Goal: Task Accomplishment & Management: Complete application form

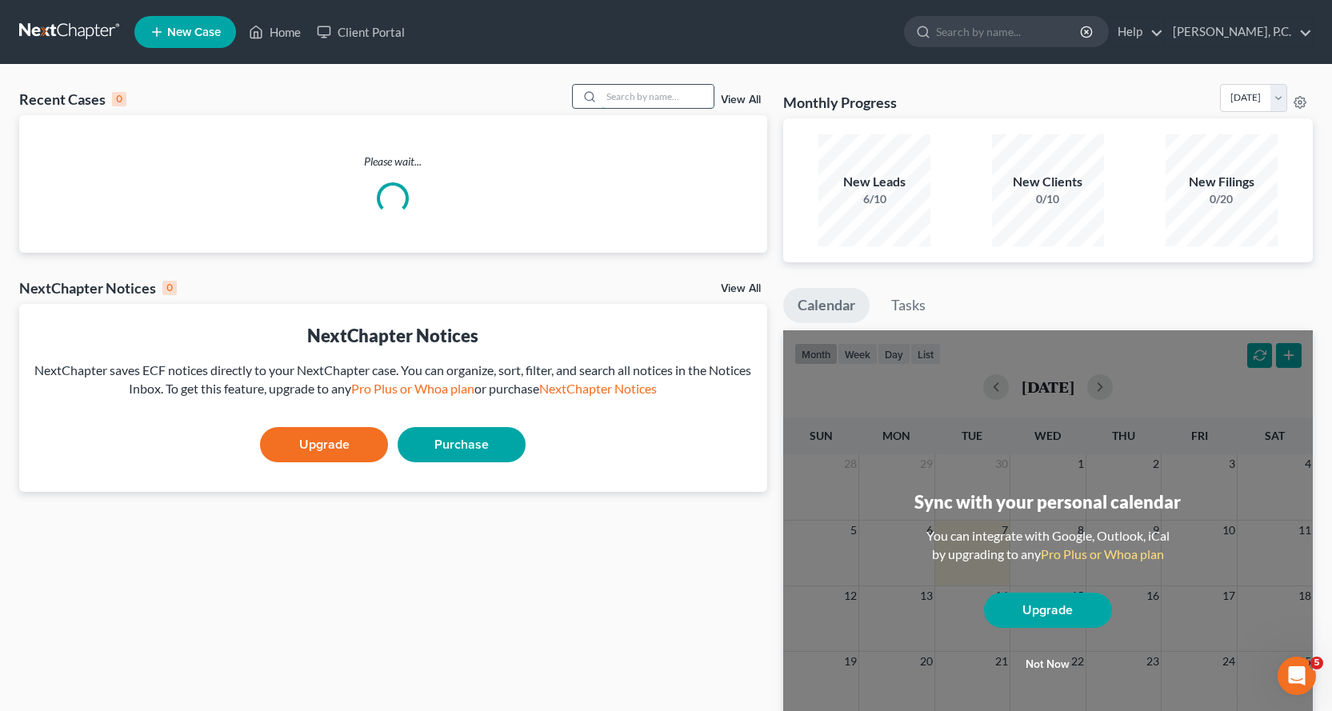
click at [632, 96] on input "search" at bounding box center [657, 96] width 112 height 23
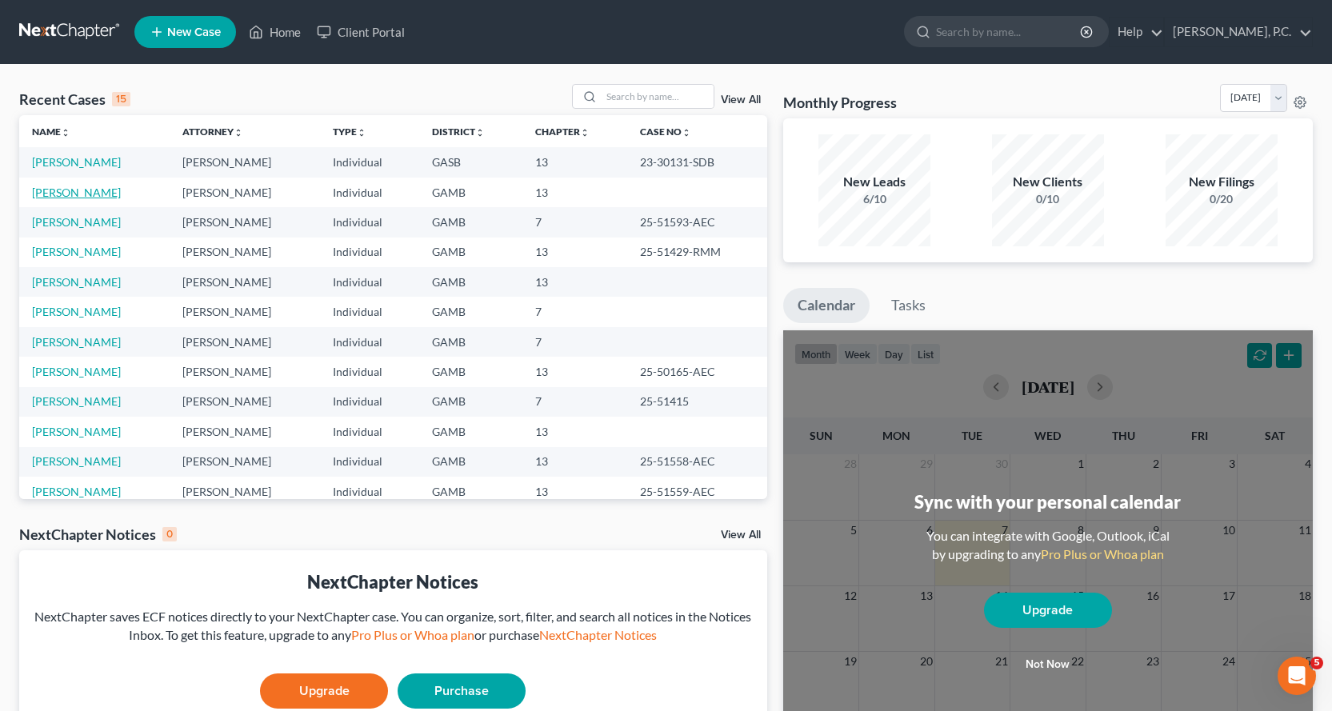
click at [74, 194] on link "[PERSON_NAME]" at bounding box center [76, 193] width 89 height 14
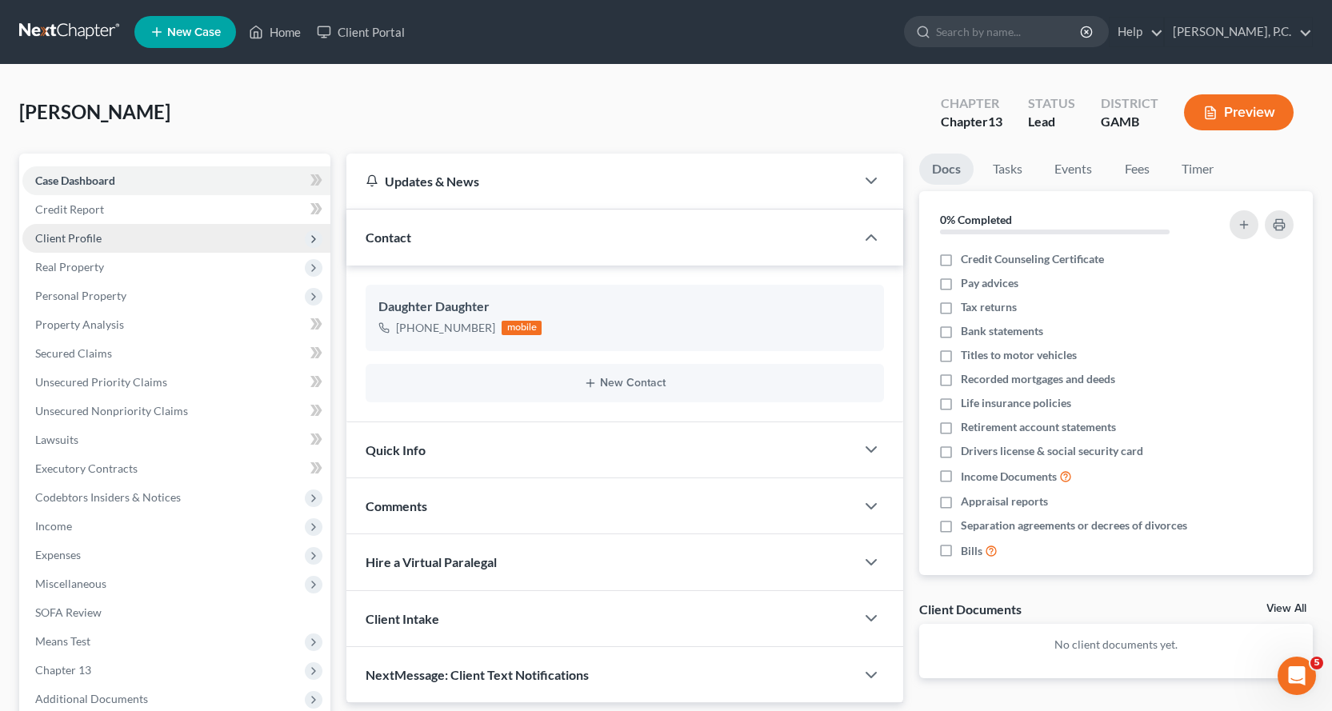
click at [82, 234] on span "Client Profile" at bounding box center [68, 238] width 66 height 14
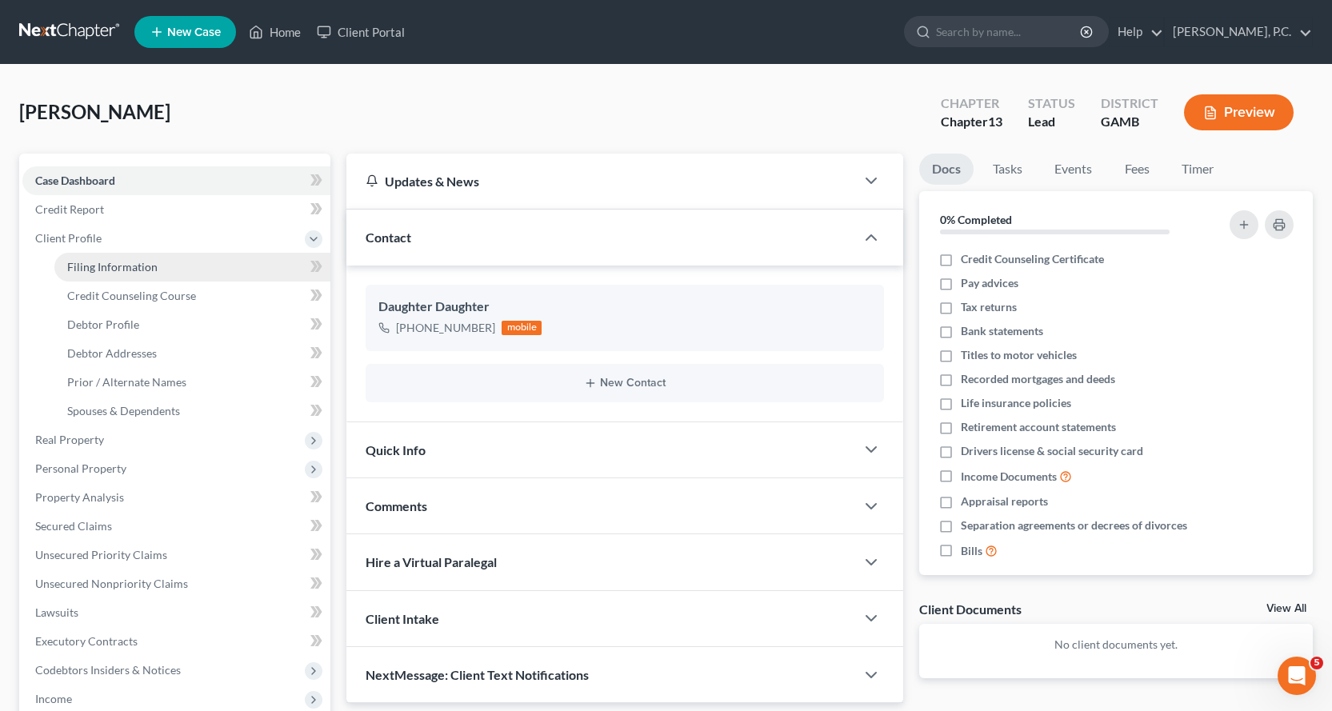
click at [108, 264] on span "Filing Information" at bounding box center [112, 267] width 90 height 14
select select "1"
select select "0"
select select "3"
select select "10"
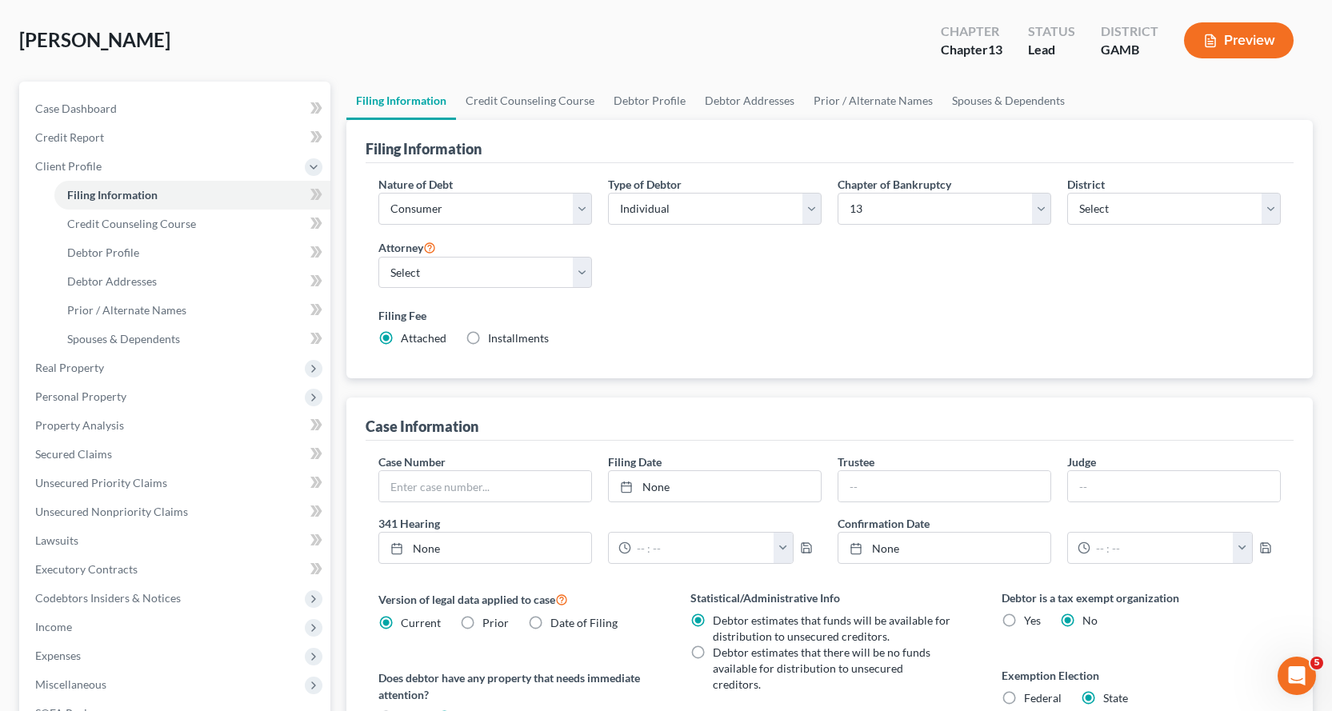
scroll to position [39, 0]
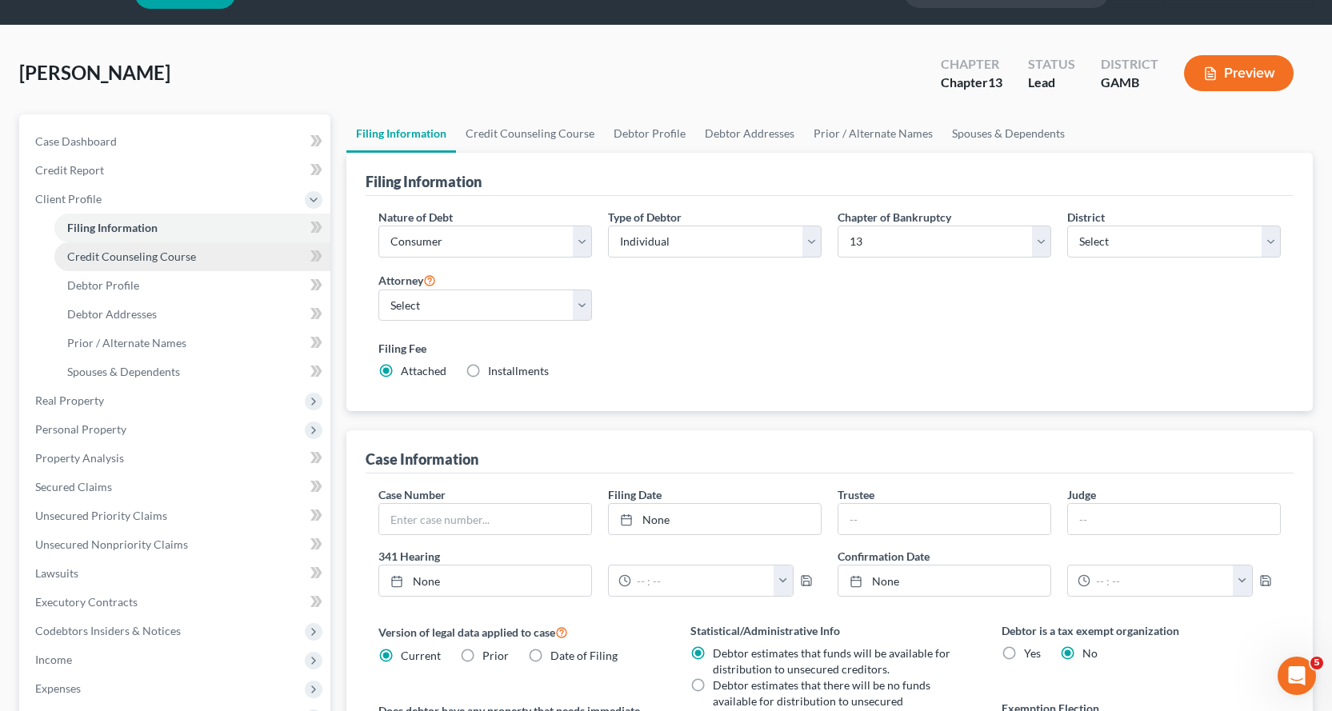
click at [146, 253] on span "Credit Counseling Course" at bounding box center [131, 257] width 129 height 14
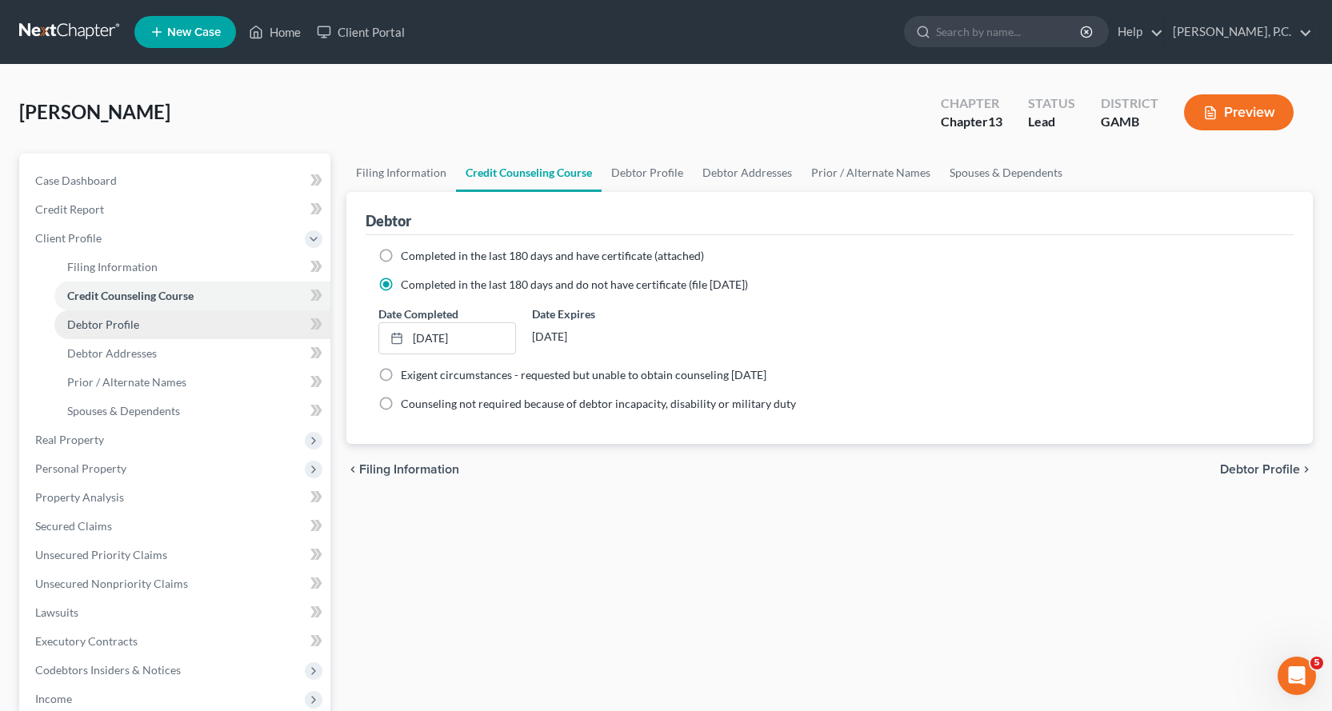
click at [125, 323] on span "Debtor Profile" at bounding box center [103, 324] width 72 height 14
select select "3"
select select "1"
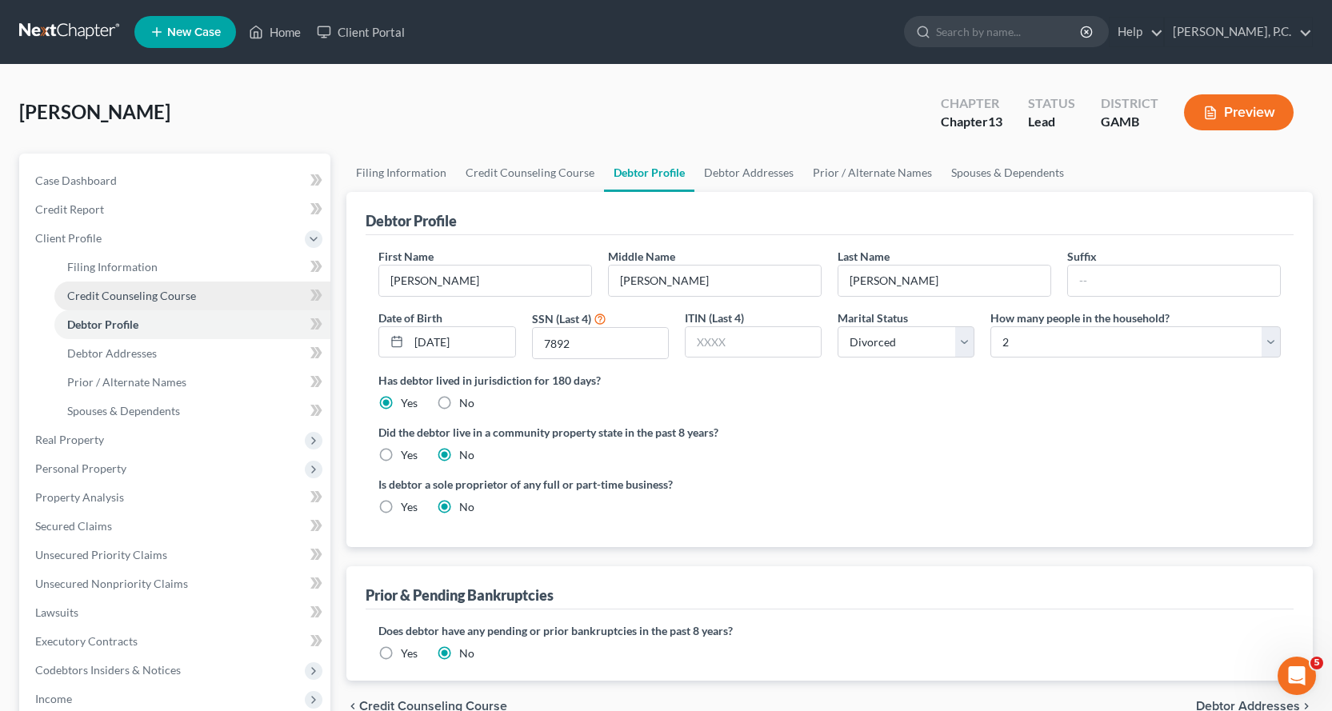
click at [156, 286] on link "Credit Counseling Course" at bounding box center [192, 295] width 276 height 29
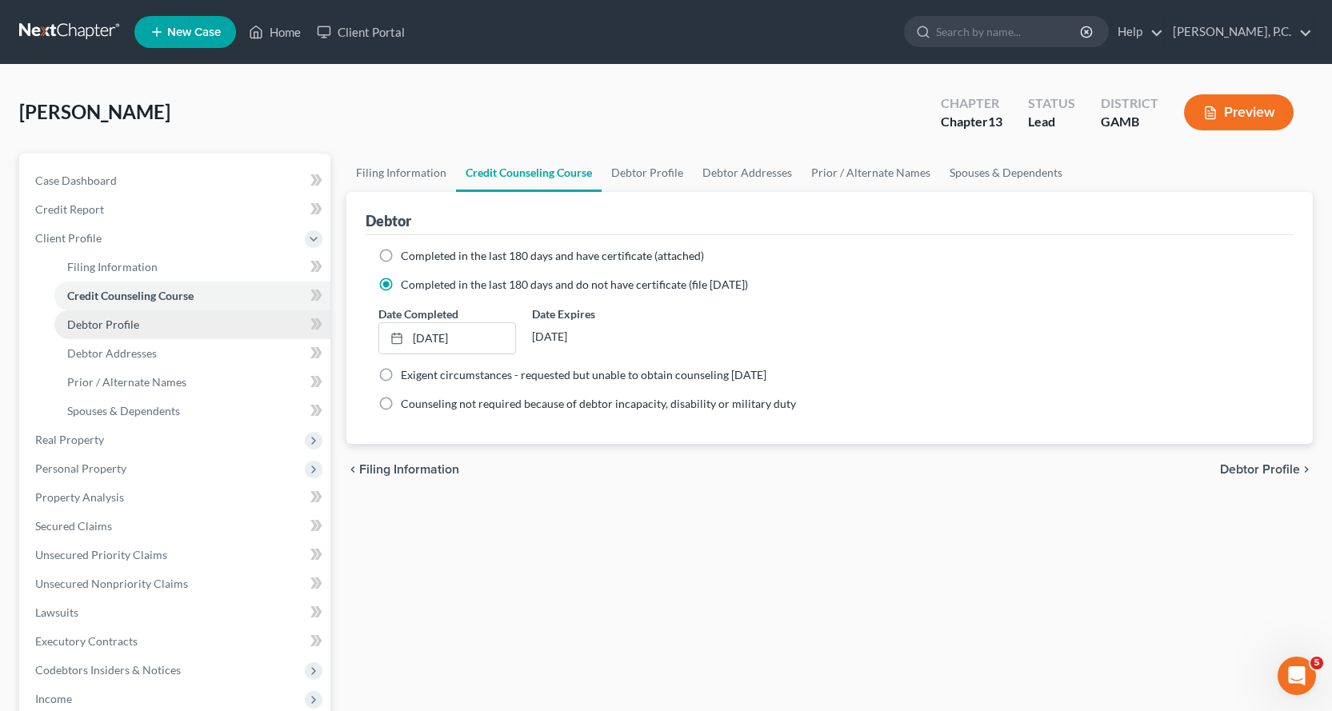
click at [128, 314] on link "Debtor Profile" at bounding box center [192, 324] width 276 height 29
select select "3"
select select "1"
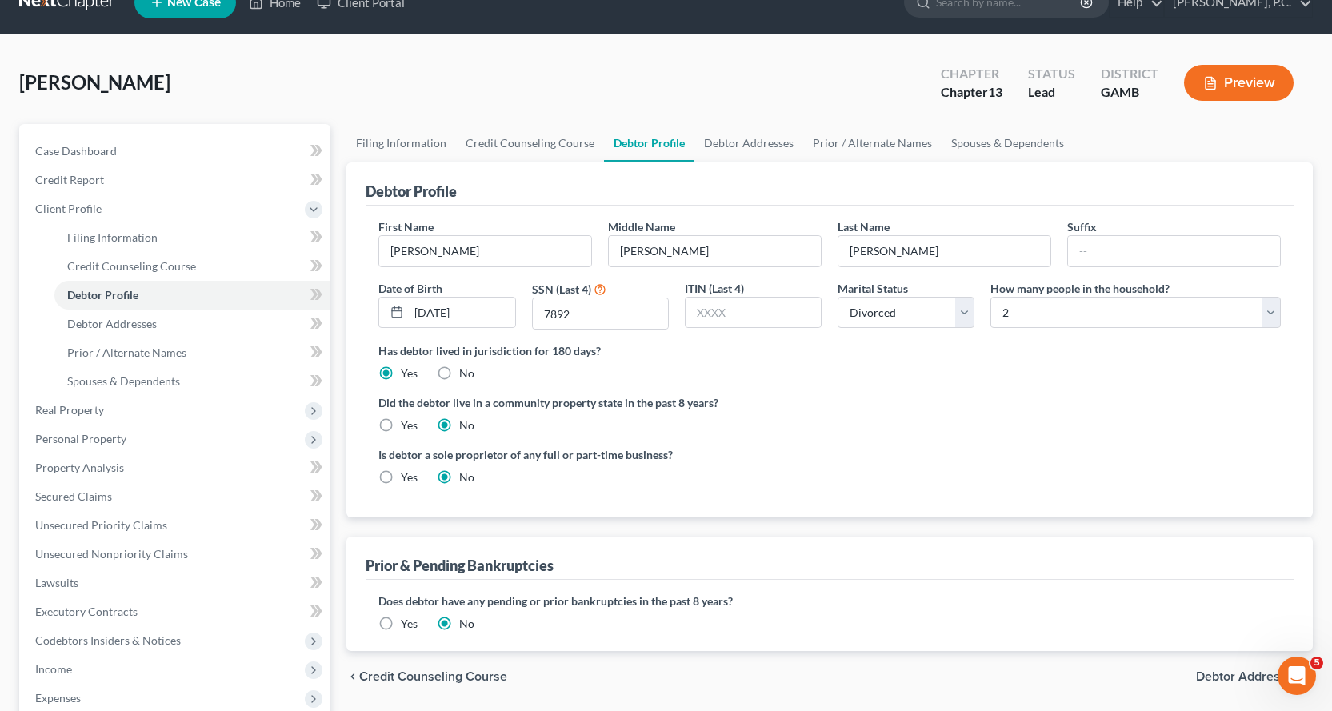
scroll to position [21, 0]
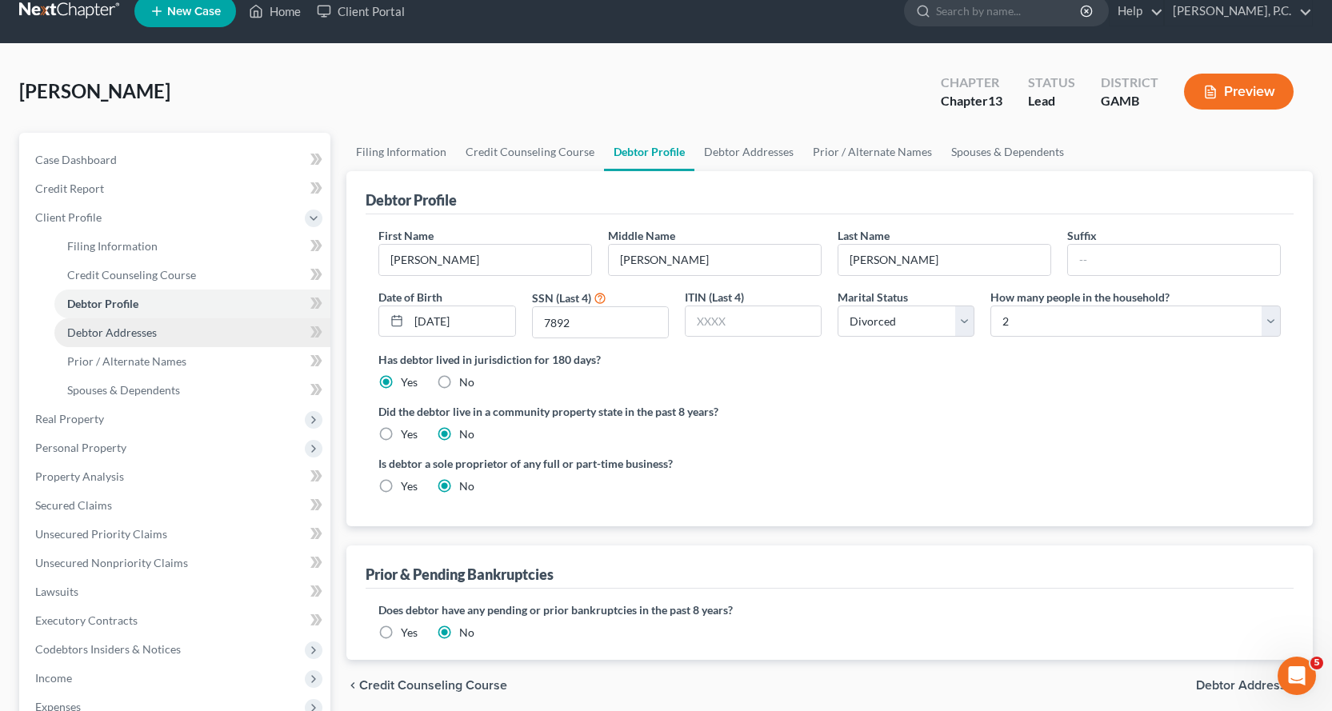
click at [88, 331] on span "Debtor Addresses" at bounding box center [112, 332] width 90 height 14
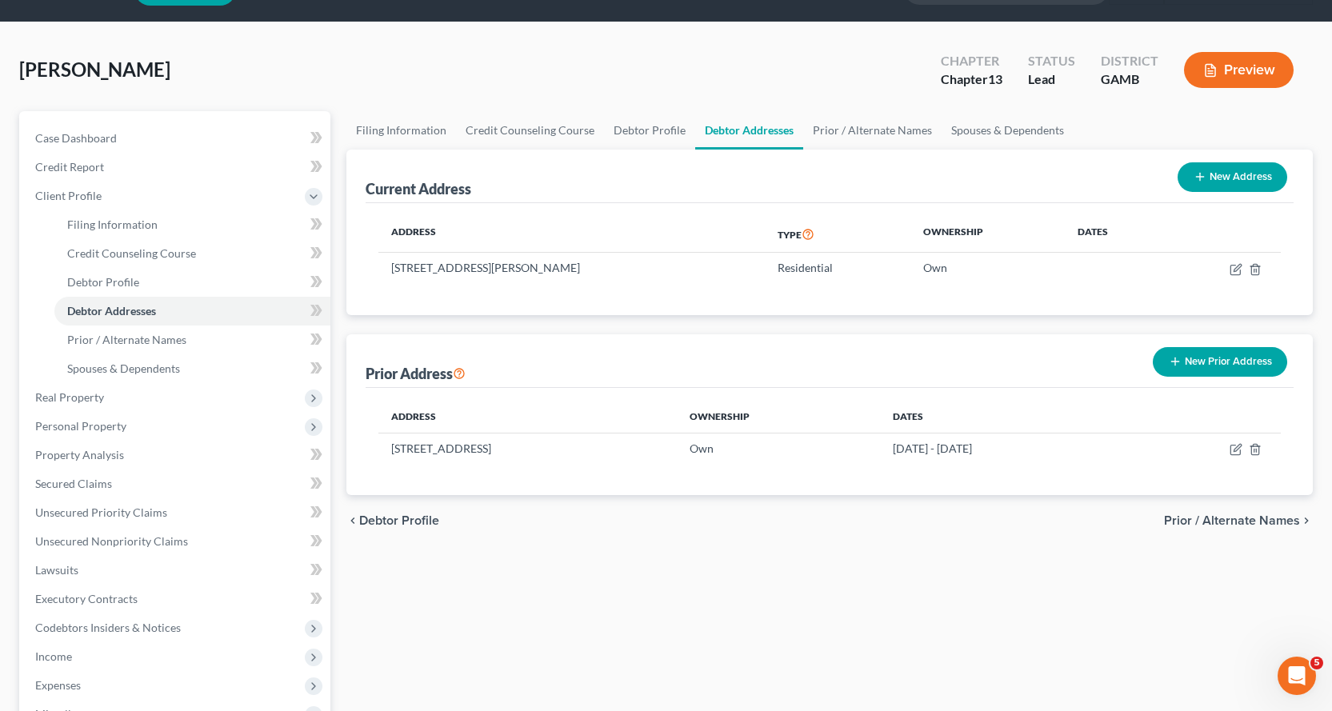
scroll to position [80, 0]
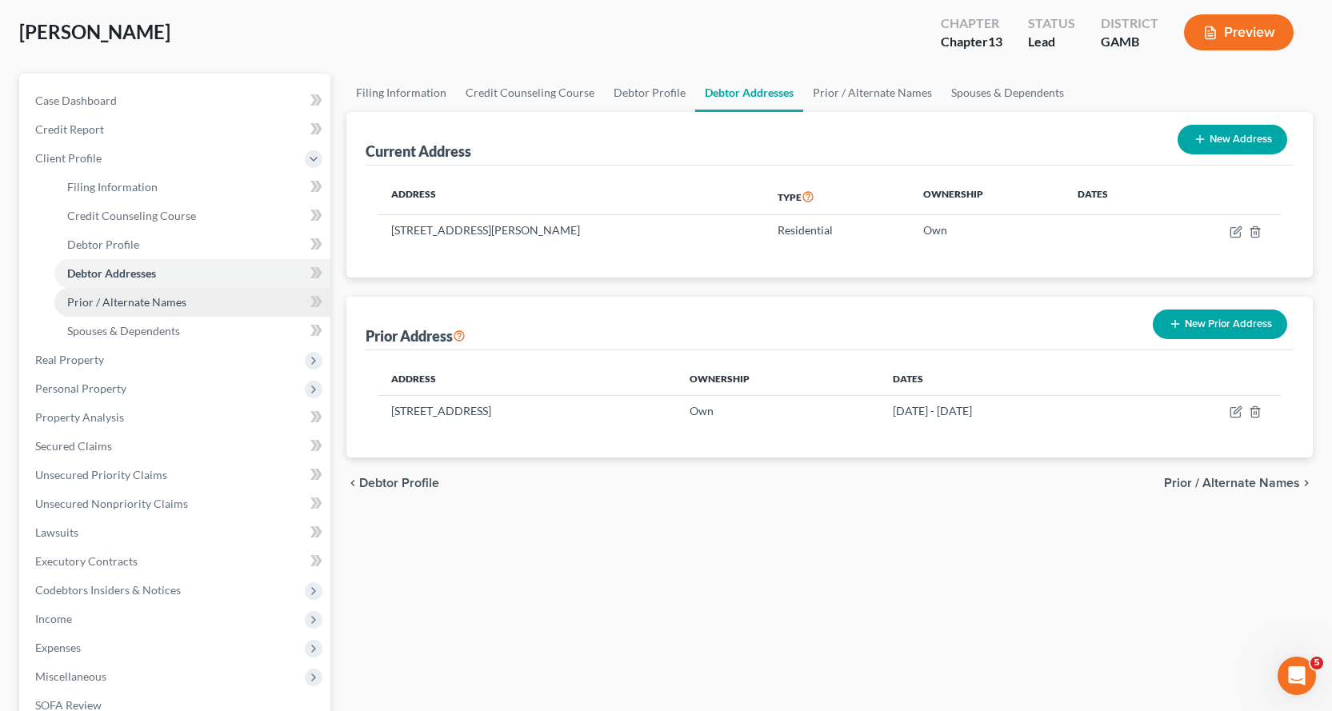
click at [112, 305] on span "Prior / Alternate Names" at bounding box center [126, 302] width 119 height 14
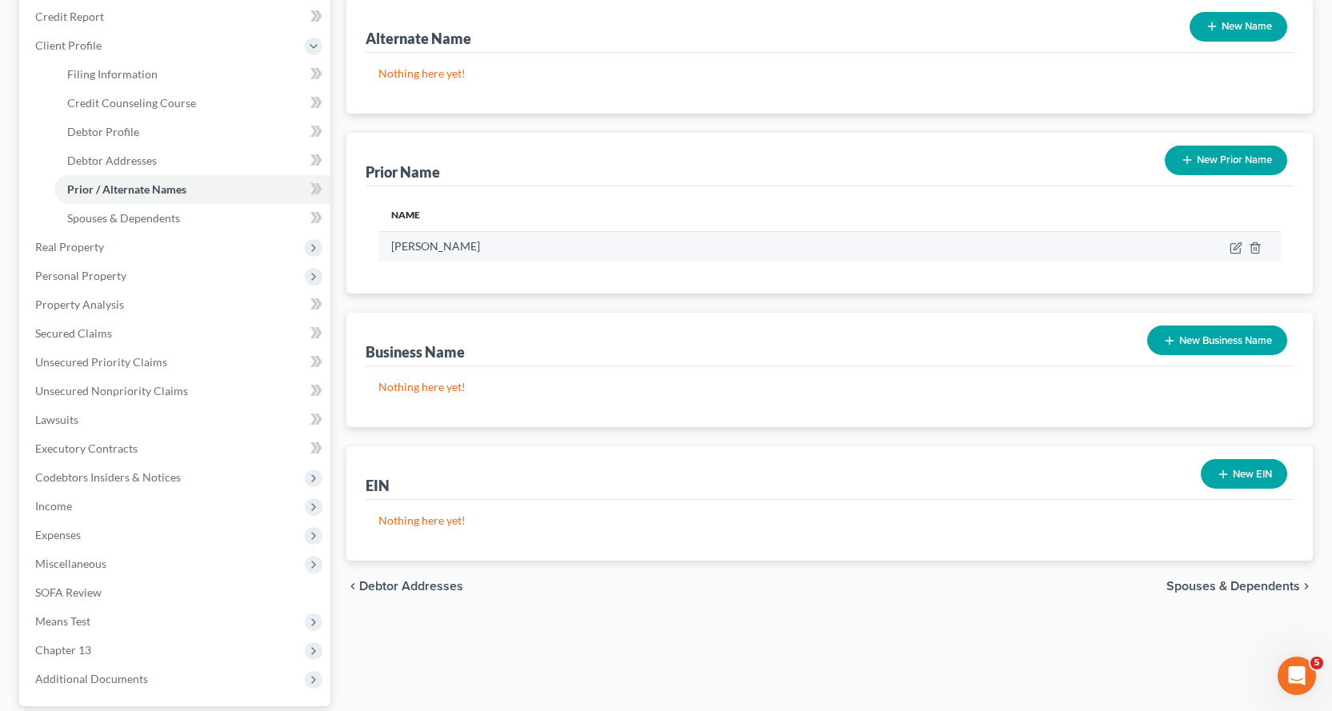
scroll to position [181, 0]
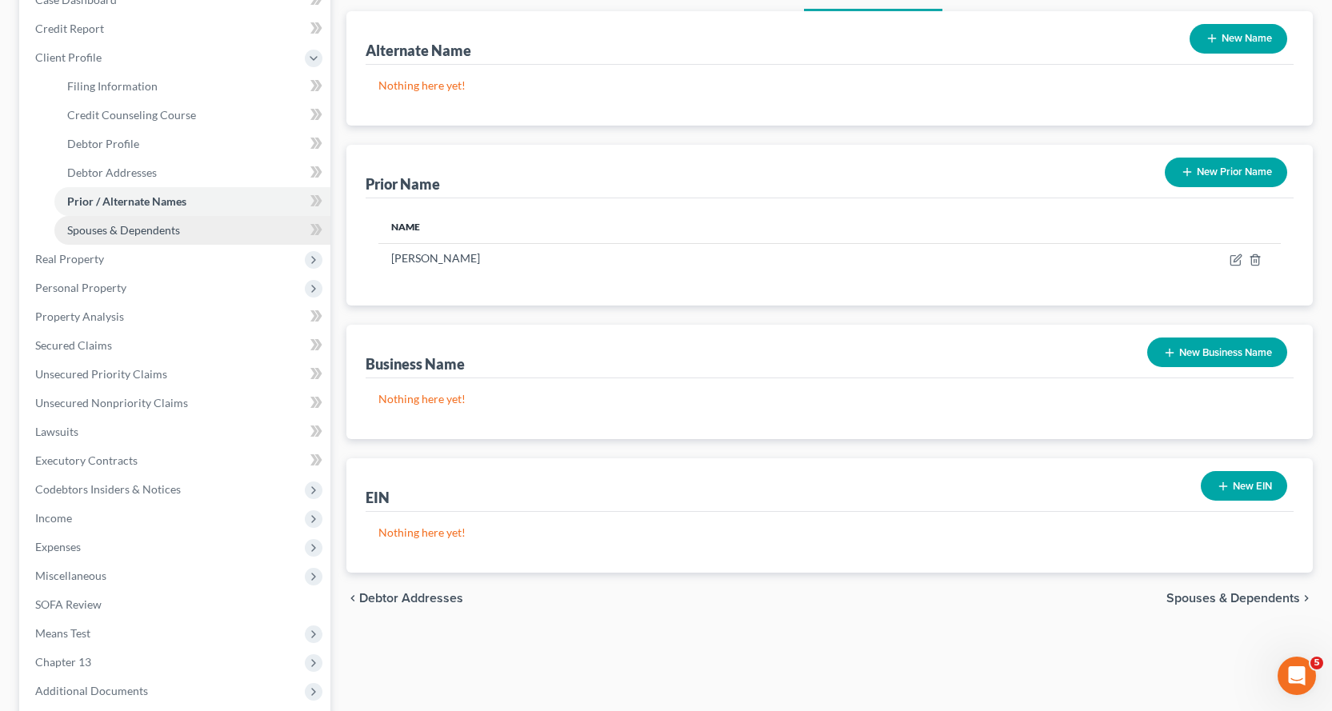
click at [126, 228] on span "Spouses & Dependents" at bounding box center [123, 230] width 113 height 14
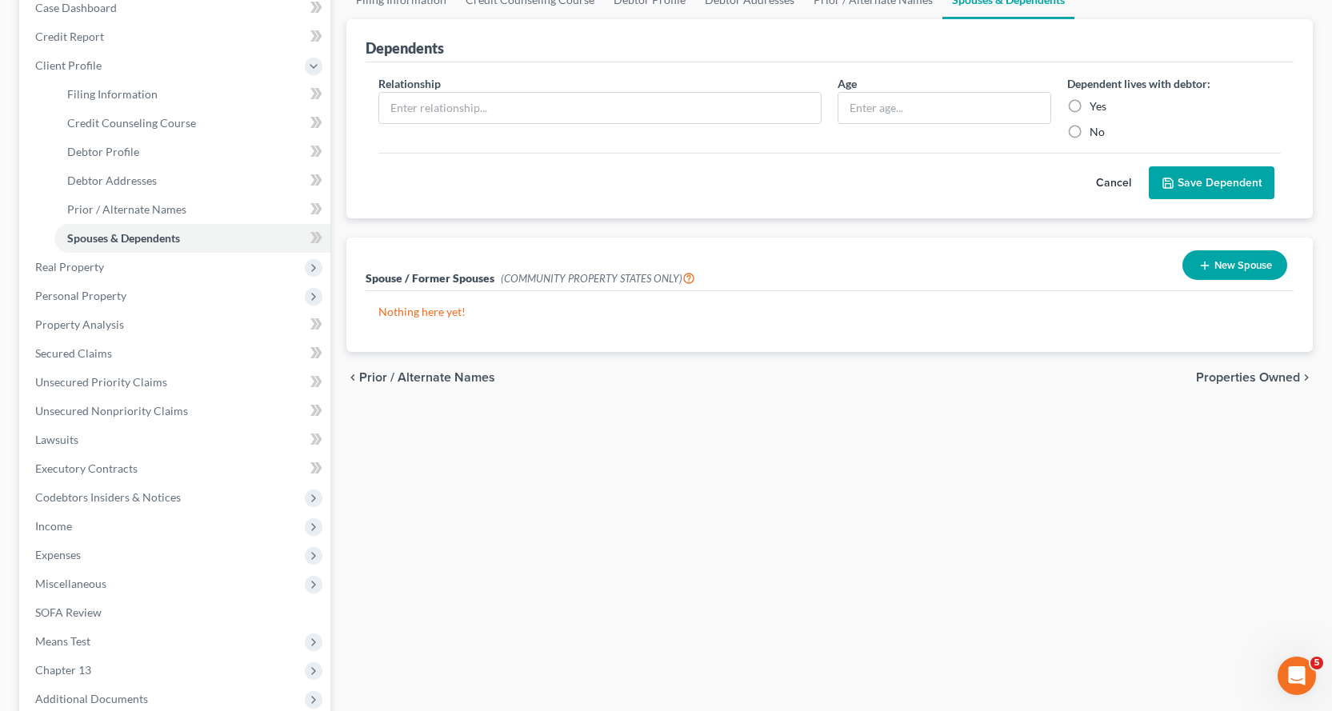
scroll to position [240, 0]
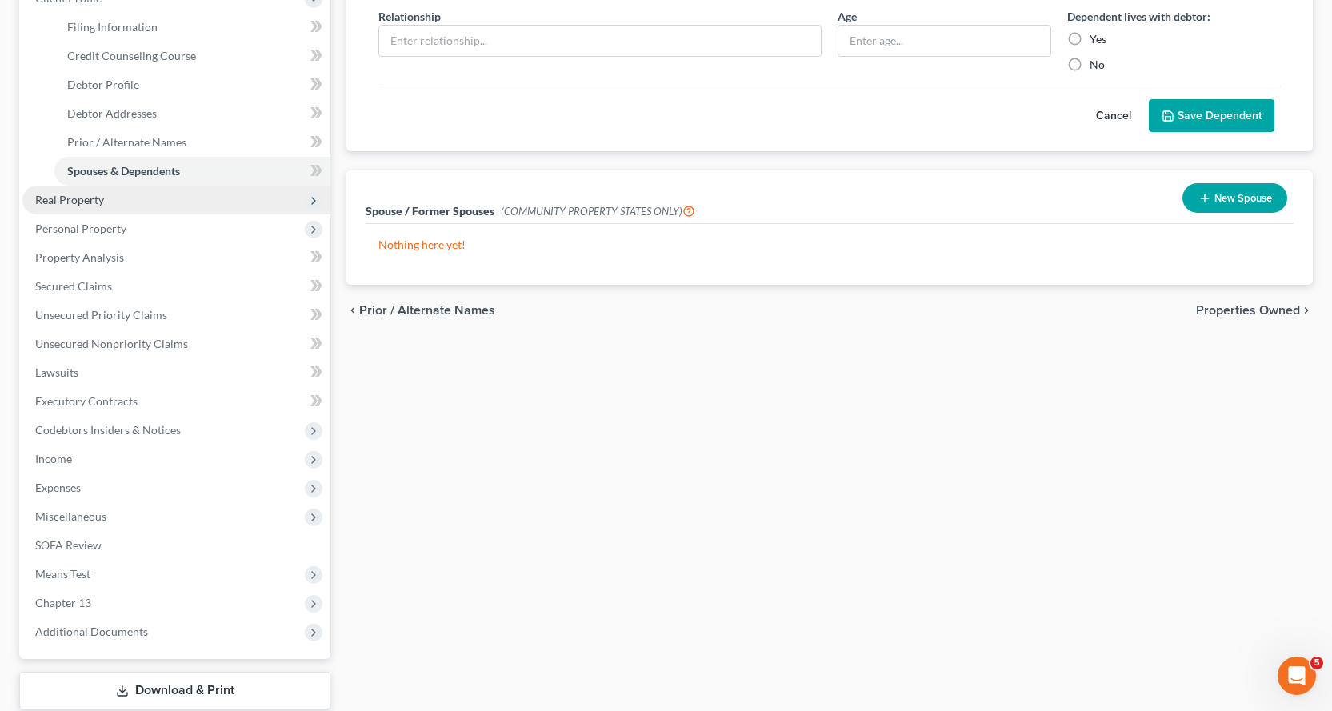
click at [72, 198] on span "Real Property" at bounding box center [69, 200] width 69 height 14
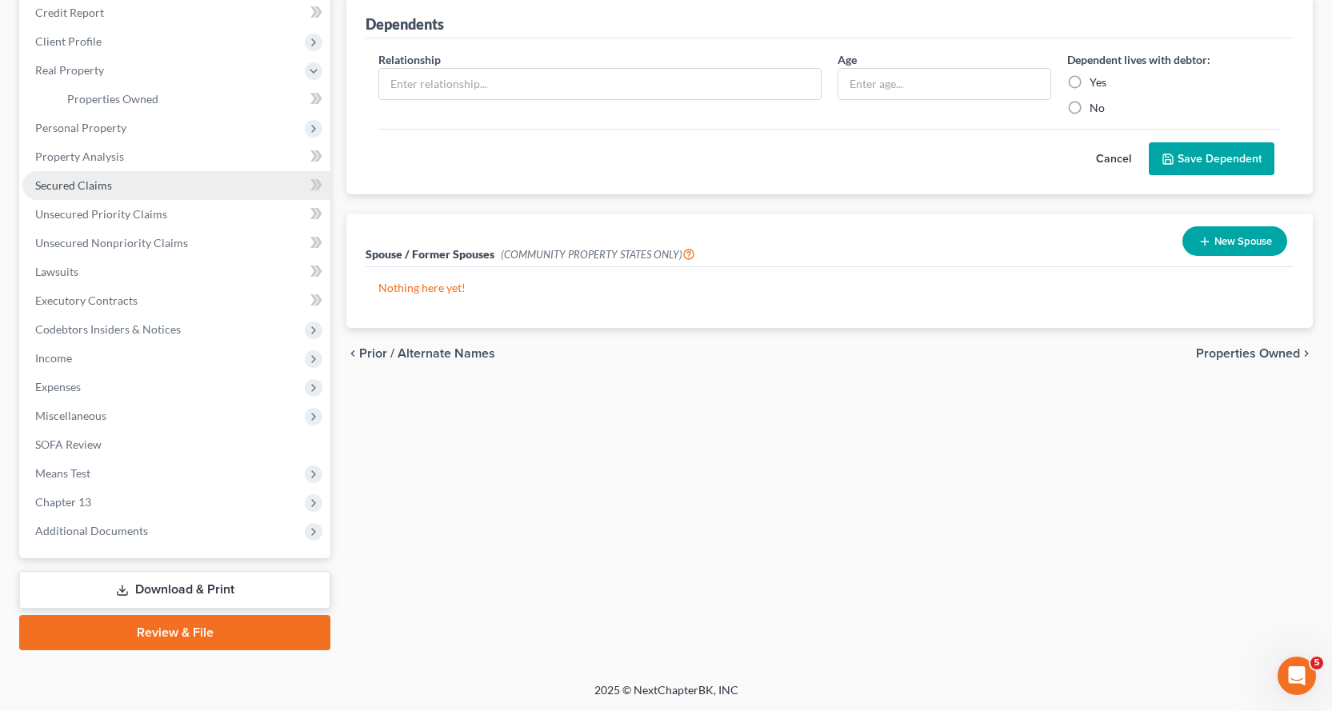
scroll to position [197, 0]
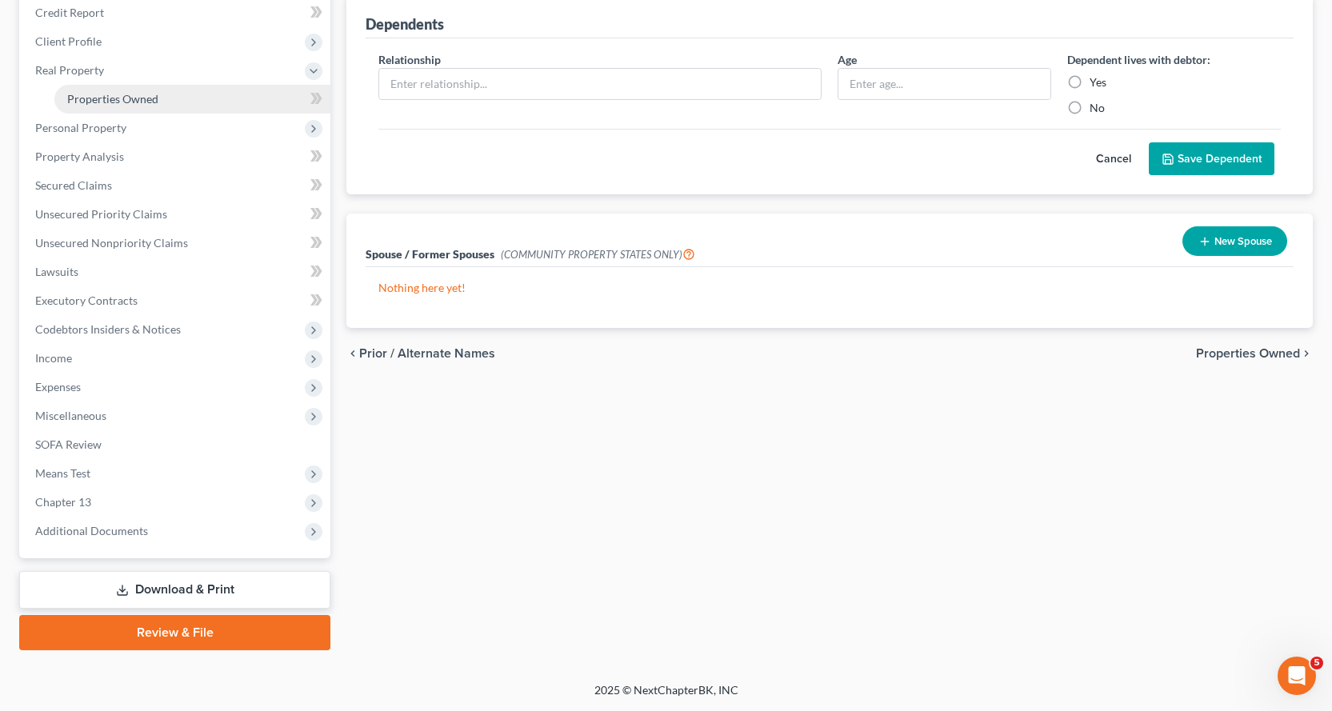
click at [122, 98] on span "Properties Owned" at bounding box center [112, 99] width 91 height 14
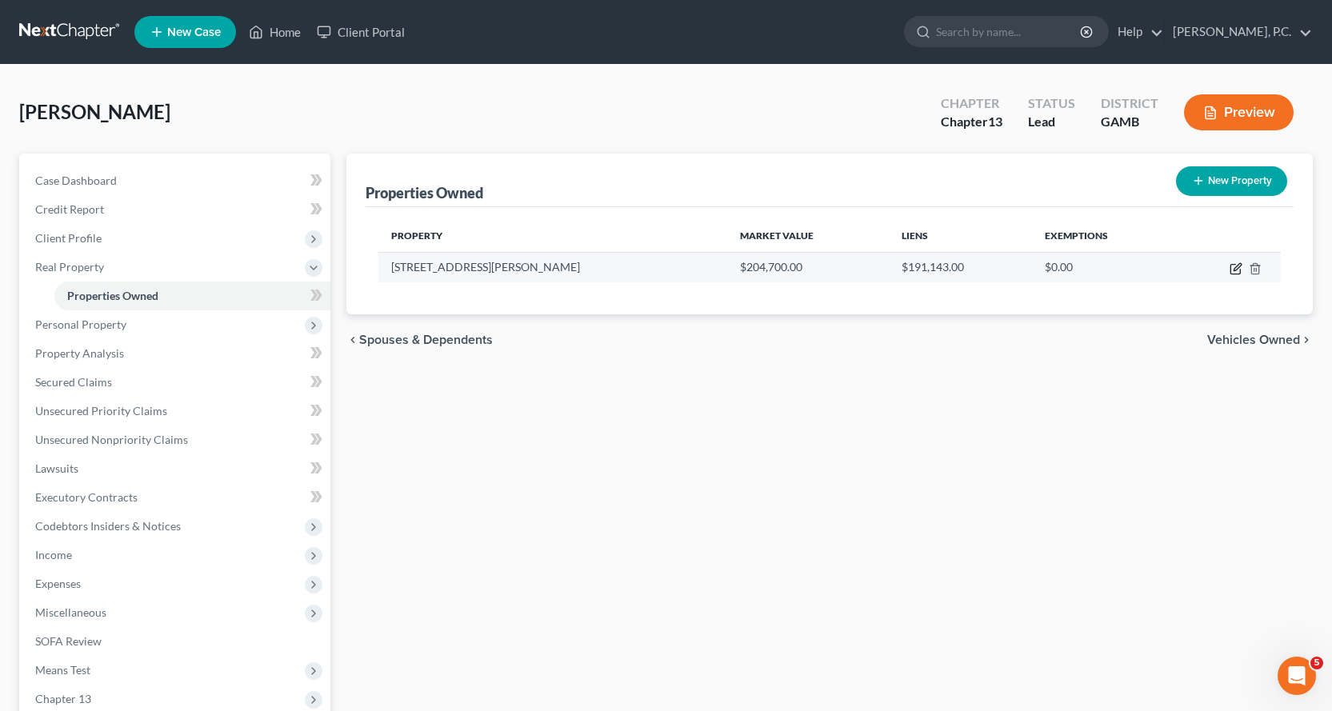
click at [1234, 268] on icon "button" at bounding box center [1236, 266] width 7 height 7
select select "10"
select select "0"
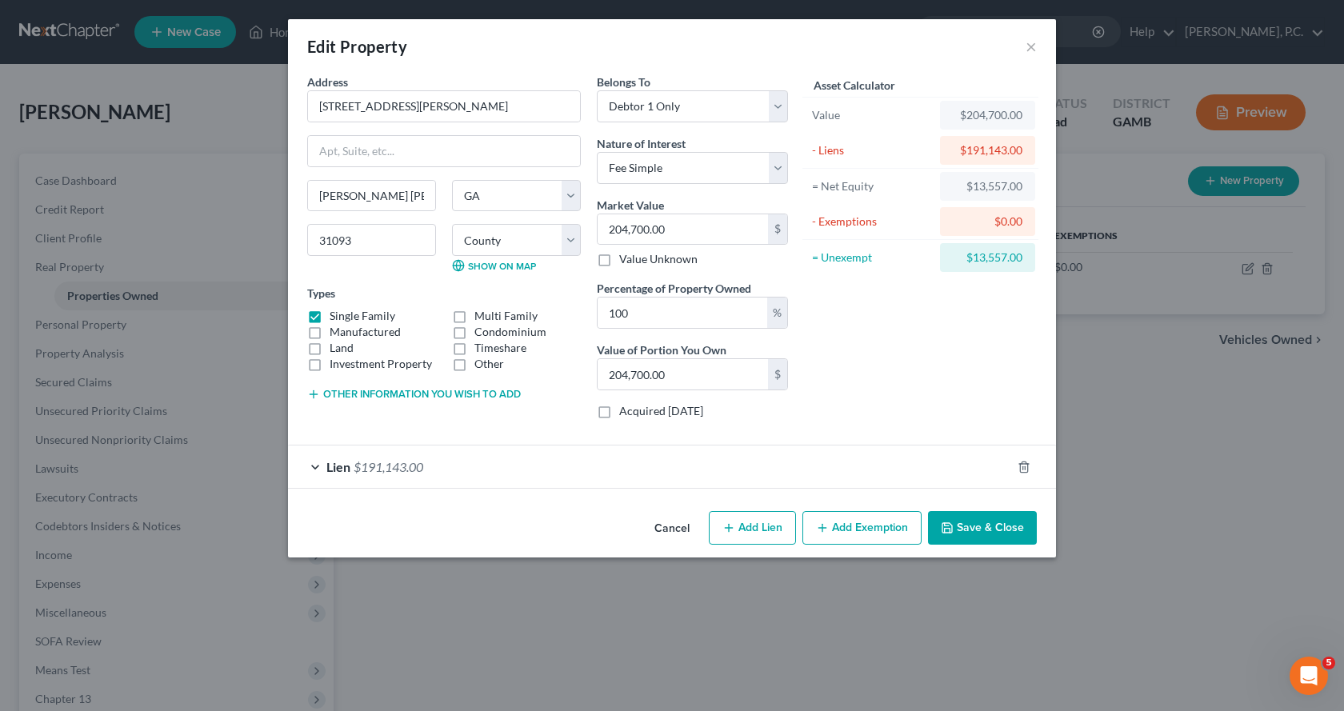
click at [474, 363] on label "Other" at bounding box center [489, 364] width 30 height 16
click at [481, 363] on input "Other" at bounding box center [486, 361] width 10 height 10
checkbox input "true"
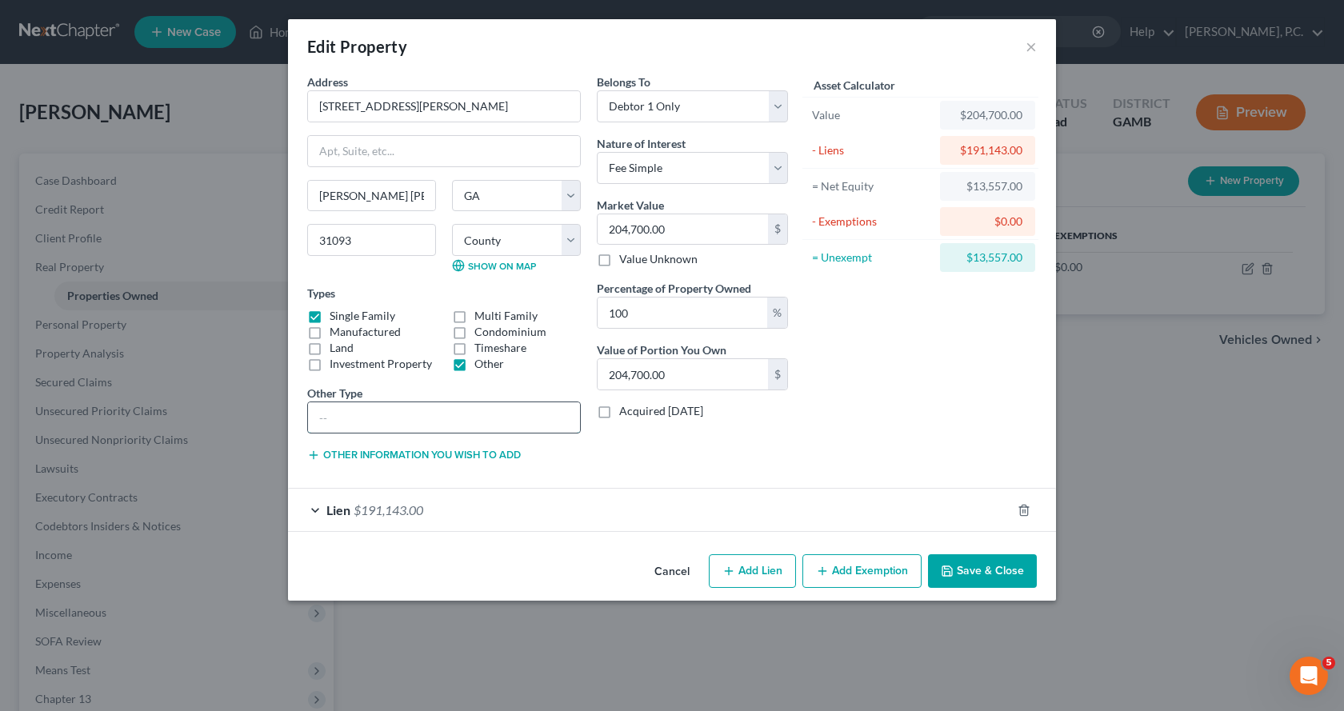
click at [421, 409] on input "text" at bounding box center [444, 417] width 272 height 30
type input "House and 1 acre lot"
click at [862, 575] on button "Add Exemption" at bounding box center [861, 571] width 119 height 34
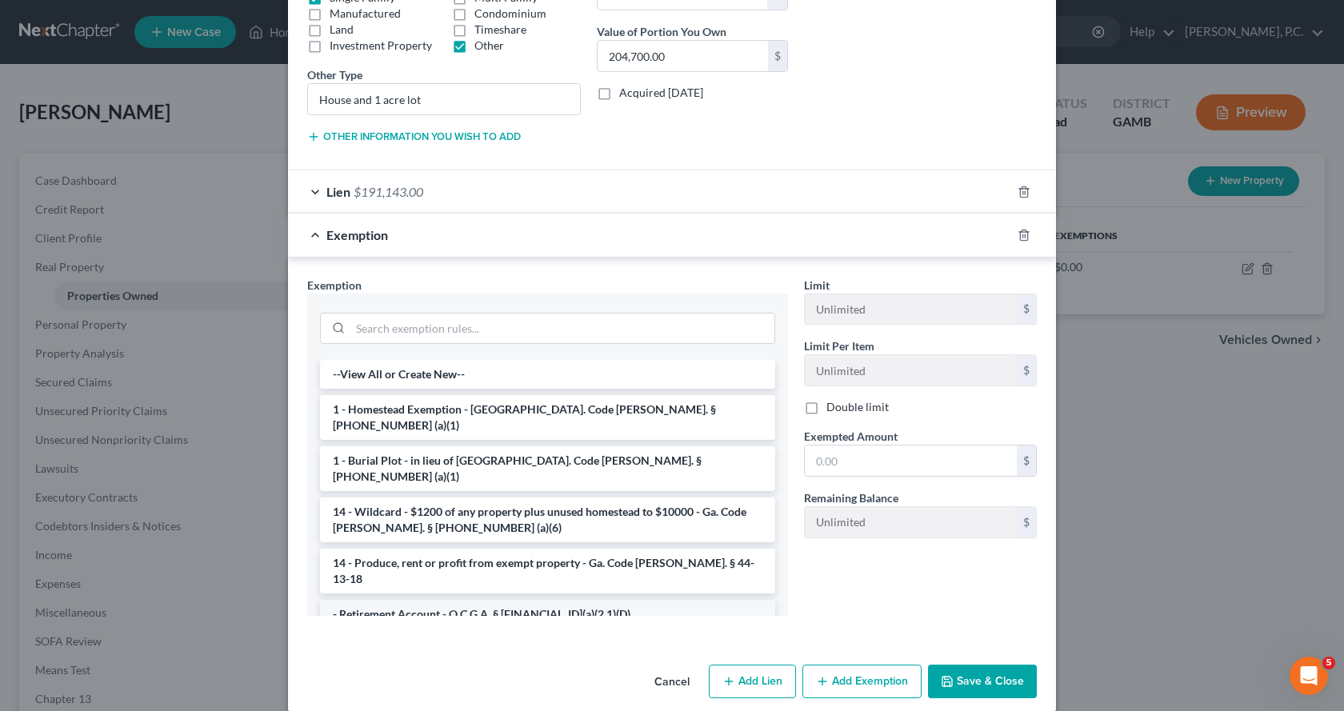
scroll to position [320, 0]
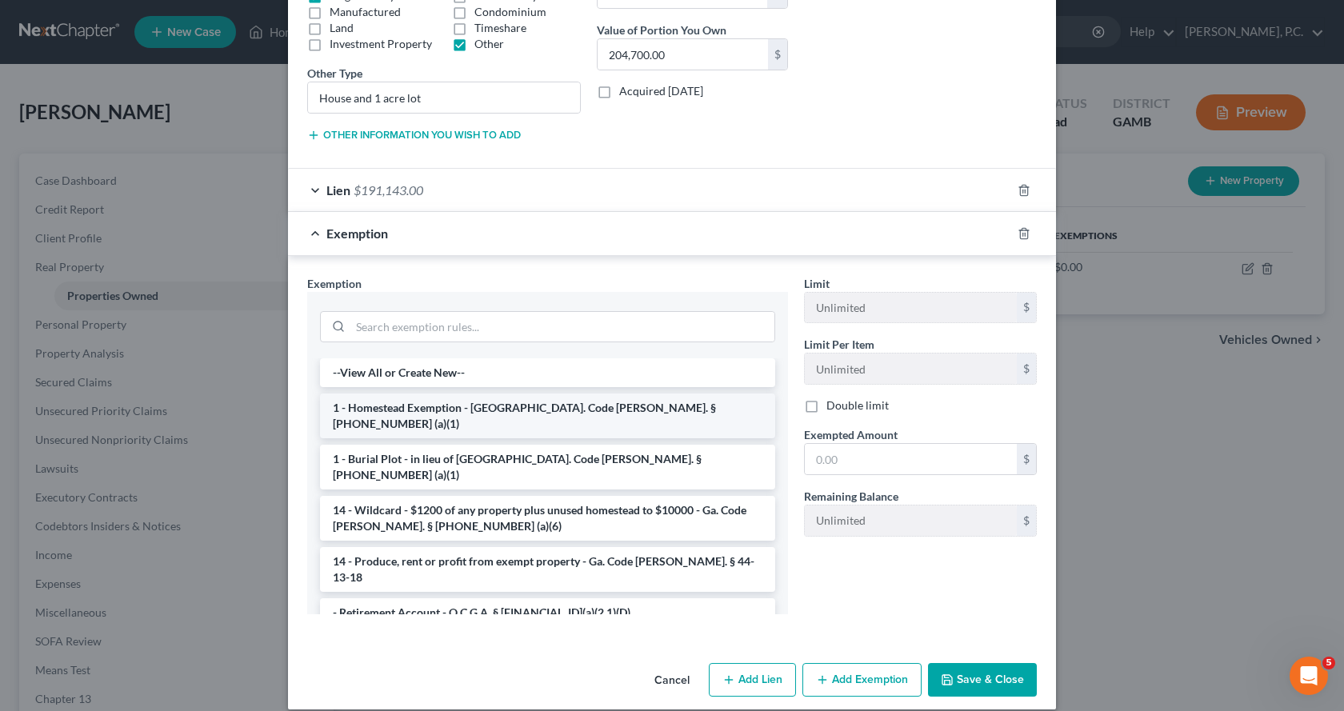
click at [433, 406] on li "1 - Homestead Exemption - [GEOGRAPHIC_DATA]. Code [PERSON_NAME]. § [PHONE_NUMBE…" at bounding box center [547, 415] width 455 height 45
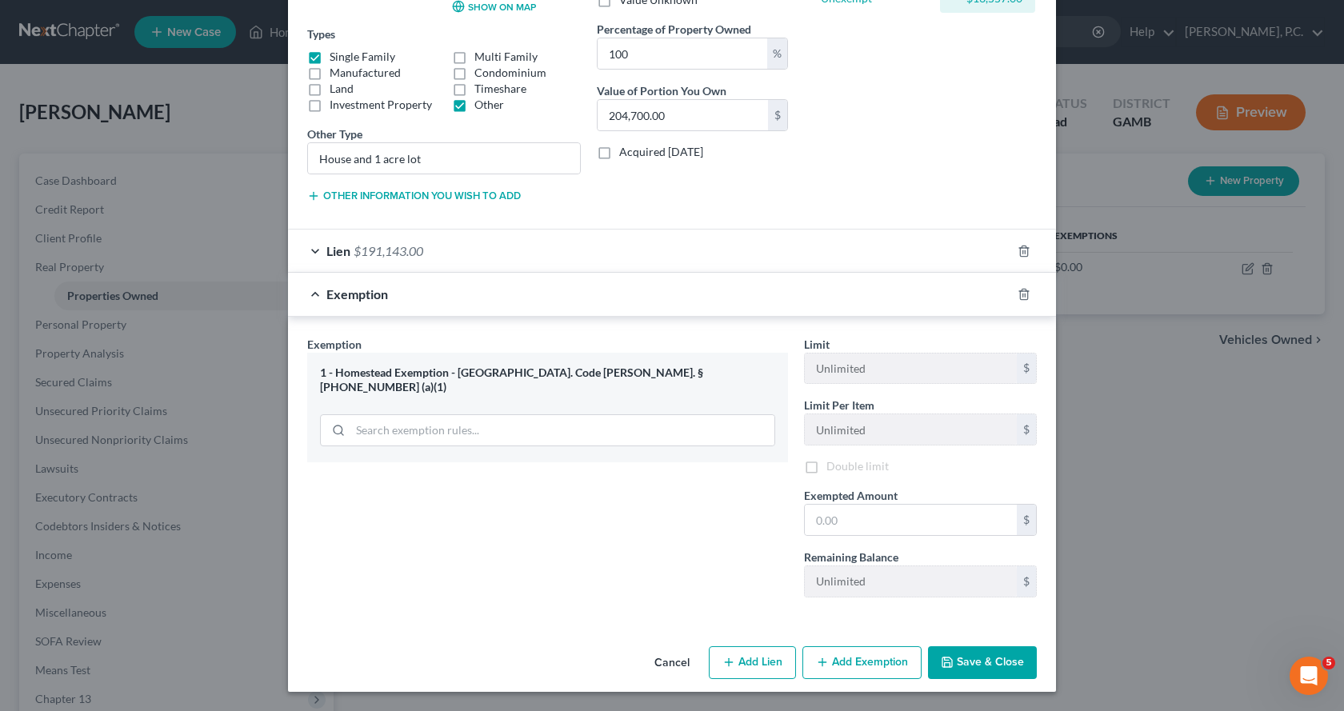
scroll to position [262, 0]
drag, startPoint x: 844, startPoint y: 521, endPoint x: 850, endPoint y: 495, distance: 27.0
click at [844, 520] on input "text" at bounding box center [911, 520] width 212 height 30
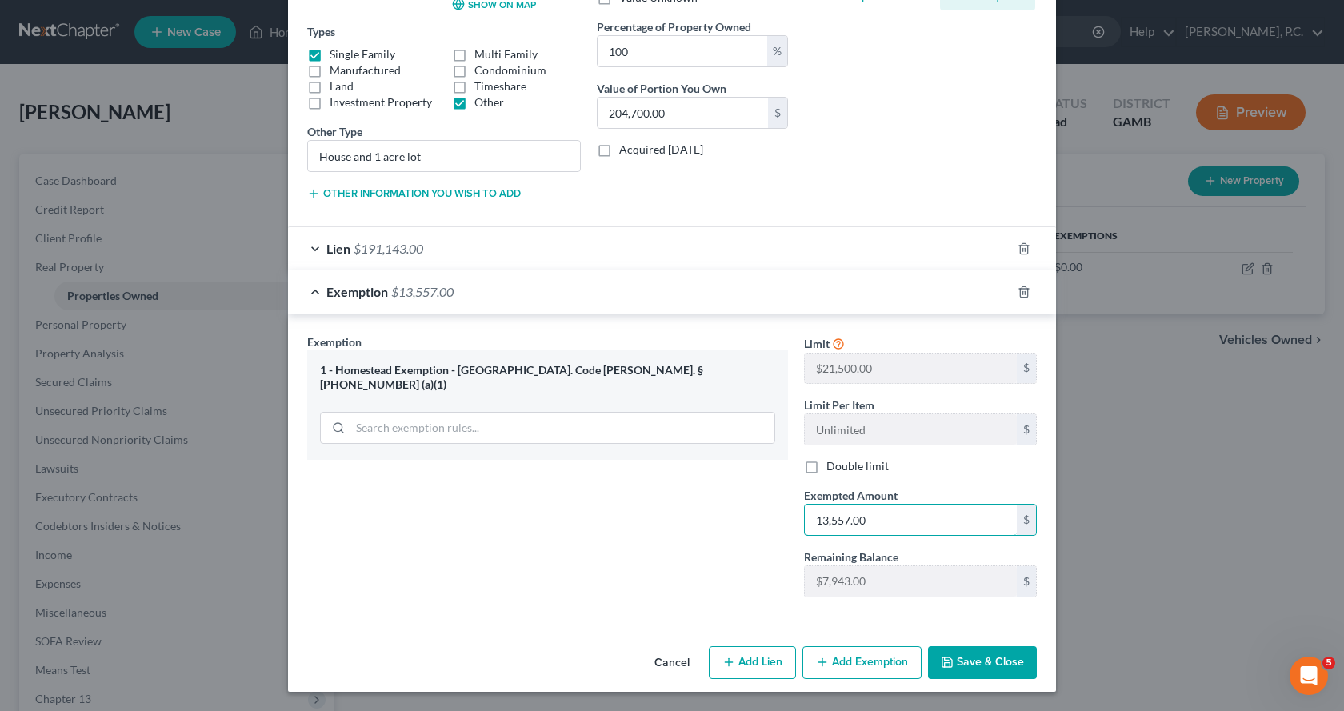
type input "13,557.00"
click at [1003, 664] on button "Save & Close" at bounding box center [982, 663] width 109 height 34
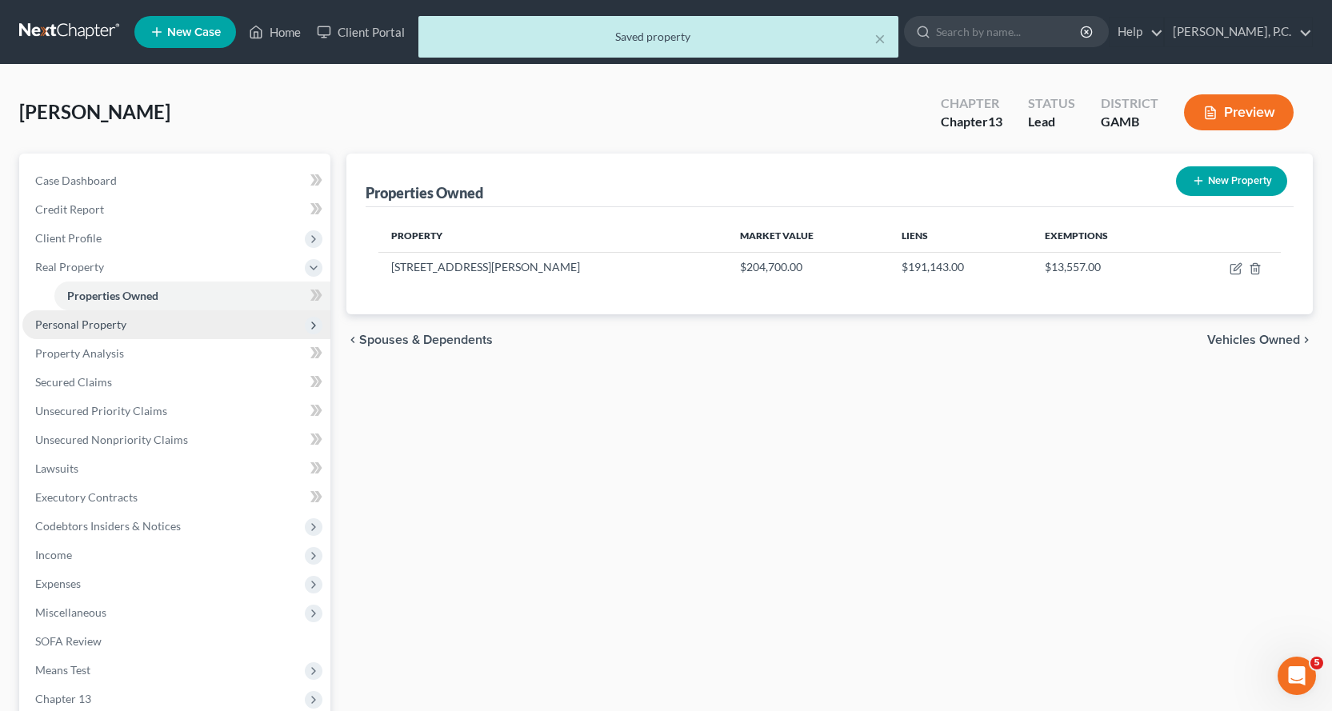
click at [91, 322] on span "Personal Property" at bounding box center [80, 324] width 91 height 14
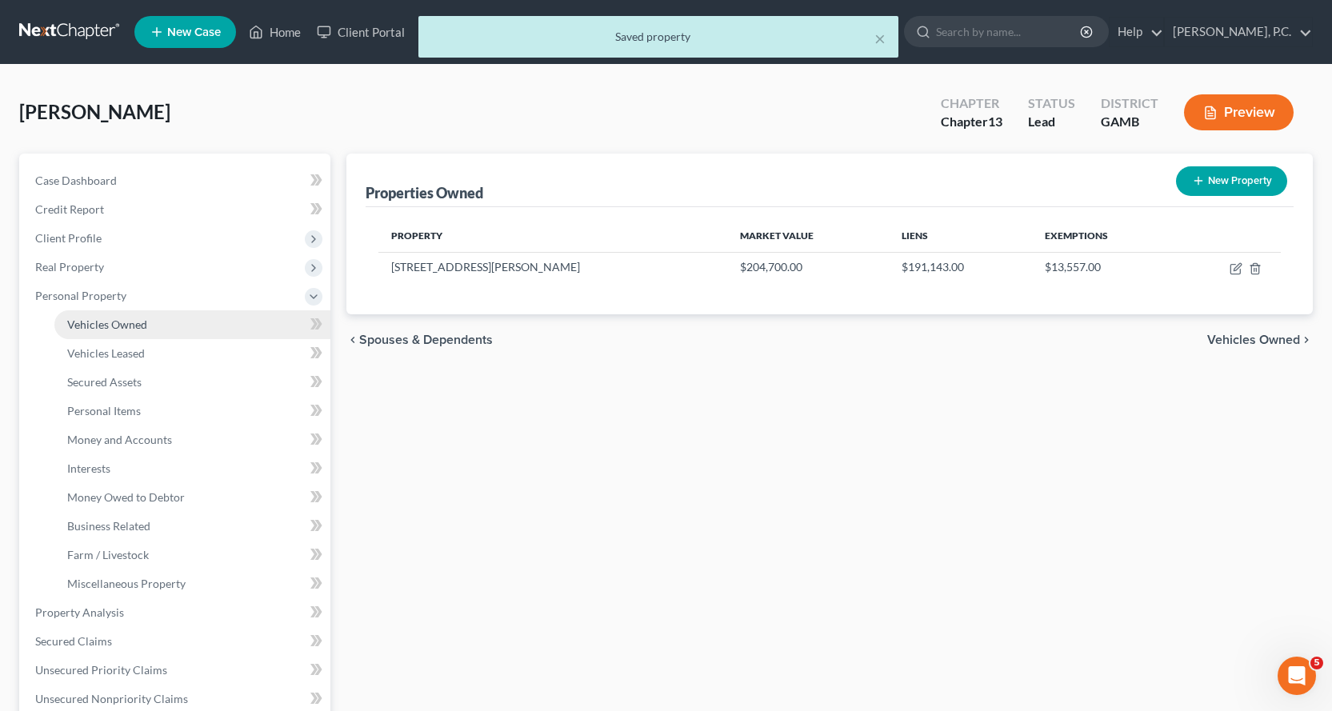
click at [123, 322] on span "Vehicles Owned" at bounding box center [107, 324] width 80 height 14
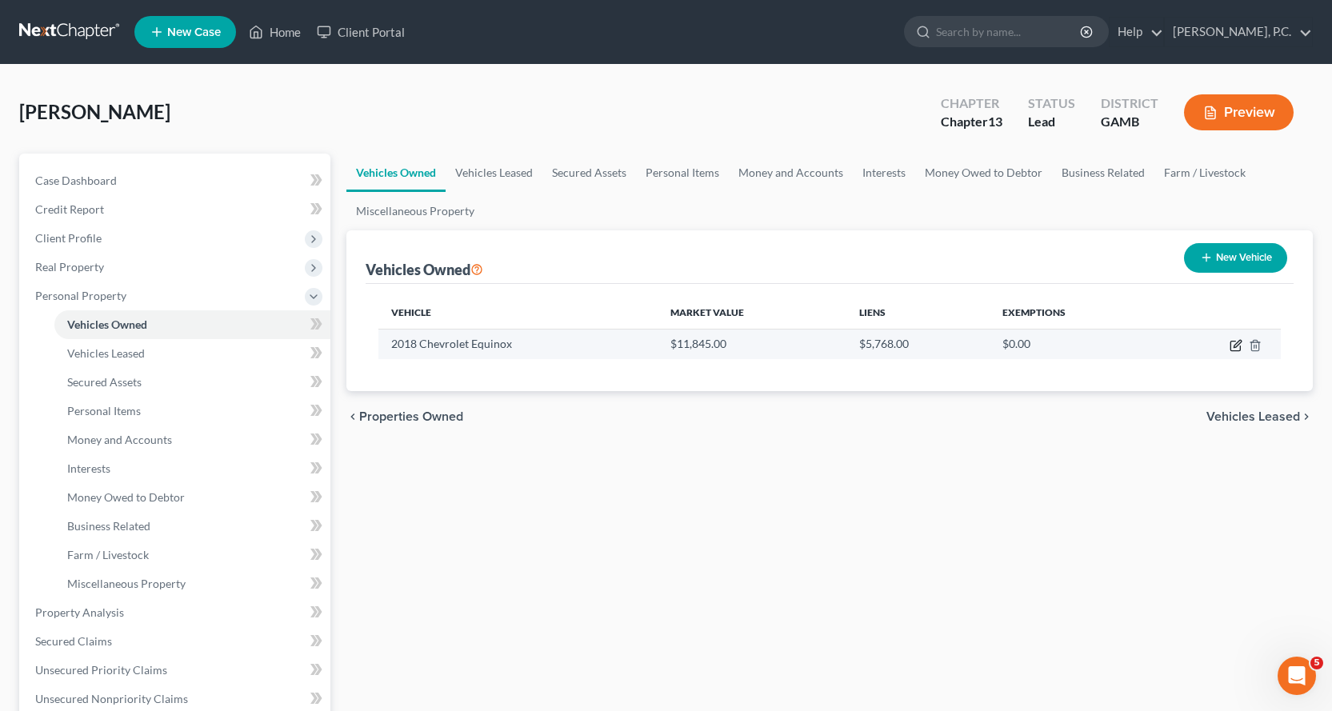
click at [1235, 345] on icon "button" at bounding box center [1236, 343] width 7 height 7
select select "0"
select select "8"
select select "3"
select select "0"
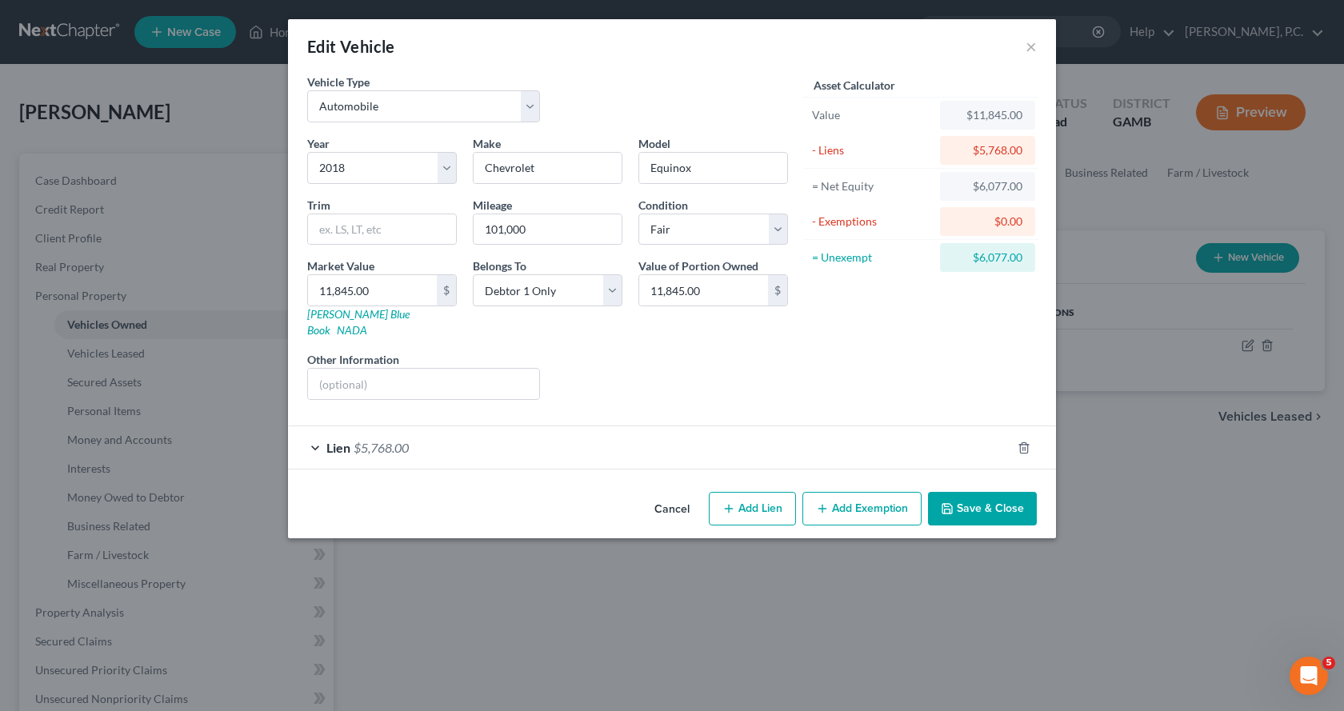
click at [342, 440] on span "Lien" at bounding box center [338, 447] width 24 height 15
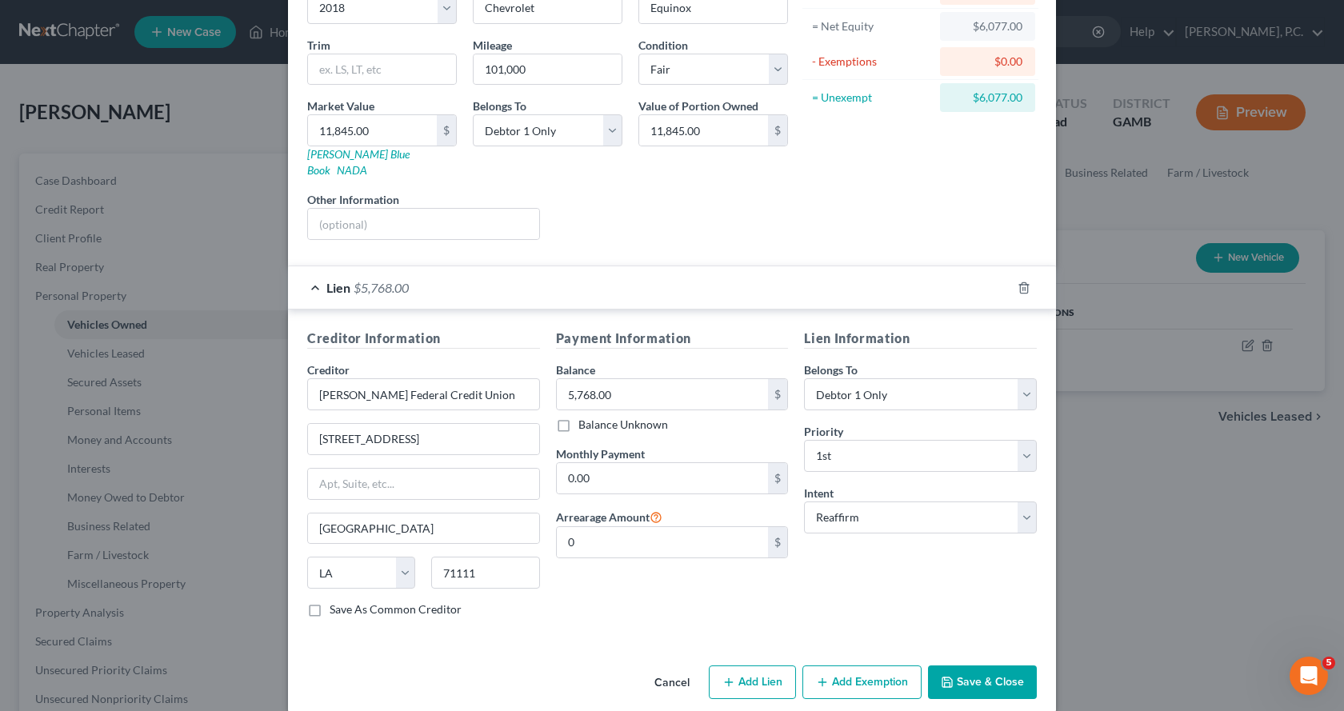
scroll to position [164, 0]
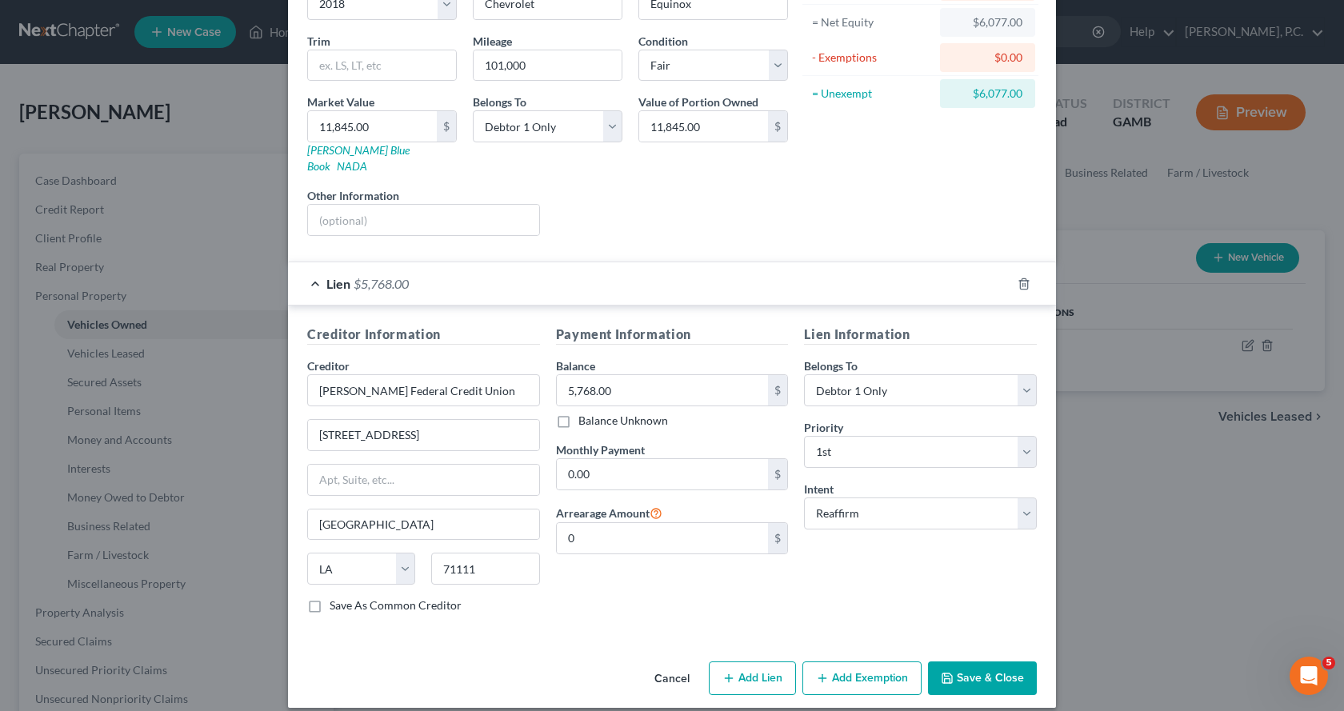
click at [962, 666] on button "Save & Close" at bounding box center [982, 678] width 109 height 34
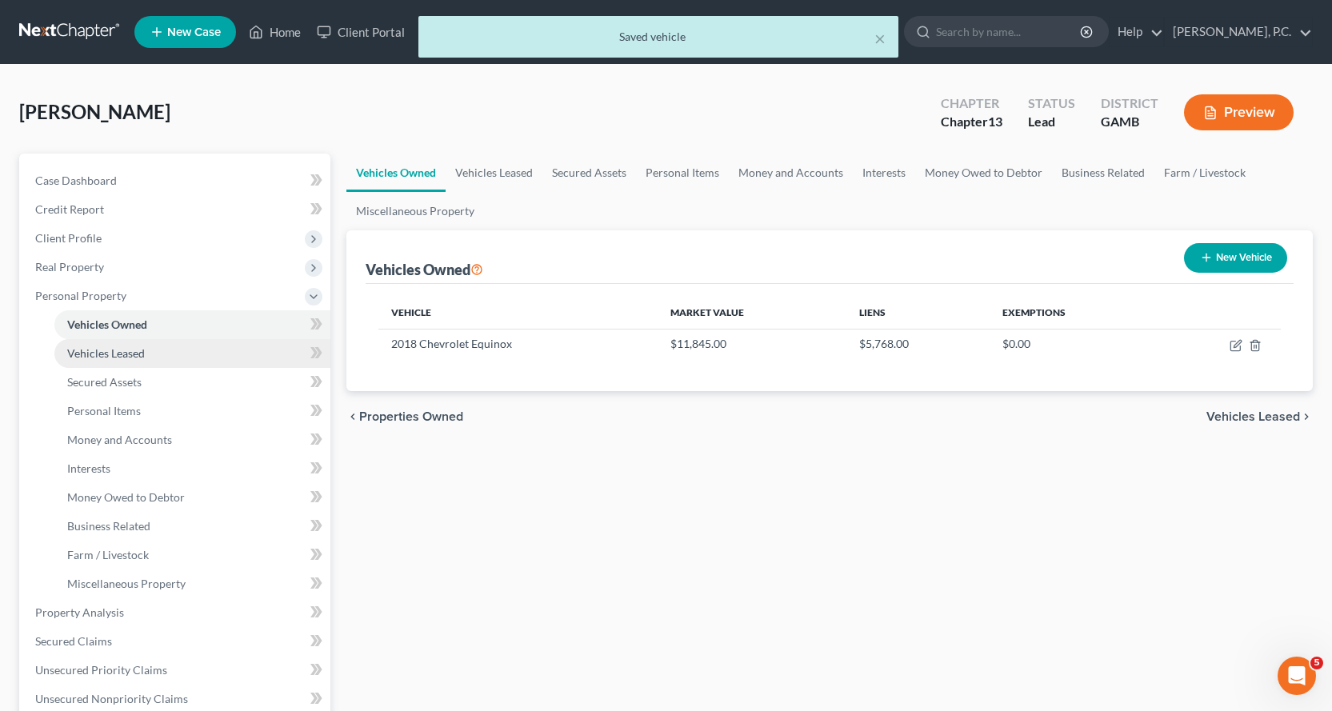
click at [120, 353] on span "Vehicles Leased" at bounding box center [106, 353] width 78 height 14
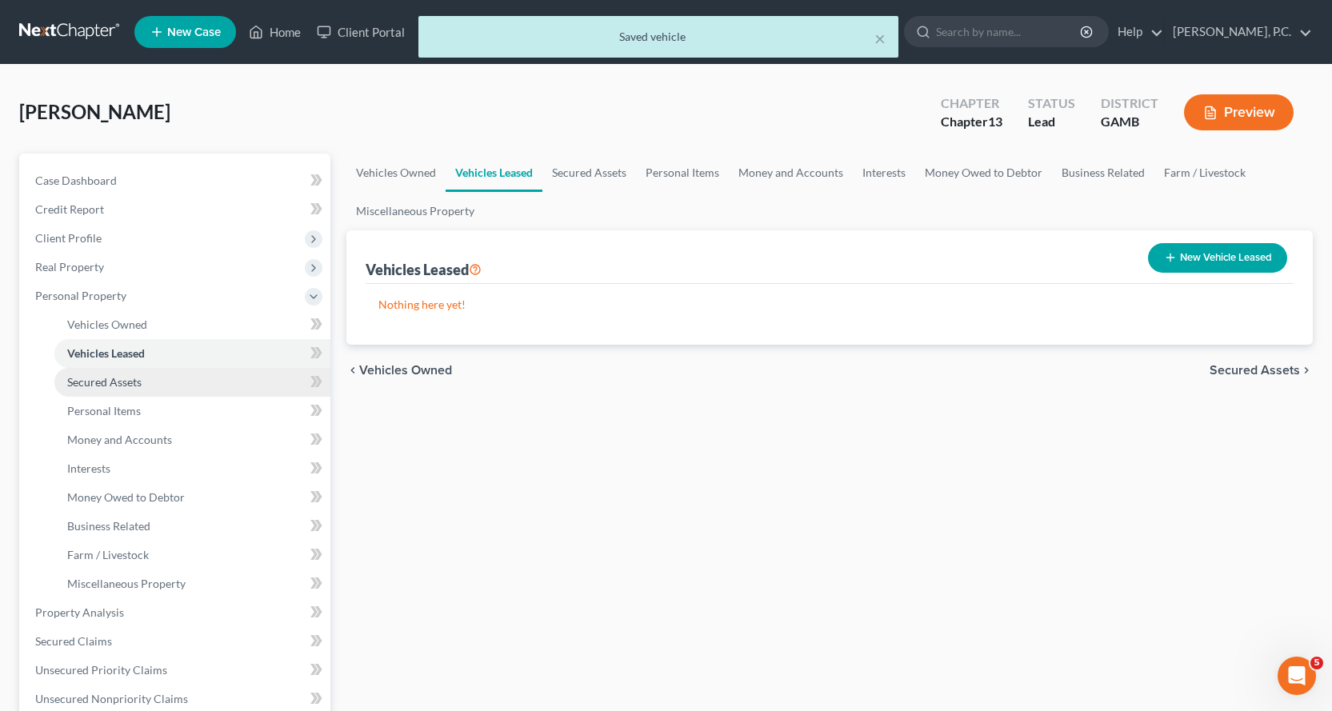
click at [118, 384] on span "Secured Assets" at bounding box center [104, 382] width 74 height 14
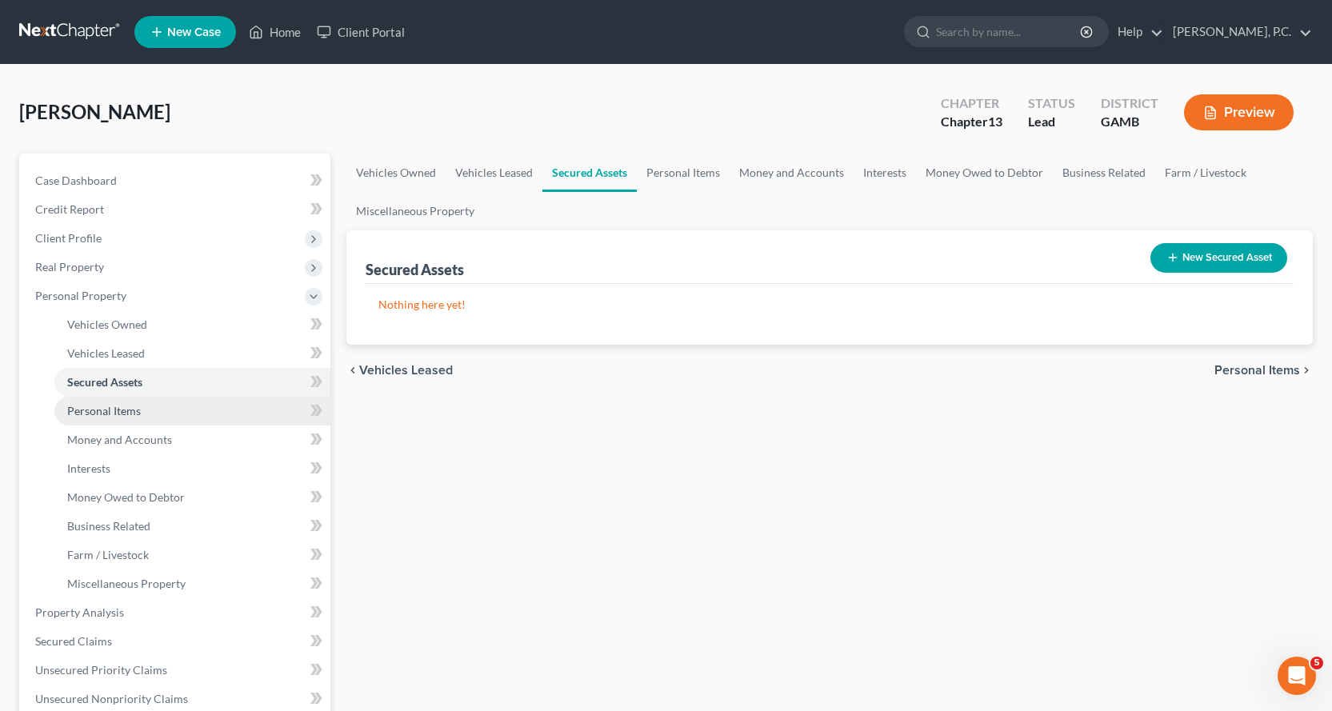
click at [121, 409] on span "Personal Items" at bounding box center [104, 411] width 74 height 14
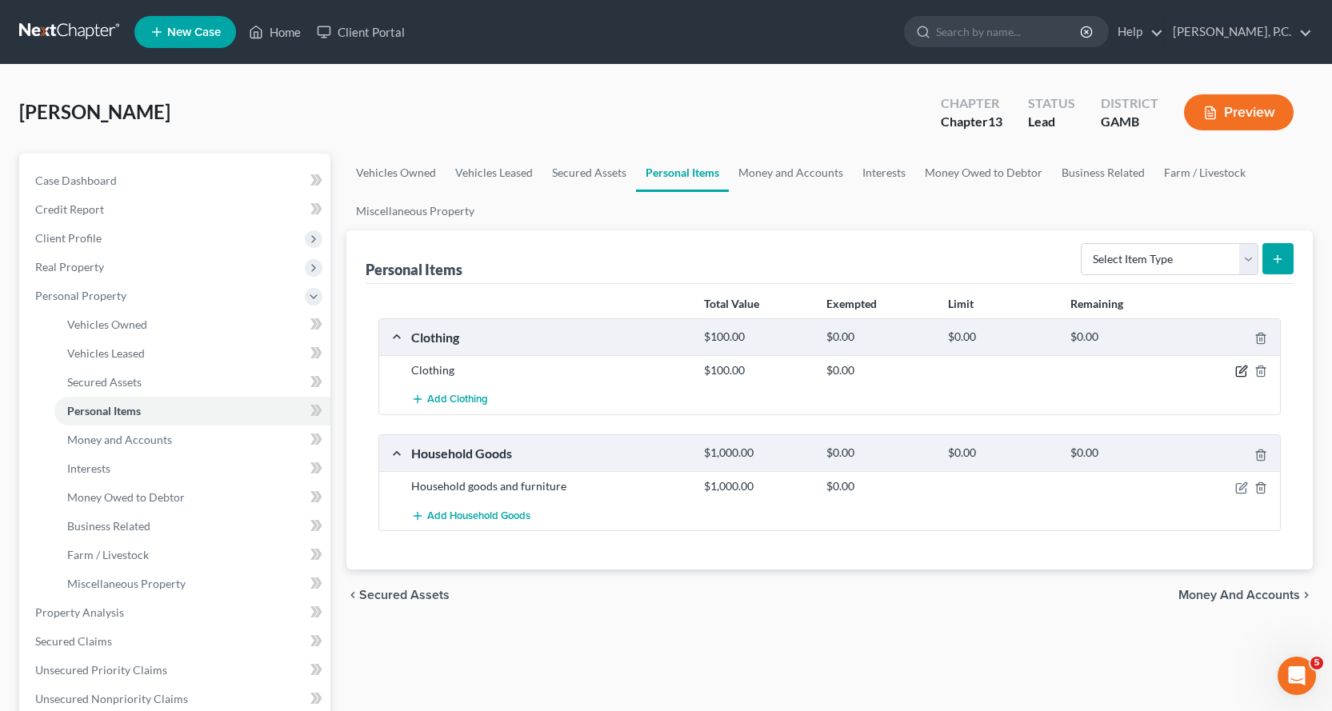
click at [1236, 369] on icon "button" at bounding box center [1241, 371] width 13 height 13
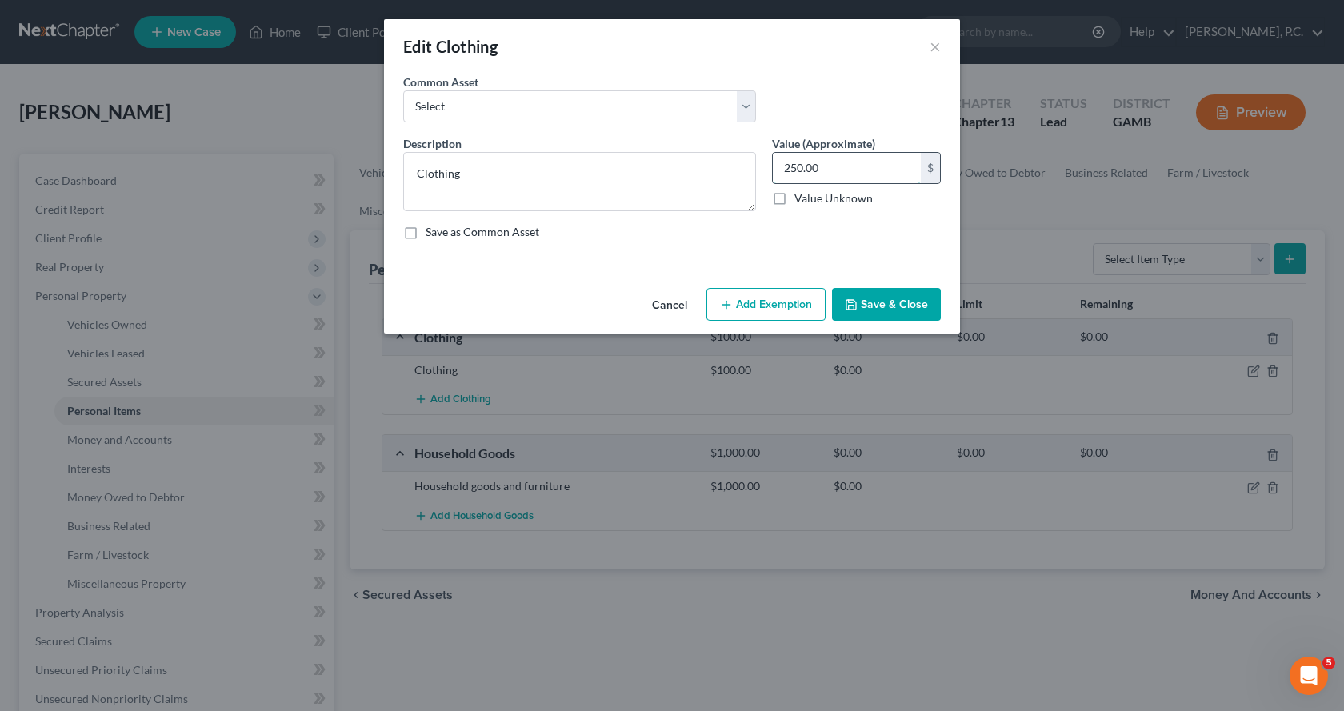
type input "250.00"
click at [797, 302] on button "Add Exemption" at bounding box center [765, 305] width 119 height 34
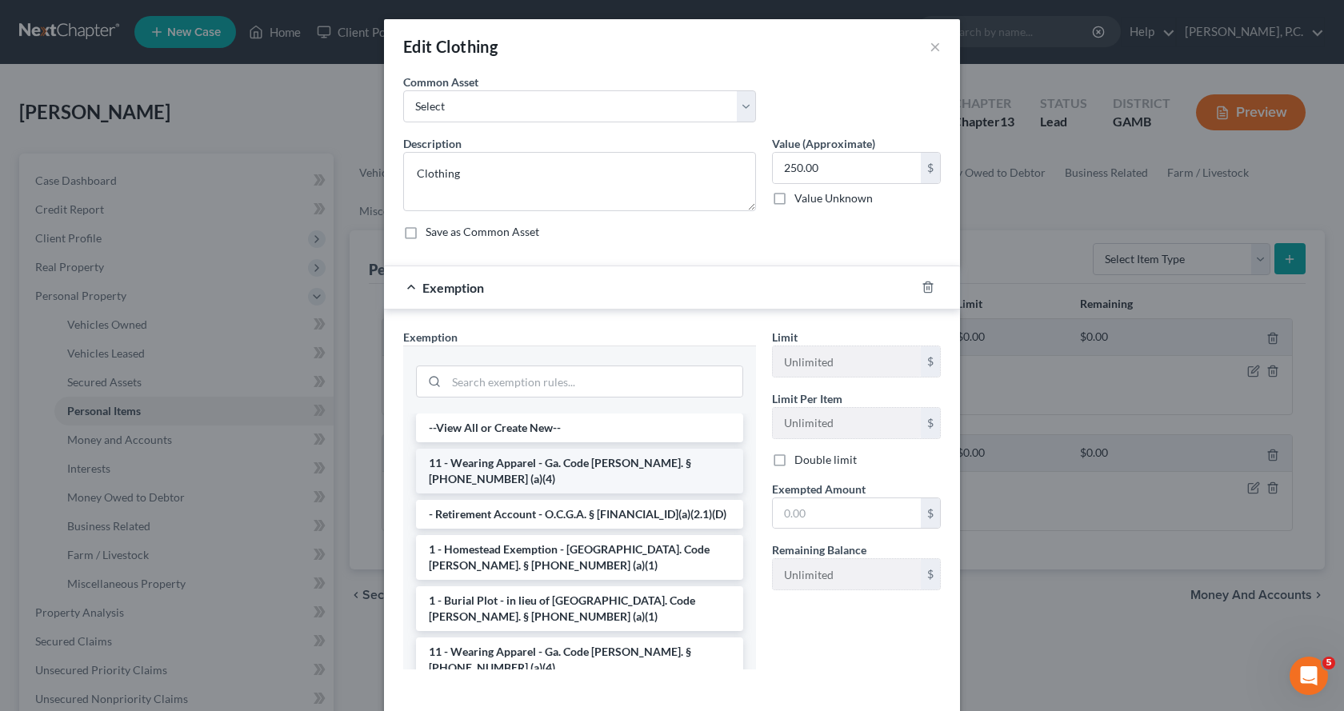
click at [557, 467] on li "11 - Wearing Apparel - Ga. Code [PERSON_NAME]. § [PHONE_NUMBER] (a)(4)" at bounding box center [579, 471] width 327 height 45
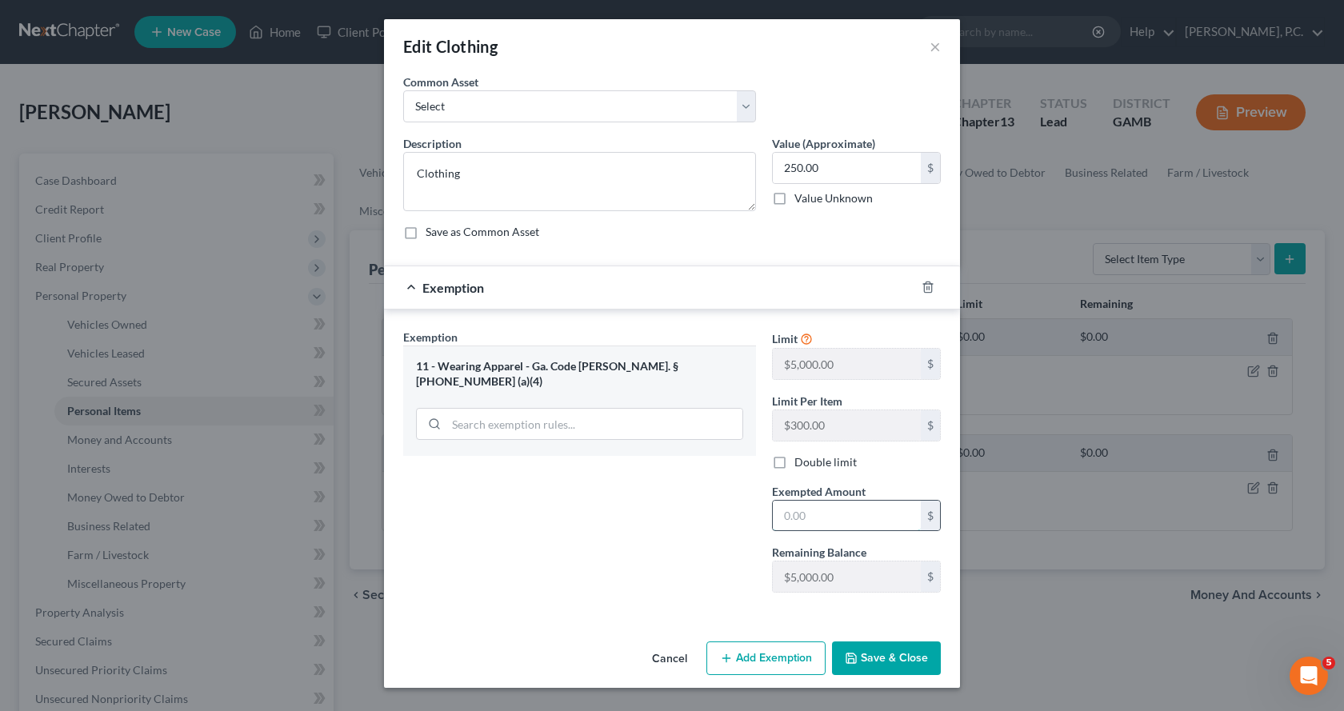
drag, startPoint x: 825, startPoint y: 517, endPoint x: 827, endPoint y: 507, distance: 10.5
click at [827, 517] on input "text" at bounding box center [847, 516] width 148 height 30
type input "250.00"
click at [891, 663] on button "Save & Close" at bounding box center [886, 658] width 109 height 34
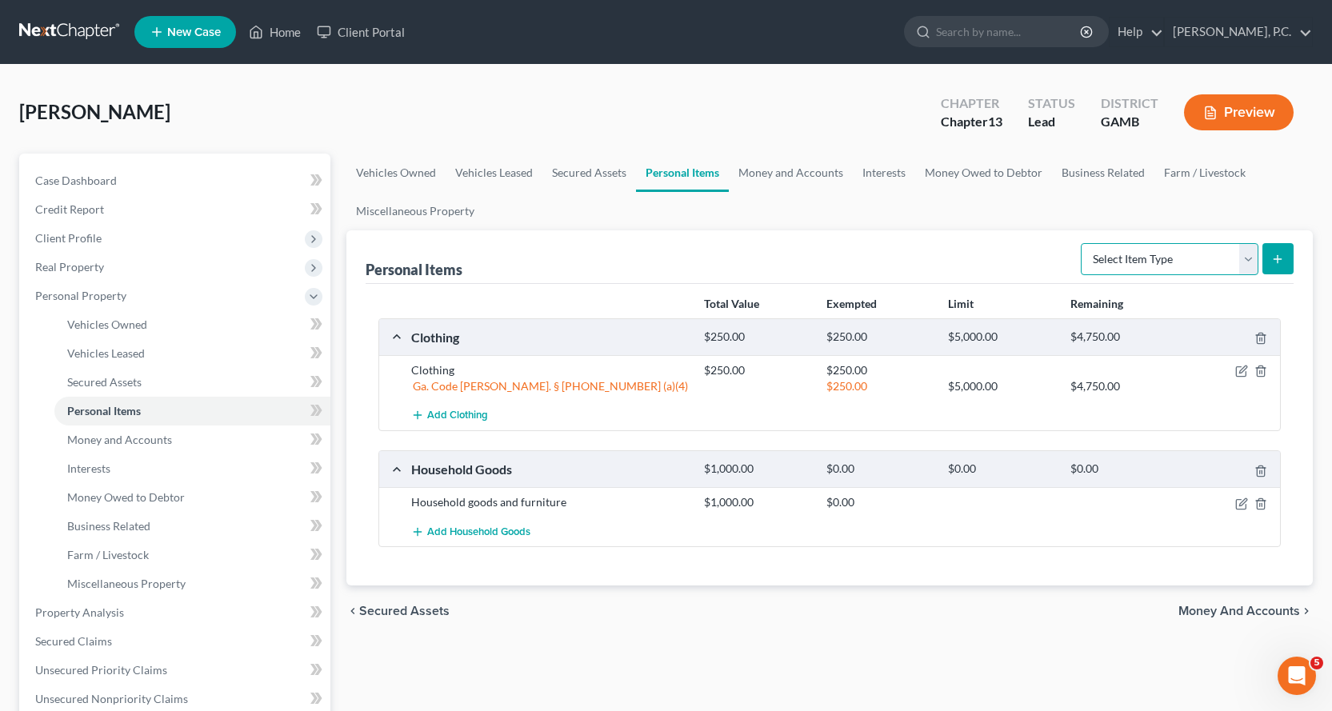
click at [1245, 250] on select "Select Item Type Clothing Collectibles Of Value Electronics Firearms Household …" at bounding box center [1169, 259] width 178 height 32
select select "jewelry"
click at [1082, 243] on select "Select Item Type Clothing Collectibles Of Value Electronics Firearms Household …" at bounding box center [1169, 259] width 178 height 32
click at [1276, 259] on icon "submit" at bounding box center [1277, 259] width 13 height 13
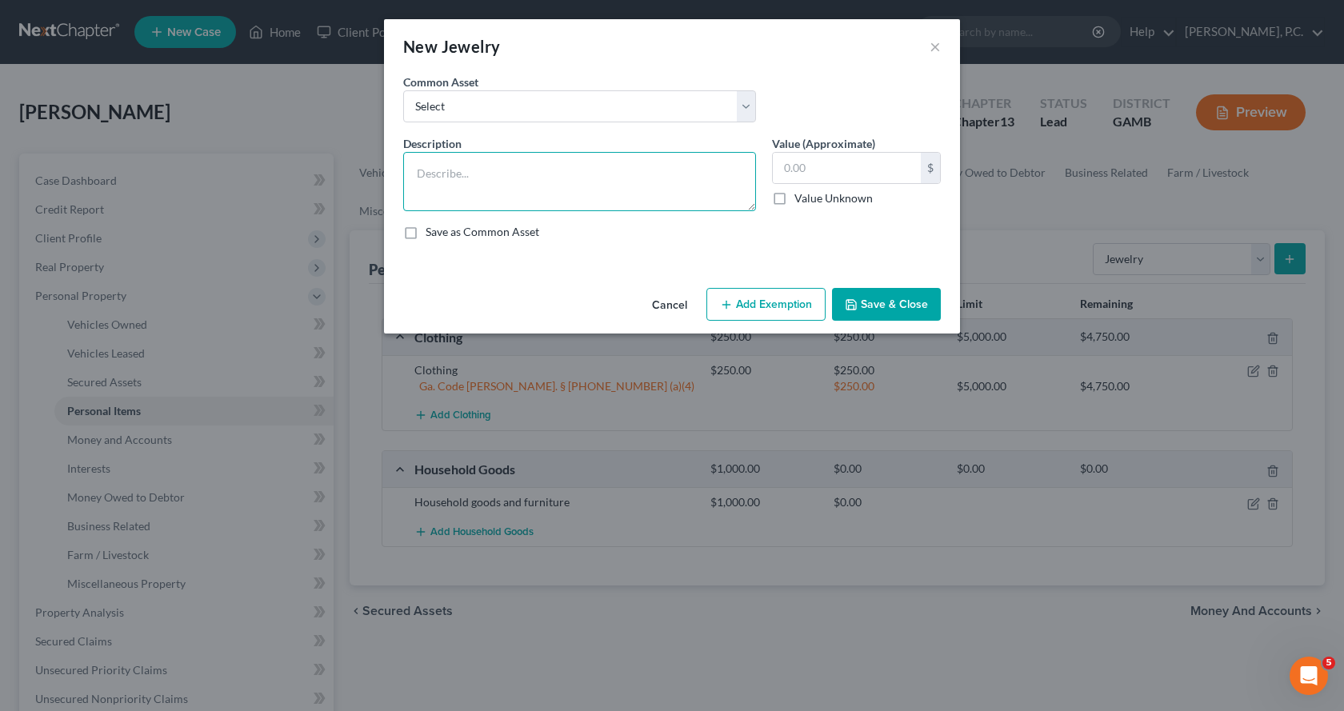
click at [612, 180] on textarea at bounding box center [579, 181] width 353 height 59
type textarea "Jewelry"
type input "200.00"
click at [801, 309] on button "Add Exemption" at bounding box center [765, 305] width 119 height 34
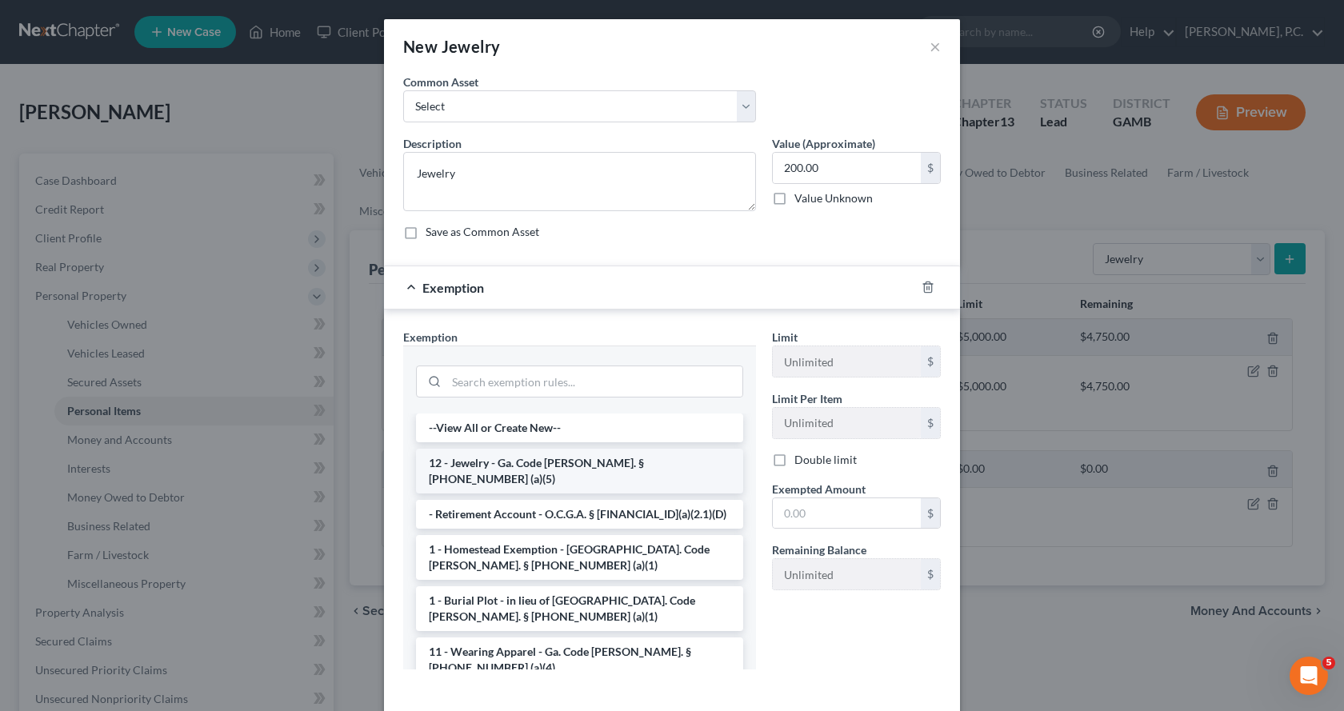
click at [493, 464] on li "12 - Jewelry - Ga. Code [PERSON_NAME]. § [PHONE_NUMBER] (a)(5)" at bounding box center [579, 471] width 327 height 45
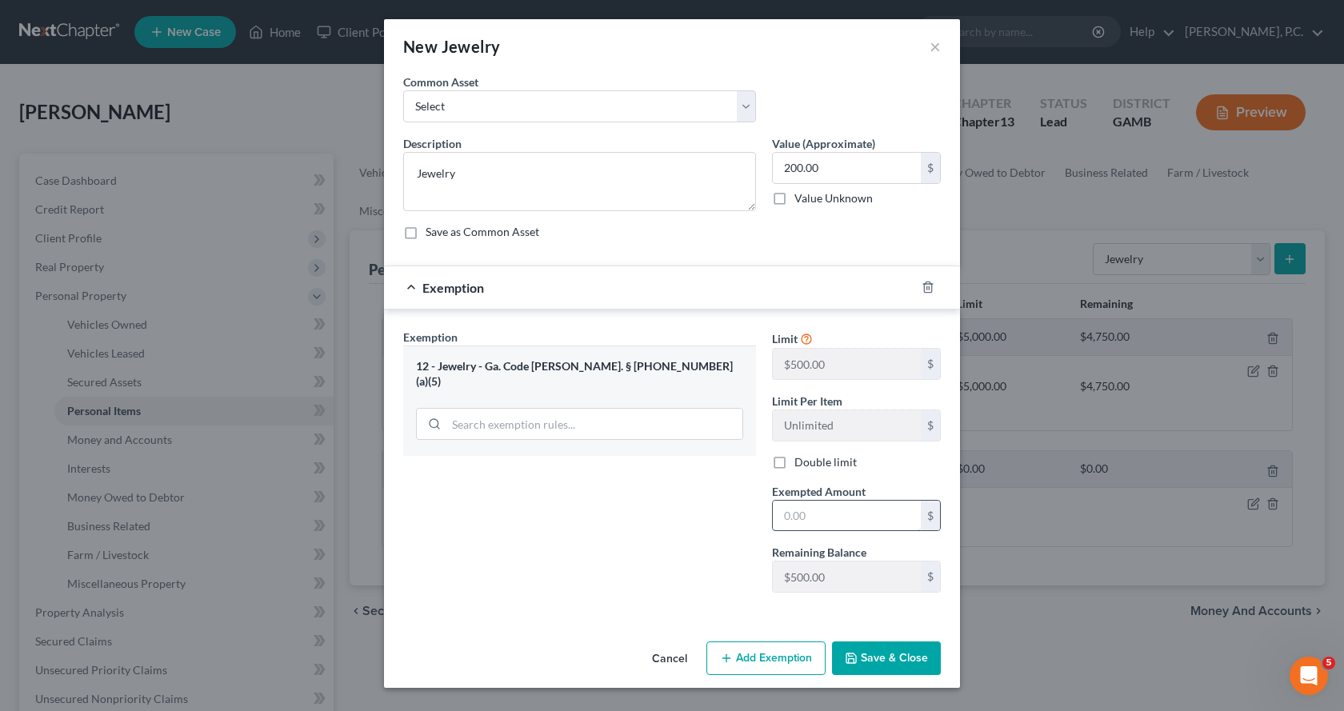
click at [821, 519] on input "text" at bounding box center [847, 516] width 148 height 30
type input "200.00"
click at [914, 651] on button "Save & Close" at bounding box center [886, 658] width 109 height 34
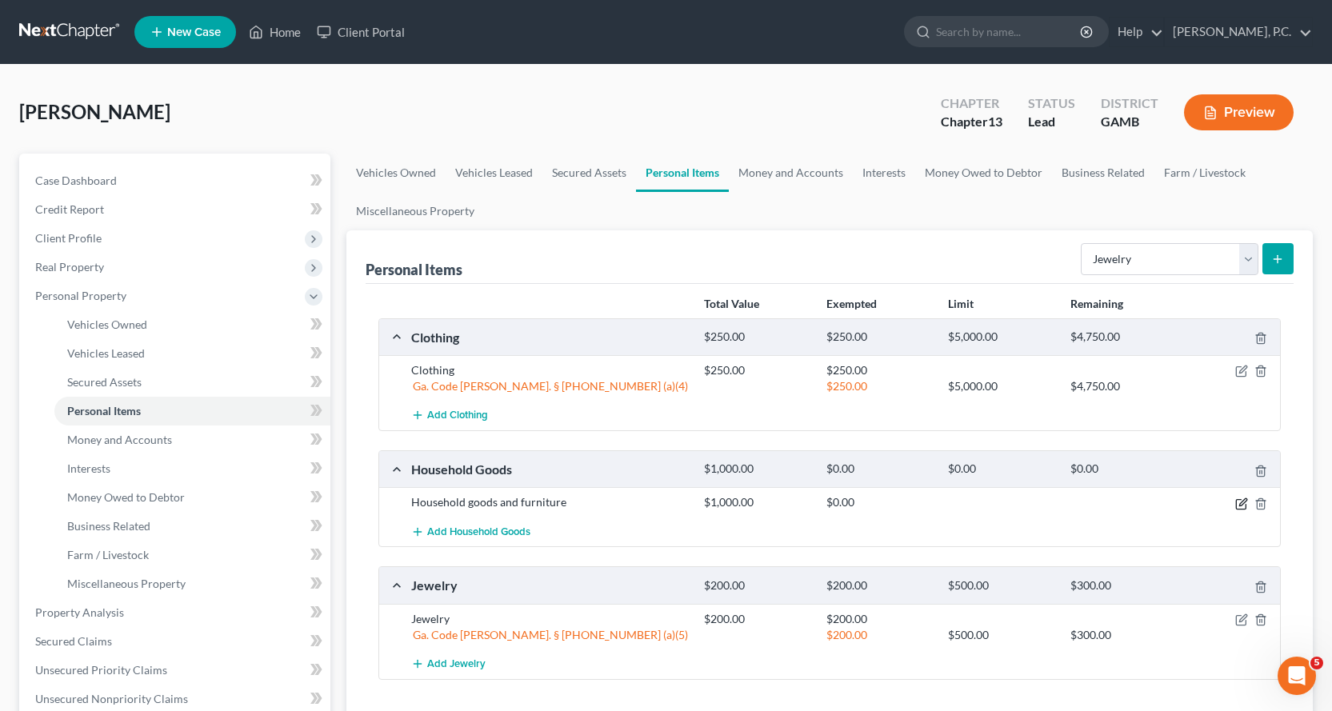
click at [1245, 504] on icon "button" at bounding box center [1241, 504] width 10 height 10
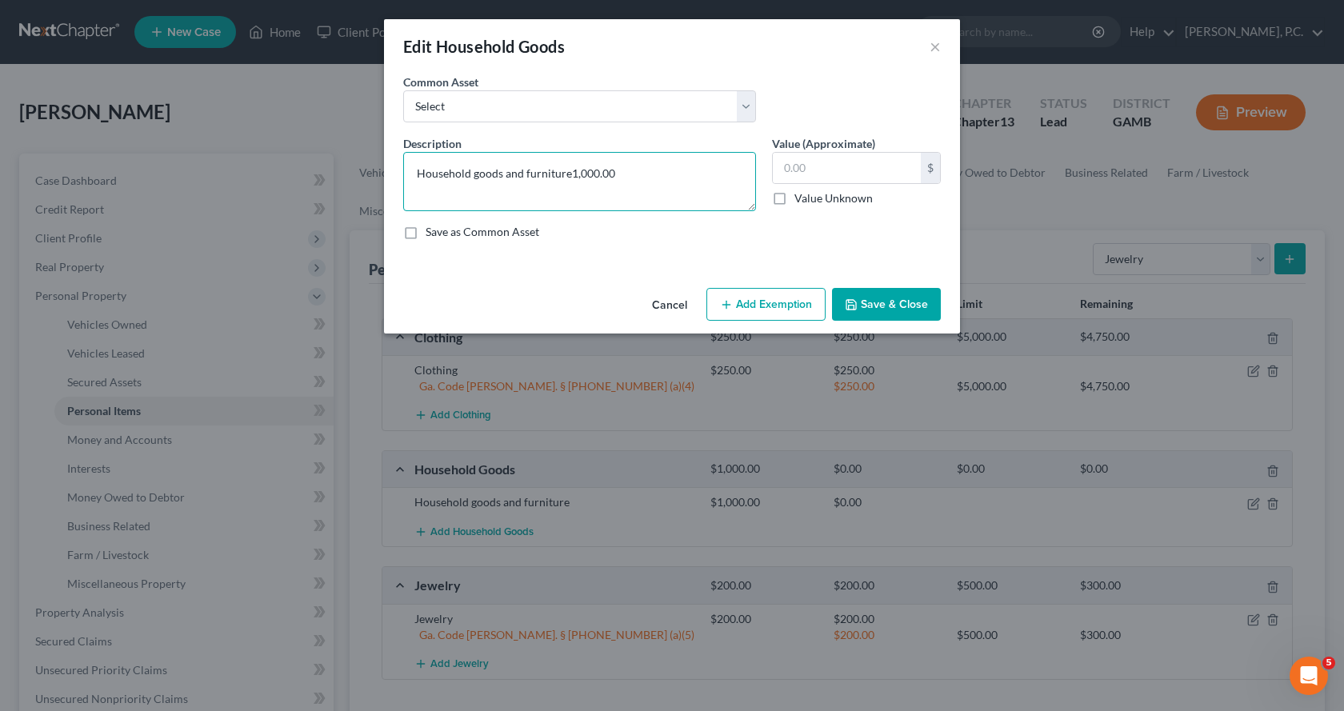
type textarea "Household goods and furniture"
type input "3,000.00"
click at [781, 298] on button "Add Exemption" at bounding box center [765, 305] width 119 height 34
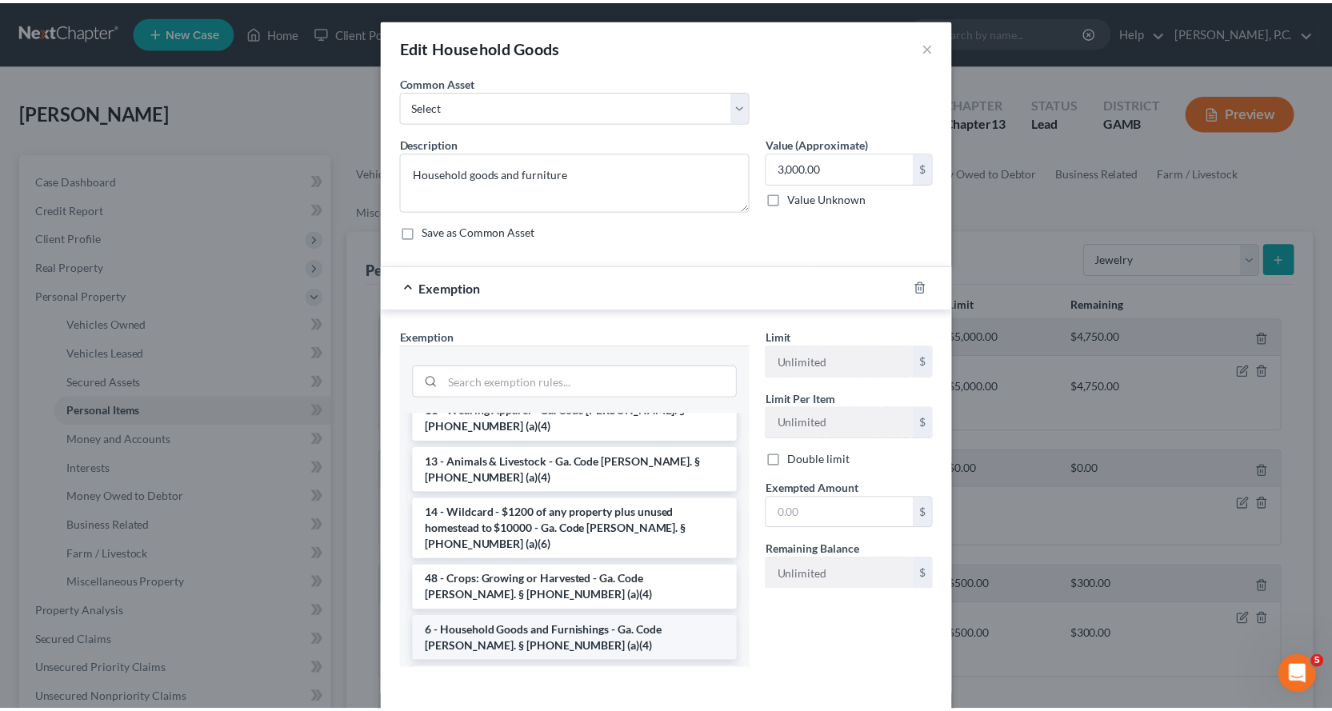
scroll to position [80, 0]
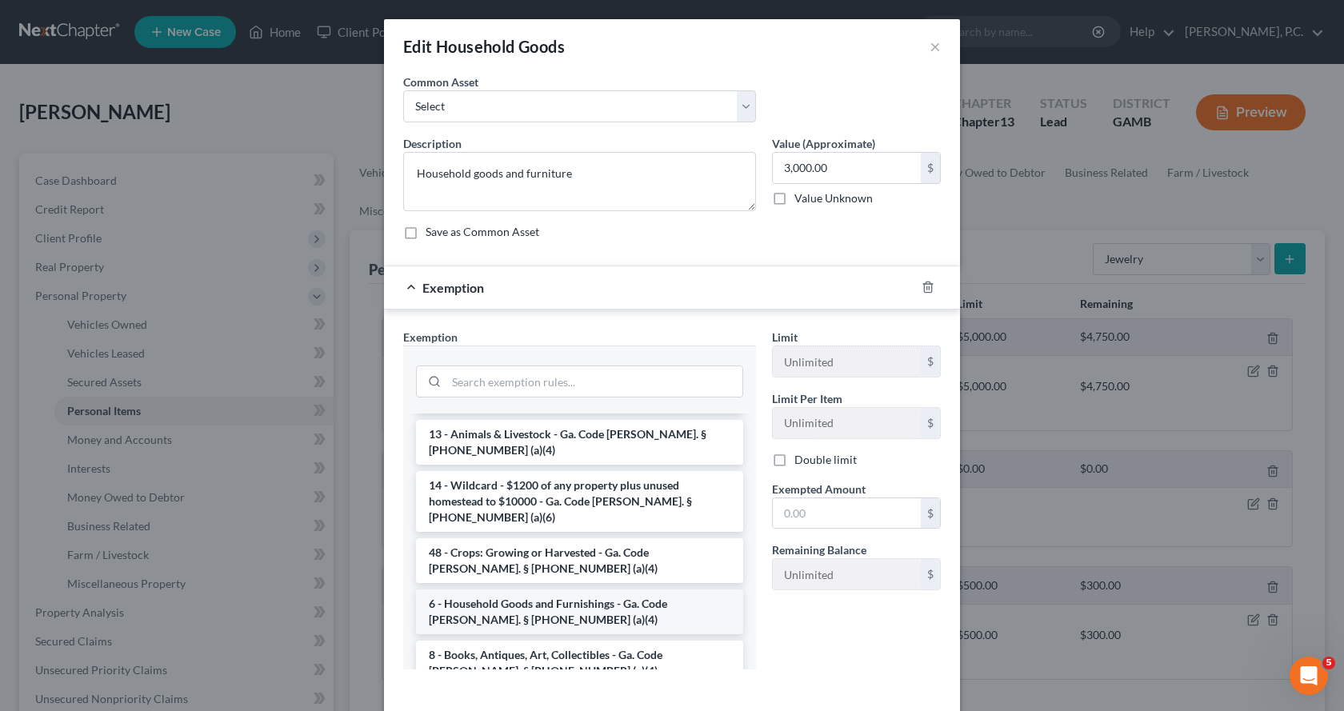
click at [574, 589] on li "6 - Household Goods and Furnishings - Ga. Code [PERSON_NAME]. § [PHONE_NUMBER] …" at bounding box center [579, 611] width 327 height 45
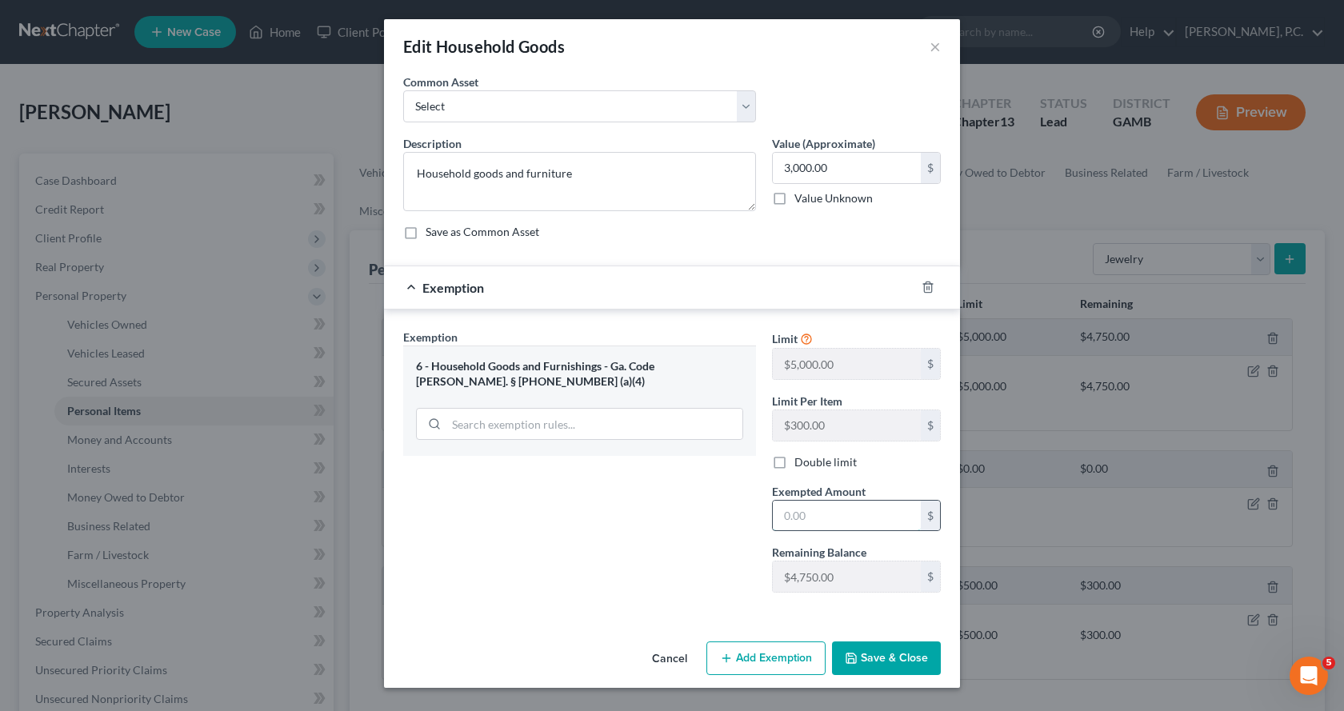
click at [841, 518] on input "text" at bounding box center [847, 516] width 148 height 30
type input "3,000.00"
click at [901, 661] on button "Save & Close" at bounding box center [886, 658] width 109 height 34
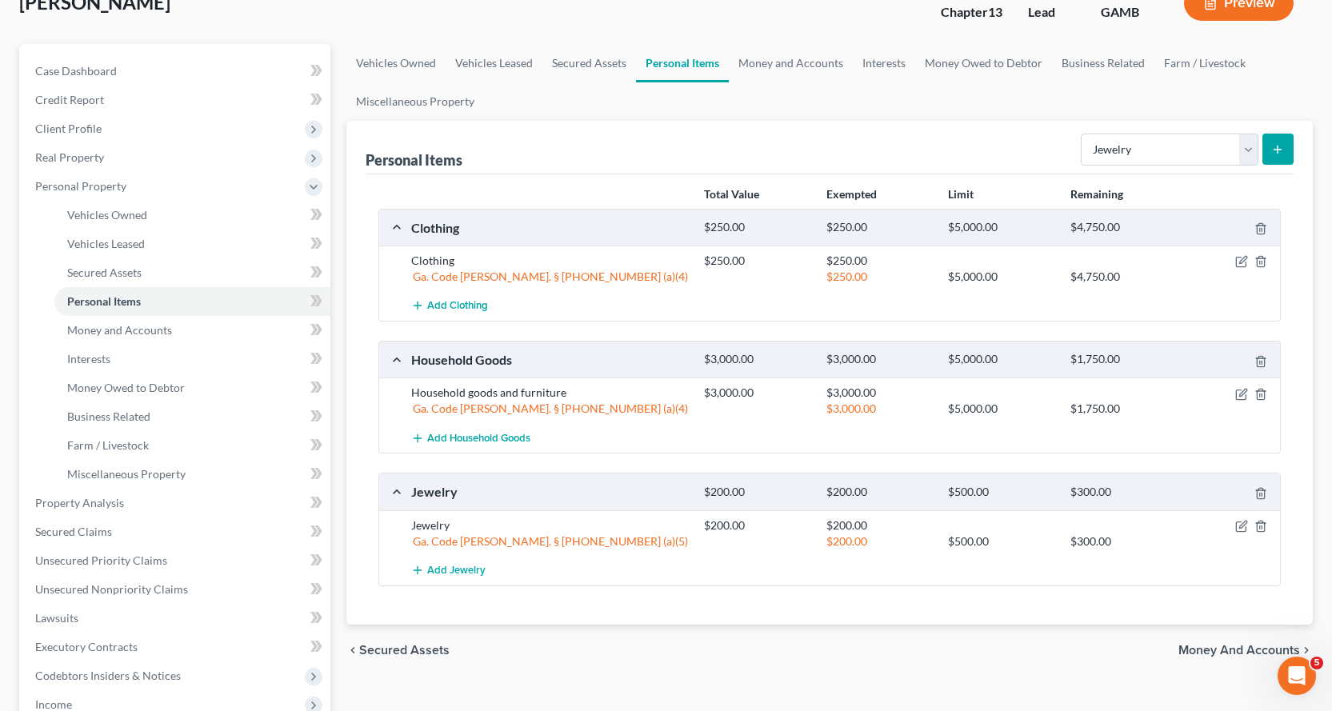
scroll to position [160, 0]
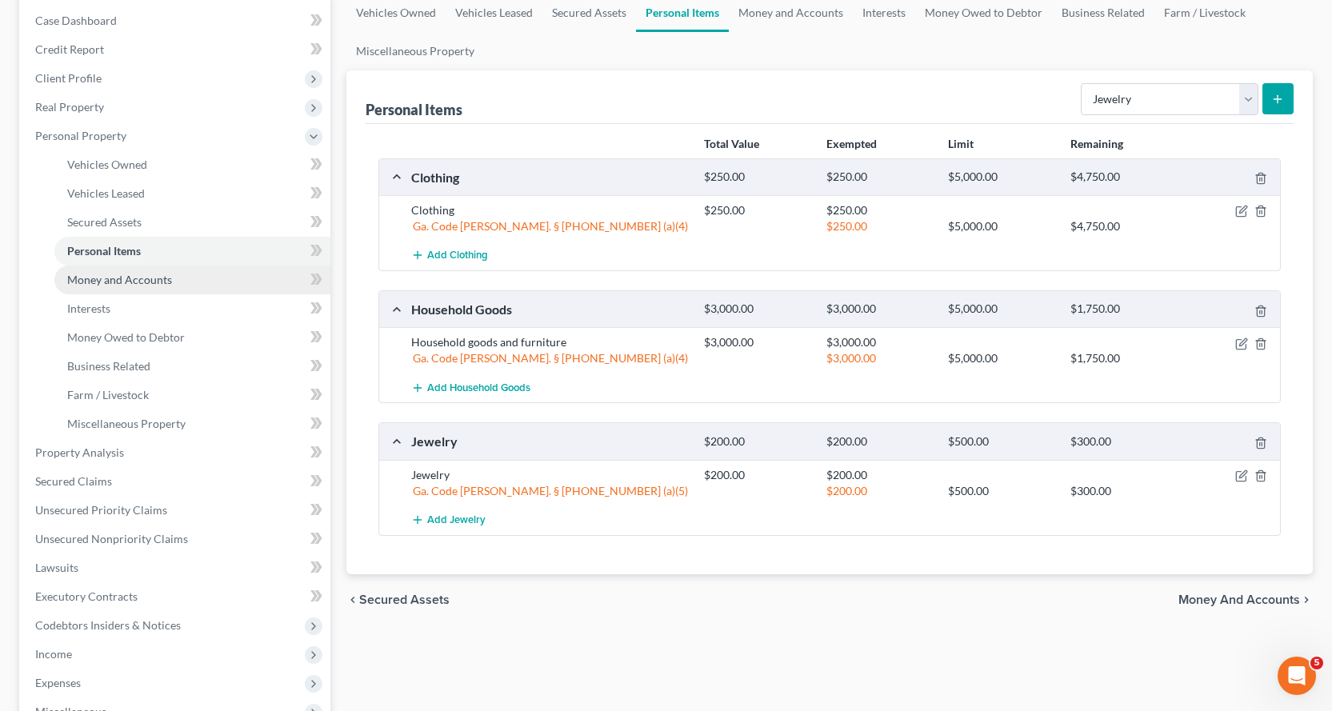
click at [158, 280] on span "Money and Accounts" at bounding box center [119, 280] width 105 height 14
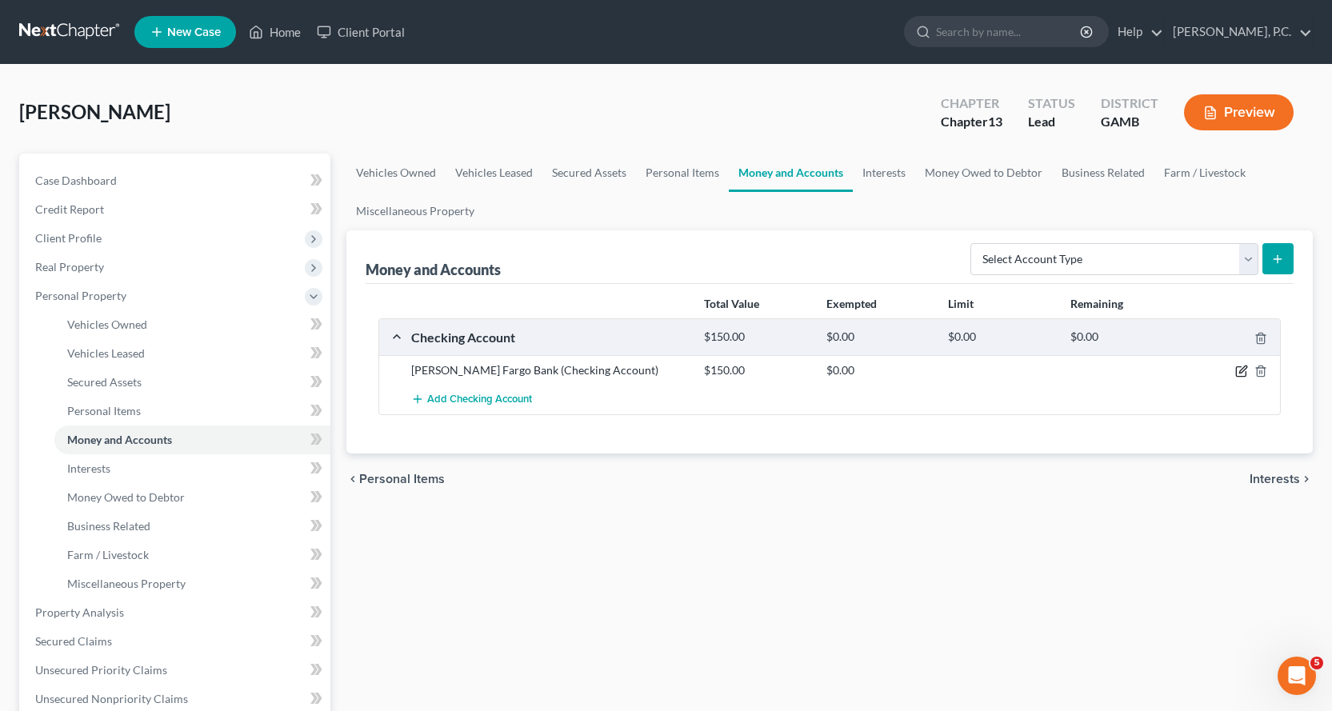
click at [1240, 373] on icon "button" at bounding box center [1242, 369] width 7 height 7
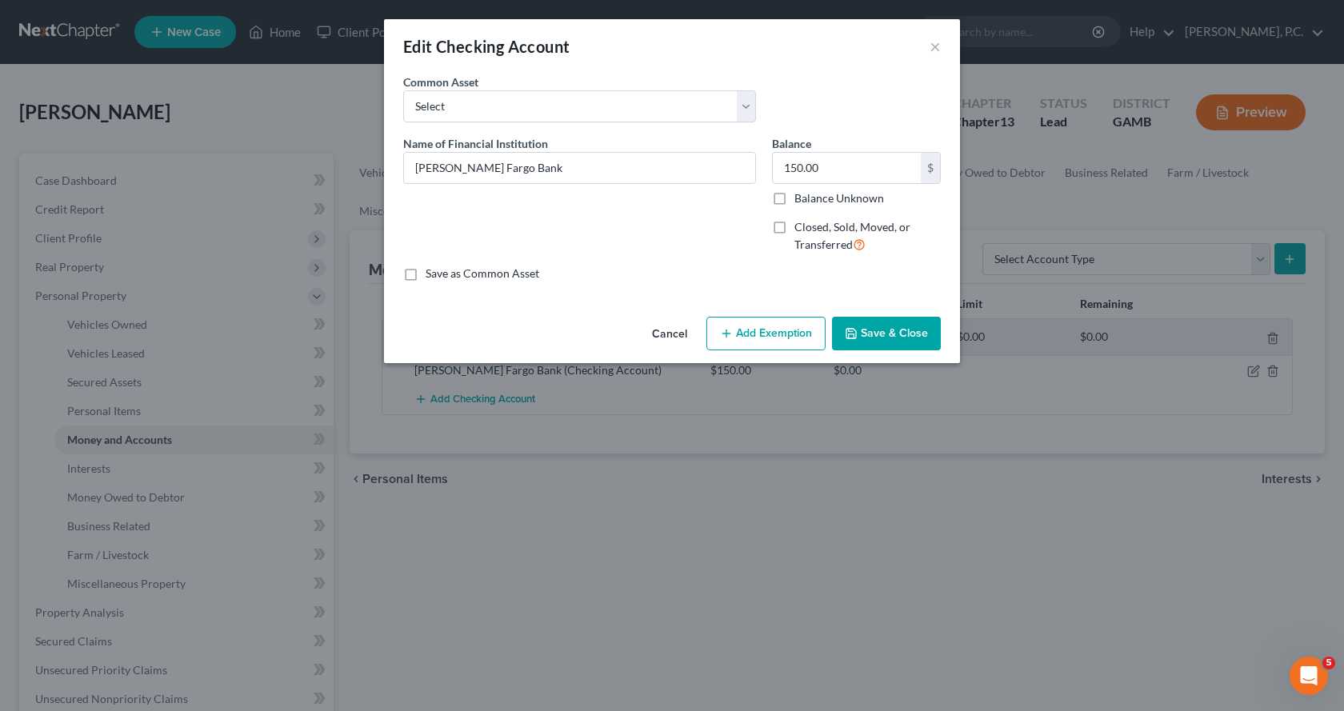
click at [788, 329] on button "Add Exemption" at bounding box center [765, 334] width 119 height 34
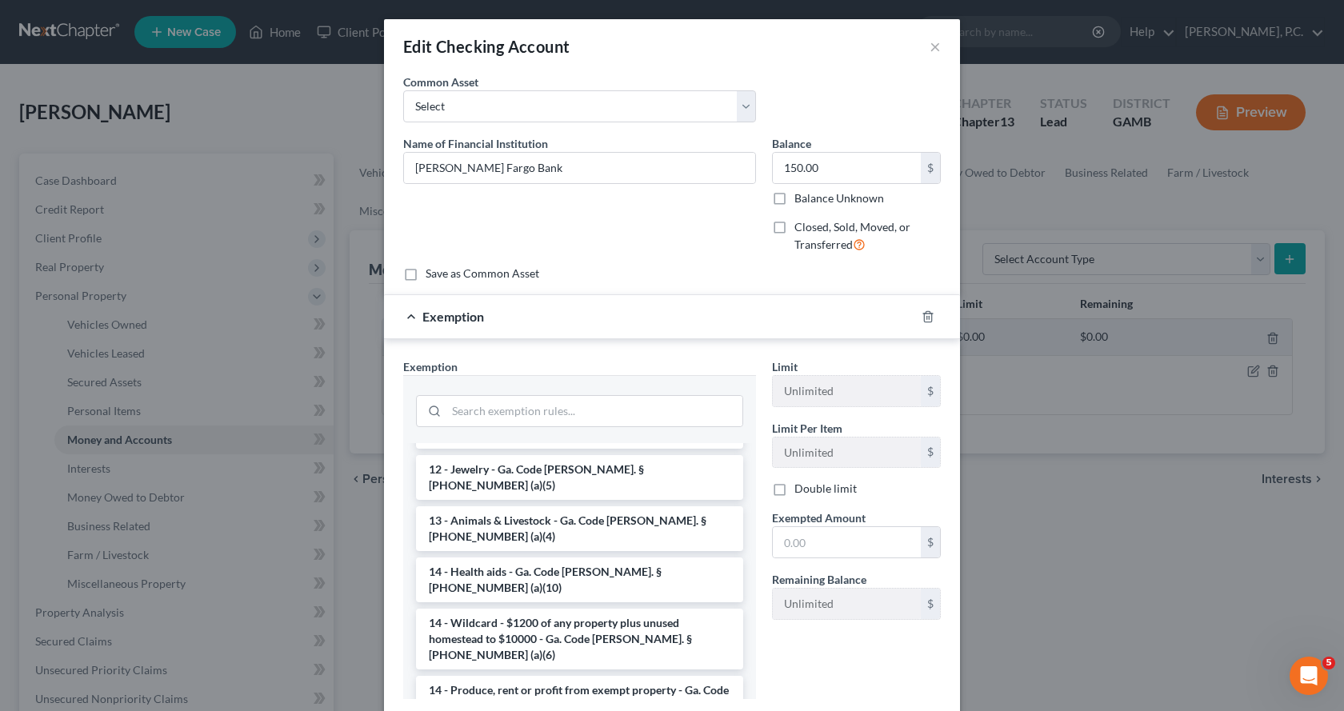
scroll to position [240, 0]
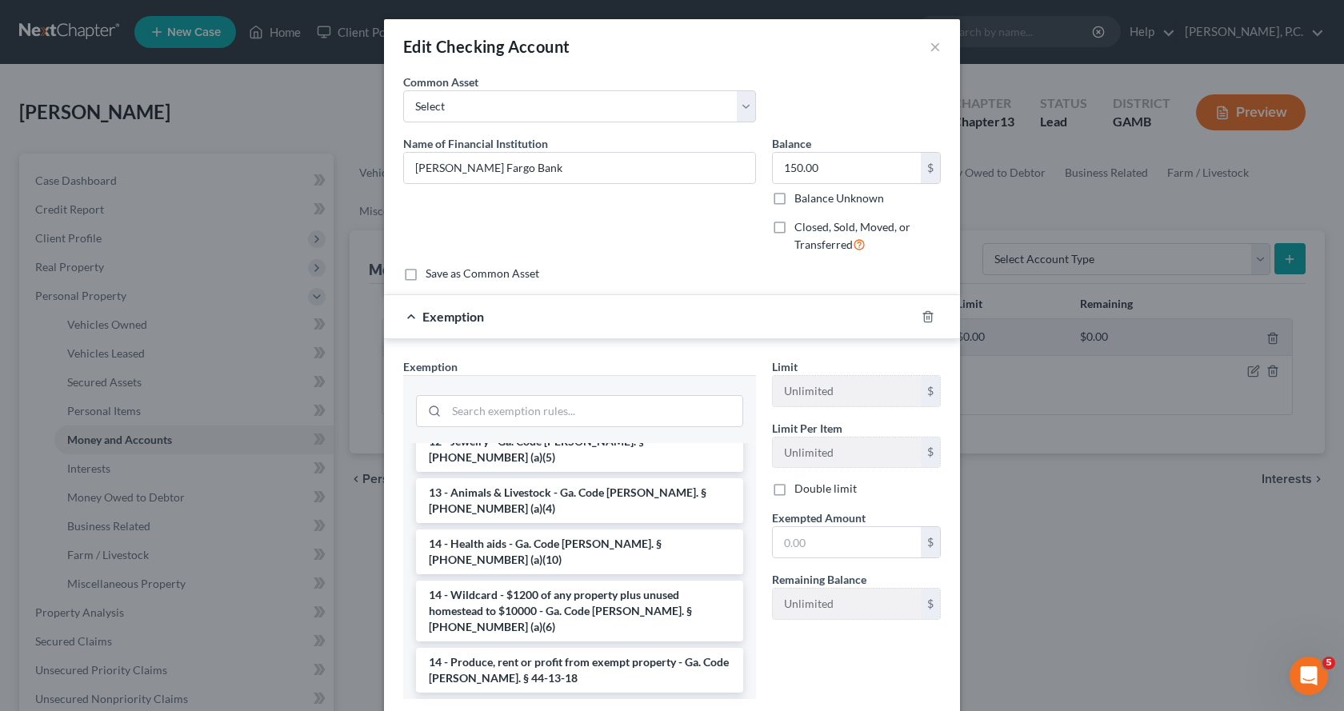
click at [554, 581] on li "14 - Wildcard - $1200 of any property plus unused homestead to $10000 - Ga. Cod…" at bounding box center [579, 611] width 327 height 61
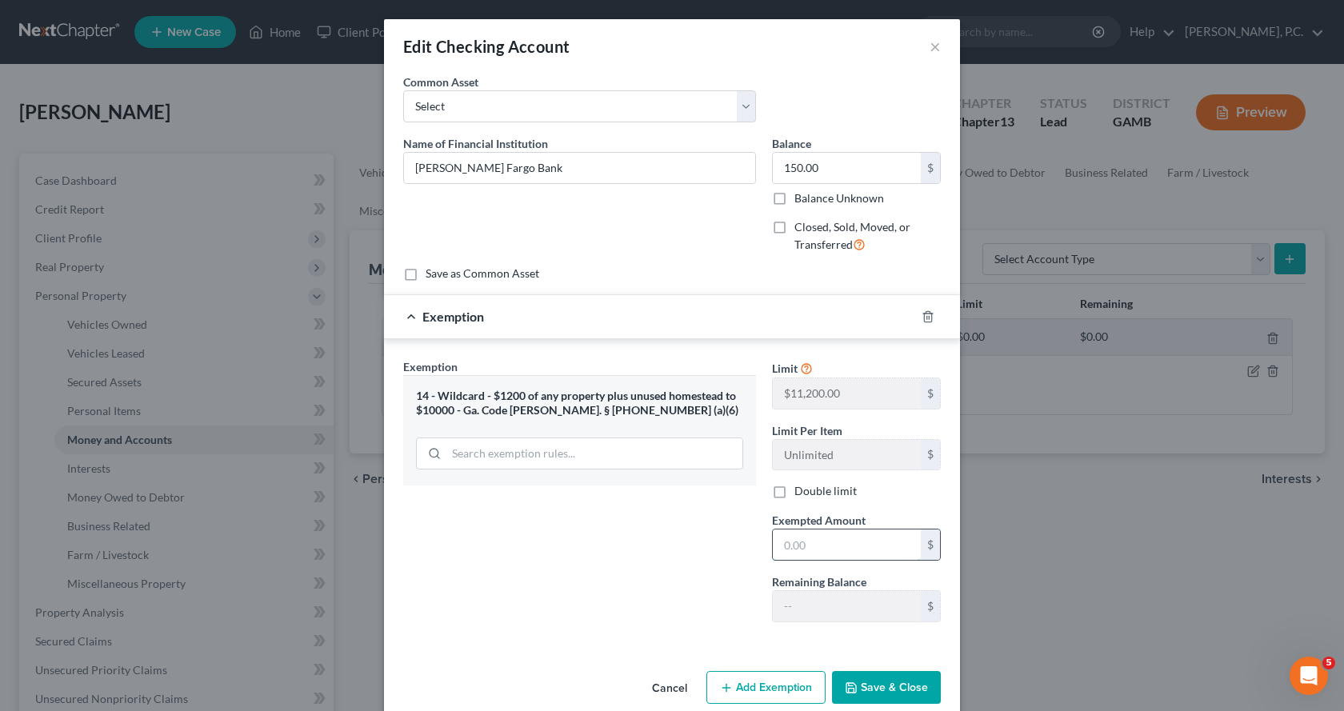
click at [825, 559] on input "text" at bounding box center [847, 544] width 148 height 30
type input "150.00"
click at [861, 688] on button "Save & Close" at bounding box center [886, 688] width 109 height 34
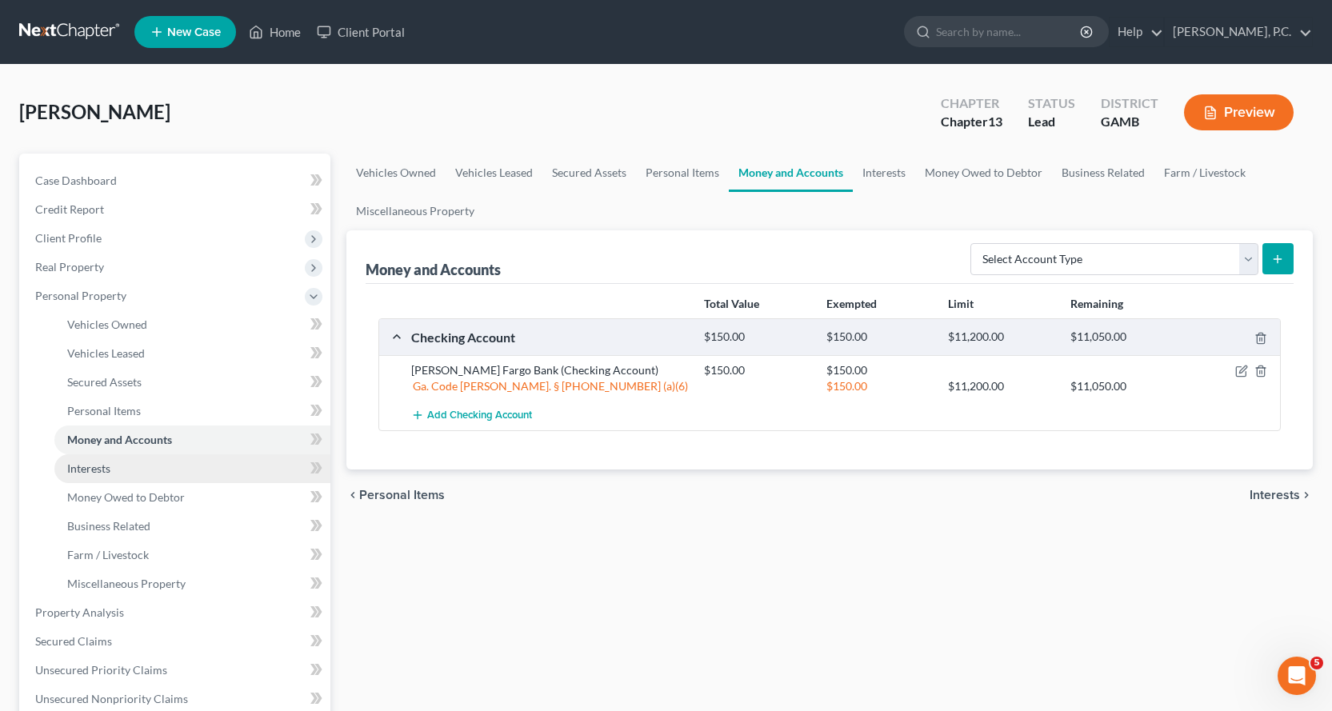
click at [88, 464] on span "Interests" at bounding box center [88, 468] width 43 height 14
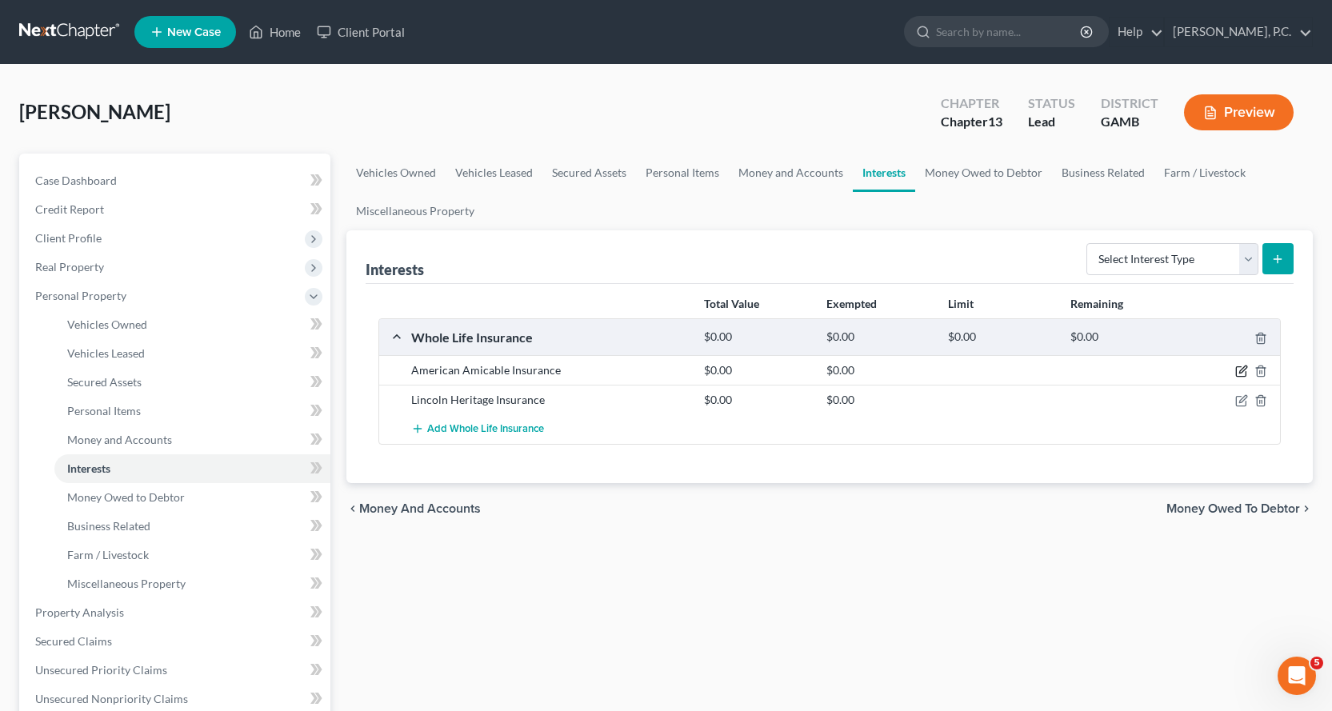
click at [1241, 372] on icon "button" at bounding box center [1241, 371] width 13 height 13
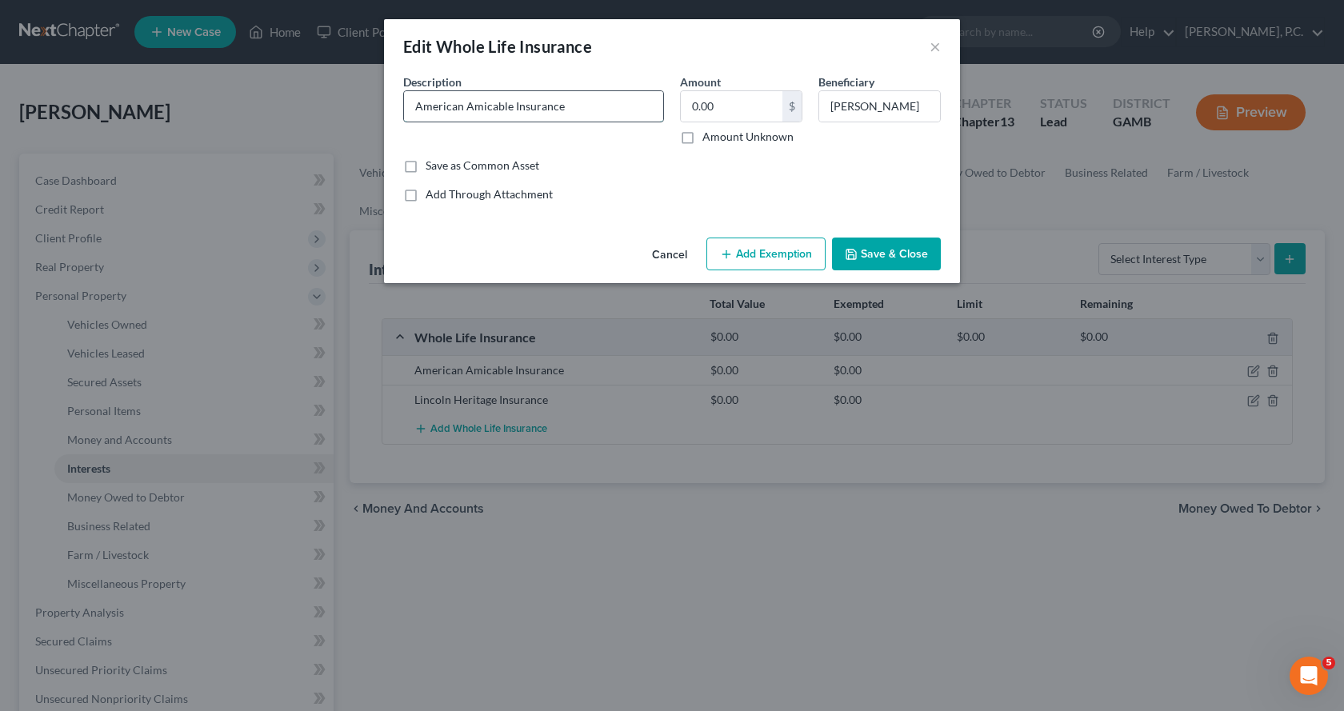
click at [612, 107] on input "American Amicable Insurance" at bounding box center [533, 106] width 259 height 30
type input "American Amicable Insurance (less than [DEMOGRAPHIC_DATA])"
click at [903, 254] on button "Save & Close" at bounding box center [886, 255] width 109 height 34
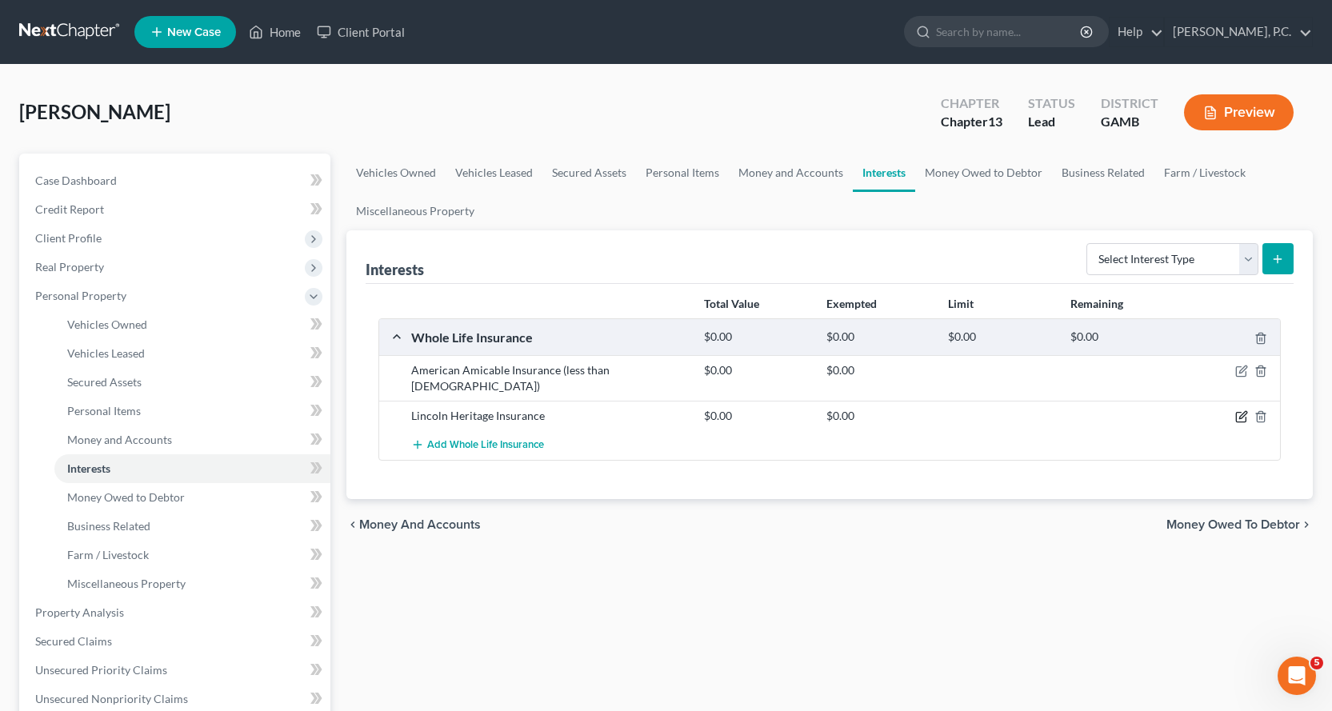
click at [1242, 410] on icon "button" at bounding box center [1241, 416] width 13 height 13
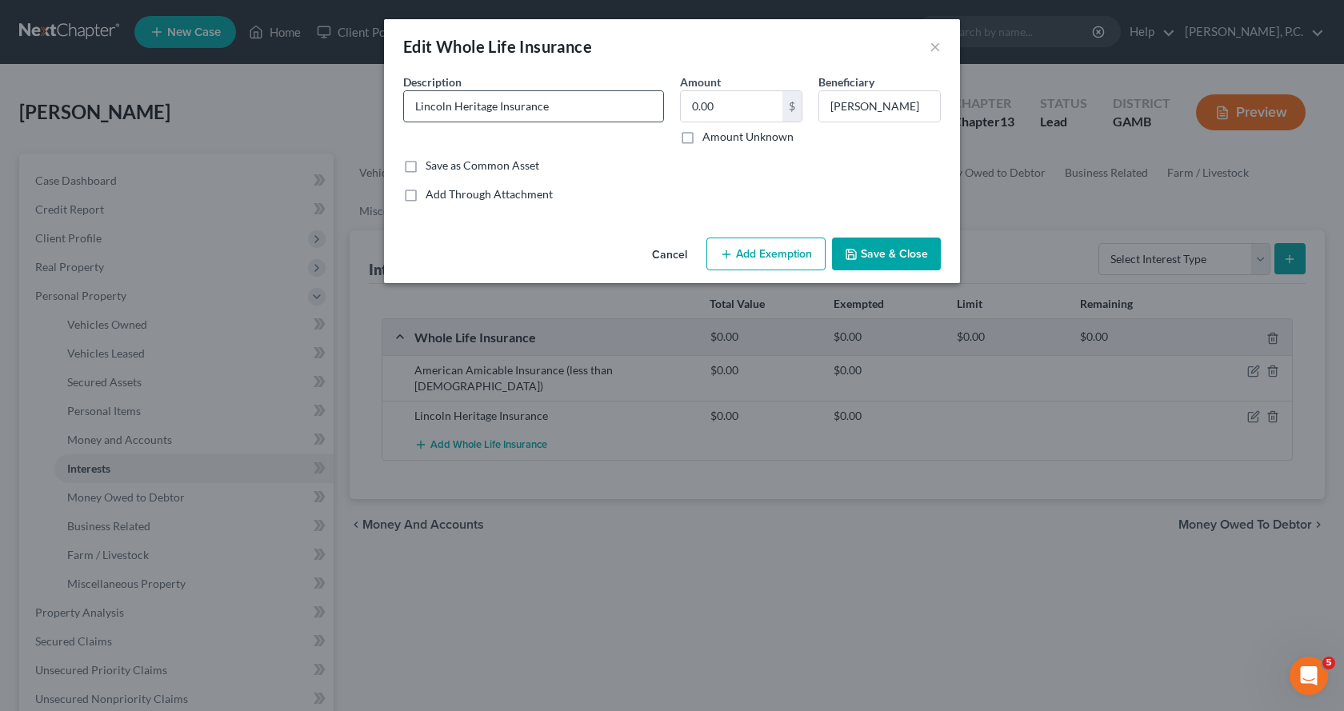
click at [617, 109] on input "Lincoln Heritage Insurance" at bounding box center [533, 106] width 259 height 30
type input "Lincoln Heritage Insurance (less than [DEMOGRAPHIC_DATA])"
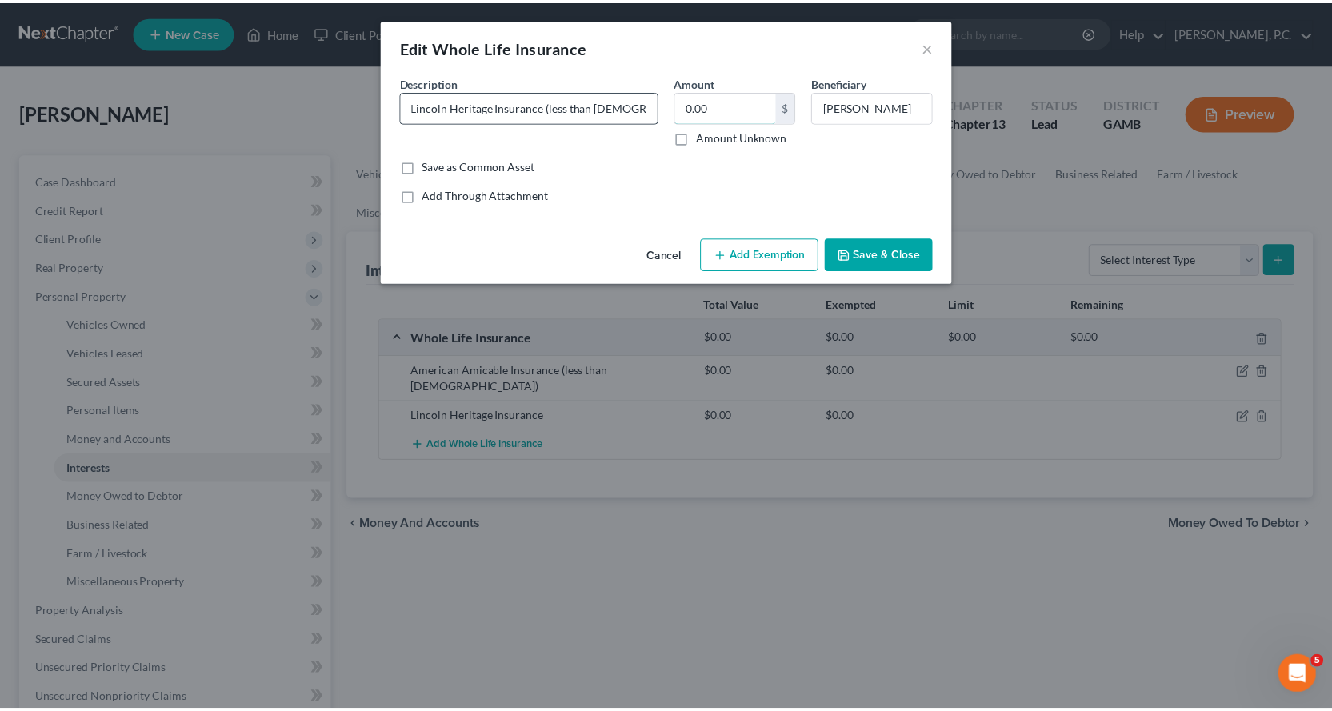
scroll to position [0, 0]
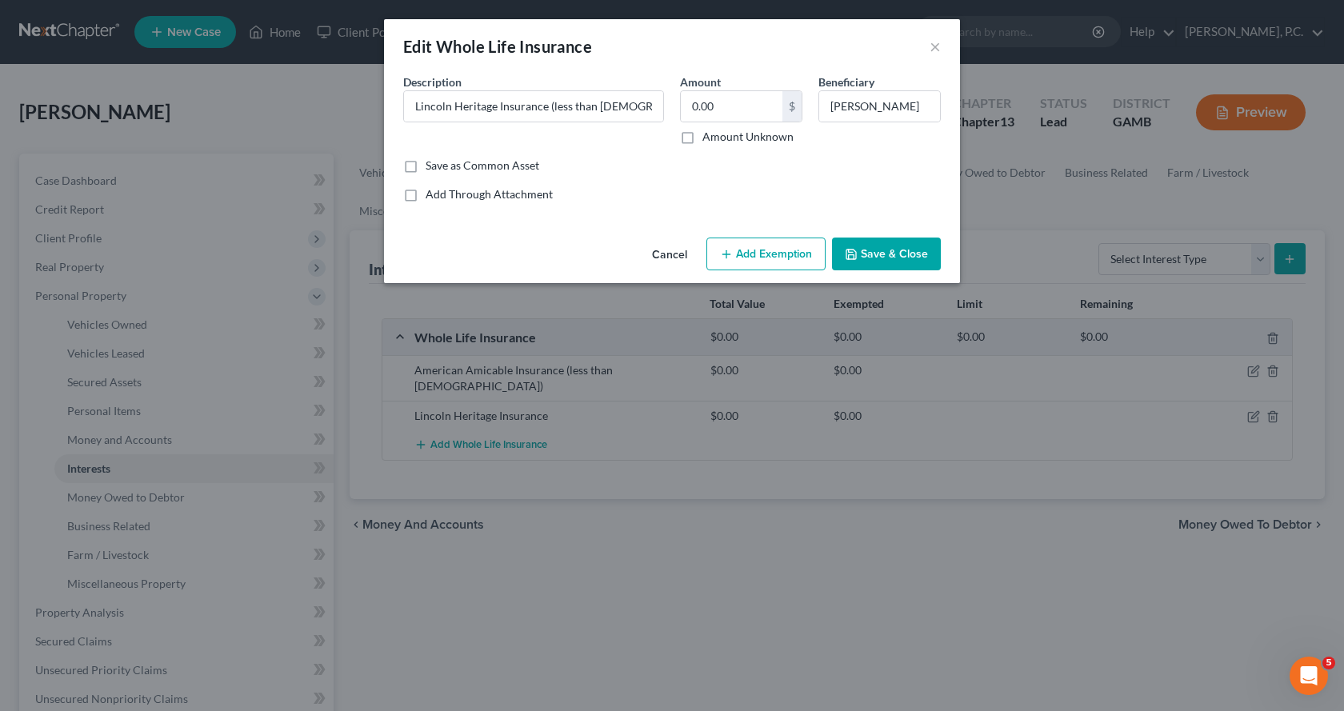
click at [906, 254] on button "Save & Close" at bounding box center [886, 255] width 109 height 34
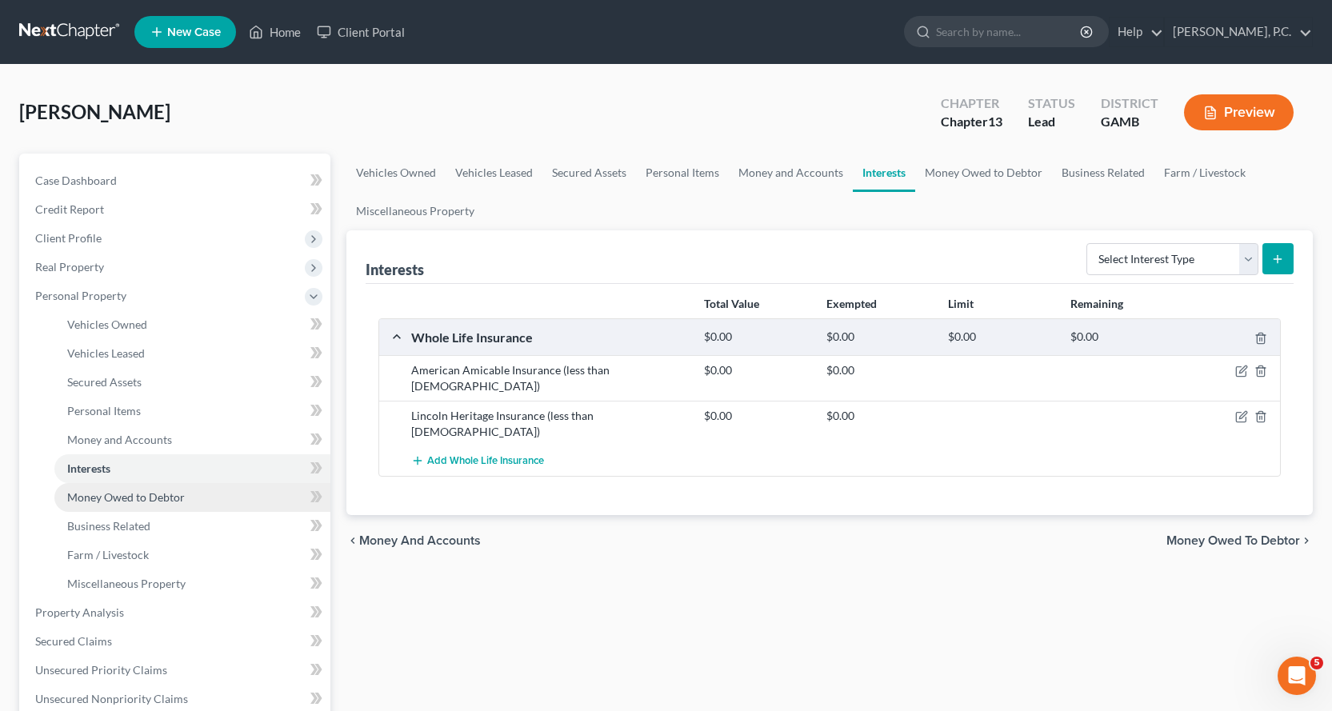
click at [114, 495] on span "Money Owed to Debtor" at bounding box center [126, 497] width 118 height 14
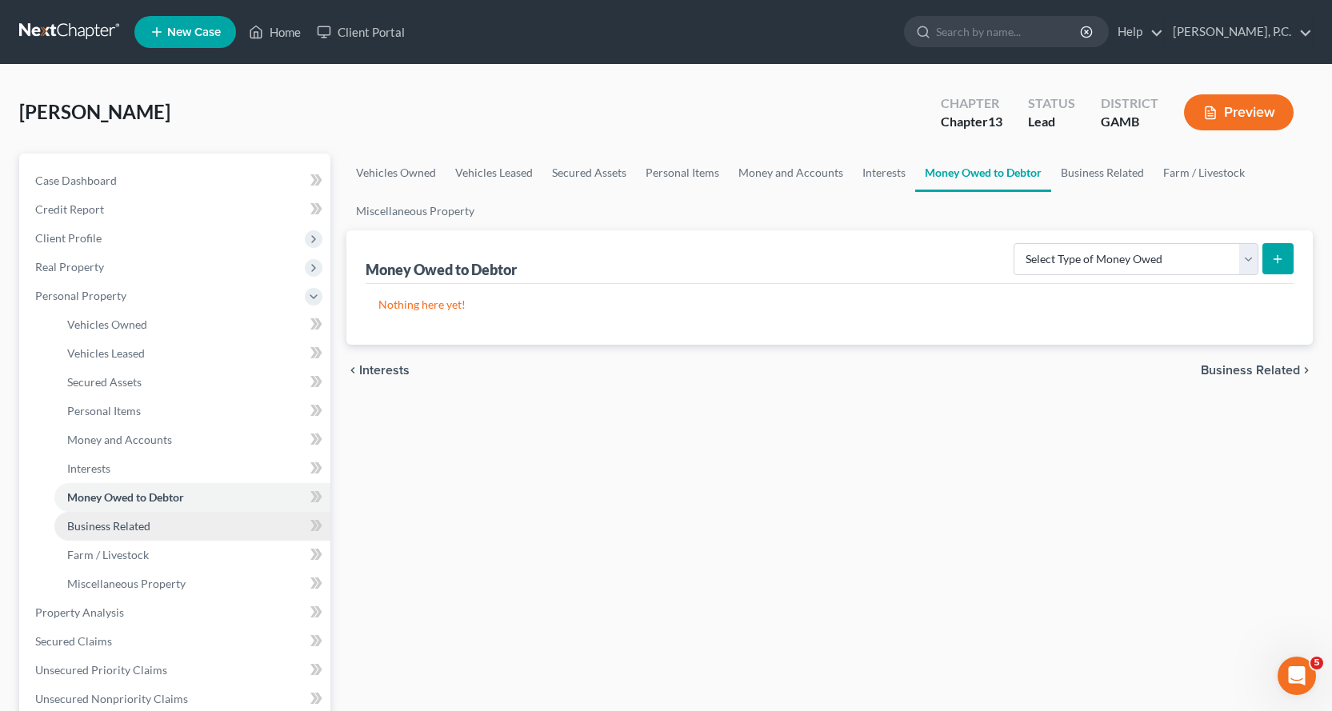
click at [137, 522] on span "Business Related" at bounding box center [108, 526] width 83 height 14
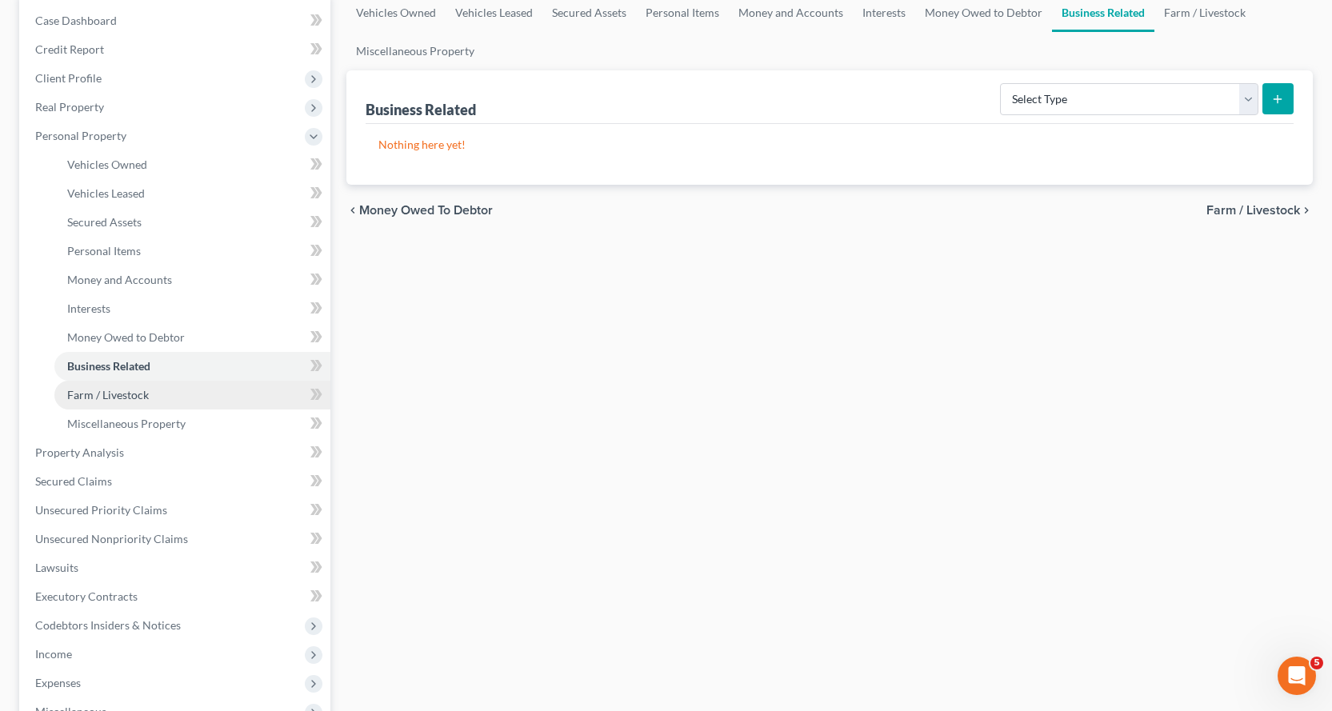
click at [118, 388] on span "Farm / Livestock" at bounding box center [108, 395] width 82 height 14
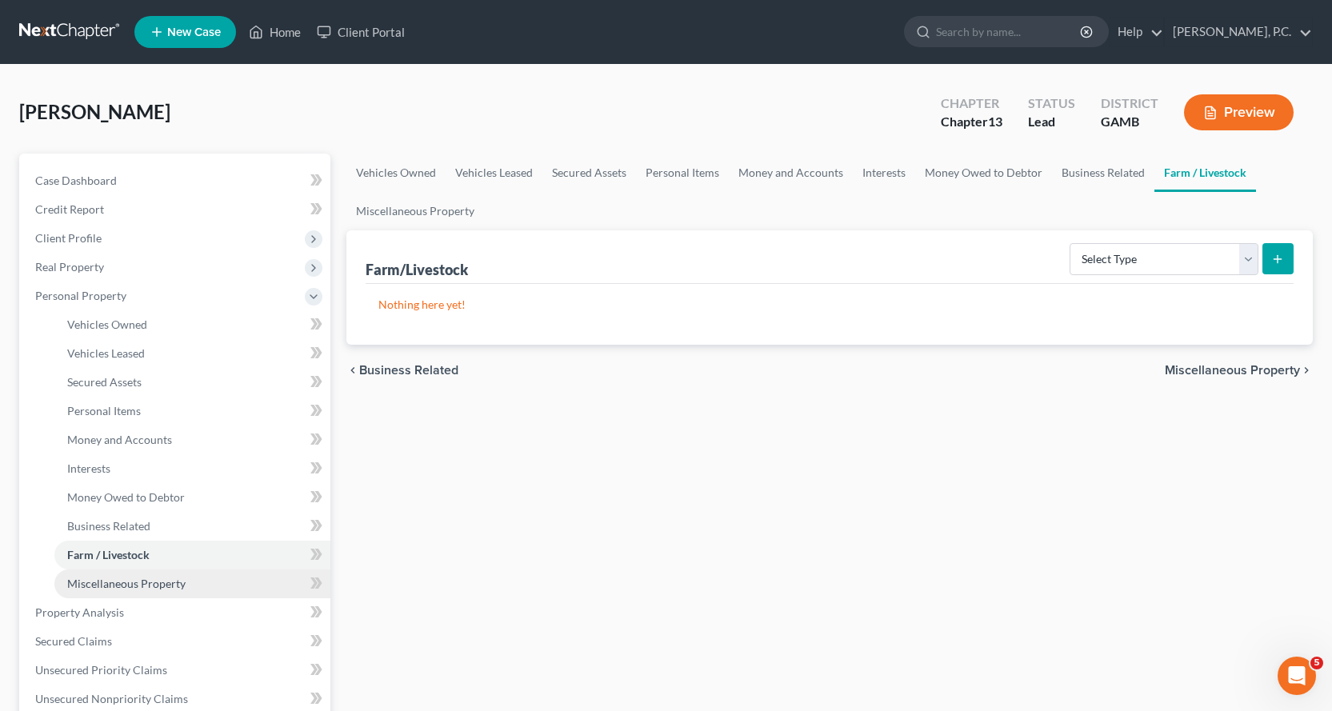
click at [132, 592] on link "Miscellaneous Property" at bounding box center [192, 583] width 276 height 29
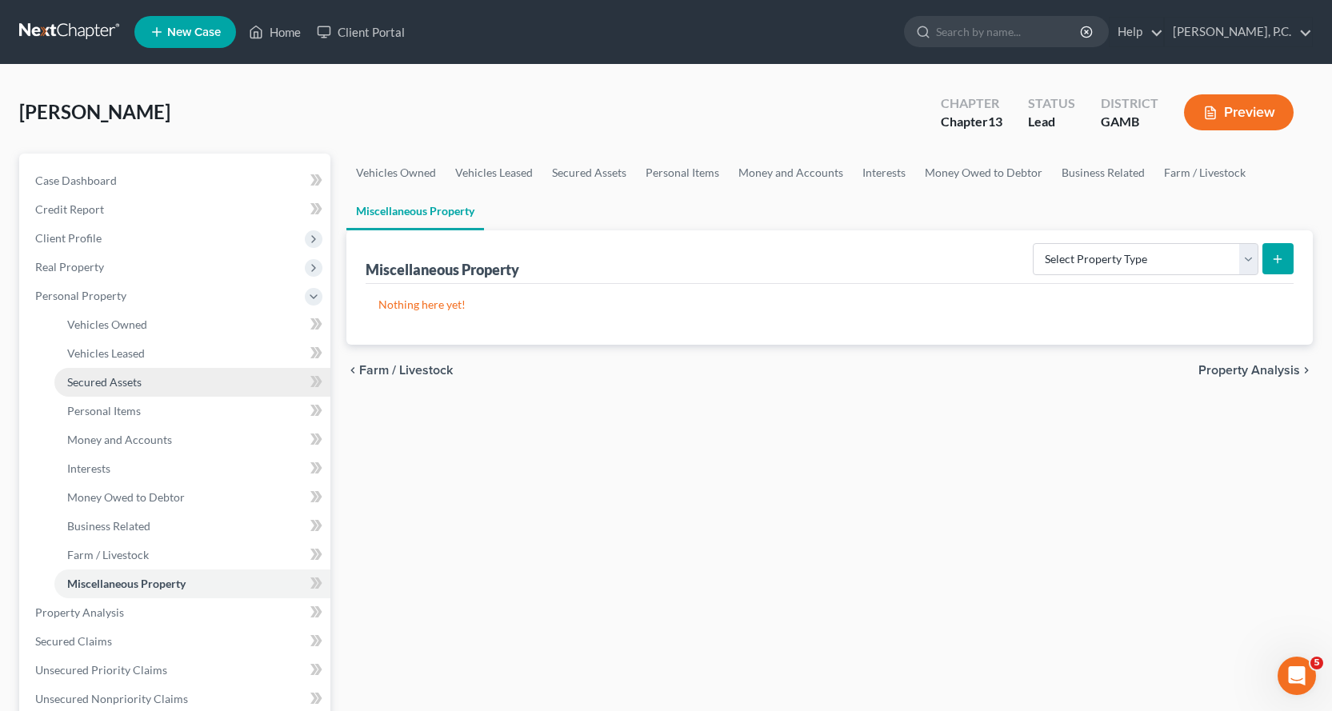
click at [111, 377] on span "Secured Assets" at bounding box center [104, 382] width 74 height 14
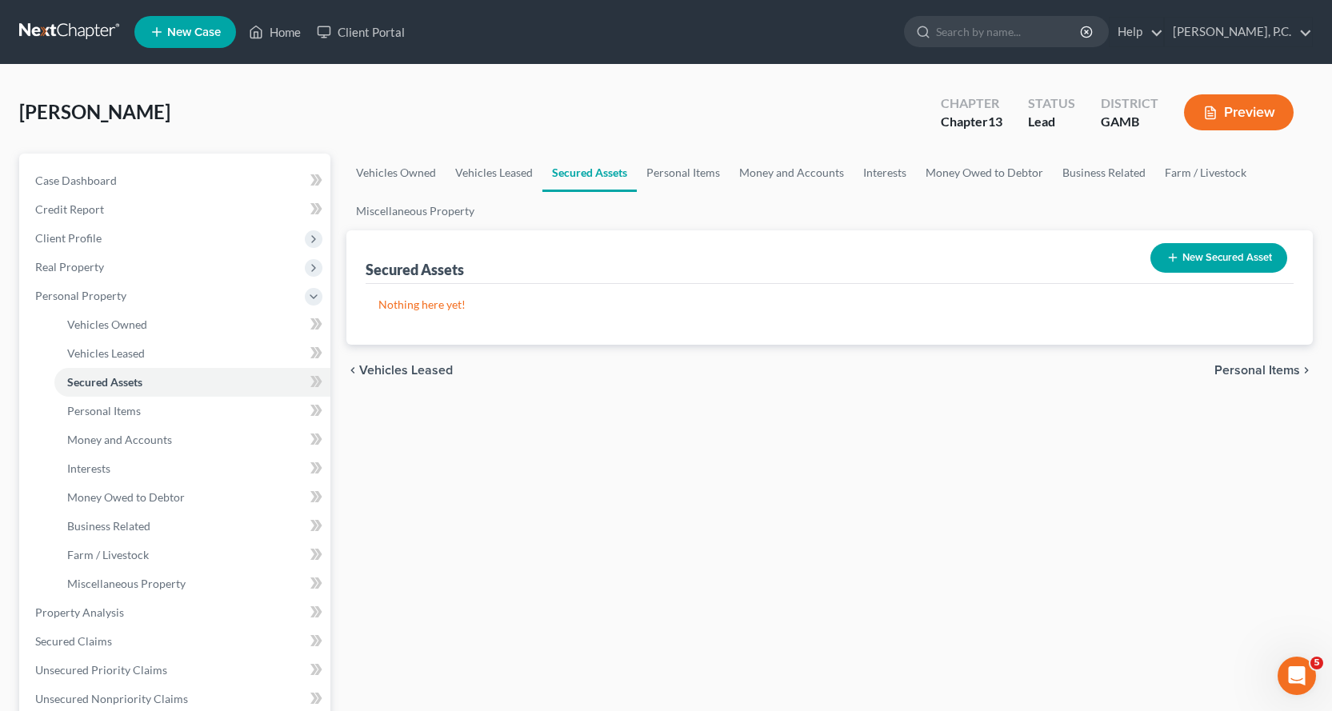
click at [1227, 254] on button "New Secured Asset" at bounding box center [1218, 258] width 137 height 30
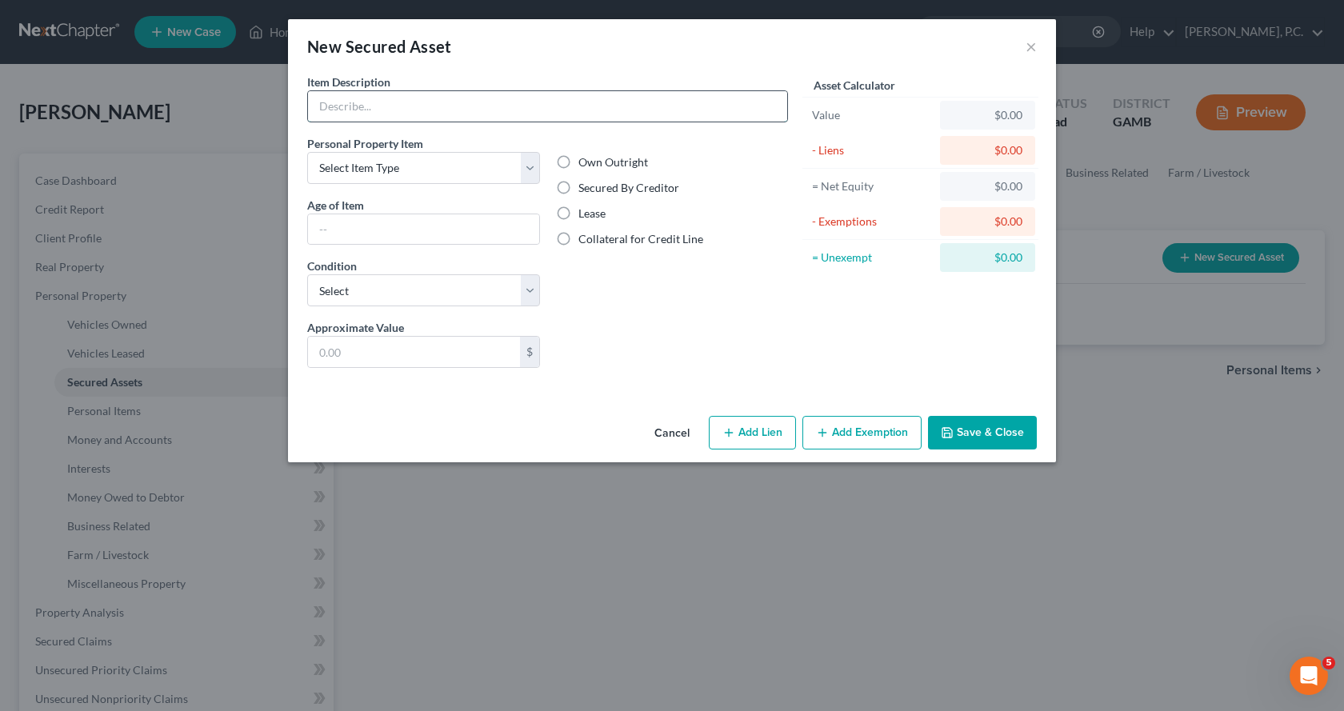
click at [364, 109] on input "text" at bounding box center [547, 106] width 479 height 30
type input "Washer and dryer"
click at [532, 165] on select "Select Item Type Clothing Collectibles Of Value Electronics Firearms Household …" at bounding box center [423, 168] width 233 height 32
select select "household_goods"
click at [307, 152] on select "Select Item Type Clothing Collectibles Of Value Electronics Firearms Household …" at bounding box center [423, 168] width 233 height 32
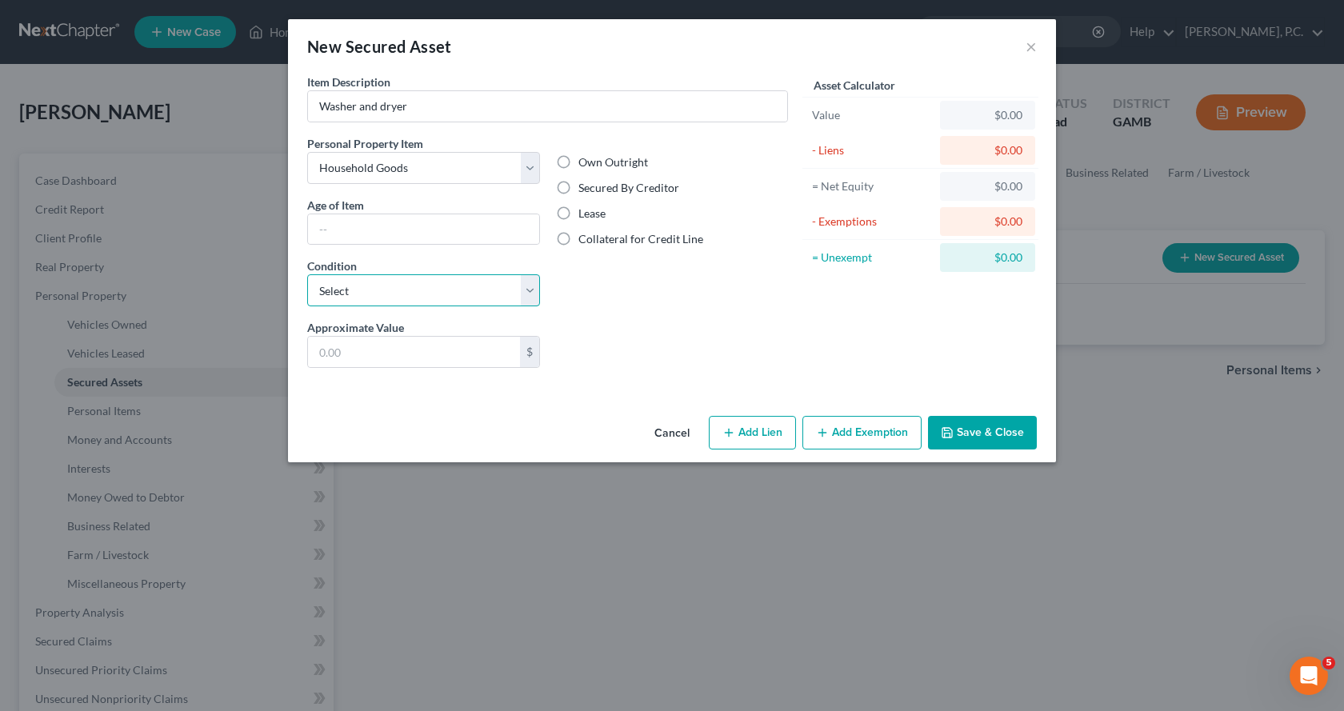
click at [453, 295] on select "Select Excellent Very Good Good Fair Poor" at bounding box center [423, 290] width 233 height 32
select select "2"
click at [307, 274] on select "Select Excellent Very Good Good Fair Poor" at bounding box center [423, 290] width 233 height 32
drag, startPoint x: 375, startPoint y: 351, endPoint x: 496, endPoint y: 351, distance: 120.8
click at [385, 348] on input "text" at bounding box center [414, 352] width 212 height 30
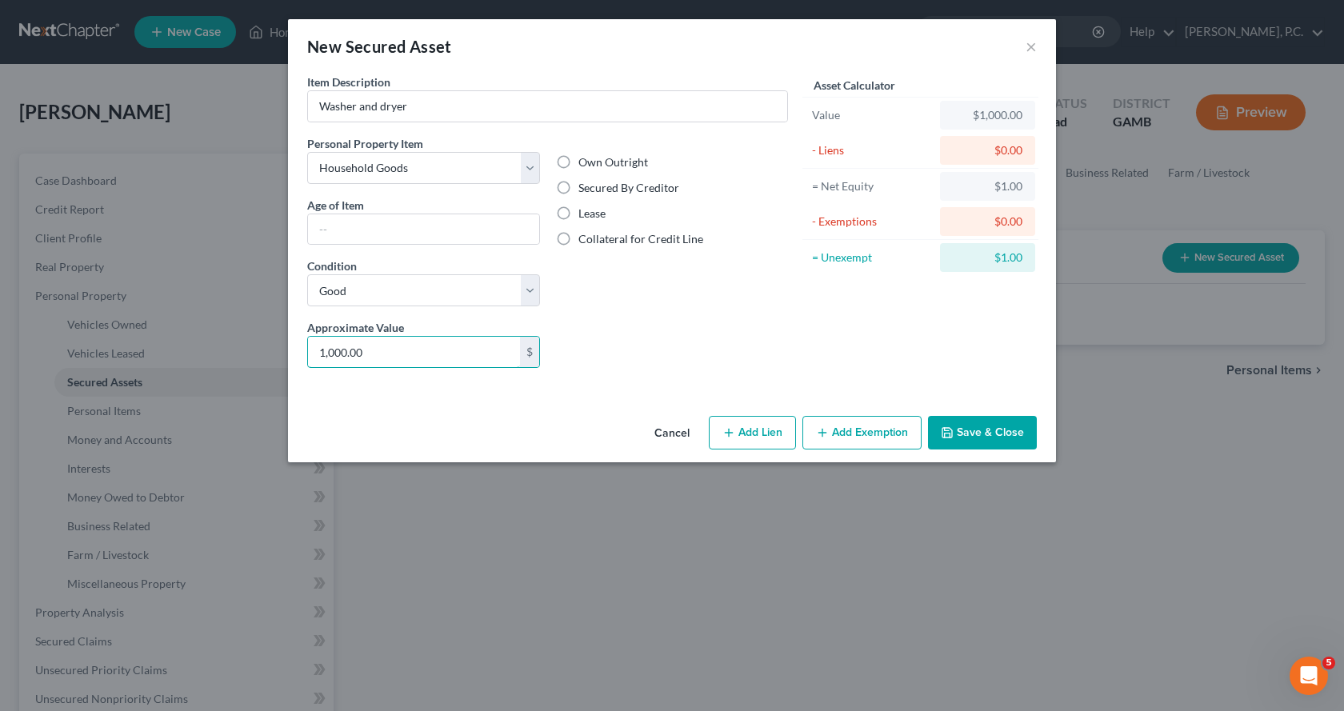
type input "1,000.00"
click at [981, 437] on button "Save & Close" at bounding box center [982, 433] width 109 height 34
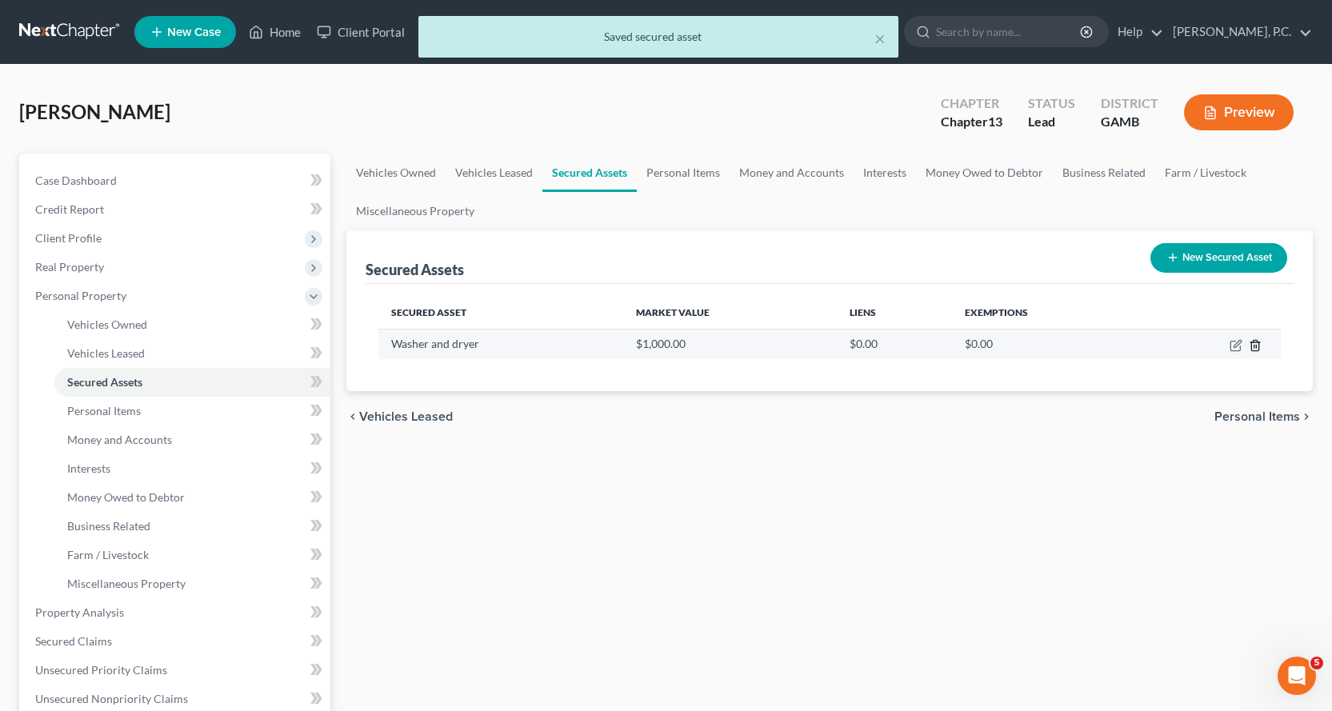
click at [1256, 345] on line "button" at bounding box center [1256, 346] width 0 height 3
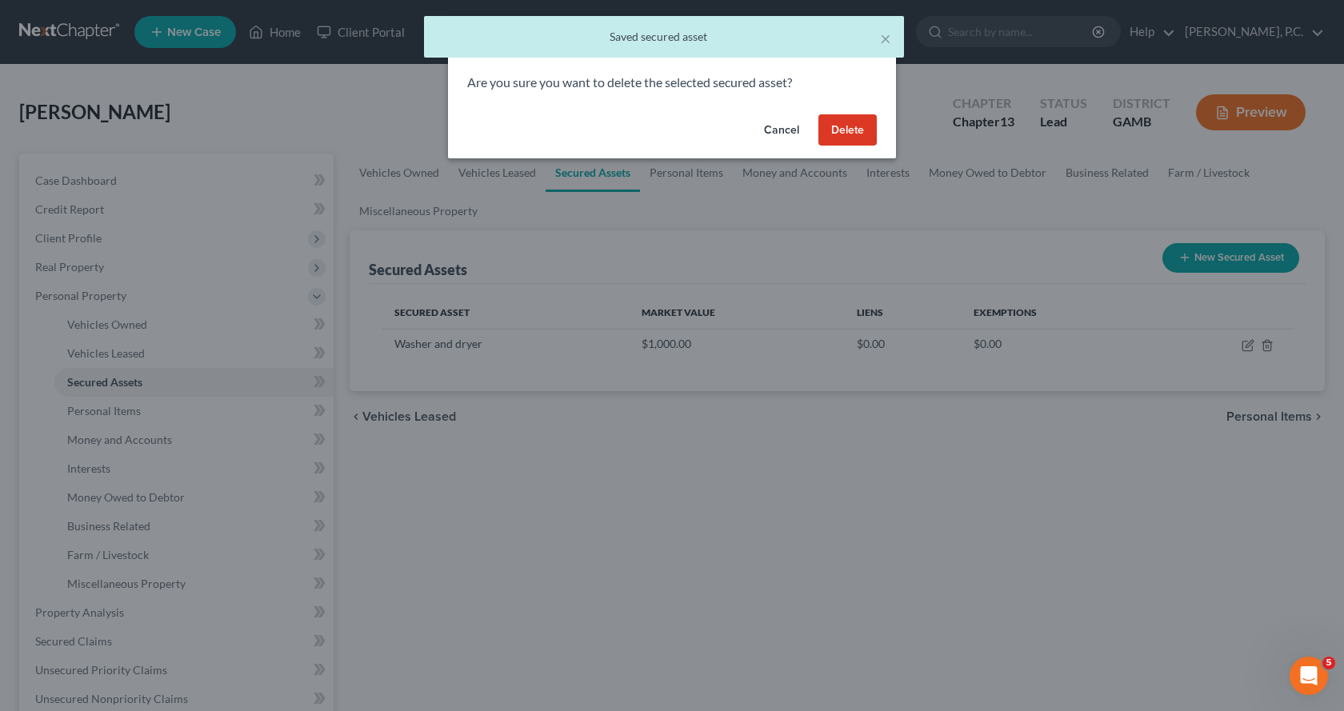
click at [851, 133] on button "Delete" at bounding box center [847, 130] width 58 height 32
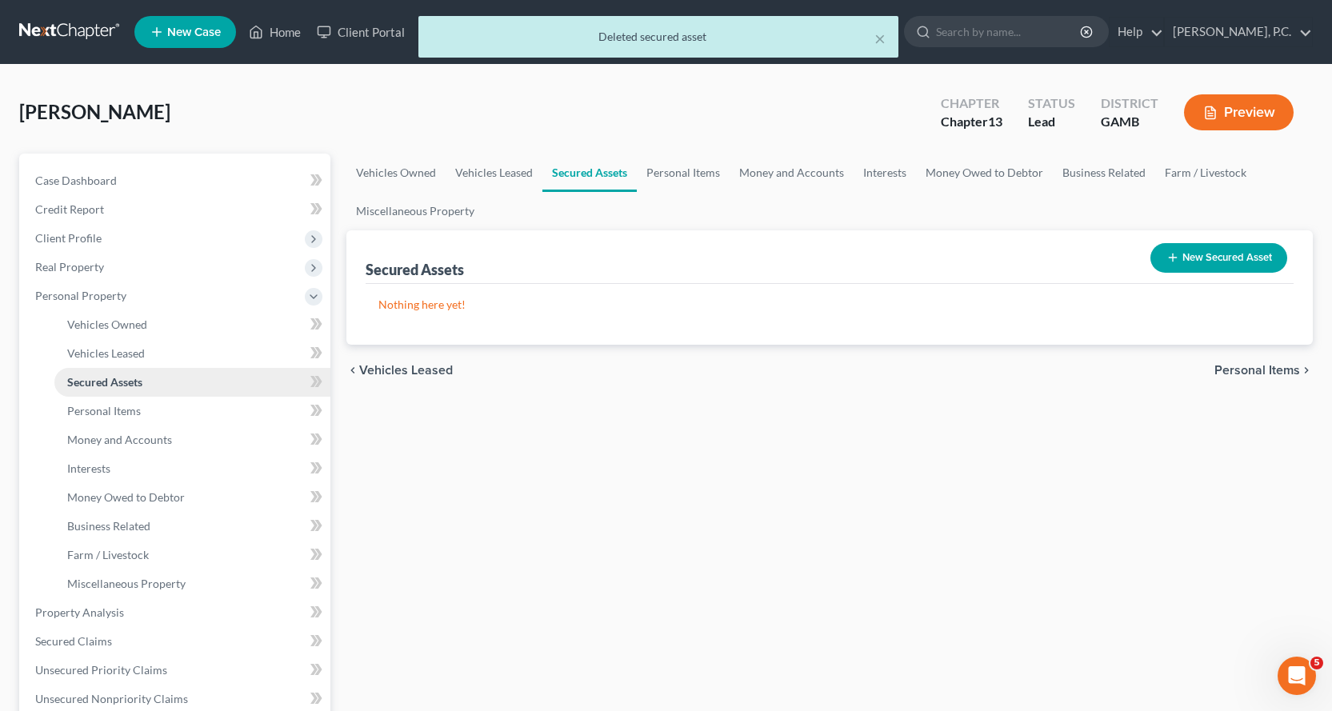
click at [110, 384] on span "Secured Assets" at bounding box center [104, 382] width 75 height 14
click at [104, 412] on span "Personal Items" at bounding box center [104, 411] width 74 height 14
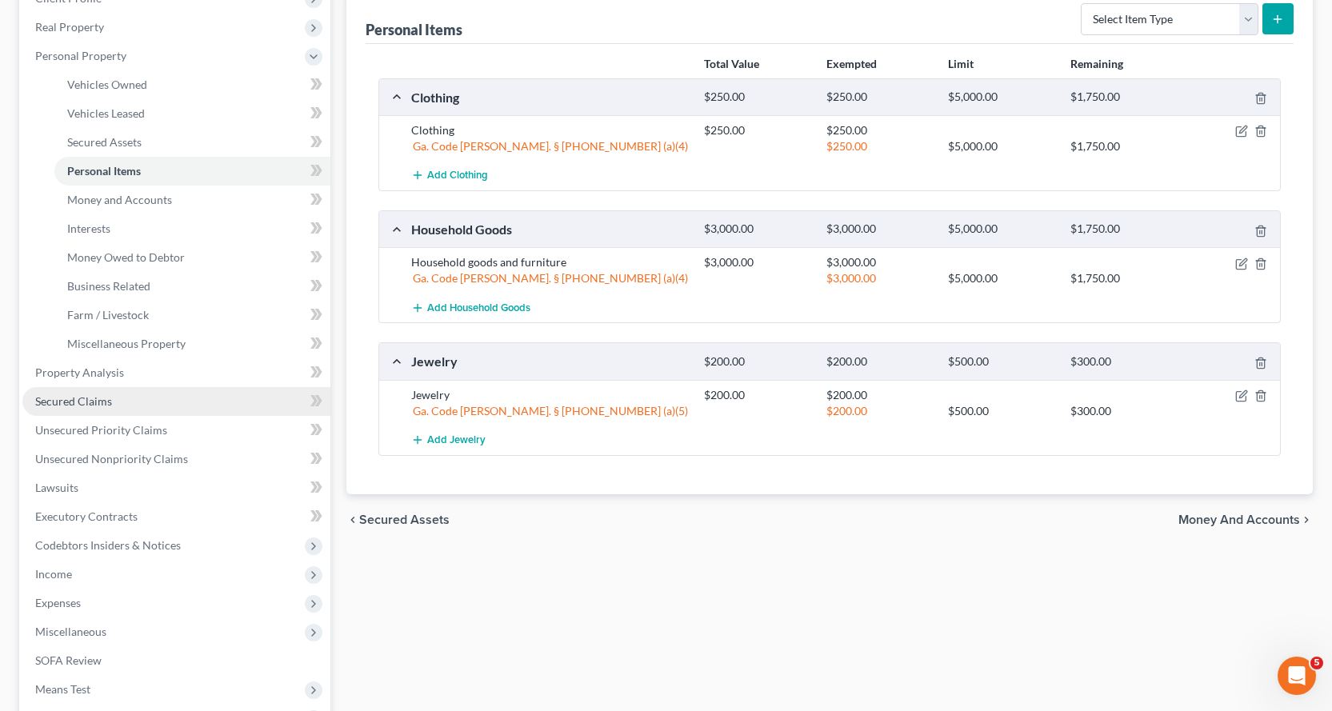
click at [74, 400] on span "Secured Claims" at bounding box center [73, 401] width 77 height 14
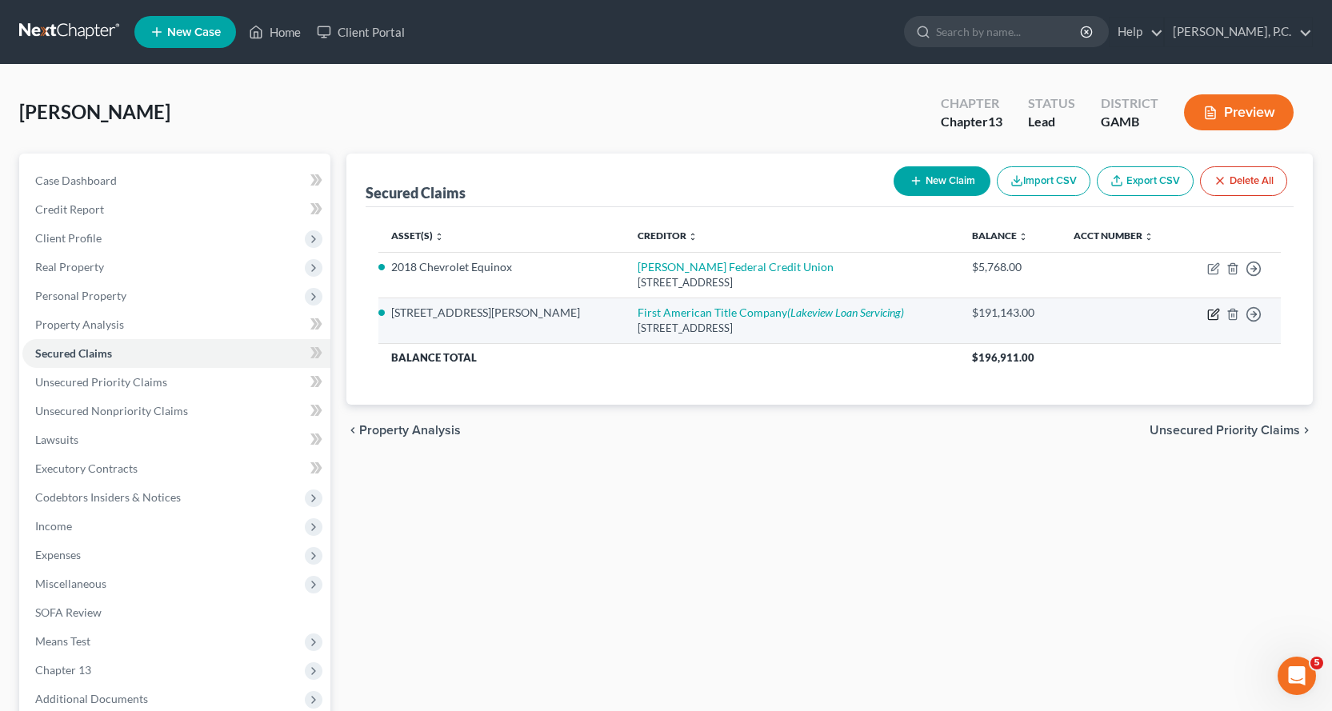
click at [1211, 316] on icon "button" at bounding box center [1214, 312] width 7 height 7
select select "45"
select select "6"
select select "2"
select select "0"
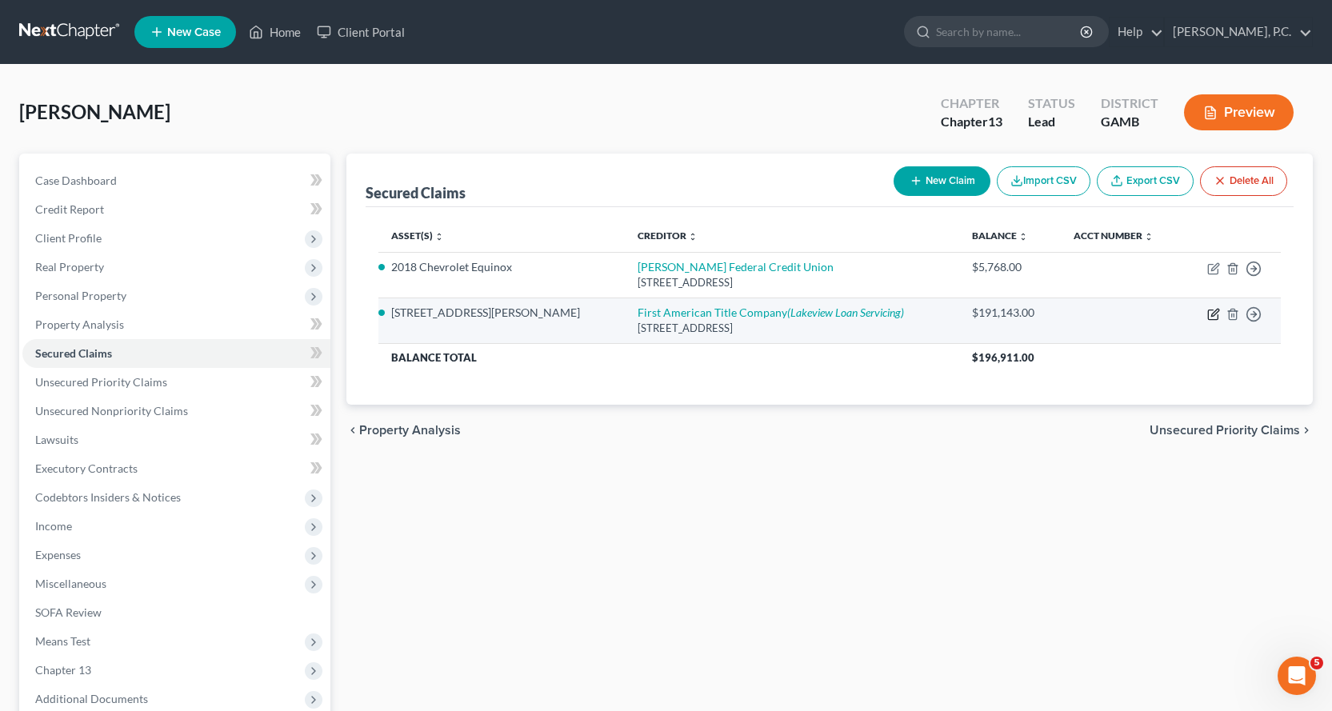
select select "0"
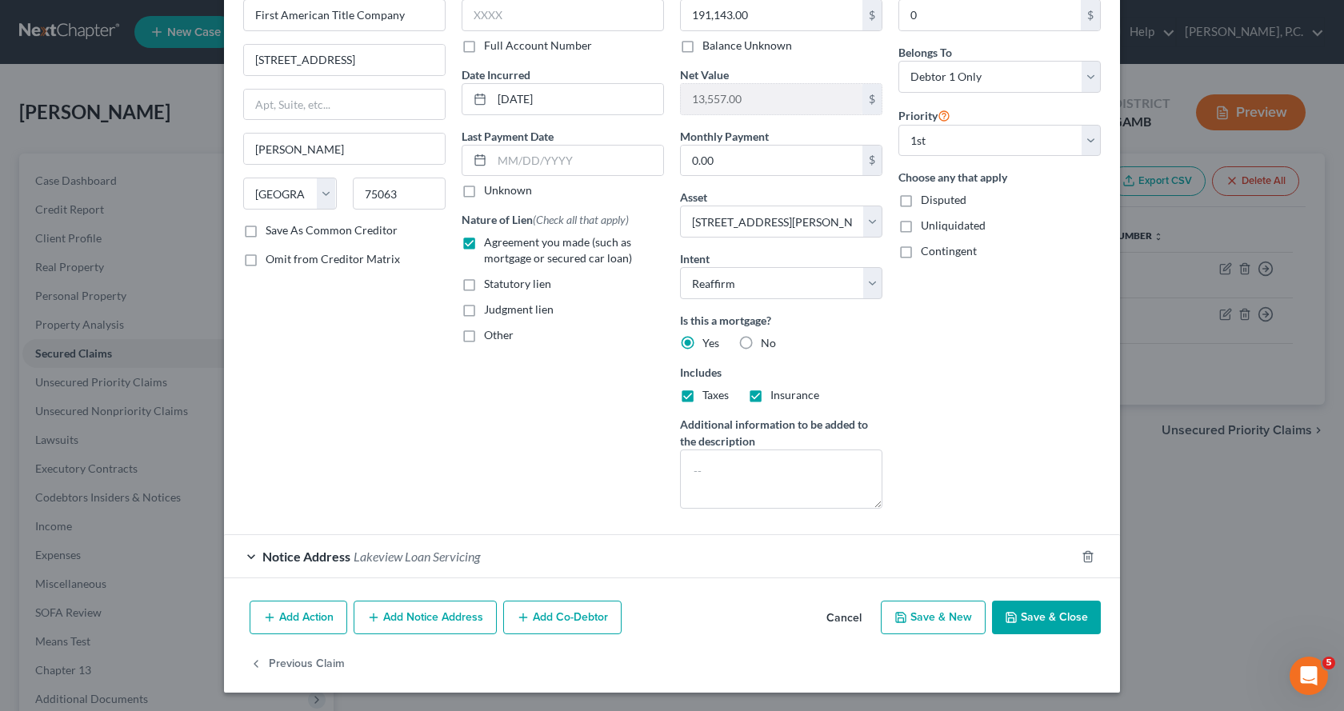
scroll to position [92, 0]
click at [246, 553] on div "Notice Address [GEOGRAPHIC_DATA] Loan Servicing" at bounding box center [649, 555] width 851 height 42
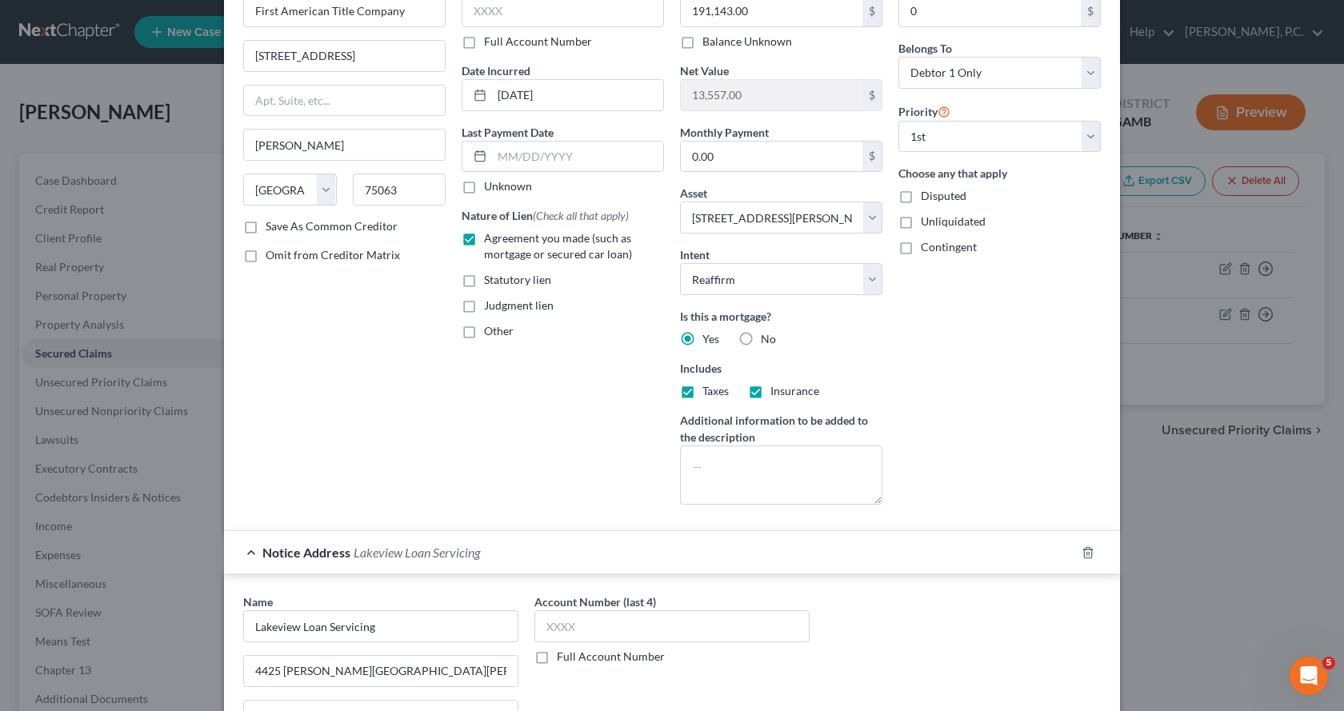
scroll to position [0, 0]
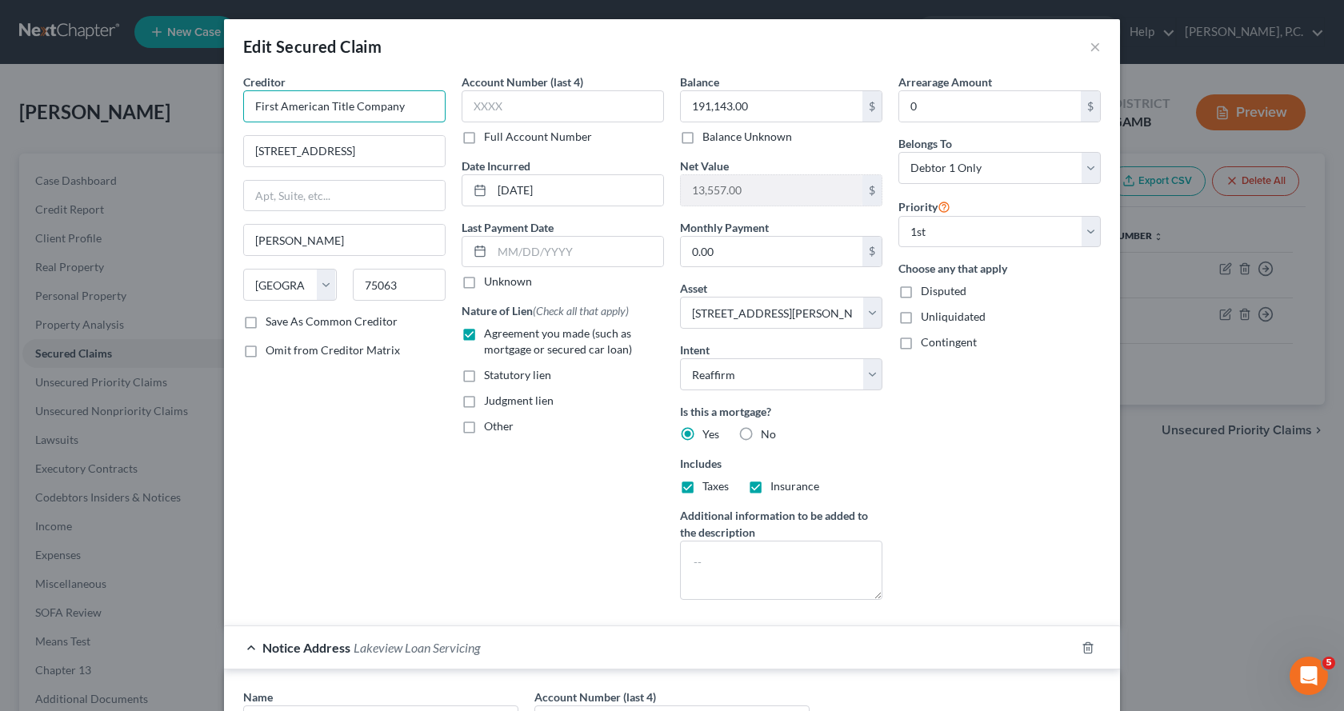
drag, startPoint x: 361, startPoint y: 100, endPoint x: 2, endPoint y: 166, distance: 365.2
click at [0, 171] on div "Edit Secured Claim × Creditor * First American Title Company [STREET_ADDRESS] I…" at bounding box center [672, 355] width 1344 height 711
type input "l"
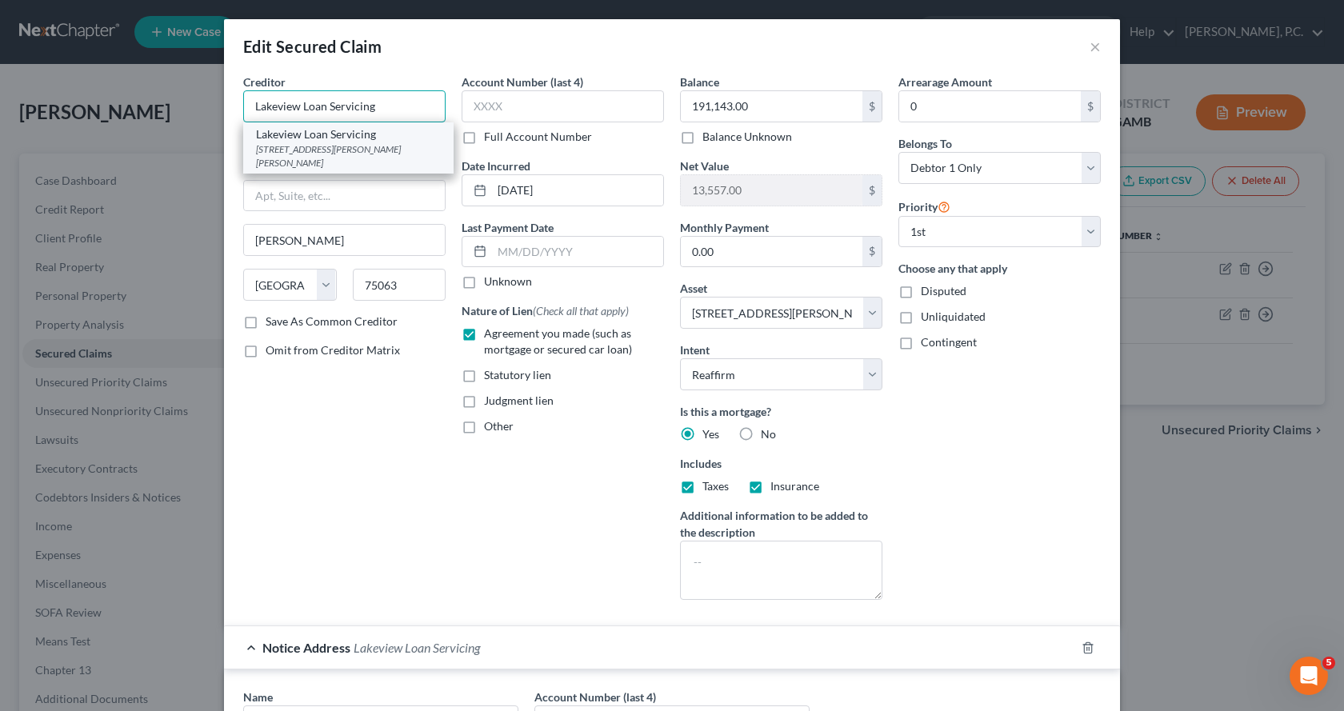
type input "Lakeview Loan Servicing"
click at [354, 146] on div "[STREET_ADDRESS][PERSON_NAME][PERSON_NAME]" at bounding box center [348, 155] width 185 height 27
type input "4425 [PERSON_NAME][GEOGRAPHIC_DATA][PERSON_NAME], MS 5-251"
type input "[GEOGRAPHIC_DATA]"
select select "9"
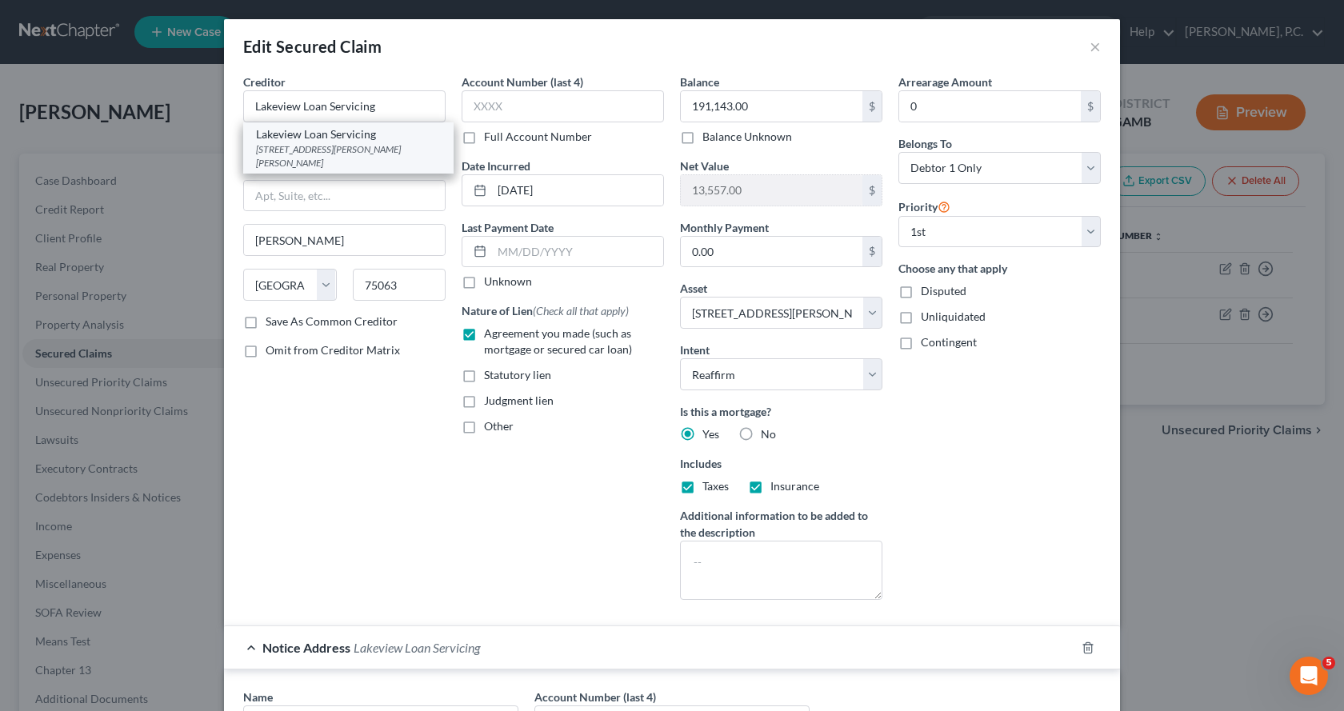
type input "33146"
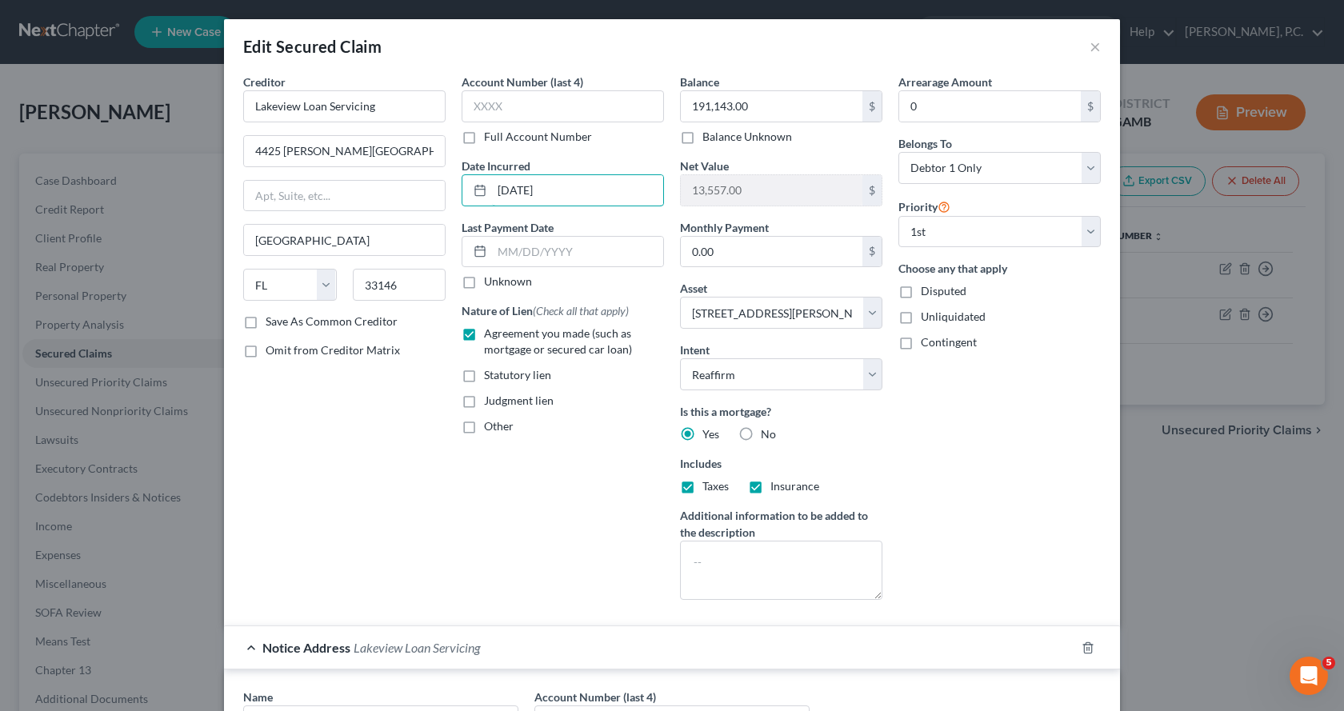
drag, startPoint x: 605, startPoint y: 183, endPoint x: 164, endPoint y: 197, distance: 441.7
click at [164, 197] on div "Edit Secured Claim × Creditor * Lakeview Loan Servicing 4425 [PERSON_NAME][GEOG…" at bounding box center [672, 355] width 1344 height 711
type input "[DATE]"
click at [1083, 645] on icon "button" at bounding box center [1087, 647] width 13 height 13
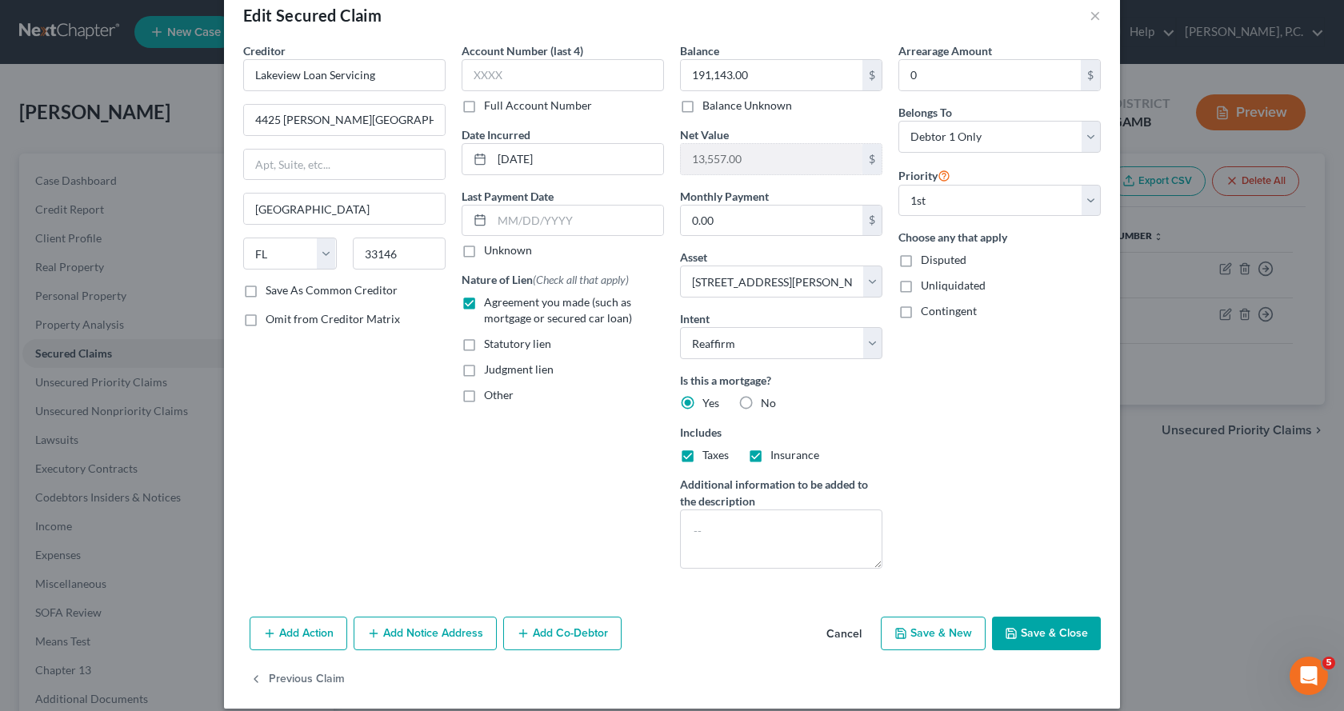
scroll to position [48, 0]
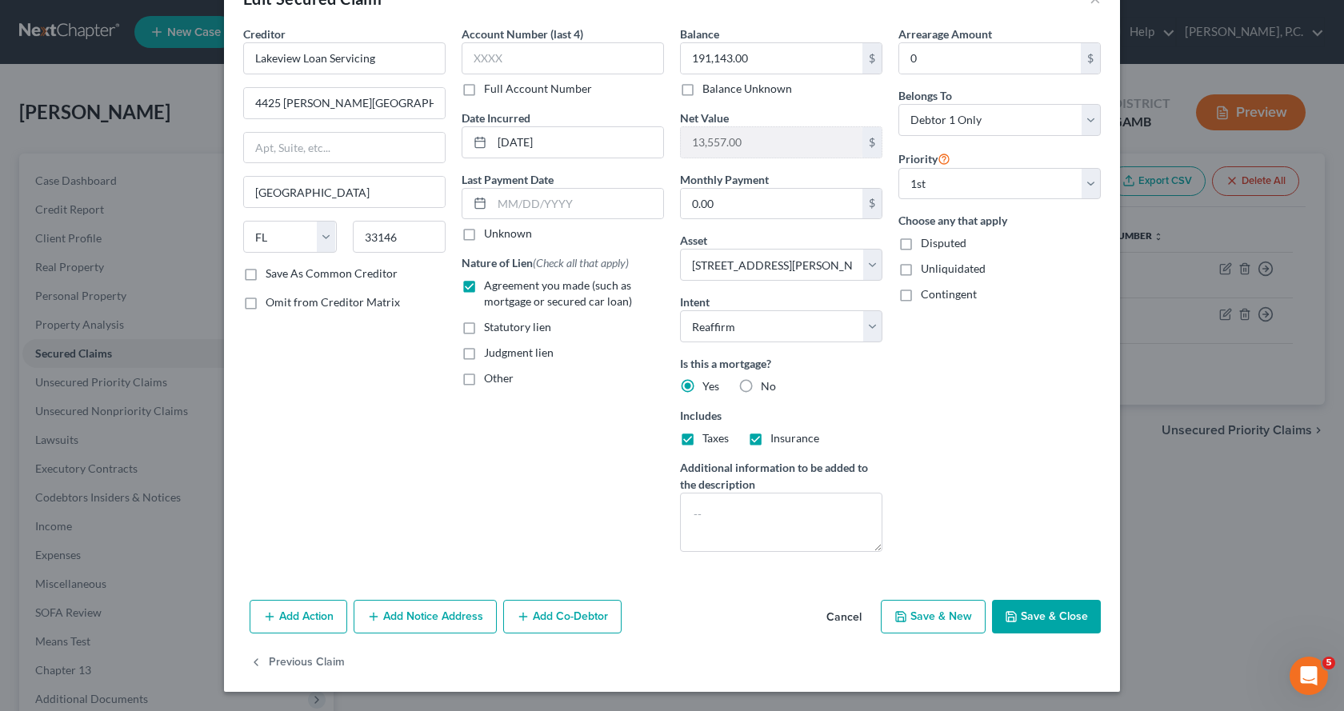
click at [1052, 624] on button "Save & Close" at bounding box center [1046, 617] width 109 height 34
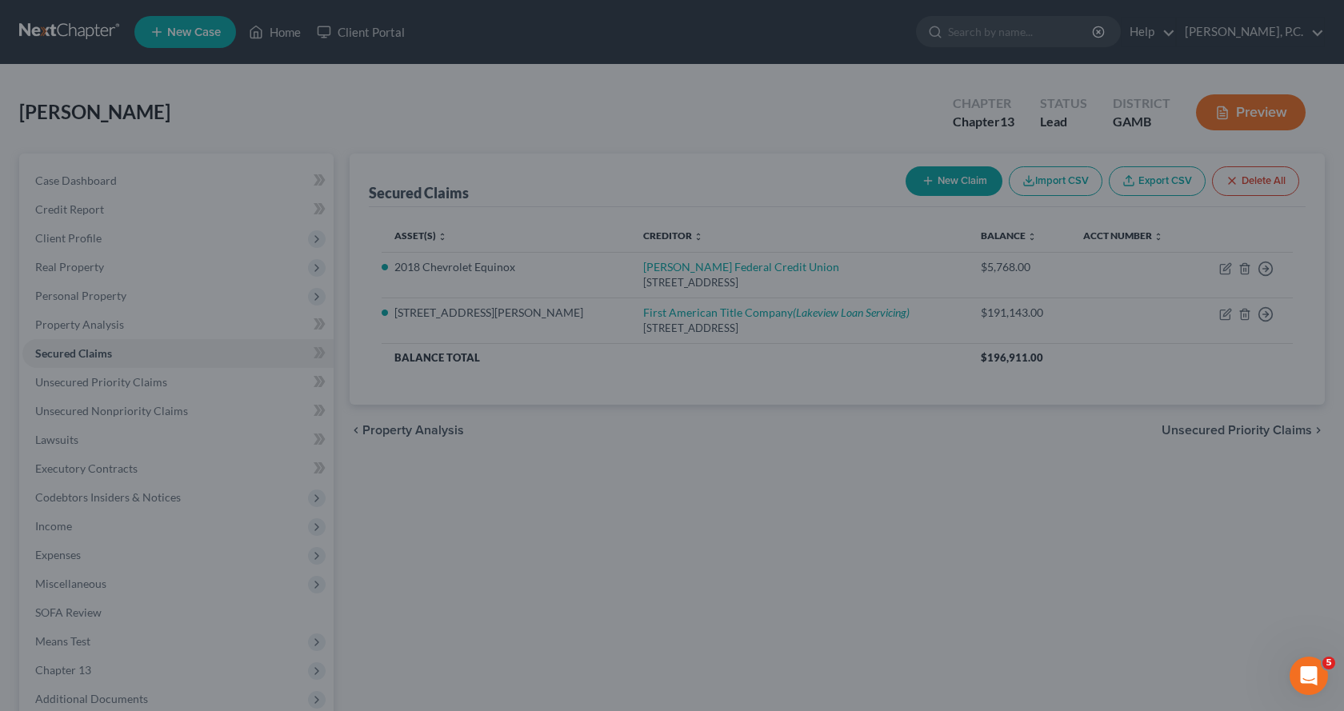
select select "6"
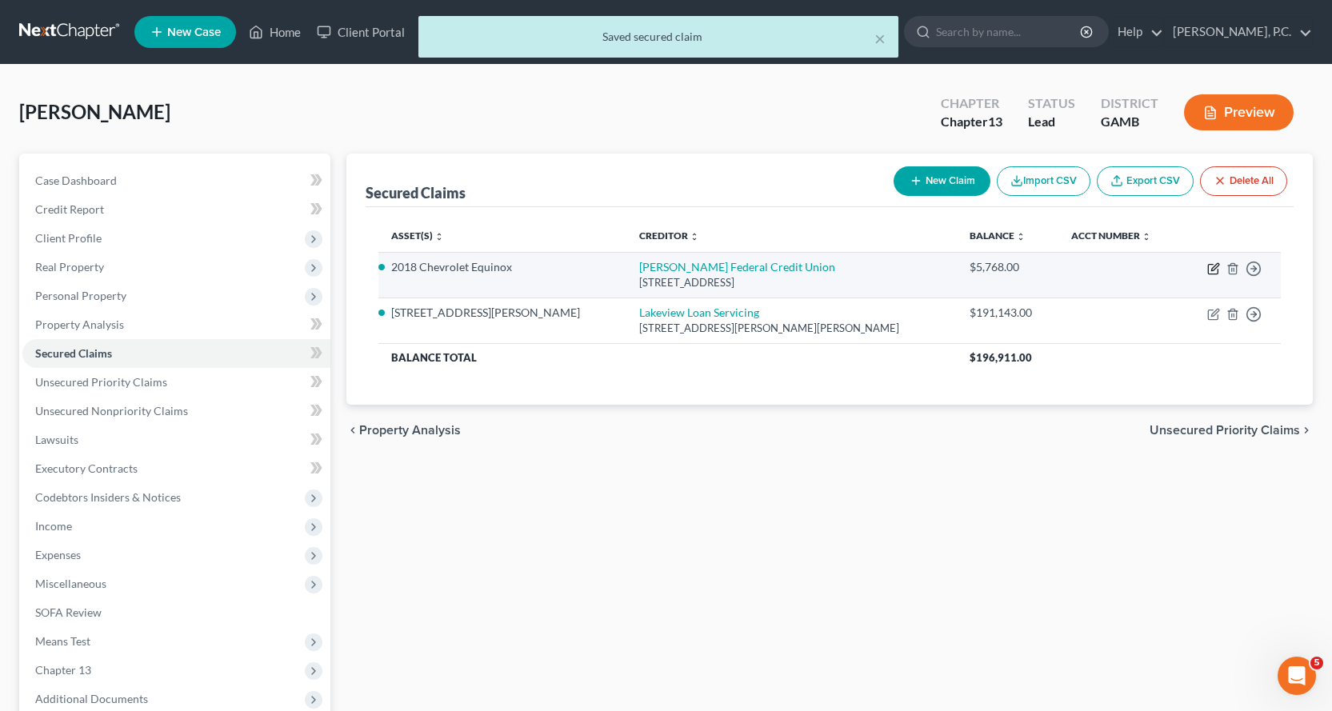
click at [1211, 266] on icon "button" at bounding box center [1213, 268] width 13 height 13
select select "19"
select select "5"
select select "2"
select select "0"
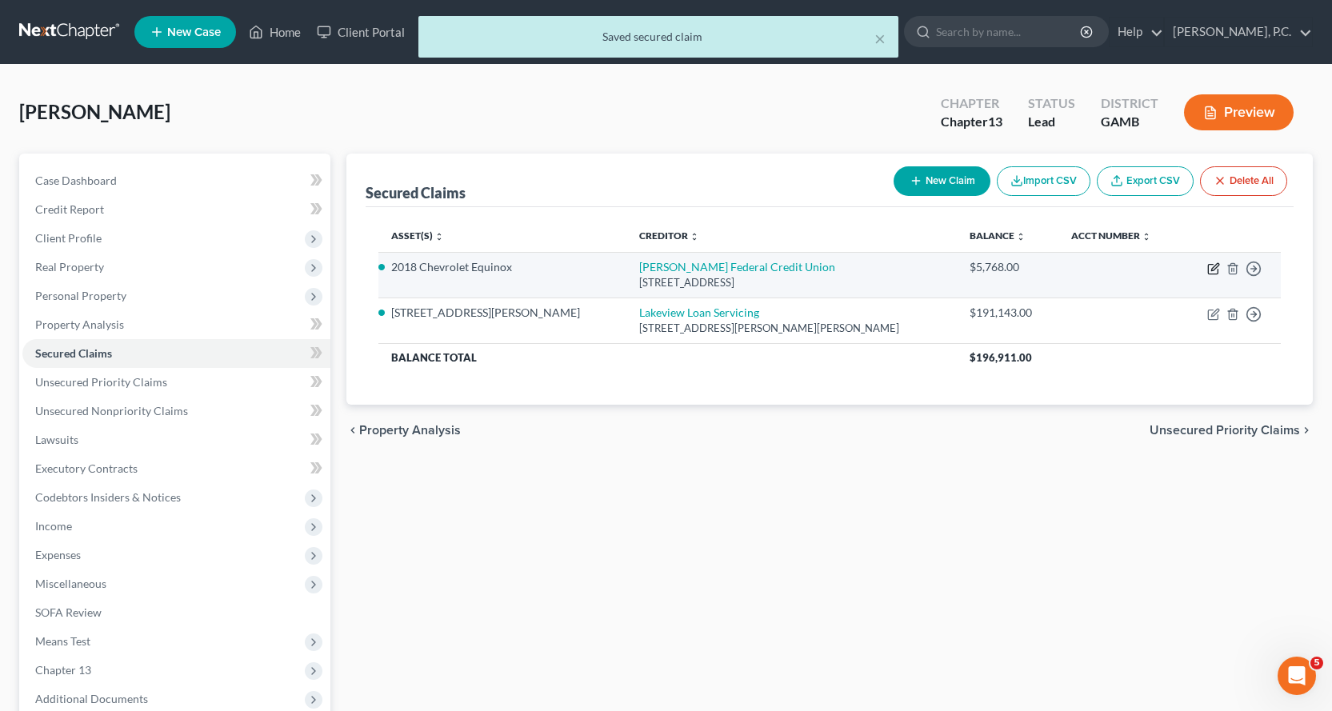
select select "0"
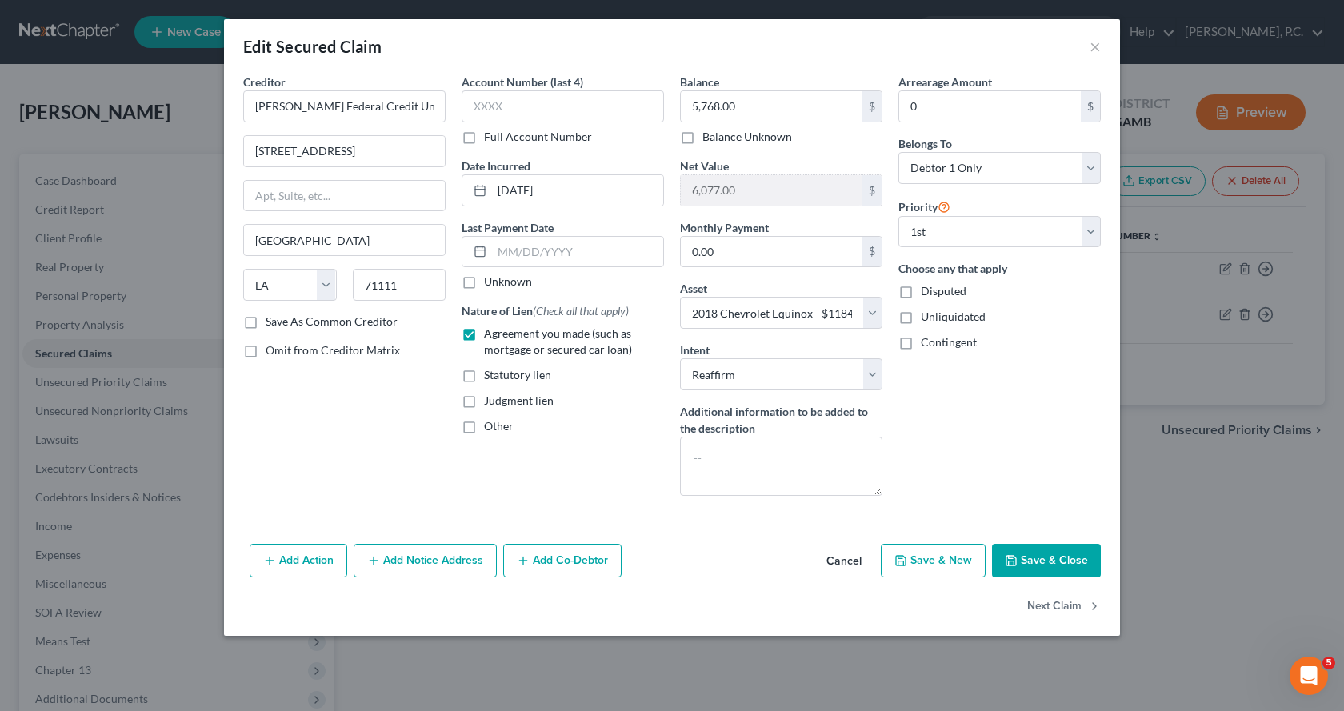
click at [1038, 559] on button "Save & Close" at bounding box center [1046, 561] width 109 height 34
select select "5"
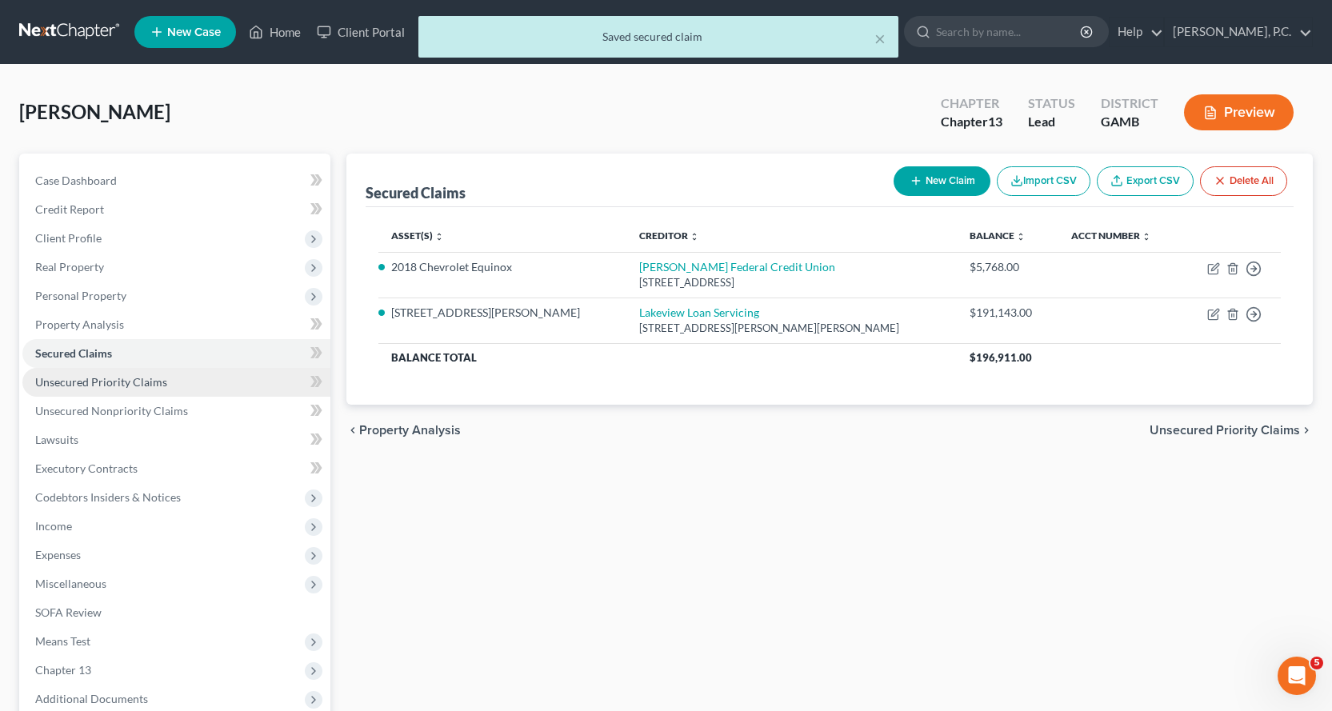
click at [137, 385] on span "Unsecured Priority Claims" at bounding box center [101, 382] width 132 height 14
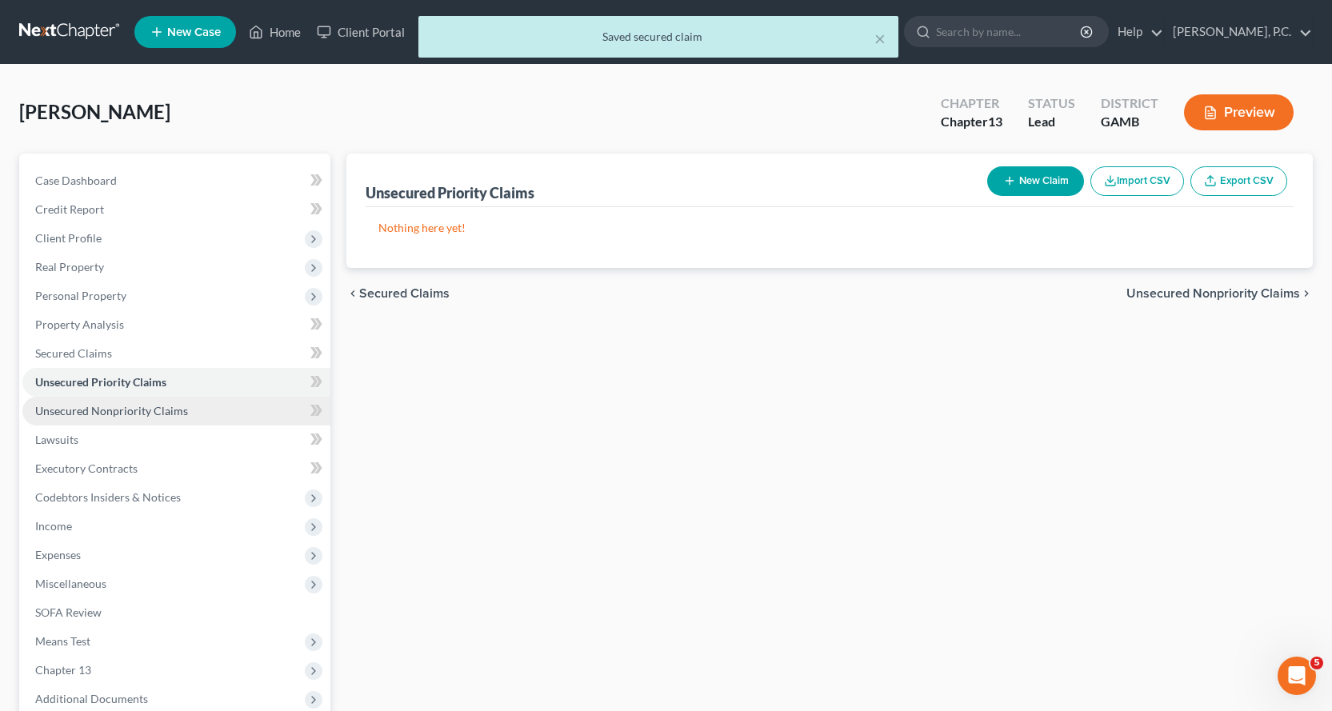
click at [135, 420] on link "Unsecured Nonpriority Claims" at bounding box center [176, 411] width 308 height 29
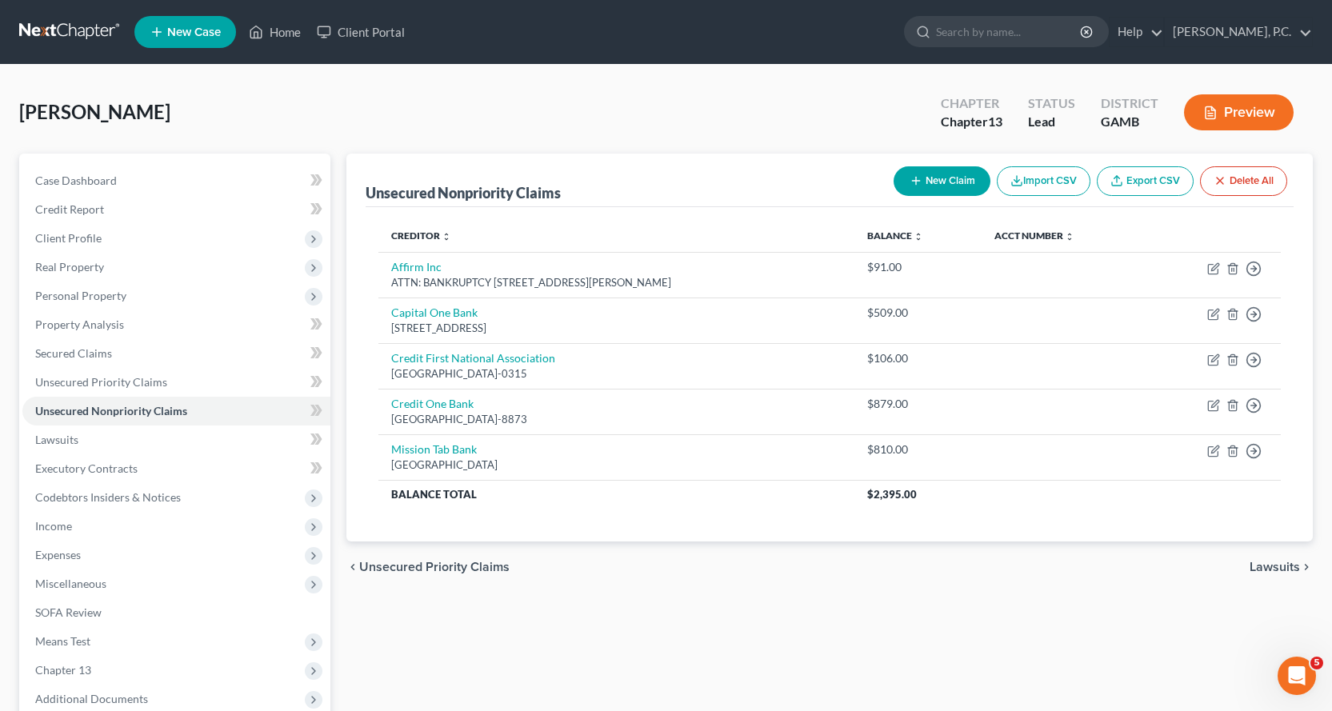
click at [954, 181] on button "New Claim" at bounding box center [941, 181] width 97 height 30
select select "0"
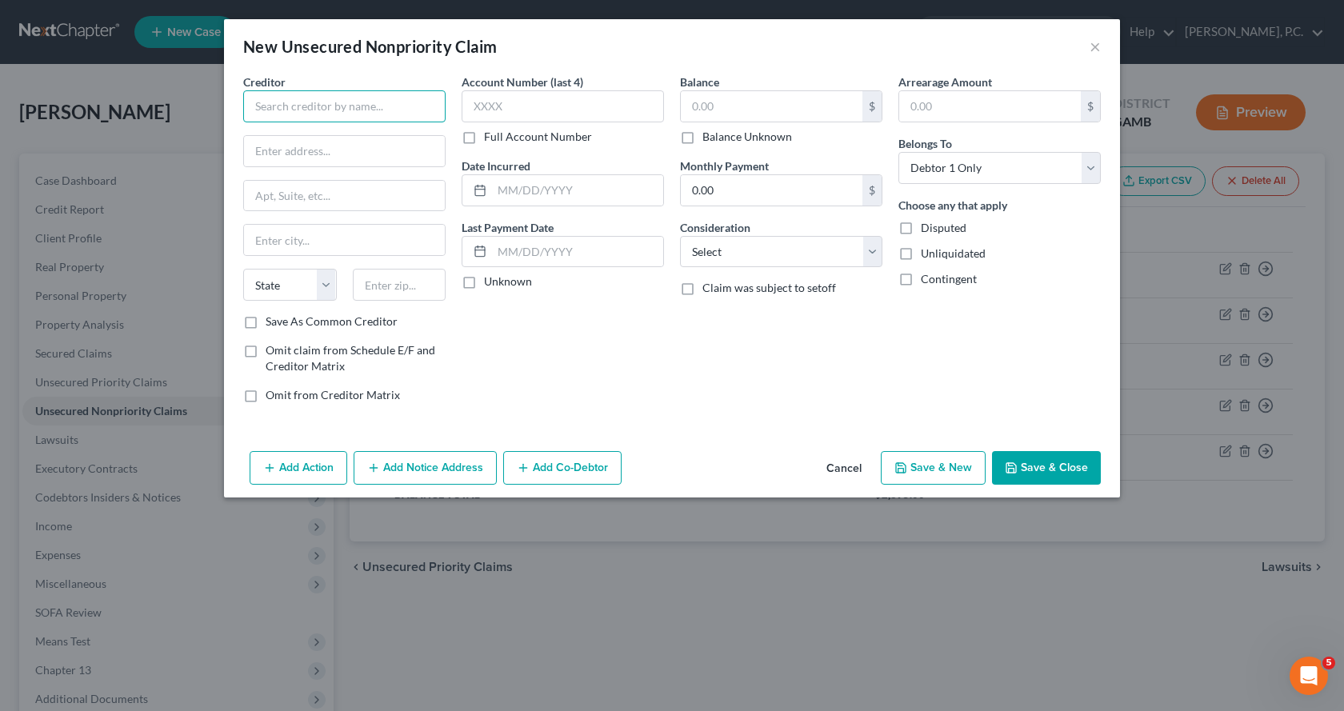
click at [396, 109] on input "text" at bounding box center [344, 106] width 202 height 32
click at [430, 114] on input "Flint" at bounding box center [344, 106] width 202 height 32
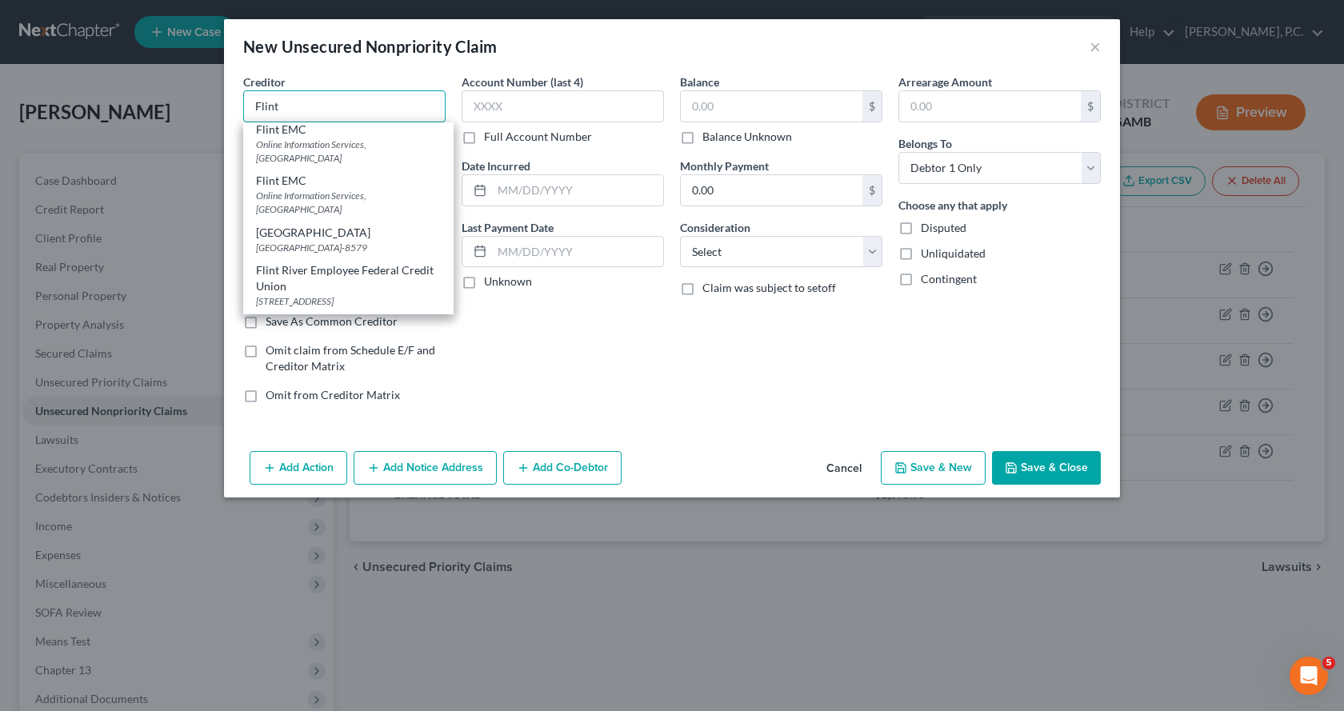
scroll to position [129, 0]
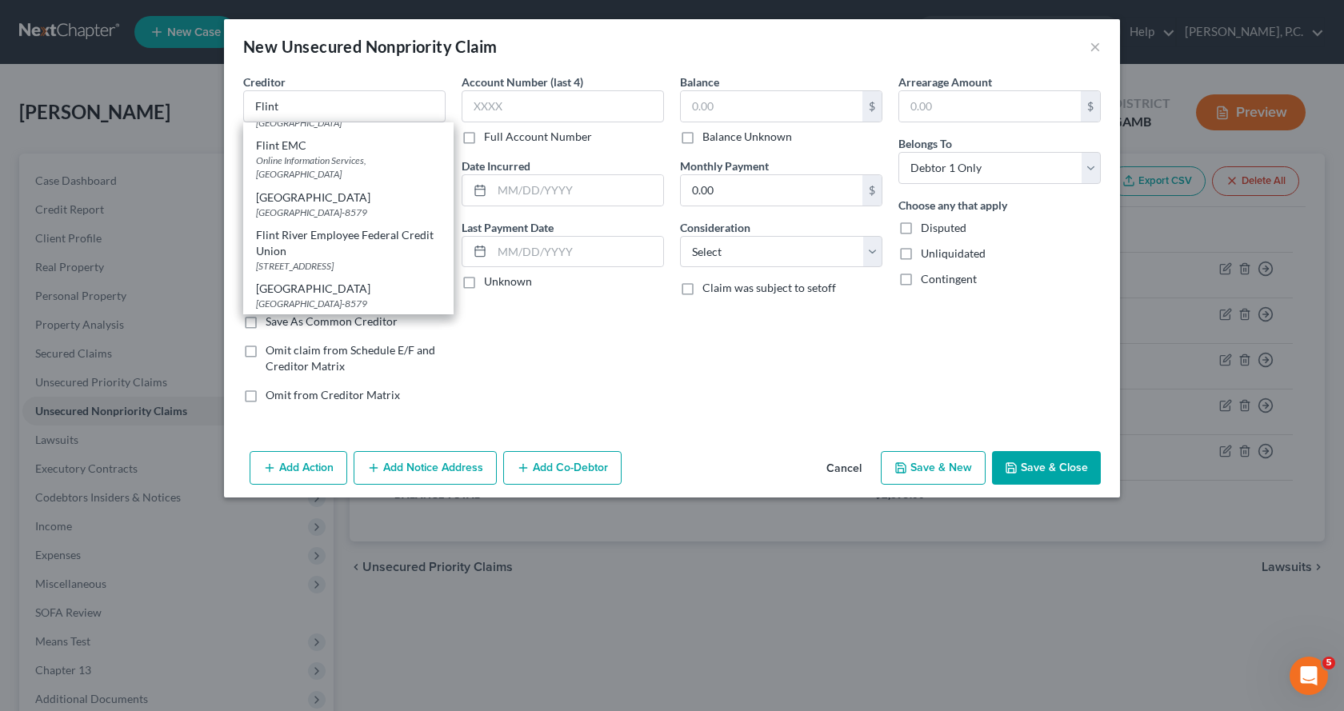
click at [617, 361] on div "Account Number (last 4) Full Account Number Date Incurred Last Payment Date Unk…" at bounding box center [562, 245] width 218 height 342
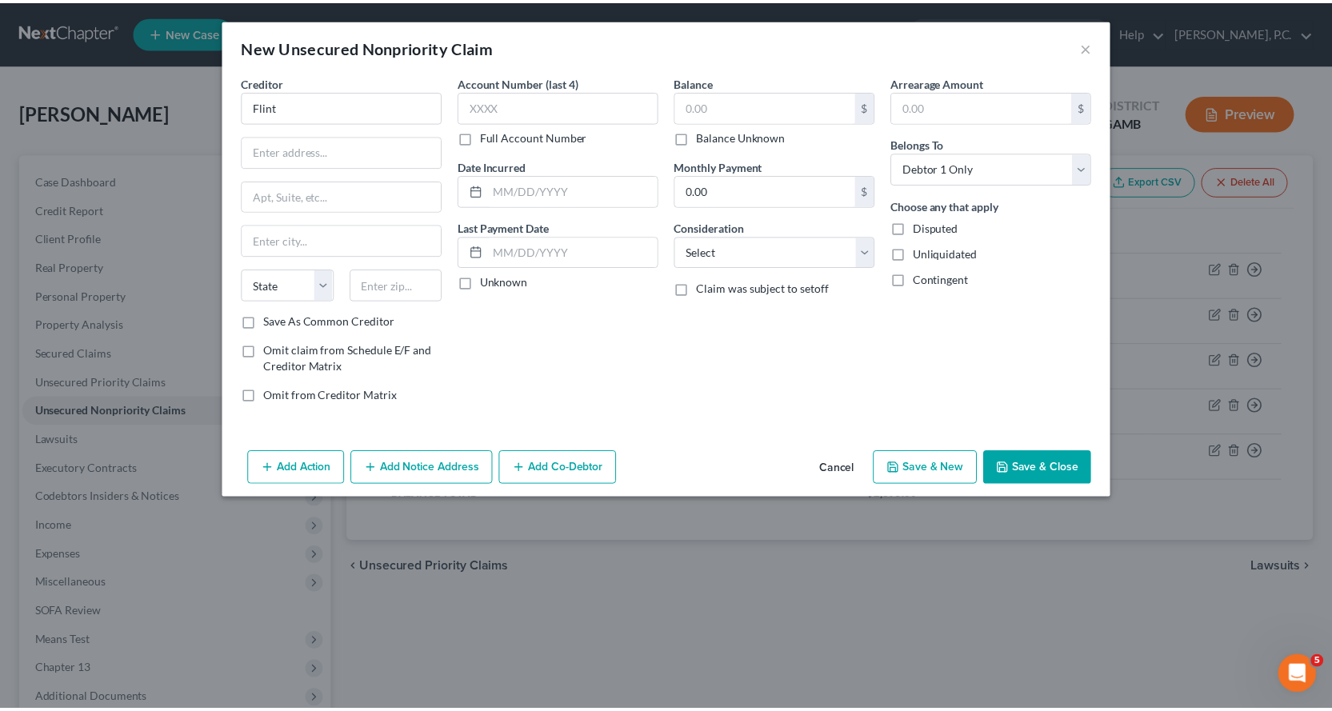
scroll to position [0, 0]
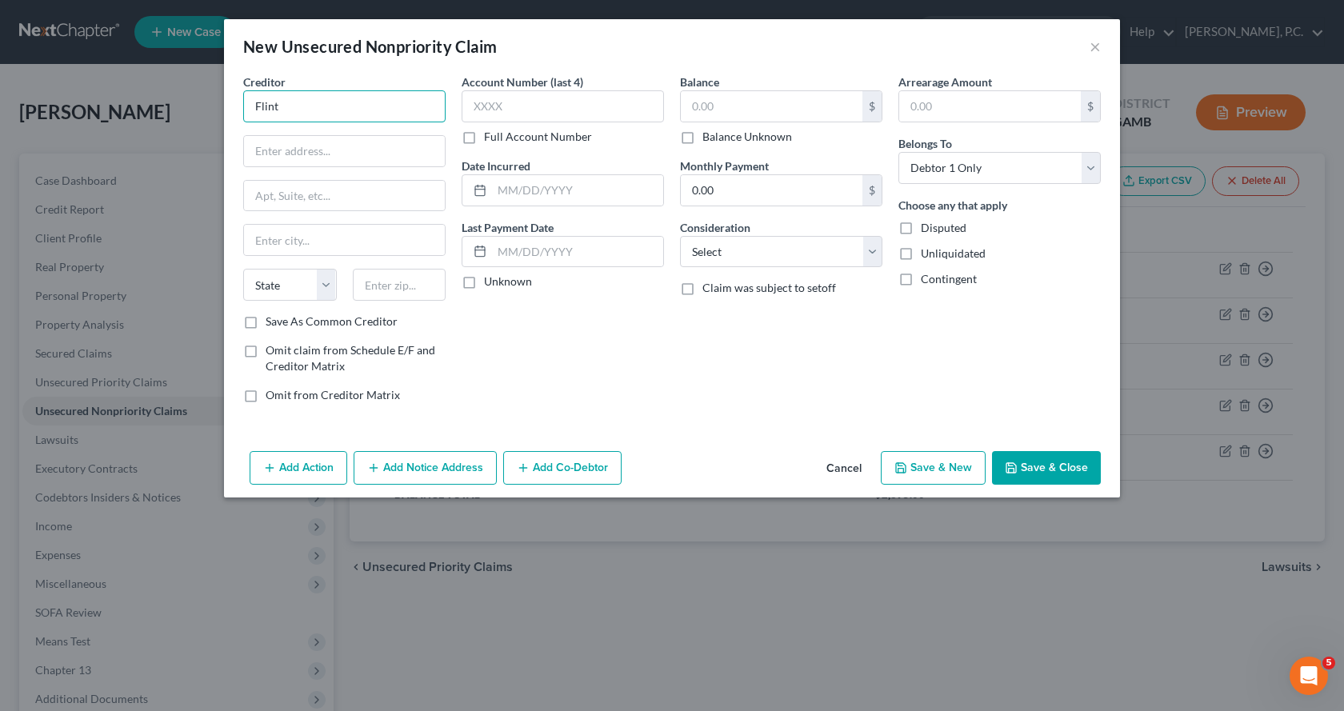
click at [380, 101] on input "Flint" at bounding box center [344, 106] width 202 height 32
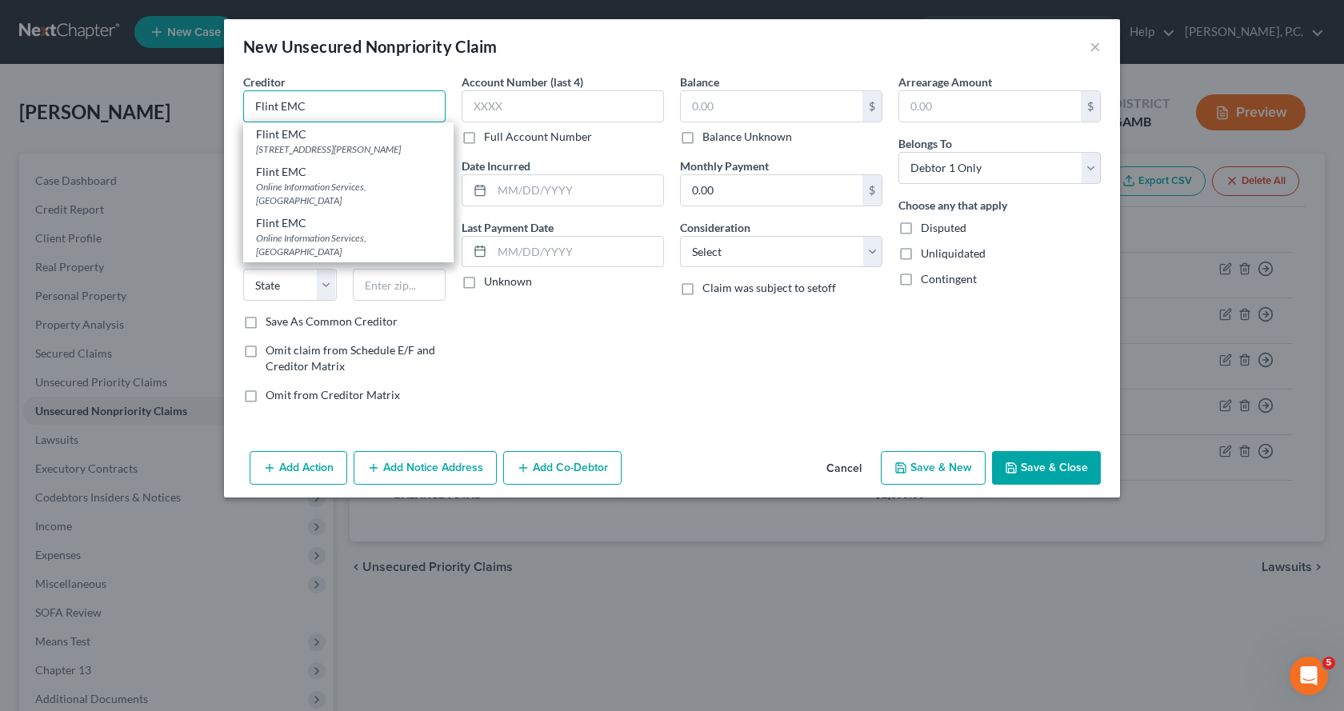
type input "Flint EMC"
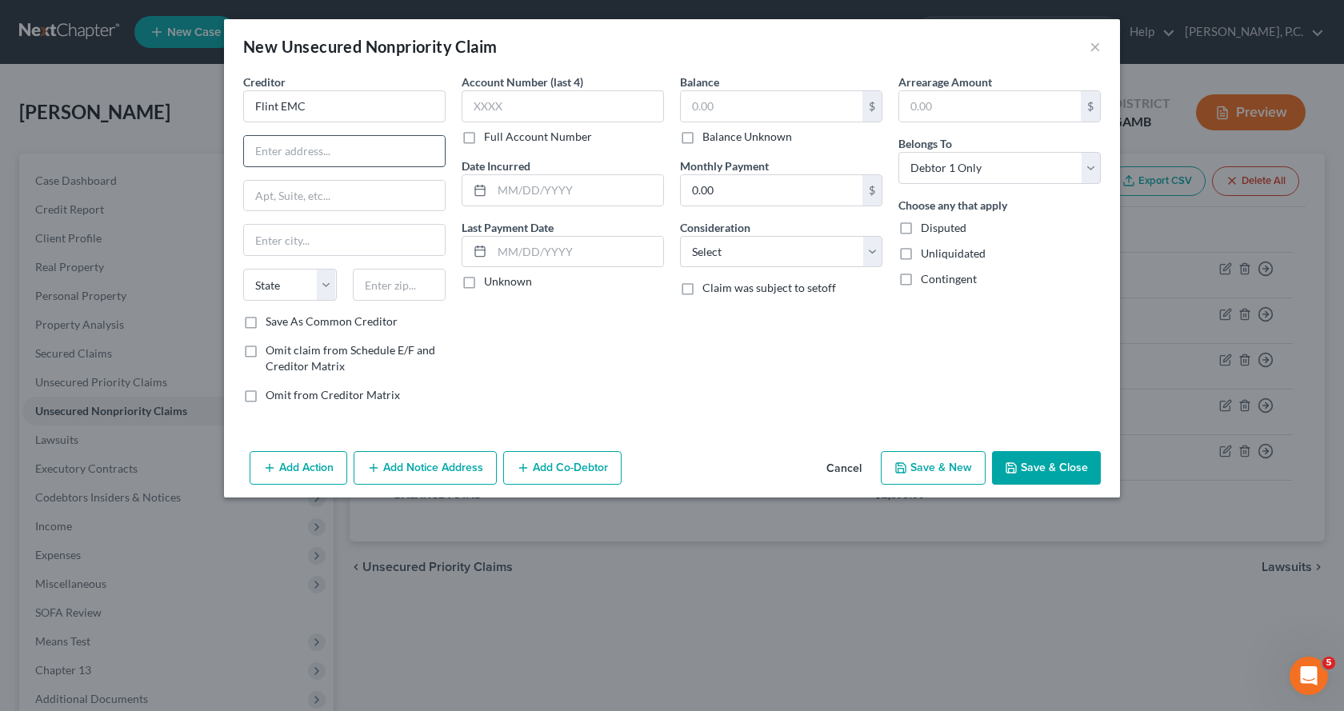
click at [353, 152] on input "text" at bounding box center [344, 151] width 201 height 30
type input "900 SR 96"
type input "[PERSON_NAME] [PERSON_NAME]"
select select "10"
type input "31088"
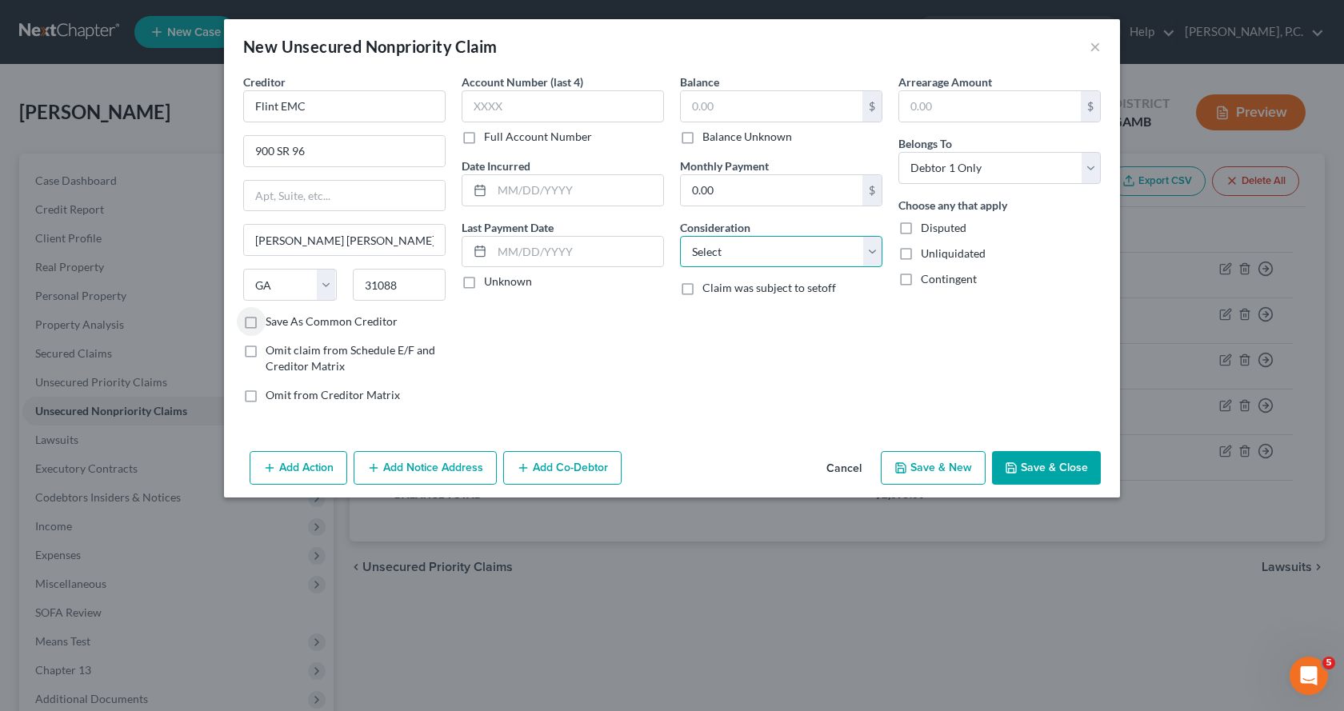
click at [874, 253] on select "Select Cable / Satellite Services Collection Agency Credit Card Debt Debt Couns…" at bounding box center [781, 252] width 202 height 32
select select "20"
click at [680, 236] on select "Select Cable / Satellite Services Collection Agency Credit Card Debt Debt Couns…" at bounding box center [781, 252] width 202 height 32
drag, startPoint x: 765, startPoint y: 104, endPoint x: 576, endPoint y: 104, distance: 188.7
click at [577, 104] on div "Creditor * Flint EMC 900 SR 96 Warner Robins State [US_STATE] AK AR AZ CA CO [G…" at bounding box center [671, 245] width 873 height 342
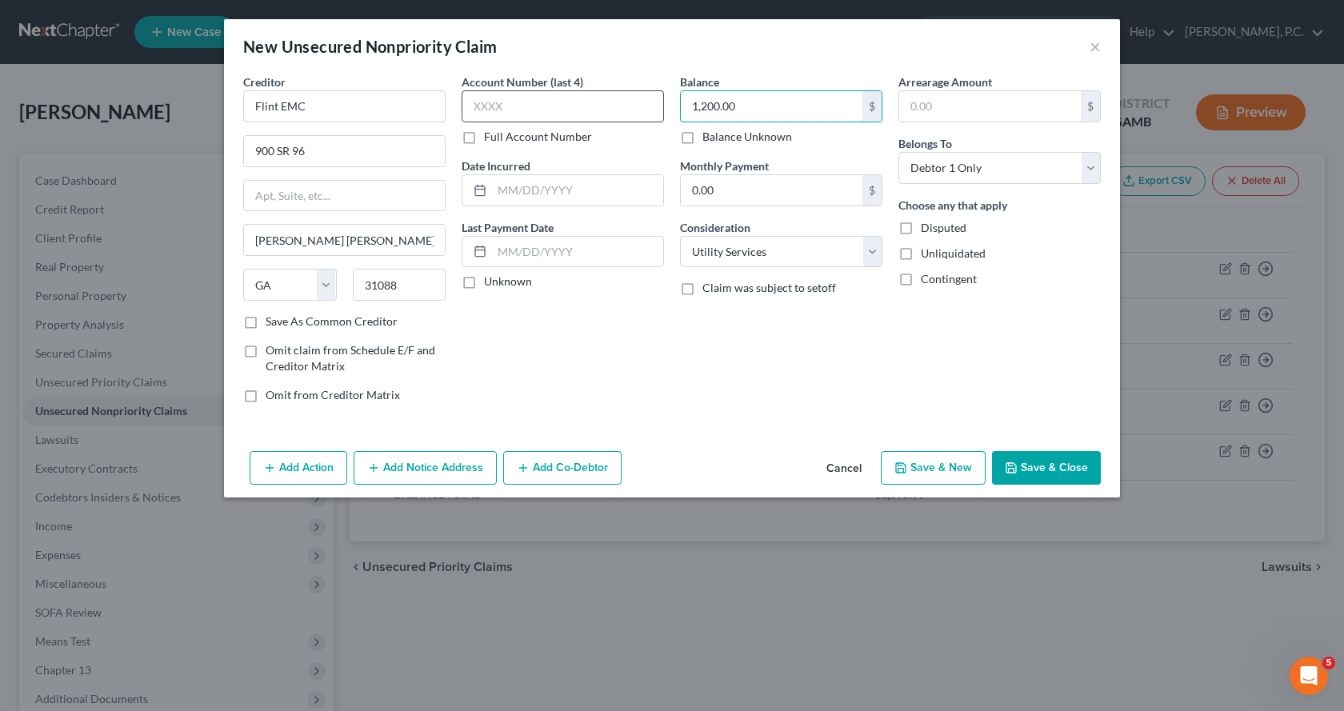
type input "1,200.00"
click at [1052, 465] on button "Save & Close" at bounding box center [1046, 468] width 109 height 34
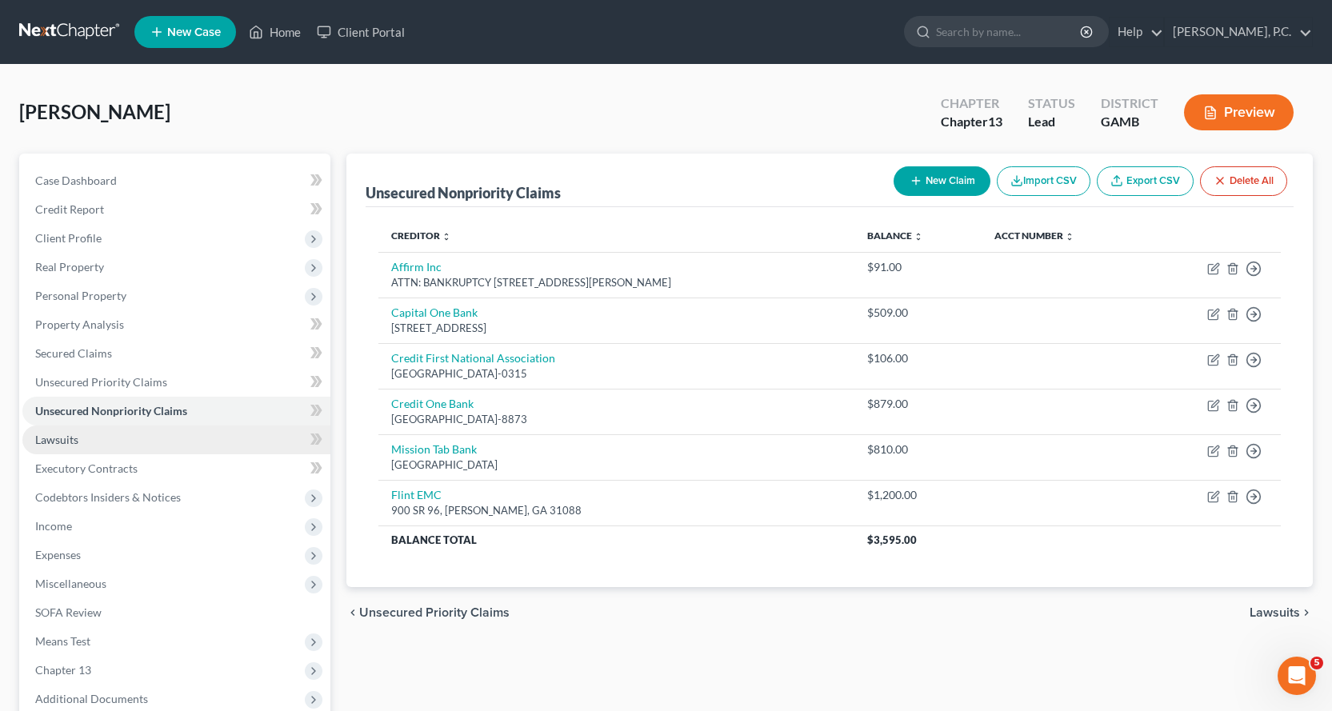
drag, startPoint x: 58, startPoint y: 437, endPoint x: 100, endPoint y: 437, distance: 41.6
click at [57, 438] on span "Lawsuits" at bounding box center [56, 440] width 43 height 14
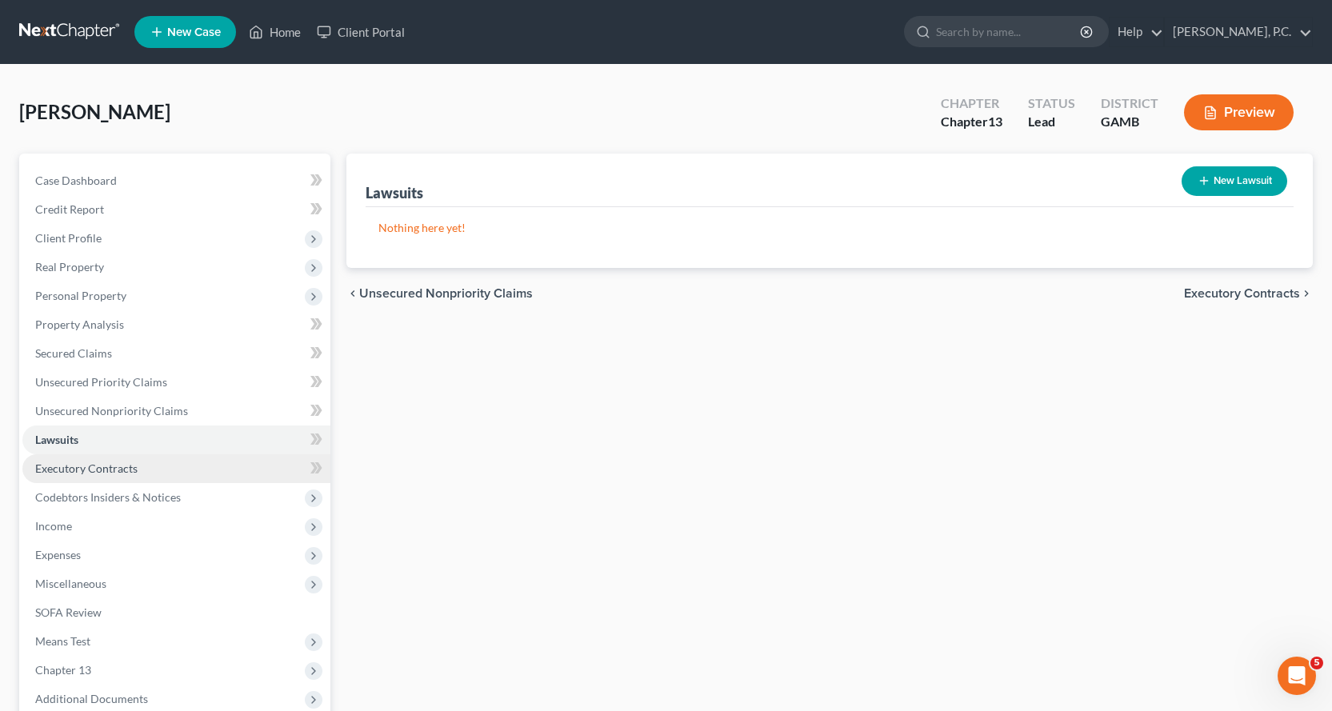
click at [112, 471] on span "Executory Contracts" at bounding box center [86, 468] width 102 height 14
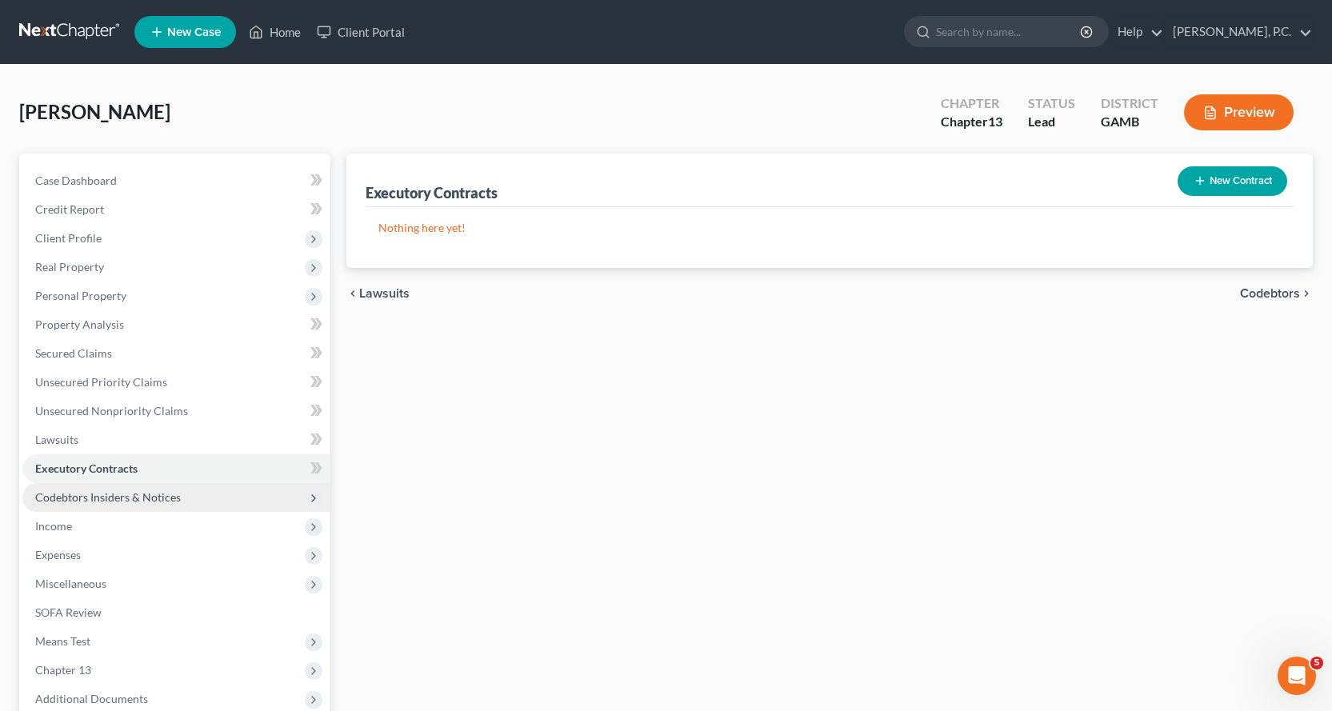
click at [107, 498] on span "Codebtors Insiders & Notices" at bounding box center [108, 497] width 146 height 14
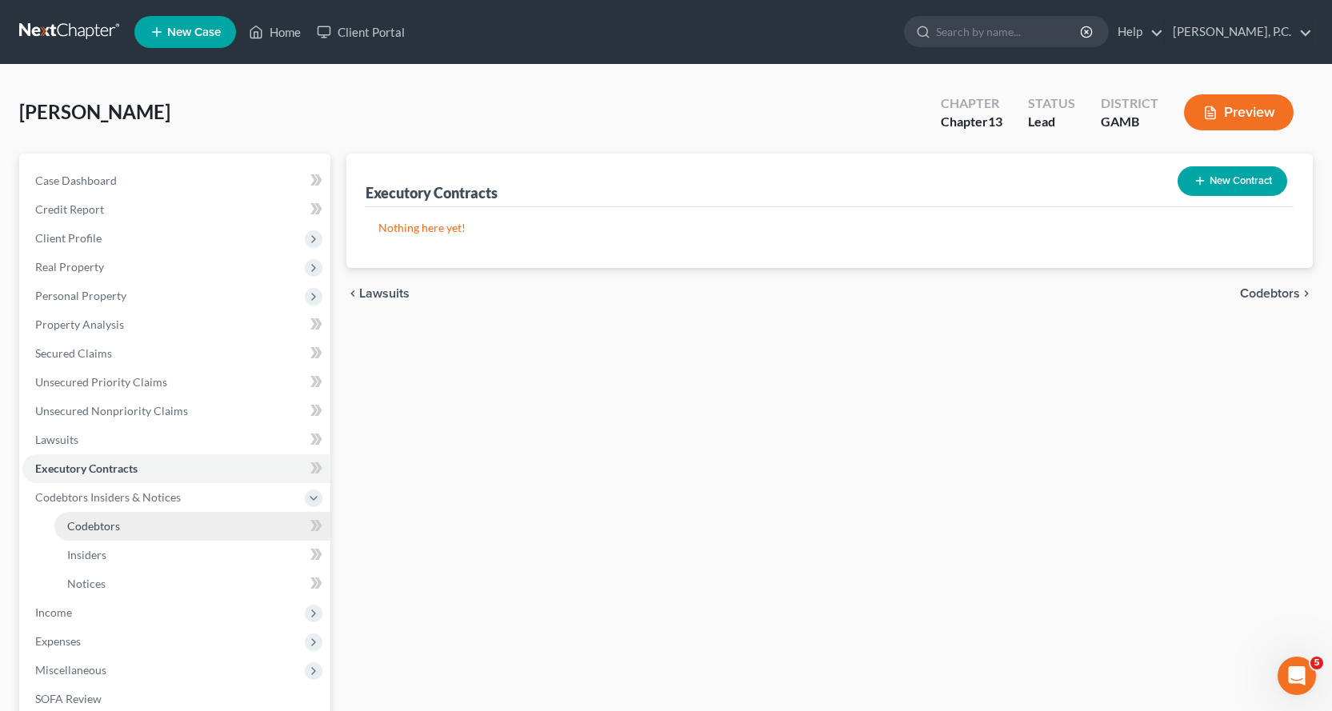
click at [91, 527] on span "Codebtors" at bounding box center [93, 526] width 53 height 14
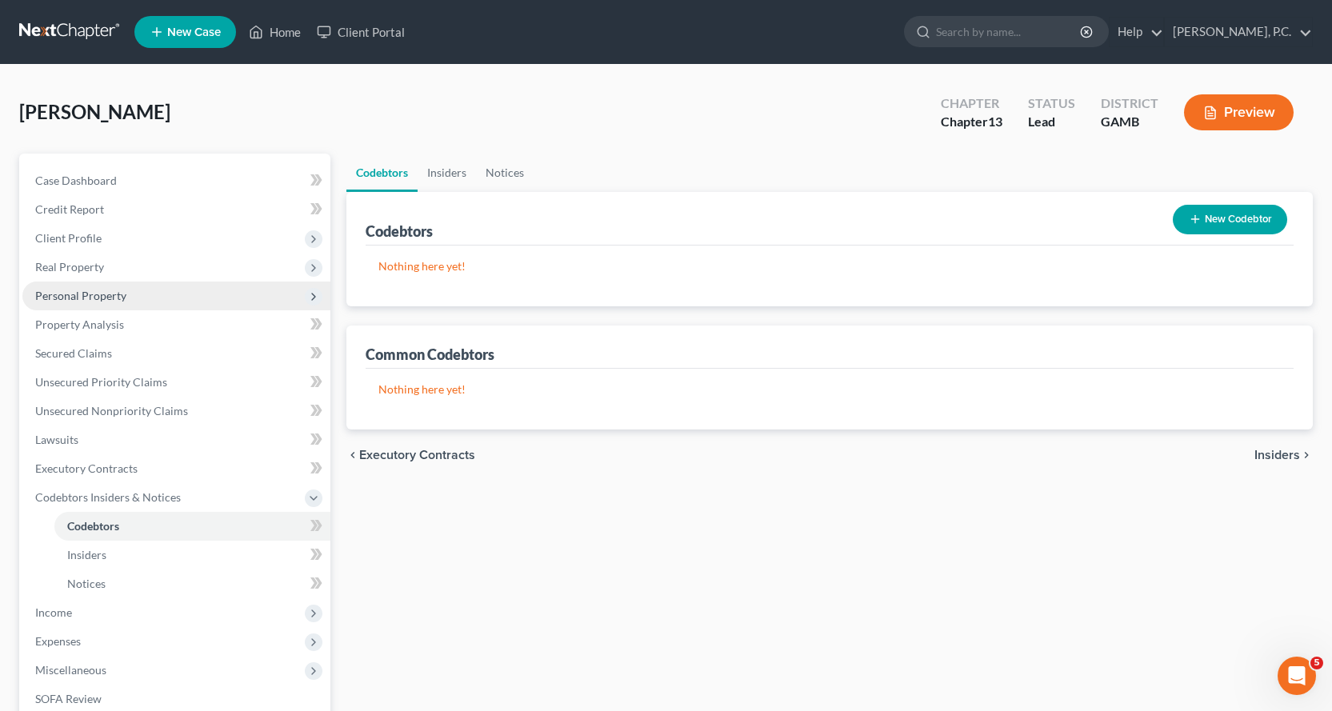
click at [89, 299] on span "Personal Property" at bounding box center [80, 296] width 91 height 14
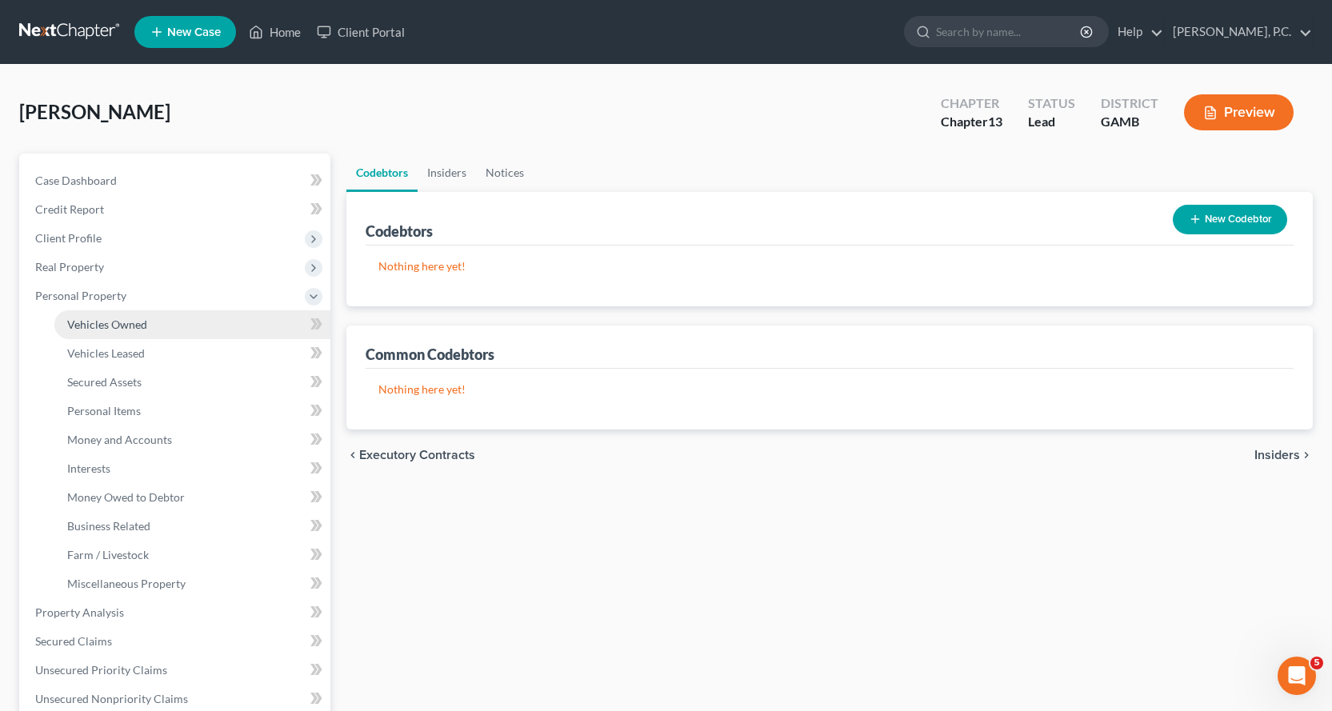
click at [123, 325] on span "Vehicles Owned" at bounding box center [107, 324] width 80 height 14
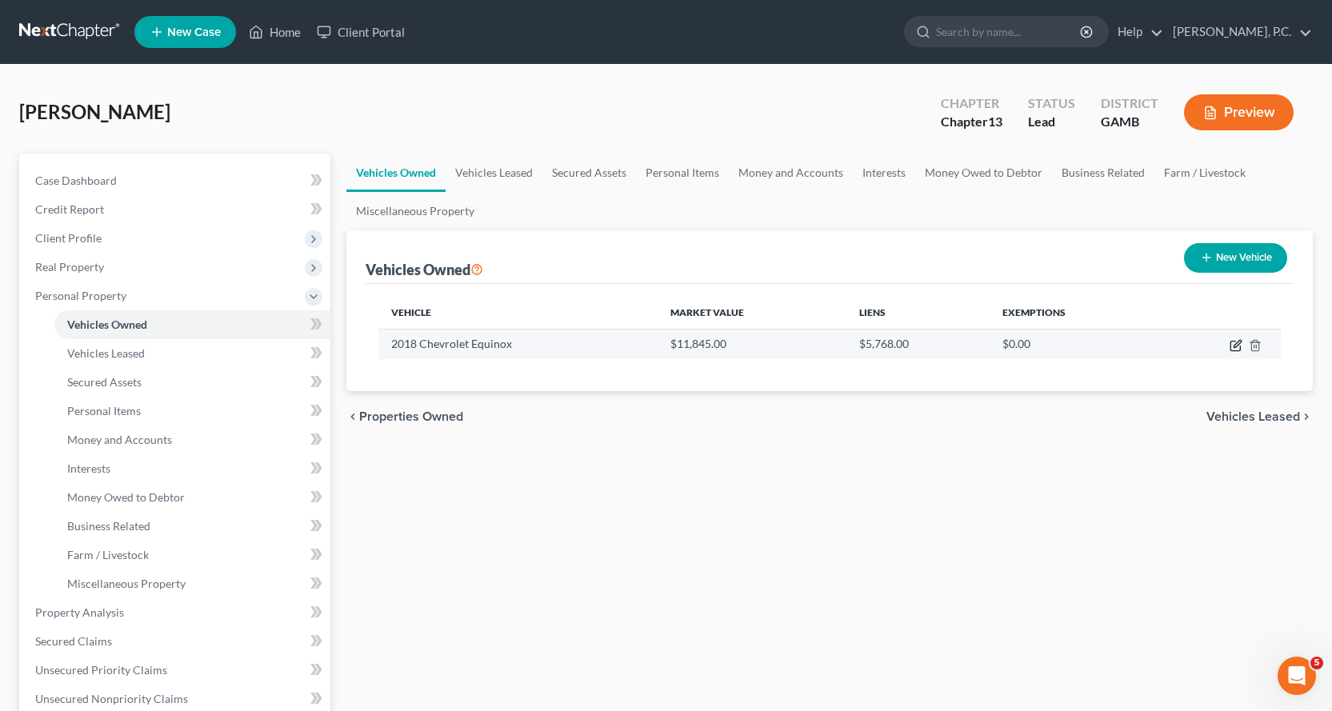
click at [1234, 344] on icon "button" at bounding box center [1235, 345] width 13 height 13
select select "0"
select select "8"
select select "3"
select select "0"
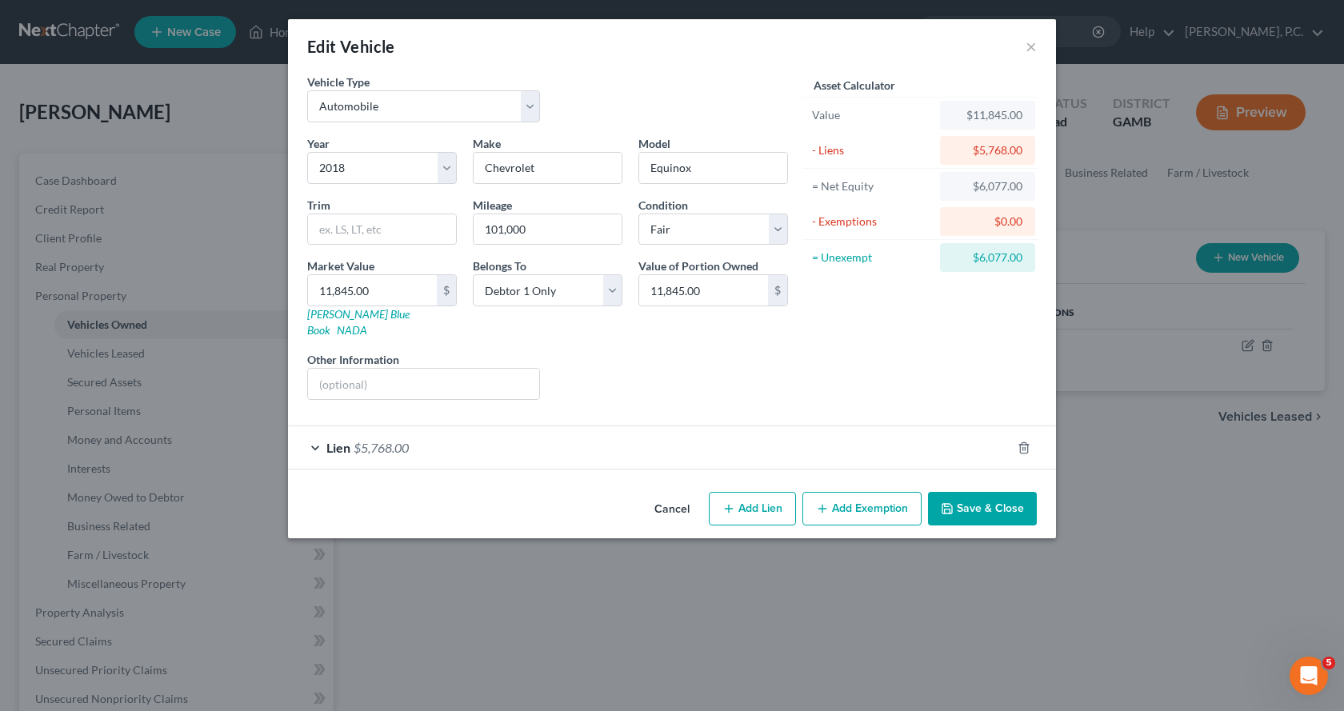
click at [859, 494] on button "Add Exemption" at bounding box center [861, 509] width 119 height 34
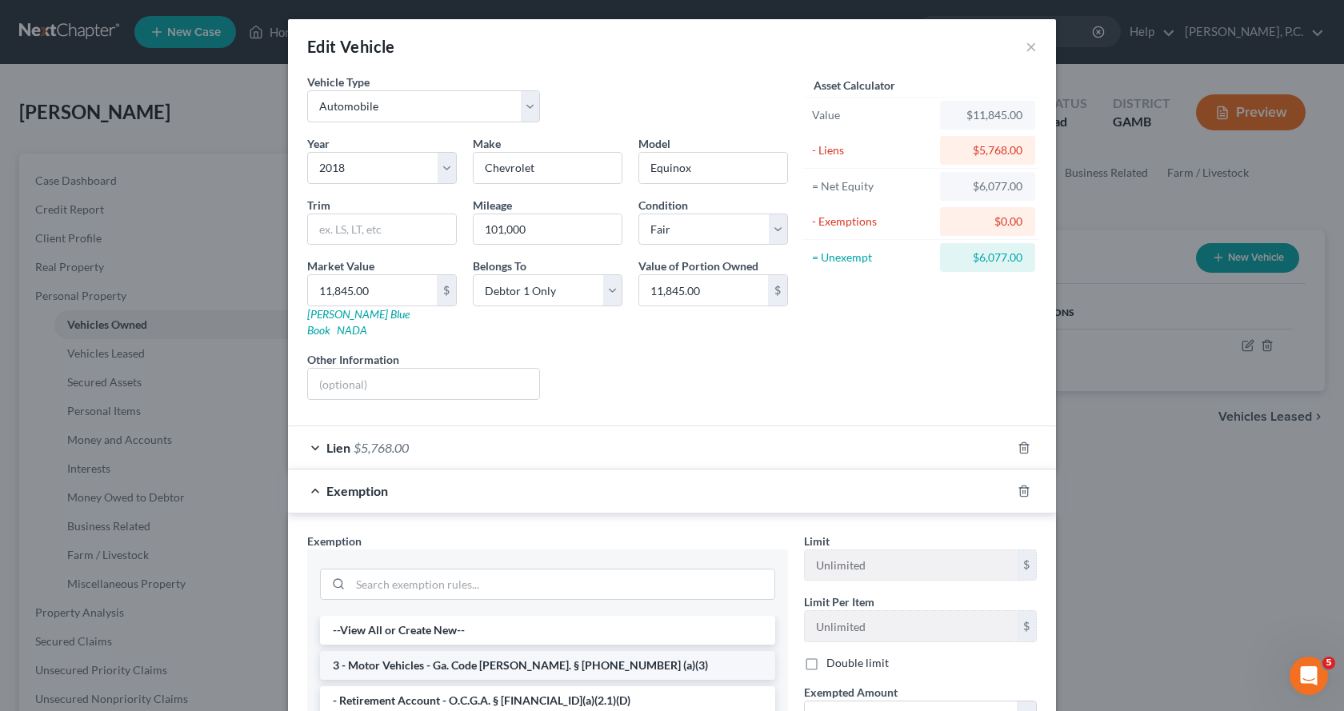
click at [406, 651] on li "3 - Motor Vehicles - Ga. Code [PERSON_NAME]. § [PHONE_NUMBER] (a)(3)" at bounding box center [547, 665] width 455 height 29
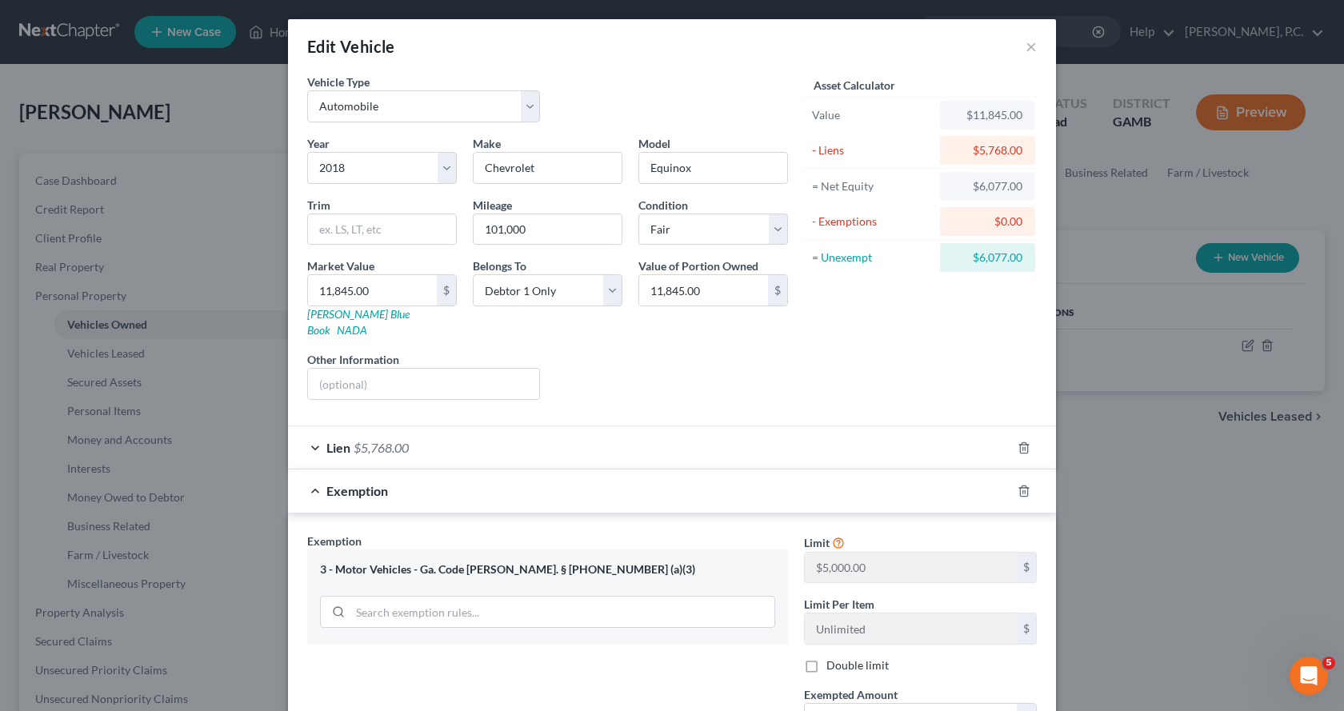
scroll to position [160, 0]
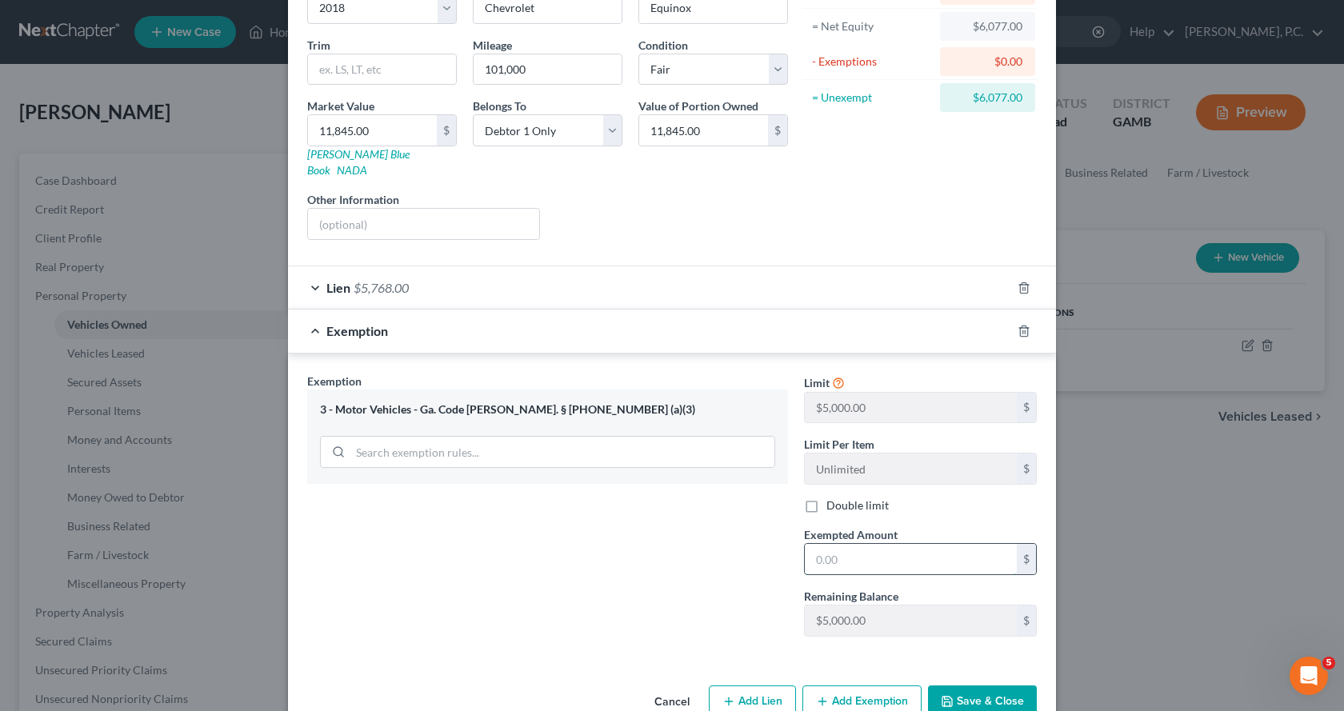
click at [880, 544] on input "text" at bounding box center [911, 559] width 212 height 30
type input "5,000.00"
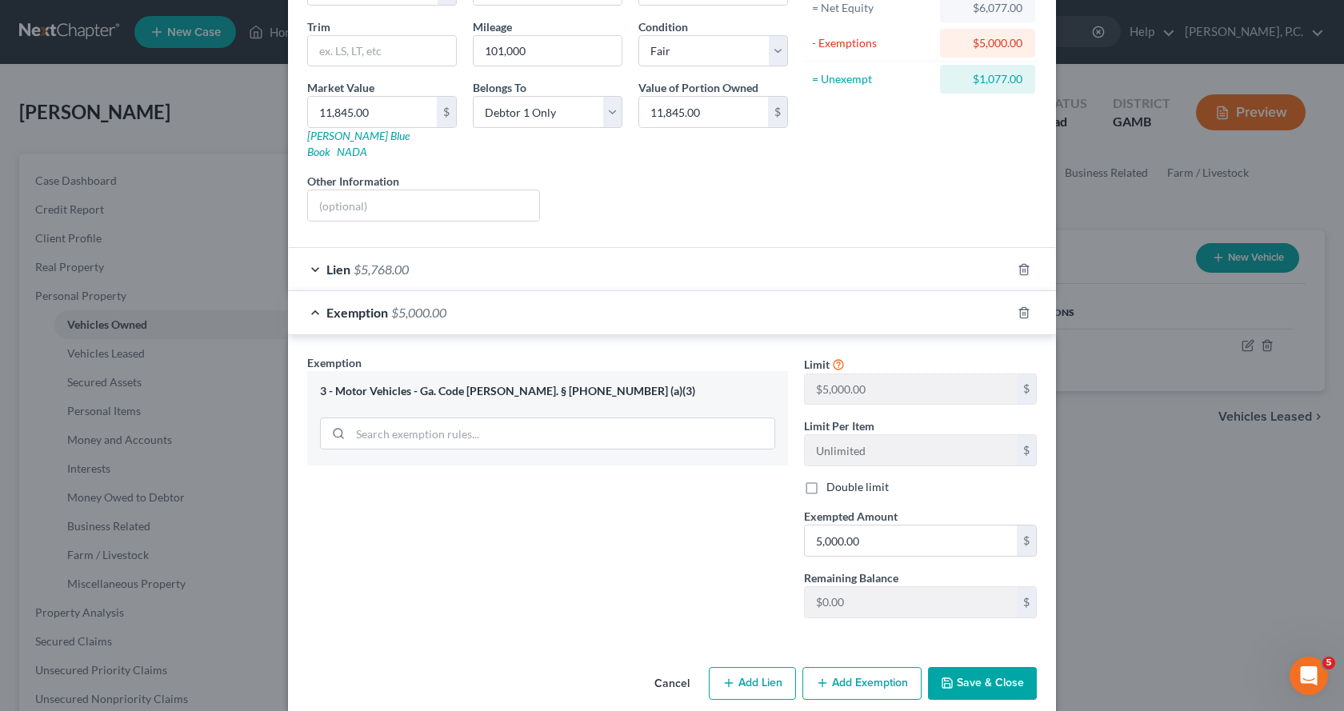
scroll to position [183, 0]
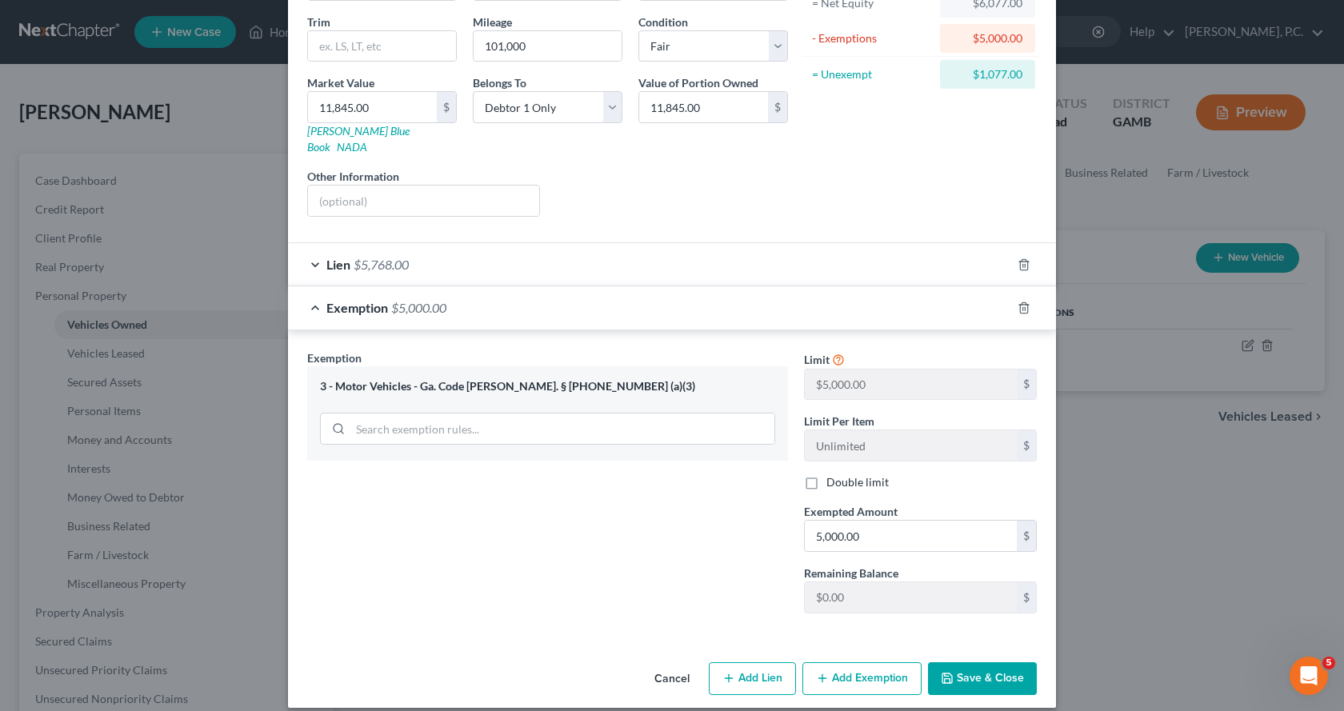
click at [838, 665] on button "Add Exemption" at bounding box center [861, 679] width 119 height 34
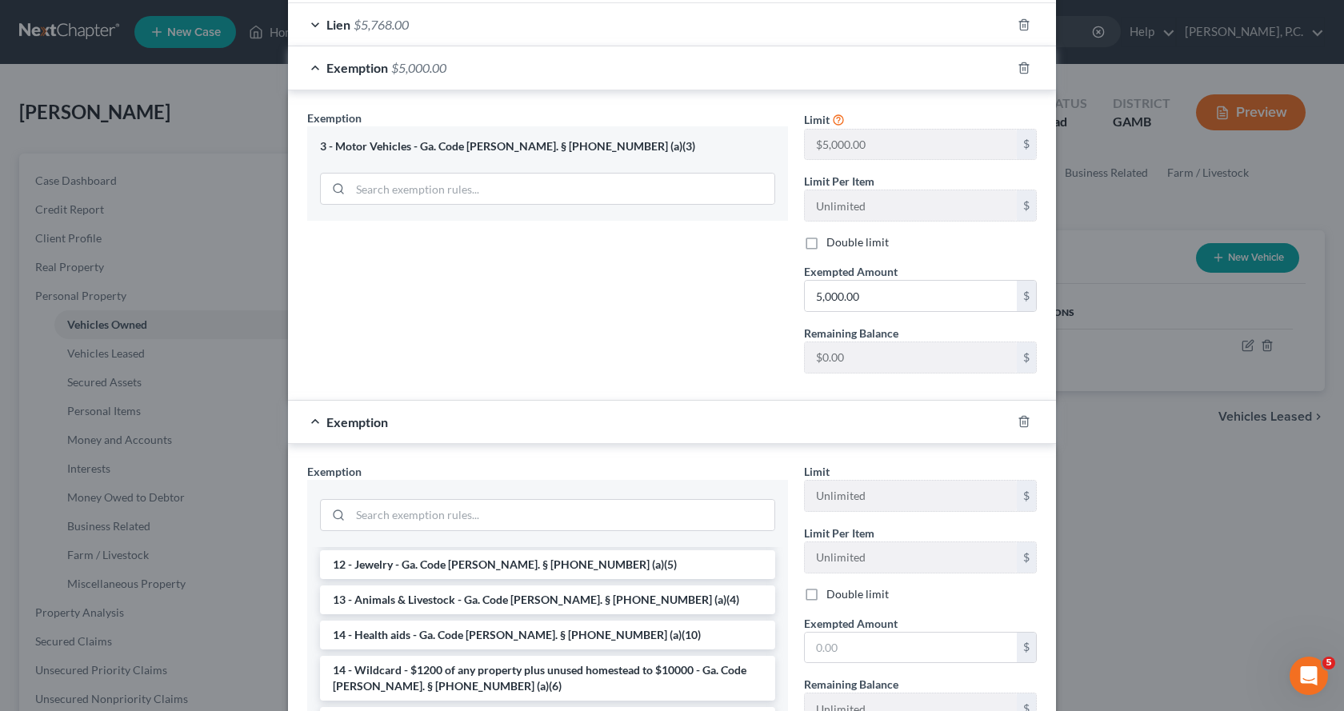
scroll to position [320, 0]
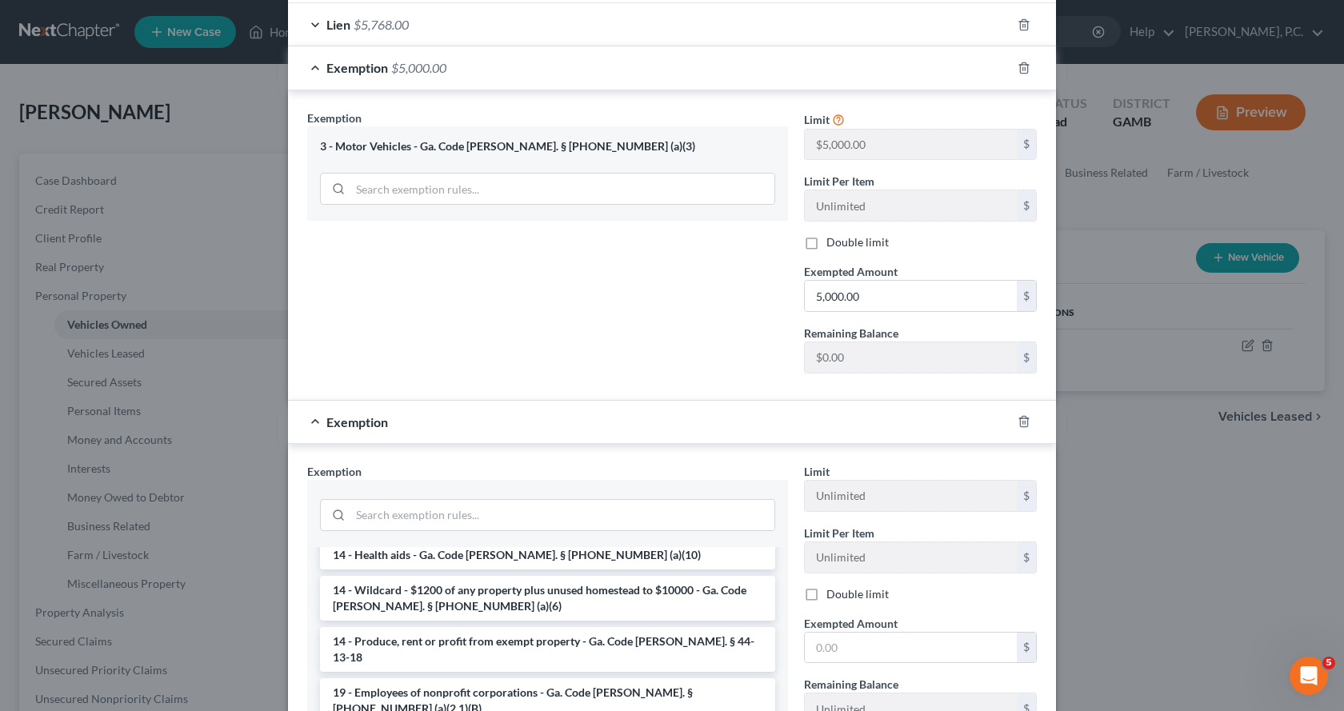
click at [385, 576] on li "14 - Wildcard - $1200 of any property plus unused homestead to $10000 - Ga. Cod…" at bounding box center [547, 598] width 455 height 45
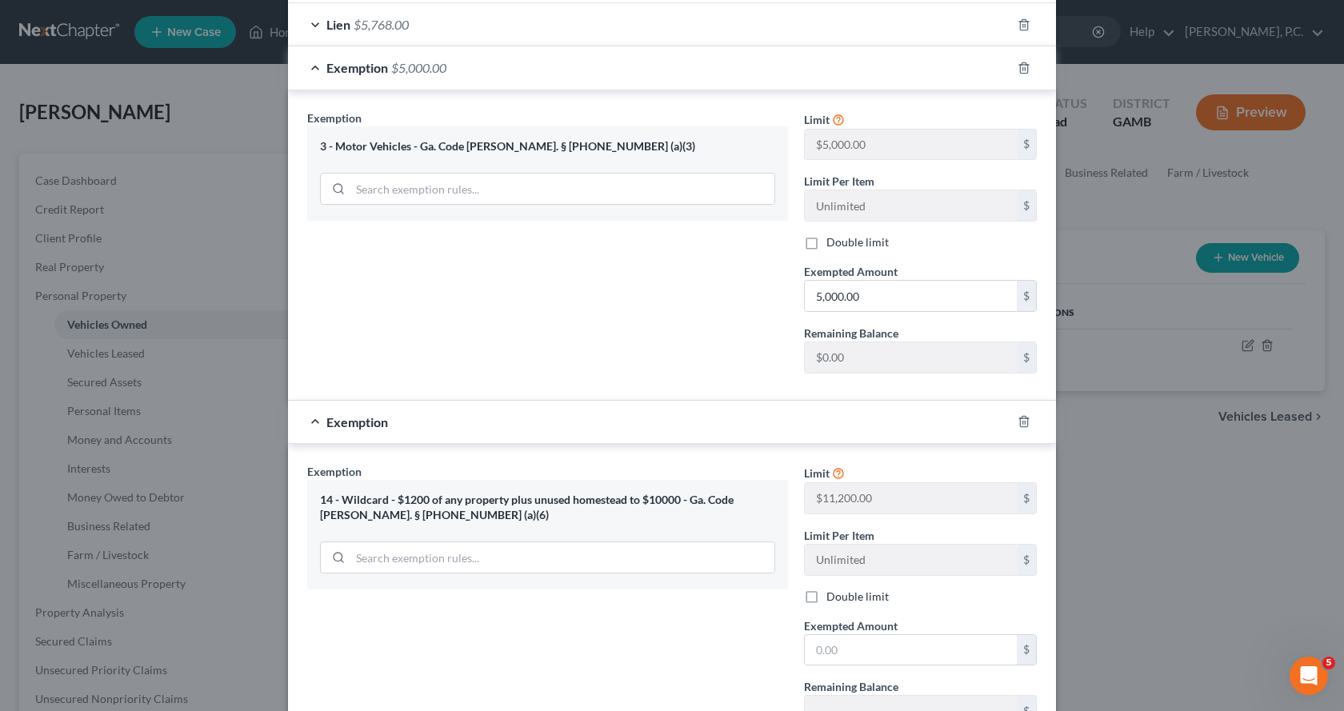
click at [860, 652] on div "Limit $11,200.00 $ Limit Per Item Unlimited $ Double limit Exempted Amount * $ …" at bounding box center [920, 601] width 249 height 277
click at [861, 640] on input "text" at bounding box center [911, 650] width 212 height 30
type input "1,077.00"
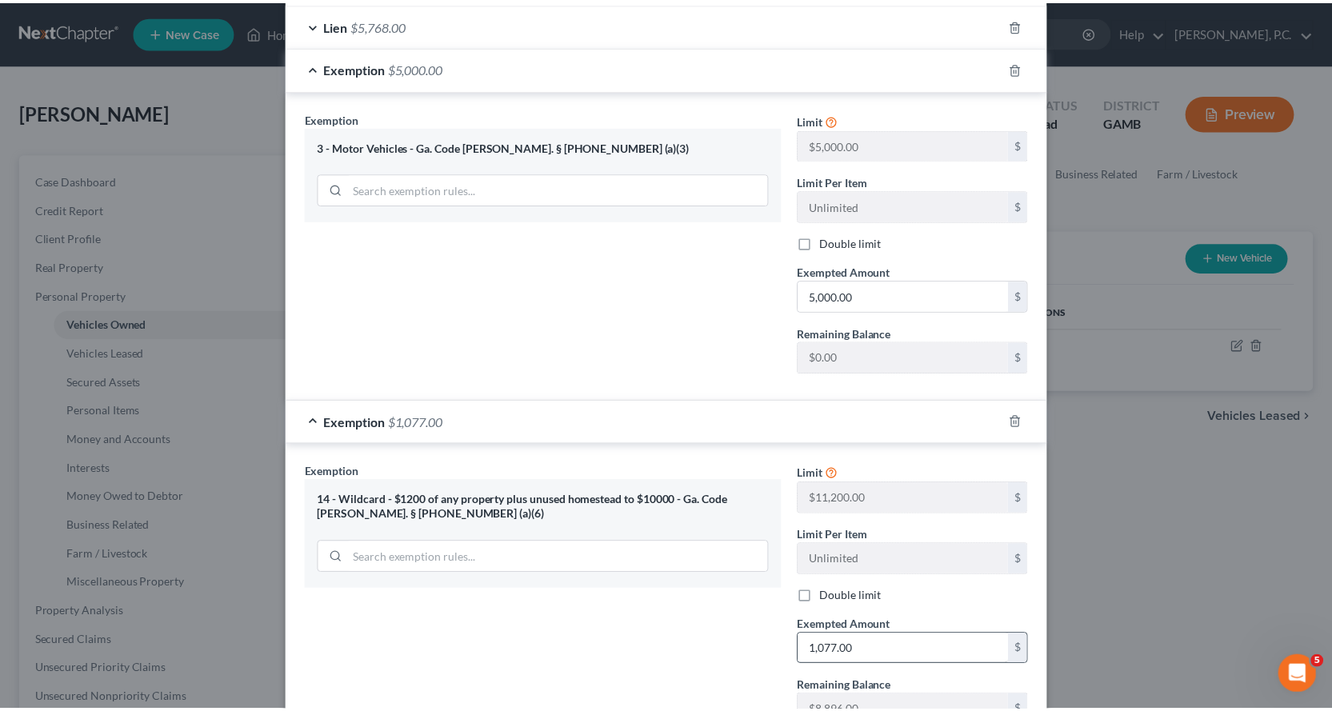
scroll to position [537, 0]
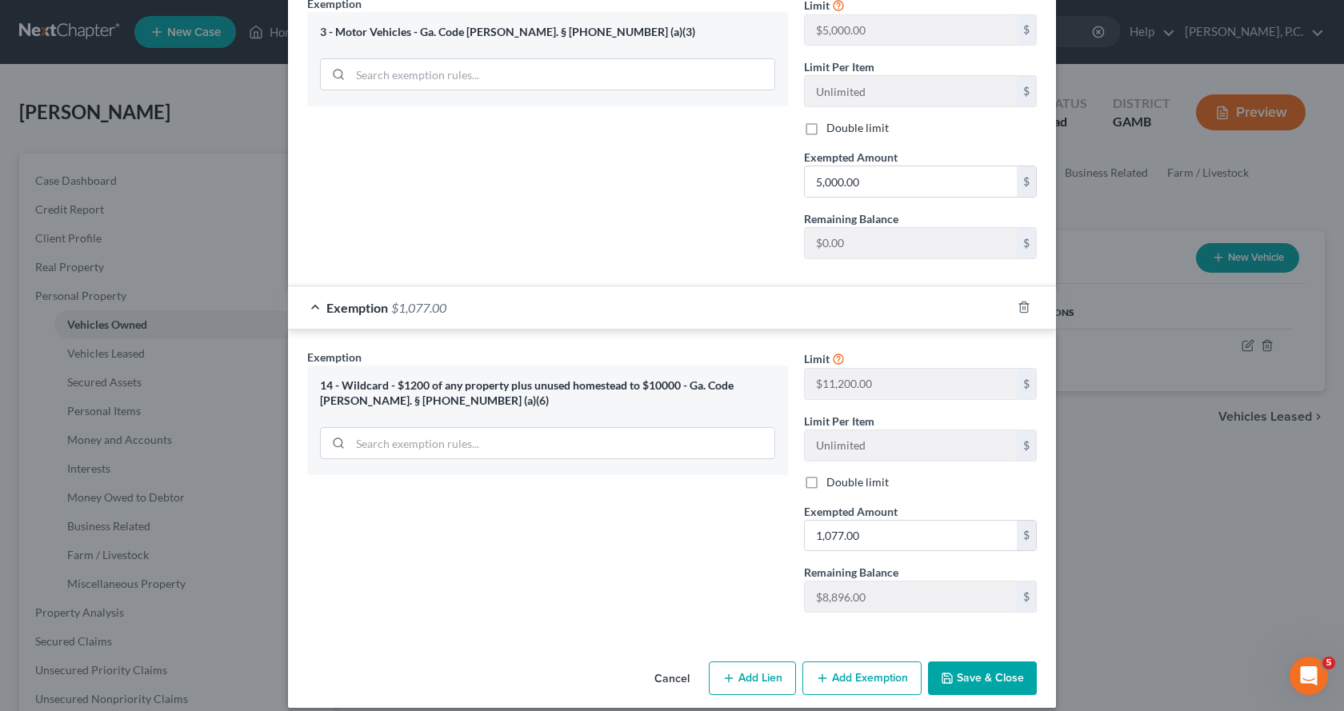
click at [970, 663] on button "Save & Close" at bounding box center [982, 678] width 109 height 34
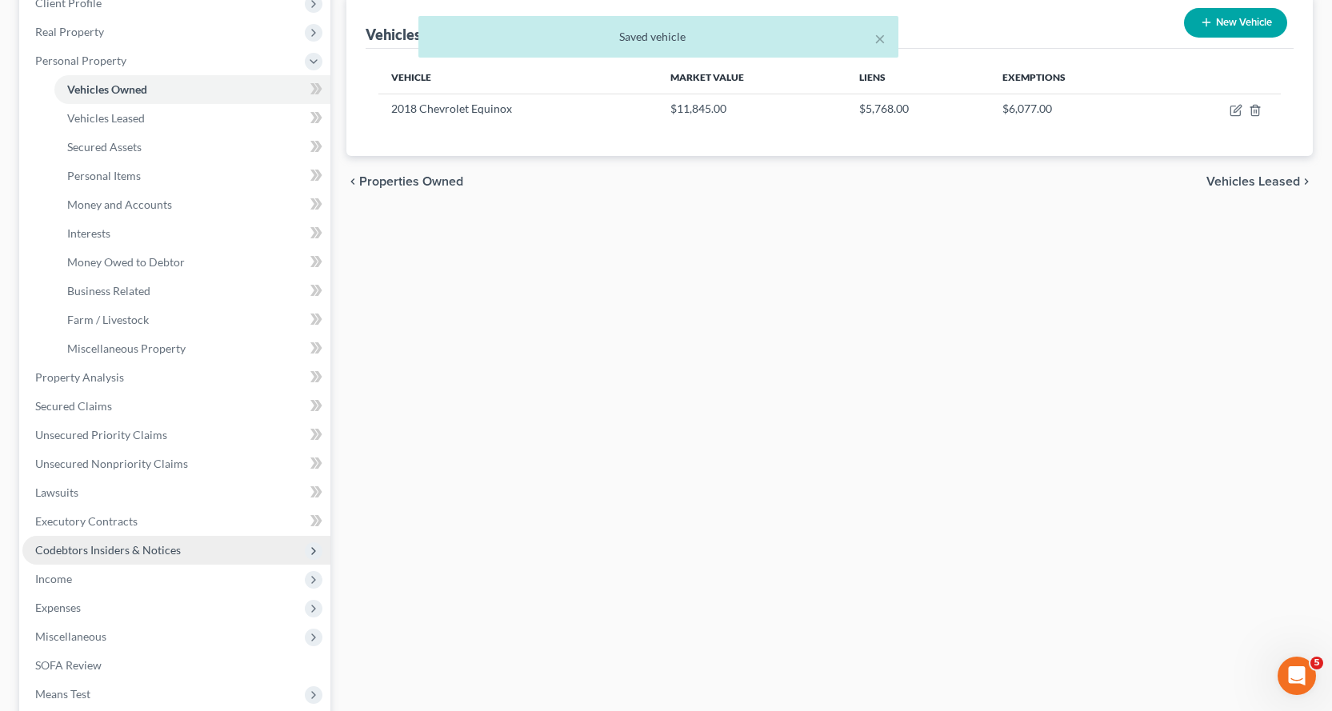
scroll to position [240, 0]
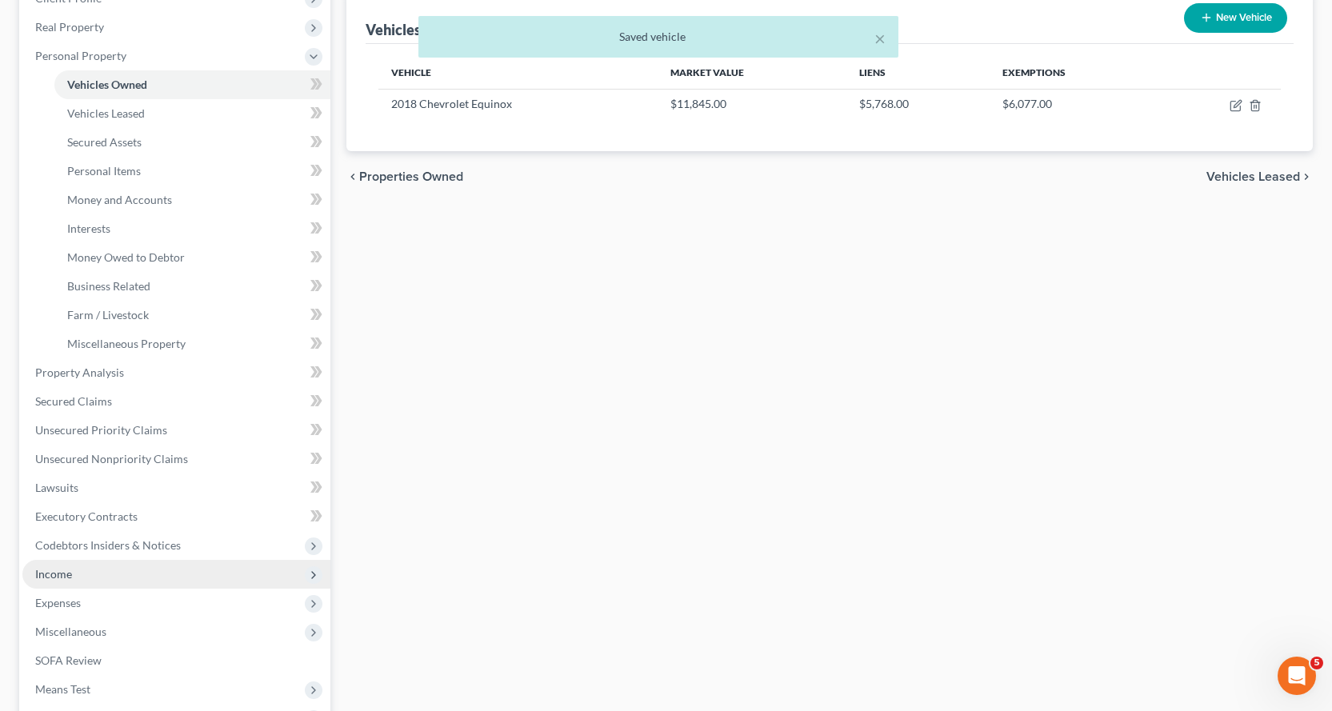
click at [47, 577] on span "Income" at bounding box center [53, 574] width 37 height 14
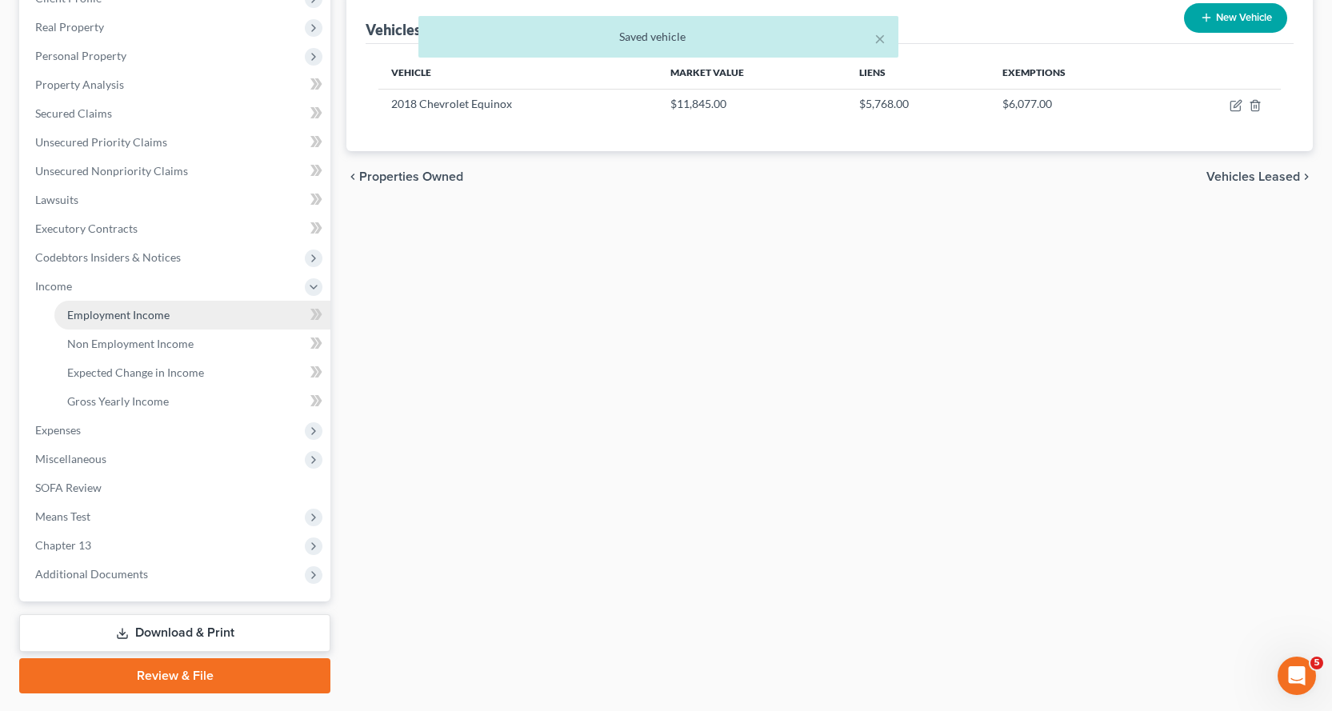
click at [119, 313] on span "Employment Income" at bounding box center [118, 315] width 102 height 14
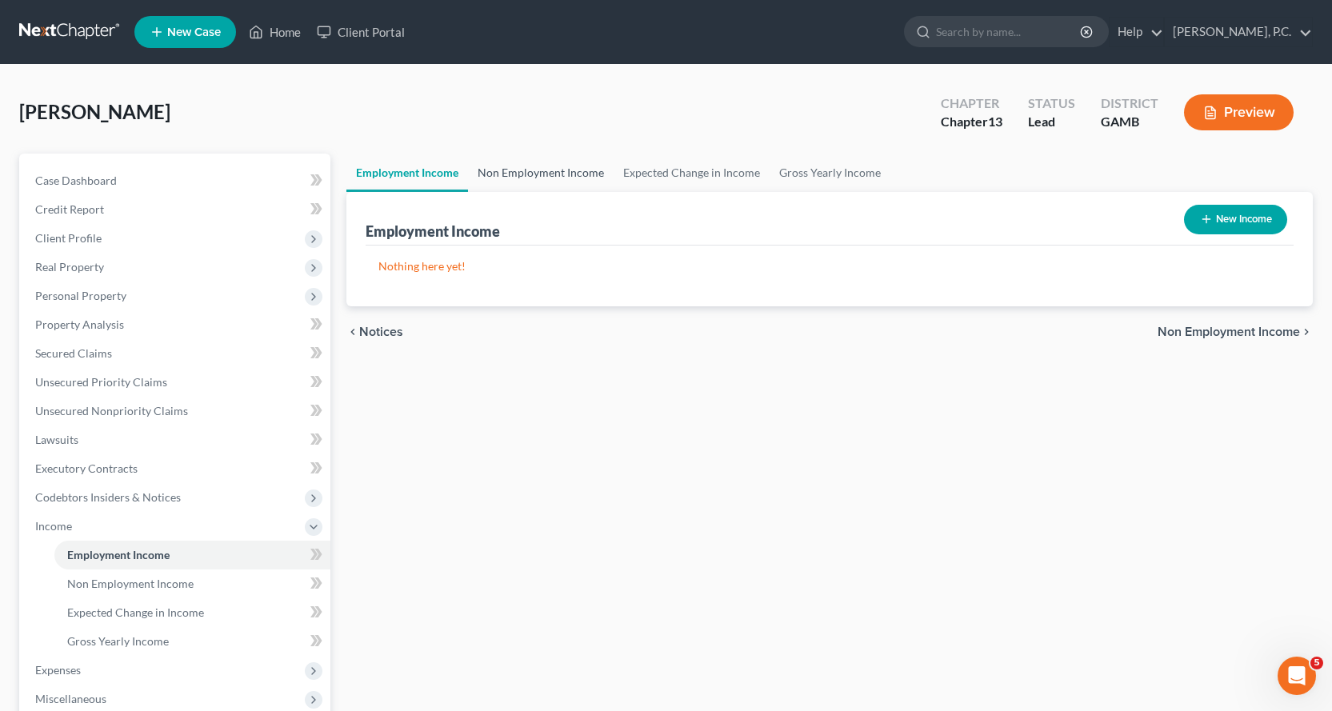
click at [557, 170] on link "Non Employment Income" at bounding box center [541, 173] width 146 height 38
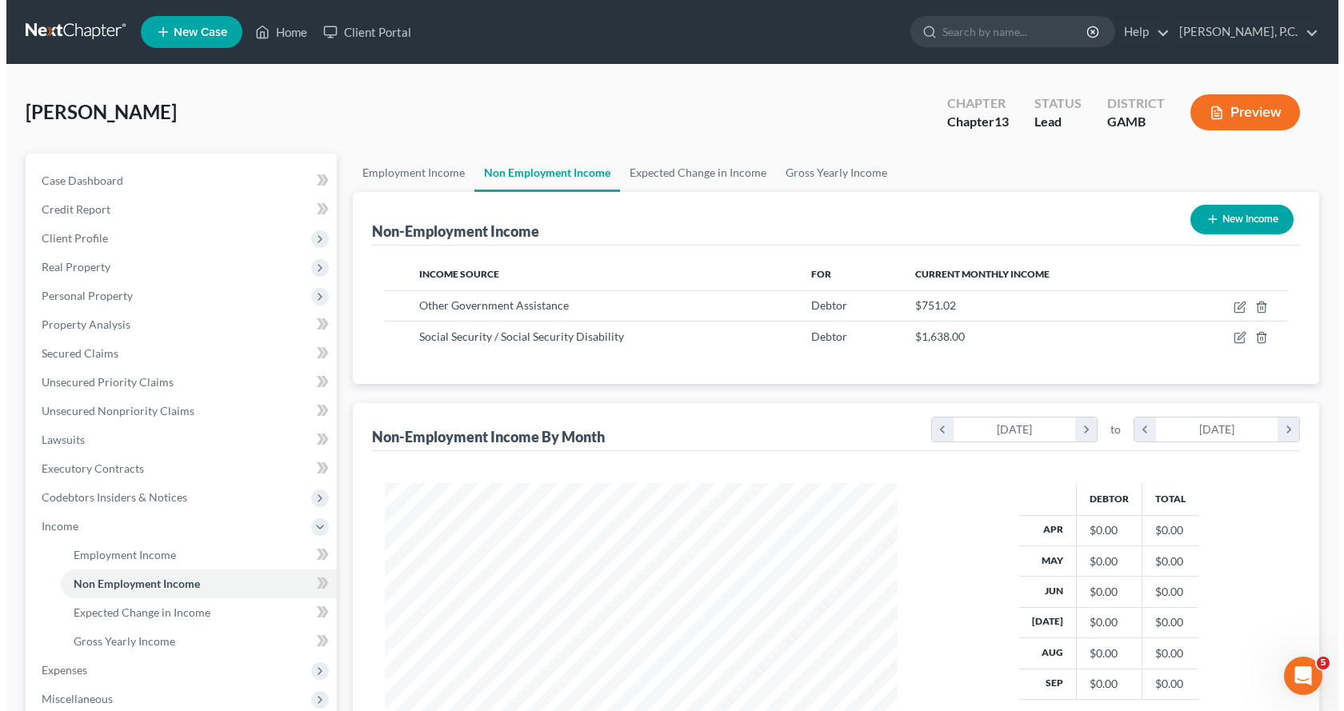
scroll to position [287, 545]
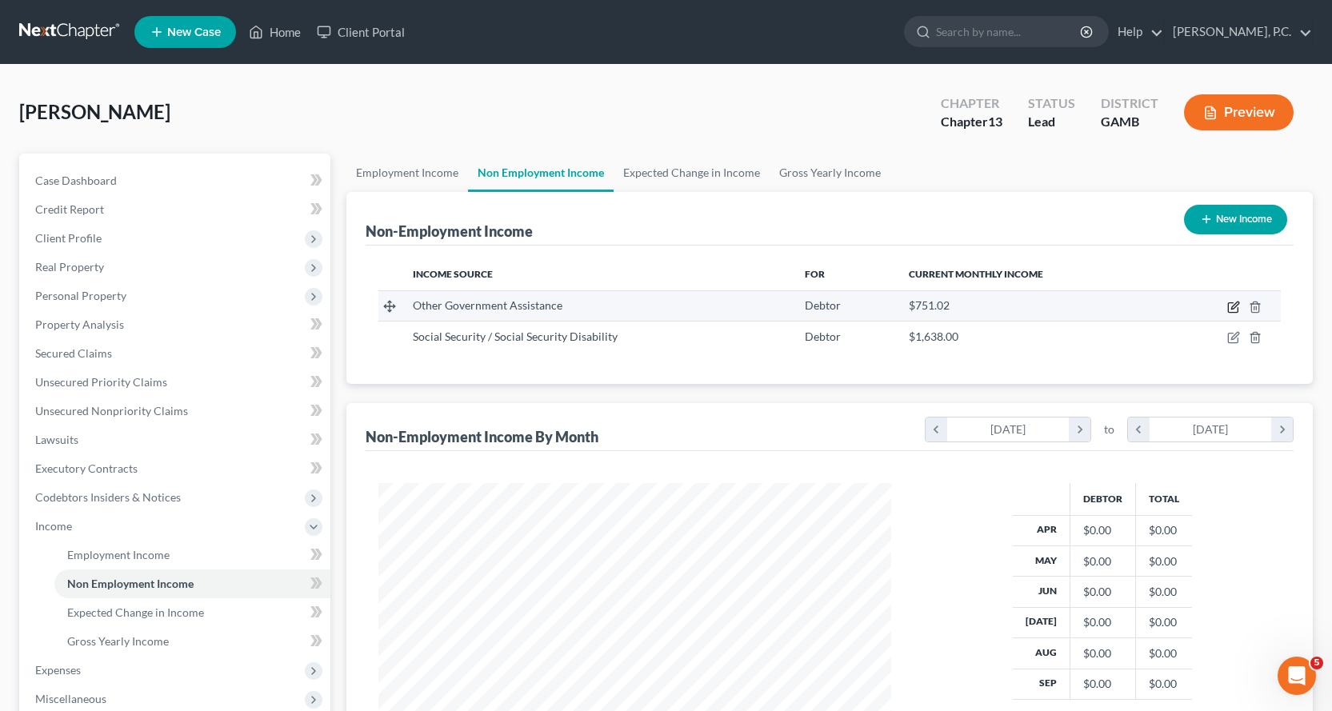
click at [1233, 304] on icon "button" at bounding box center [1233, 307] width 13 height 13
select select "5"
select select "0"
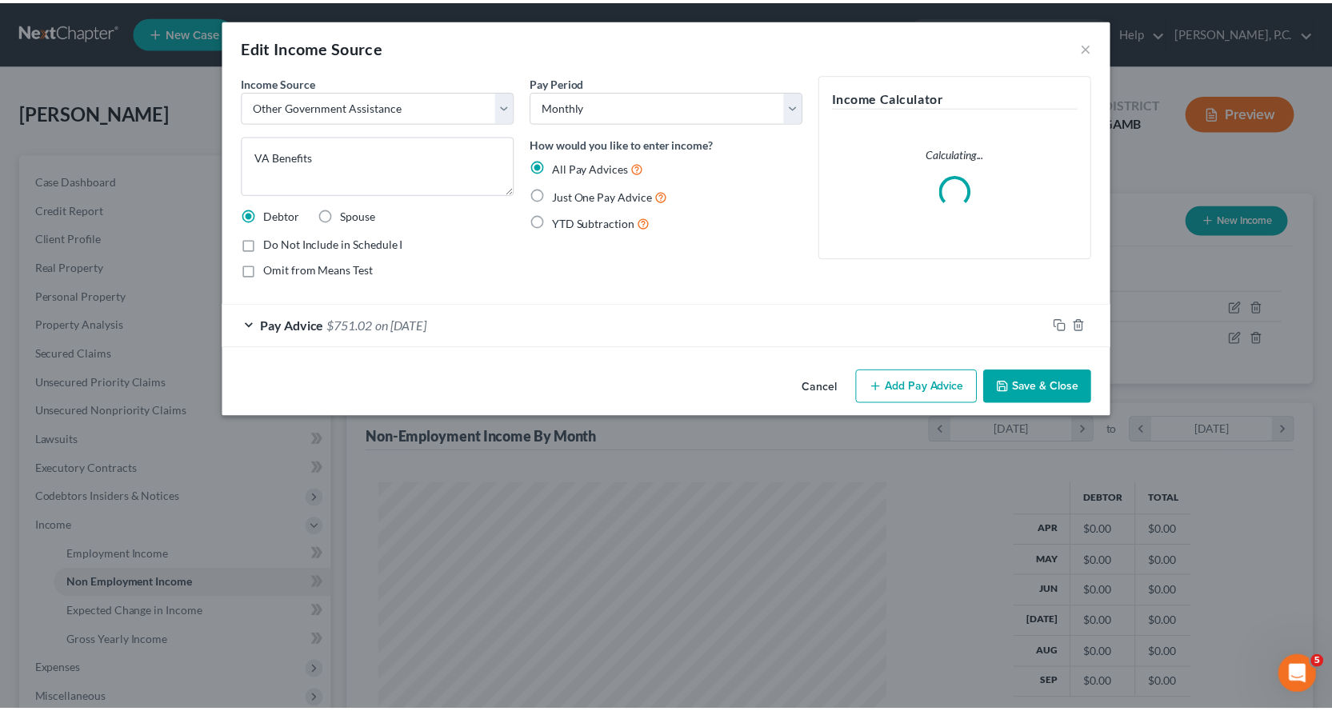
scroll to position [287, 550]
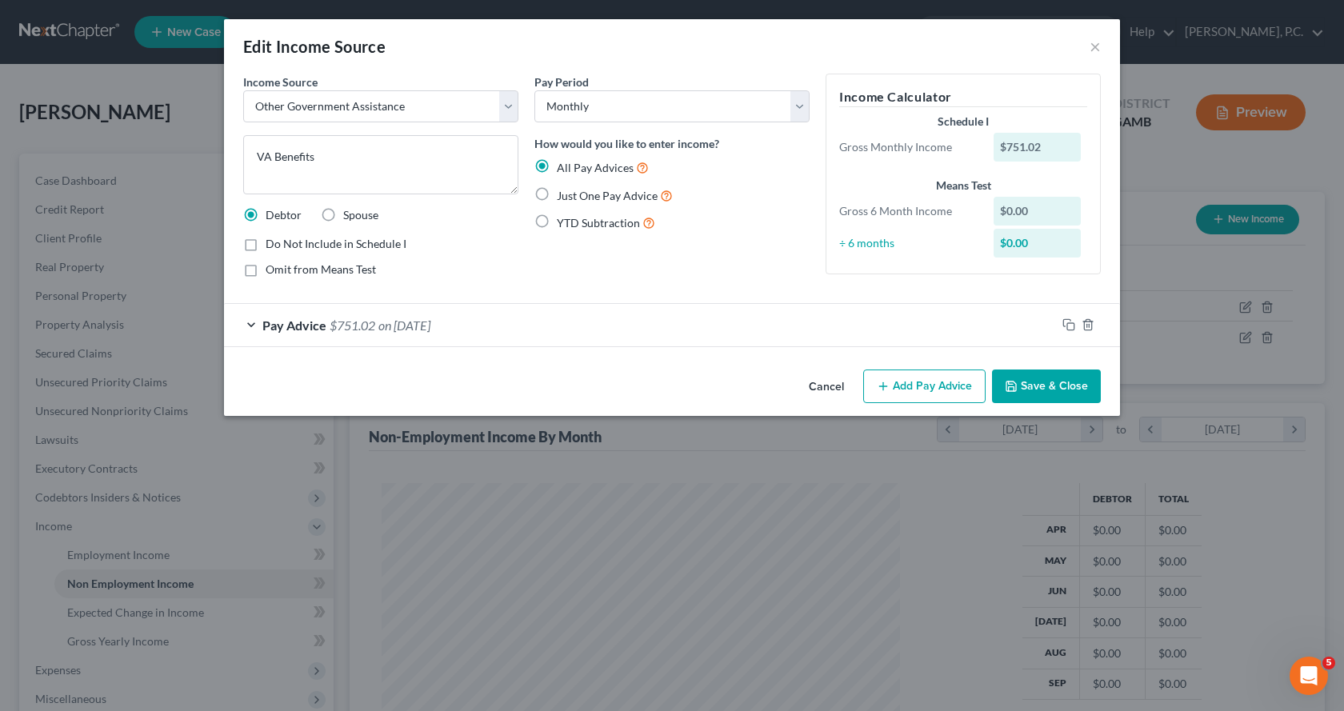
click at [266, 271] on label "Omit from Means Test" at bounding box center [321, 270] width 110 height 16
click at [272, 271] on input "Omit from Means Test" at bounding box center [277, 267] width 10 height 10
checkbox input "true"
click at [1064, 379] on button "Save & Close" at bounding box center [1046, 386] width 109 height 34
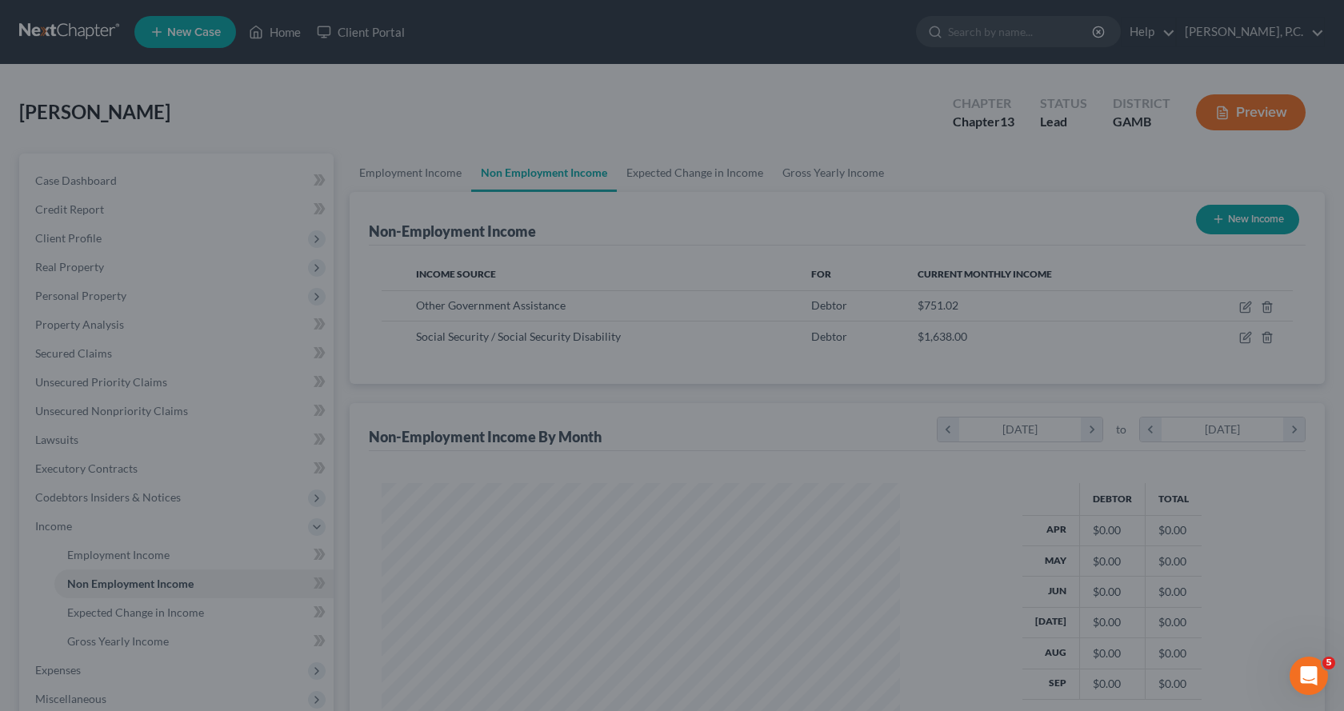
scroll to position [799426, 799167]
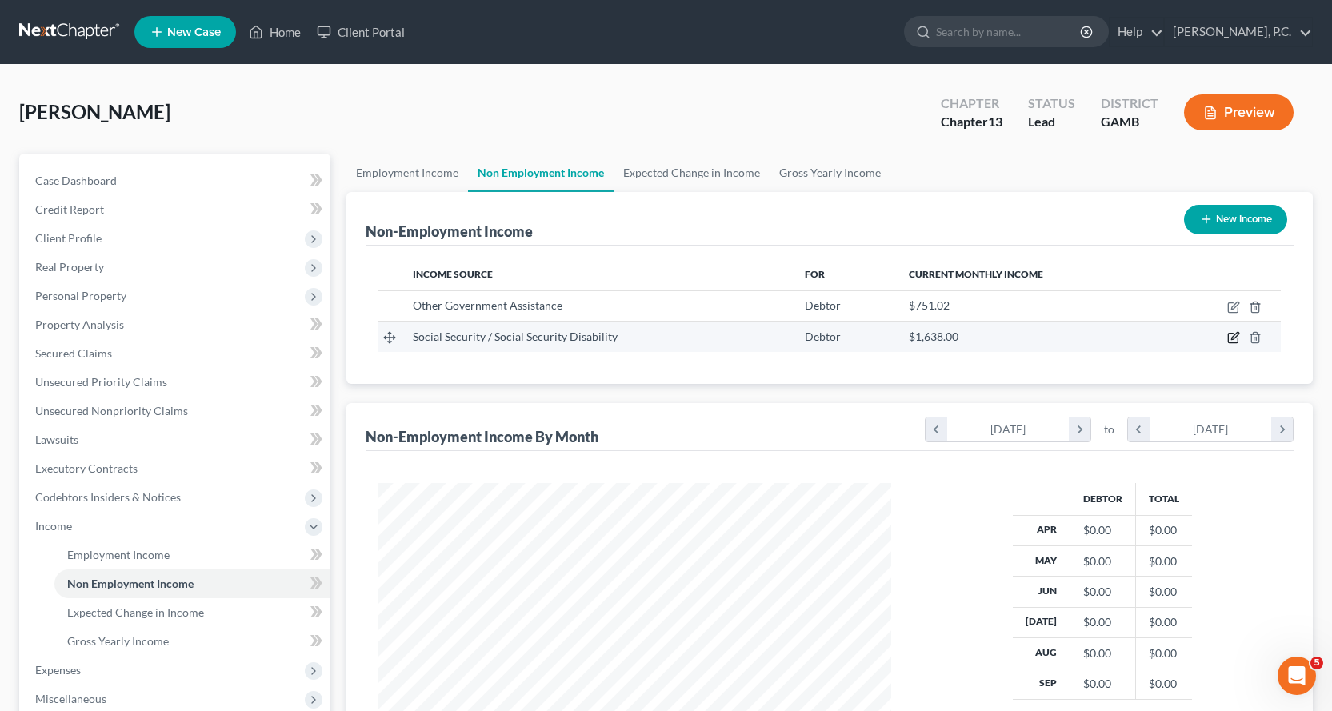
click at [1234, 337] on icon "button" at bounding box center [1233, 337] width 13 height 13
select select "4"
select select "0"
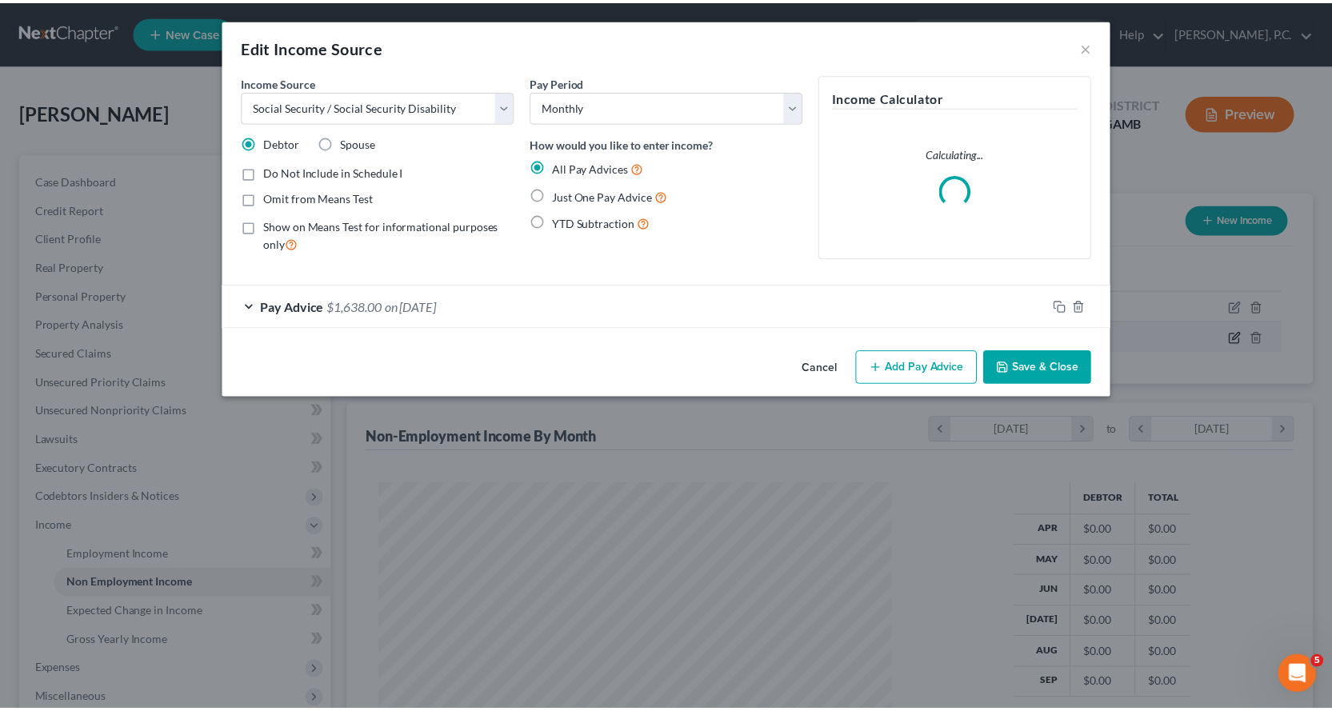
scroll to position [287, 550]
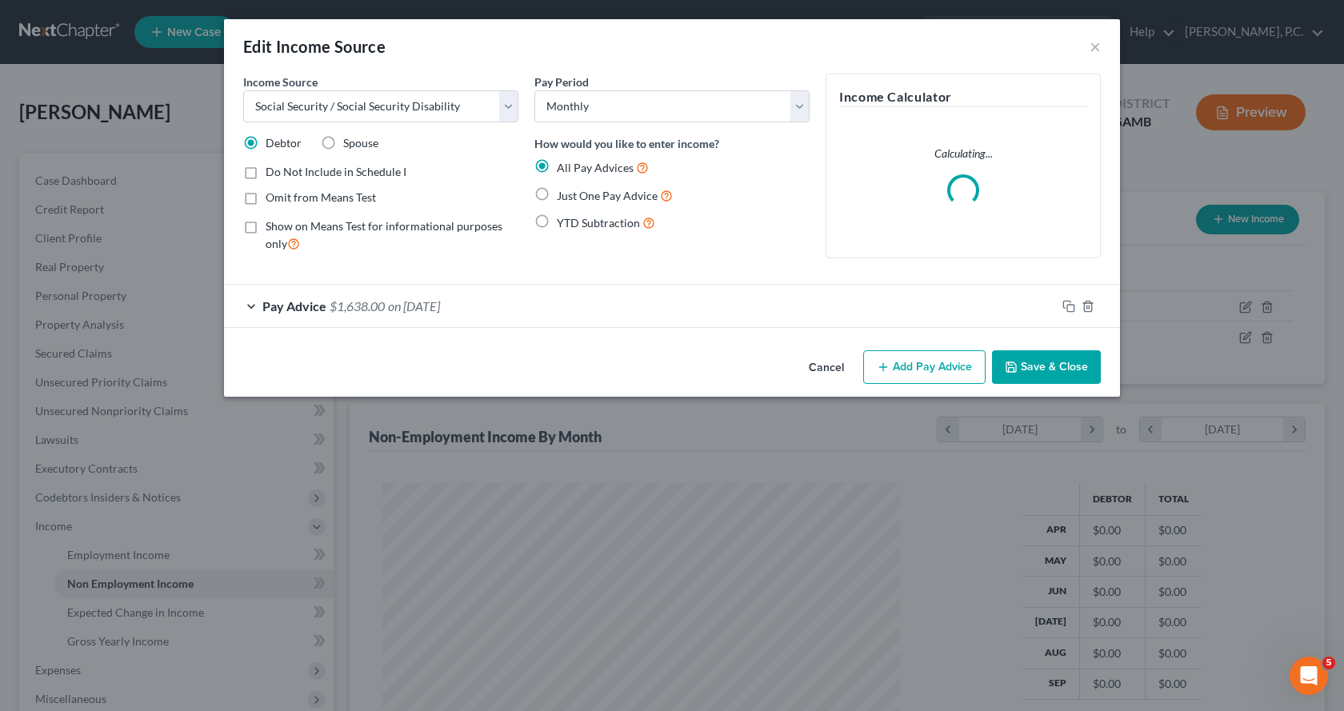
click at [266, 197] on label "Omit from Means Test" at bounding box center [321, 198] width 110 height 16
click at [272, 197] on input "Omit from Means Test" at bounding box center [277, 195] width 10 height 10
checkbox input "true"
click at [1048, 369] on button "Save & Close" at bounding box center [1046, 367] width 109 height 34
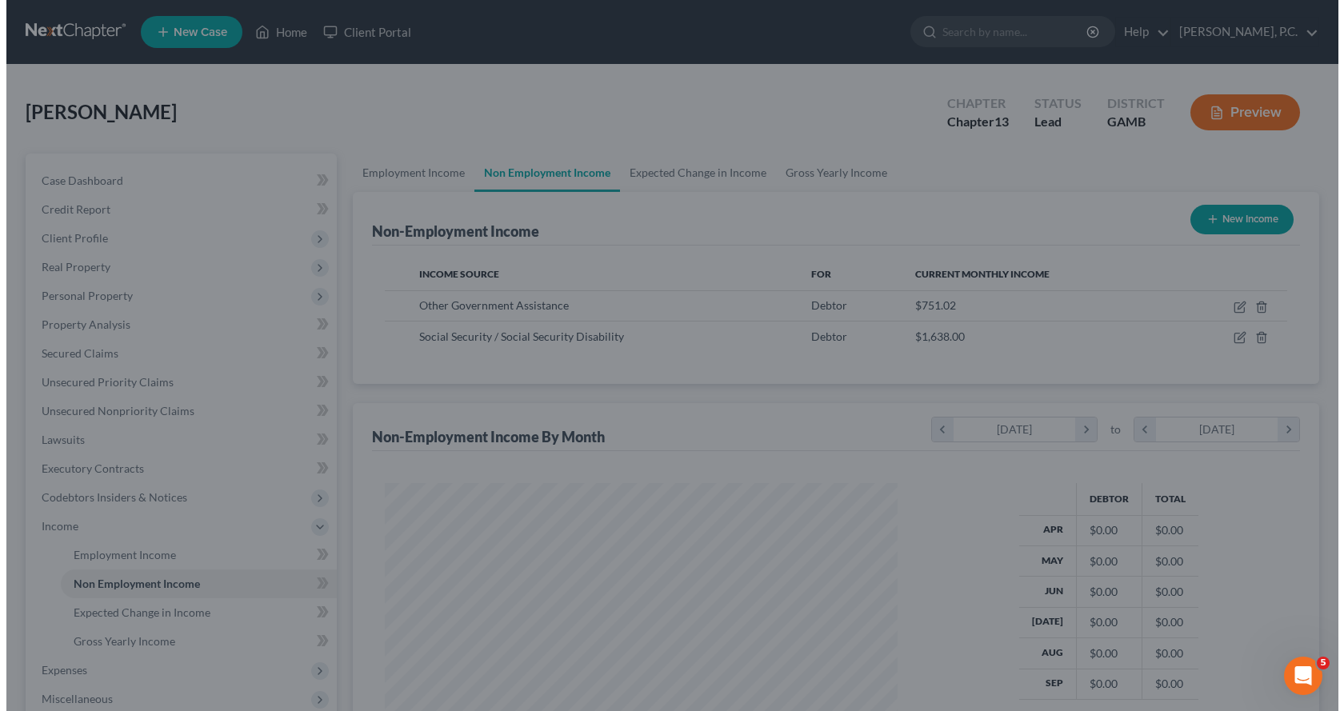
scroll to position [799426, 799167]
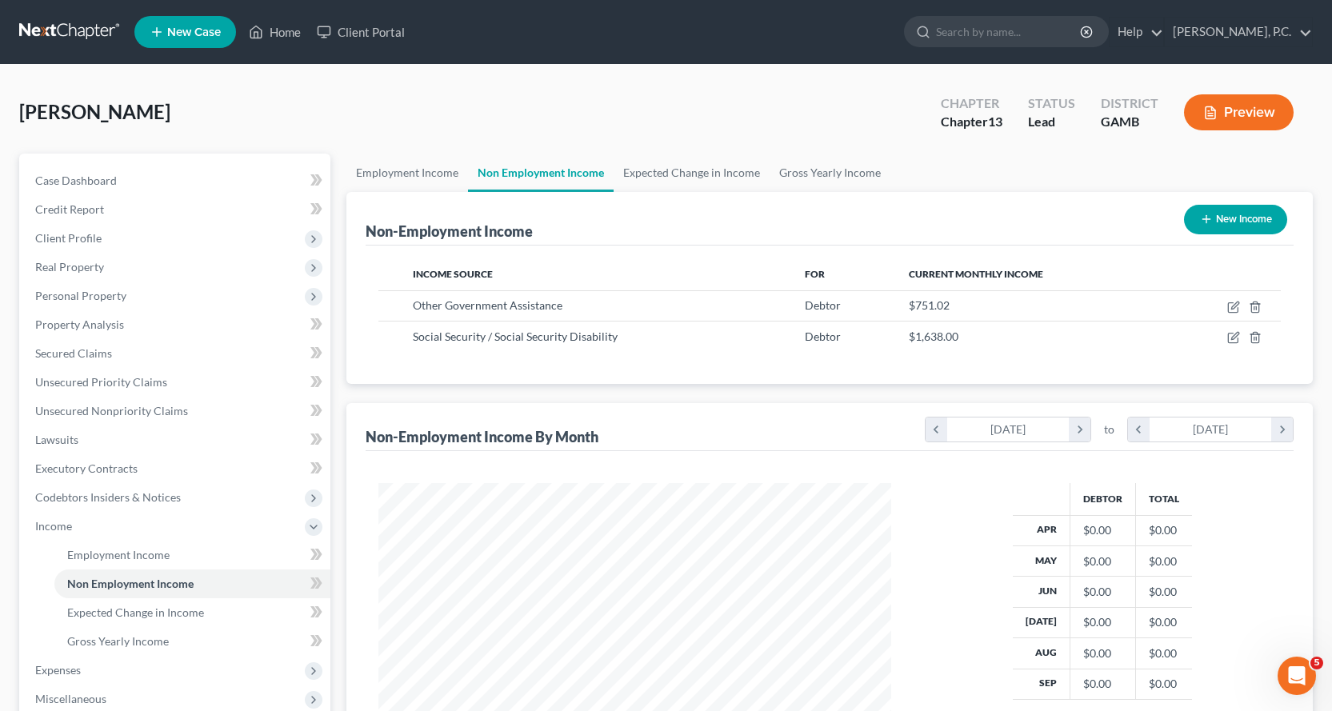
click at [1223, 218] on button "New Income" at bounding box center [1235, 220] width 103 height 30
select select "0"
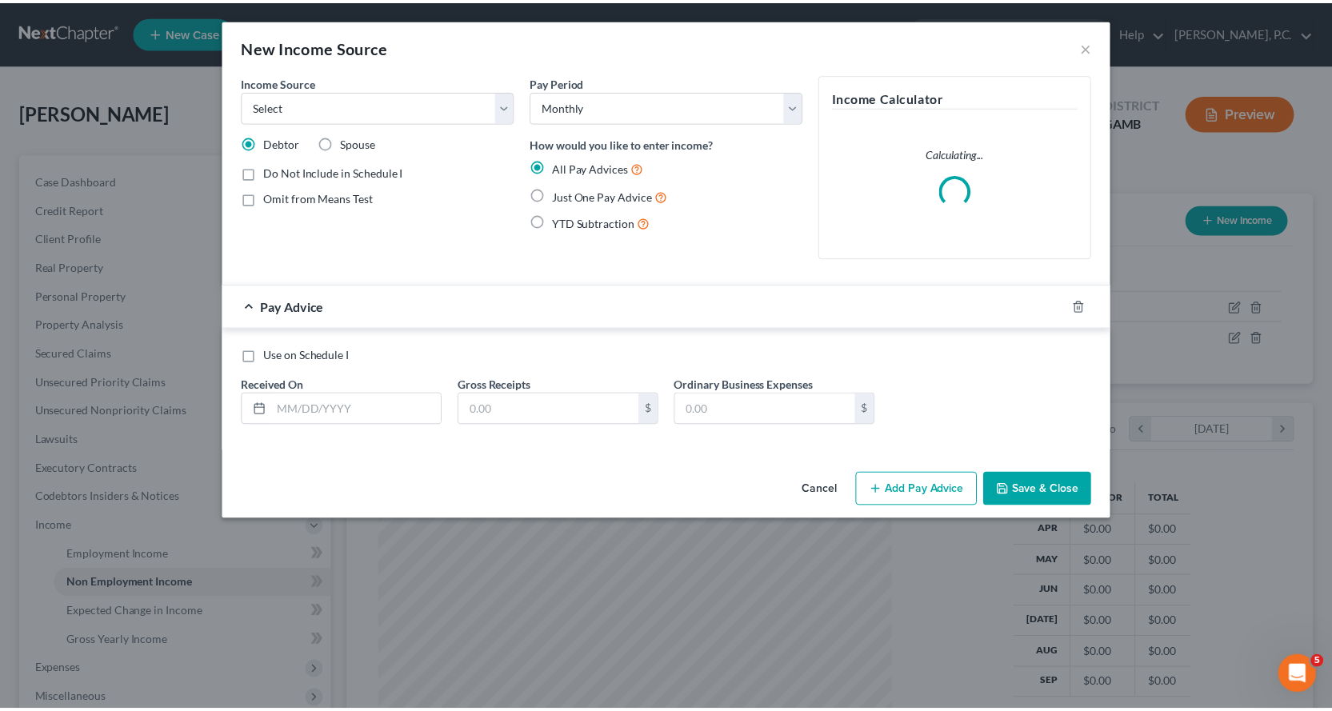
scroll to position [287, 550]
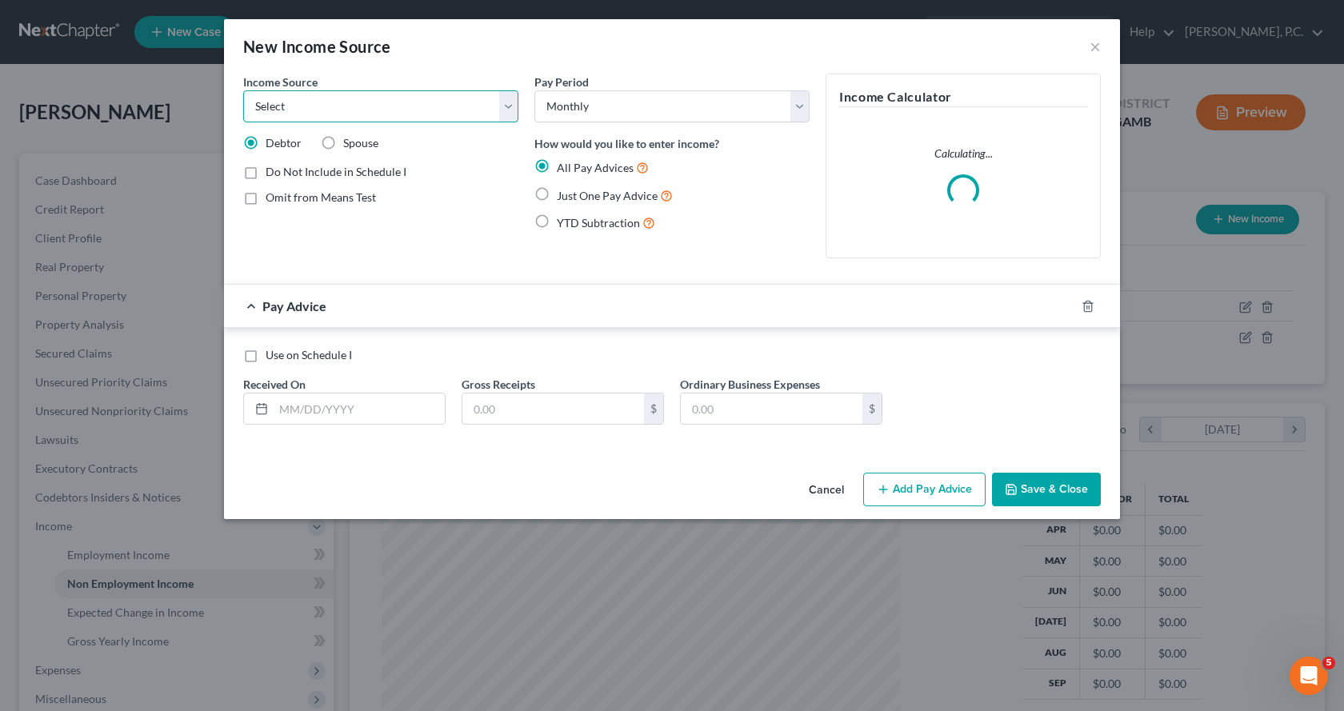
click at [506, 106] on select "Select Unemployment Disability (from employer) Pension Retirement Social Securi…" at bounding box center [380, 106] width 275 height 32
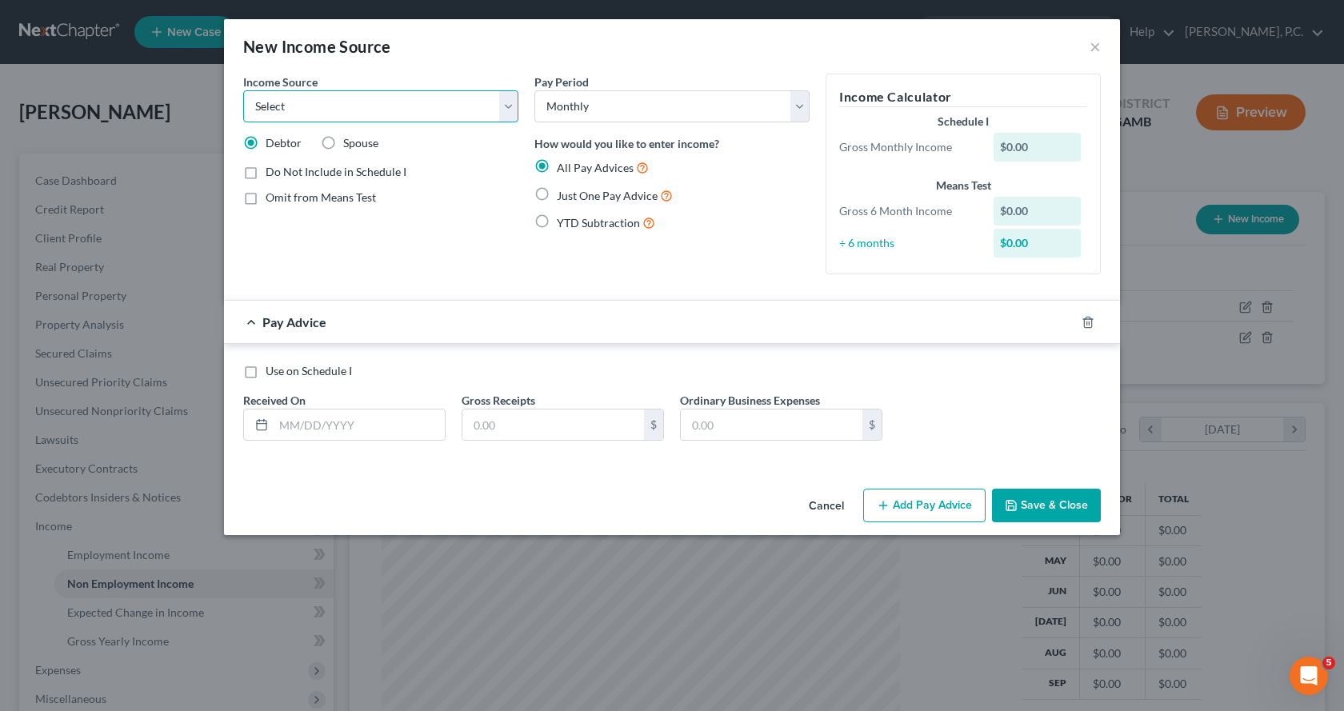
select select "8"
click at [243, 90] on select "Select Unemployment Disability (from employer) Pension Retirement Social Securi…" at bounding box center [380, 106] width 275 height 32
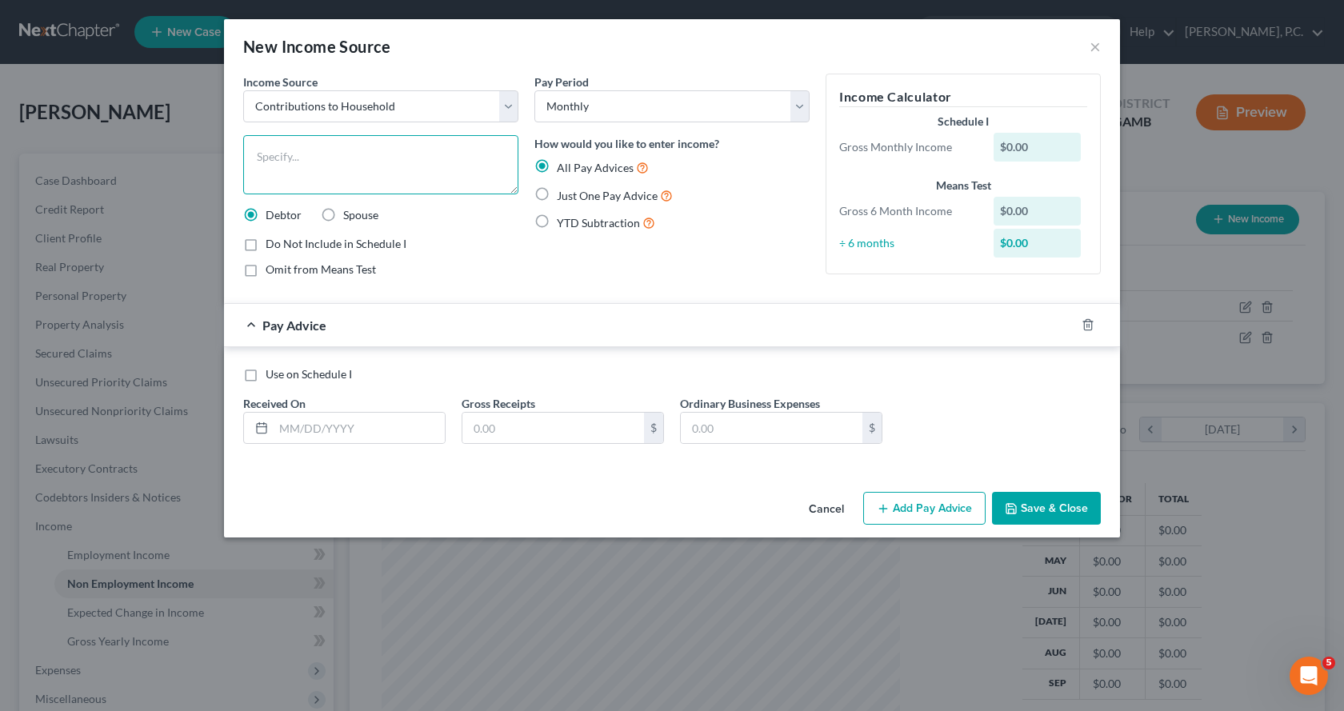
click at [345, 162] on textarea at bounding box center [380, 164] width 275 height 59
type textarea "Contribution from Daughter"
click at [557, 194] on label "Just One Pay Advice" at bounding box center [615, 195] width 116 height 18
click at [563, 194] on input "Just One Pay Advice" at bounding box center [568, 191] width 10 height 10
radio input "true"
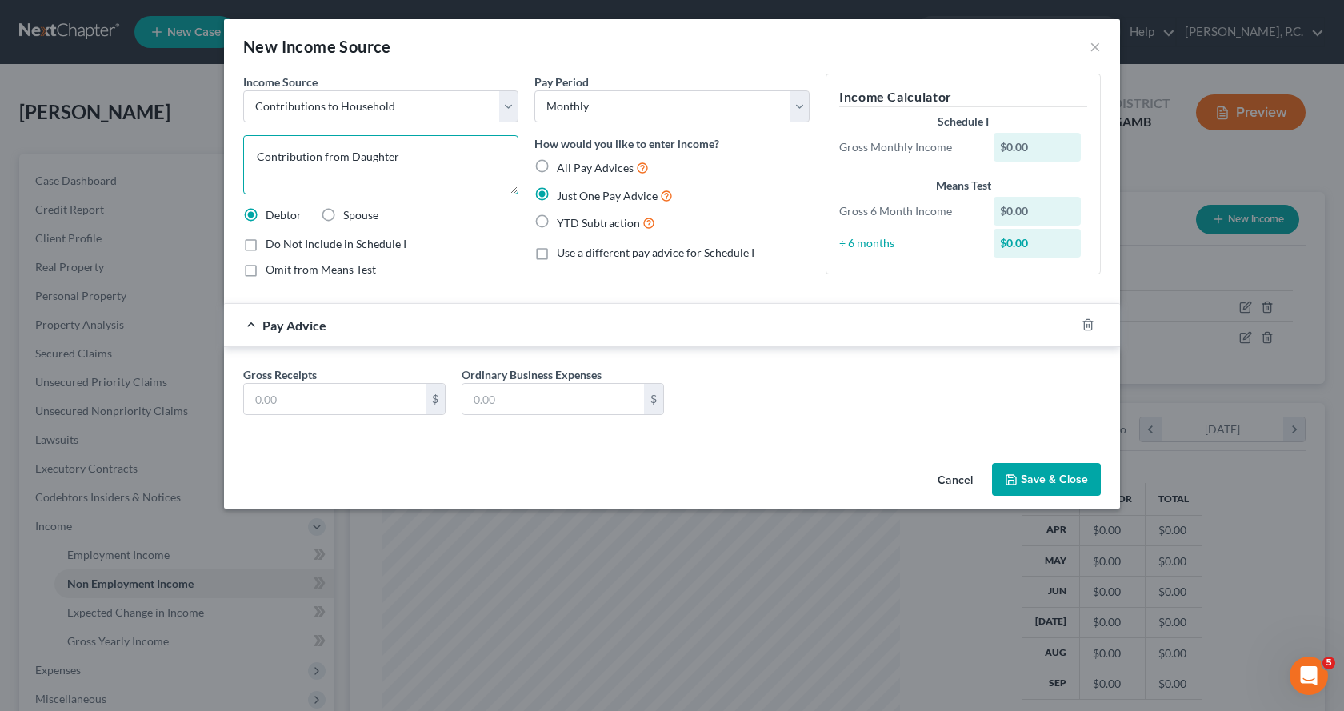
click at [351, 158] on textarea "Contribution from Daughter" at bounding box center [380, 164] width 275 height 59
type textarea "Contribution from Adult Daughter"
click at [387, 398] on input "text" at bounding box center [335, 399] width 182 height 30
type input "1,000.00"
click at [1044, 481] on button "Save & Close" at bounding box center [1046, 480] width 109 height 34
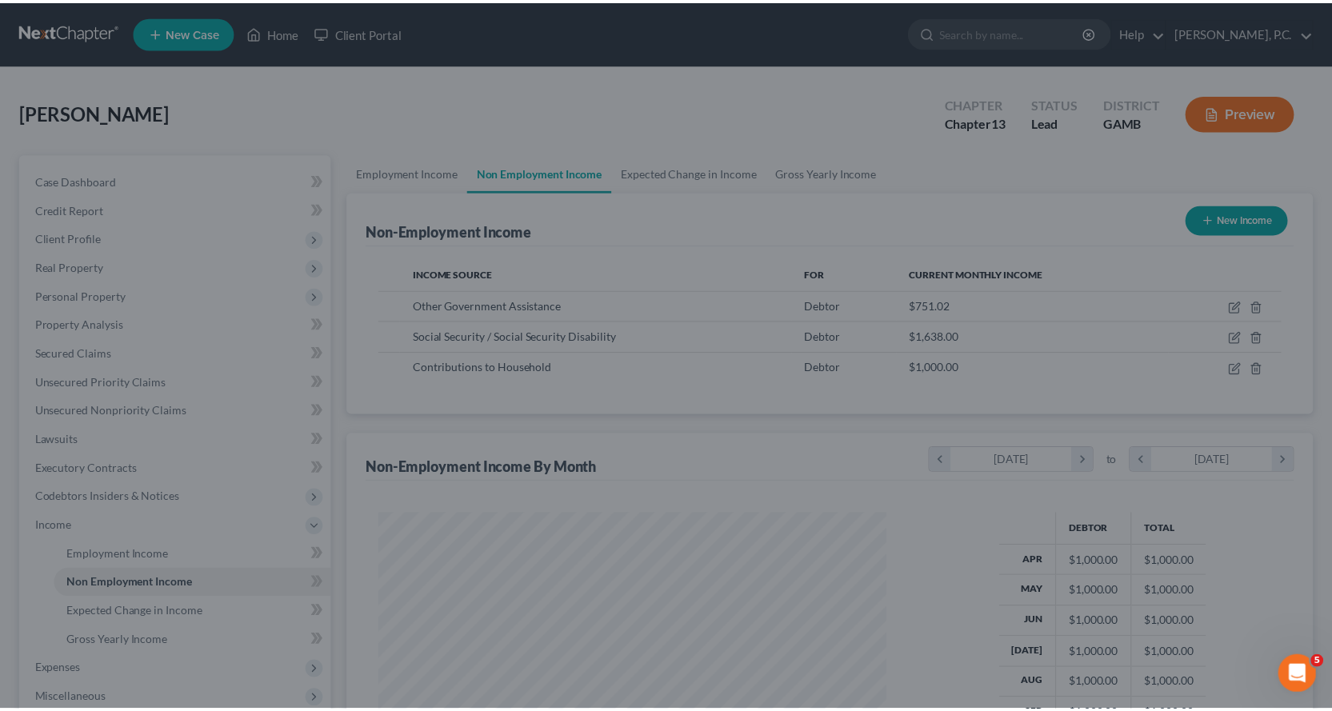
scroll to position [799426, 799167]
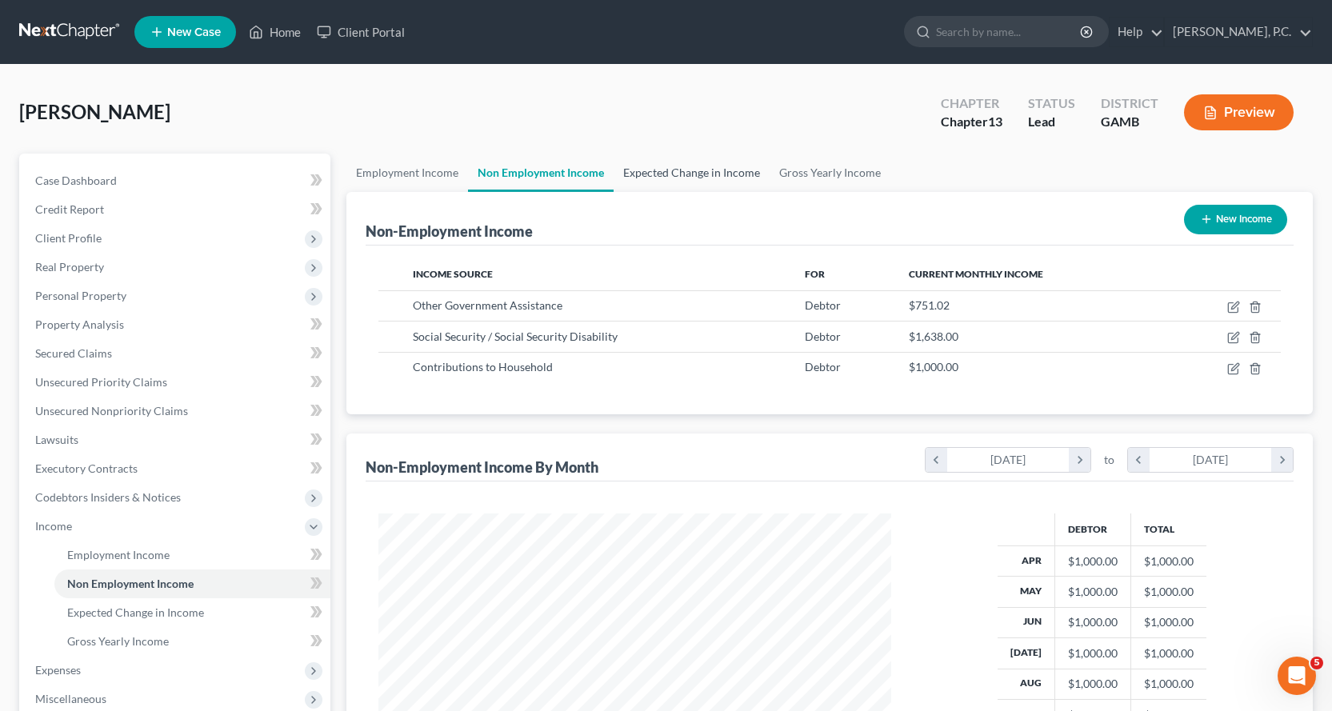
click at [712, 171] on link "Expected Change in Income" at bounding box center [691, 173] width 156 height 38
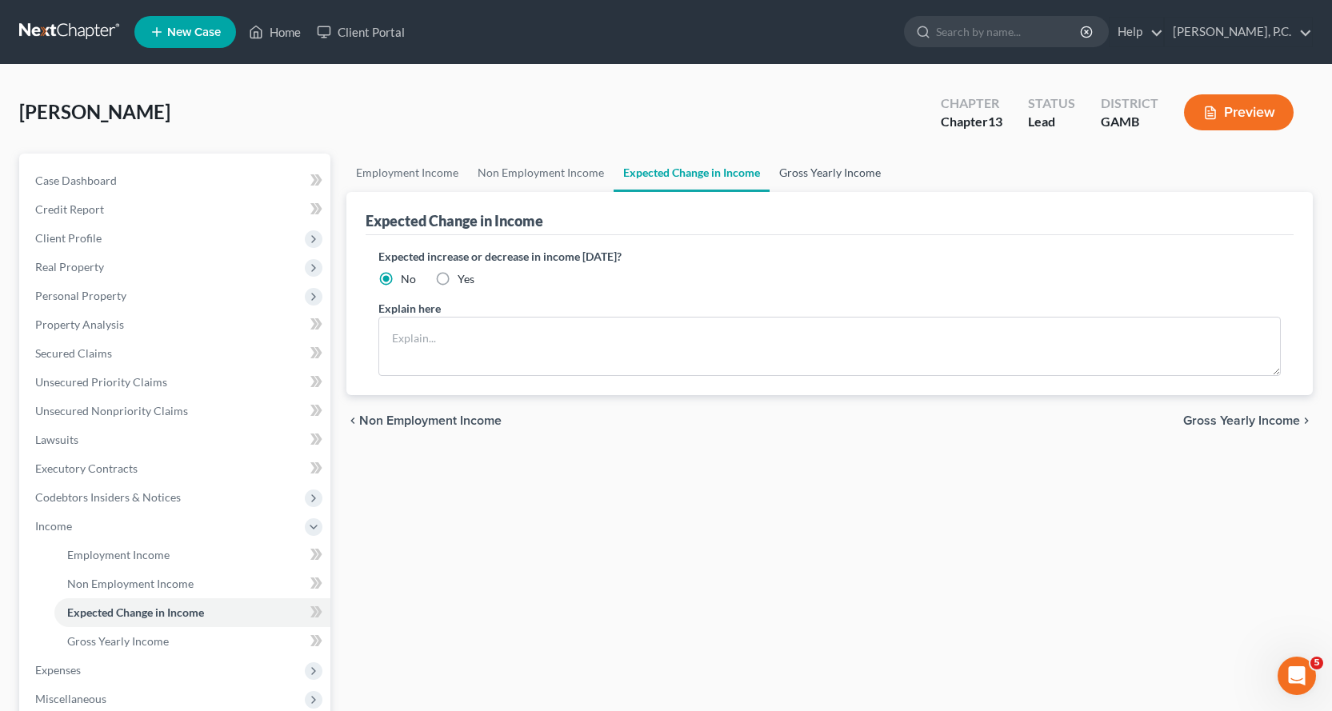
click at [853, 169] on link "Gross Yearly Income" at bounding box center [829, 173] width 121 height 38
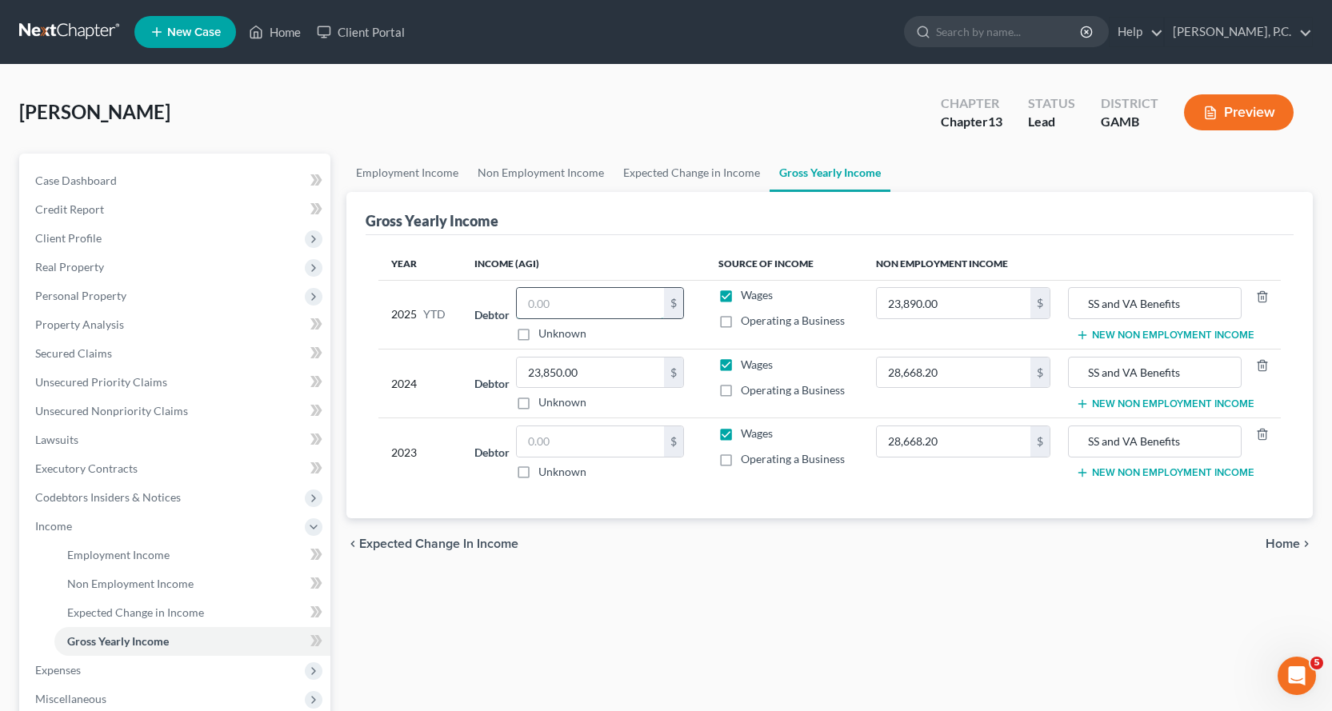
click at [588, 309] on input "text" at bounding box center [590, 303] width 147 height 30
type input "0.00"
click at [612, 447] on input "text" at bounding box center [590, 441] width 147 height 30
type input "0.00"
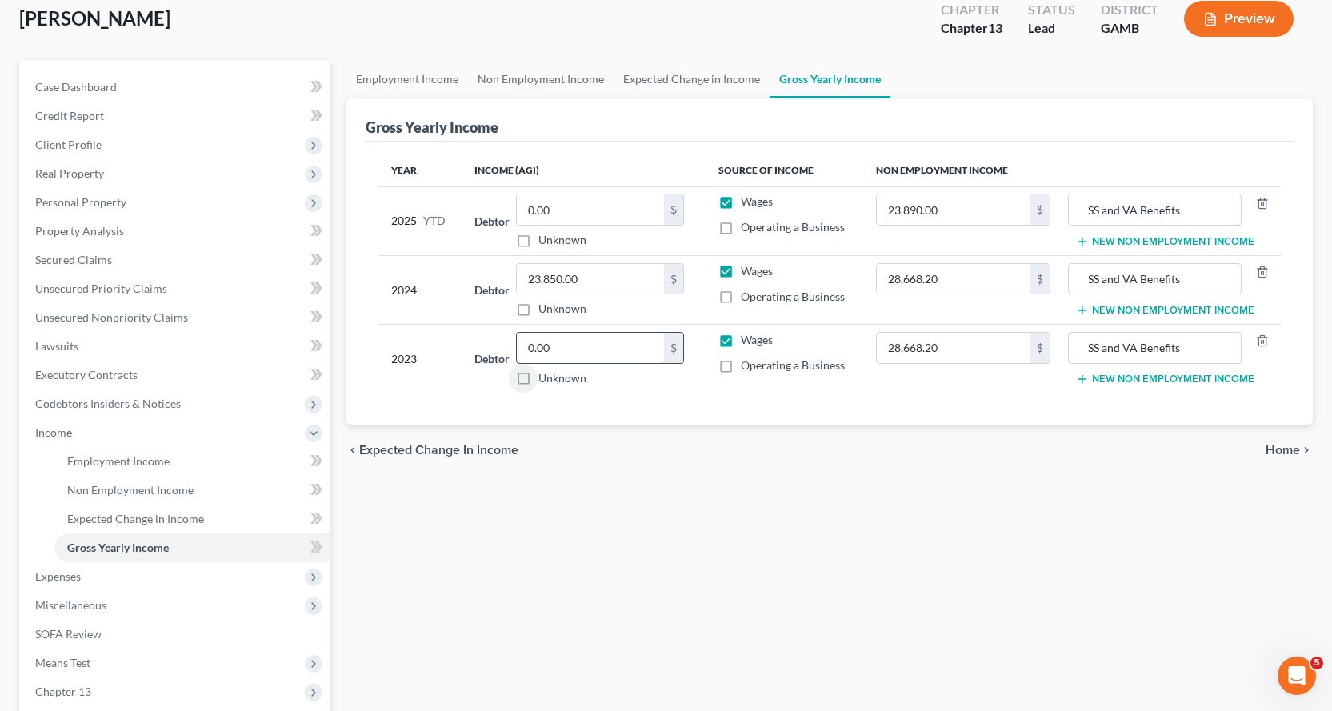
scroll to position [283, 0]
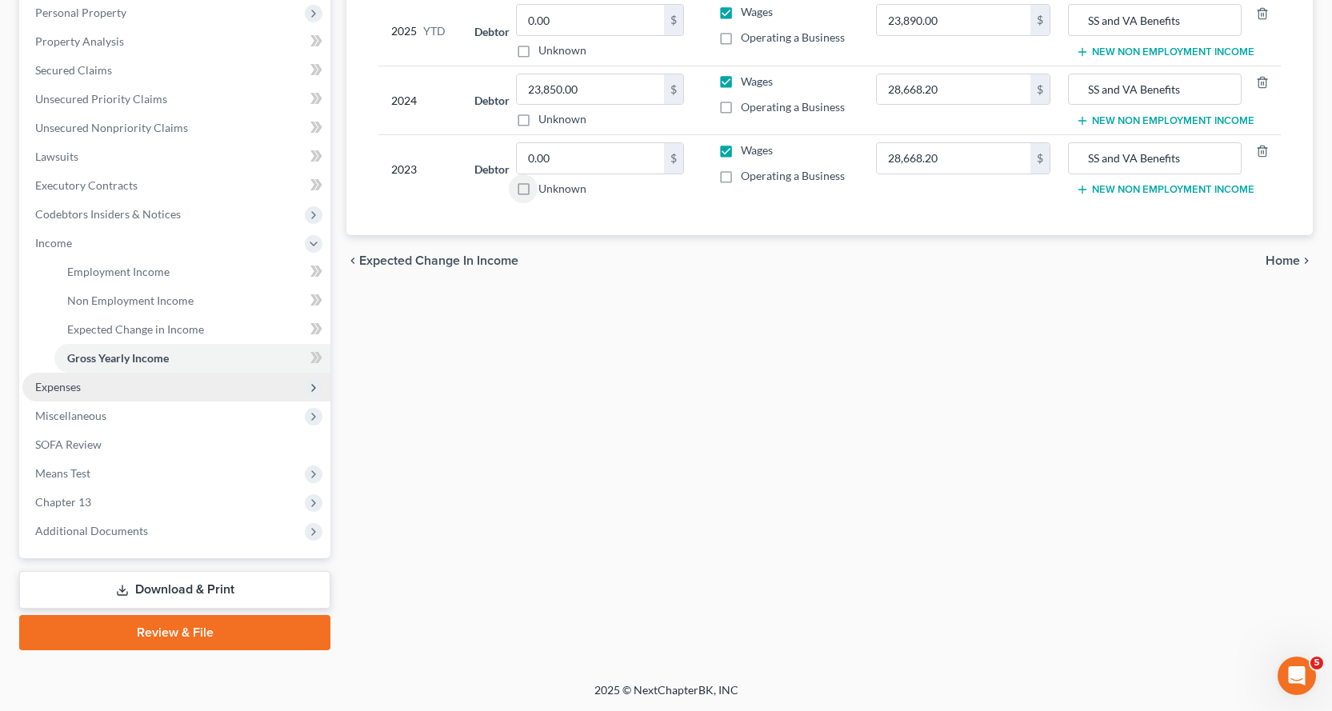
click at [54, 385] on span "Expenses" at bounding box center [58, 387] width 46 height 14
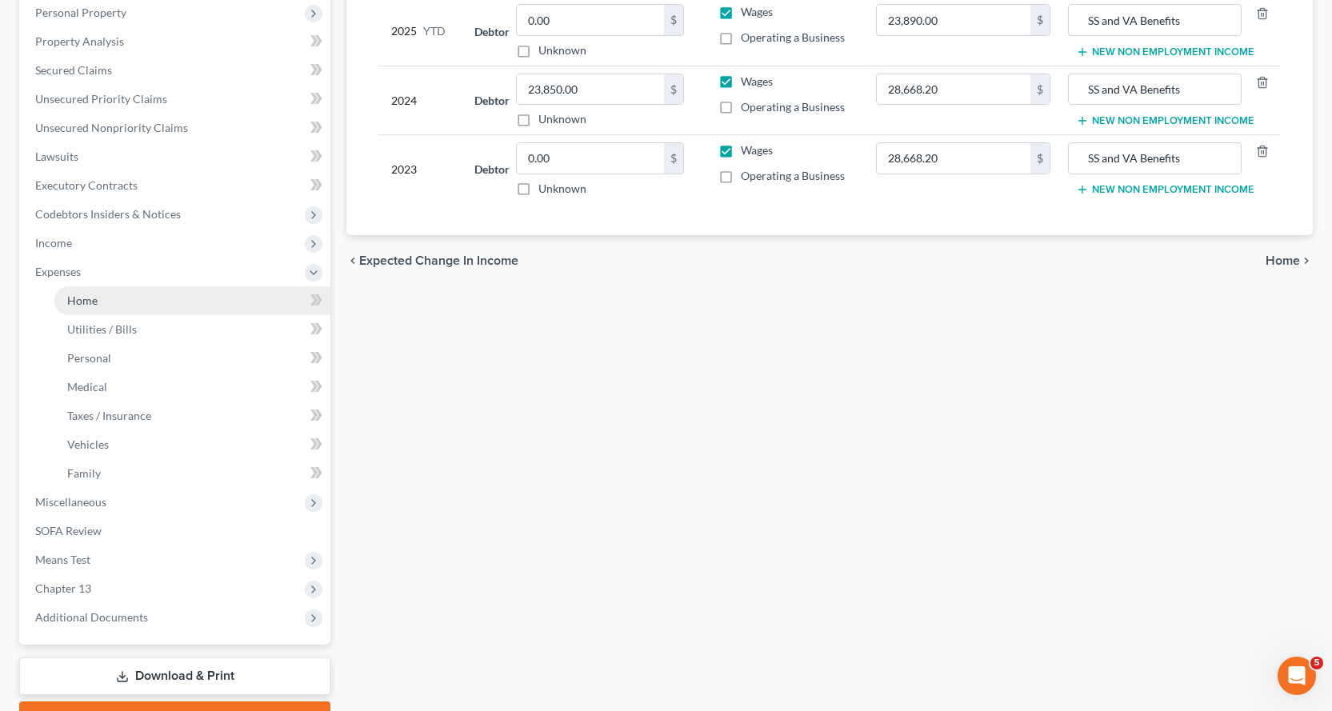
drag, startPoint x: 87, startPoint y: 301, endPoint x: 104, endPoint y: 309, distance: 18.3
click at [87, 301] on span "Home" at bounding box center [82, 300] width 30 height 14
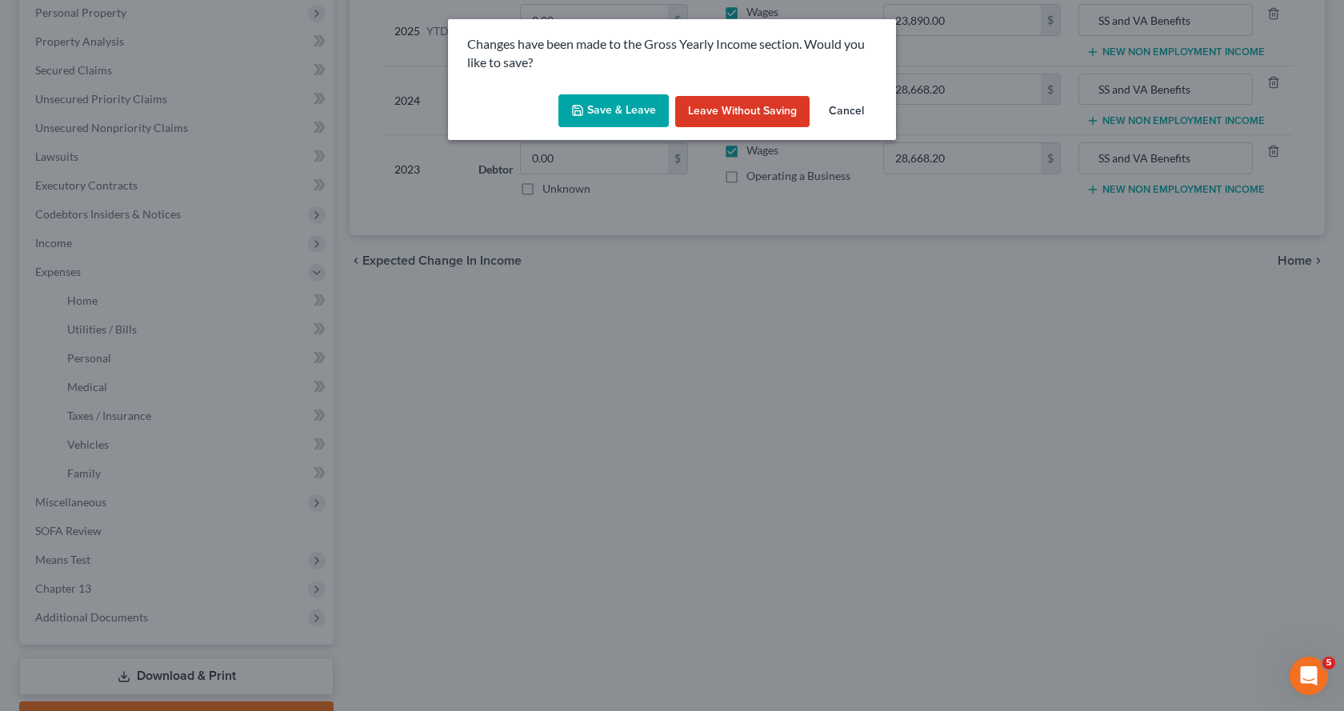
click at [623, 106] on button "Save & Leave" at bounding box center [613, 111] width 110 height 34
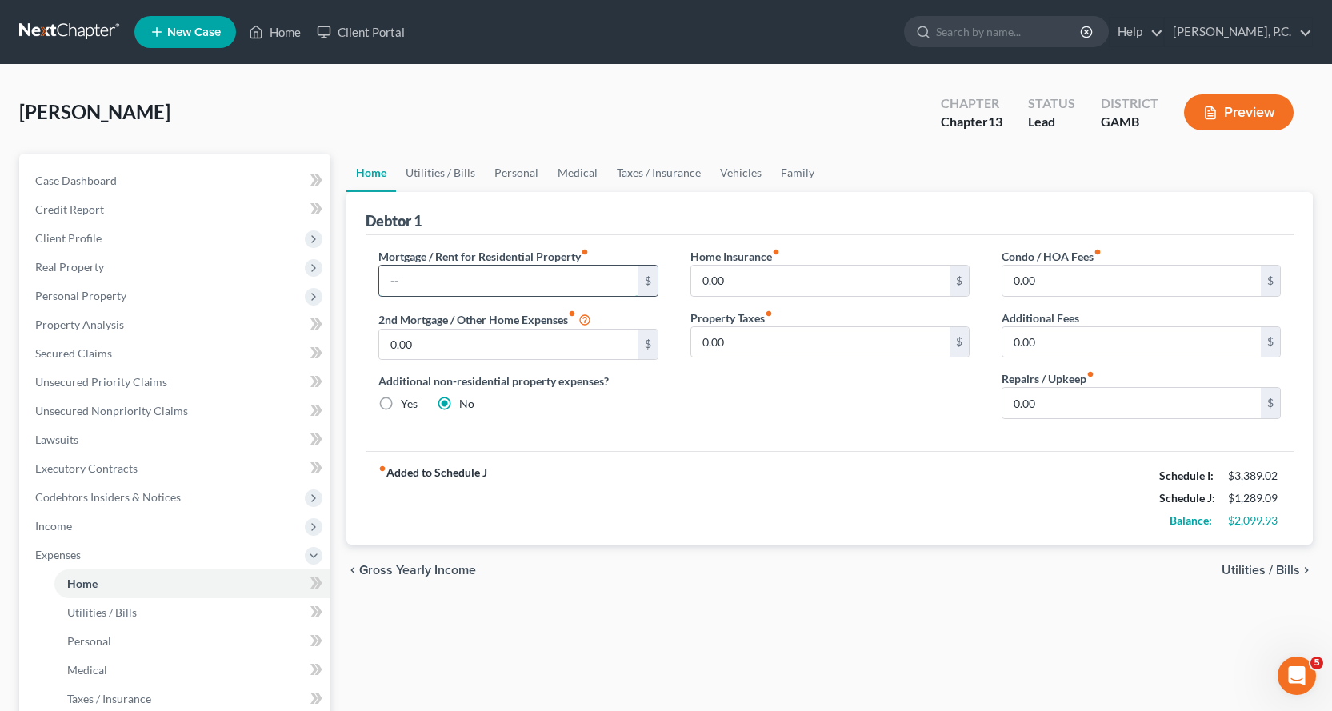
click at [485, 279] on input "text" at bounding box center [508, 281] width 258 height 30
click at [86, 640] on span "Personal" at bounding box center [89, 641] width 44 height 14
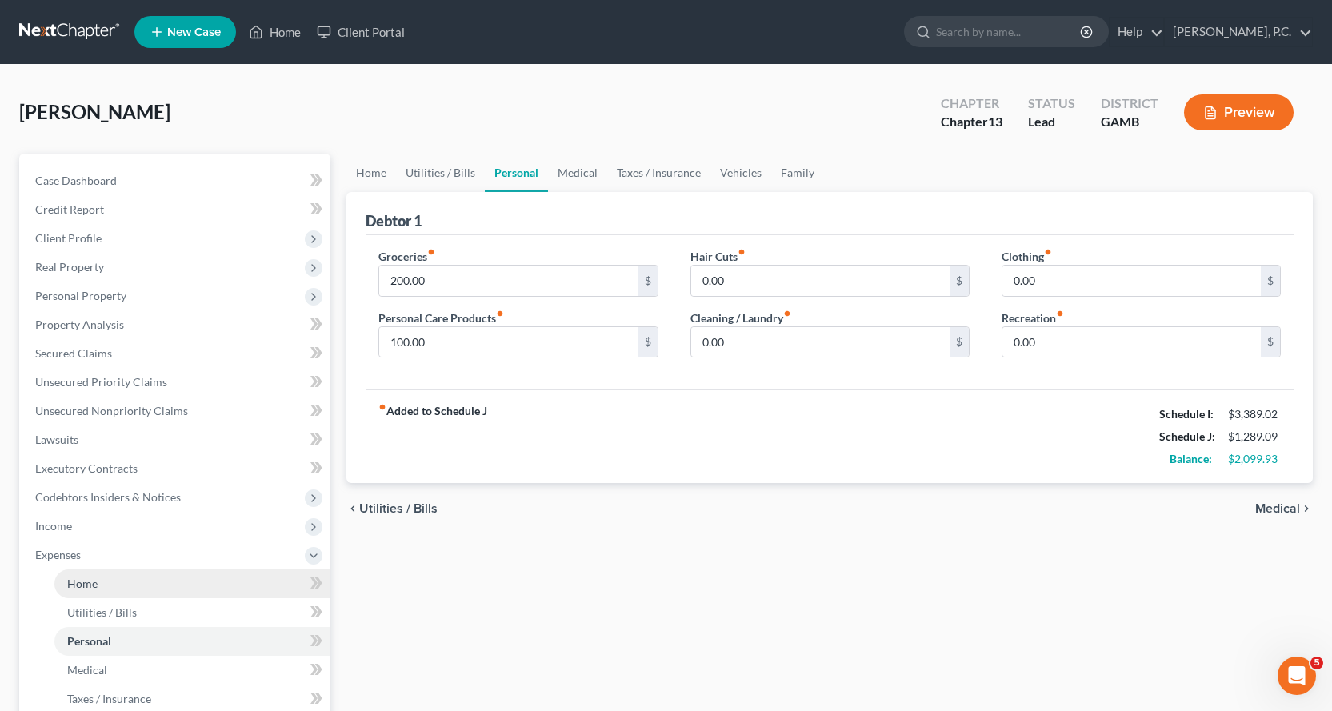
click at [83, 581] on span "Home" at bounding box center [82, 584] width 30 height 14
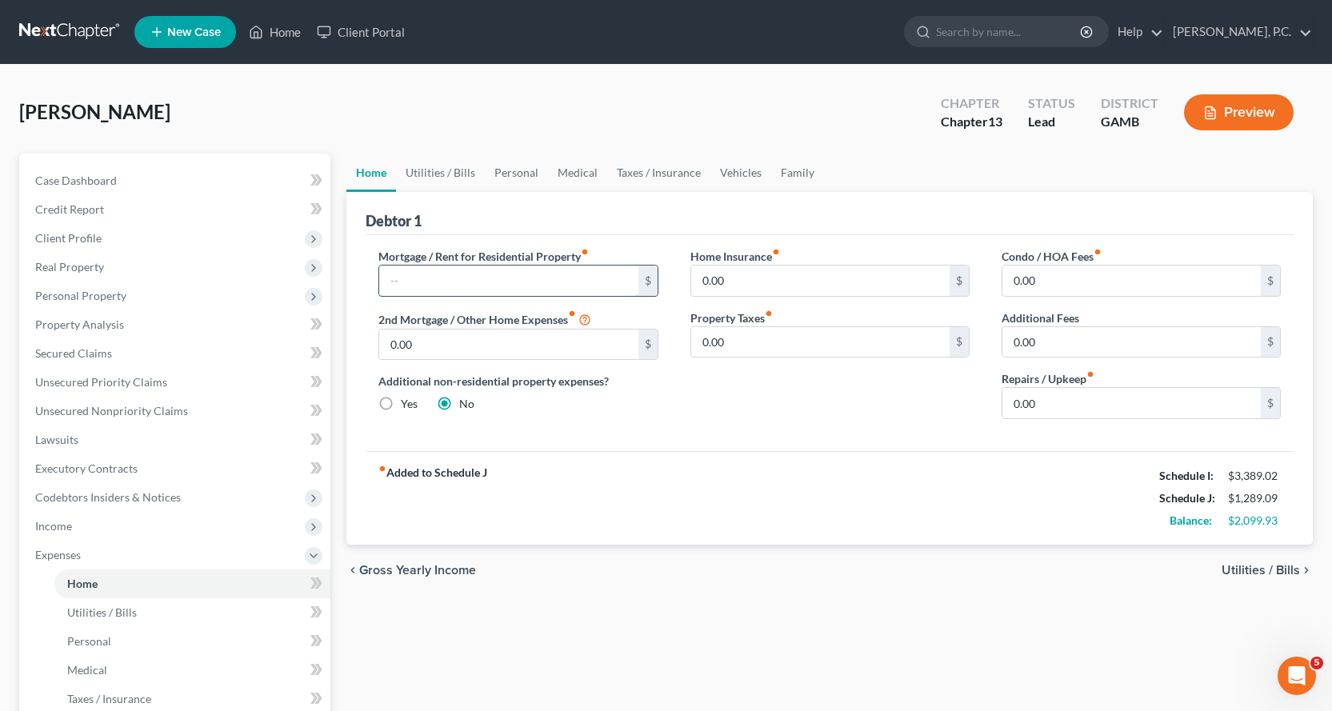
click at [528, 282] on input "text" at bounding box center [508, 281] width 258 height 30
type input "1,613.00"
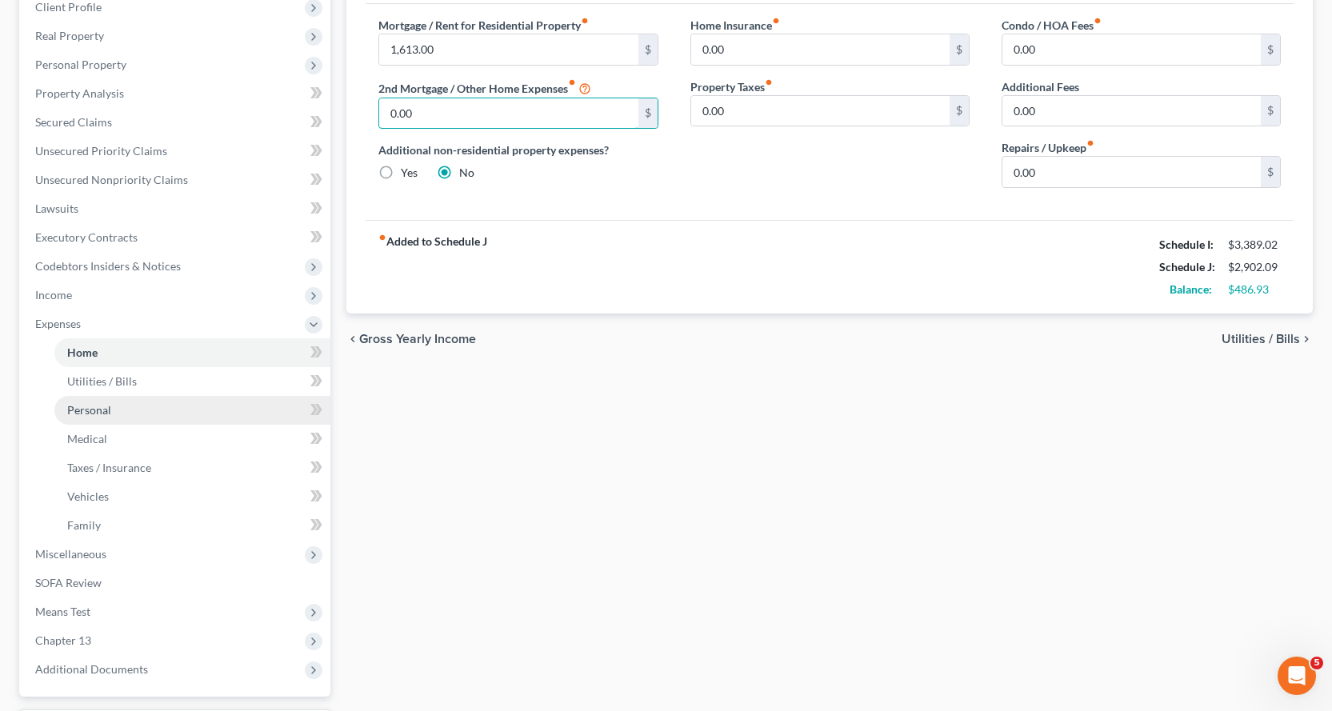
scroll to position [240, 0]
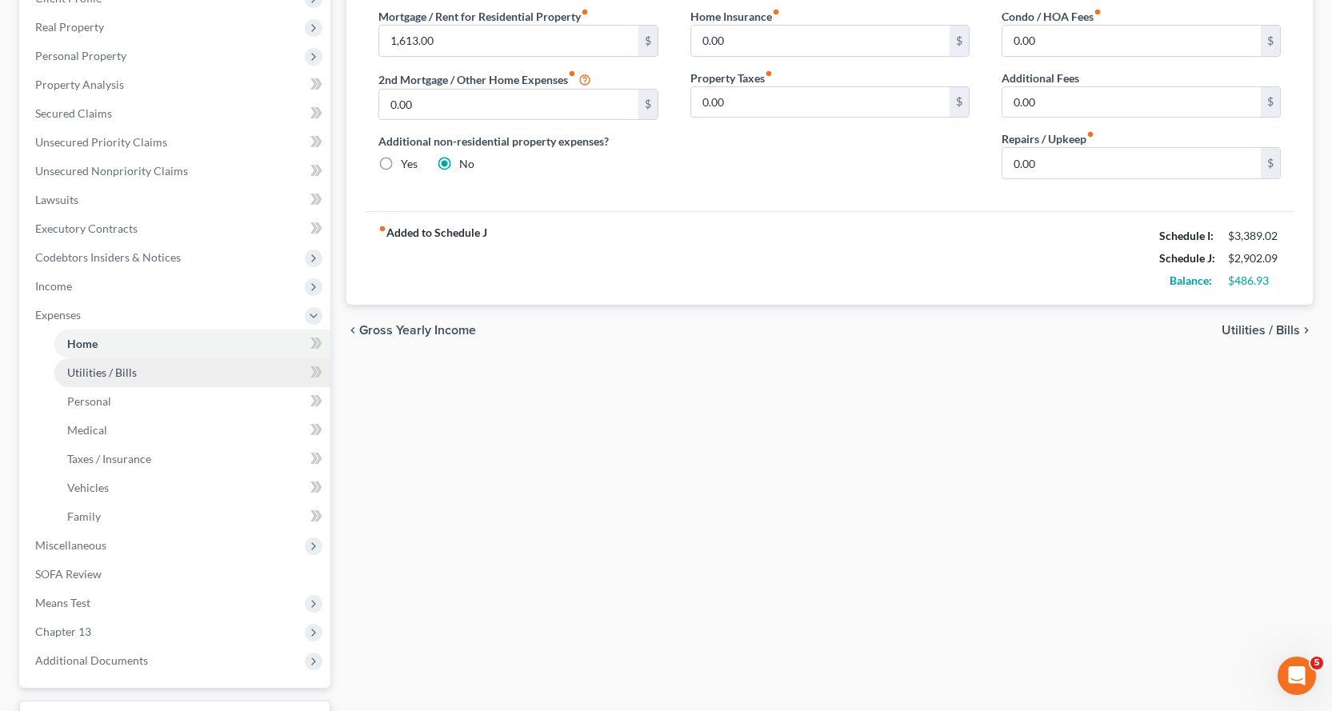
click at [78, 369] on span "Utilities / Bills" at bounding box center [102, 372] width 70 height 14
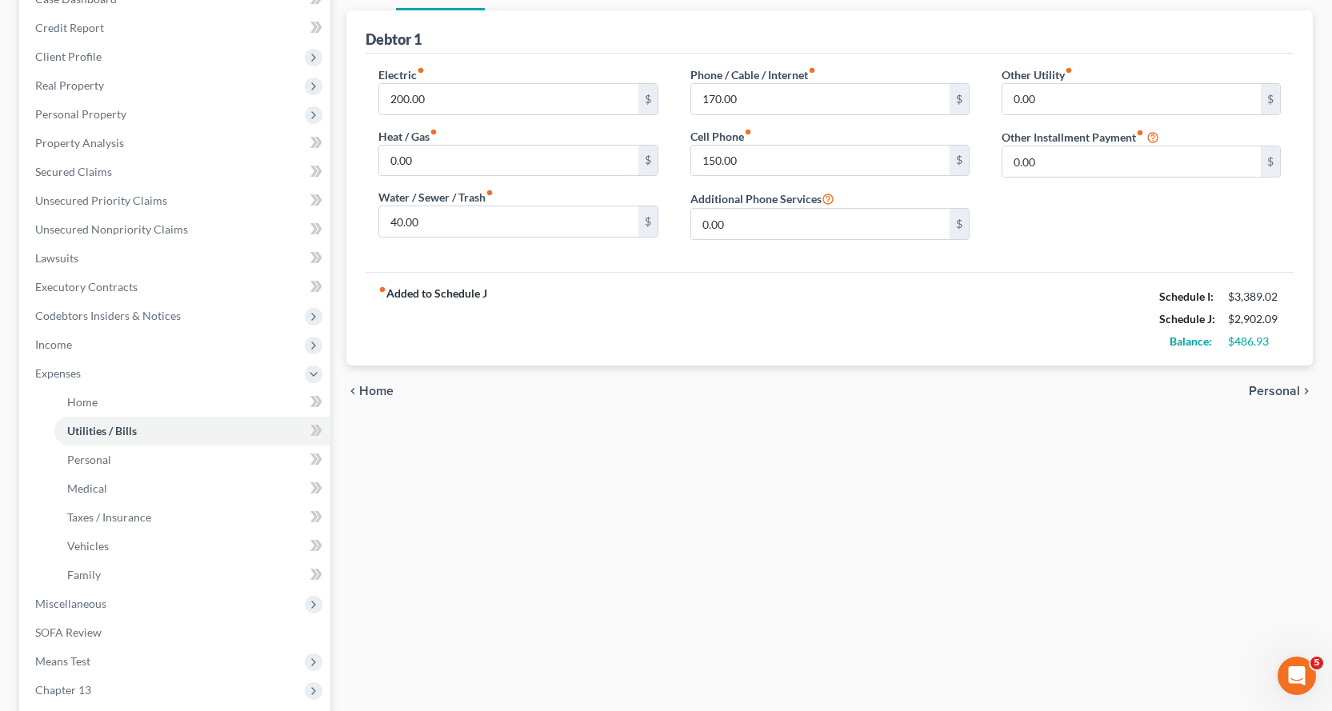
scroll to position [240, 0]
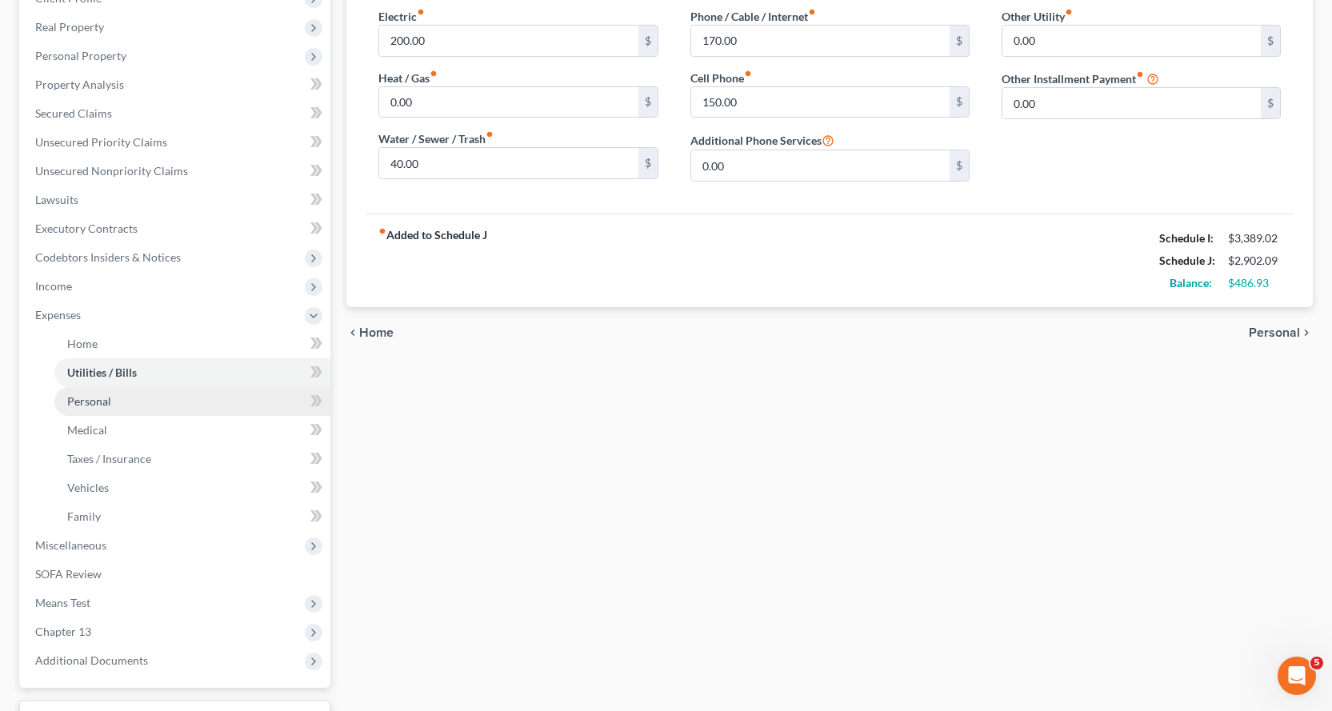
click at [89, 394] on link "Personal" at bounding box center [192, 401] width 276 height 29
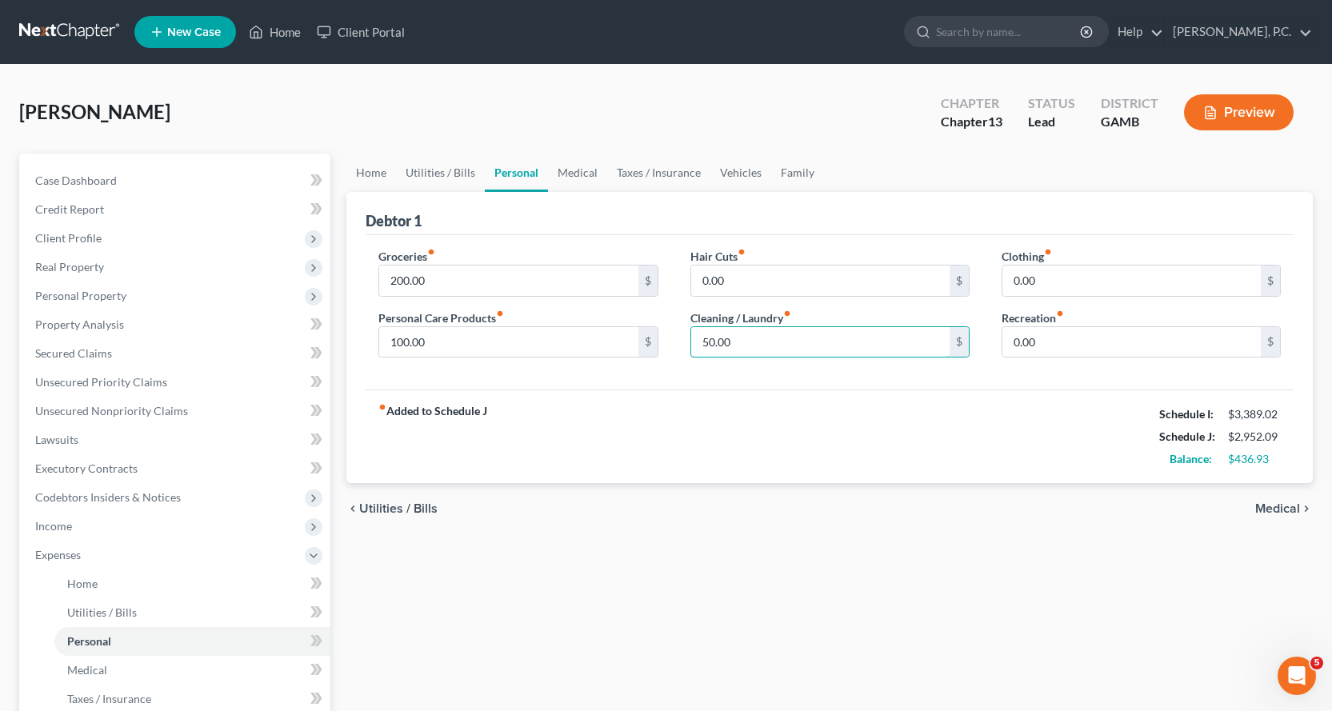
type input "50.00"
type input "25.00"
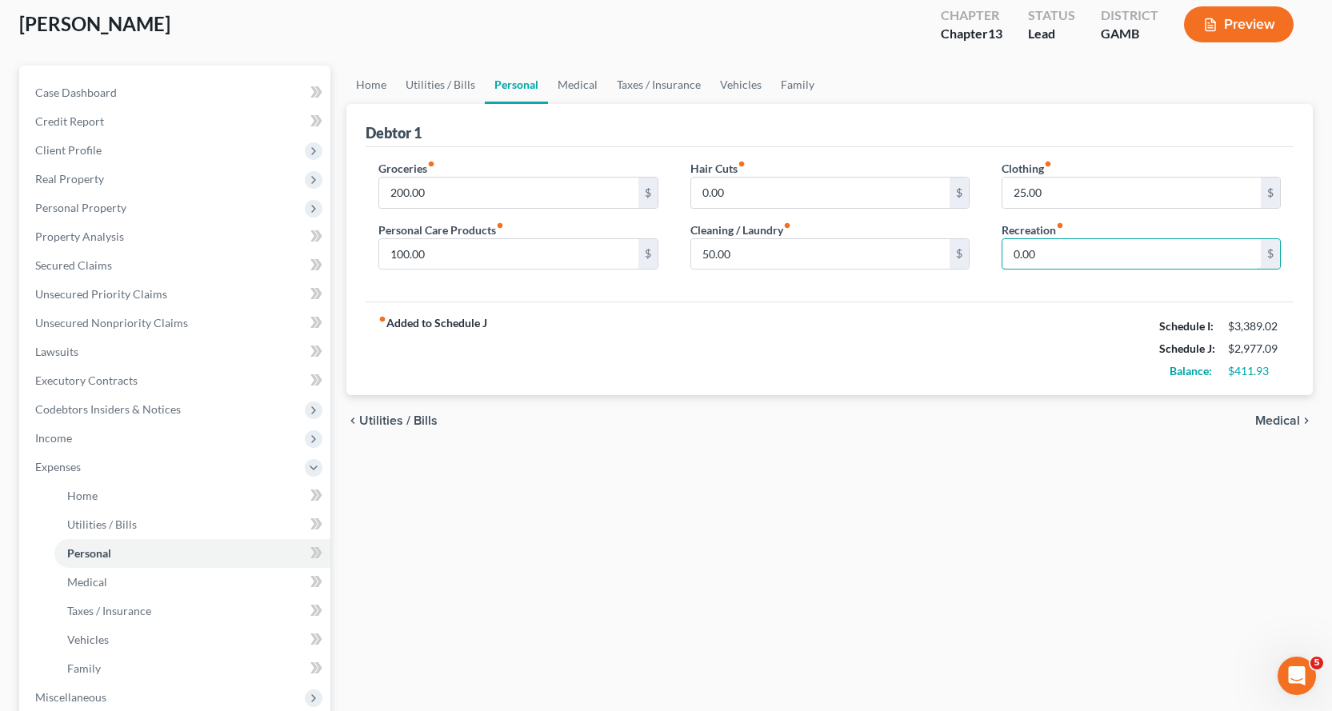
scroll to position [240, 0]
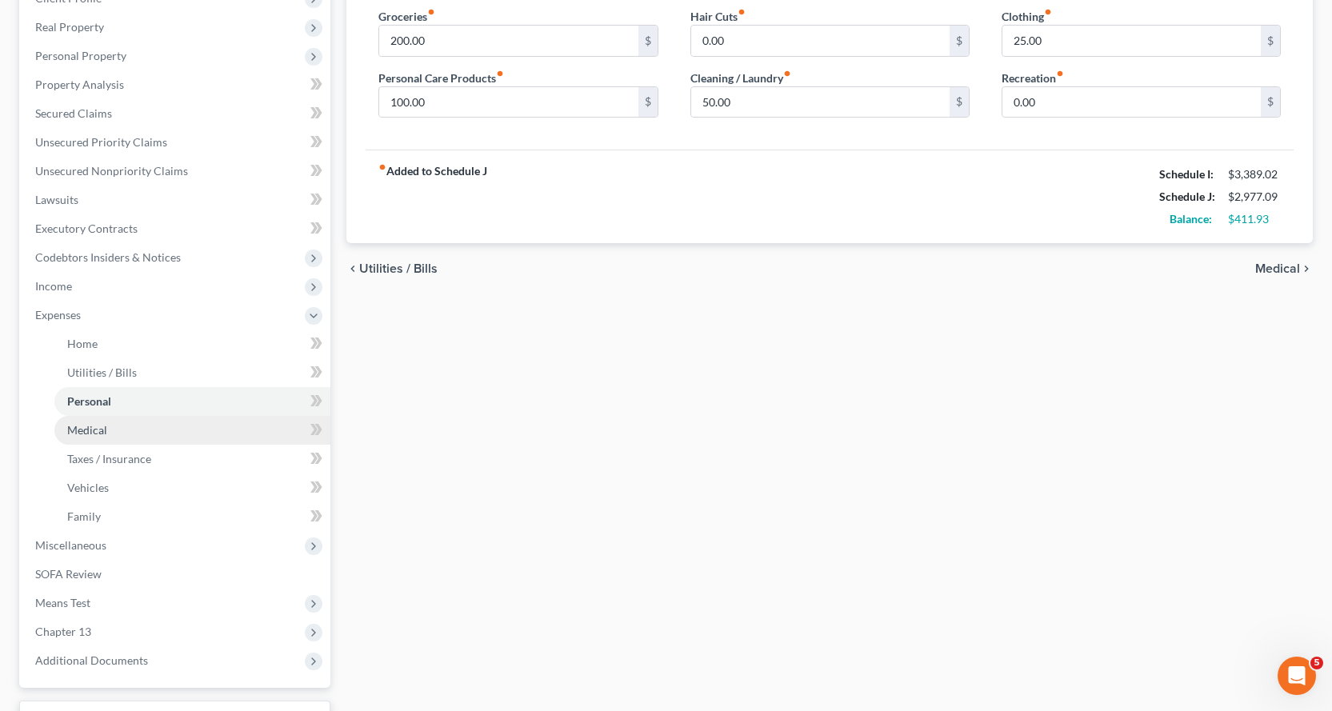
click at [87, 428] on span "Medical" at bounding box center [87, 430] width 40 height 14
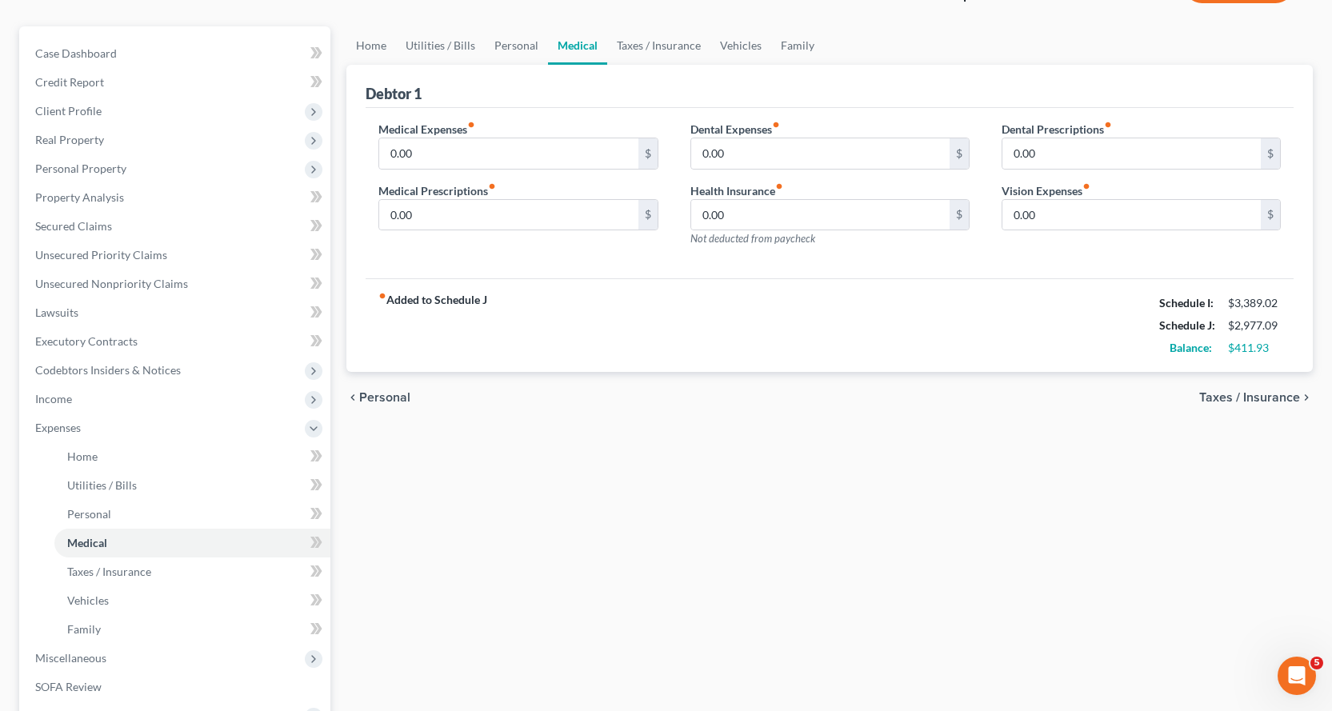
scroll to position [320, 0]
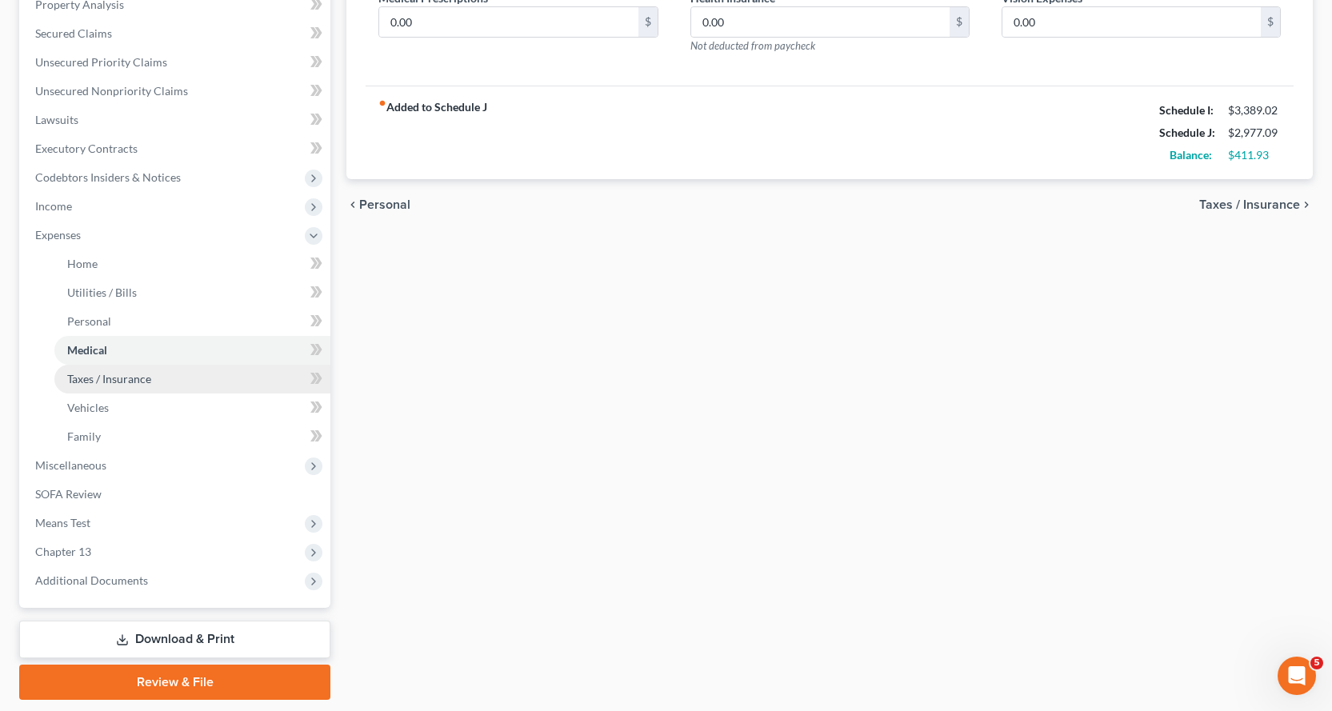
click at [92, 381] on span "Taxes / Insurance" at bounding box center [109, 379] width 84 height 14
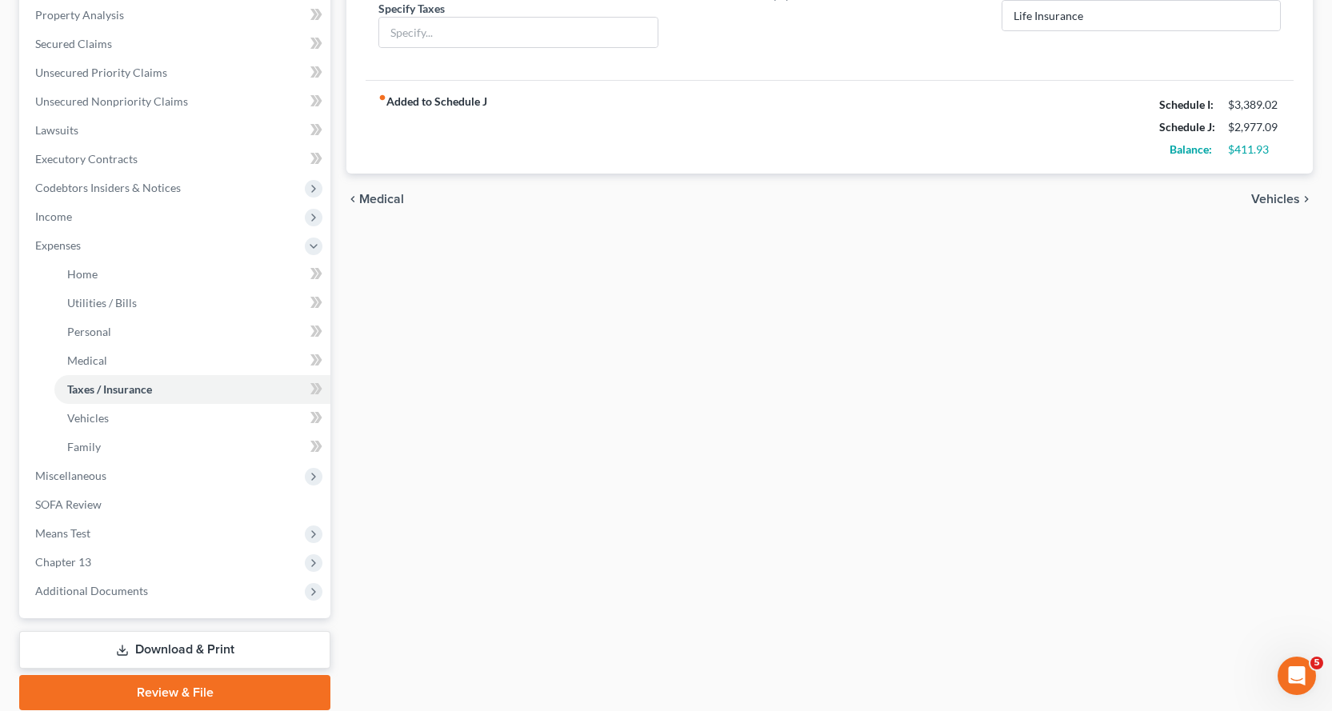
scroll to position [320, 0]
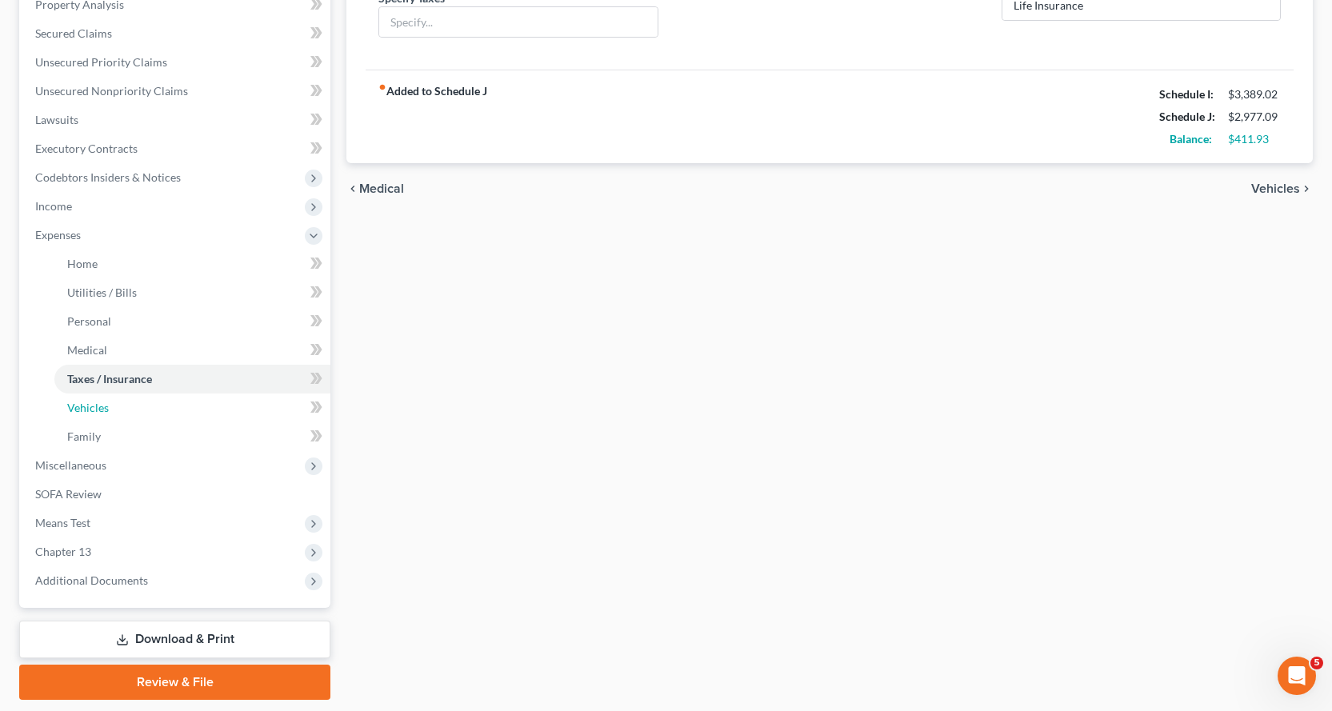
drag, startPoint x: 99, startPoint y: 409, endPoint x: 555, endPoint y: 543, distance: 475.0
click at [101, 408] on span "Vehicles" at bounding box center [88, 408] width 42 height 14
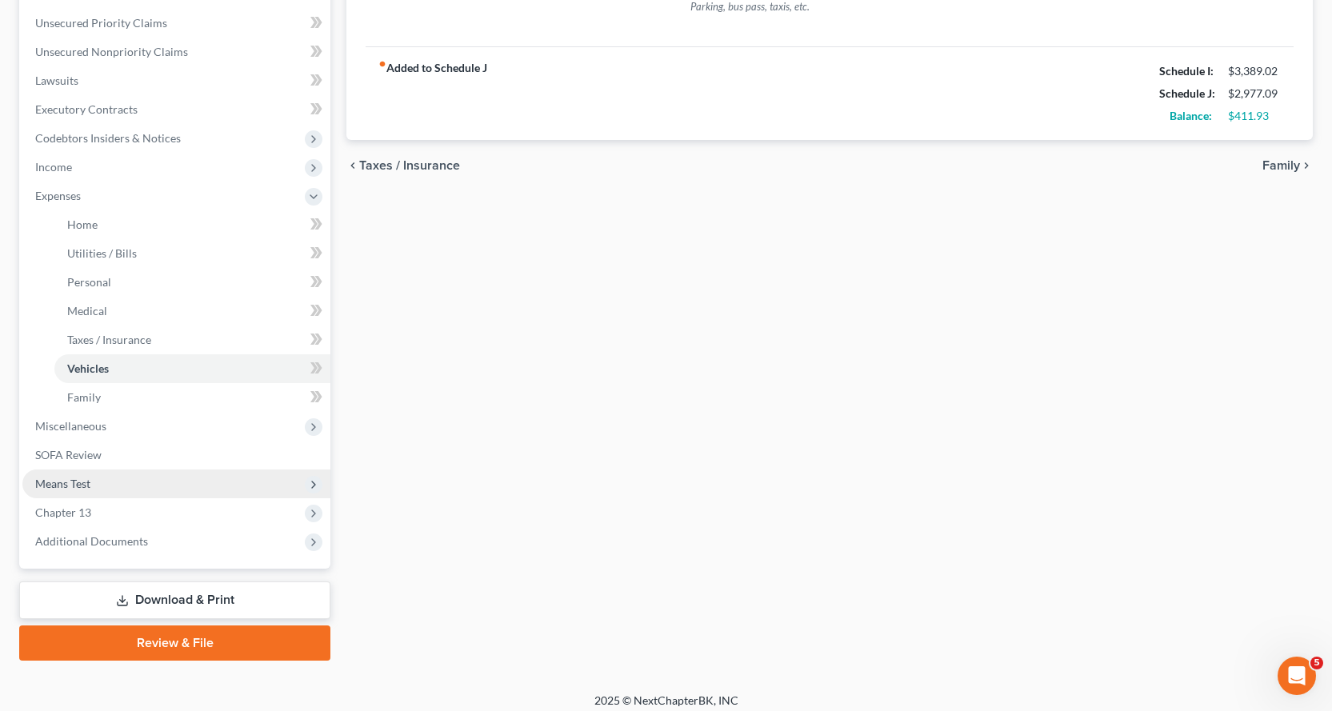
scroll to position [369, 0]
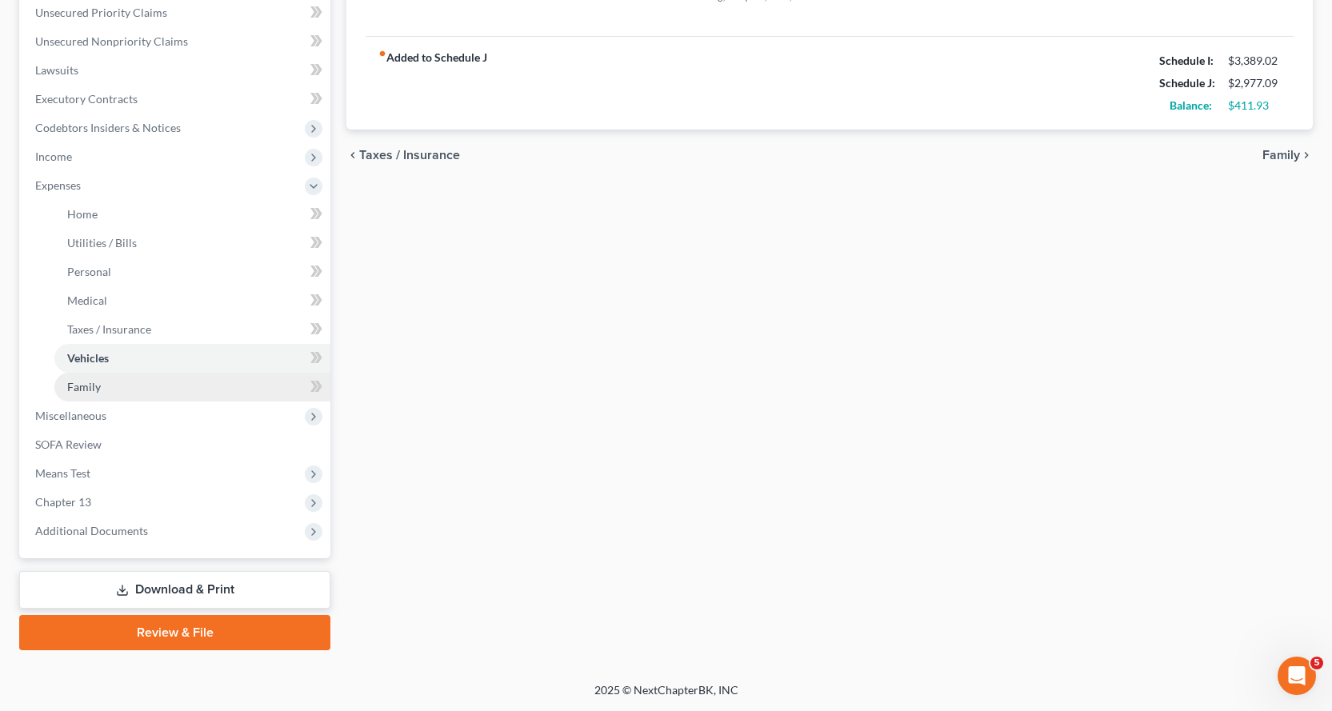
click at [93, 385] on span "Family" at bounding box center [84, 387] width 34 height 14
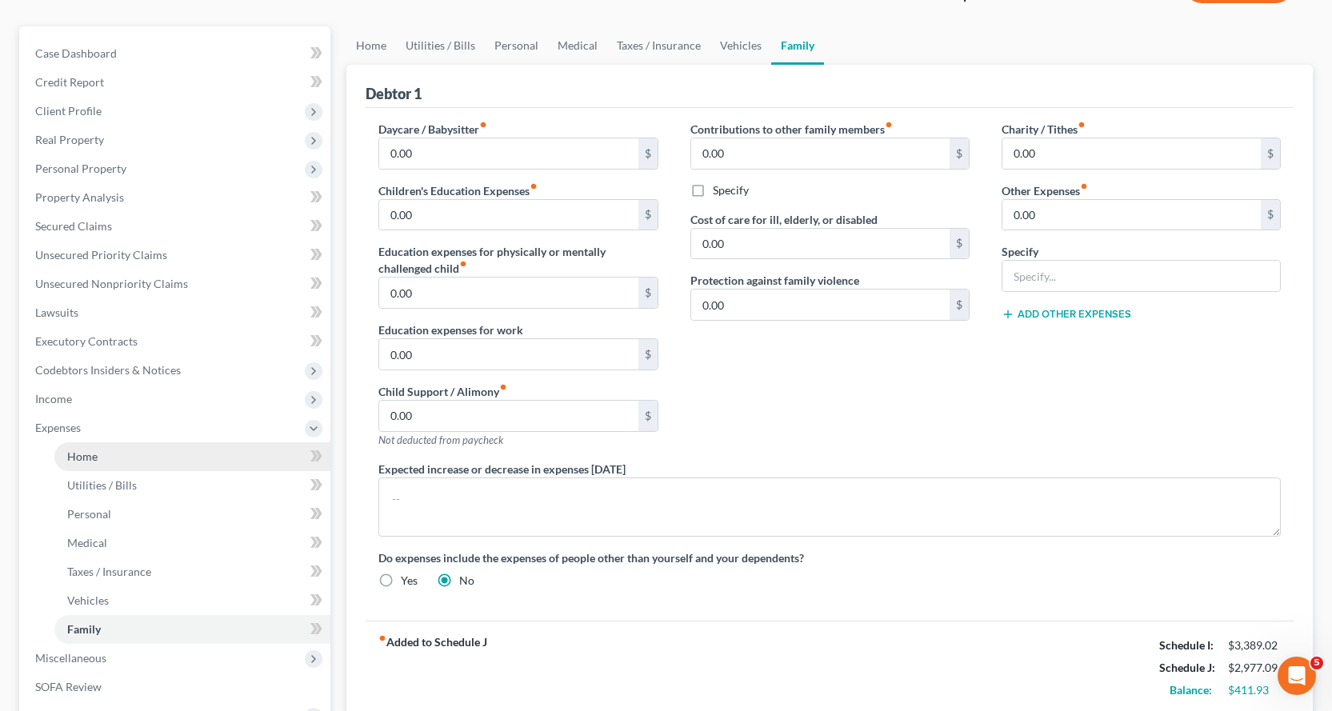
scroll to position [160, 0]
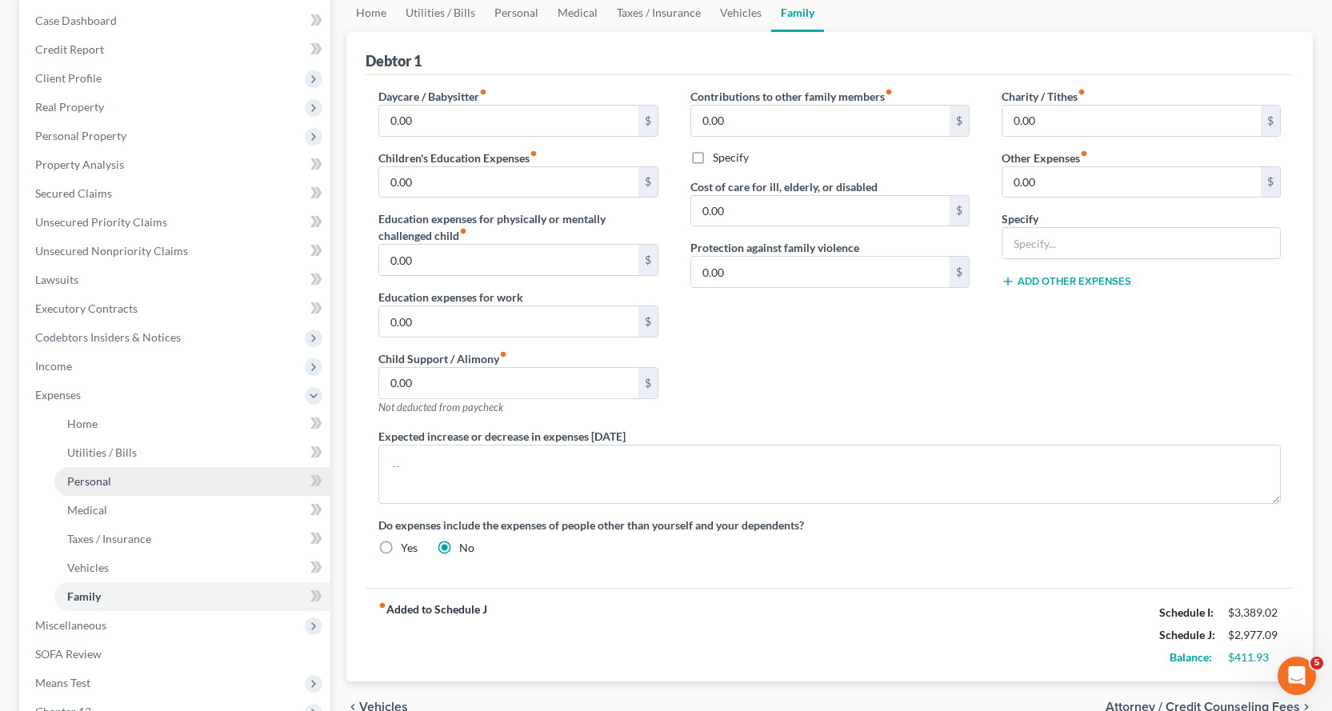
click at [86, 478] on span "Personal" at bounding box center [89, 481] width 44 height 14
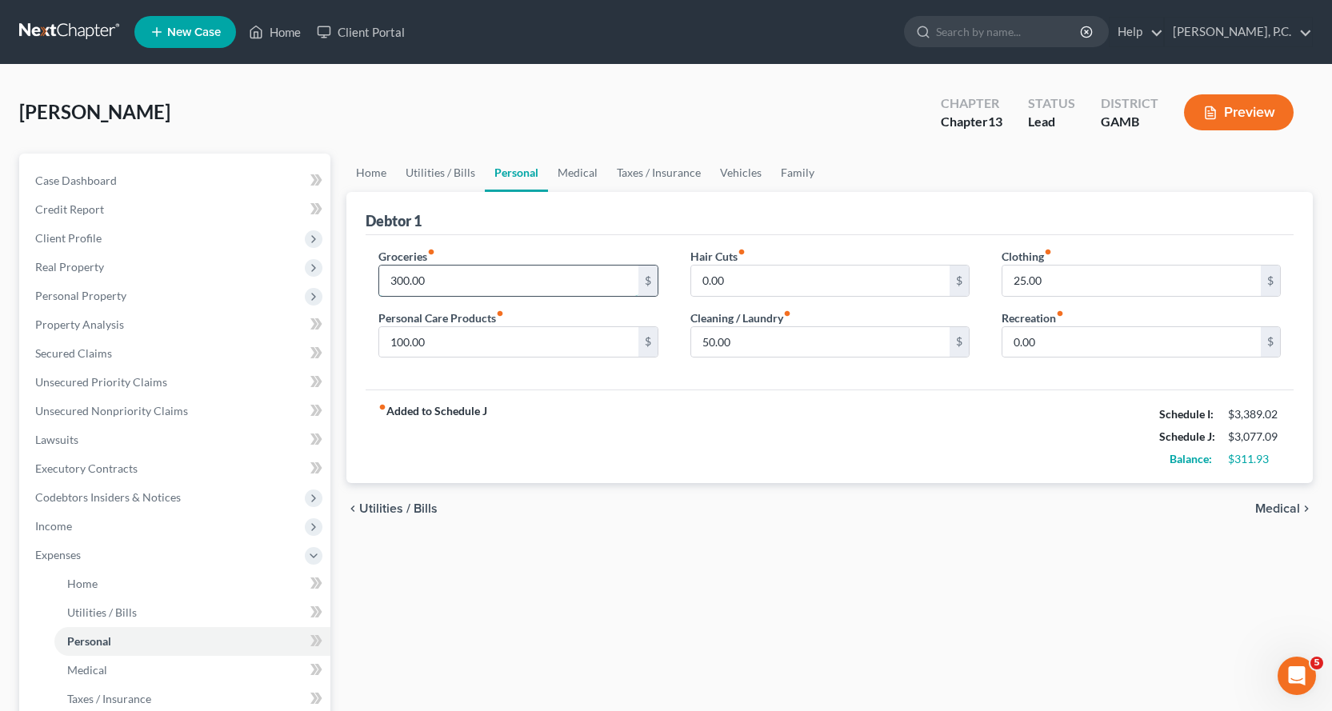
type input "300.00"
click at [1092, 337] on input "0.00" at bounding box center [1131, 342] width 258 height 30
type input "50.00"
type input "65.00"
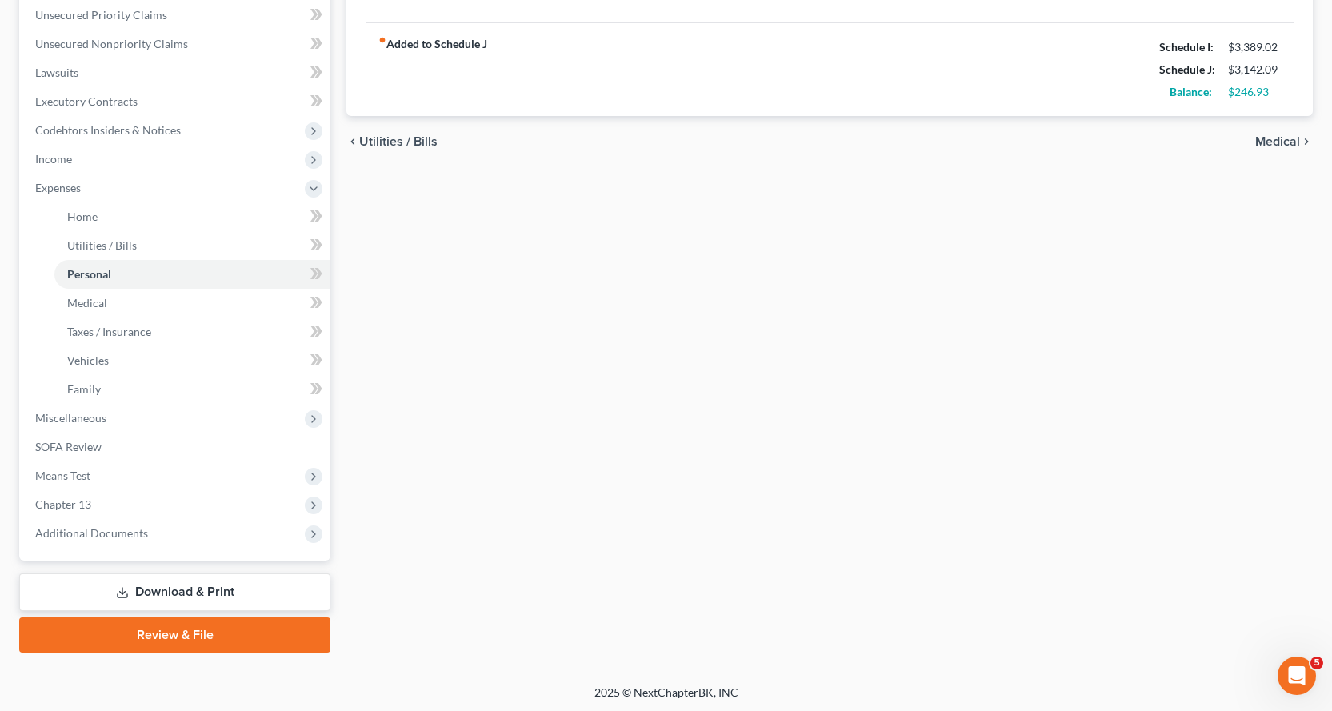
scroll to position [369, 0]
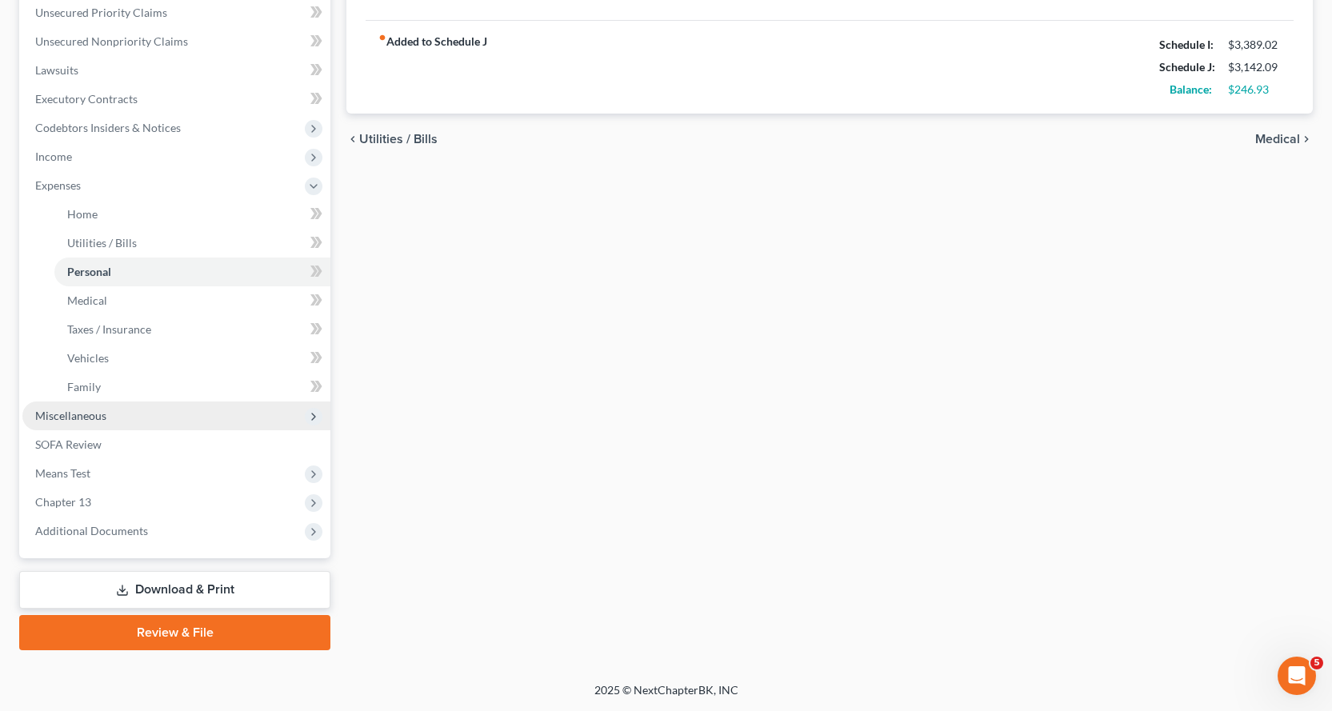
click at [69, 413] on span "Miscellaneous" at bounding box center [70, 416] width 71 height 14
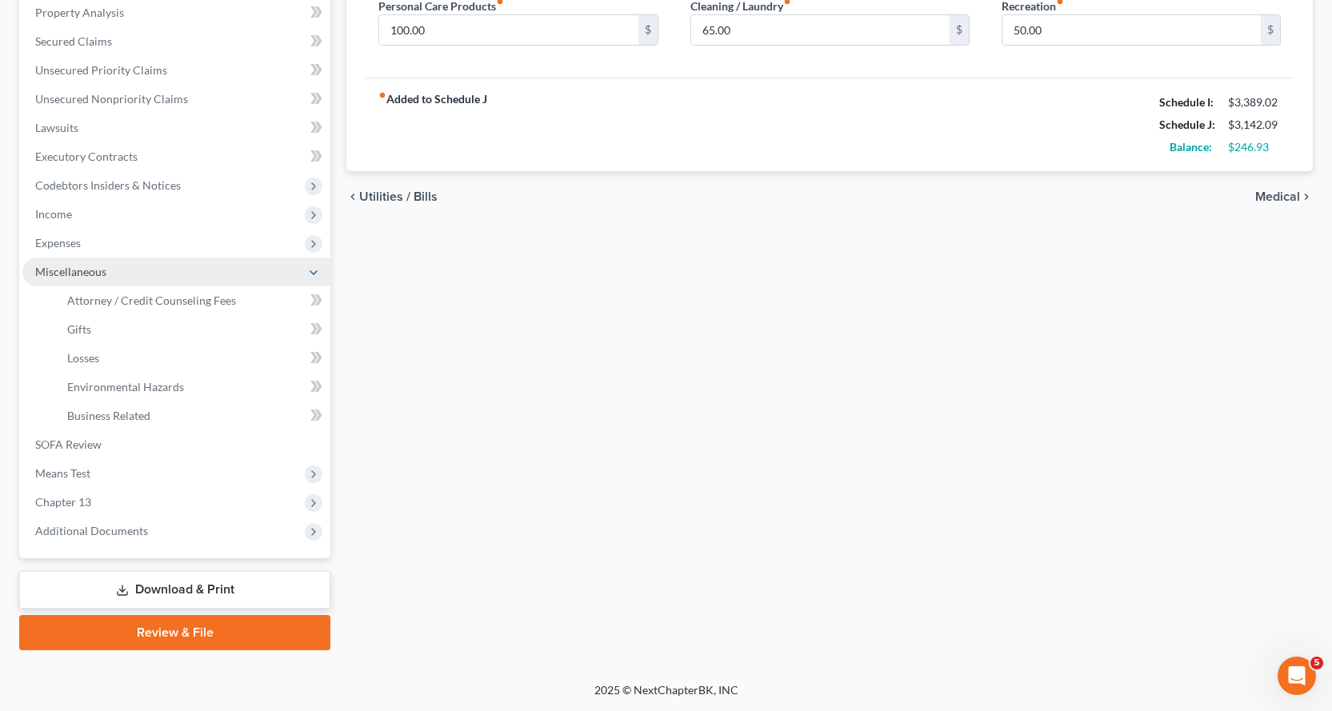
scroll to position [312, 0]
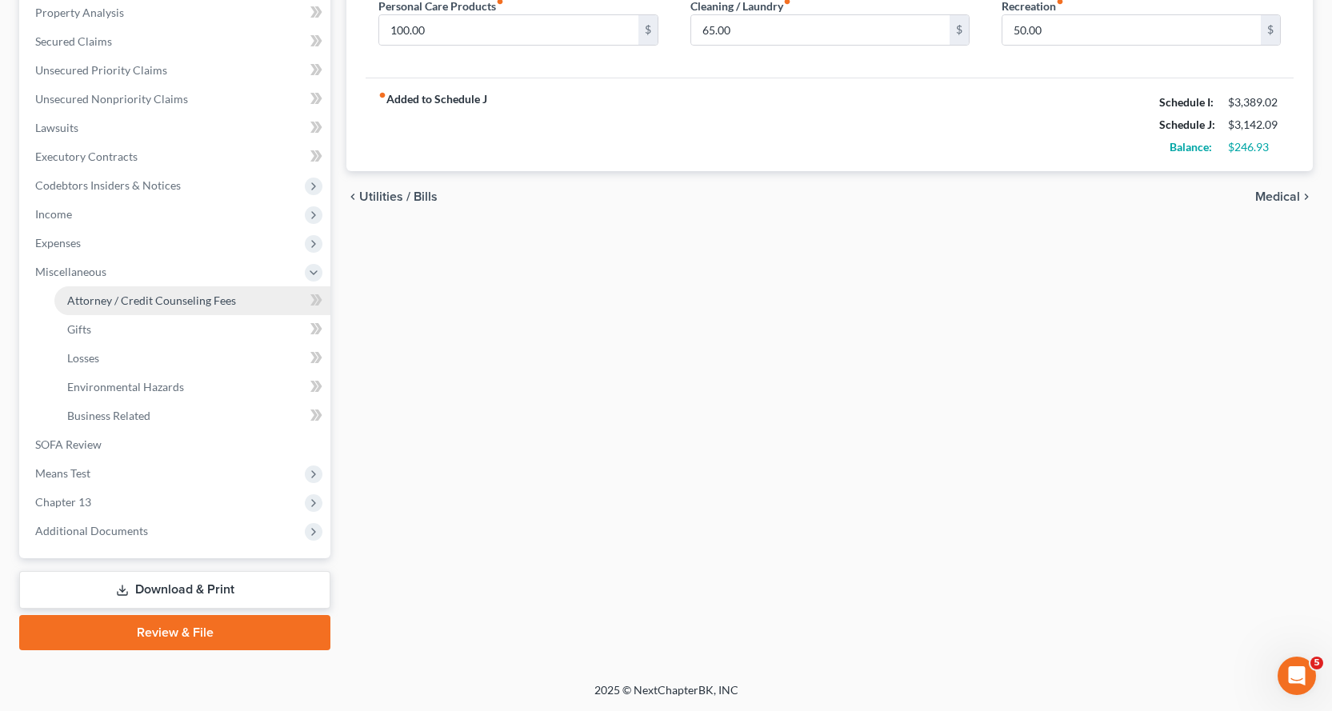
click at [151, 296] on span "Attorney / Credit Counseling Fees" at bounding box center [151, 300] width 169 height 14
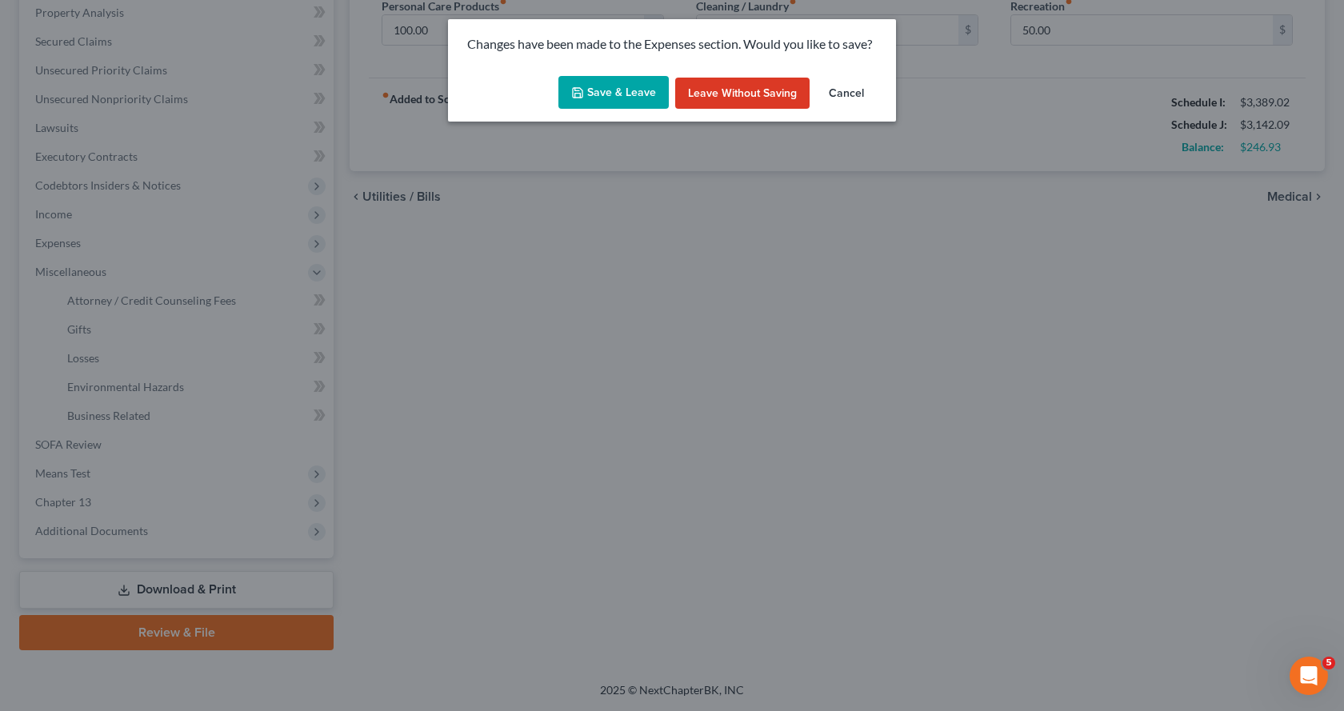
click at [620, 90] on button "Save & Leave" at bounding box center [613, 93] width 110 height 34
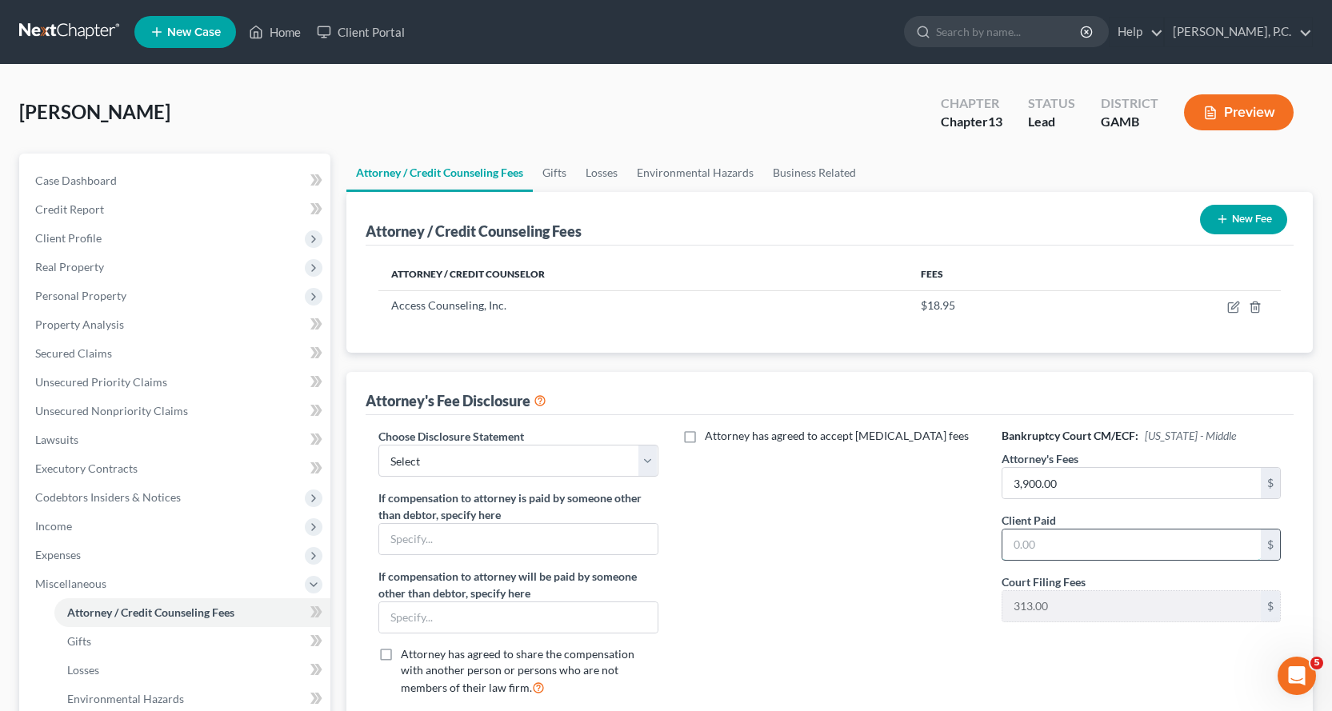
click at [1096, 558] on input "text" at bounding box center [1131, 544] width 258 height 30
type input "0.00"
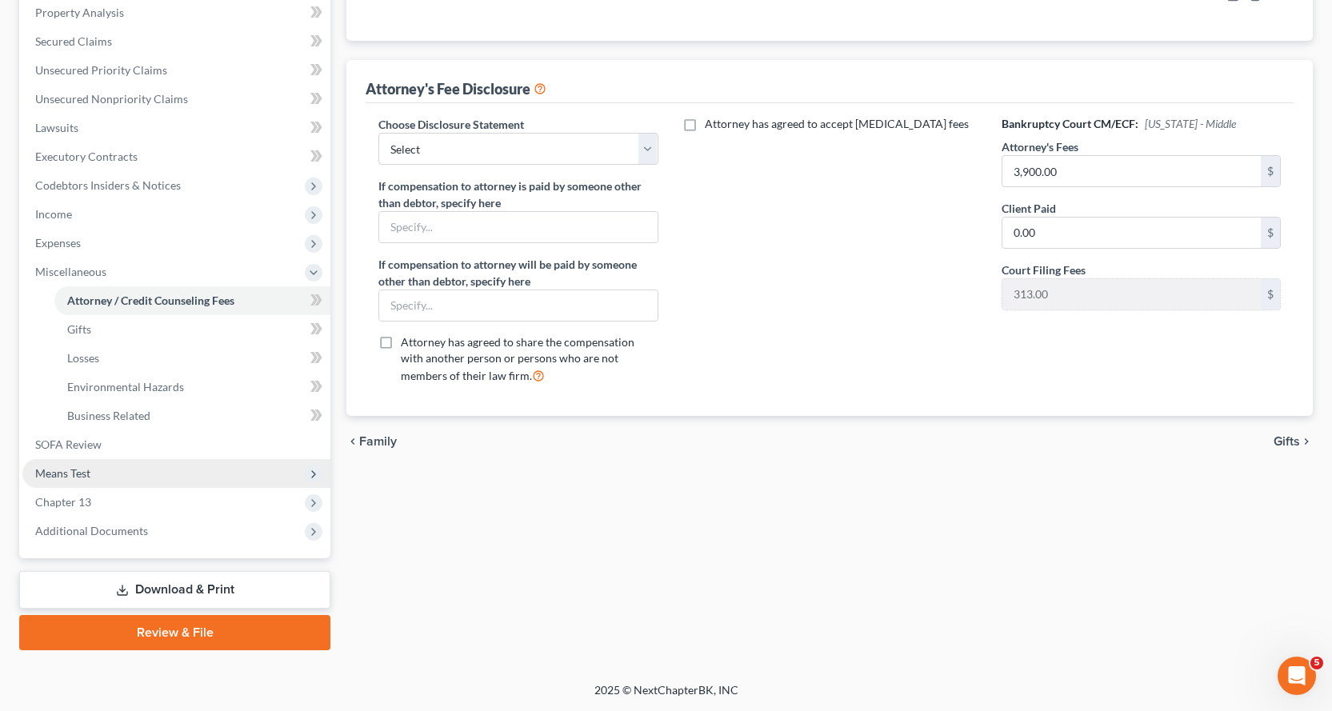
click at [66, 474] on span "Means Test" at bounding box center [62, 473] width 55 height 14
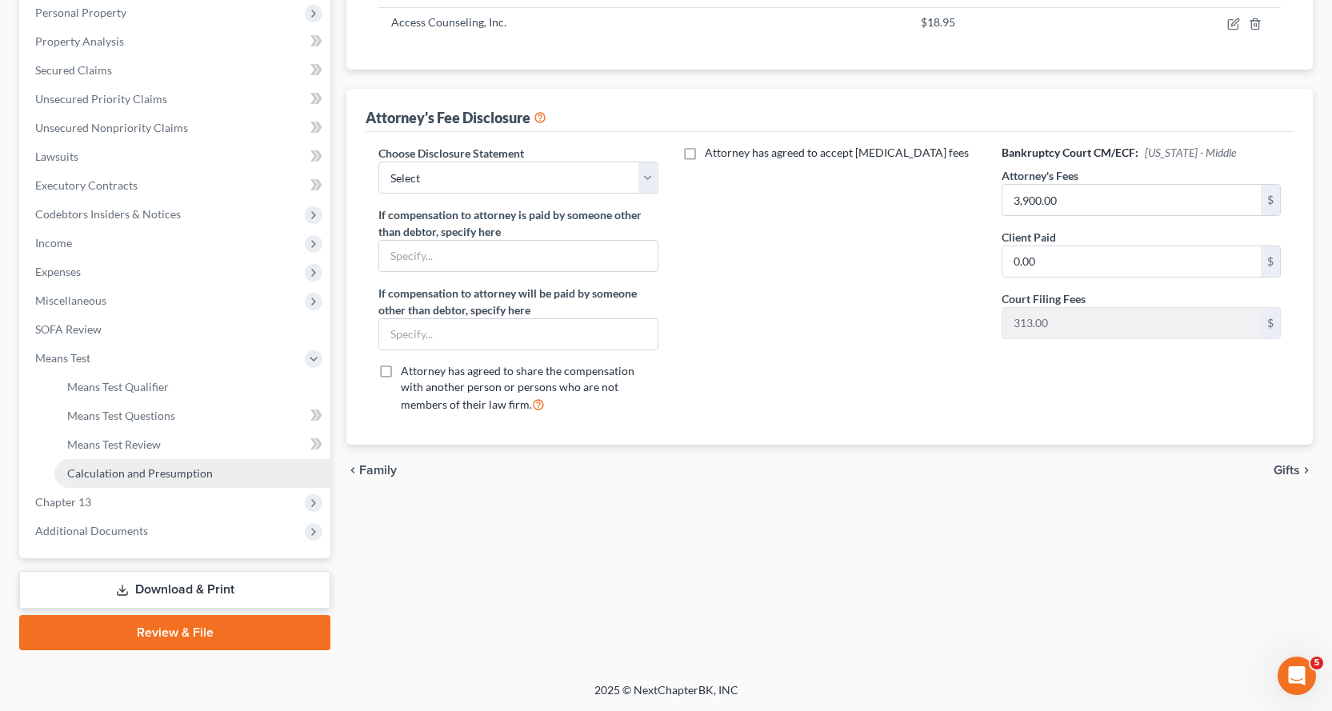
scroll to position [283, 0]
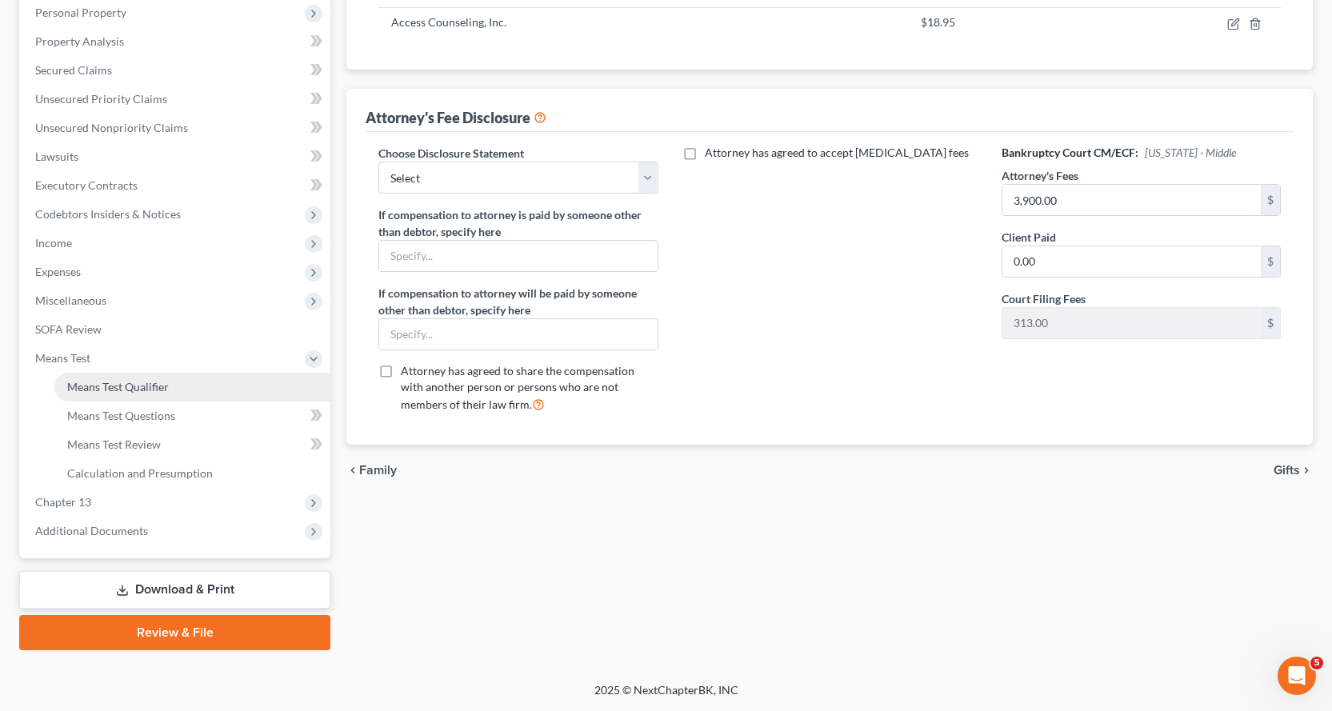
click at [148, 386] on span "Means Test Qualifier" at bounding box center [118, 387] width 102 height 14
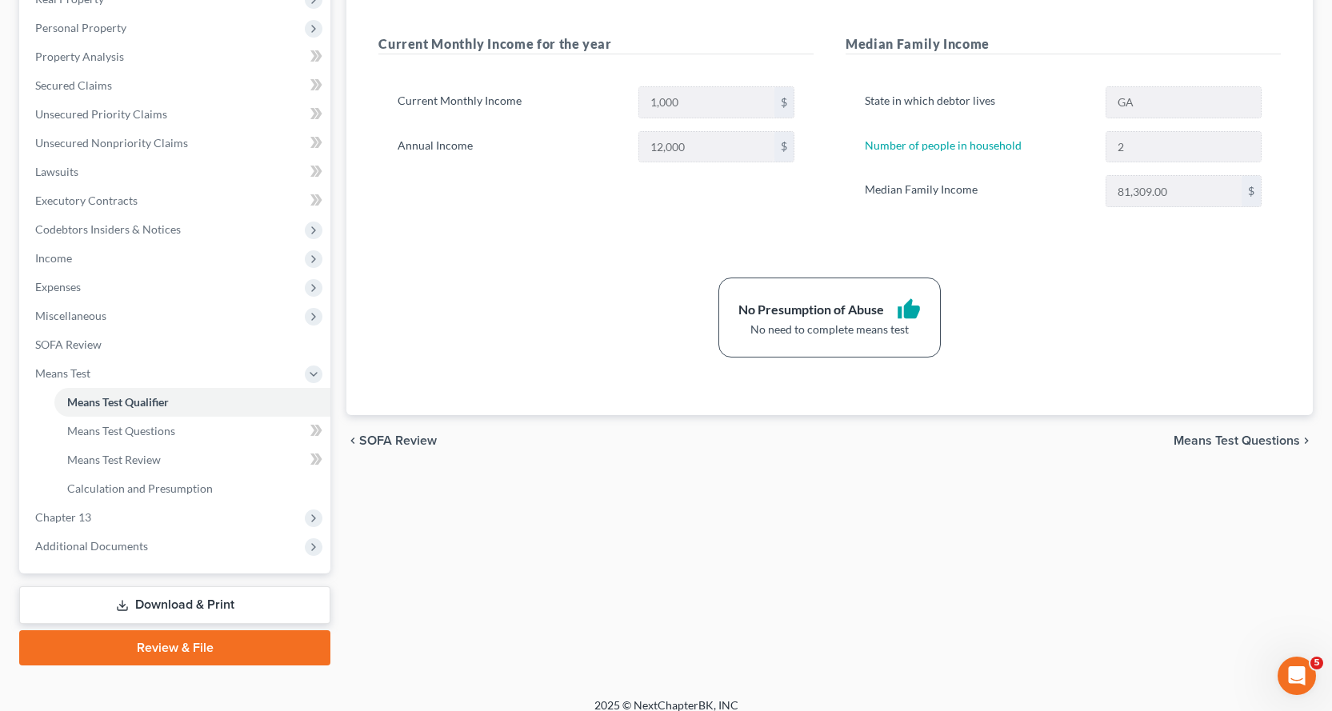
scroll to position [283, 0]
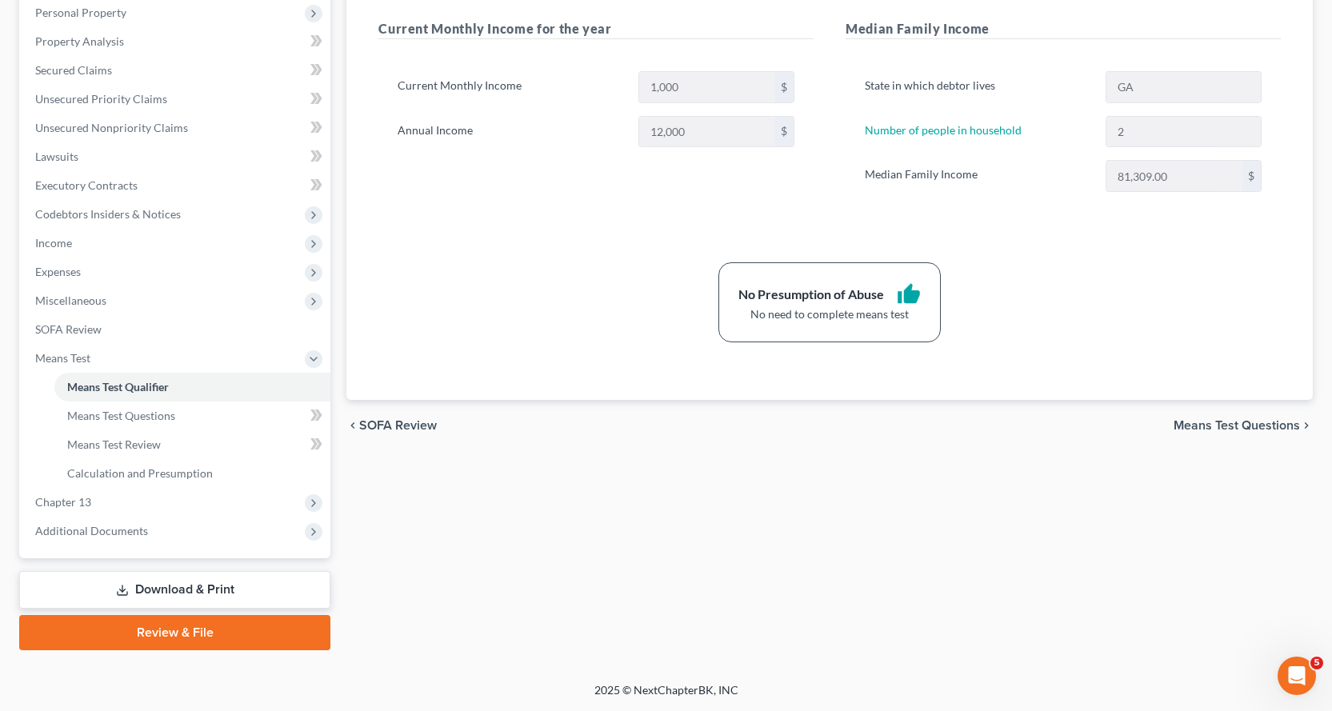
click at [206, 585] on link "Download & Print" at bounding box center [174, 590] width 311 height 38
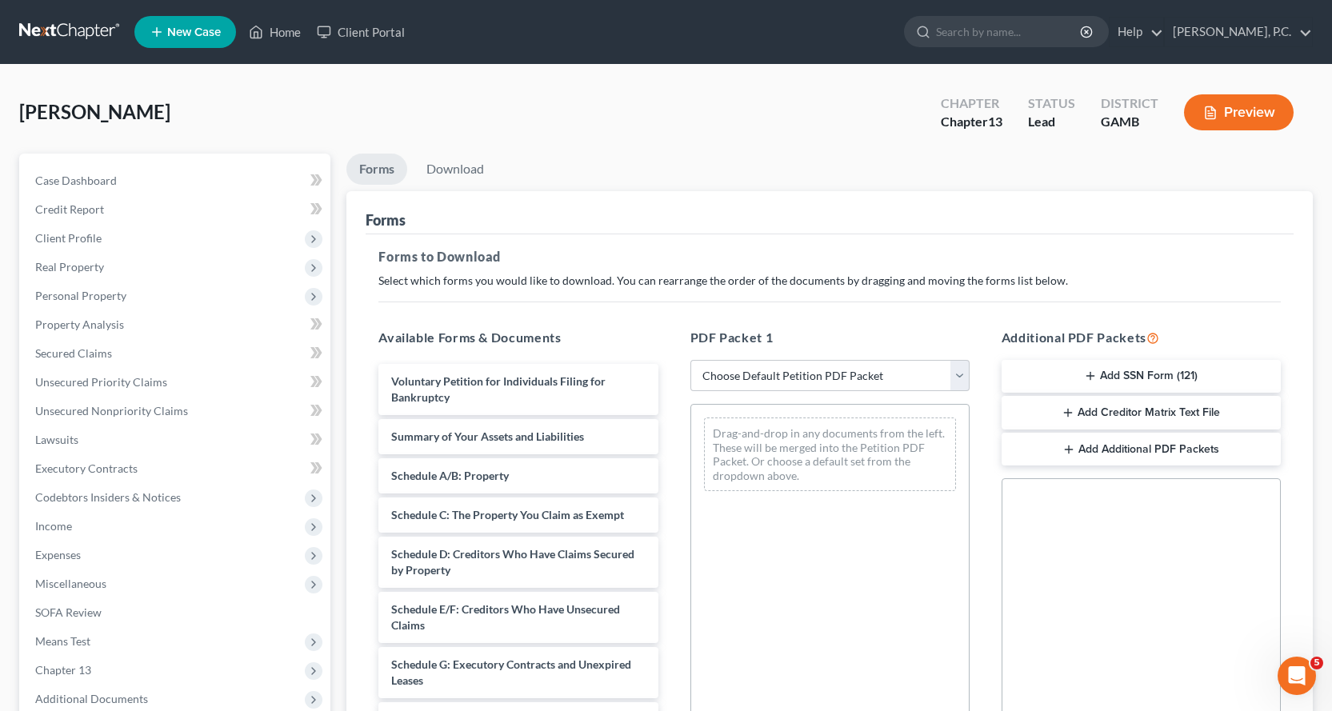
scroll to position [277, 0]
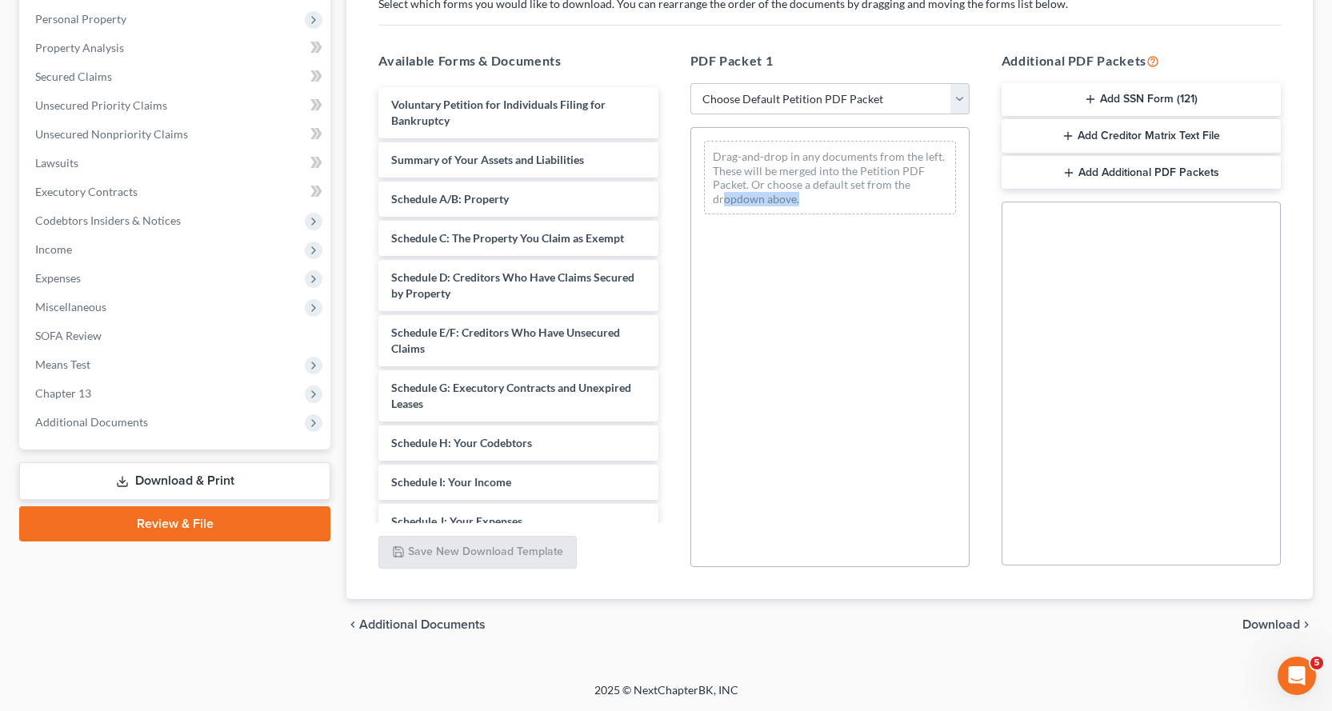
drag, startPoint x: 677, startPoint y: 235, endPoint x: 551, endPoint y: 176, distance: 138.8
click at [658, 226] on div "Available Forms & Documents Voluntary Petition for Individuals Filing for Bankr…" at bounding box center [829, 309] width 934 height 542
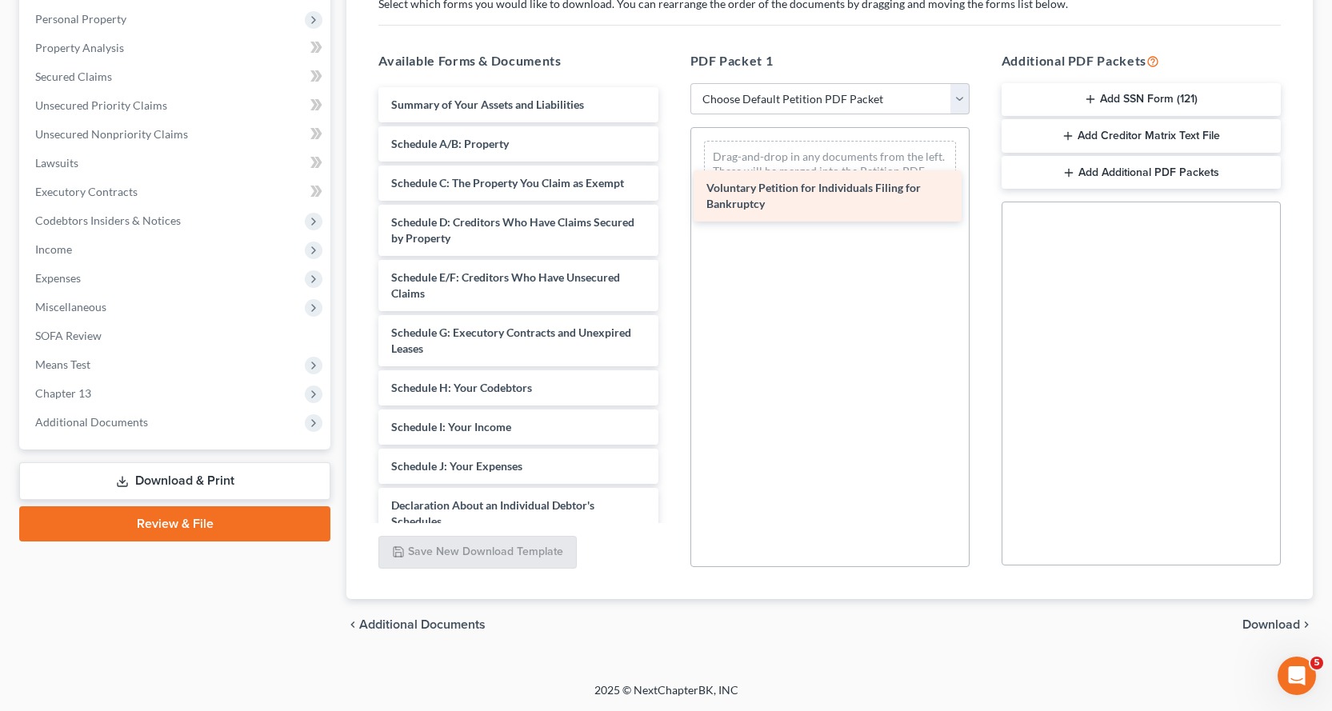
drag, startPoint x: 416, startPoint y: 106, endPoint x: 731, endPoint y: 187, distance: 325.3
click at [670, 187] on div "Voluntary Petition for Individuals Filing for Bankruptcy Voluntary Petition for…" at bounding box center [517, 454] width 305 height 735
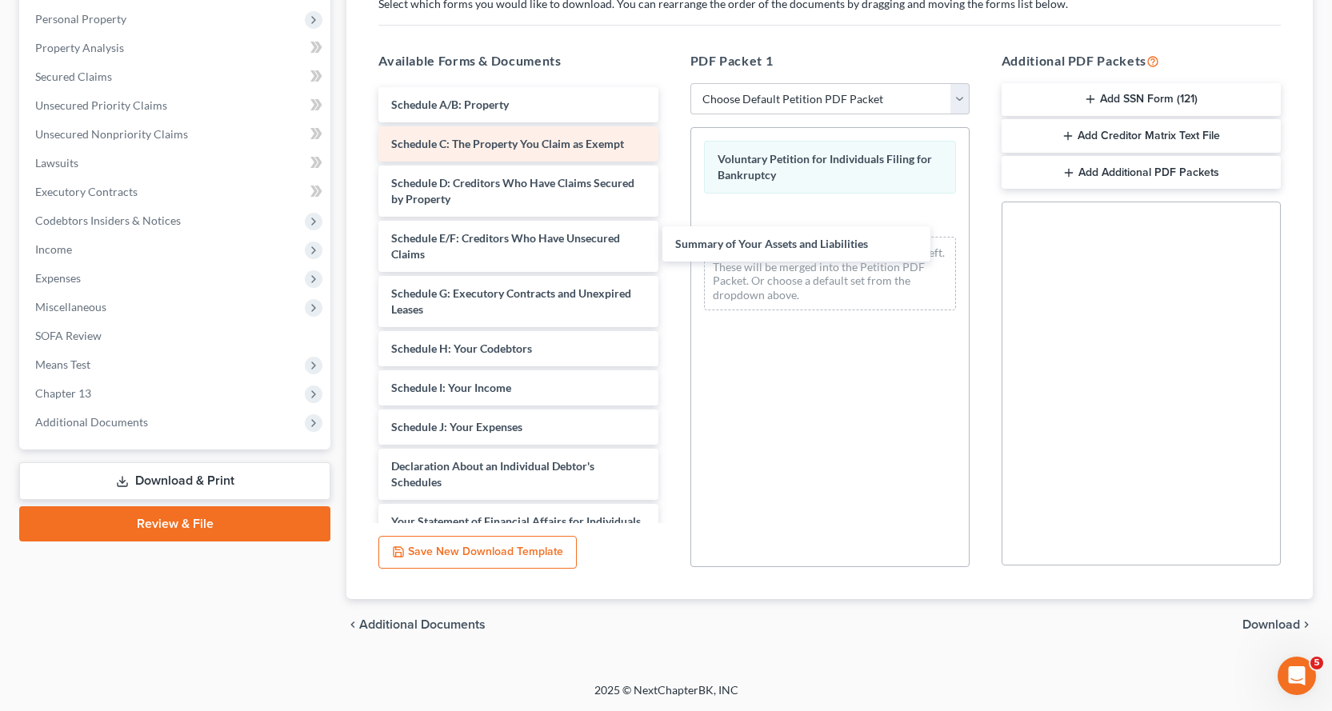
drag, startPoint x: 452, startPoint y: 102, endPoint x: 549, endPoint y: 150, distance: 108.7
click at [670, 222] on div "Summary of Your Assets and Liabilities Summary of Your Assets and Liabilities S…" at bounding box center [517, 435] width 305 height 696
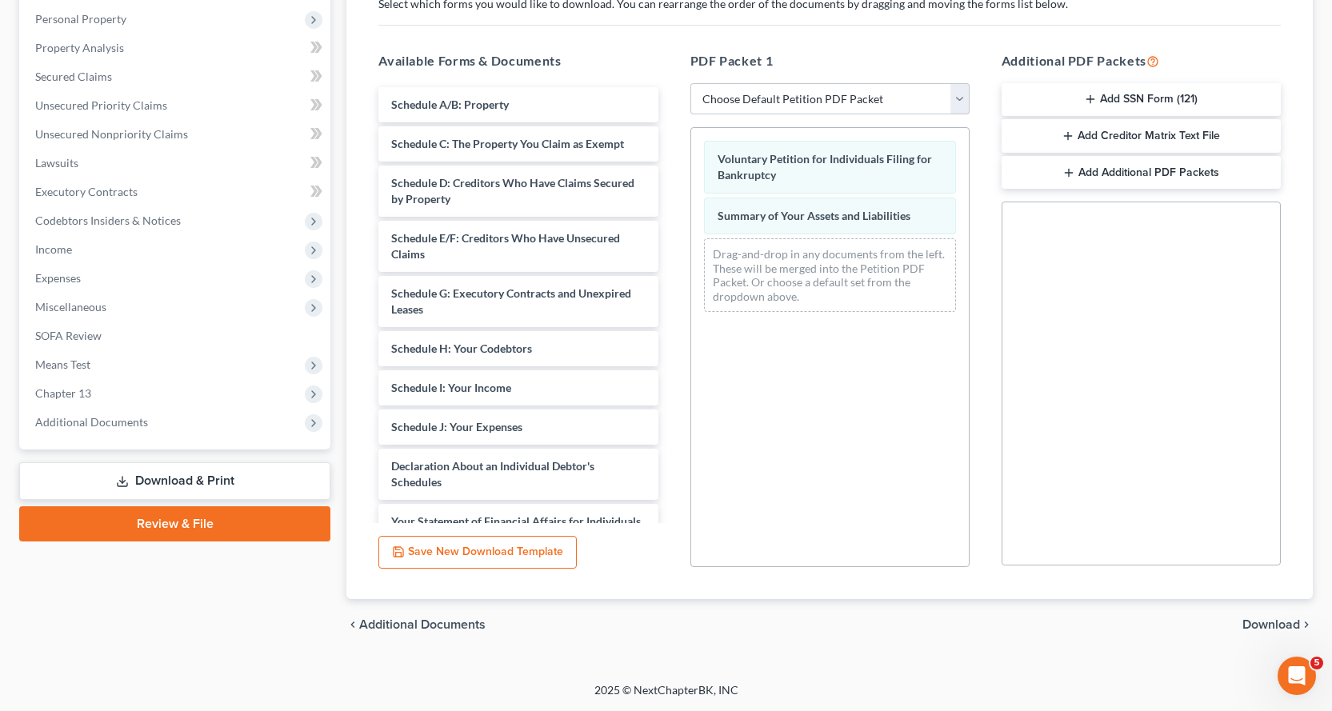
click at [373, 86] on div "Schedule A/B: Property Schedule C: The Property You Claim as Exempt Schedule D:…" at bounding box center [517, 303] width 305 height 440
click at [426, 146] on div "Schedule C: The Property You Claim as Exempt Schedule A/B: Property Schedule C:…" at bounding box center [517, 435] width 305 height 696
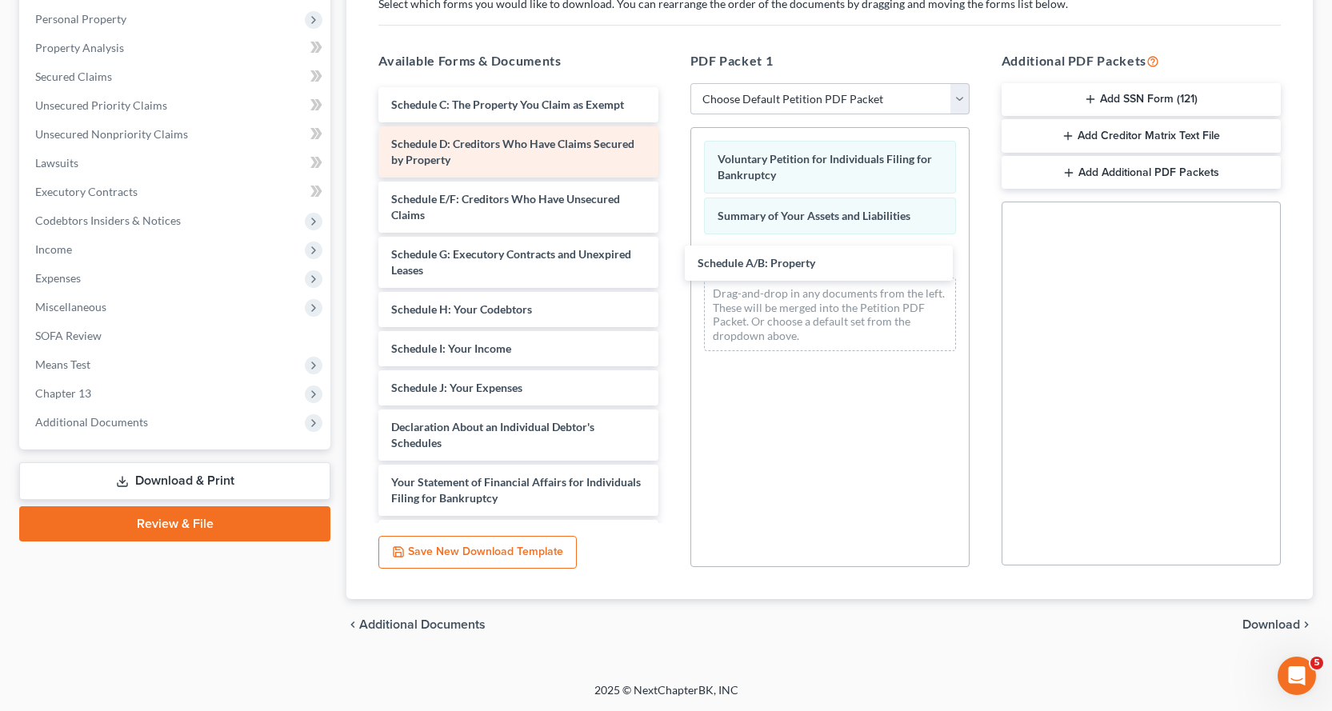
drag, startPoint x: 414, startPoint y: 103, endPoint x: 483, endPoint y: 138, distance: 77.3
click at [670, 262] on div "Schedule A/B: Property Schedule A/B: Property Schedule C: The Property You Clai…" at bounding box center [517, 415] width 305 height 657
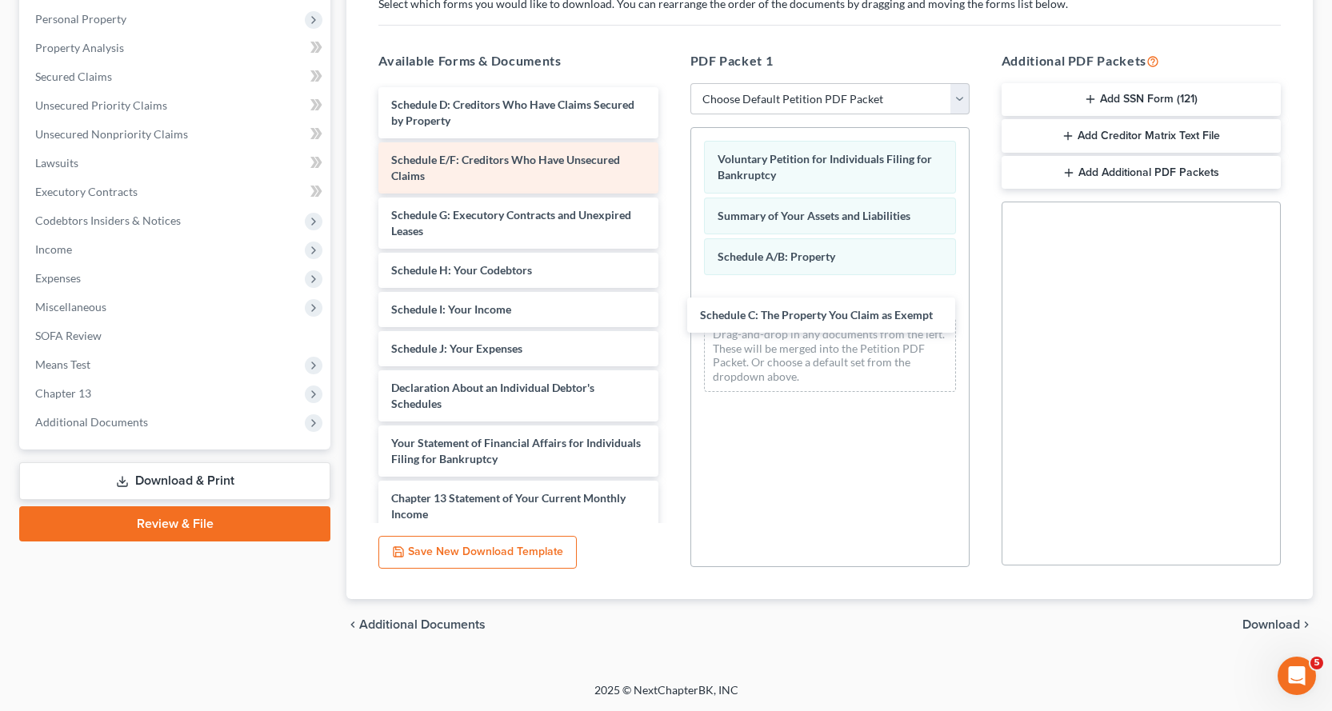
drag, startPoint x: 404, startPoint y: 102, endPoint x: 521, endPoint y: 169, distance: 134.7
click at [670, 307] on div "Schedule C: The Property You Claim as Exempt Schedule C: The Property You Claim…" at bounding box center [517, 395] width 305 height 617
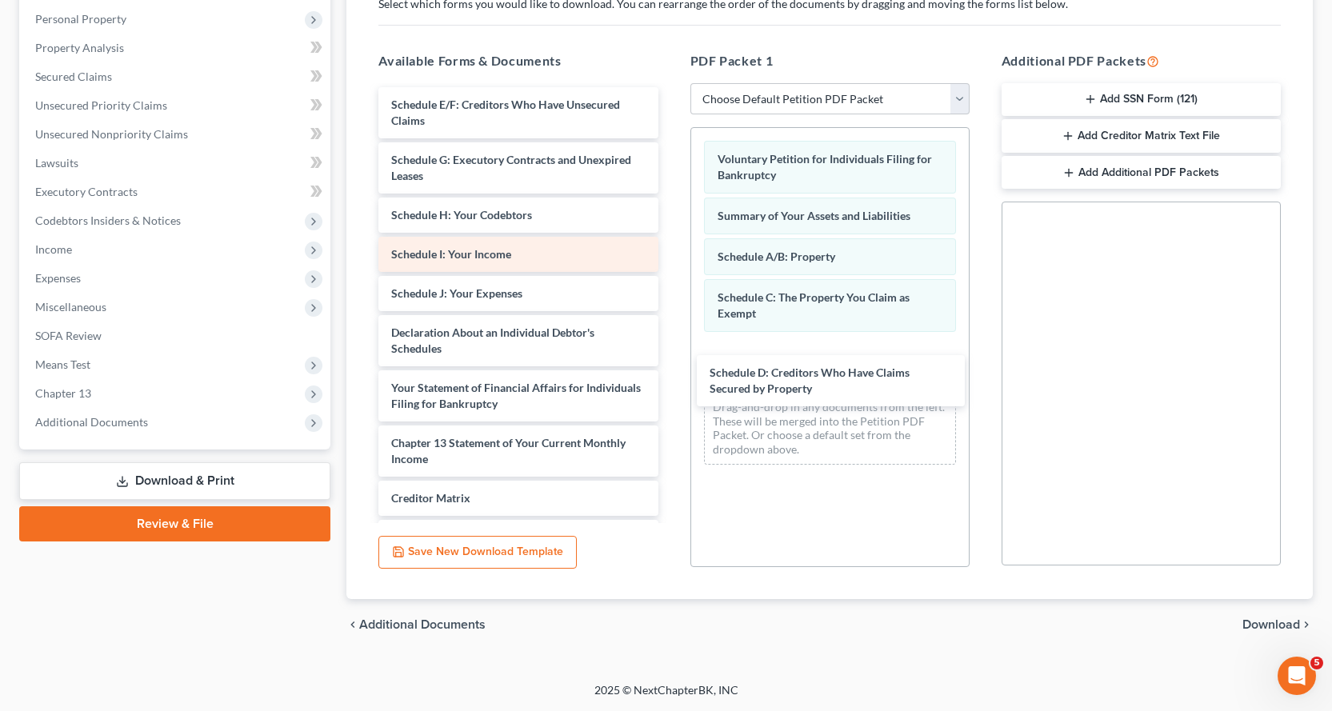
drag, startPoint x: 413, startPoint y: 98, endPoint x: 601, endPoint y: 261, distance: 247.7
click at [670, 356] on div "Schedule D: Creditors Who Have Claims Secured by Property Schedule D: Creditors…" at bounding box center [517, 368] width 305 height 562
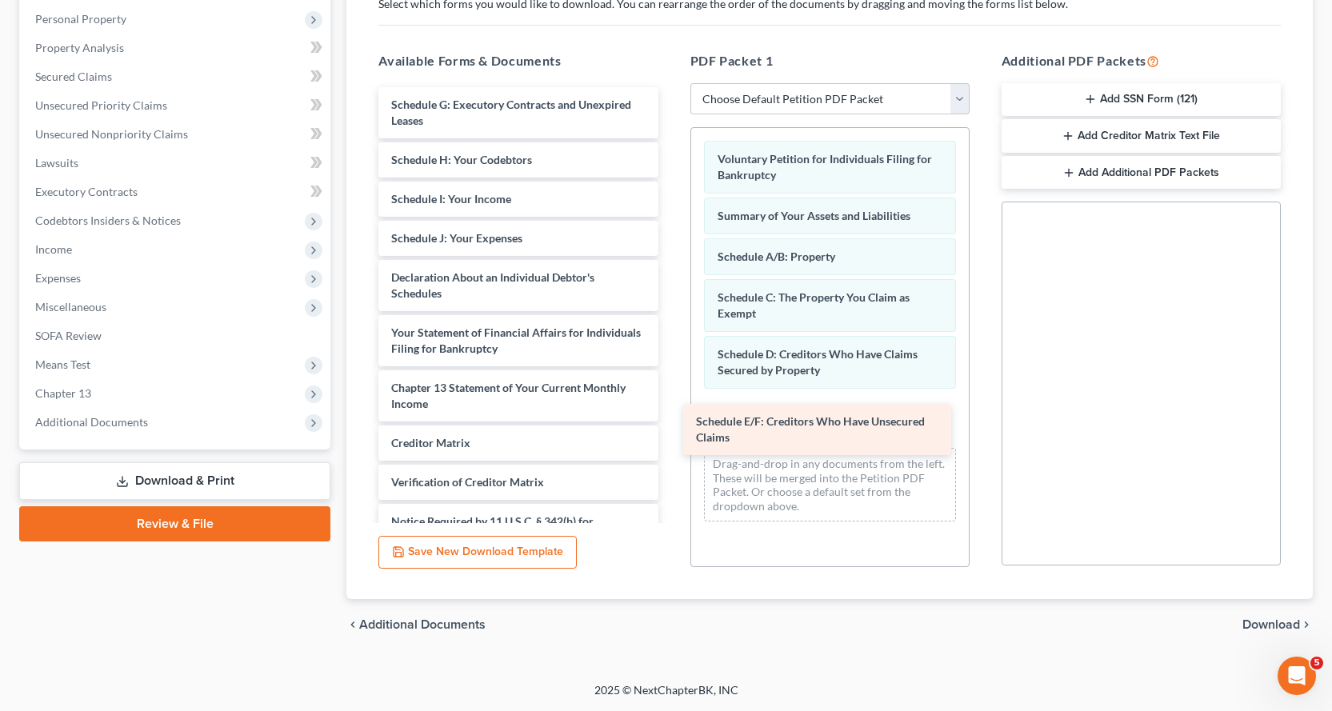
drag, startPoint x: 438, startPoint y: 110, endPoint x: 736, endPoint y: 398, distance: 414.5
click at [670, 415] on div "Schedule E/F: Creditors Who Have Unsecured Claims Schedule E/F: Creditors Who H…" at bounding box center [517, 340] width 305 height 507
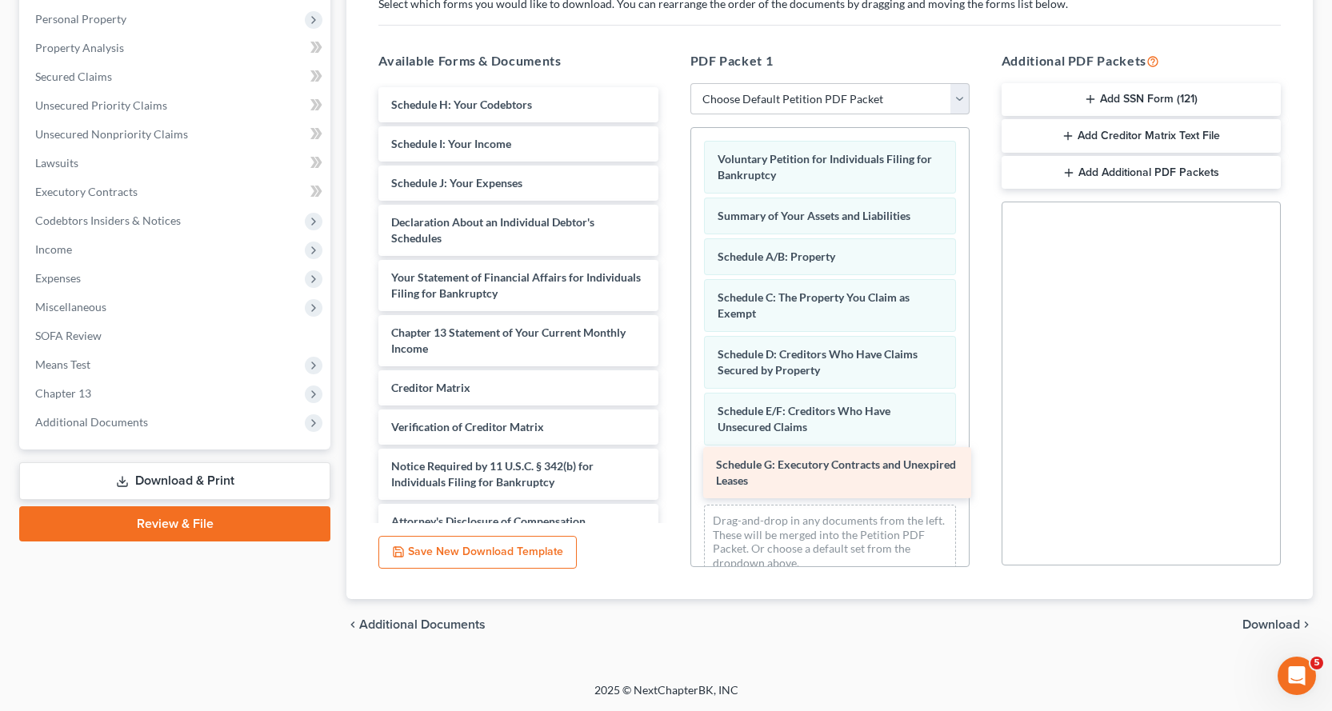
drag, startPoint x: 465, startPoint y: 103, endPoint x: 789, endPoint y: 462, distance: 484.1
click at [670, 462] on div "Schedule G: Executory Contracts and Unexpired Leases Schedule G: Executory Cont…" at bounding box center [517, 313] width 305 height 452
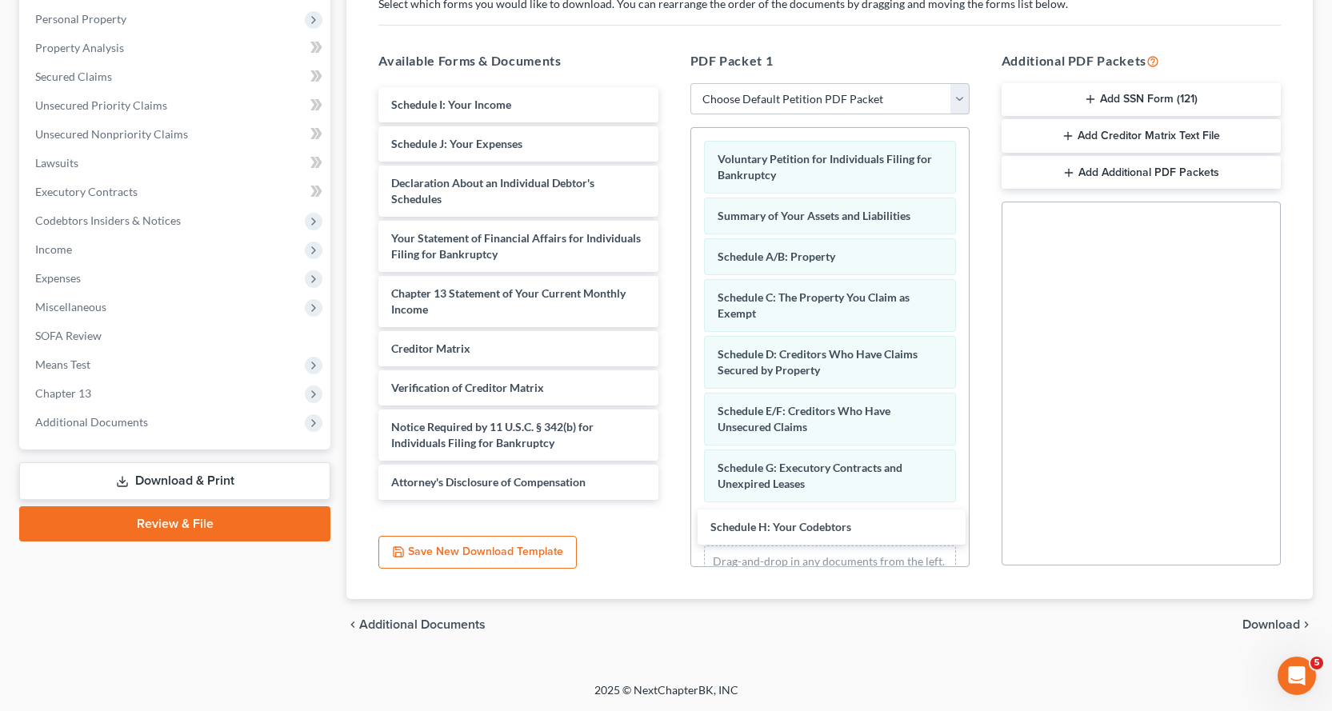
drag, startPoint x: 447, startPoint y: 101, endPoint x: 681, endPoint y: 397, distance: 377.6
click at [670, 500] on div "Schedule H: Your Codebtors Schedule H: Your Codebtors Schedule I: Your Income S…" at bounding box center [517, 293] width 305 height 413
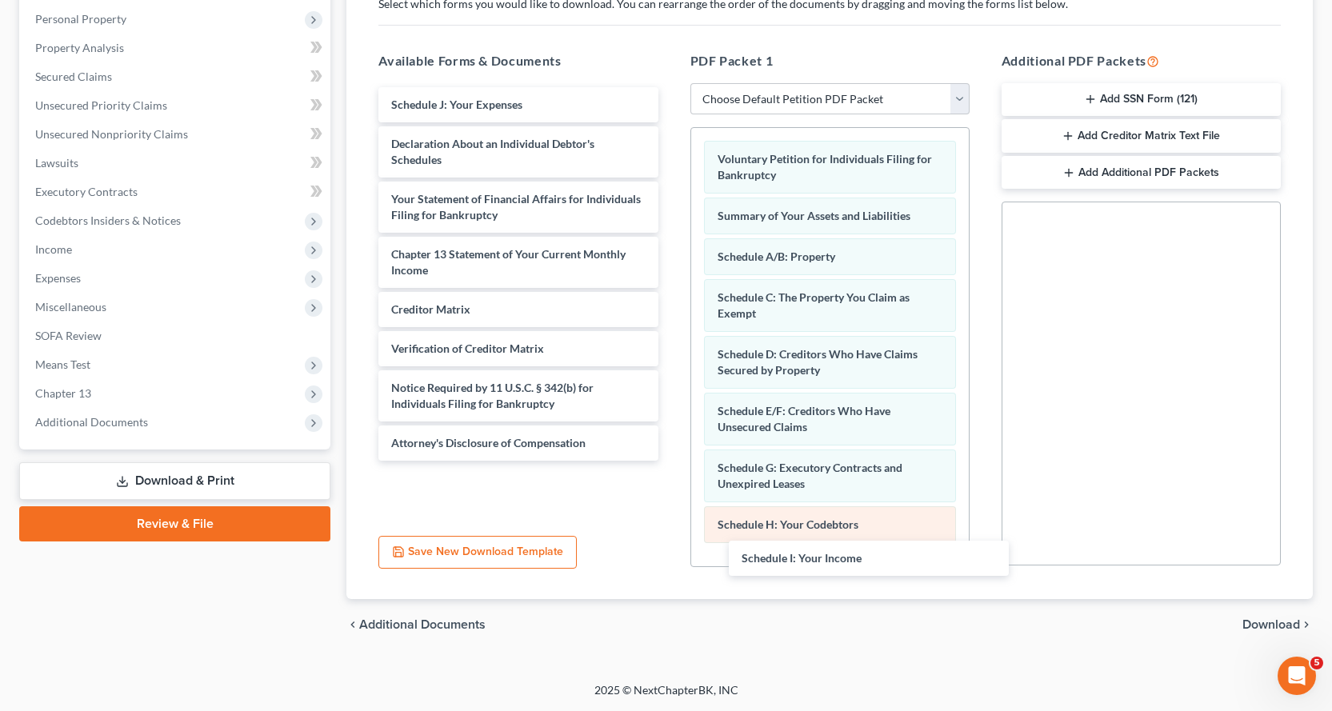
drag, startPoint x: 460, startPoint y: 102, endPoint x: 813, endPoint y: 507, distance: 537.9
click at [670, 461] on div "Schedule I: Your Income Schedule I: Your Income Schedule J: Your Expenses Decla…" at bounding box center [517, 273] width 305 height 373
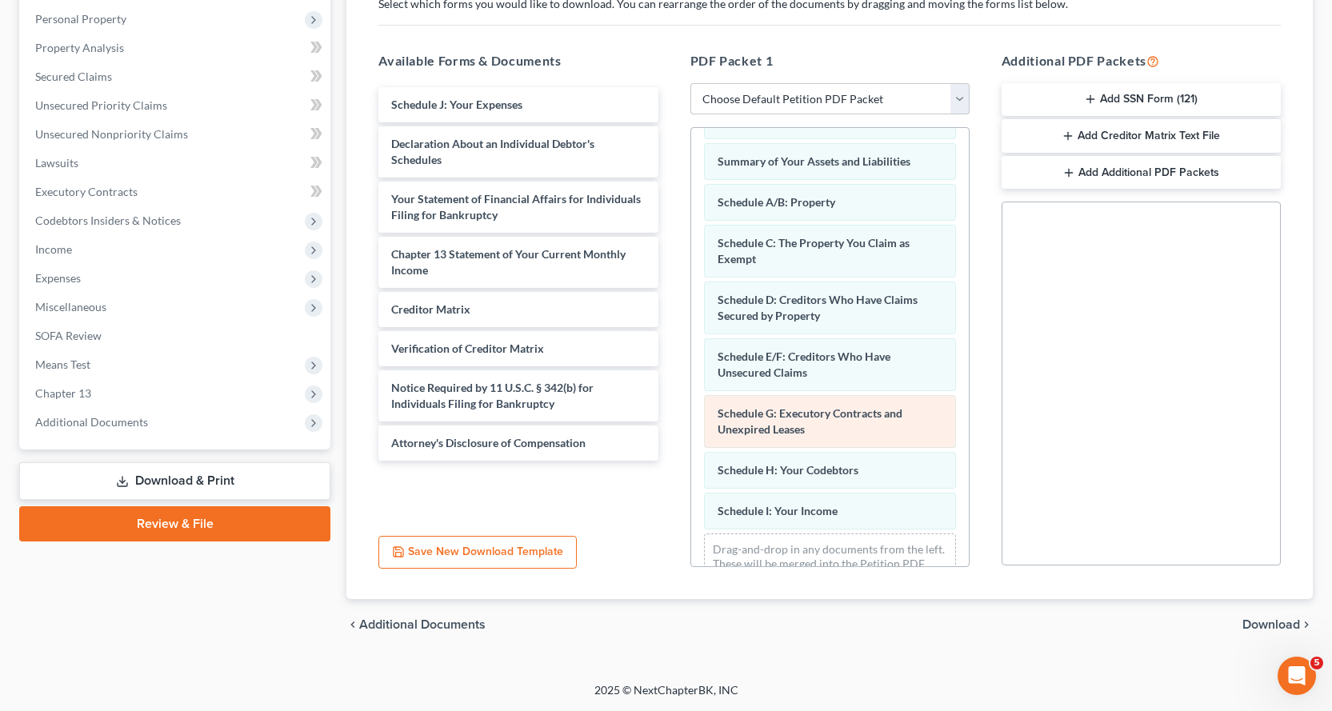
scroll to position [108, 0]
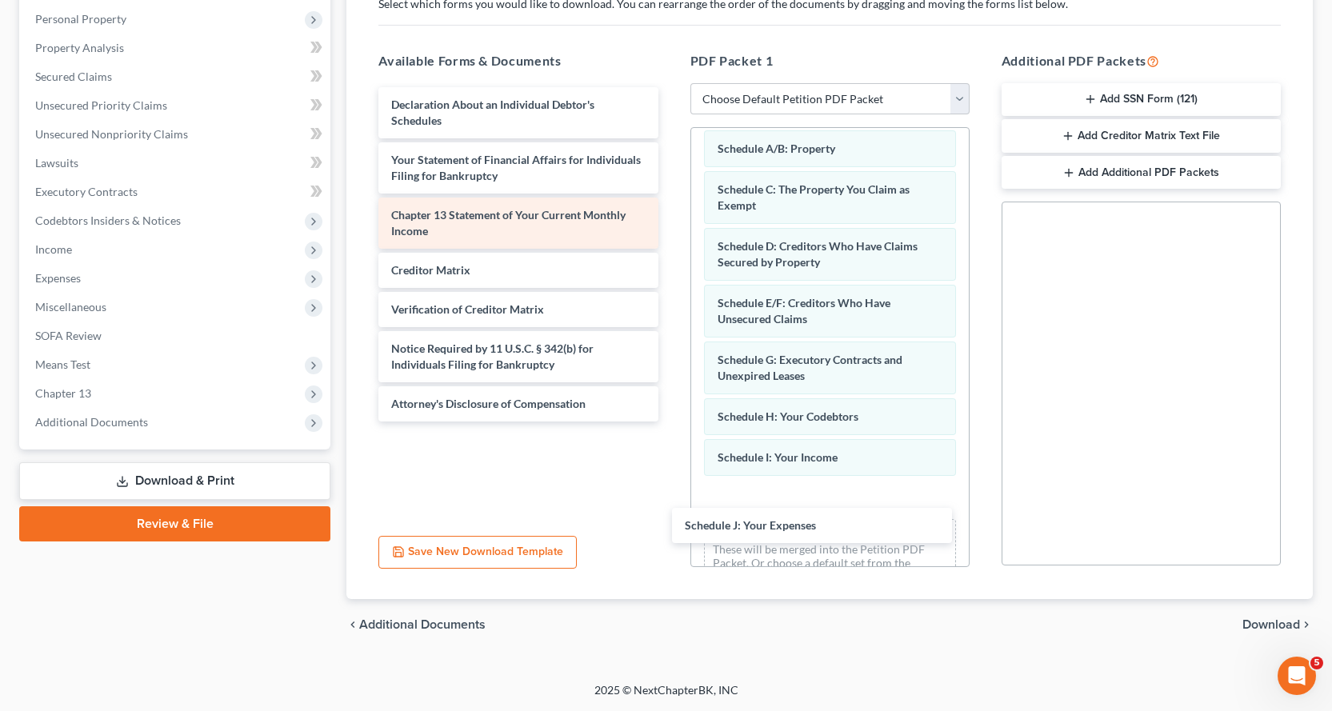
drag, startPoint x: 428, startPoint y: 102, endPoint x: 485, endPoint y: 218, distance: 128.8
click at [670, 421] on div "Schedule J: Your Expenses Schedule J: Your Expenses Declaration About an Indivi…" at bounding box center [517, 254] width 305 height 334
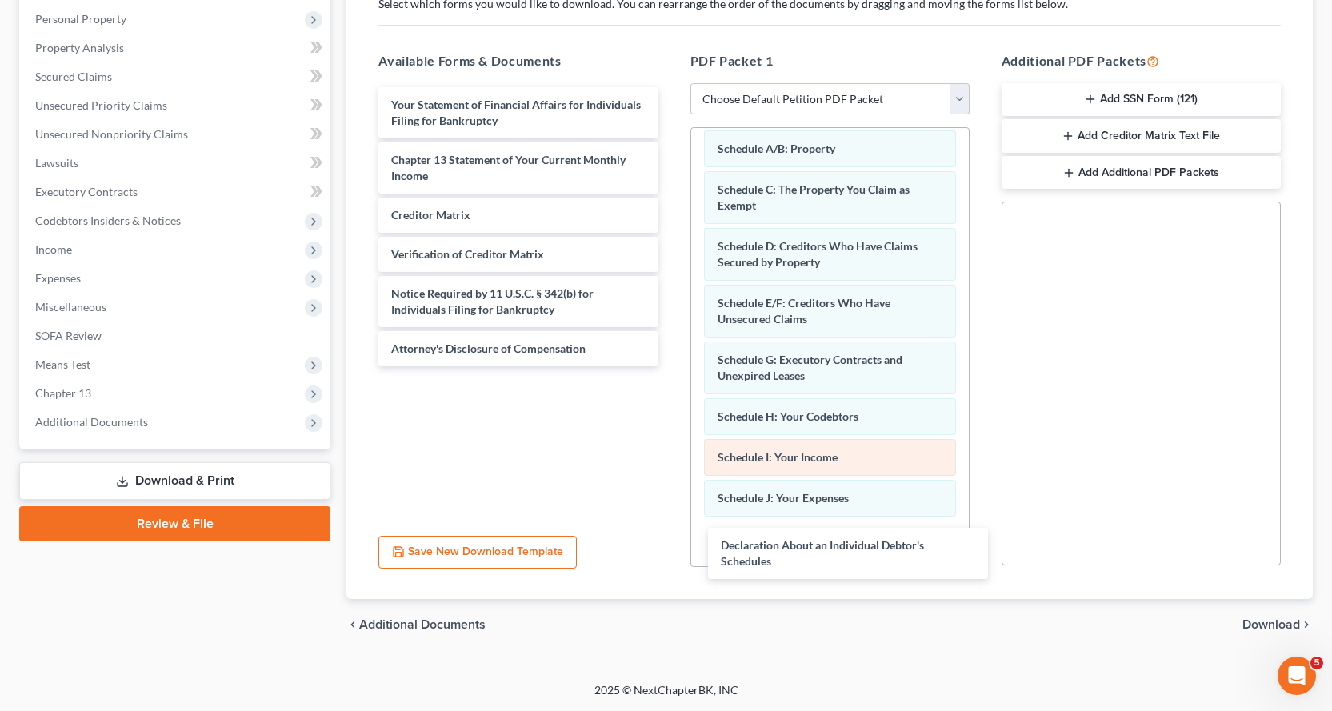
drag, startPoint x: 407, startPoint y: 110, endPoint x: 759, endPoint y: 474, distance: 506.8
click at [670, 366] on div "Declaration About an Individual Debtor's Schedules Declaration About an Individ…" at bounding box center [517, 226] width 305 height 279
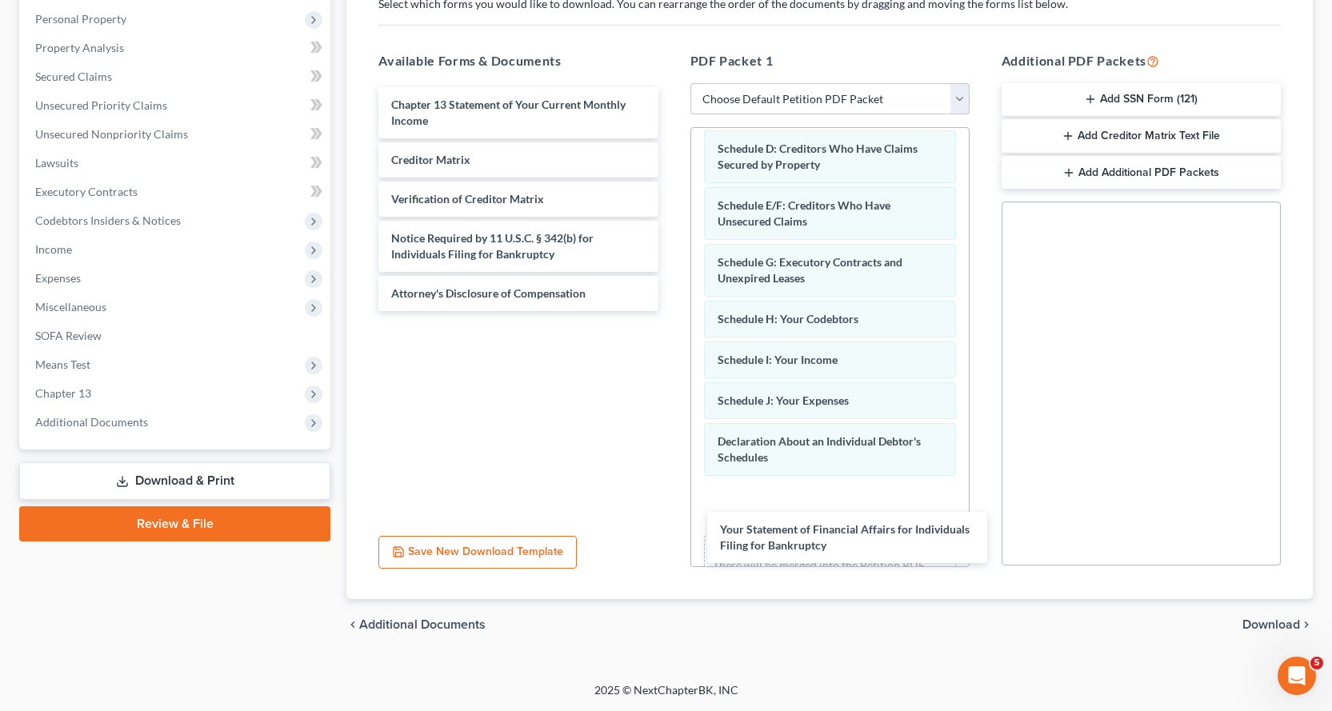
drag, startPoint x: 451, startPoint y: 118, endPoint x: 661, endPoint y: 340, distance: 305.5
click at [670, 311] on div "Your Statement of Financial Affairs for Individuals Filing for Bankruptcy Your …" at bounding box center [517, 199] width 305 height 224
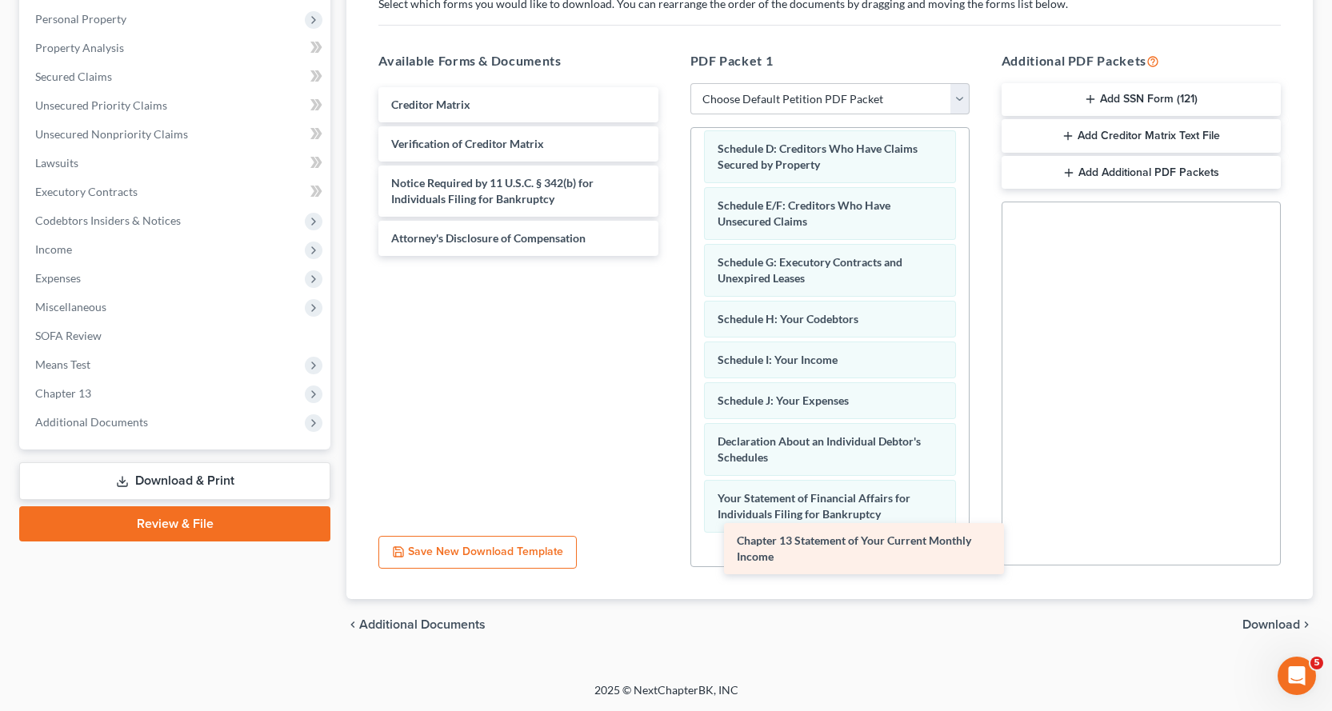
drag, startPoint x: 401, startPoint y: 104, endPoint x: 750, endPoint y: 528, distance: 548.8
click at [670, 256] on div "Chapter 13 Statement of Your Current Monthly Income Chapter 13 Statement of You…" at bounding box center [517, 171] width 305 height 169
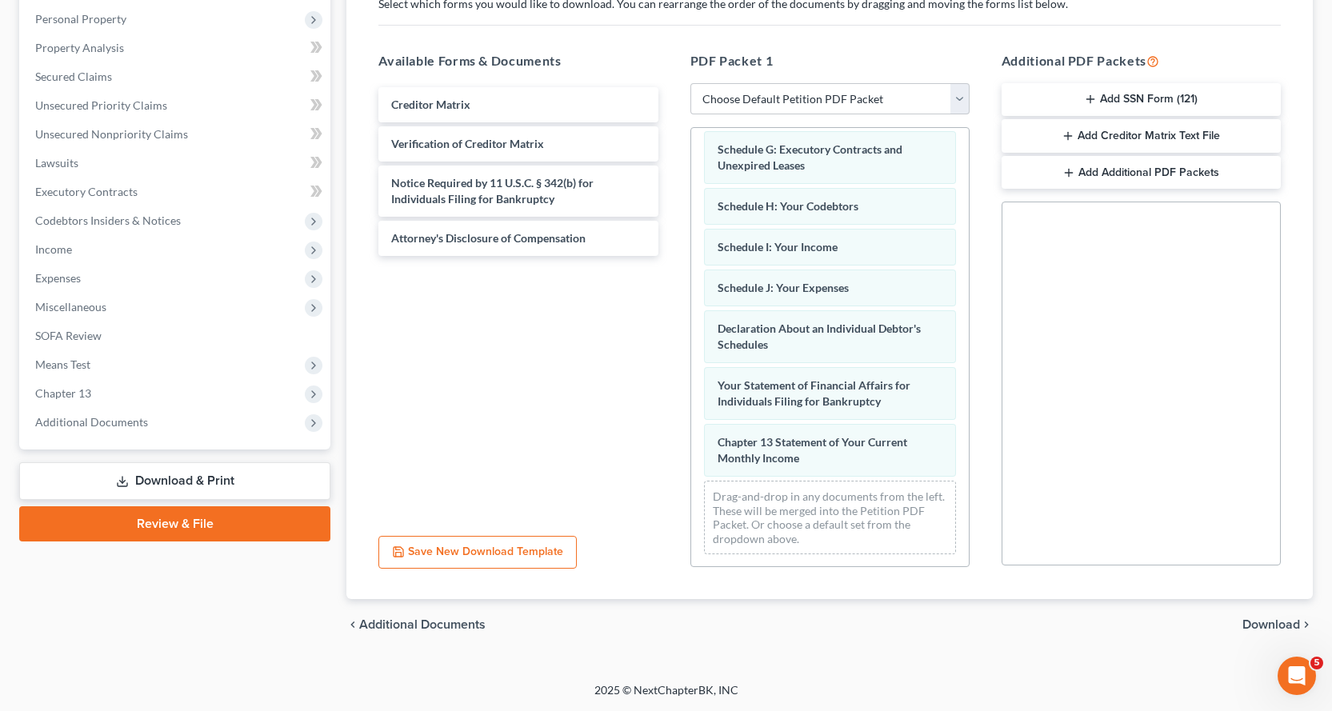
scroll to position [319, 0]
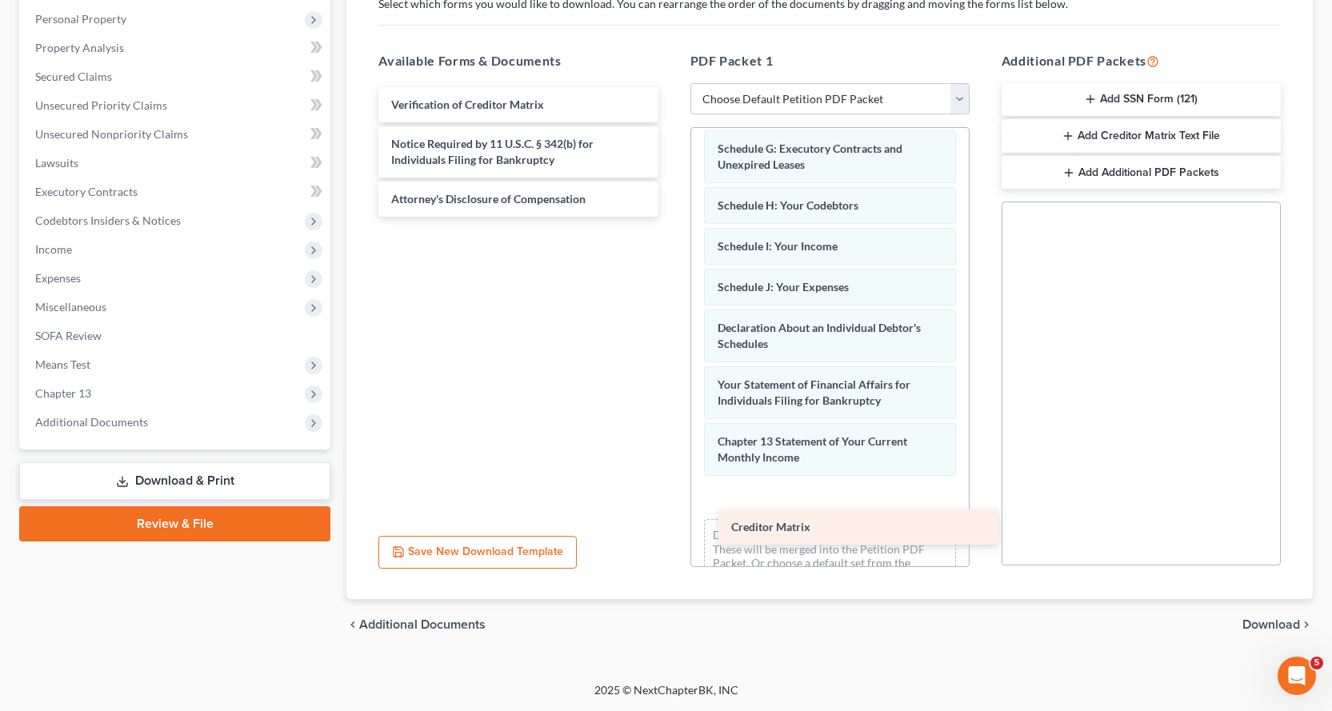
drag, startPoint x: 419, startPoint y: 103, endPoint x: 759, endPoint y: 525, distance: 541.4
click at [670, 217] on div "Creditor Matrix Creditor Matrix Verification of Creditor Matrix Notice Required…" at bounding box center [517, 152] width 305 height 130
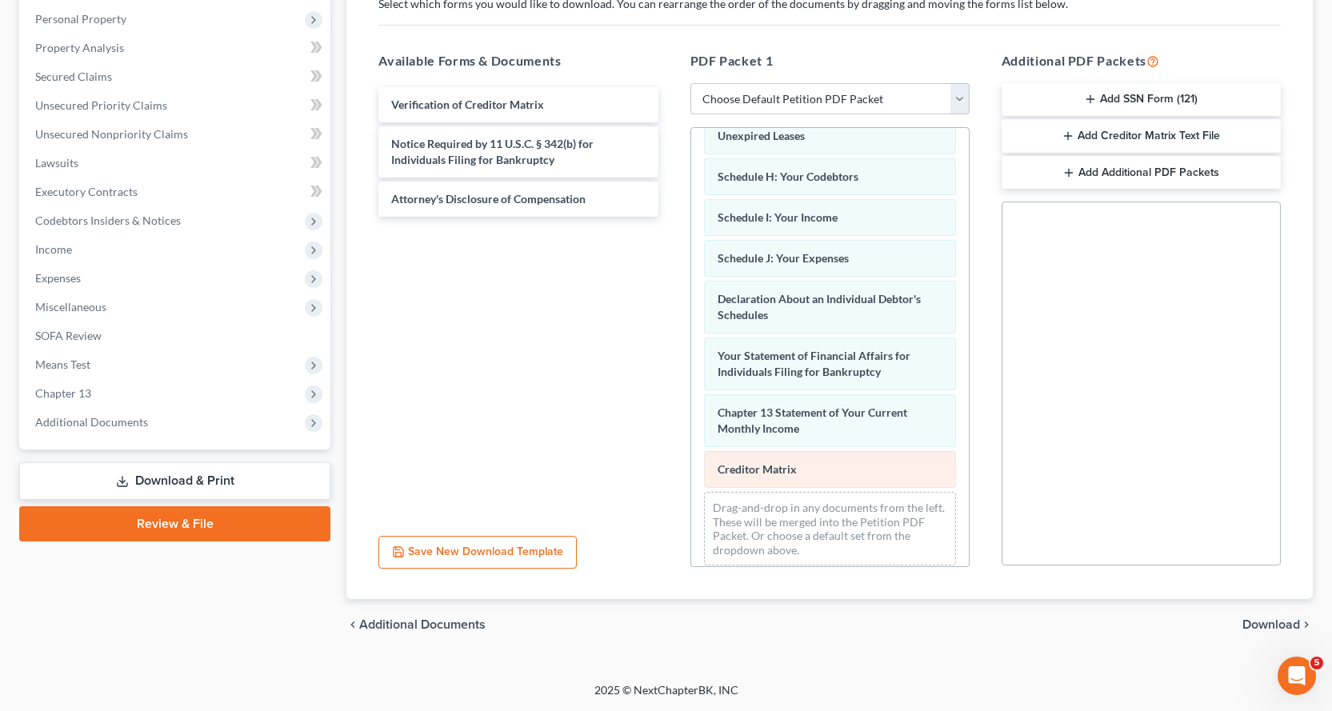
scroll to position [360, 0]
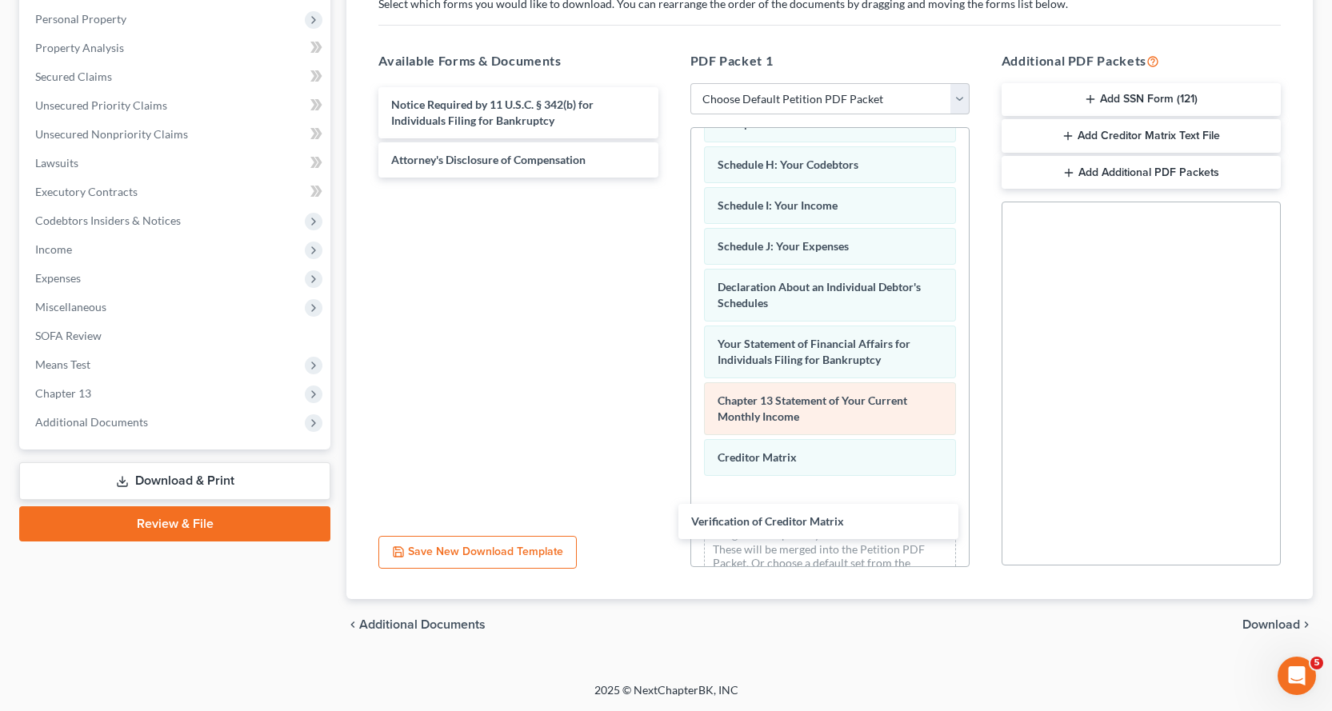
drag, startPoint x: 470, startPoint y: 102, endPoint x: 793, endPoint y: 431, distance: 461.5
click at [670, 178] on div "Verification of Creditor Matrix Verification of Creditor Matrix Notice Required…" at bounding box center [517, 132] width 305 height 90
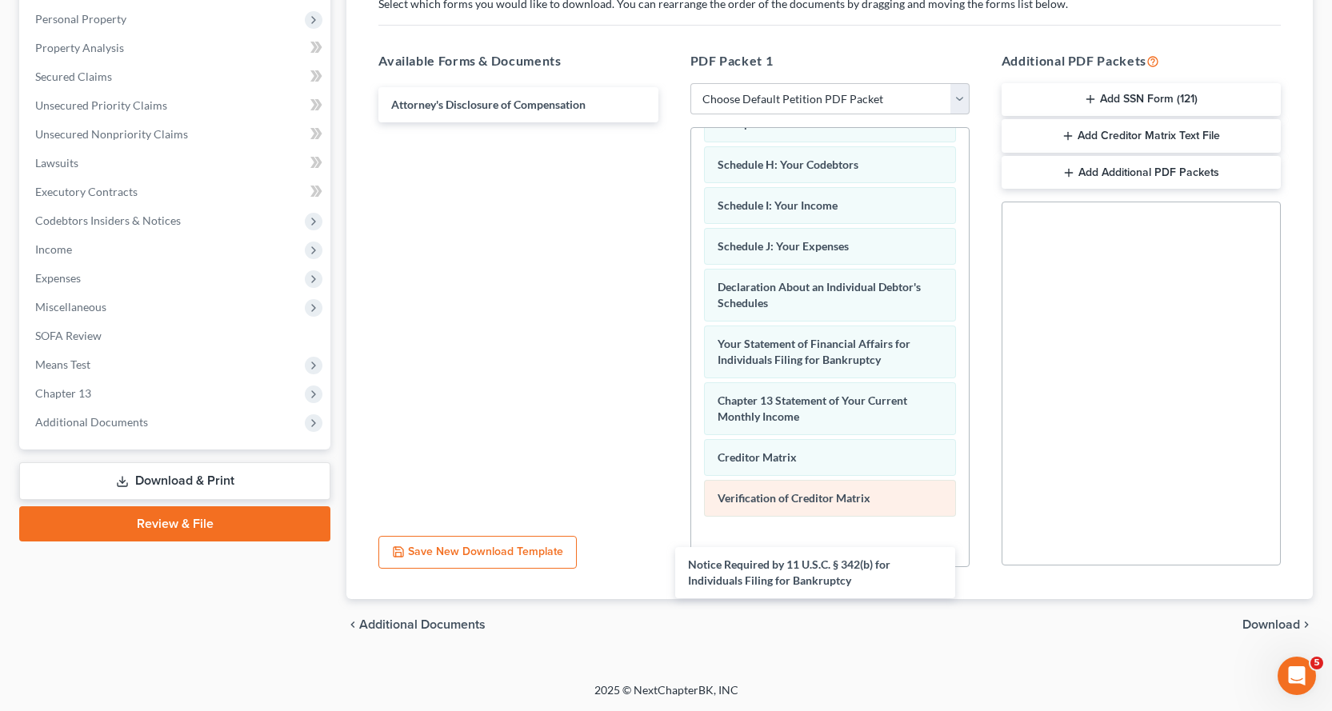
drag, startPoint x: 473, startPoint y: 106, endPoint x: 794, endPoint y: 493, distance: 502.6
click at [670, 122] on div "Notice Required by 11 U.S.C. § 342(b) for Individuals Filing for Bankruptcy Not…" at bounding box center [517, 104] width 305 height 35
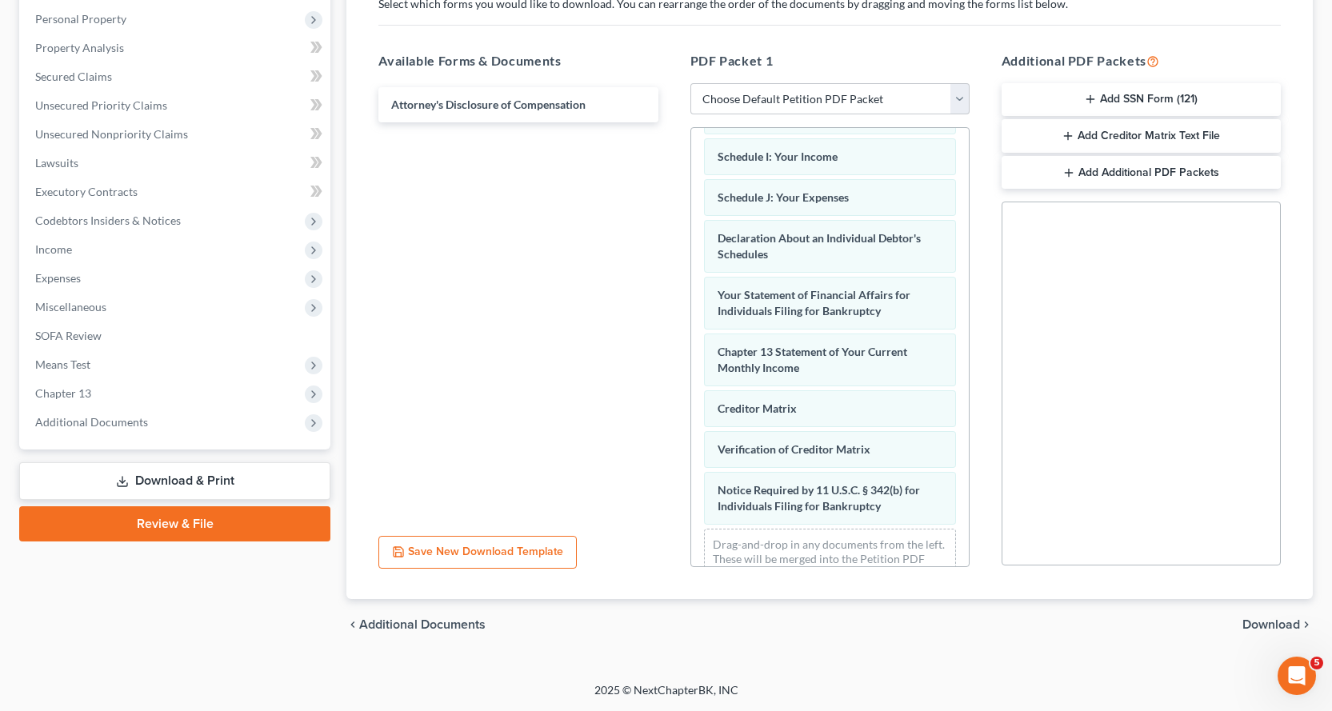
scroll to position [457, 0]
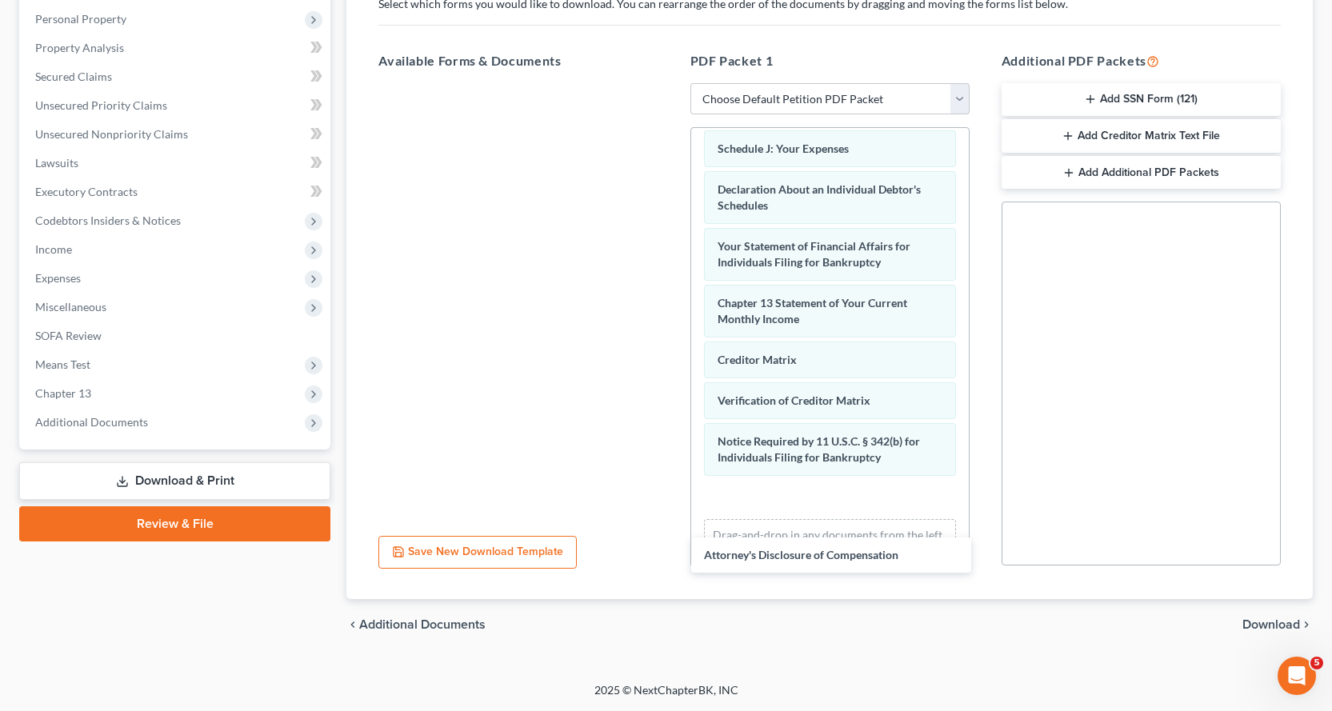
drag, startPoint x: 437, startPoint y: 106, endPoint x: 794, endPoint y: 498, distance: 530.5
click at [670, 83] on div "Attorney's Disclosure of Compensation Attorney's Disclosure of Compensation" at bounding box center [517, 83] width 305 height 0
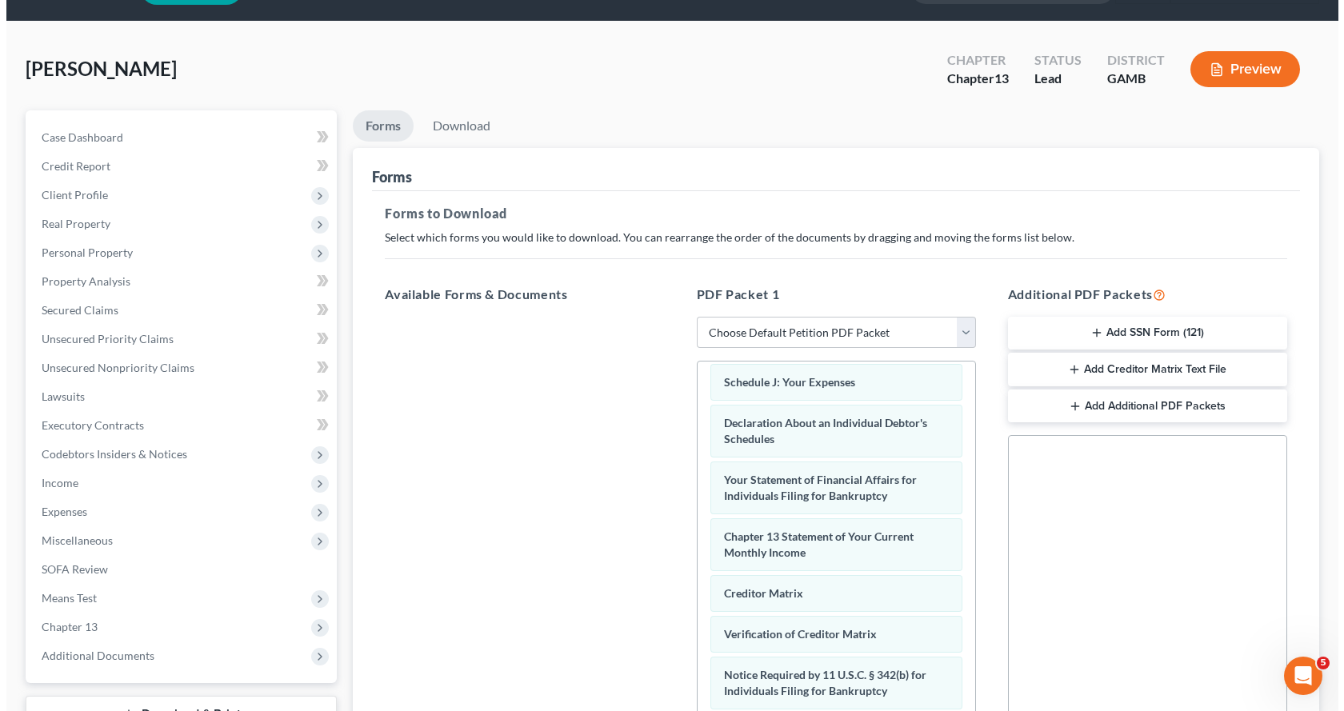
scroll to position [0, 0]
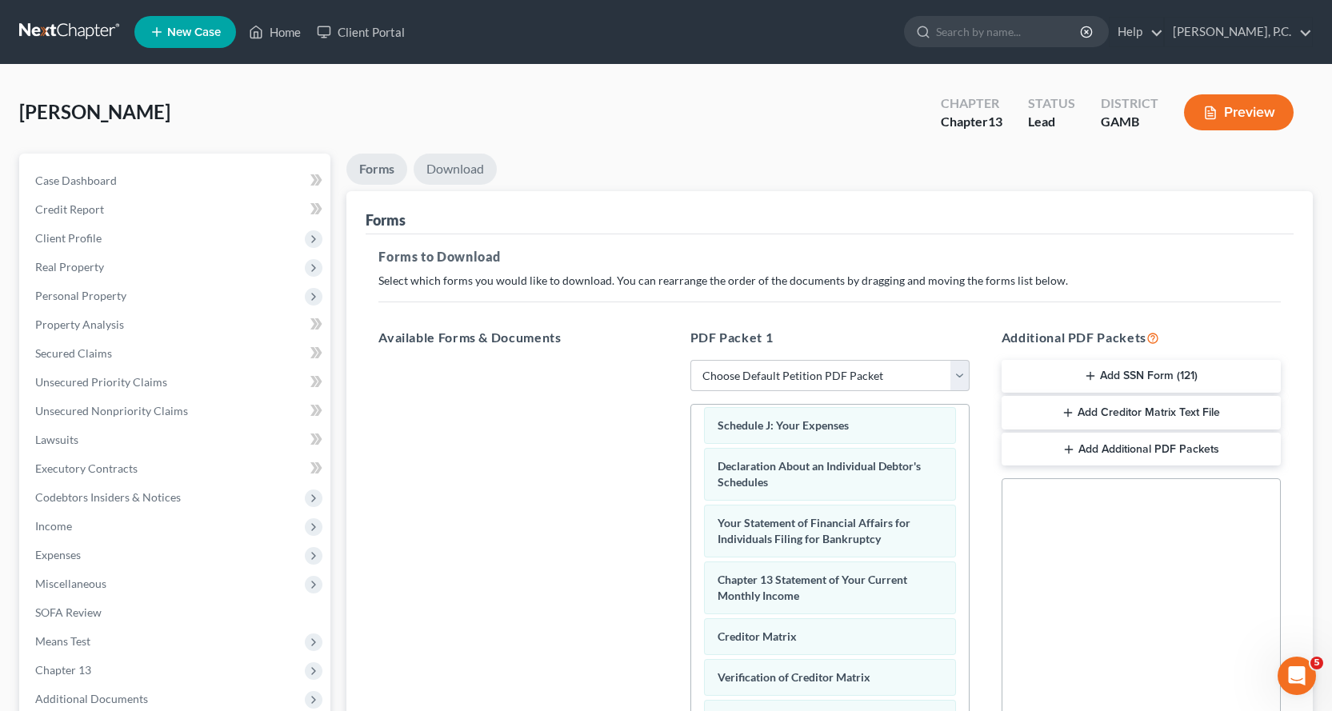
click at [461, 160] on link "Download" at bounding box center [454, 169] width 83 height 31
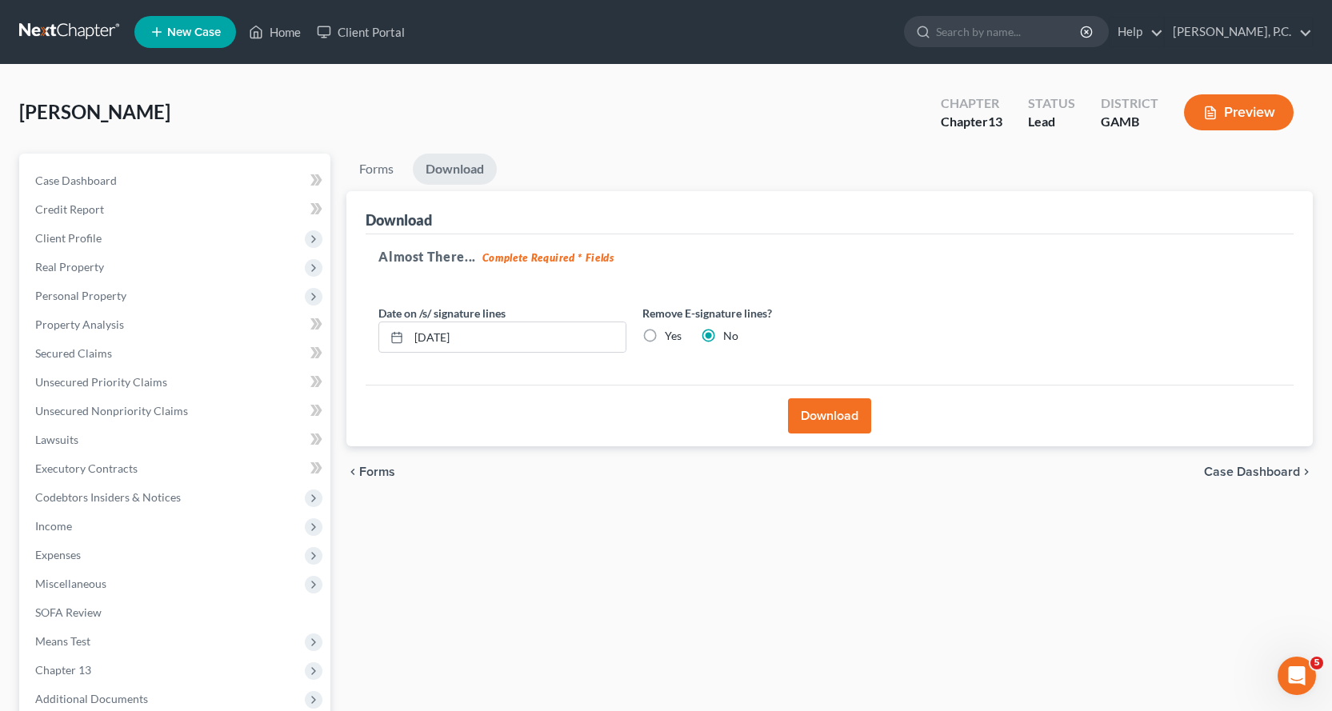
click at [836, 408] on button "Download" at bounding box center [829, 415] width 83 height 35
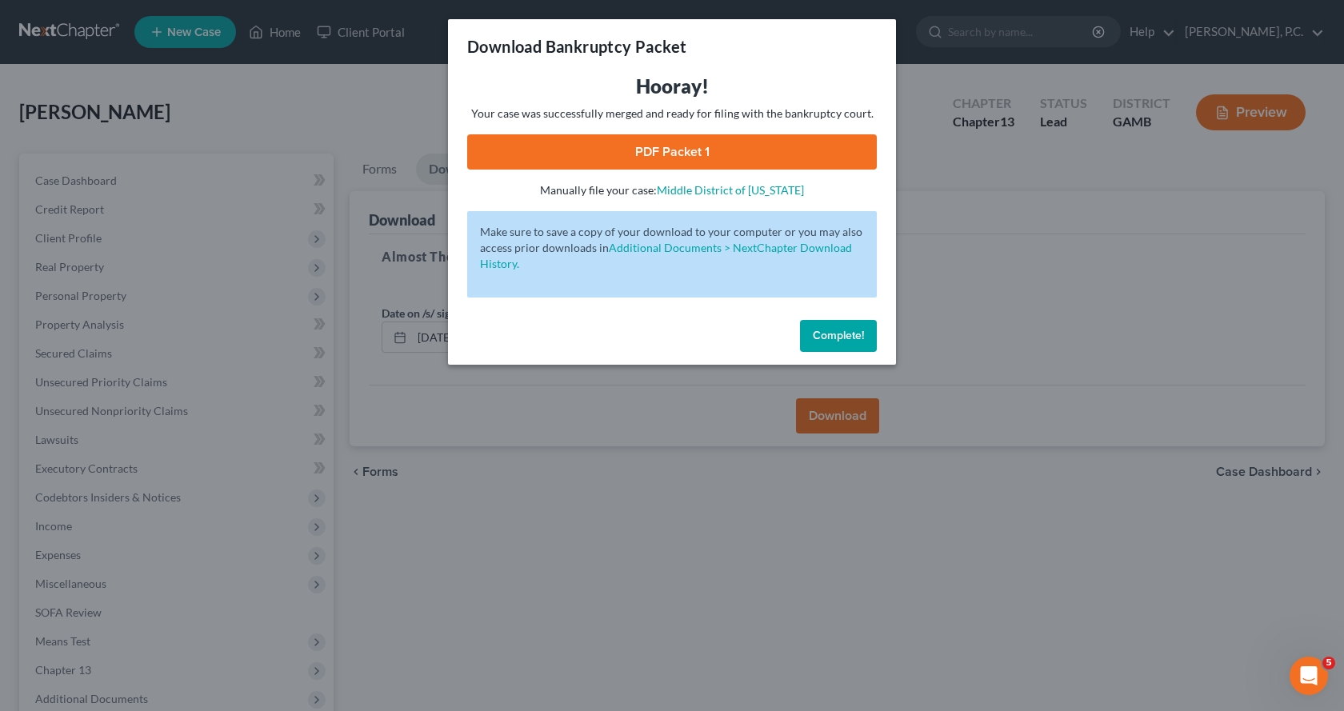
click at [824, 332] on span "Complete!" at bounding box center [838, 336] width 51 height 14
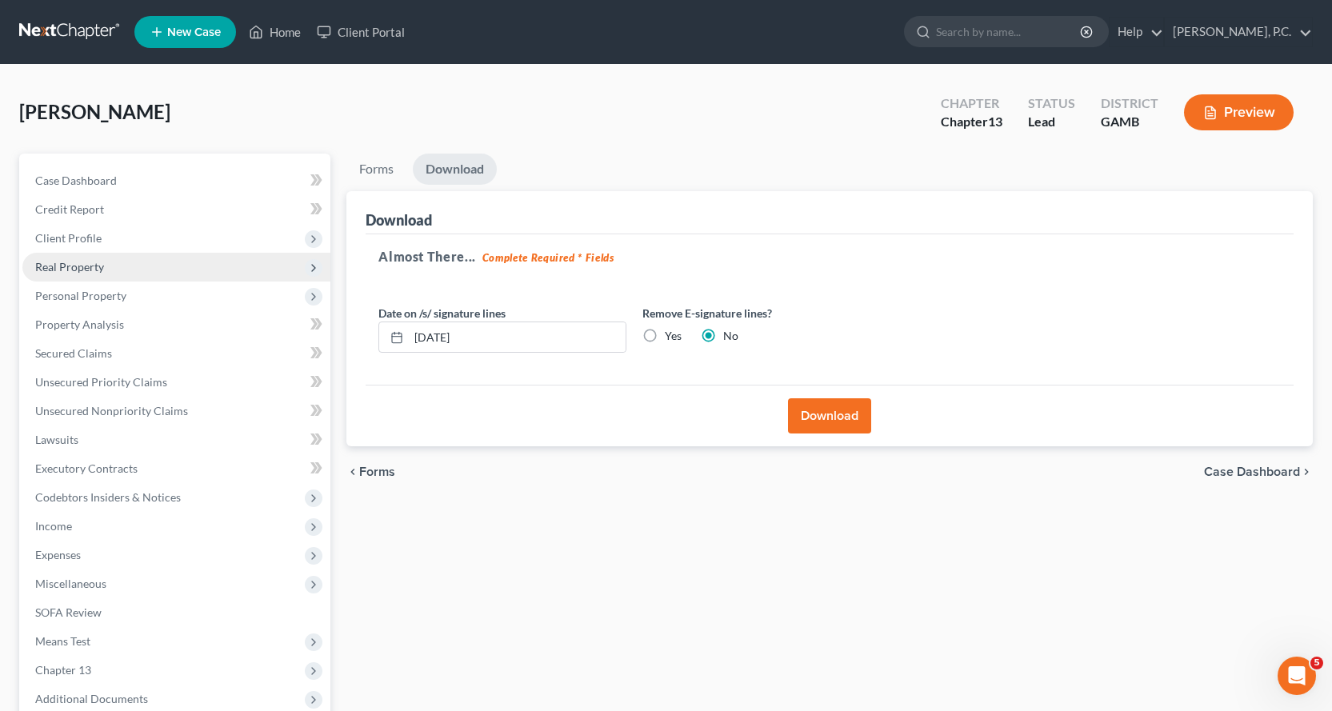
click at [67, 266] on span "Real Property" at bounding box center [69, 267] width 69 height 14
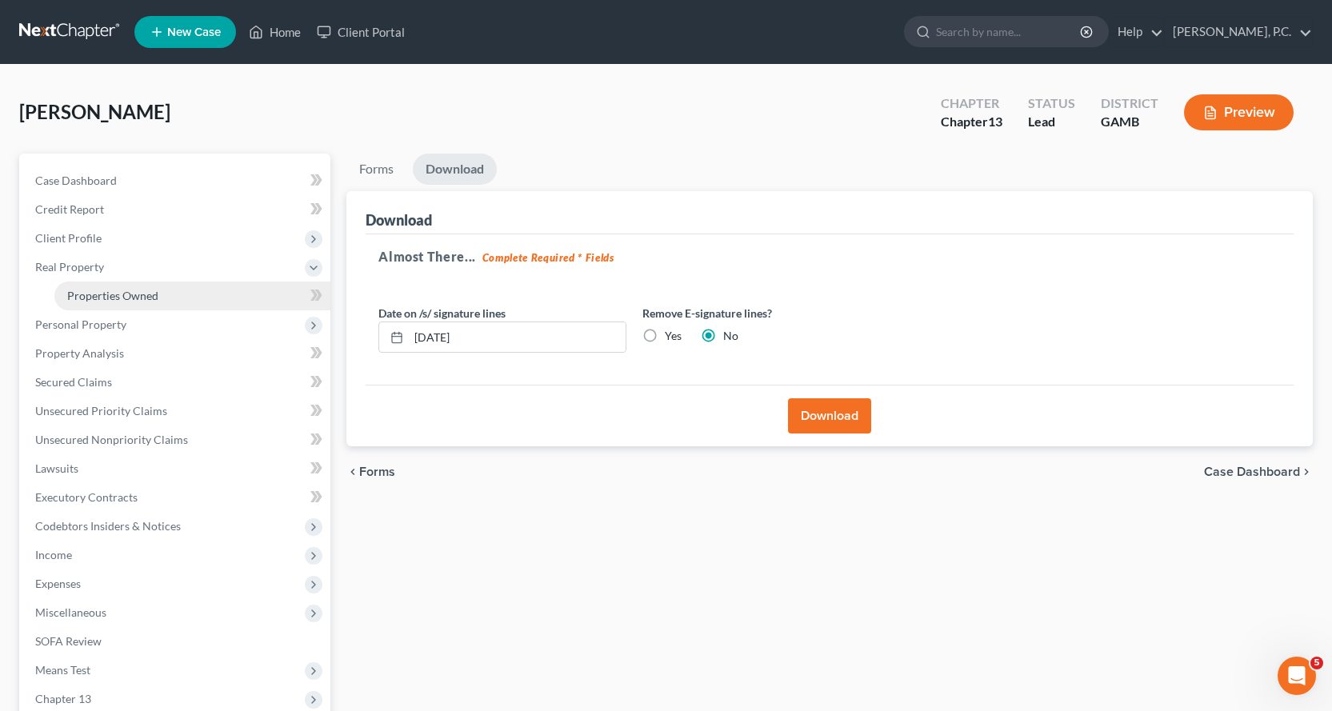
click at [118, 293] on span "Properties Owned" at bounding box center [112, 296] width 91 height 14
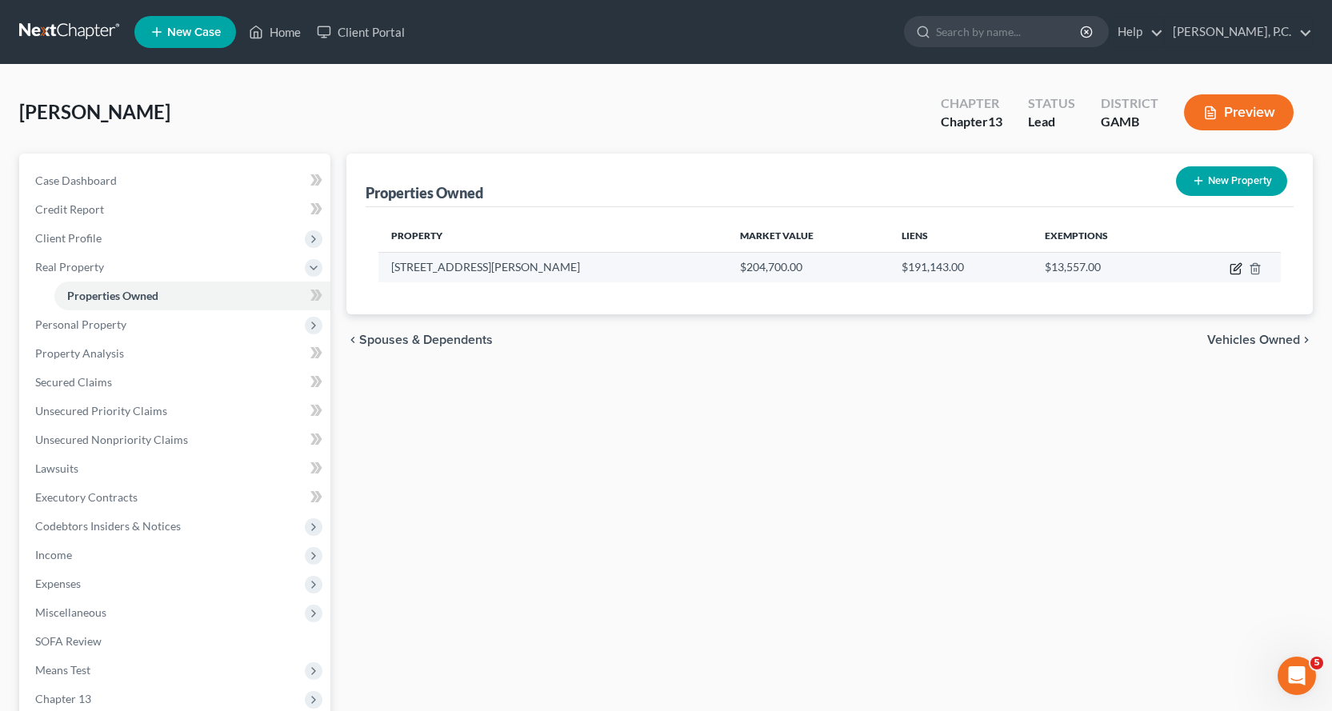
click at [1235, 268] on icon "button" at bounding box center [1236, 266] width 7 height 7
select select "10"
select select "75"
select select "0"
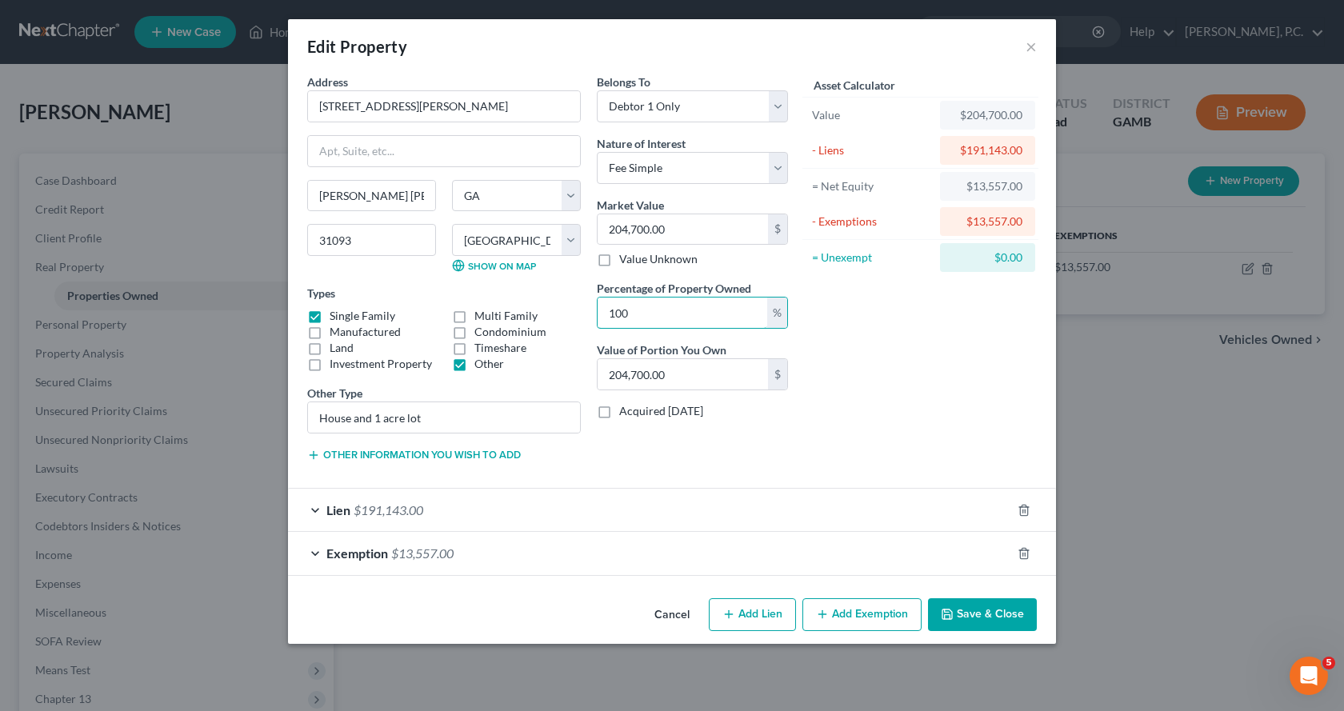
drag, startPoint x: 666, startPoint y: 316, endPoint x: 553, endPoint y: 315, distance: 113.6
click at [553, 315] on div "Address * [GEOGRAPHIC_DATA][PERSON_NAME] Warner [GEOGRAPHIC_DATA] [US_STATE][GE…" at bounding box center [547, 274] width 497 height 401
type input "5"
type input "10,235.00"
type input "50"
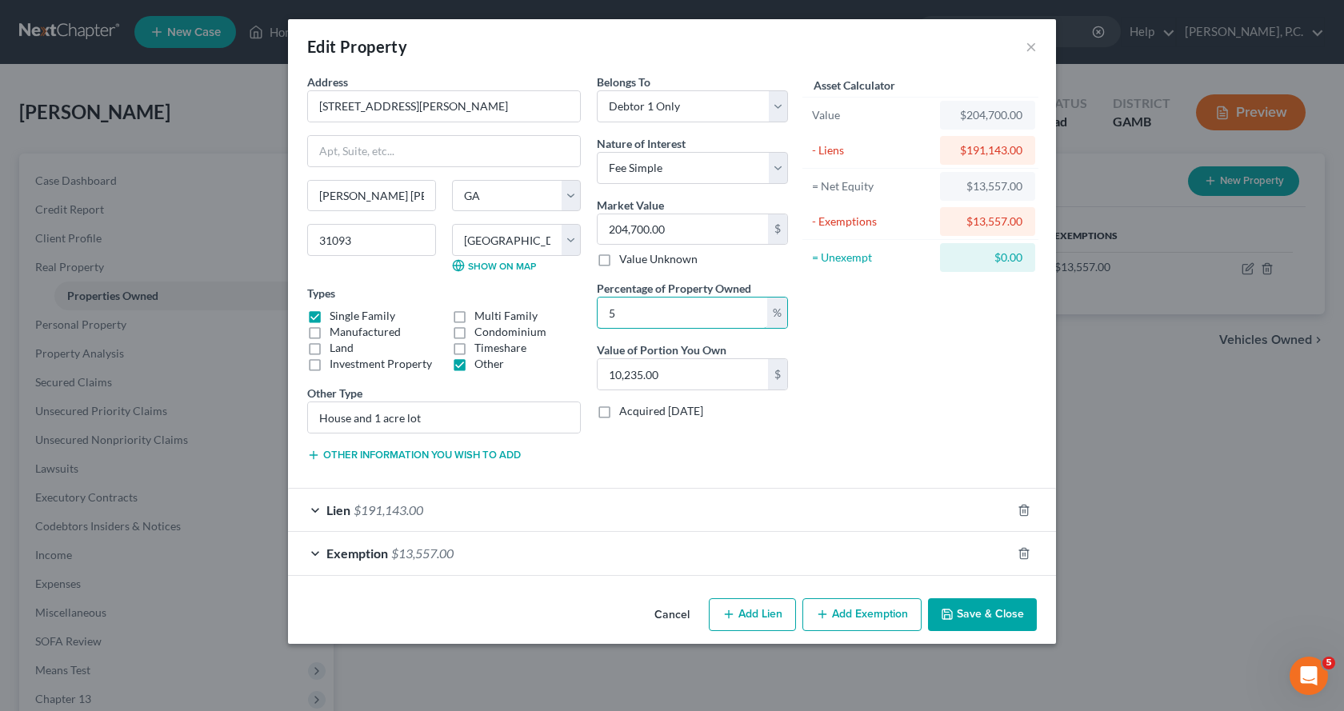
type input "102,350.00"
type input "50.00"
click at [698, 517] on div "Lien $191,143.00" at bounding box center [649, 510] width 723 height 42
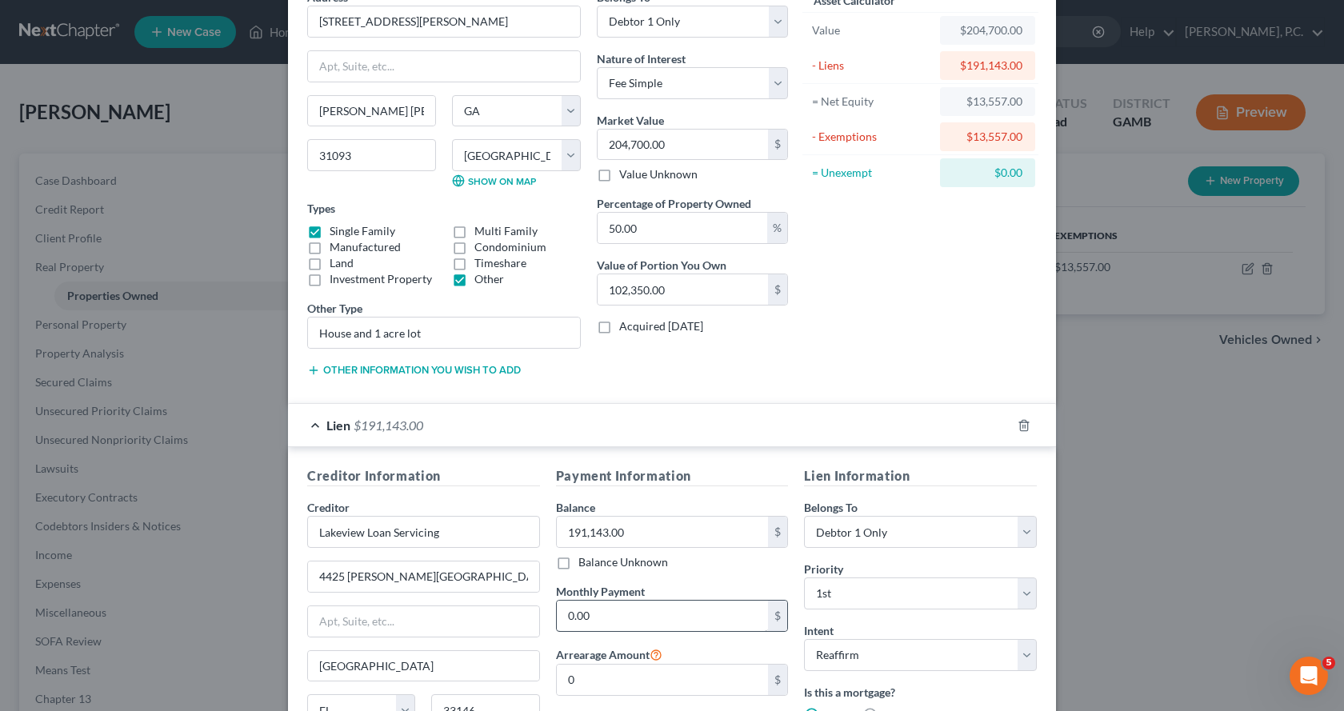
scroll to position [306, 0]
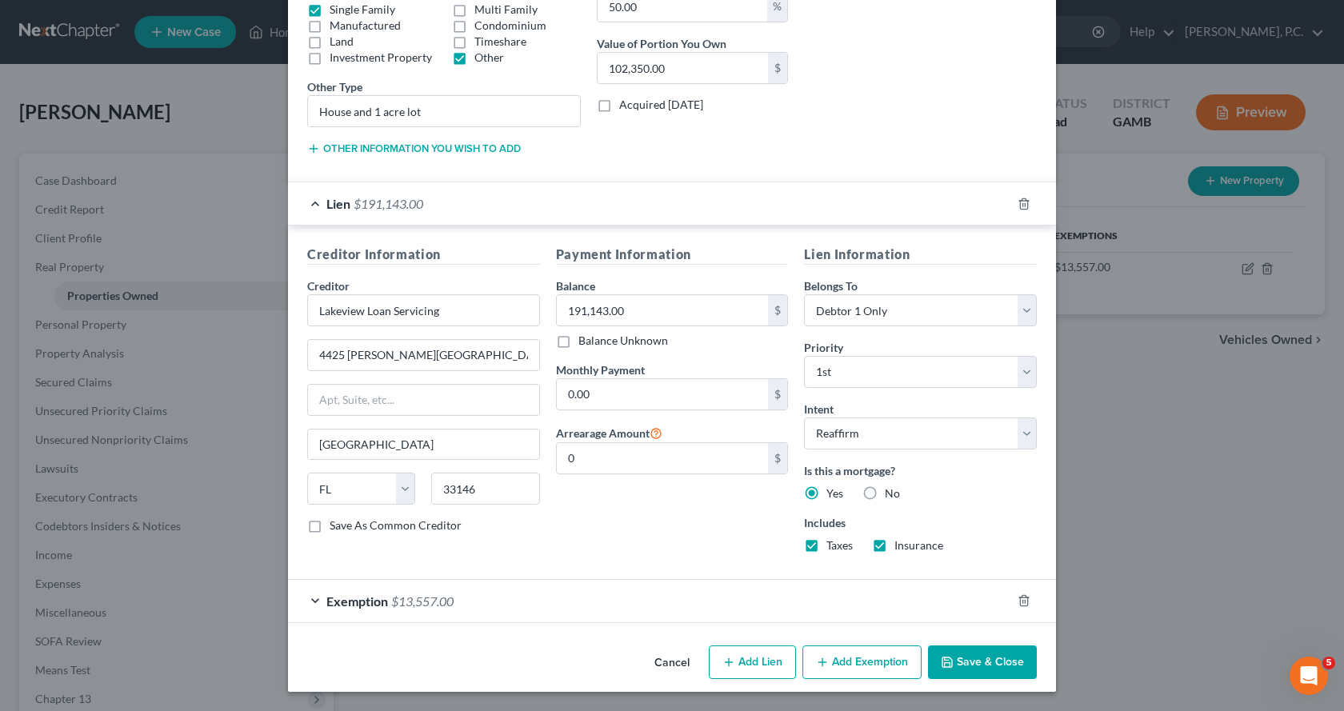
click at [311, 598] on div "Exemption $13,557.00" at bounding box center [649, 601] width 723 height 42
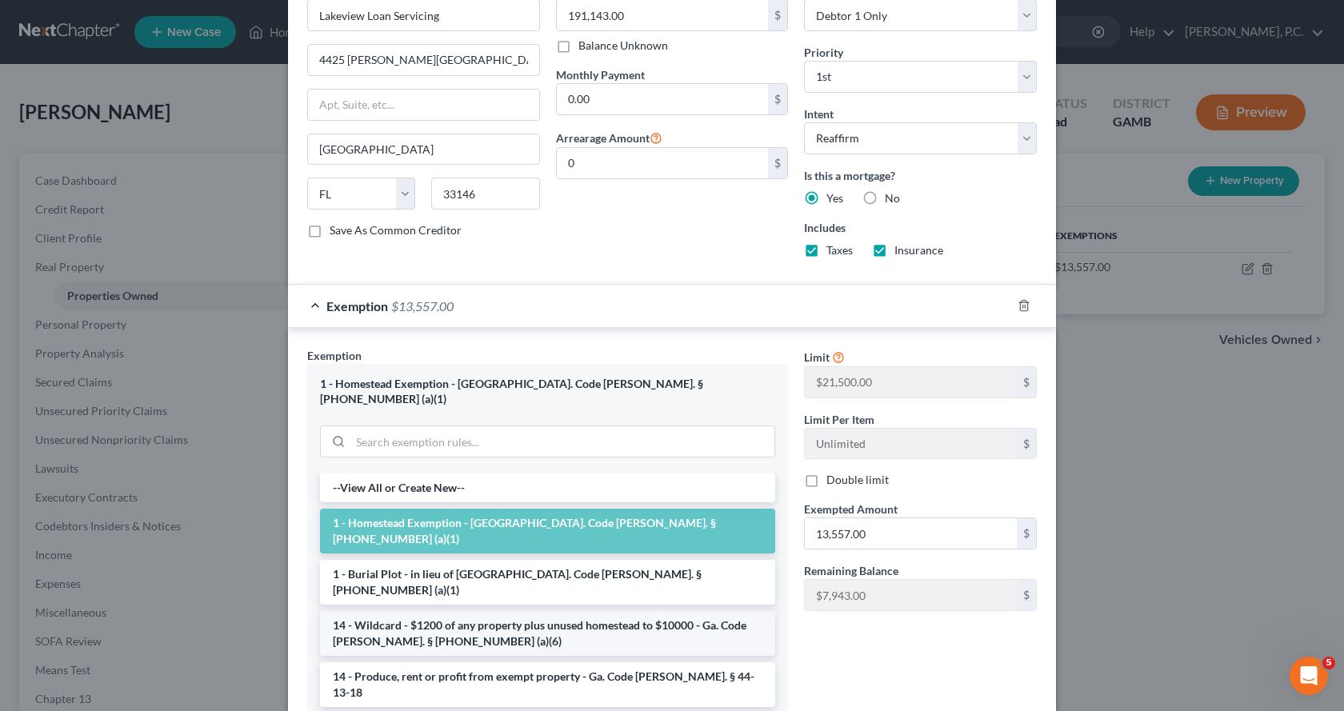
scroll to position [626, 0]
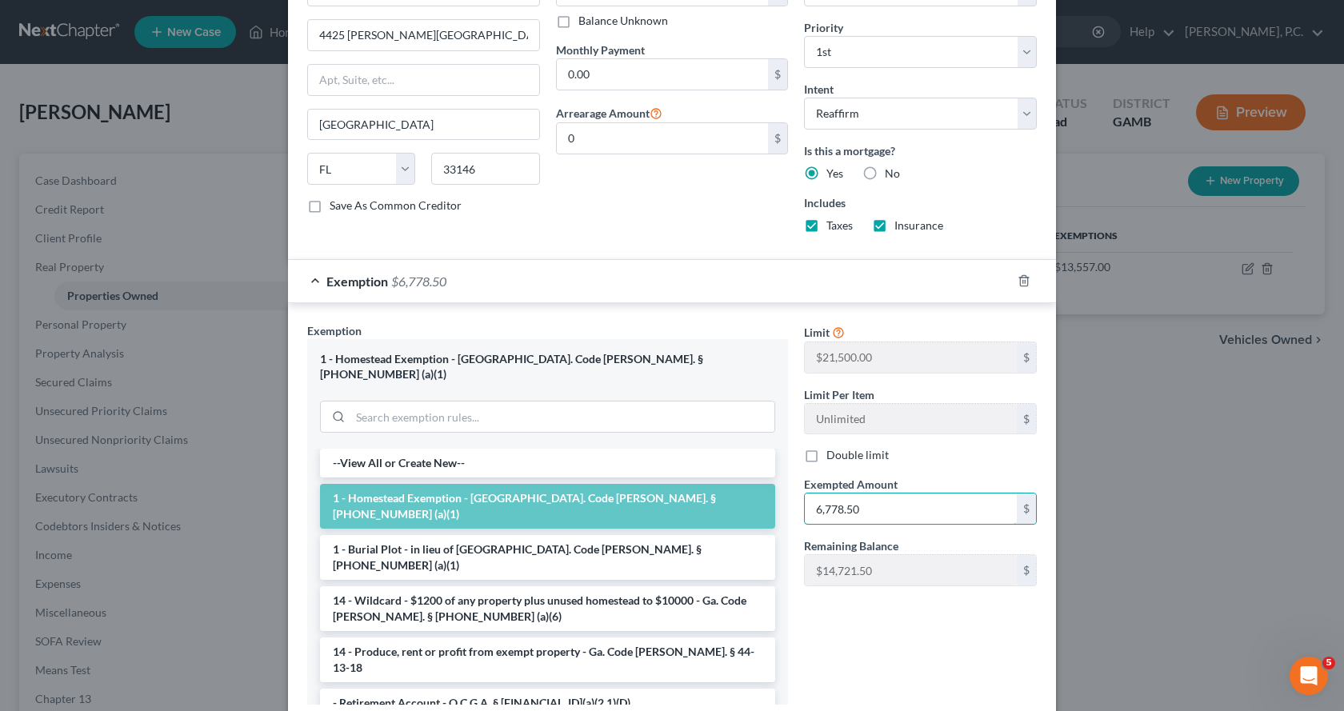
type input "6,778.50"
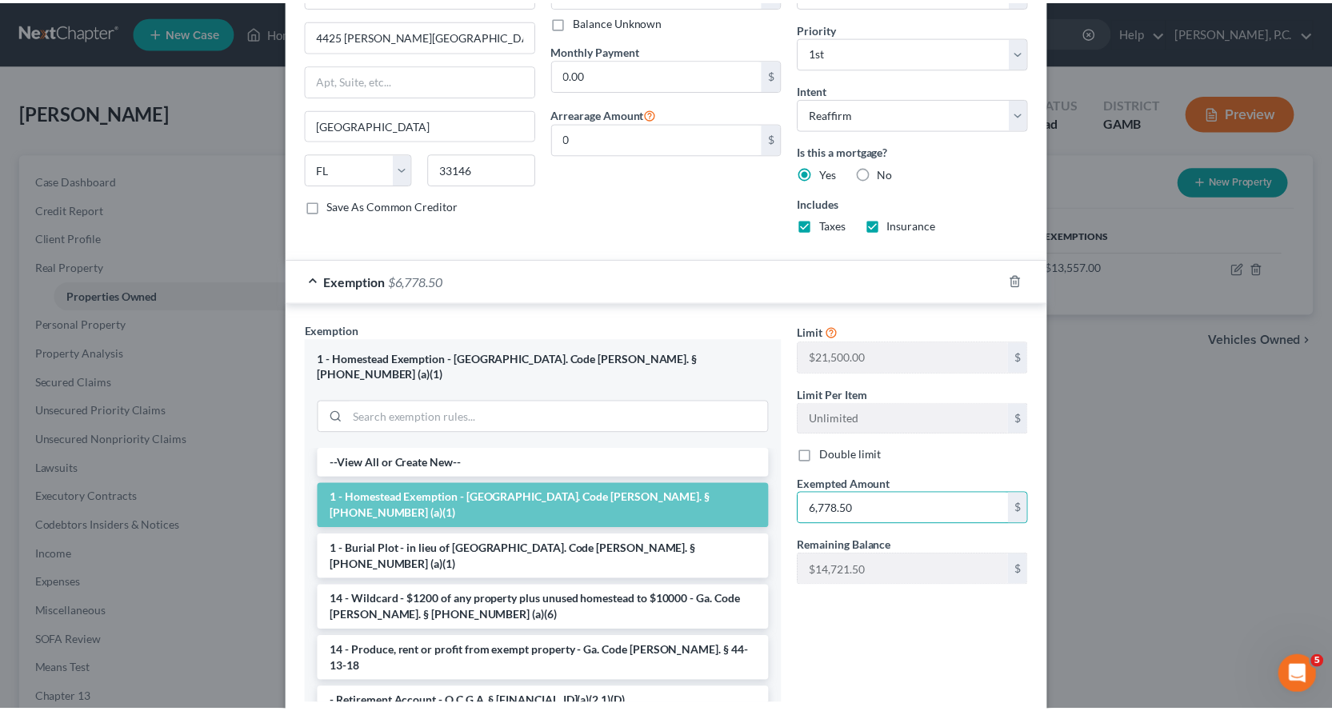
scroll to position [719, 0]
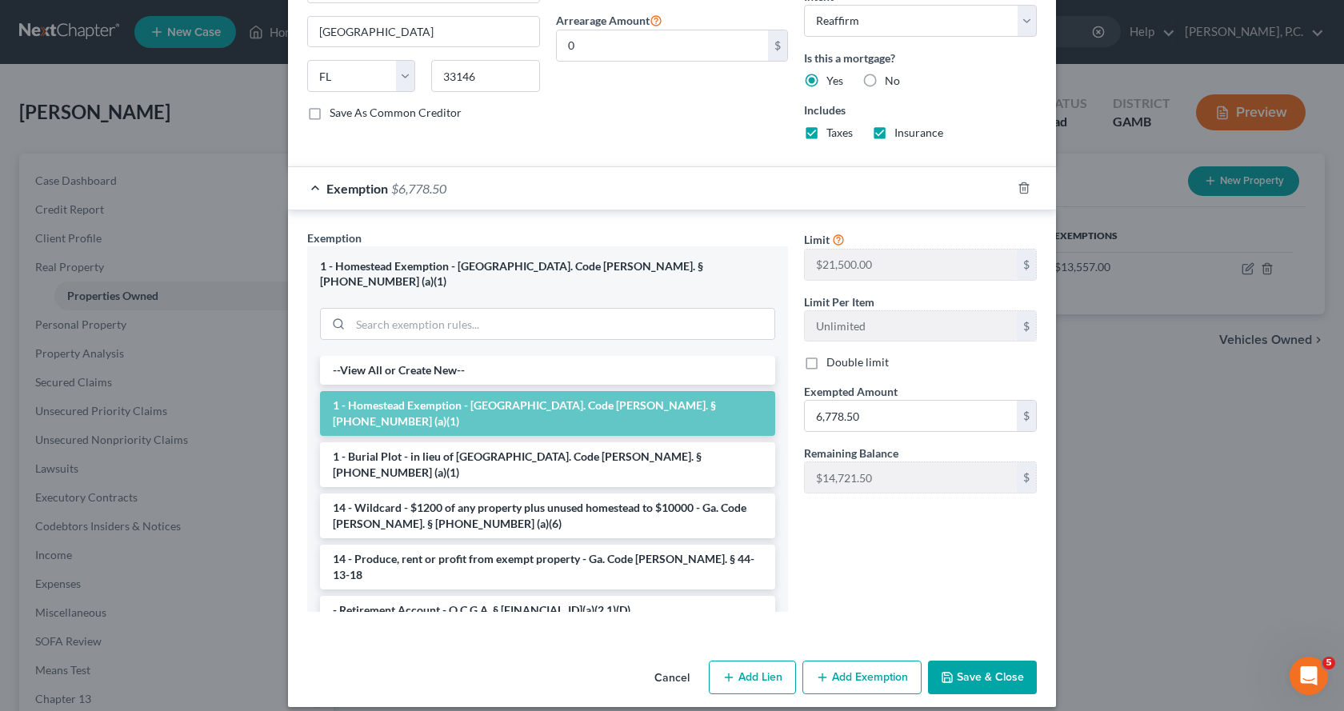
click at [992, 663] on button "Save & Close" at bounding box center [982, 678] width 109 height 34
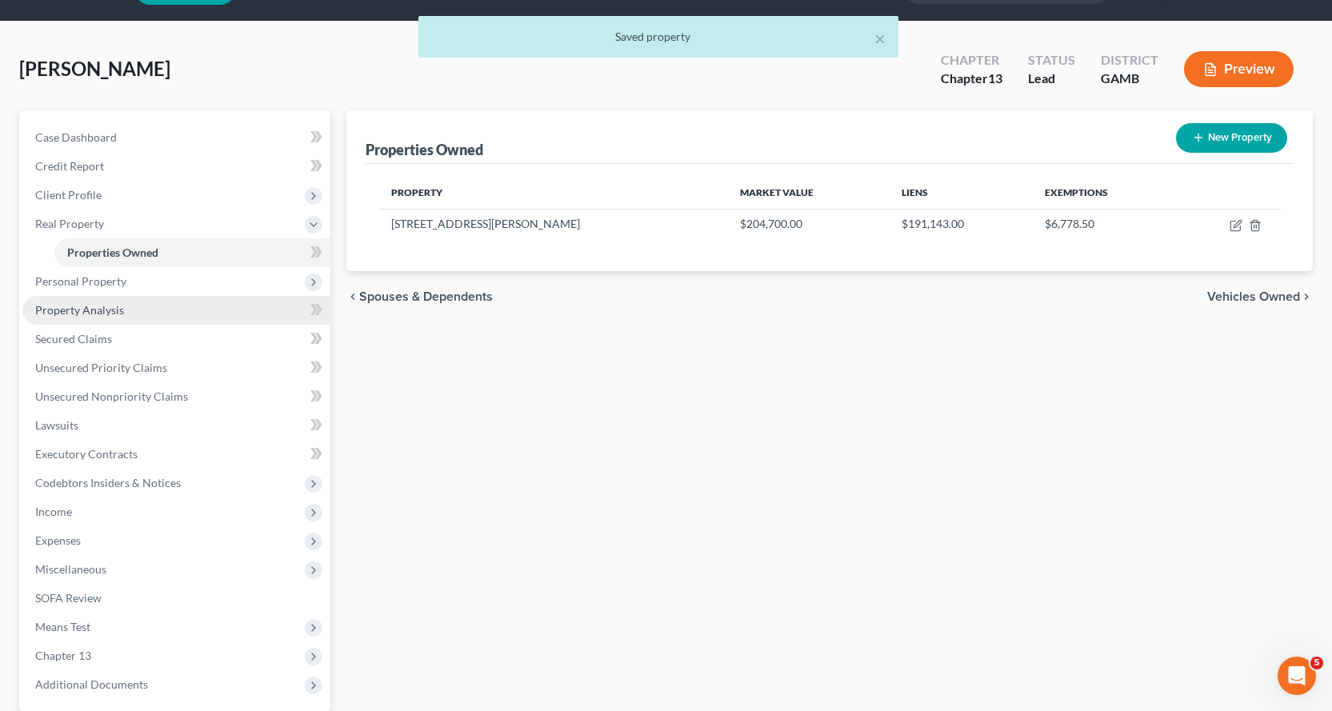
scroll to position [37, 0]
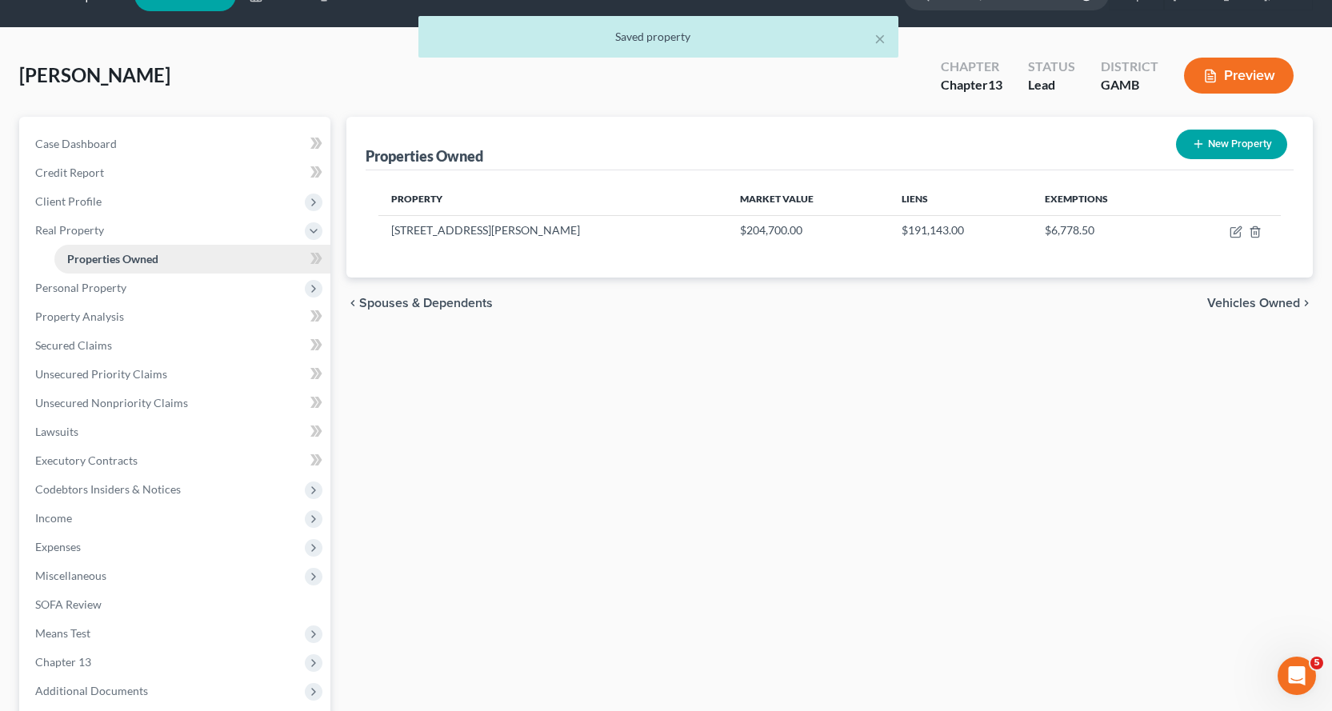
click at [147, 257] on span "Properties Owned" at bounding box center [112, 259] width 91 height 14
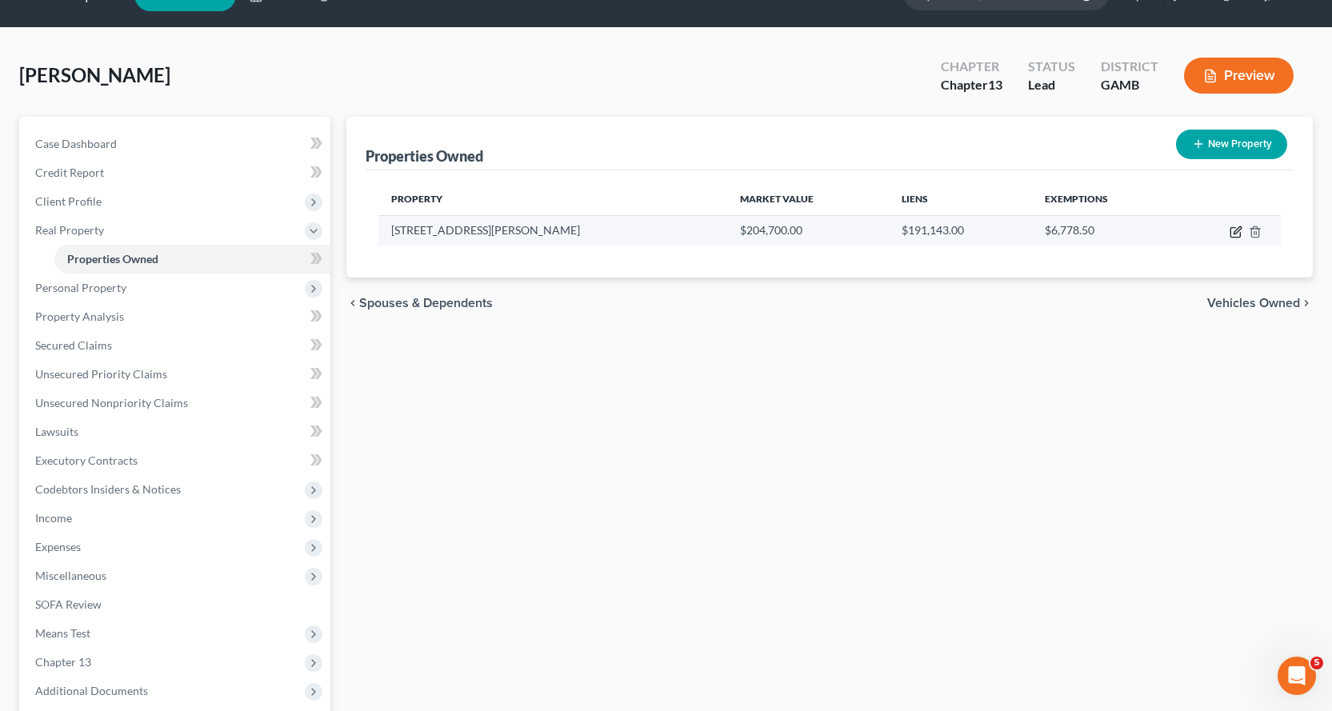
click at [1236, 231] on icon "button" at bounding box center [1235, 232] width 13 height 13
select select "10"
select select "75"
select select "0"
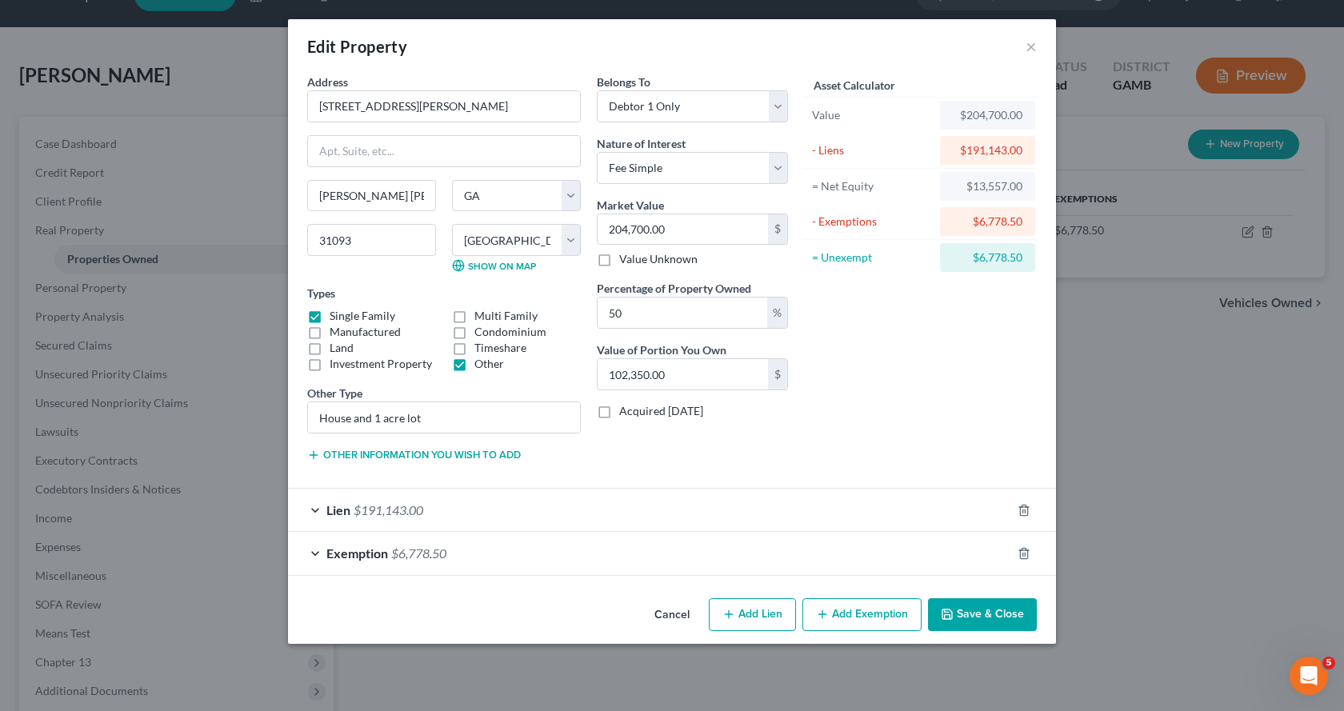
click at [987, 612] on button "Save & Close" at bounding box center [982, 615] width 109 height 34
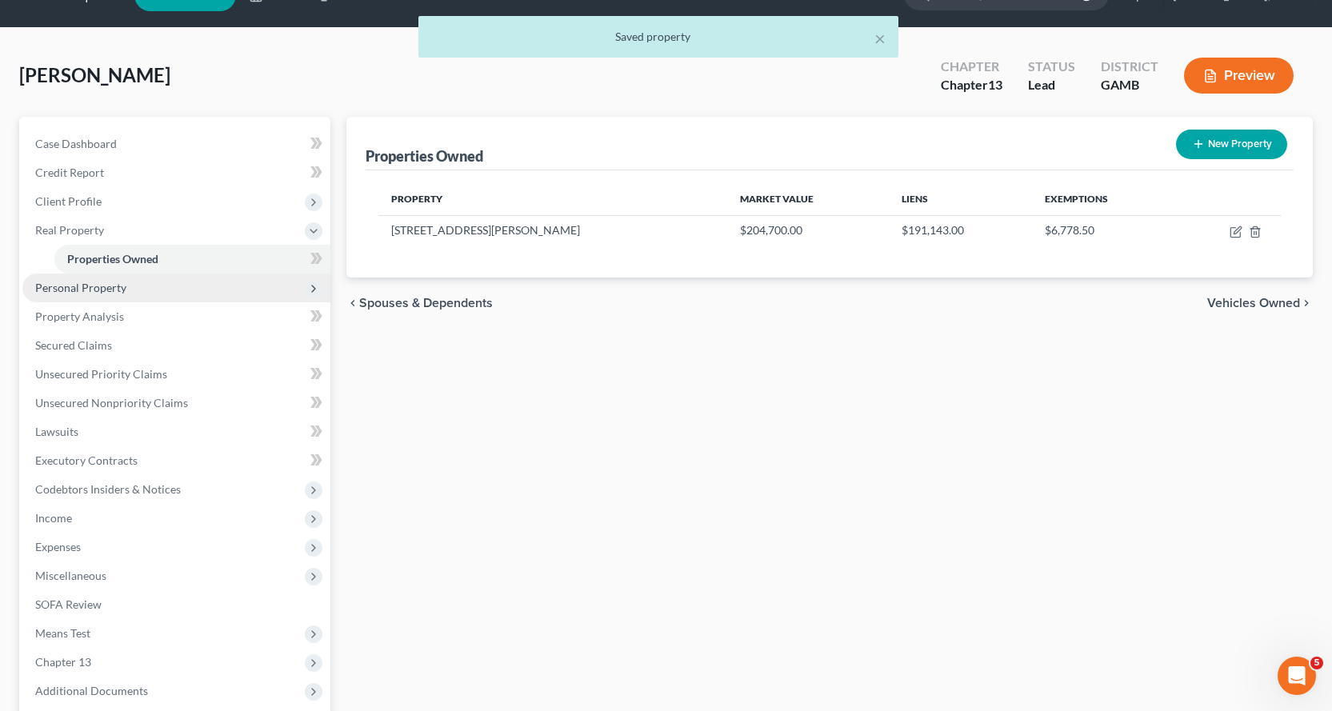
click at [90, 288] on span "Personal Property" at bounding box center [80, 288] width 91 height 14
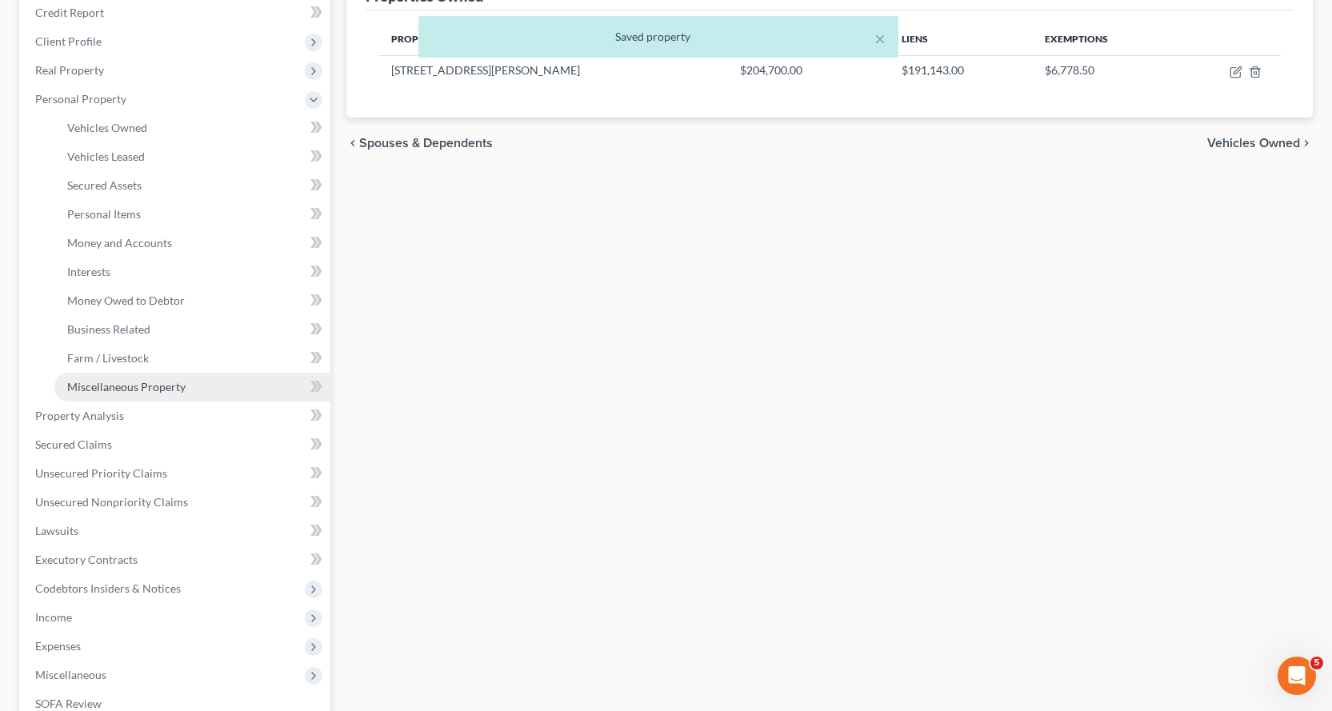
click at [135, 385] on span "Miscellaneous Property" at bounding box center [126, 387] width 118 height 14
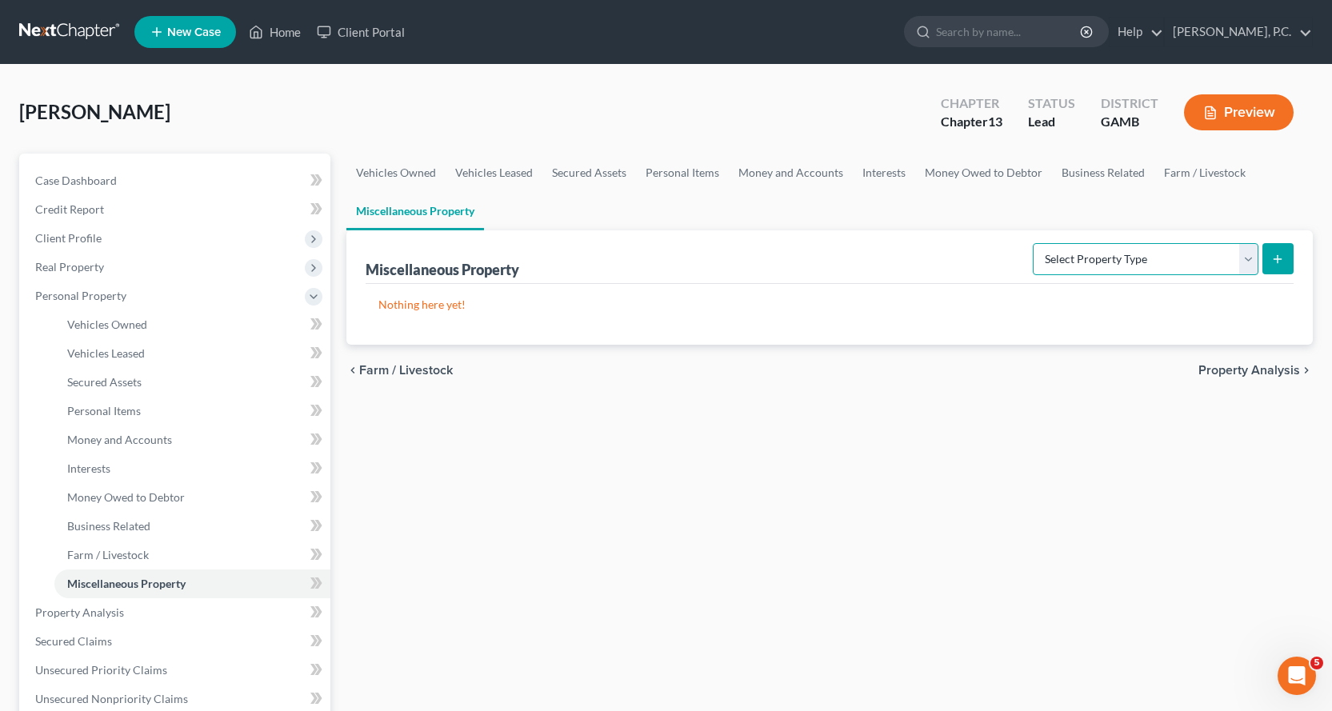
click at [1249, 254] on select "Select Property Type Assigned for Creditor Benefit [DATE] Holding for Another N…" at bounding box center [1145, 259] width 226 height 32
select select "transferred"
click at [1032, 243] on select "Select Property Type Assigned for Creditor Benefit [DATE] Holding for Another N…" at bounding box center [1145, 259] width 226 height 32
click at [1274, 257] on icon "submit" at bounding box center [1277, 259] width 13 height 13
select select "Ordinary ([DATE])"
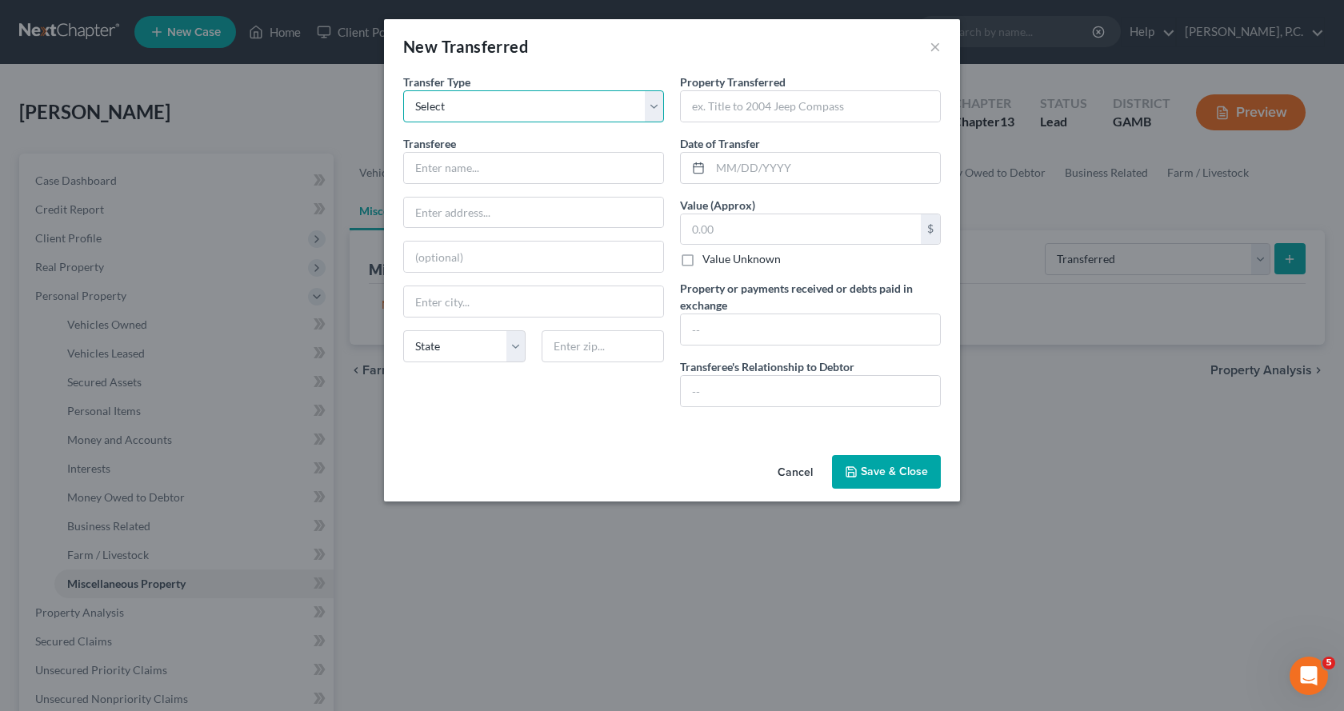
click at [655, 102] on select "Select Ordinary ([DATE]) [DATE]" at bounding box center [533, 106] width 261 height 32
click at [521, 174] on input "text" at bounding box center [533, 168] width 259 height 30
type input "[PERSON_NAME]"
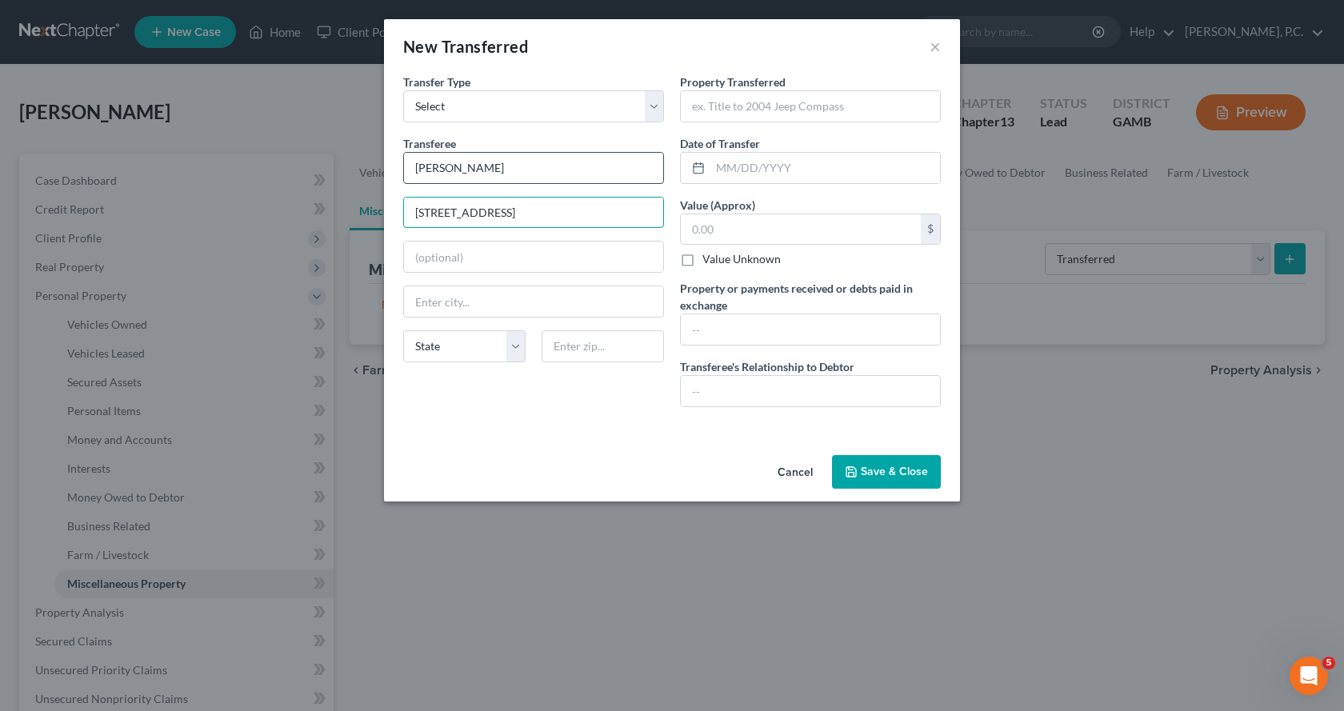
type input "[STREET_ADDRESS]"
type input "[PERSON_NAME] [PERSON_NAME]"
select select "10"
type input "31093"
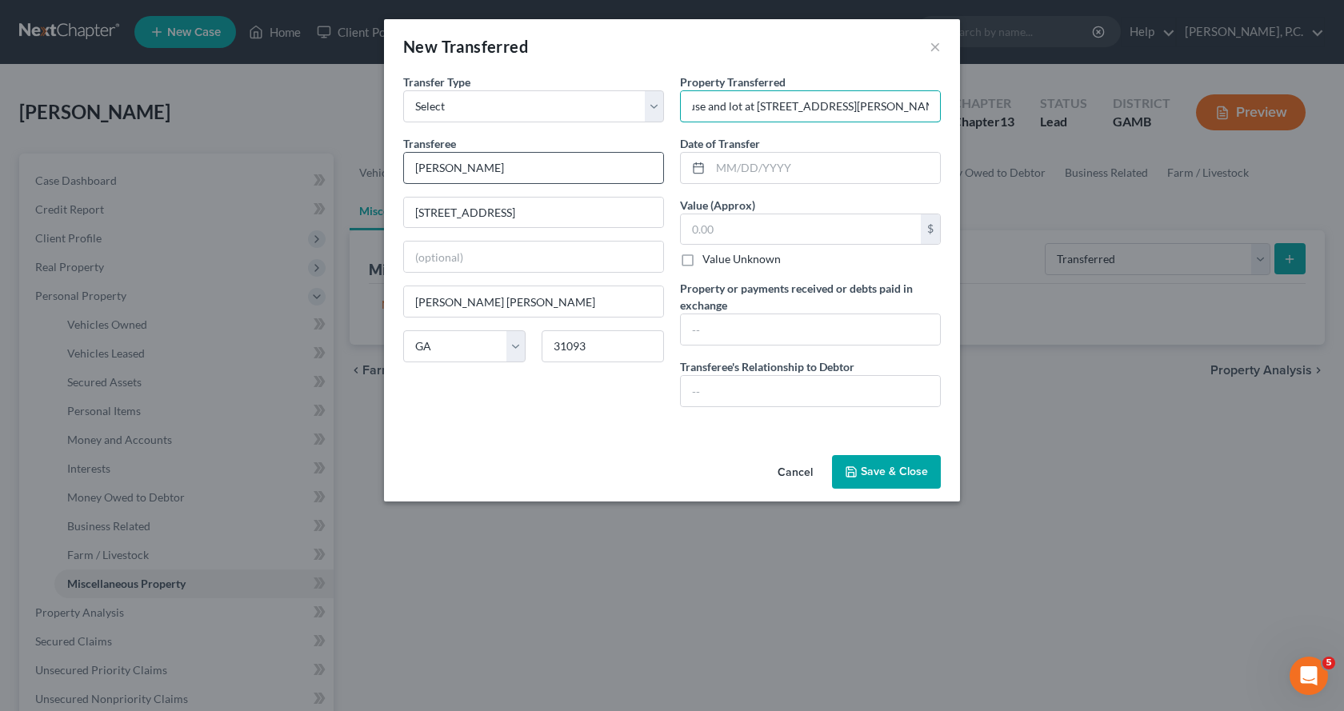
scroll to position [0, 25]
type input "House and lot at [STREET_ADDRESS][PERSON_NAME]"
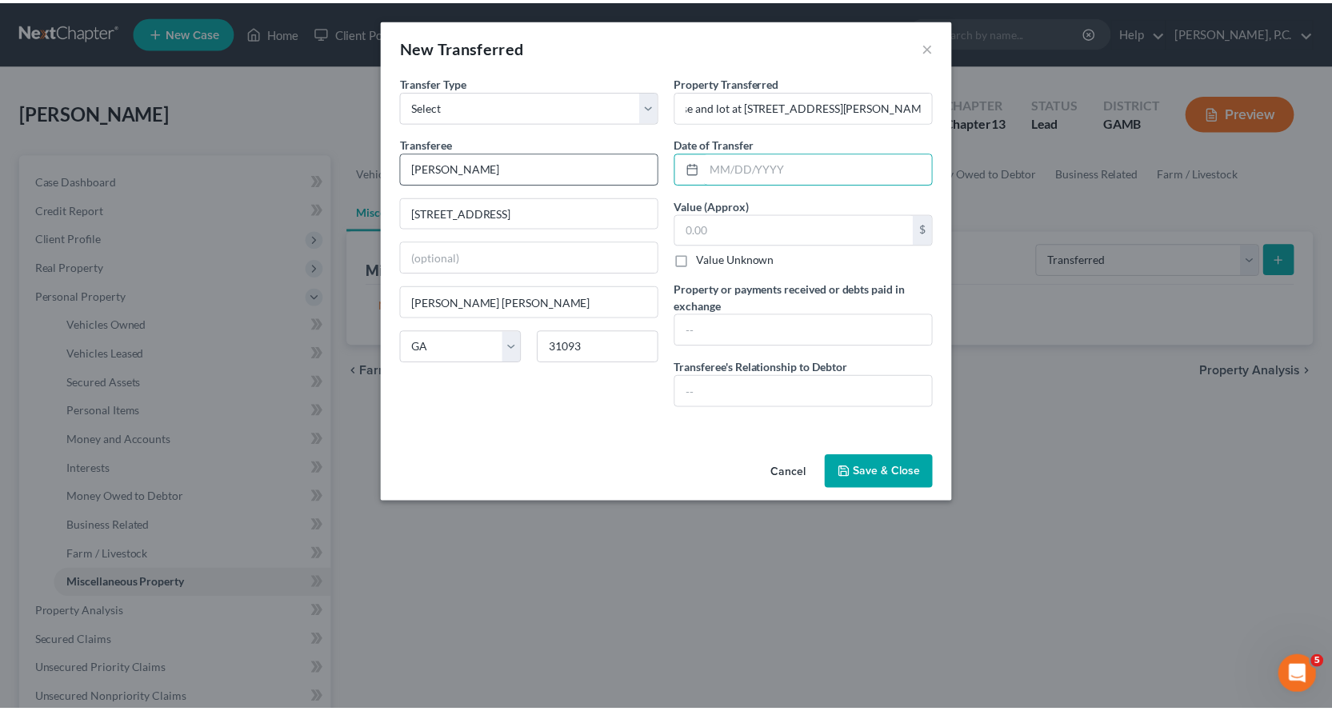
scroll to position [0, 0]
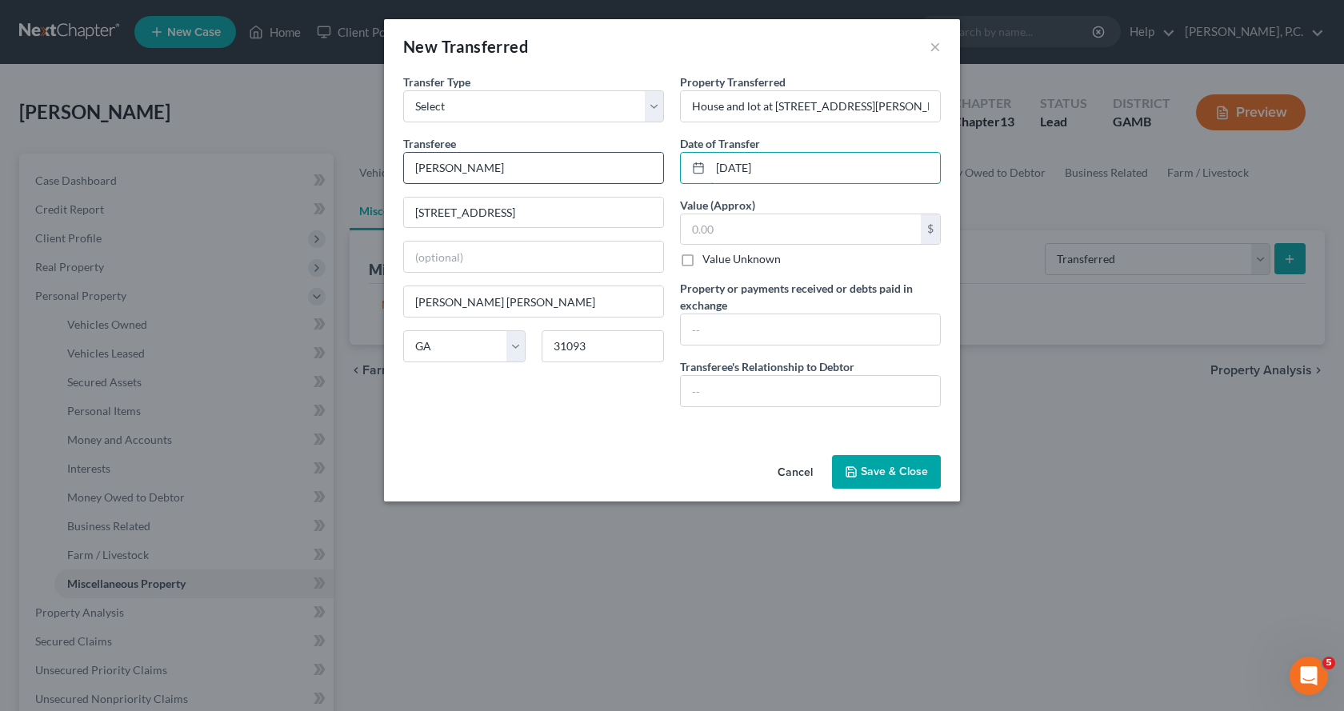
type input "[DATE]"
type input "204,700.00"
click at [702, 336] on input "text" at bounding box center [810, 329] width 259 height 30
type input "No consideration"
type input "Daughter"
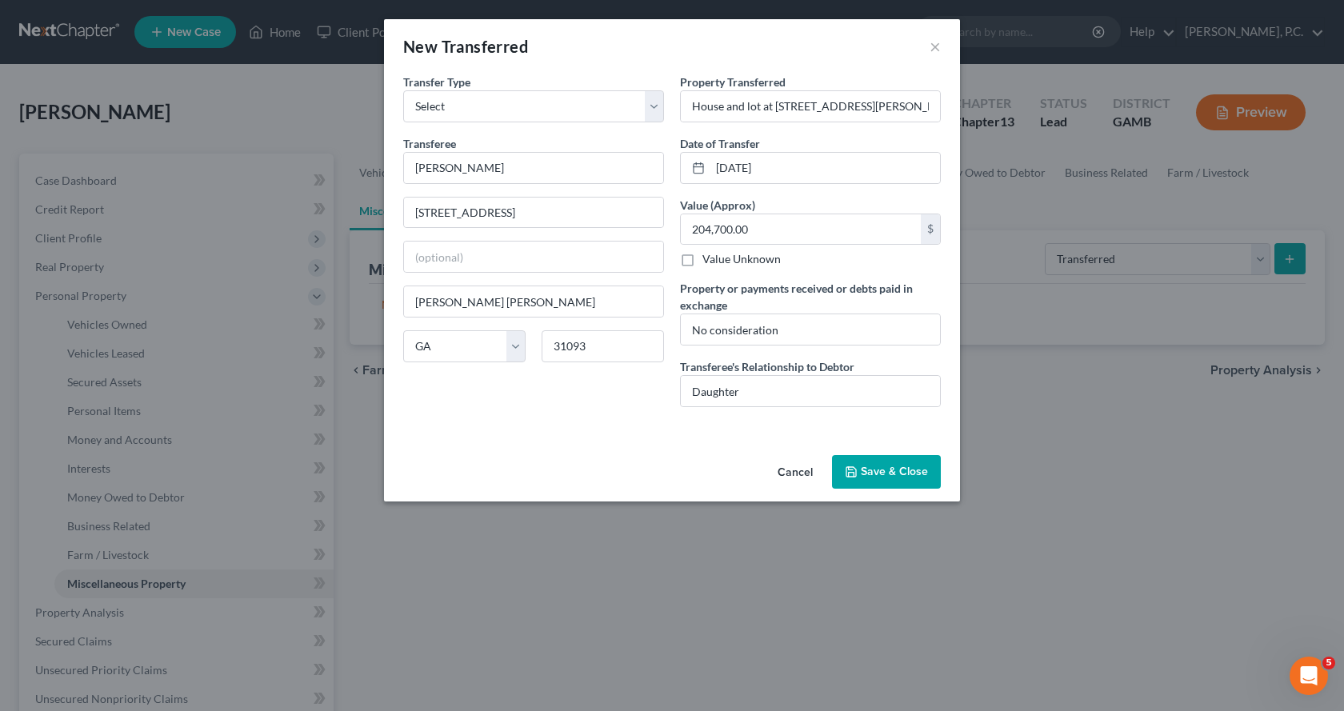
click at [907, 475] on button "Save & Close" at bounding box center [886, 472] width 109 height 34
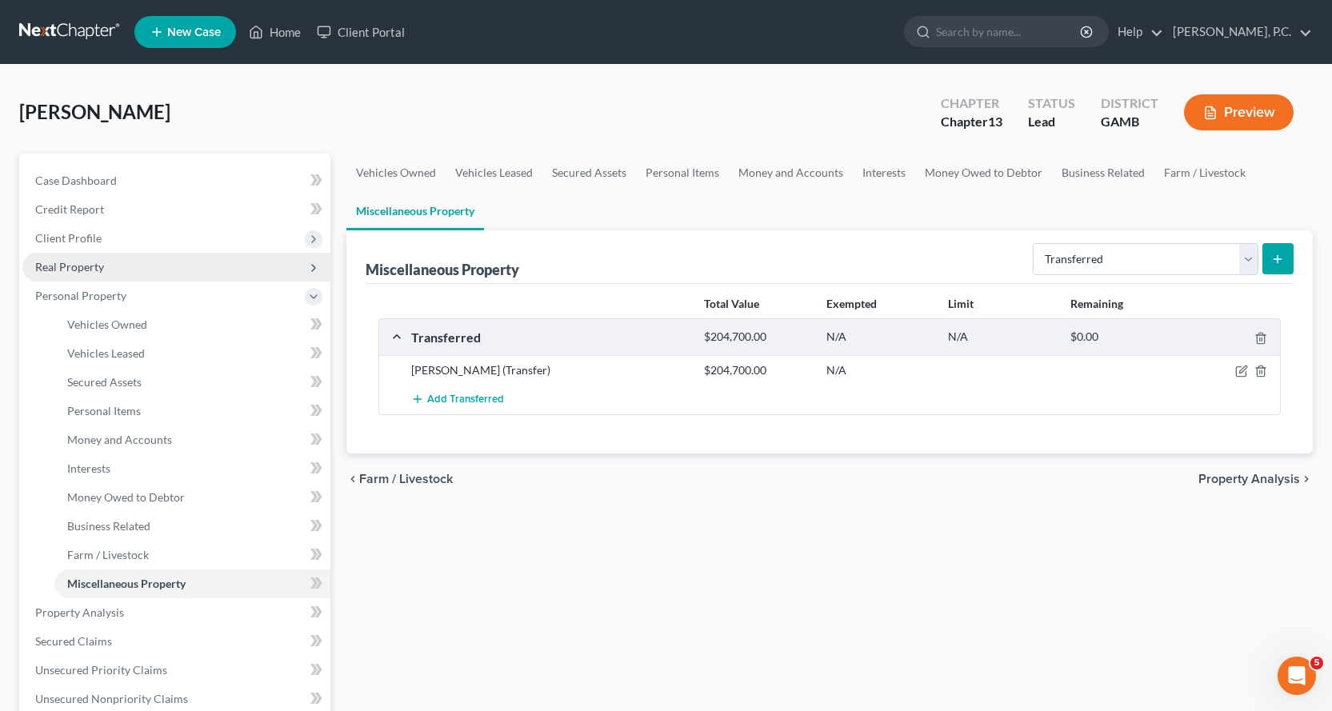
click at [91, 267] on span "Real Property" at bounding box center [69, 267] width 69 height 14
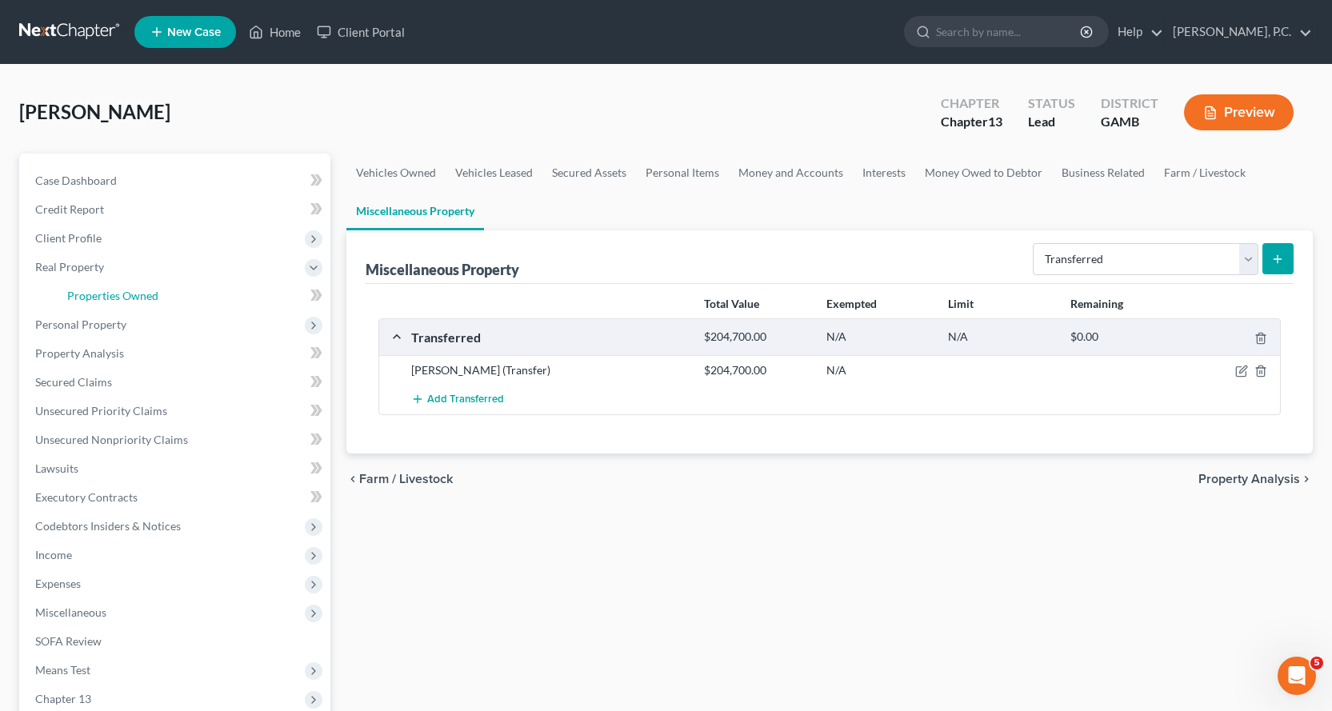
click at [134, 295] on span "Properties Owned" at bounding box center [112, 296] width 91 height 14
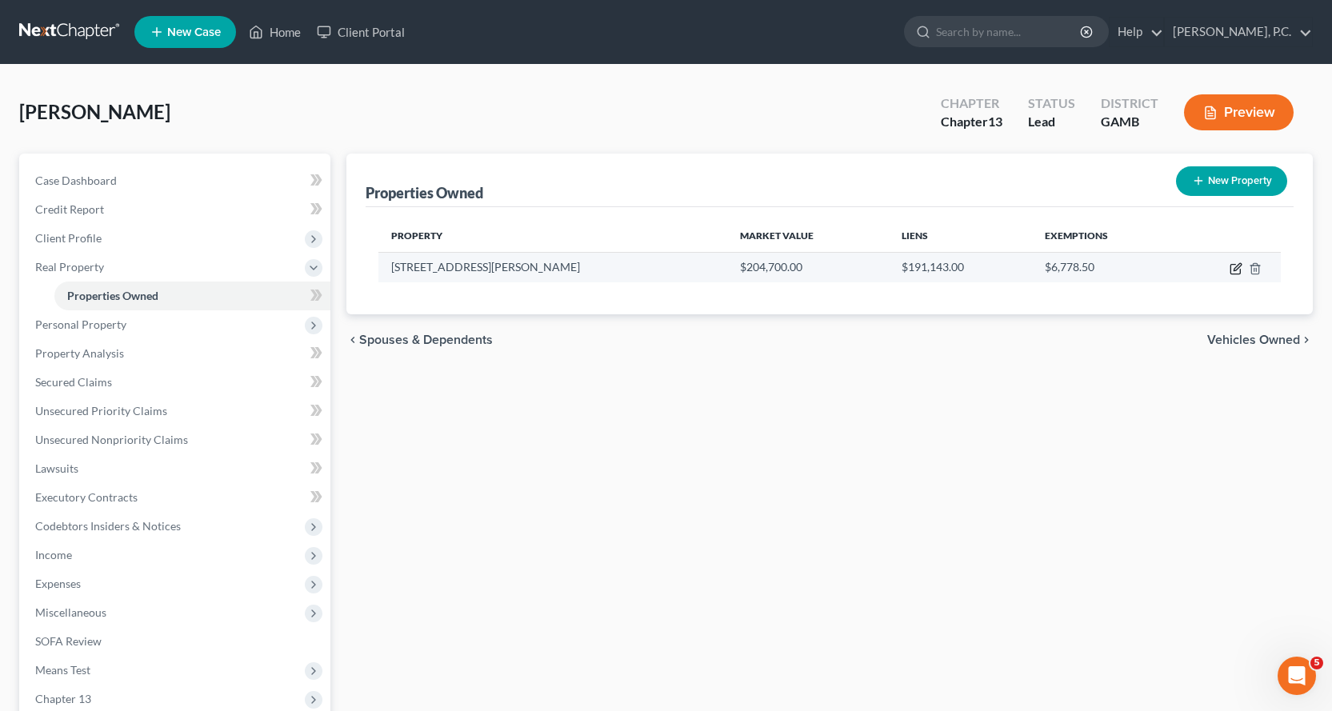
click at [1236, 269] on icon "button" at bounding box center [1235, 268] width 13 height 13
select select "10"
select select "75"
select select "0"
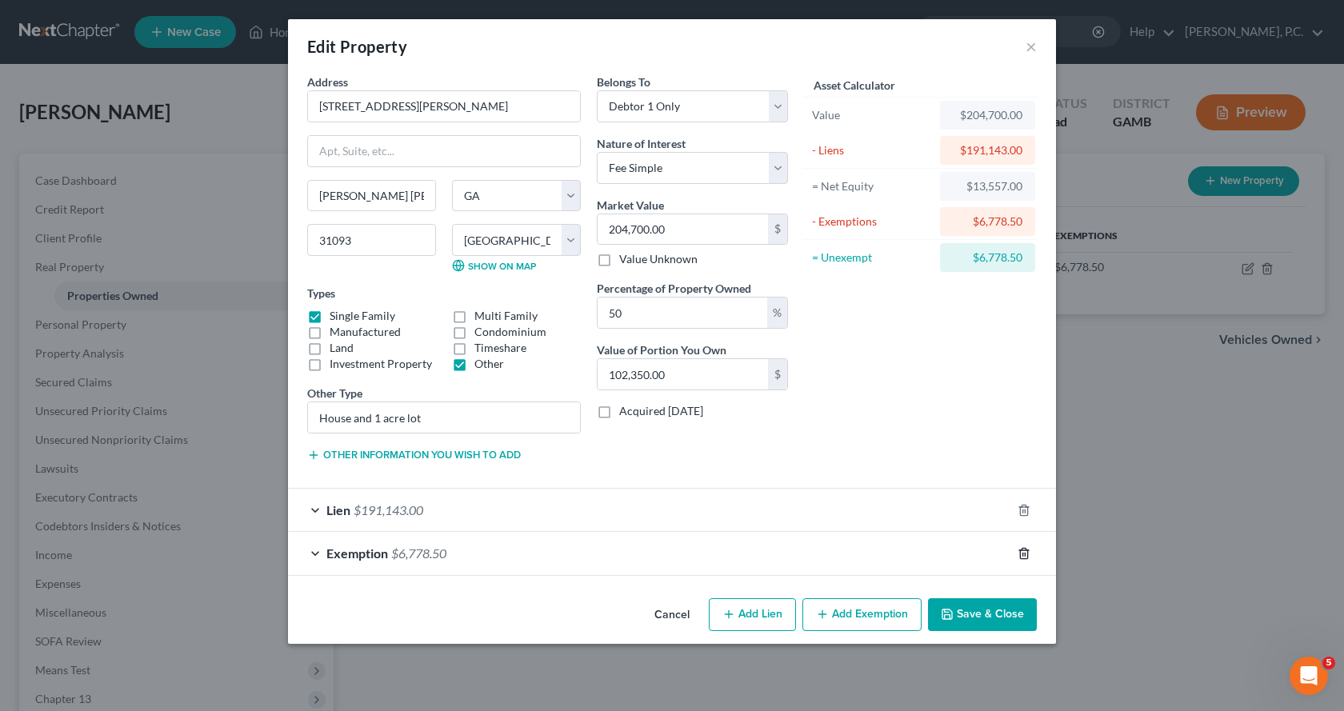
click at [1020, 556] on icon "button" at bounding box center [1023, 553] width 7 height 10
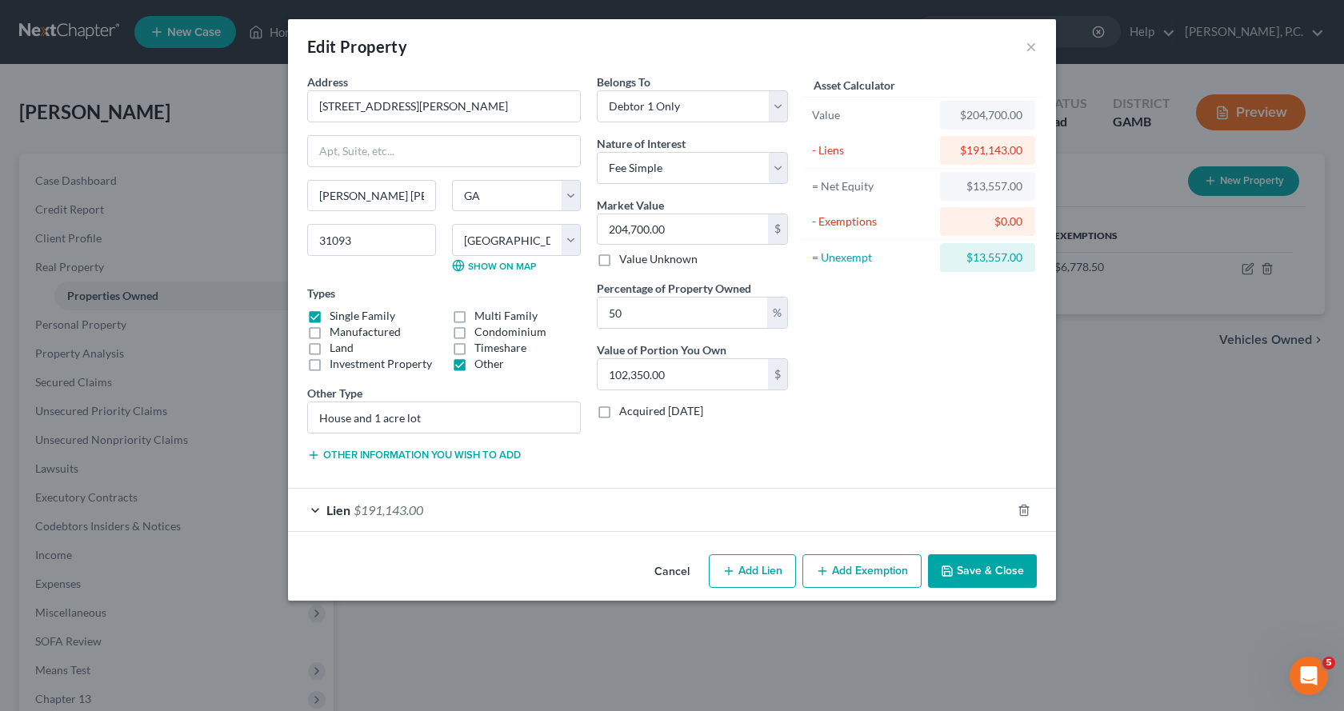
click at [988, 571] on button "Save & Close" at bounding box center [982, 571] width 109 height 34
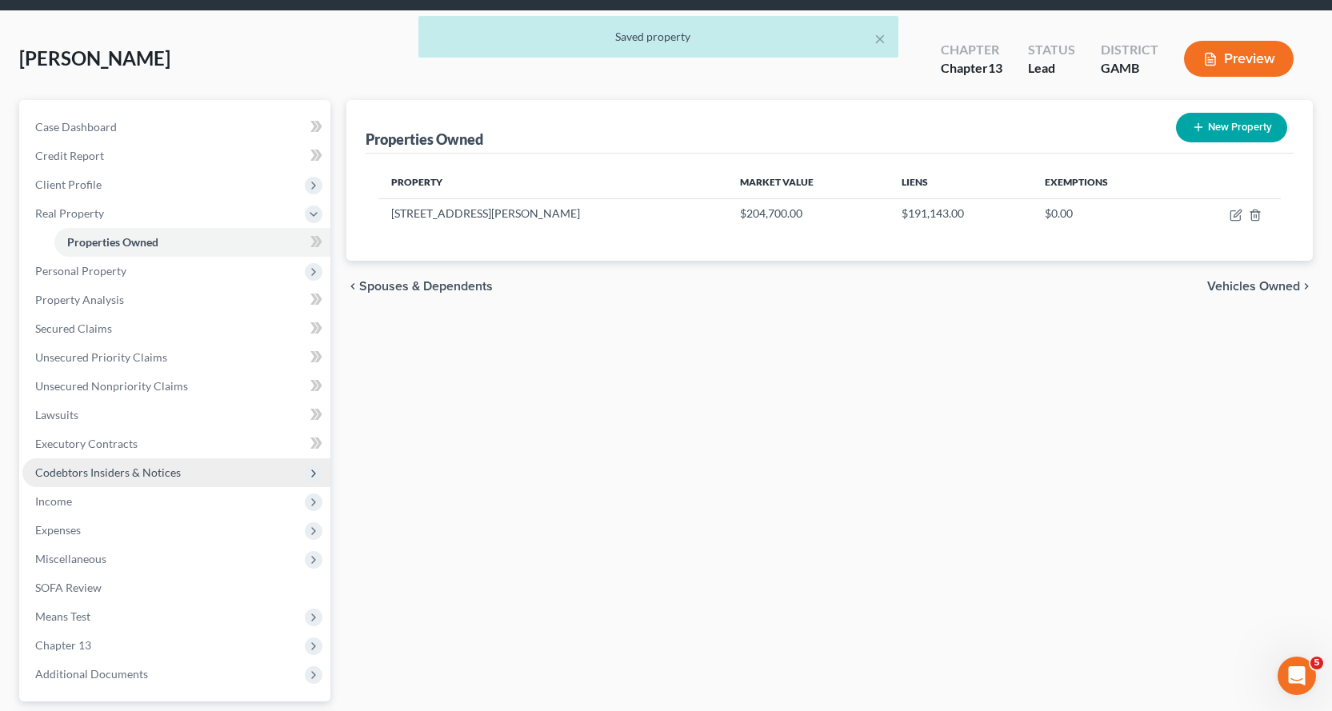
scroll to position [197, 0]
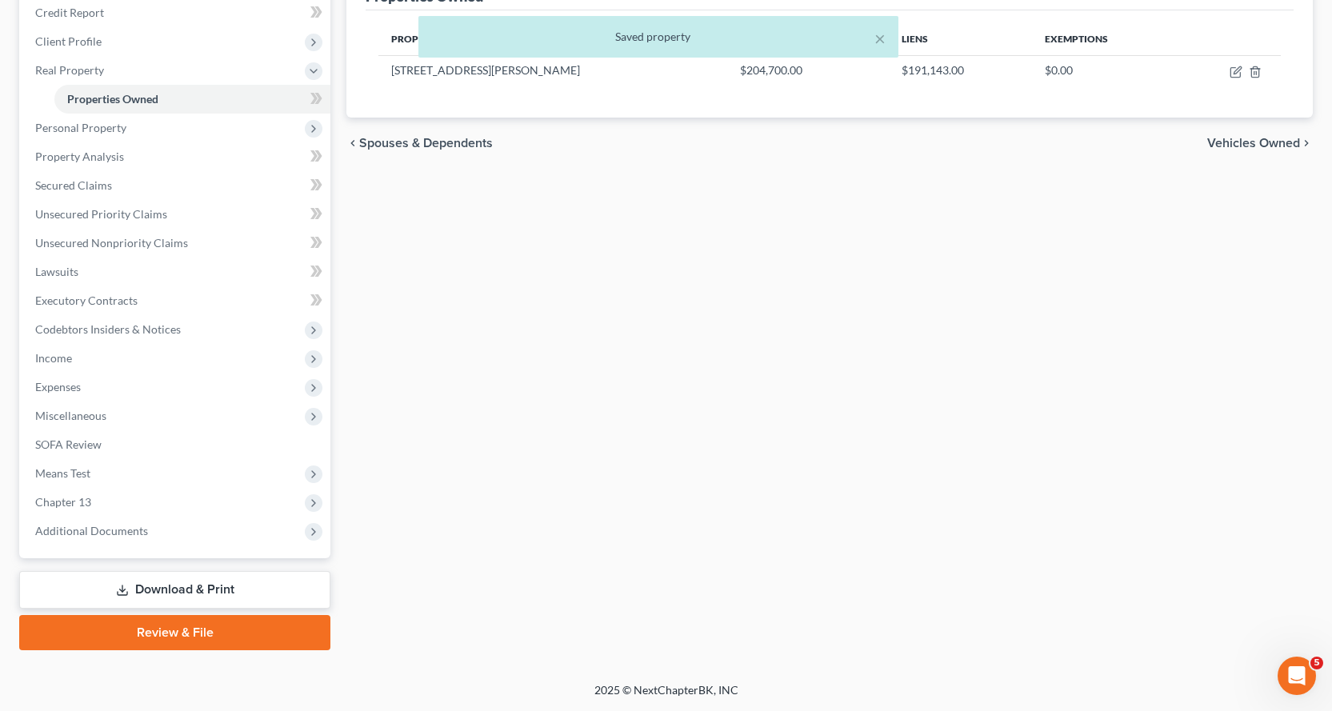
click at [228, 590] on link "Download & Print" at bounding box center [174, 590] width 311 height 38
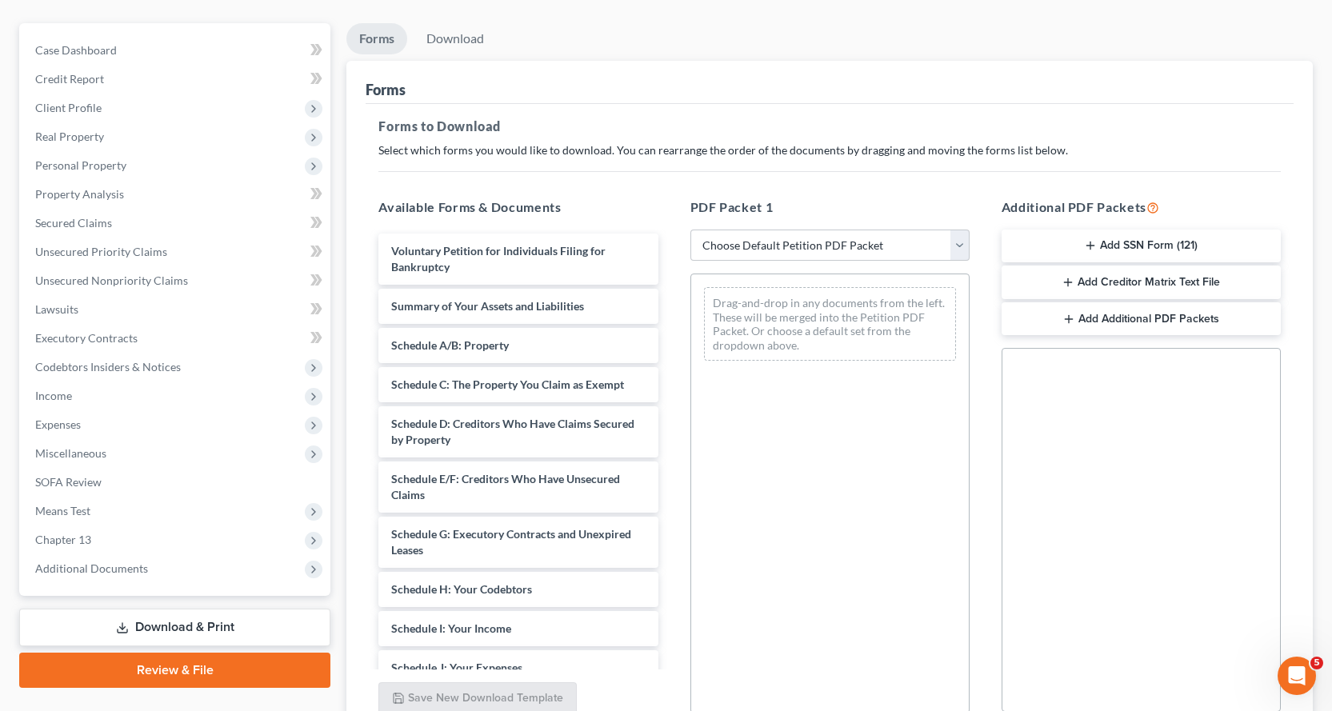
scroll to position [277, 0]
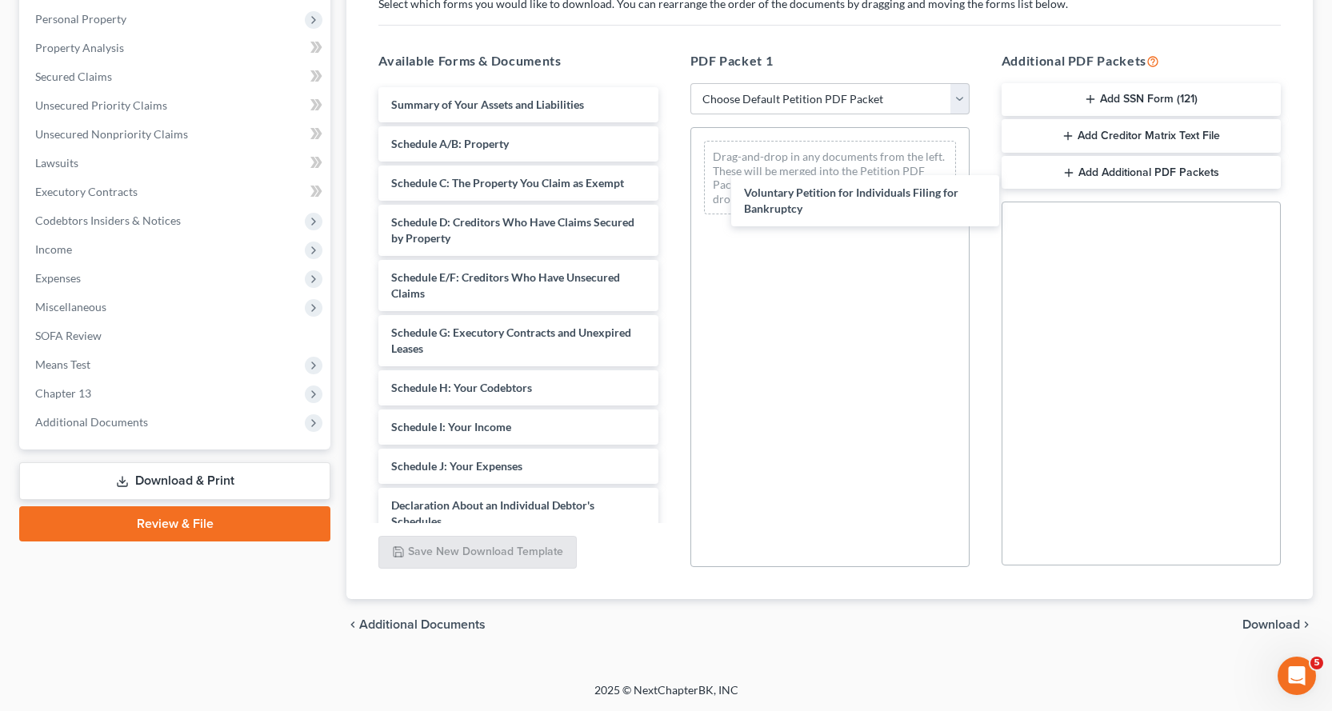
drag, startPoint x: 409, startPoint y: 105, endPoint x: 713, endPoint y: 171, distance: 311.1
click at [670, 186] on div "Voluntary Petition for Individuals Filing for Bankruptcy Voluntary Petition for…" at bounding box center [517, 454] width 305 height 735
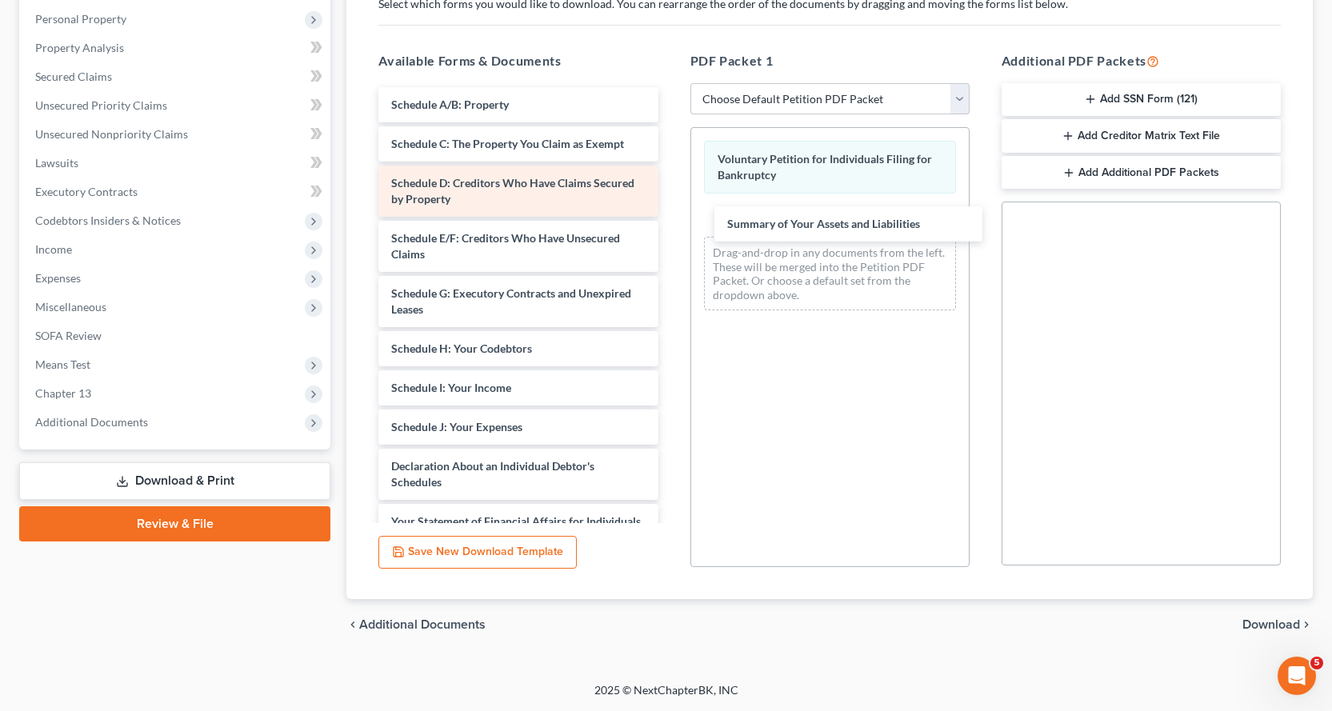
drag, startPoint x: 433, startPoint y: 105, endPoint x: 633, endPoint y: 184, distance: 215.0
click at [670, 223] on div "Summary of Your Assets and Liabilities Summary of Your Assets and Liabilities S…" at bounding box center [517, 435] width 305 height 696
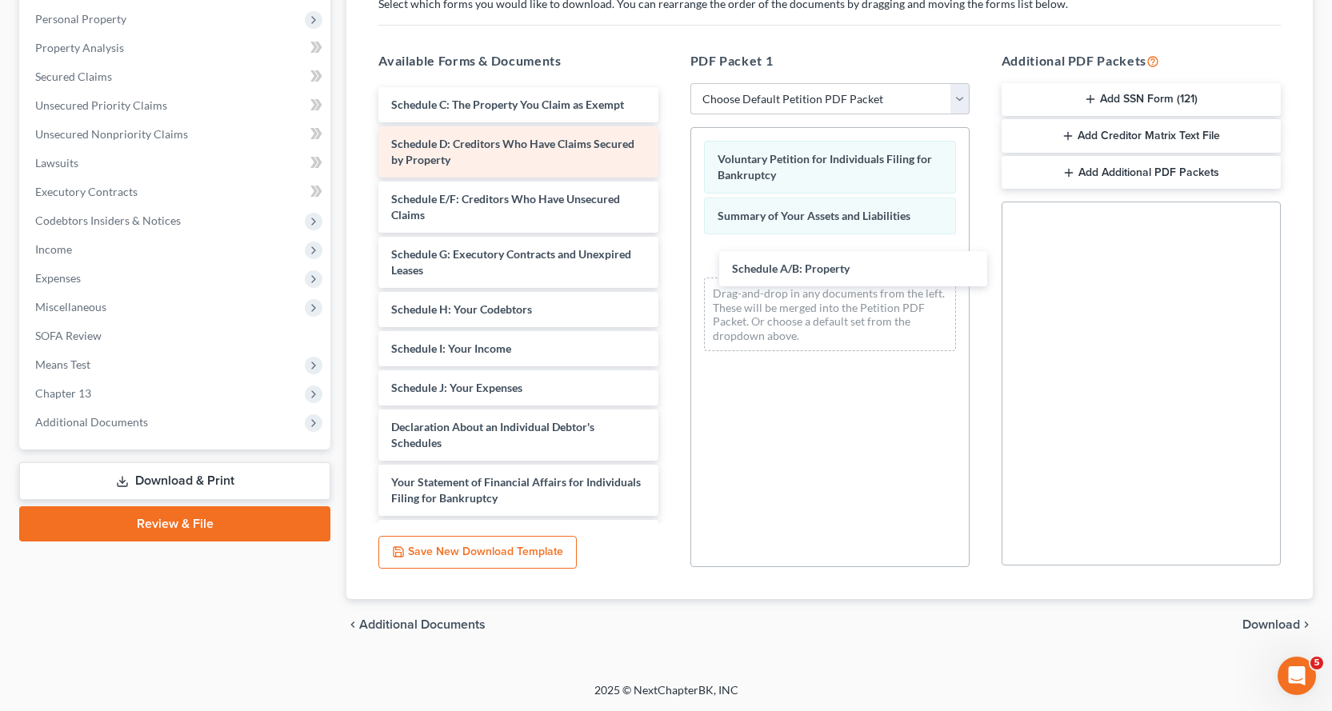
drag, startPoint x: 417, startPoint y: 102, endPoint x: 469, endPoint y: 140, distance: 64.6
click at [670, 265] on div "Schedule A/B: Property Schedule A/B: Property Schedule C: The Property You Clai…" at bounding box center [517, 415] width 305 height 657
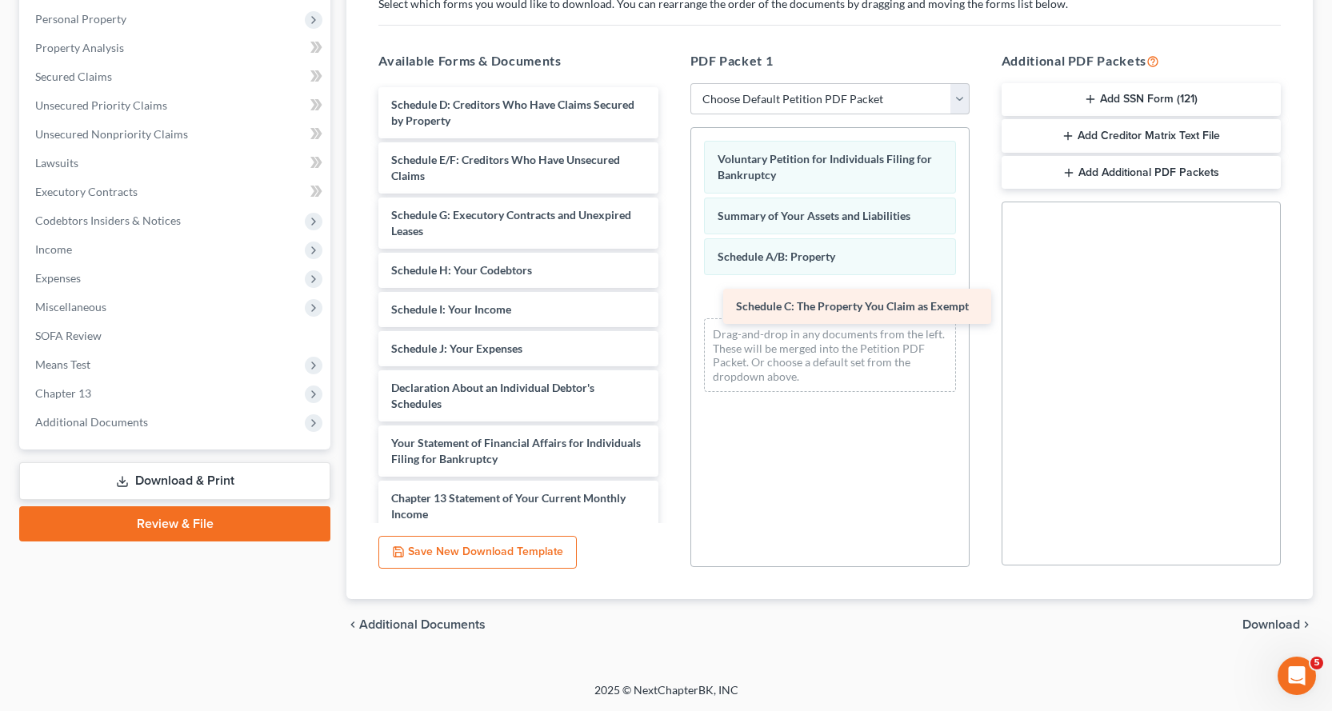
drag, startPoint x: 421, startPoint y: 102, endPoint x: 766, endPoint y: 303, distance: 399.3
click at [670, 303] on div "Schedule C: The Property You Claim as Exempt Schedule C: The Property You Claim…" at bounding box center [517, 395] width 305 height 617
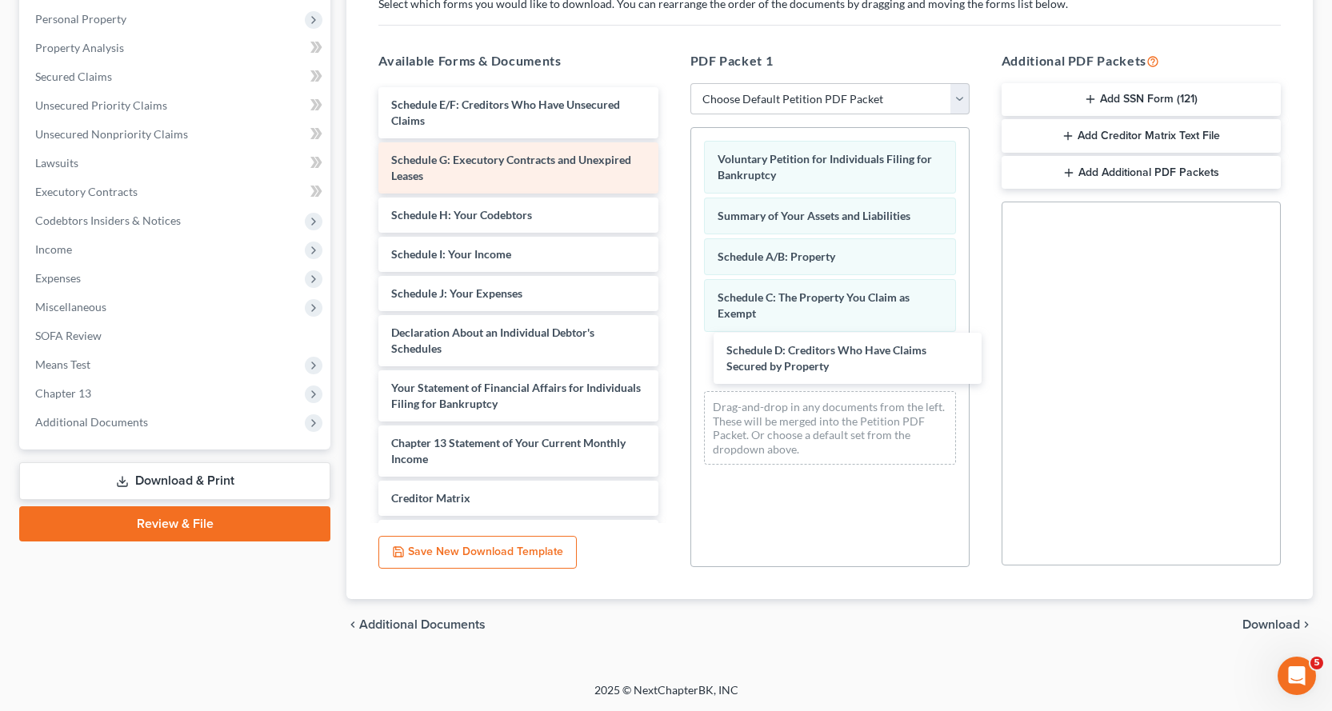
drag, startPoint x: 417, startPoint y: 110, endPoint x: 464, endPoint y: 157, distance: 66.7
click at [670, 349] on div "Schedule D: Creditors Who Have Claims Secured by Property Schedule D: Creditors…" at bounding box center [517, 368] width 305 height 562
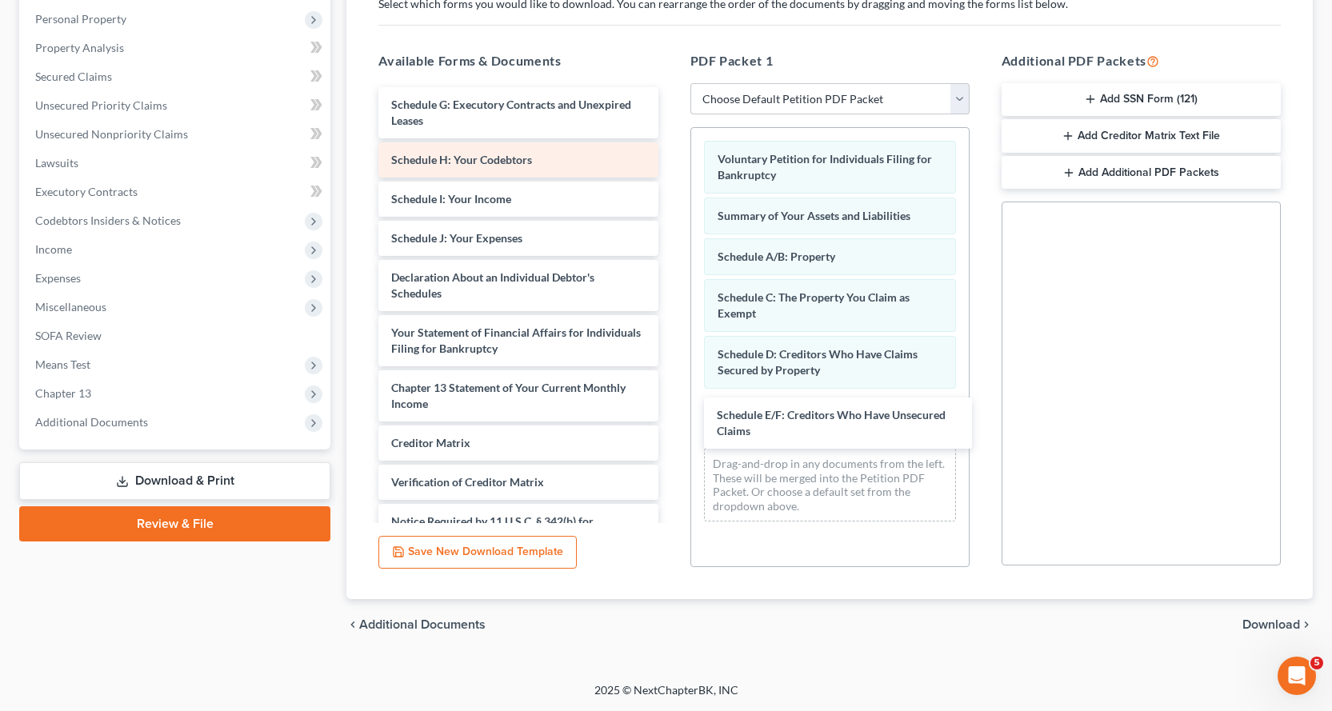
drag, startPoint x: 401, startPoint y: 103, endPoint x: 463, endPoint y: 172, distance: 92.8
click at [670, 409] on div "Schedule E/F: Creditors Who Have Unsecured Claims Schedule E/F: Creditors Who H…" at bounding box center [517, 340] width 305 height 507
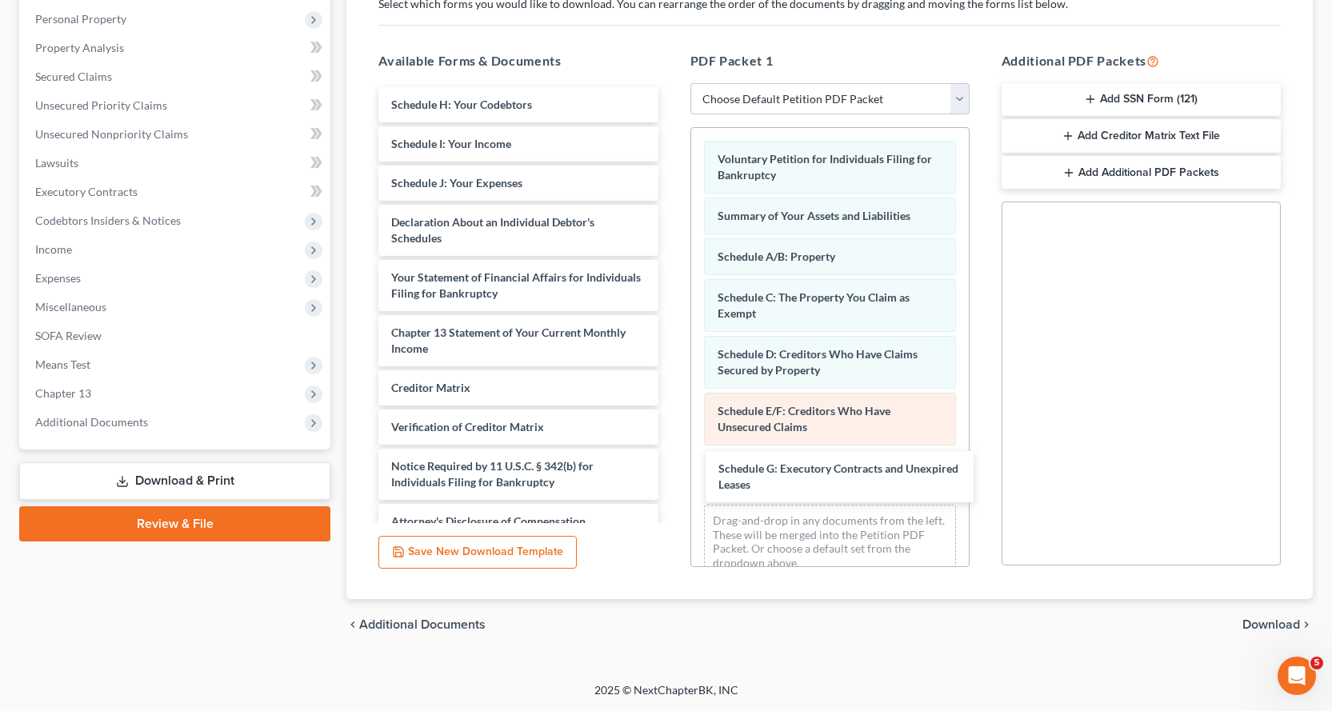
drag, startPoint x: 409, startPoint y: 105, endPoint x: 714, endPoint y: 445, distance: 457.0
click at [670, 463] on div "Schedule G: Executory Contracts and Unexpired Leases Schedule G: Executory Cont…" at bounding box center [517, 313] width 305 height 452
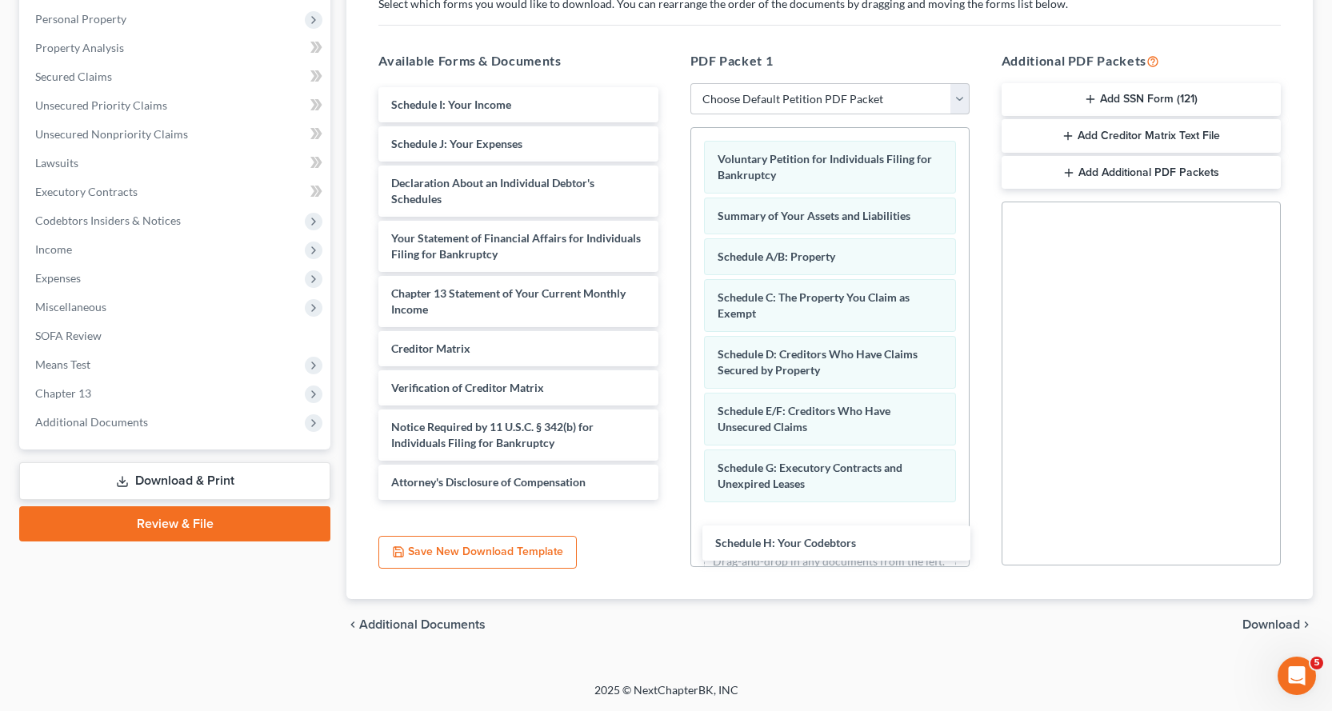
drag, startPoint x: 518, startPoint y: 104, endPoint x: 661, endPoint y: 312, distance: 252.0
click at [670, 500] on div "Schedule H: Your Codebtors Schedule H: Your Codebtors Schedule I: Your Income S…" at bounding box center [517, 293] width 305 height 413
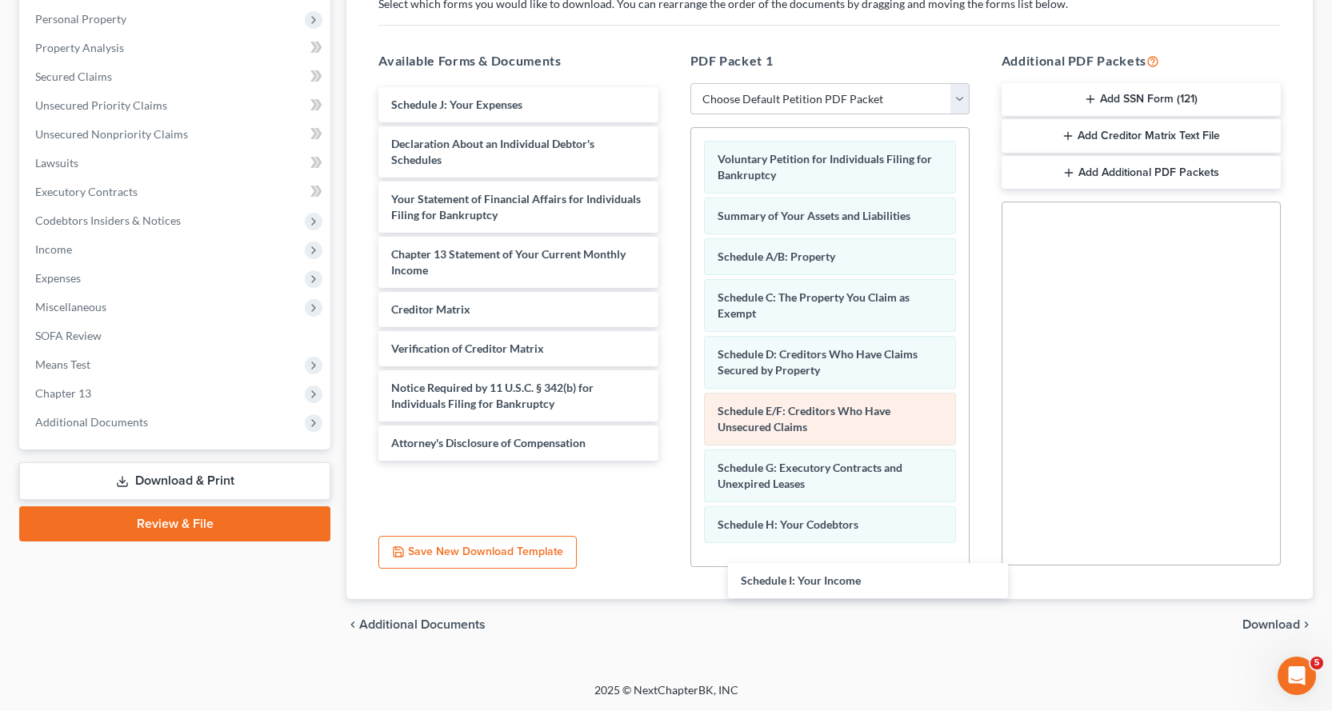
drag, startPoint x: 486, startPoint y: 100, endPoint x: 847, endPoint y: 445, distance: 499.4
click at [670, 461] on div "Schedule I: Your Income Schedule I: Your Income Schedule J: Your Expenses Decla…" at bounding box center [517, 273] width 305 height 373
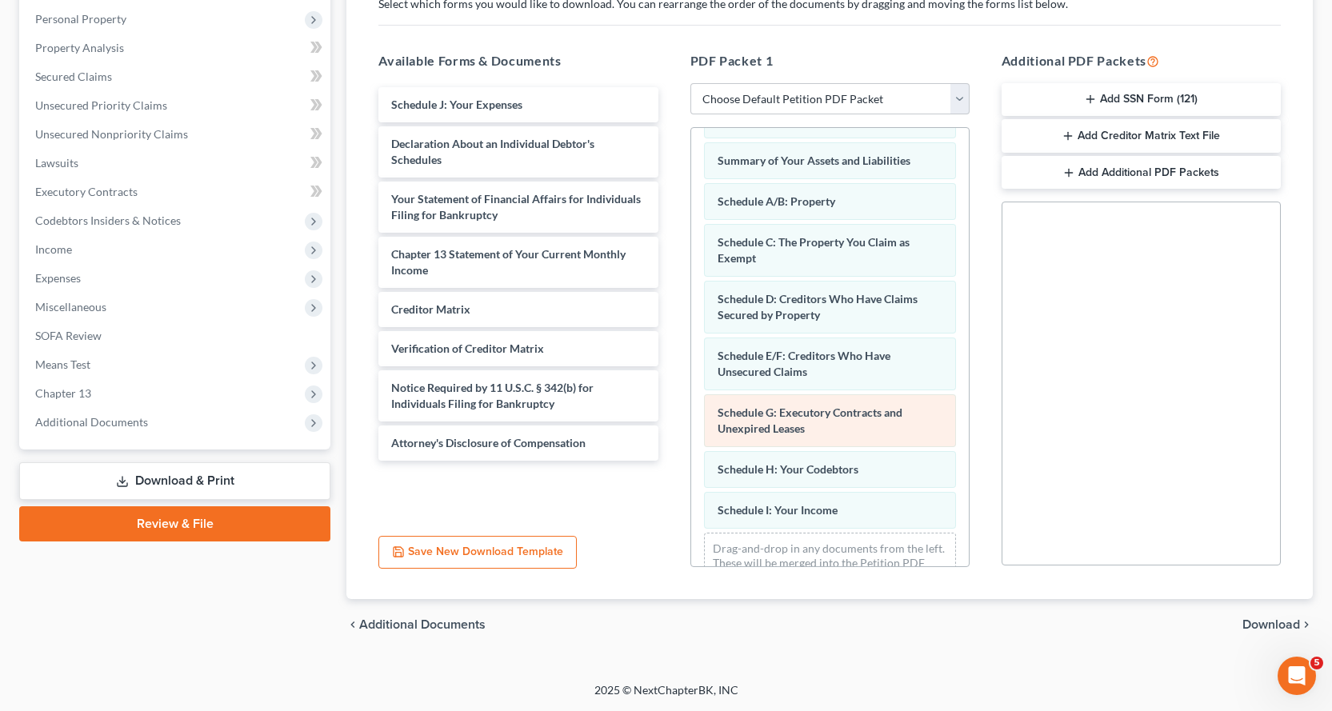
scroll to position [108, 0]
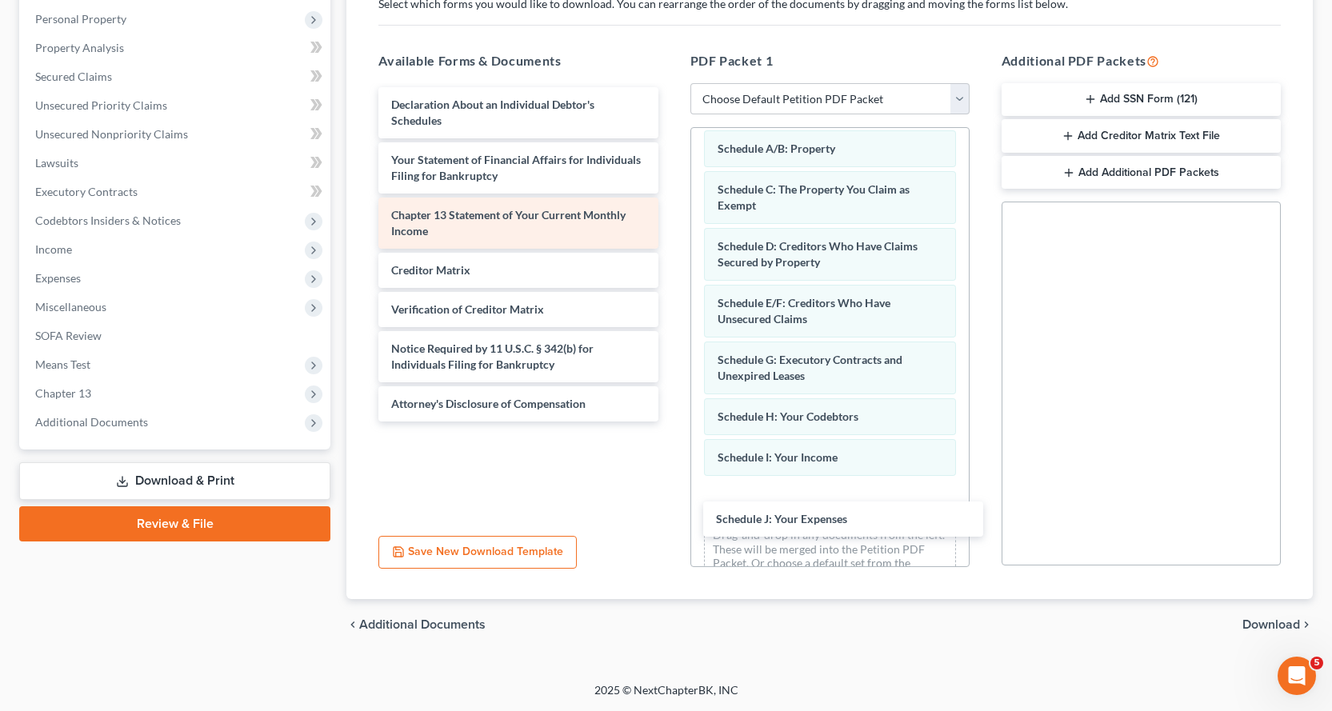
drag, startPoint x: 437, startPoint y: 102, endPoint x: 538, endPoint y: 217, distance: 153.0
click at [670, 421] on div "Schedule J: Your Expenses Schedule J: Your Expenses Declaration About an Indivi…" at bounding box center [517, 254] width 305 height 334
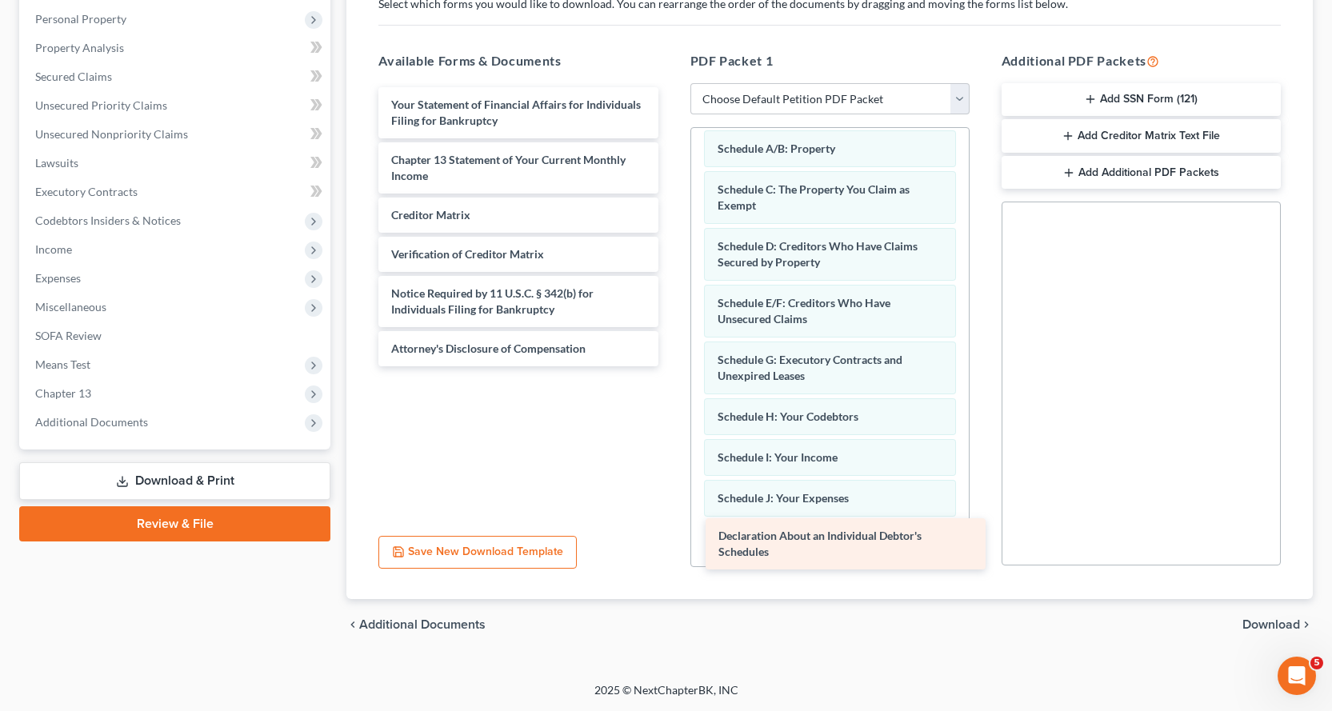
drag, startPoint x: 409, startPoint y: 110, endPoint x: 736, endPoint y: 541, distance: 541.1
click at [670, 366] on div "Declaration About an Individual Debtor's Schedules Declaration About an Individ…" at bounding box center [517, 226] width 305 height 279
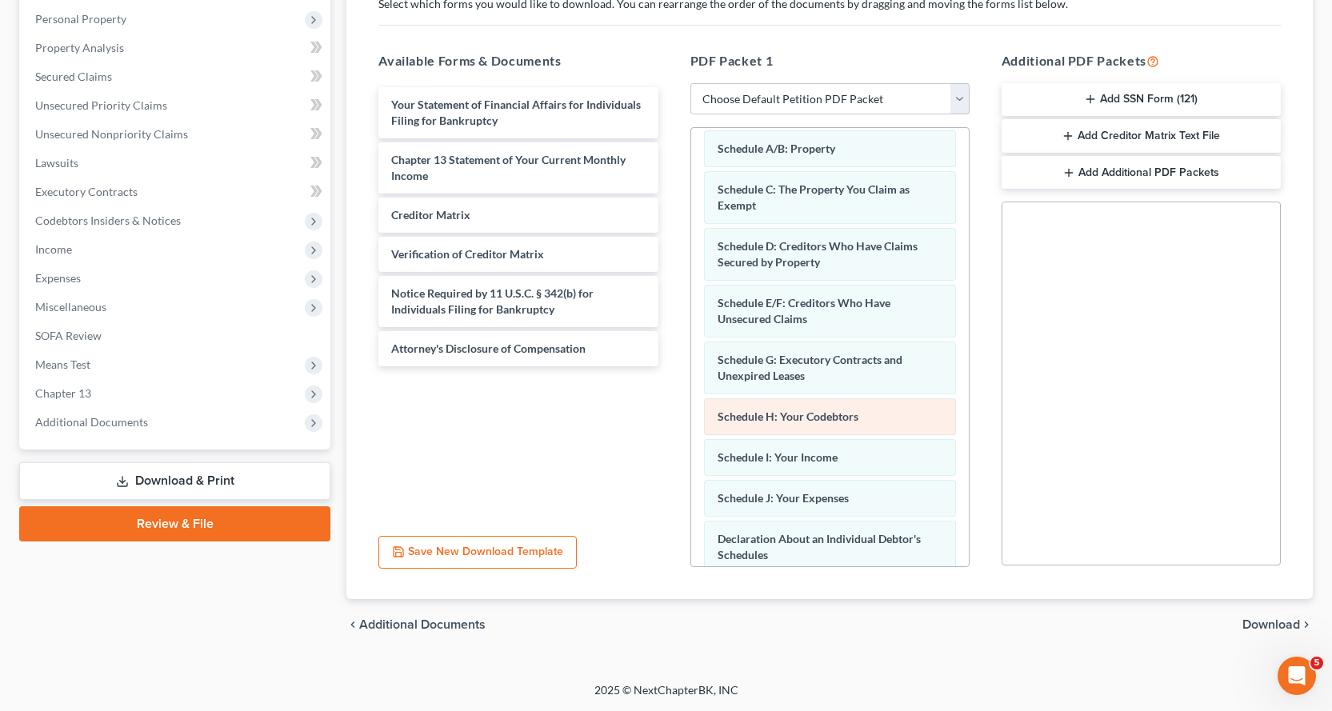
scroll to position [206, 0]
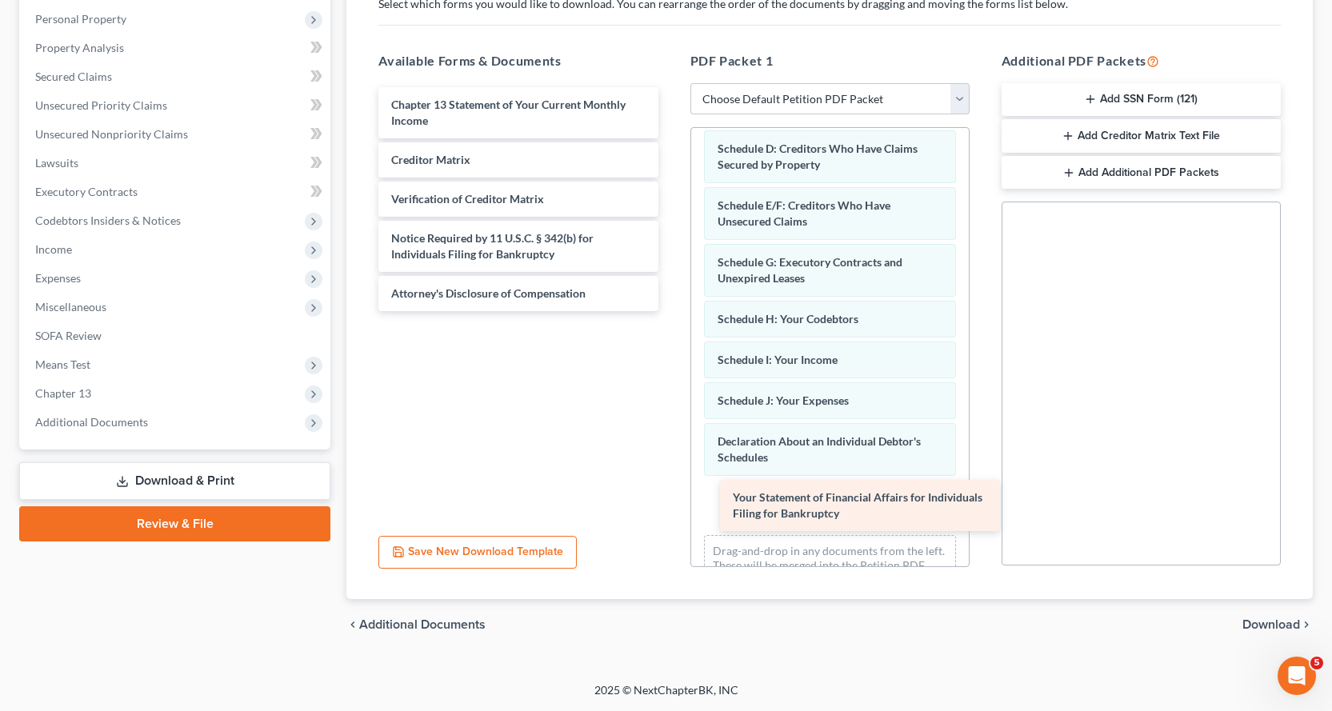
drag, startPoint x: 425, startPoint y: 117, endPoint x: 765, endPoint y: 504, distance: 515.6
click at [670, 311] on div "Your Statement of Financial Affairs for Individuals Filing for Bankruptcy Your …" at bounding box center [517, 199] width 305 height 224
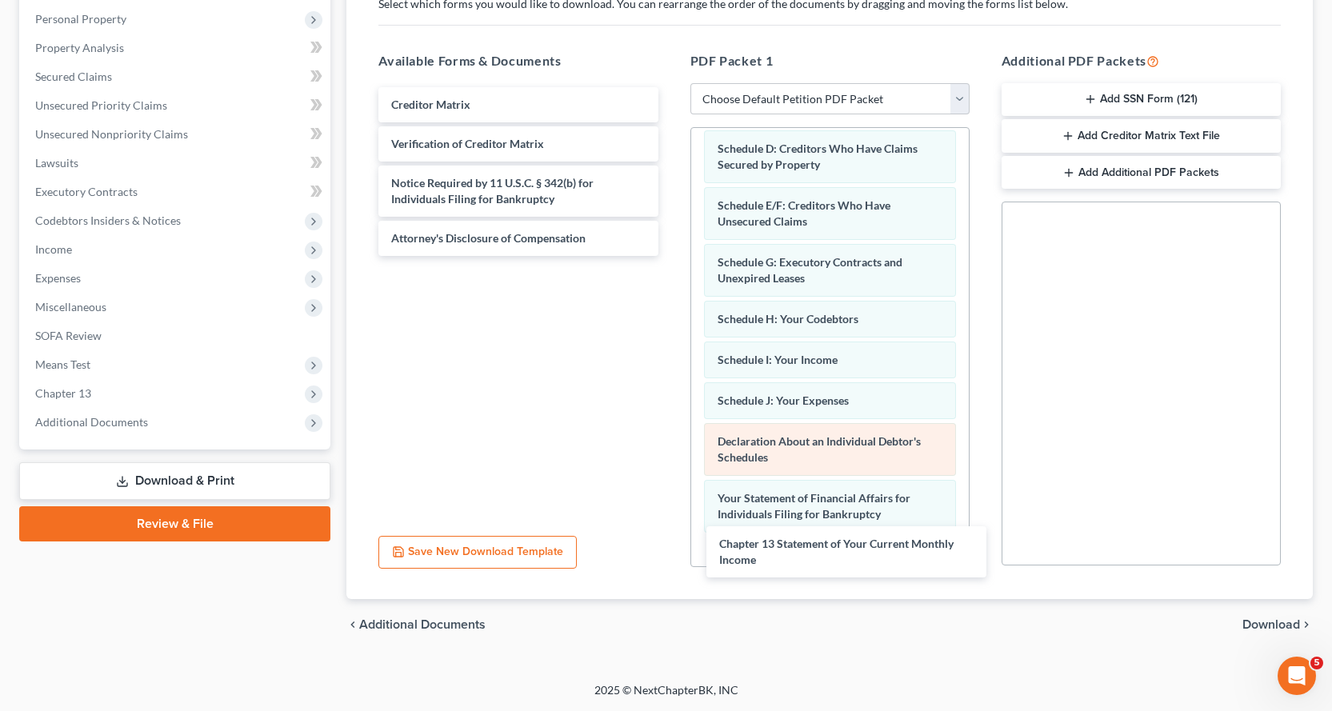
drag, startPoint x: 408, startPoint y: 112, endPoint x: 759, endPoint y: 437, distance: 478.7
click at [670, 256] on div "Chapter 13 Statement of Your Current Monthly Income Chapter 13 Statement of You…" at bounding box center [517, 171] width 305 height 169
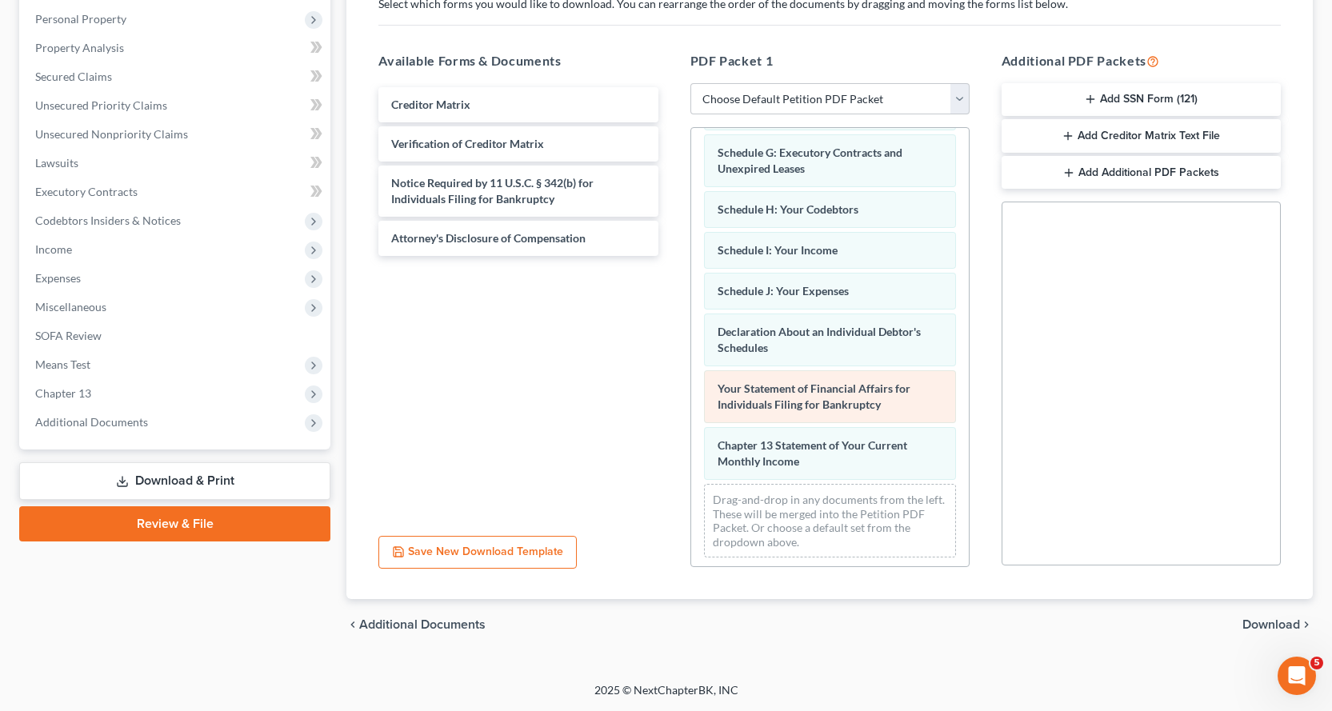
scroll to position [319, 0]
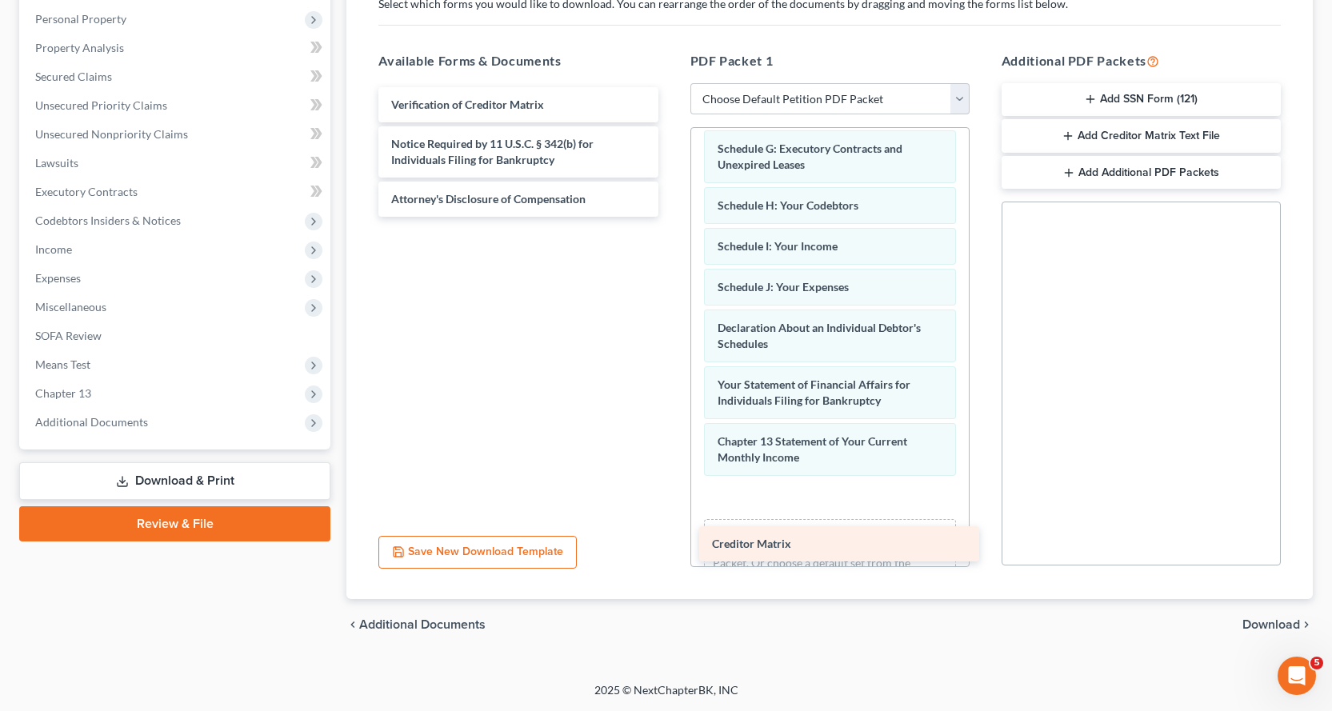
drag, startPoint x: 434, startPoint y: 102, endPoint x: 775, endPoint y: 483, distance: 511.4
click at [670, 217] on div "Creditor Matrix Creditor Matrix Verification of Creditor Matrix Notice Required…" at bounding box center [517, 152] width 305 height 130
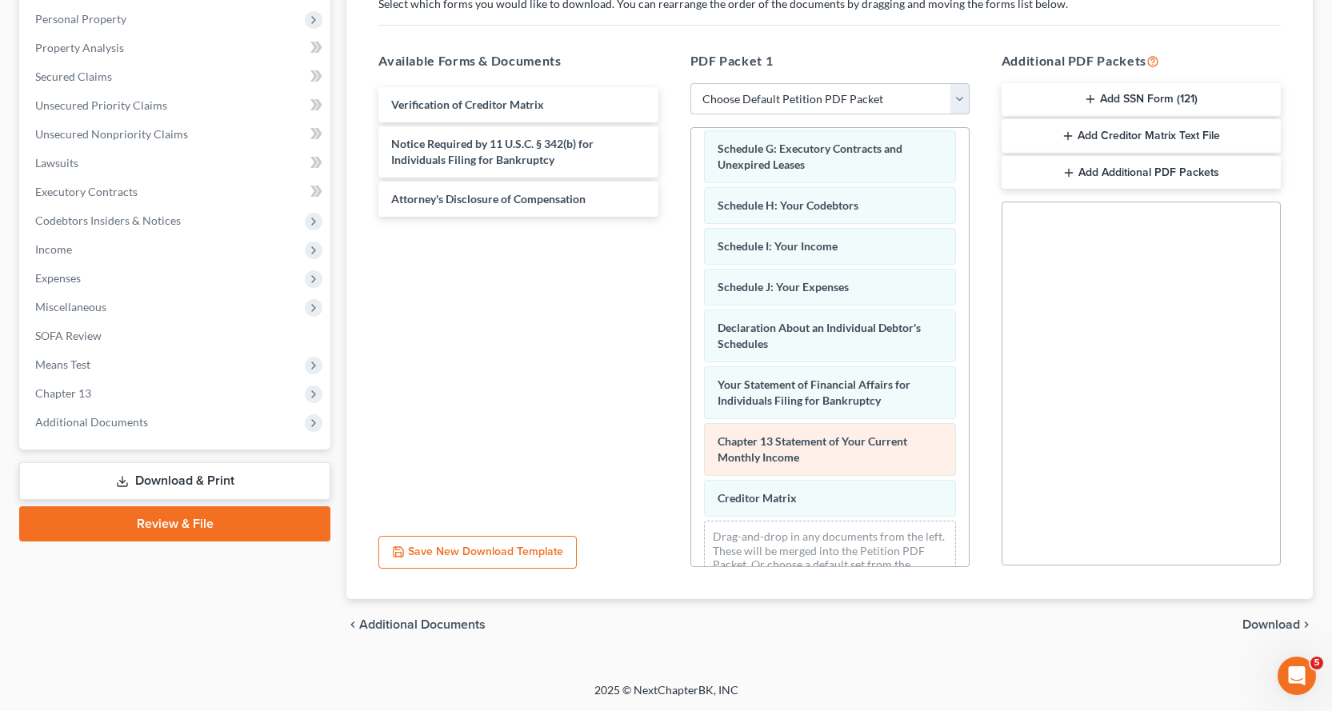
scroll to position [360, 0]
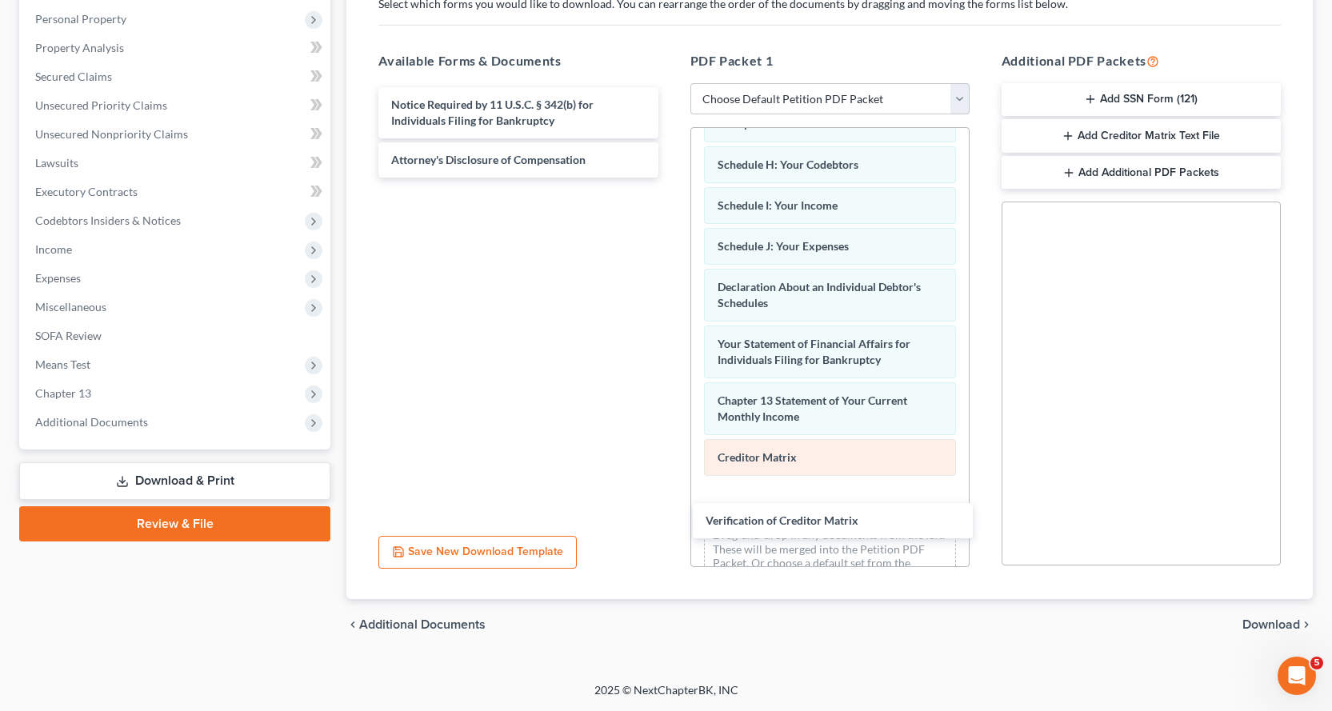
drag, startPoint x: 425, startPoint y: 106, endPoint x: 777, endPoint y: 473, distance: 509.1
click at [670, 178] on div "Verification of Creditor Matrix Verification of Creditor Matrix Notice Required…" at bounding box center [517, 132] width 305 height 90
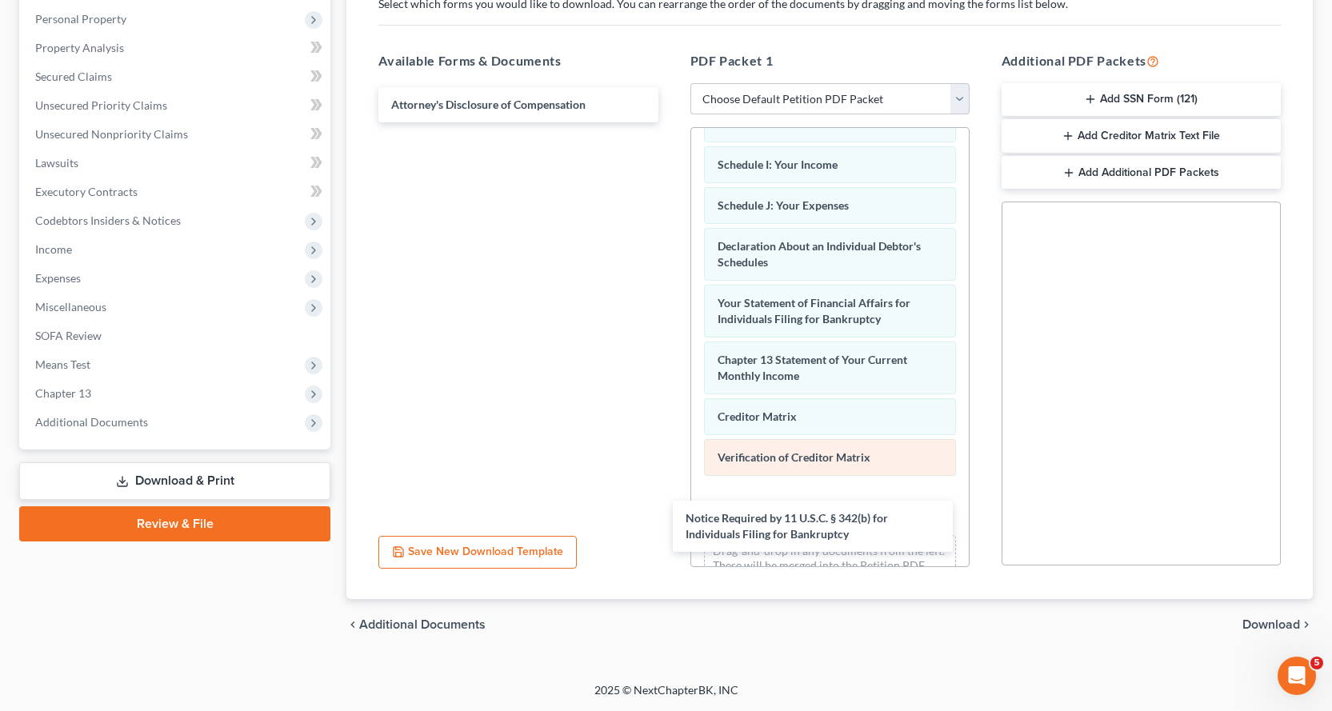
drag, startPoint x: 466, startPoint y: 112, endPoint x: 808, endPoint y: 445, distance: 477.3
click at [670, 122] on div "Notice Required by 11 U.S.C. § 342(b) for Individuals Filing for Bankruptcy Not…" at bounding box center [517, 104] width 305 height 35
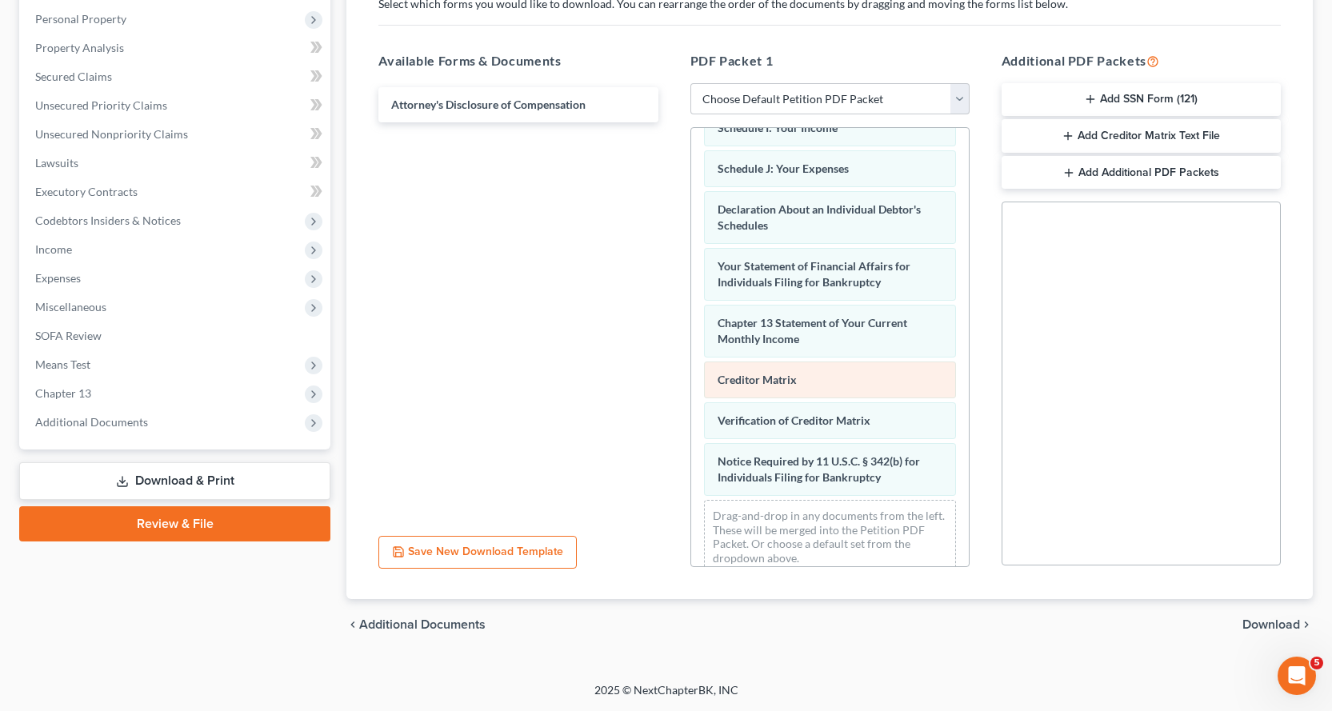
scroll to position [457, 0]
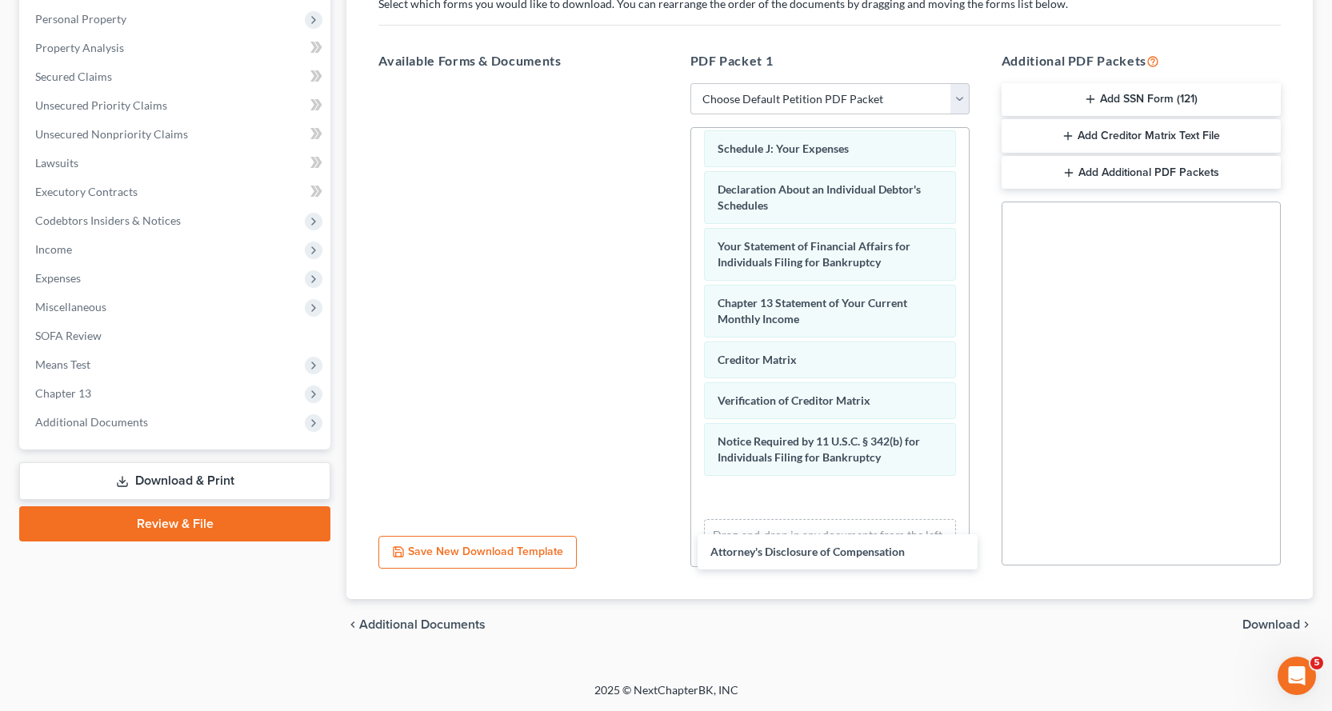
drag, startPoint x: 457, startPoint y: 105, endPoint x: 851, endPoint y: 477, distance: 542.5
click at [670, 83] on div "Attorney's Disclosure of Compensation Attorney's Disclosure of Compensation" at bounding box center [517, 83] width 305 height 0
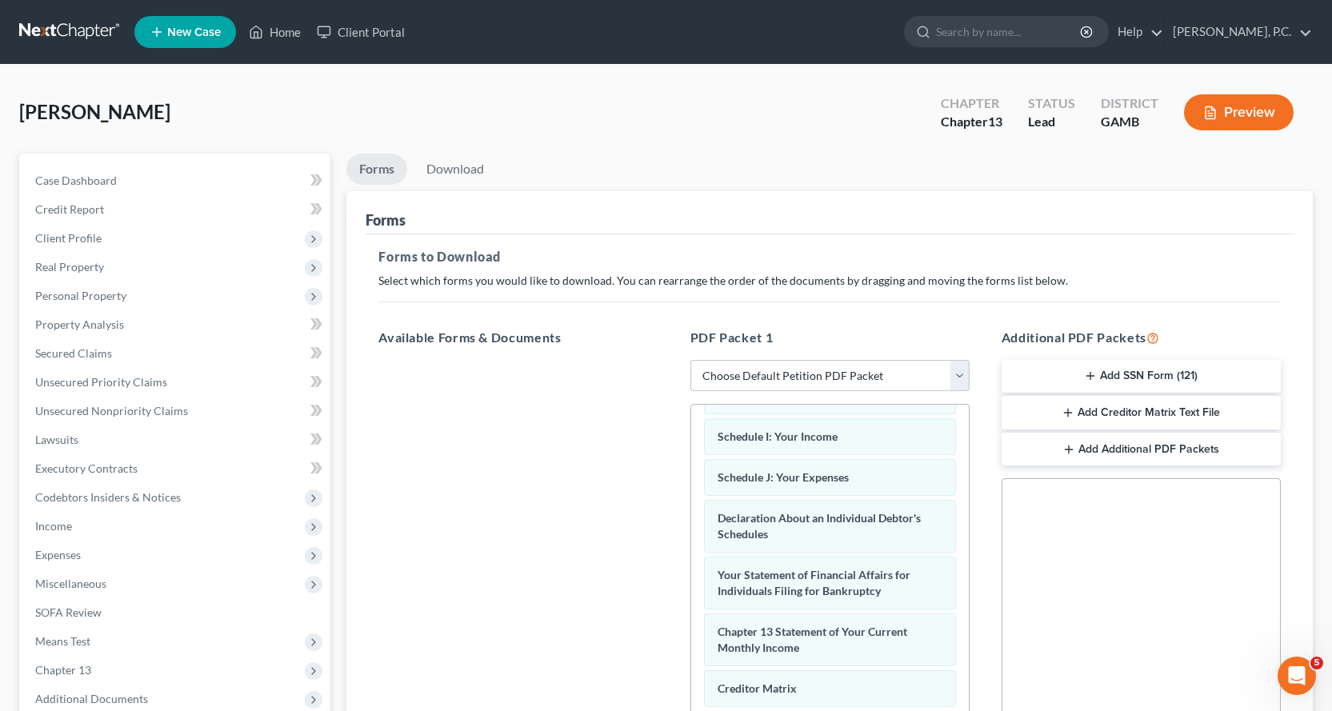
scroll to position [377, 0]
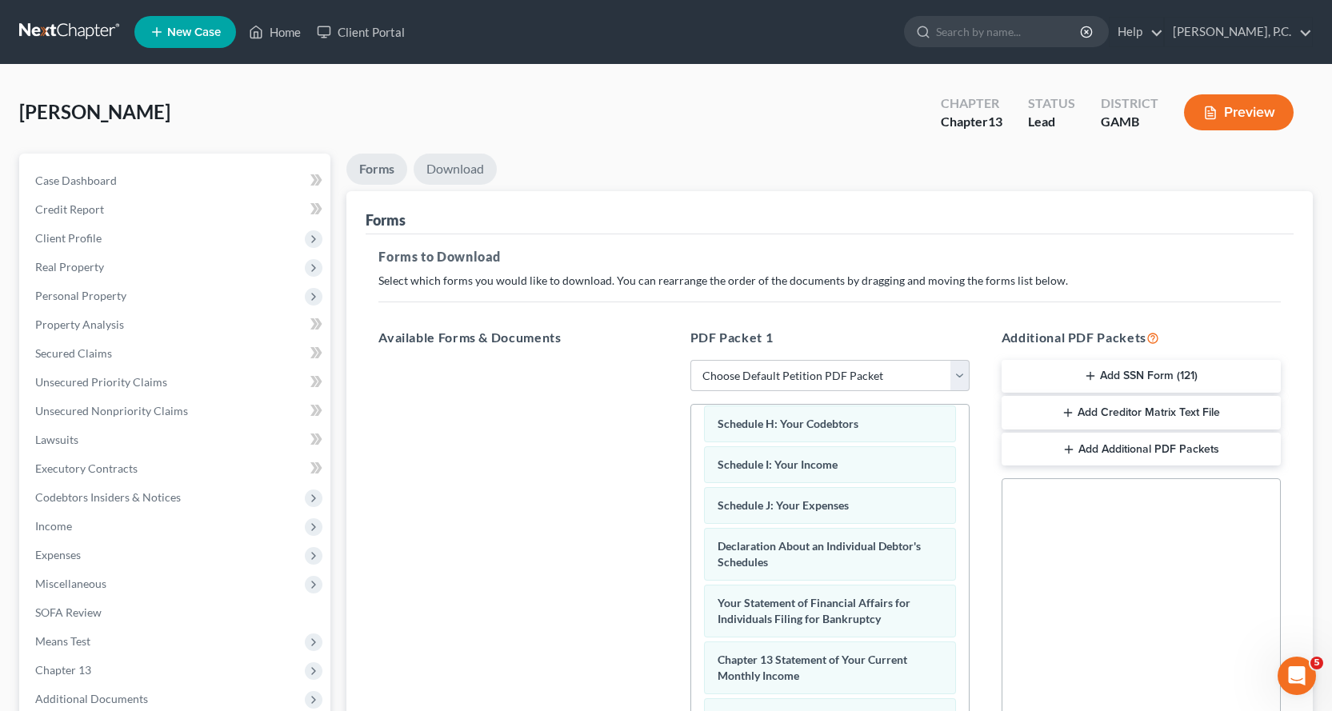
click at [459, 174] on link "Download" at bounding box center [454, 169] width 83 height 31
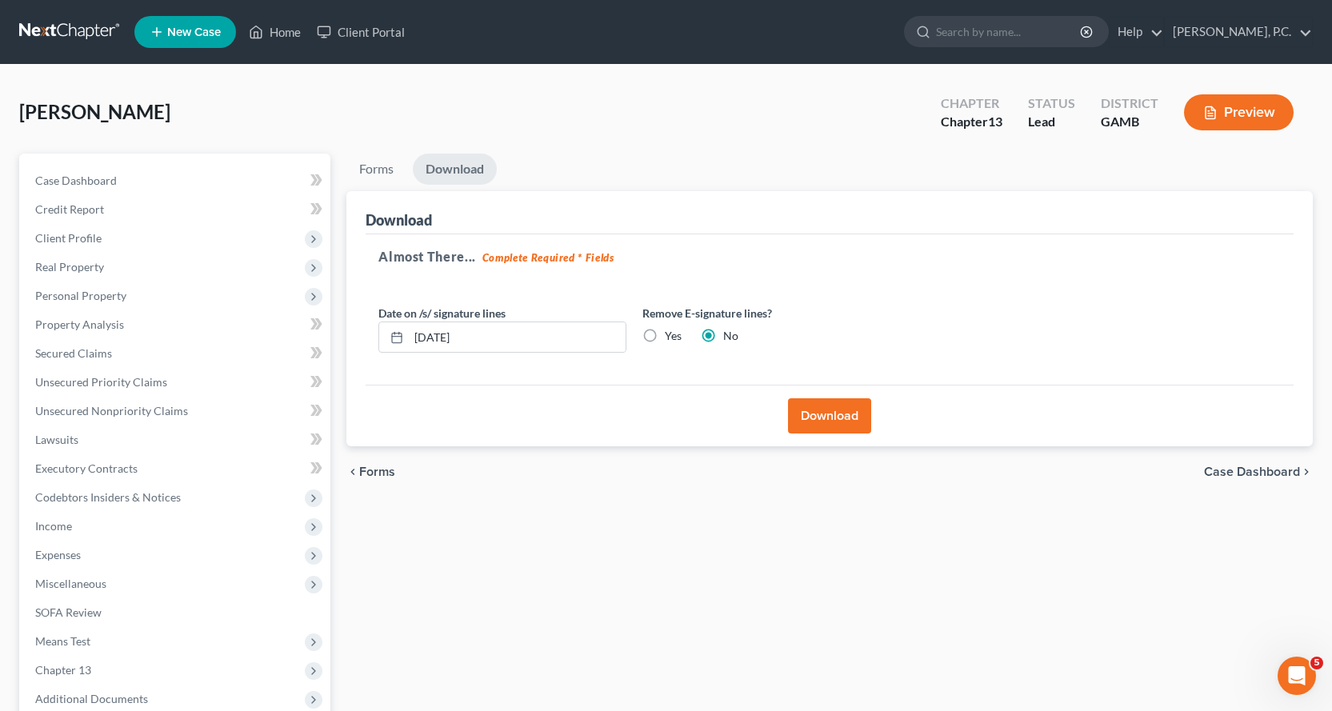
click at [833, 414] on button "Download" at bounding box center [829, 415] width 83 height 35
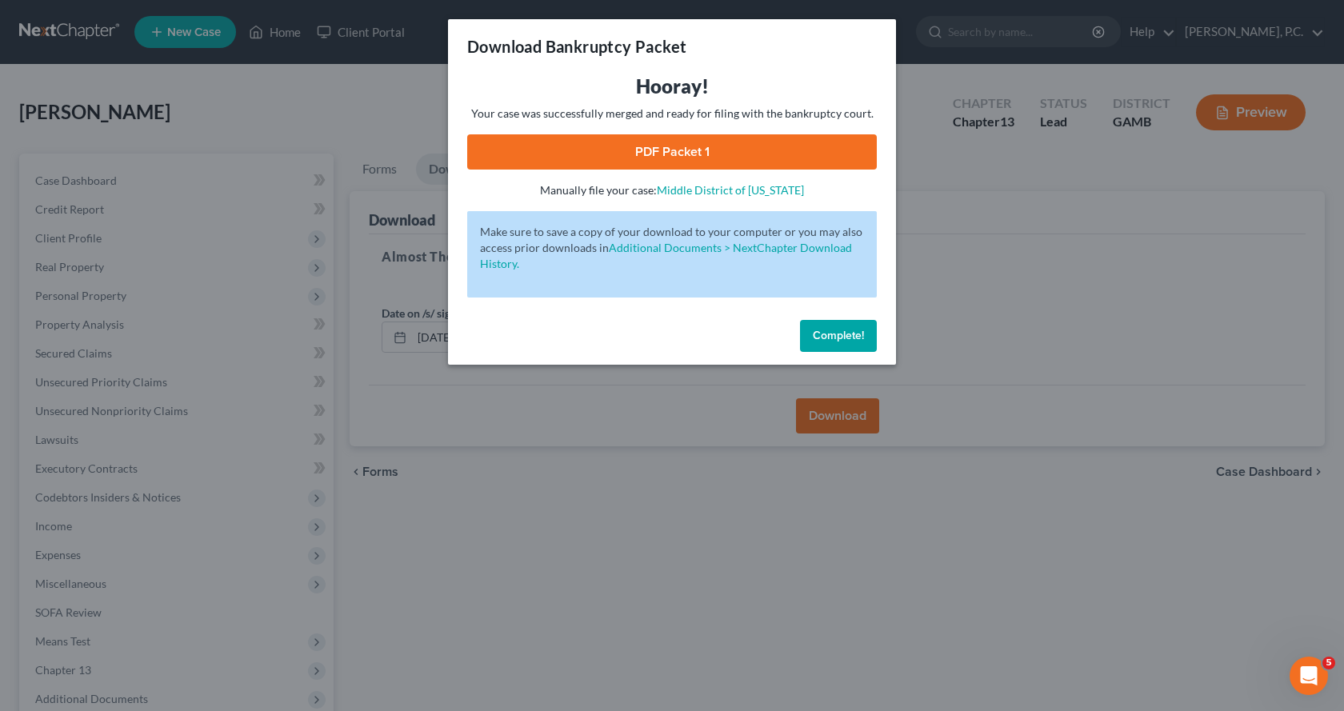
click at [663, 147] on link "PDF Packet 1" at bounding box center [671, 151] width 409 height 35
click at [836, 337] on span "Complete!" at bounding box center [838, 336] width 51 height 14
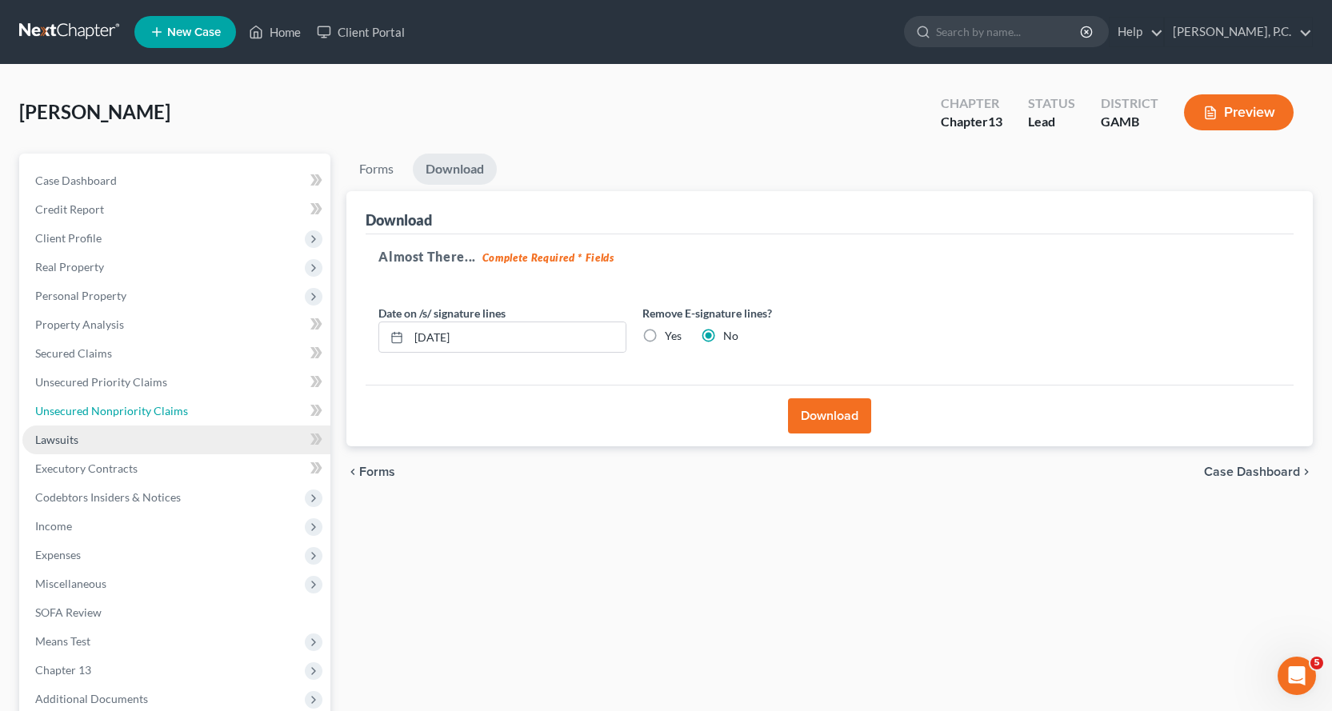
drag, startPoint x: 108, startPoint y: 411, endPoint x: 178, endPoint y: 445, distance: 77.6
click at [108, 410] on span "Unsecured Nonpriority Claims" at bounding box center [111, 411] width 153 height 14
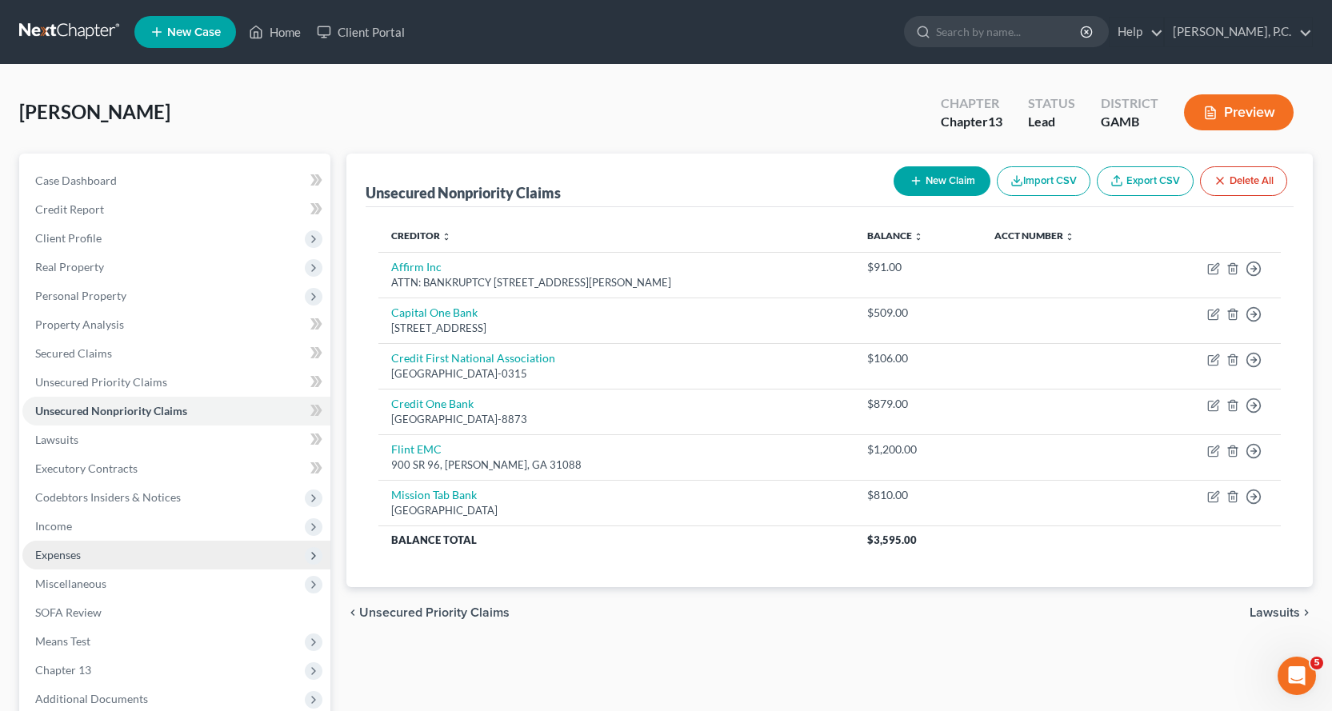
click at [61, 553] on span "Expenses" at bounding box center [58, 555] width 46 height 14
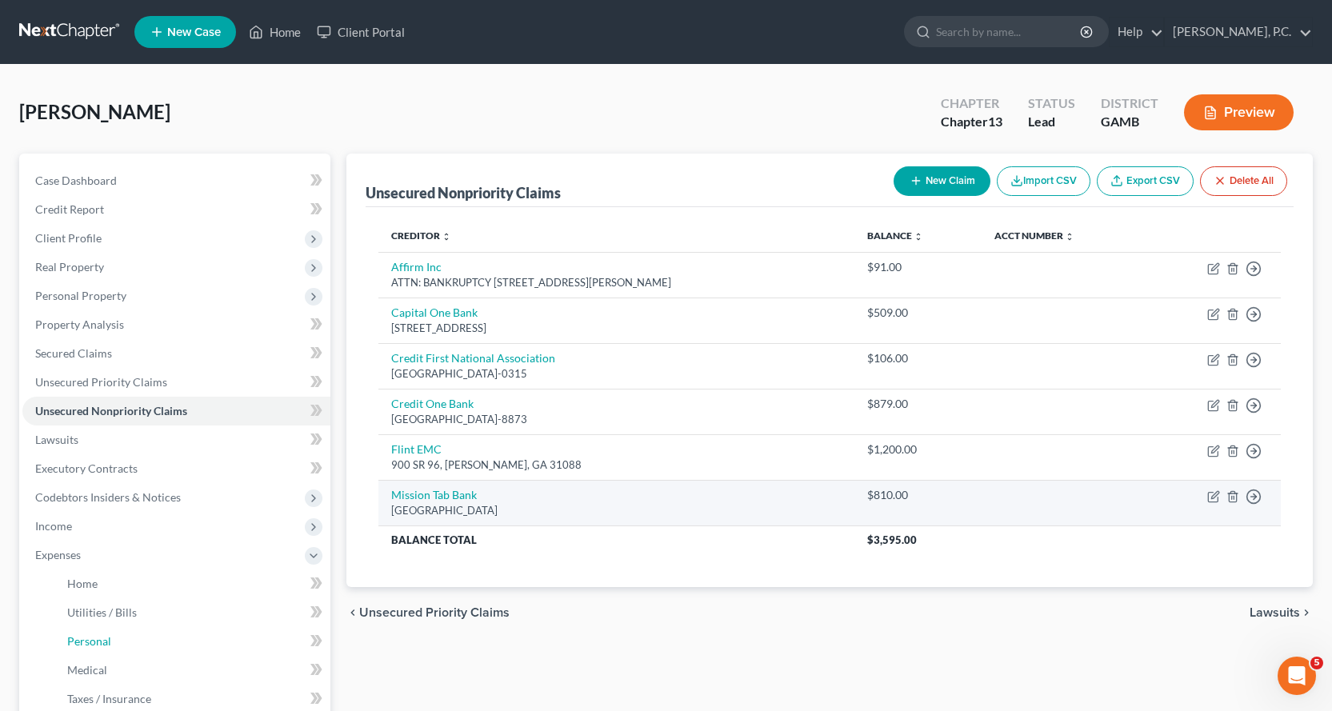
drag, startPoint x: 98, startPoint y: 639, endPoint x: 467, endPoint y: 505, distance: 392.4
click at [98, 640] on span "Personal" at bounding box center [89, 641] width 44 height 14
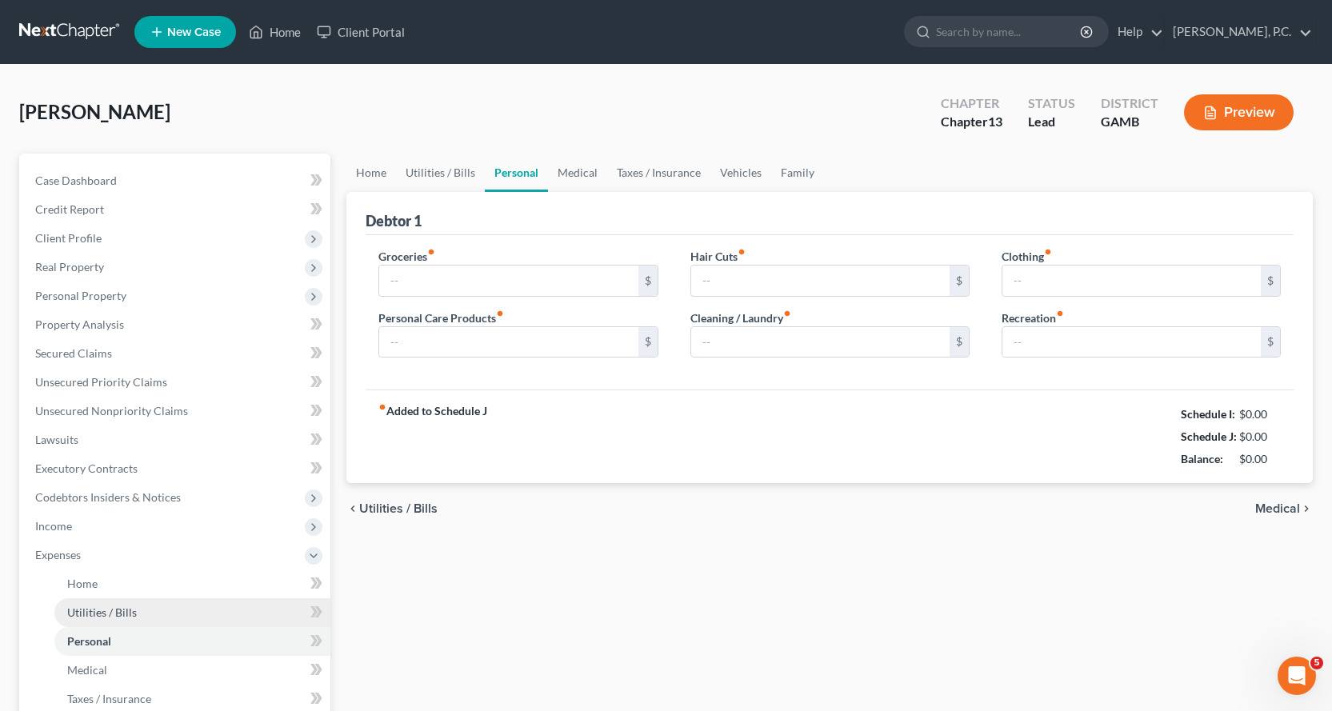
type input "300.00"
type input "100.00"
type input "0.00"
type input "65.00"
type input "25.00"
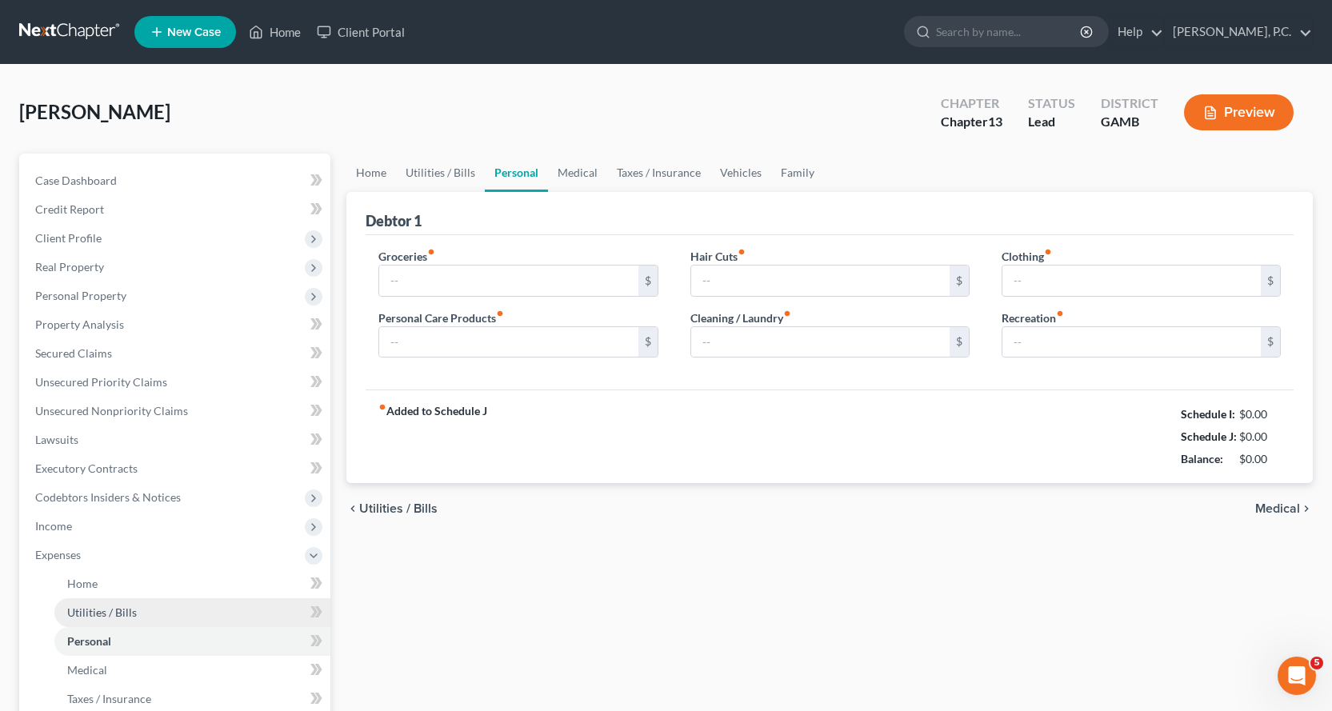
type input "50.00"
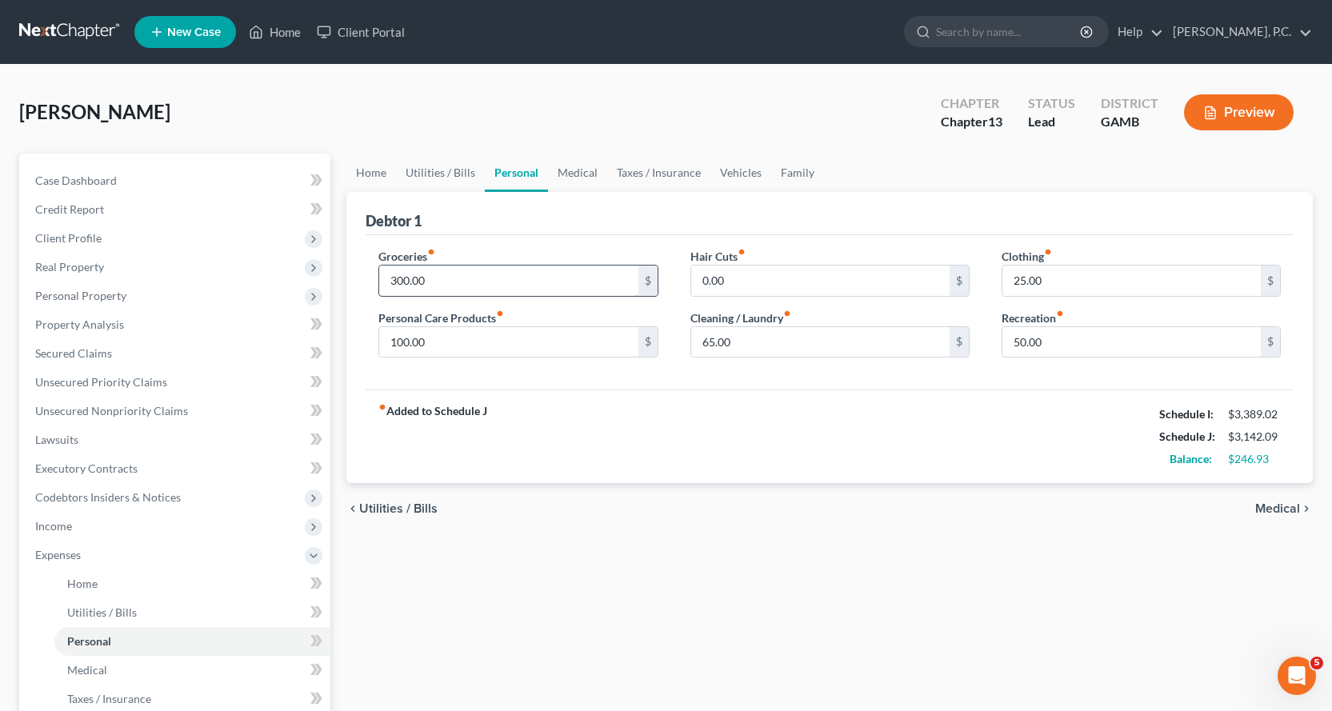
click at [465, 278] on input "300.00" at bounding box center [508, 281] width 258 height 30
drag, startPoint x: 474, startPoint y: 284, endPoint x: 287, endPoint y: 271, distance: 187.6
click at [287, 271] on div "Petition Navigation Case Dashboard Payments Invoices Payments Payments Credit R…" at bounding box center [665, 587] width 1309 height 866
type input "275.00"
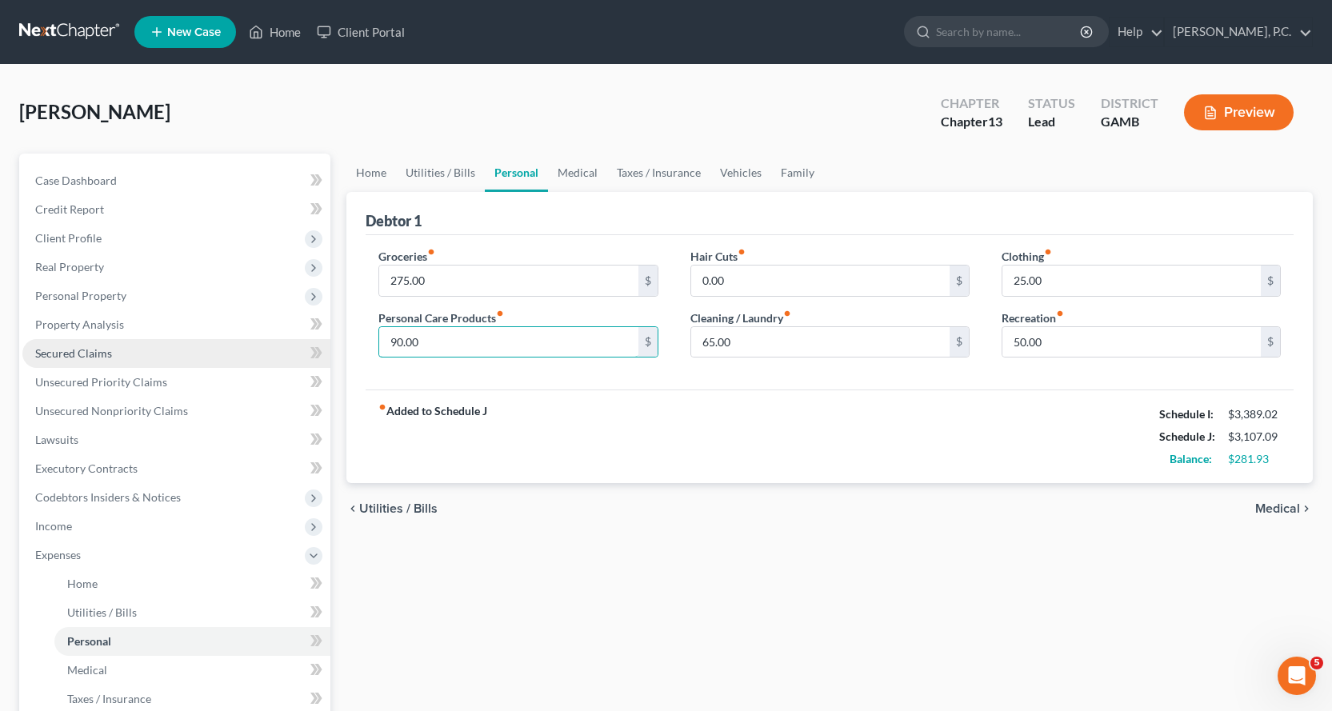
drag, startPoint x: 443, startPoint y: 341, endPoint x: 270, endPoint y: 349, distance: 173.0
click at [279, 349] on div "Petition Navigation Case Dashboard Payments Invoices Payments Payments Credit R…" at bounding box center [665, 587] width 1309 height 866
type input "100.00"
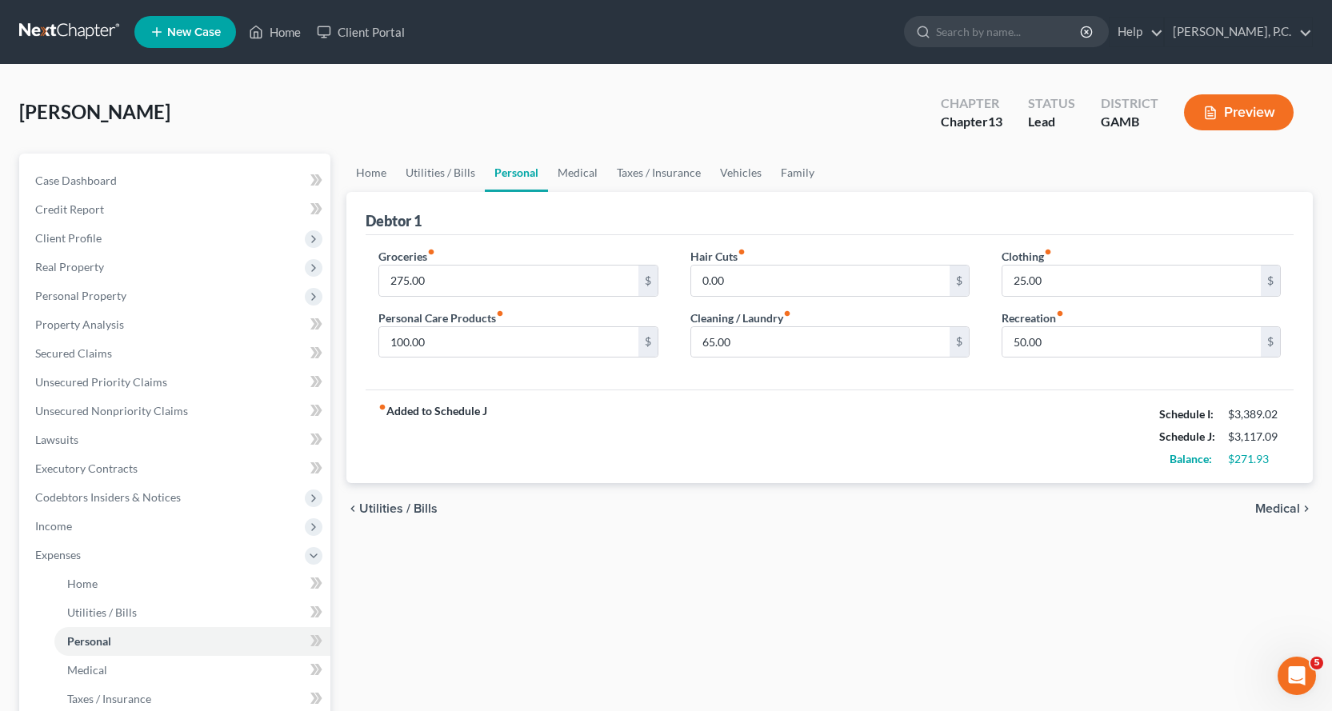
click at [836, 568] on div "Home Utilities / Bills Personal Medical Taxes / Insurance Vehicles Family Debto…" at bounding box center [829, 587] width 982 height 866
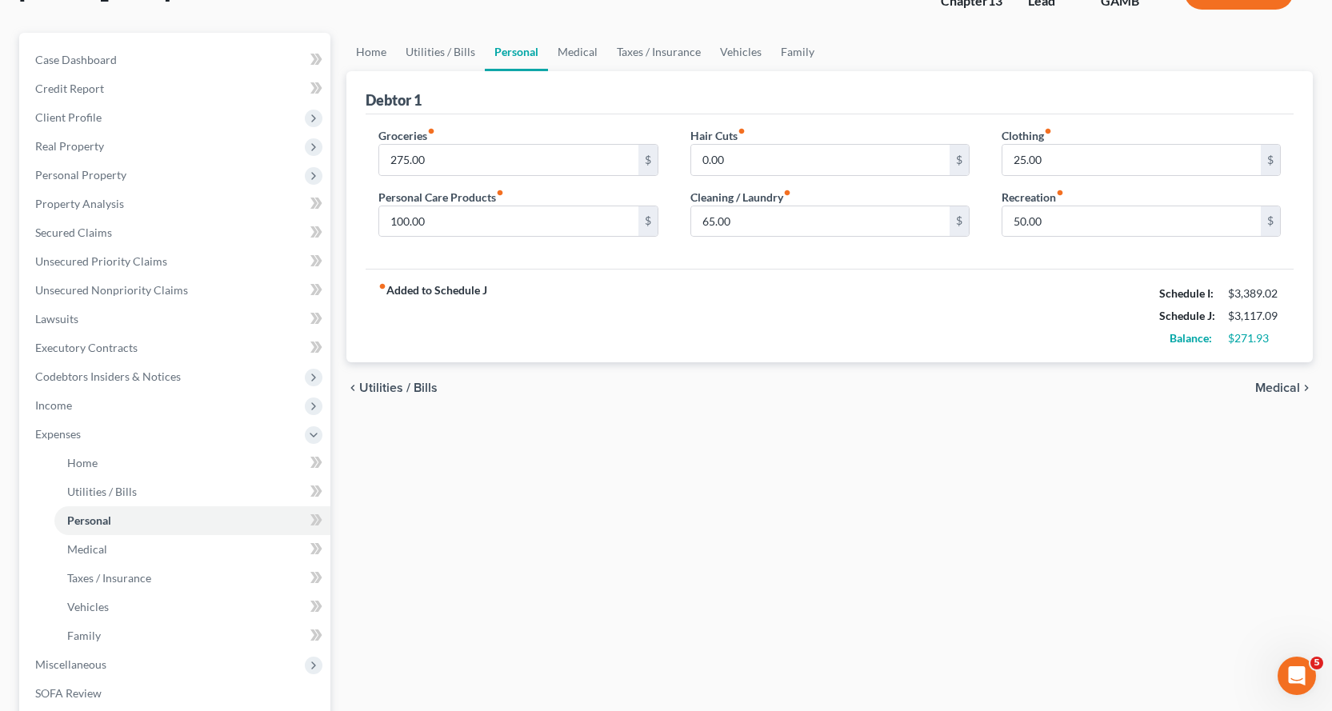
scroll to position [369, 0]
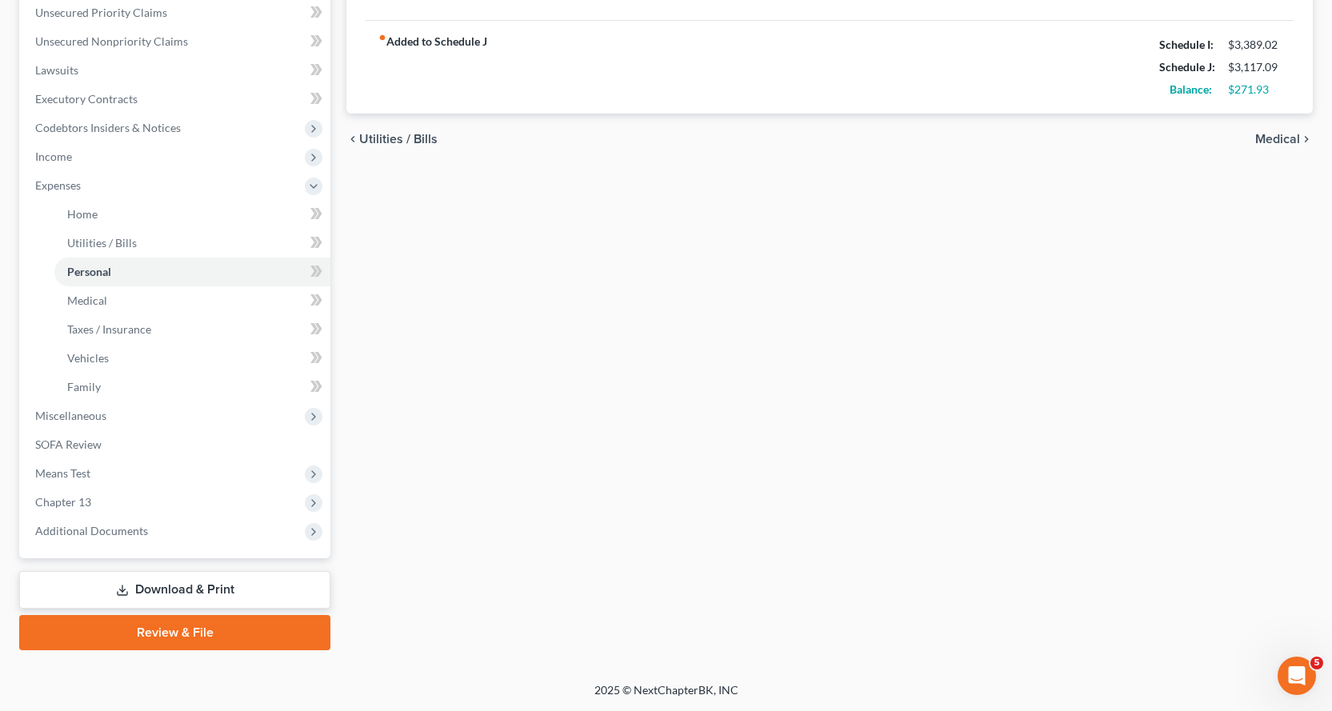
click at [156, 587] on link "Download & Print" at bounding box center [174, 590] width 311 height 38
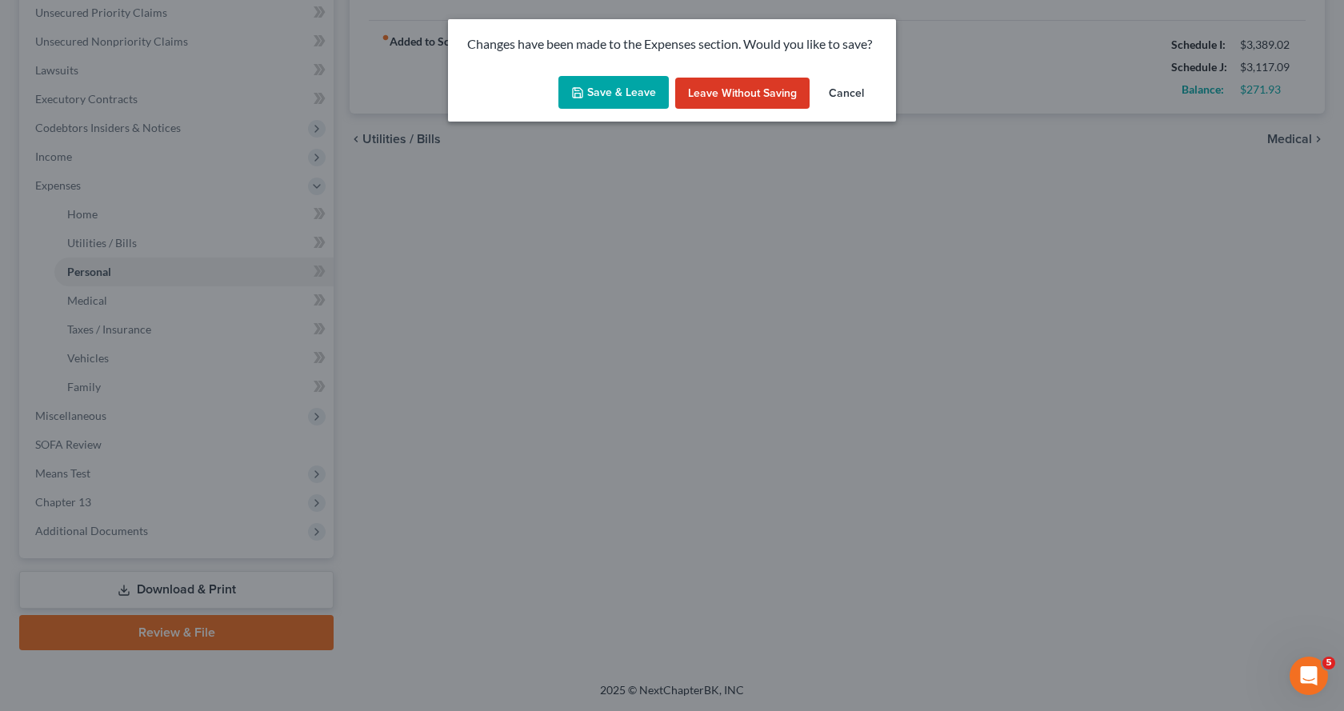
click at [632, 85] on button "Save & Leave" at bounding box center [613, 93] width 110 height 34
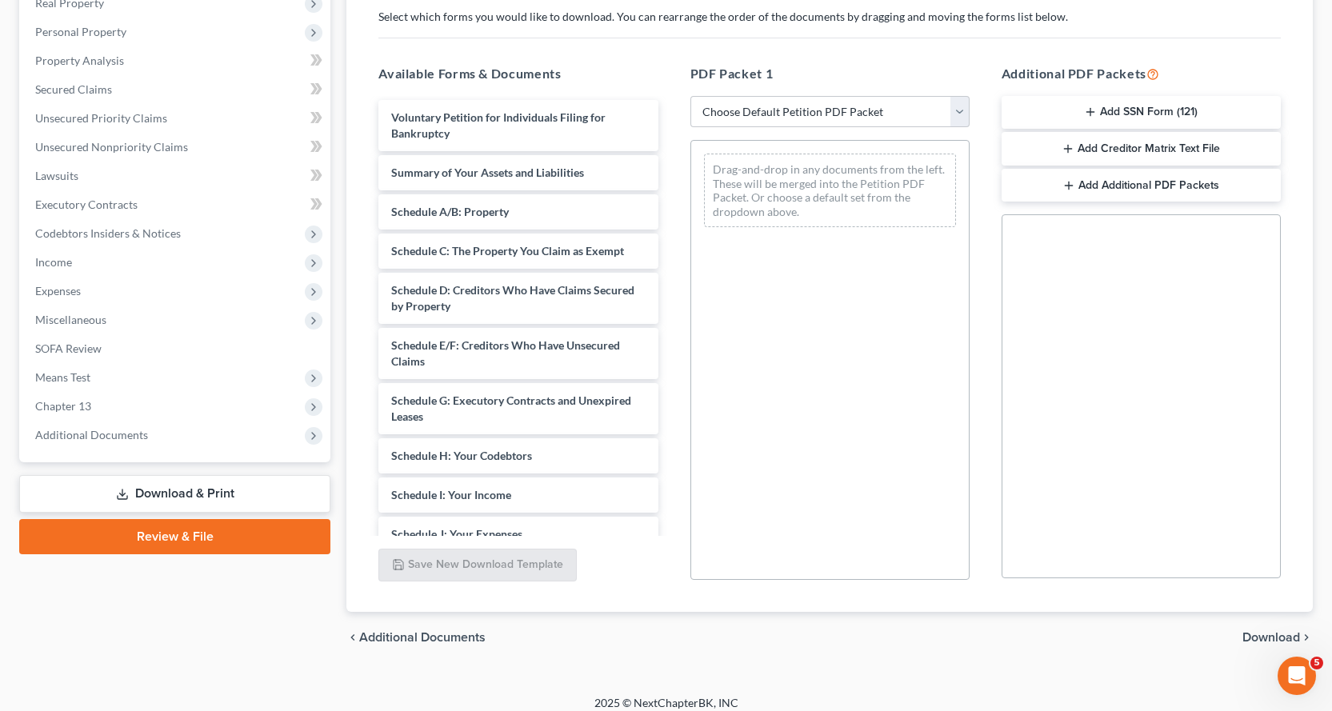
scroll to position [277, 0]
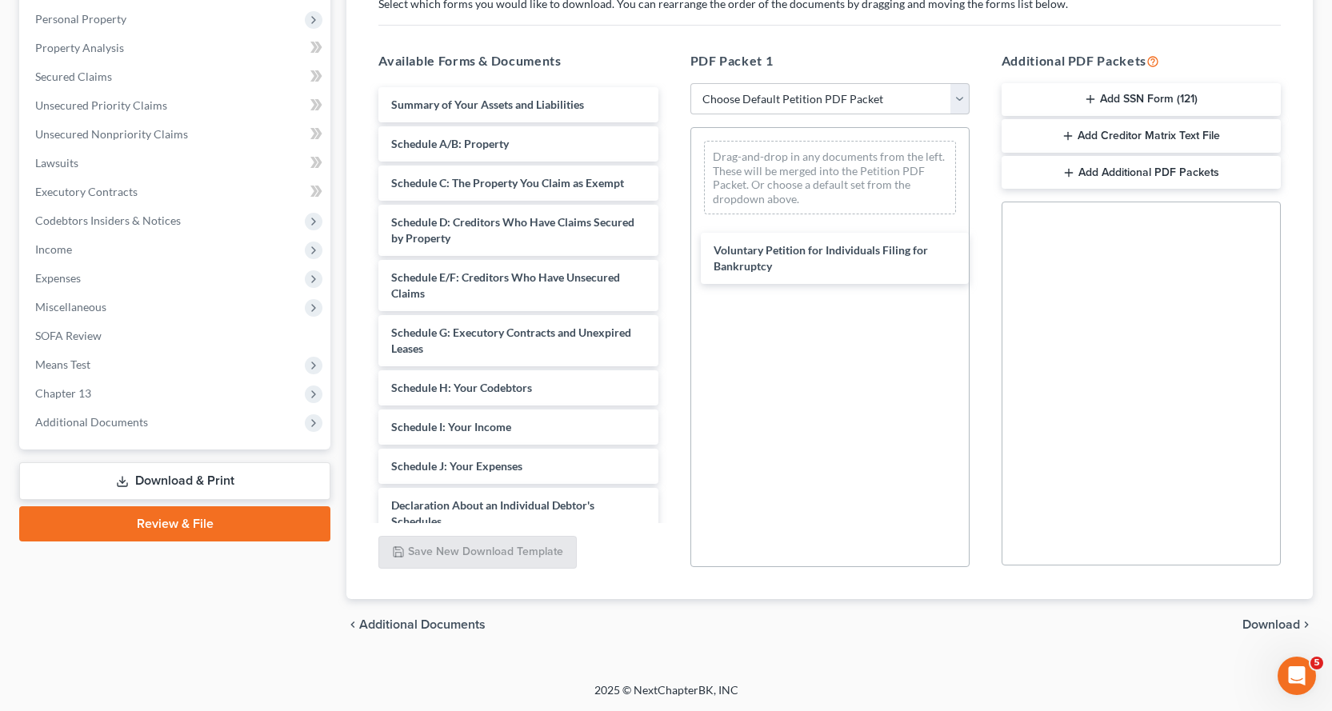
drag, startPoint x: 417, startPoint y: 104, endPoint x: 677, endPoint y: 137, distance: 262.0
click at [670, 190] on div "Voluntary Petition for Individuals Filing for Bankruptcy Voluntary Petition for…" at bounding box center [517, 454] width 305 height 735
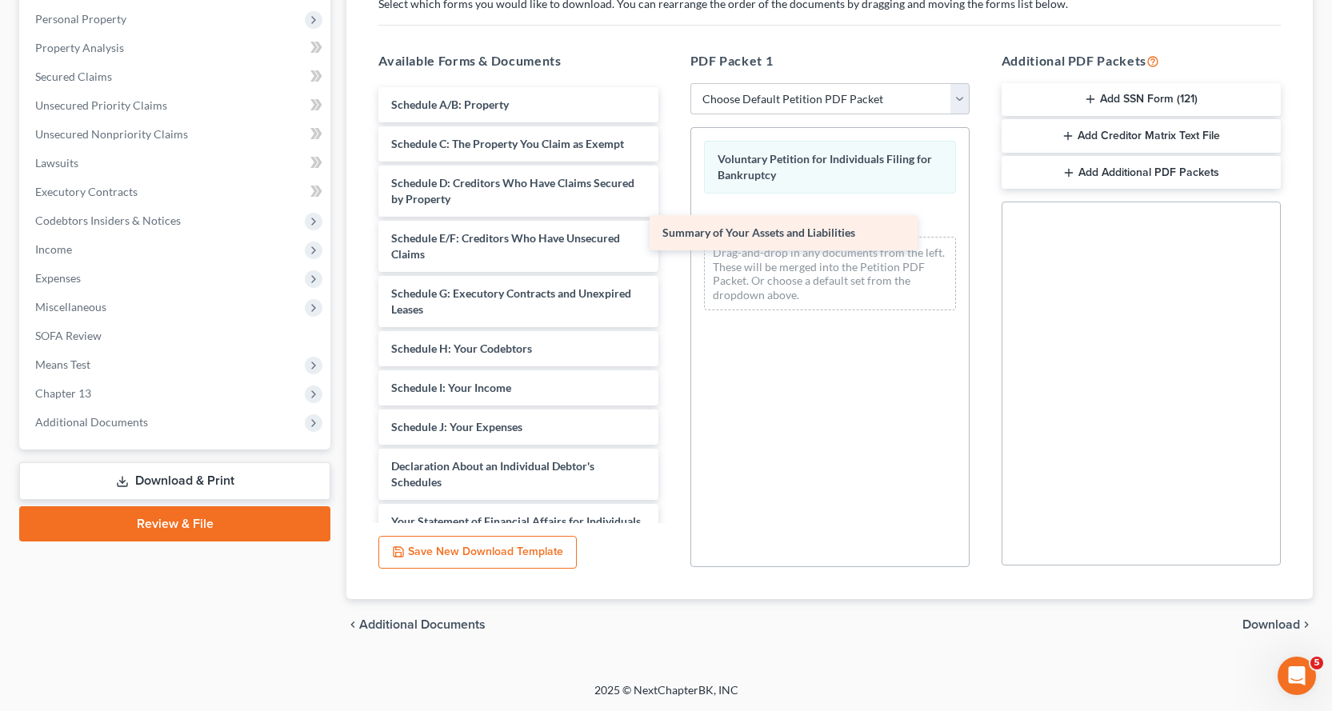
drag, startPoint x: 487, startPoint y: 103, endPoint x: 781, endPoint y: 226, distance: 318.3
click at [670, 226] on div "Summary of Your Assets and Liabilities Summary of Your Assets and Liabilities S…" at bounding box center [517, 435] width 305 height 696
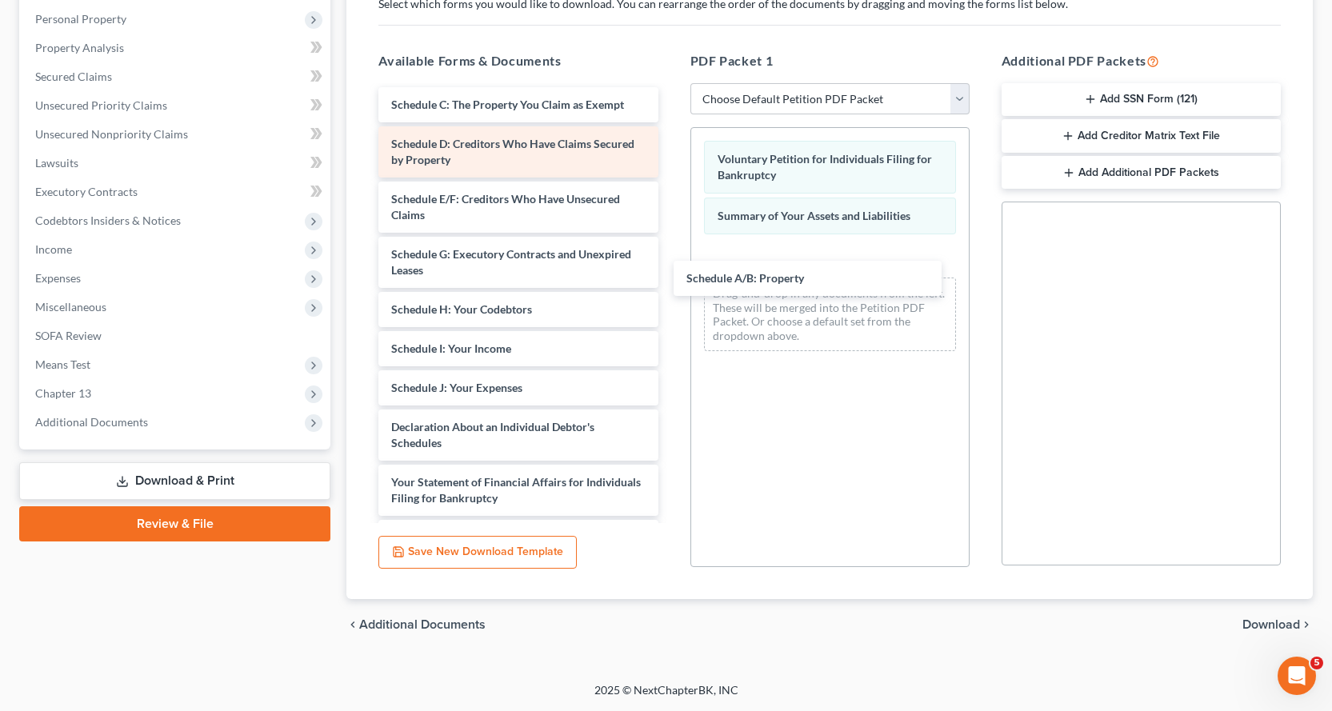
drag, startPoint x: 460, startPoint y: 105, endPoint x: 539, endPoint y: 143, distance: 88.0
click at [670, 276] on div "Schedule A/B: Property Schedule A/B: Property Schedule C: The Property You Clai…" at bounding box center [517, 415] width 305 height 657
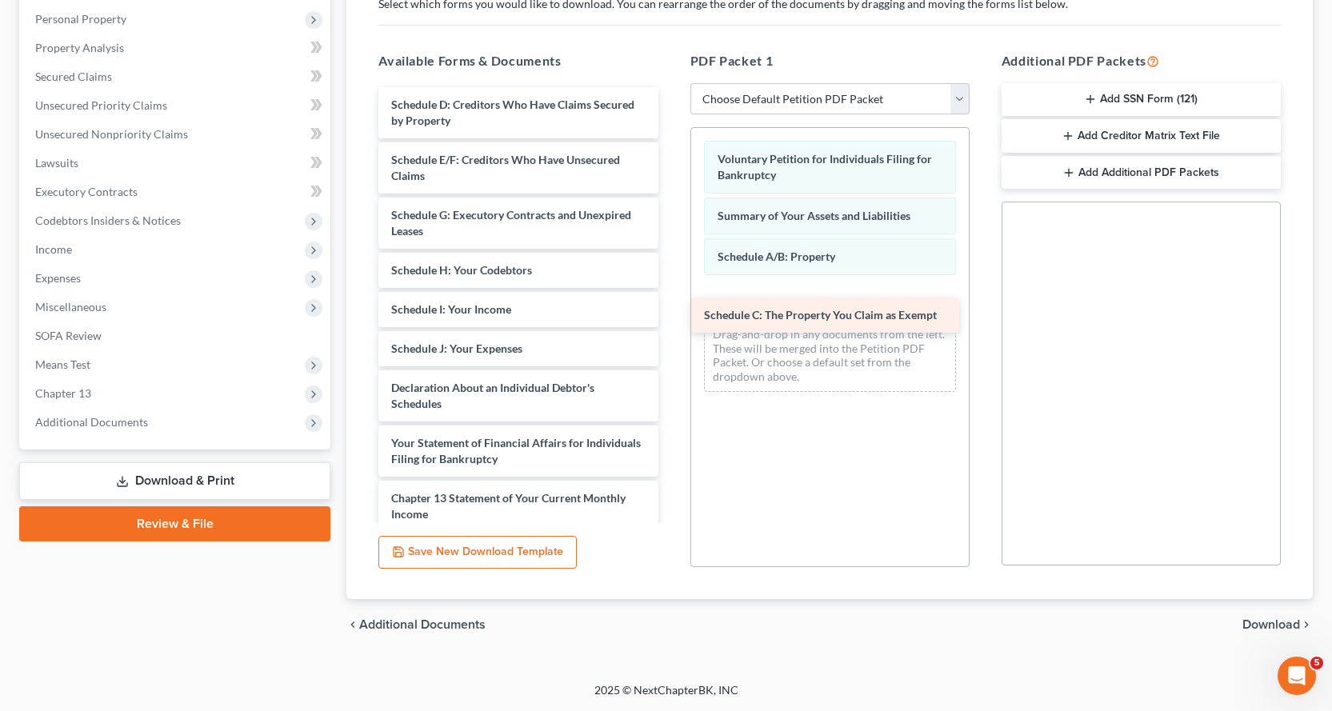
drag, startPoint x: 429, startPoint y: 104, endPoint x: 741, endPoint y: 314, distance: 376.8
click at [670, 314] on div "Schedule C: The Property You Claim as Exempt Schedule C: The Property You Claim…" at bounding box center [517, 395] width 305 height 617
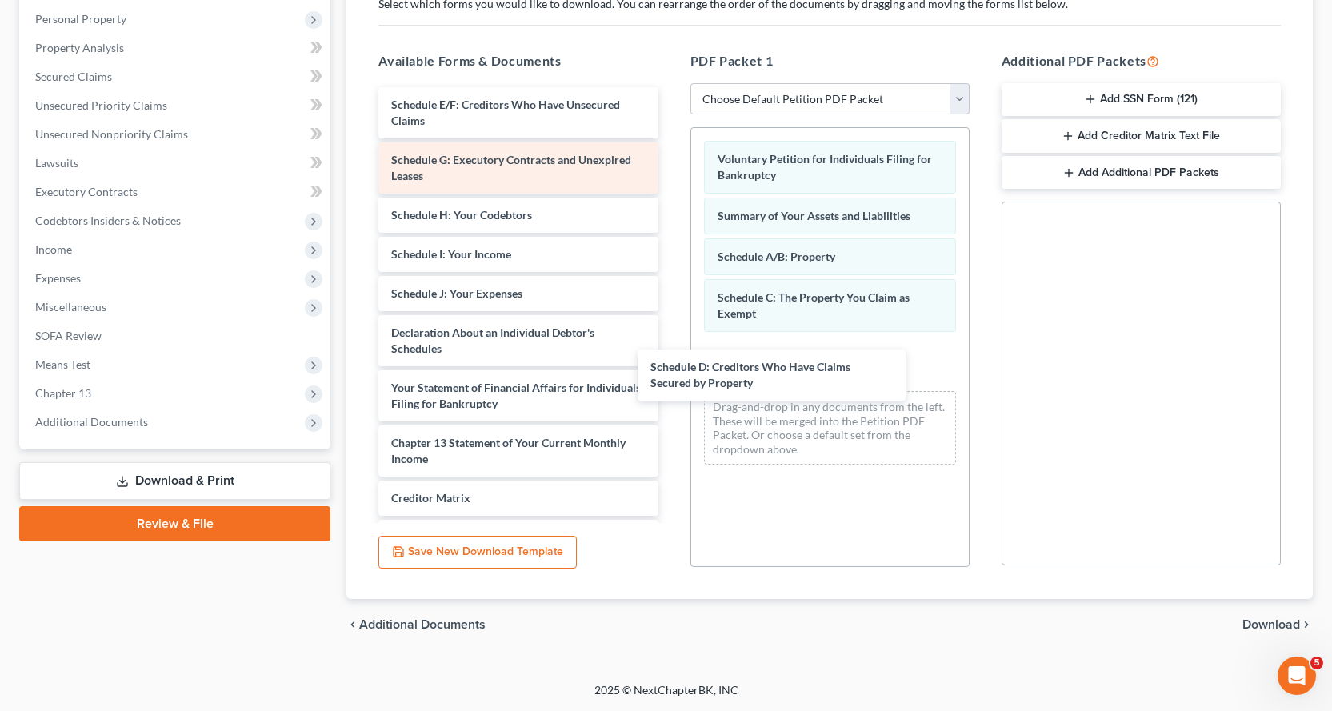
drag, startPoint x: 429, startPoint y: 120, endPoint x: 480, endPoint y: 189, distance: 85.3
click at [670, 372] on div "Schedule D: Creditors Who Have Claims Secured by Property Schedule D: Creditors…" at bounding box center [517, 368] width 305 height 562
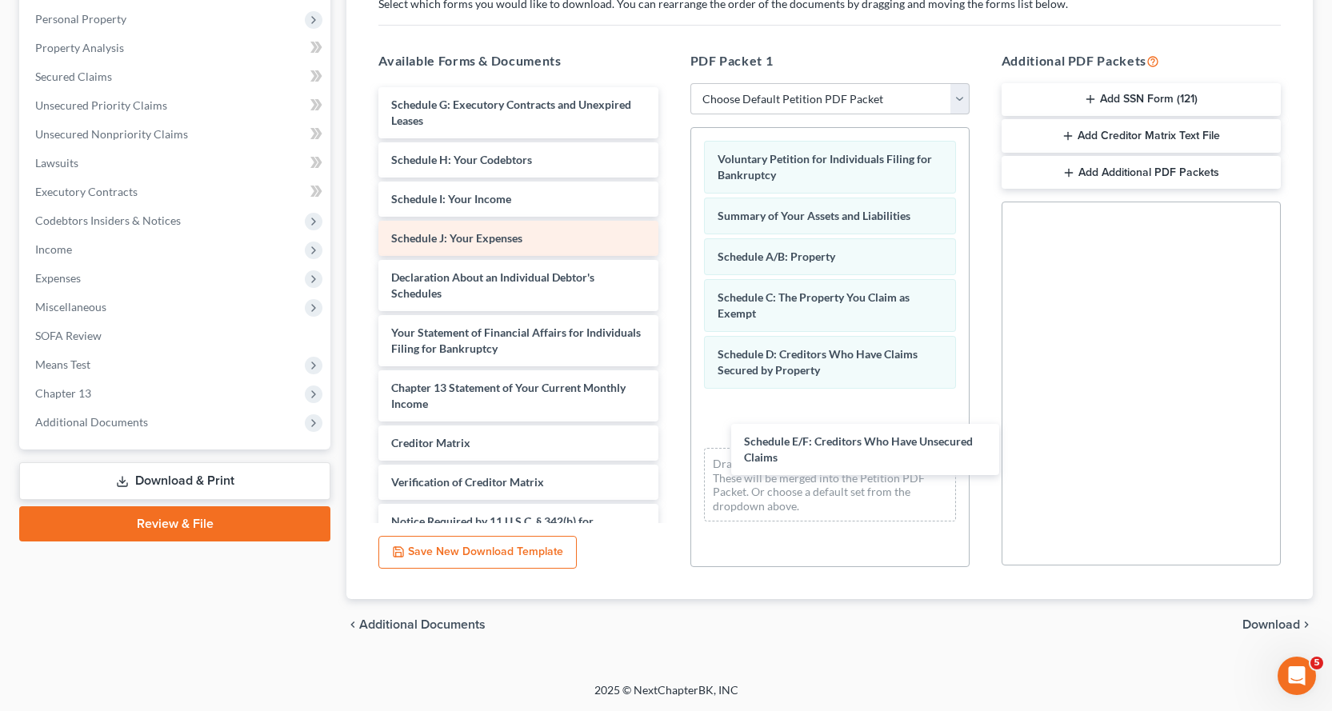
drag, startPoint x: 442, startPoint y: 203, endPoint x: 542, endPoint y: 223, distance: 101.9
click at [670, 437] on div "Schedule E/F: Creditors Who Have Unsecured Claims Schedule E/F: Creditors Who H…" at bounding box center [517, 340] width 305 height 507
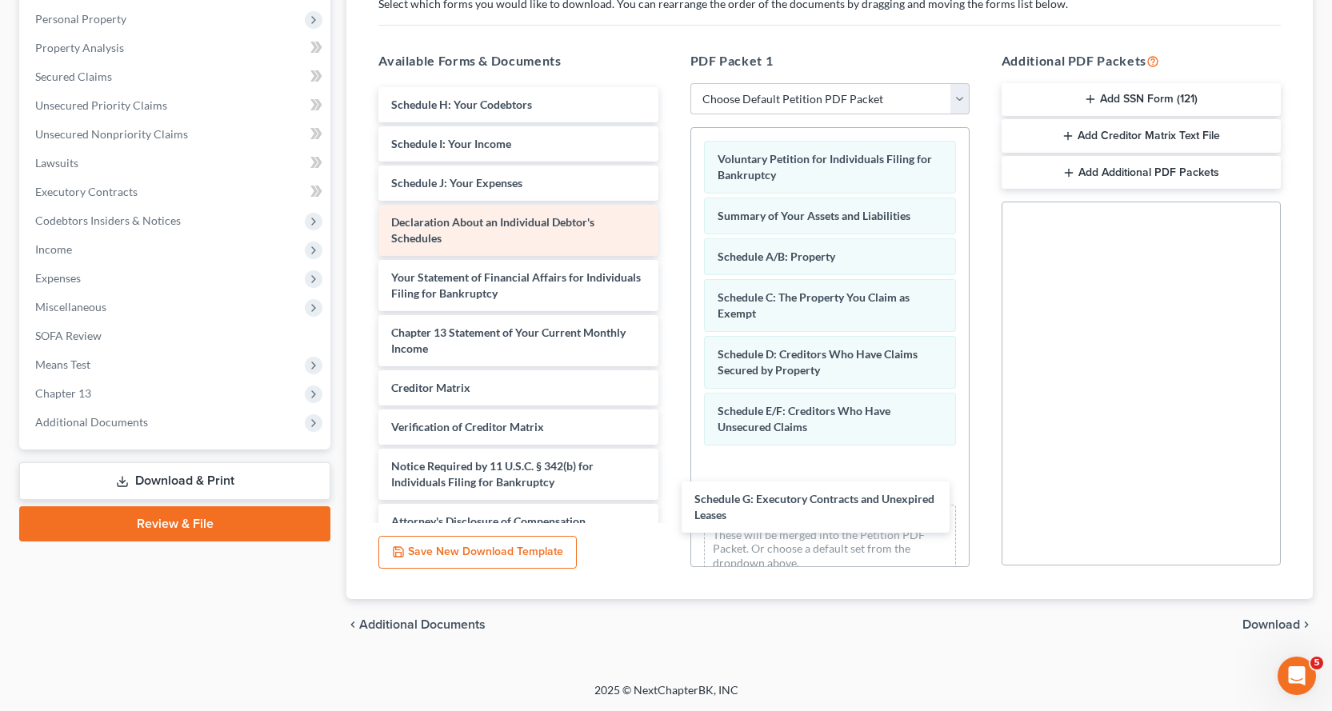
drag, startPoint x: 410, startPoint y: 113, endPoint x: 490, endPoint y: 230, distance: 141.5
click at [670, 485] on div "Schedule G: Executory Contracts and Unexpired Leases Schedule G: Executory Cont…" at bounding box center [517, 313] width 305 height 452
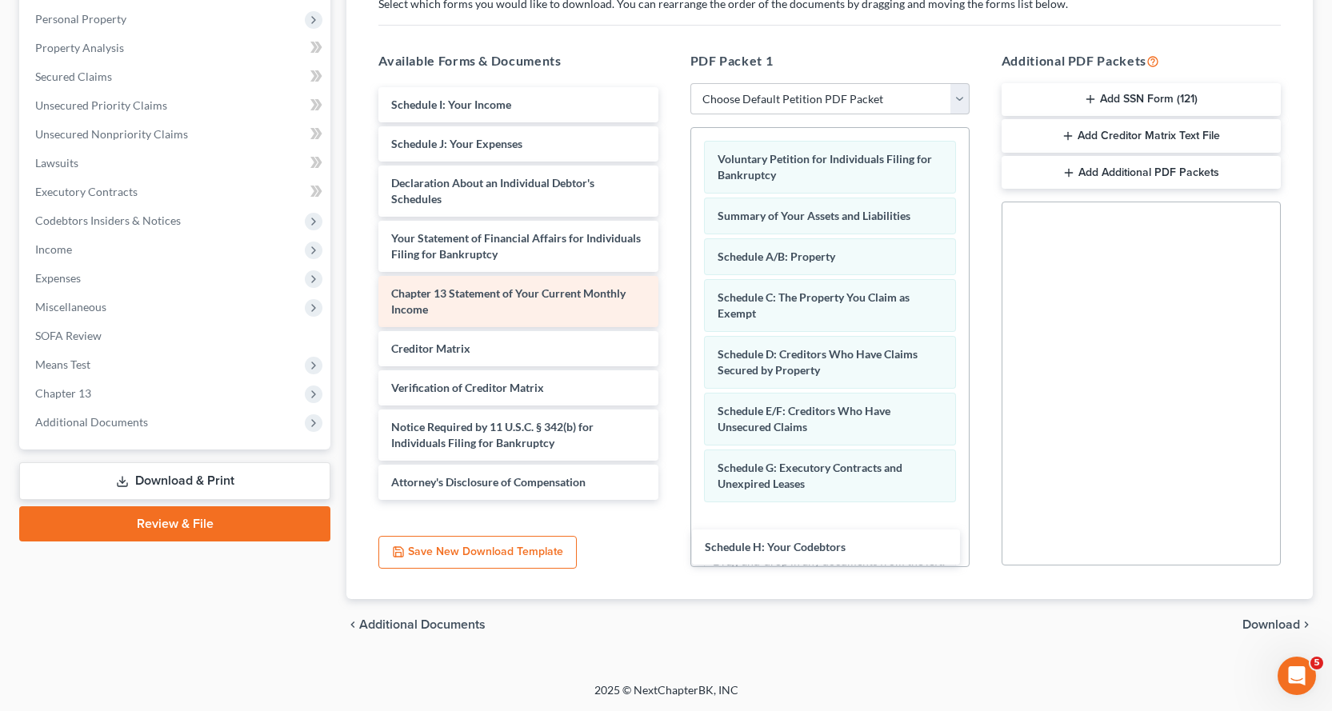
drag, startPoint x: 407, startPoint y: 103, endPoint x: 575, endPoint y: 293, distance: 253.2
click at [670, 500] on div "Schedule H: Your Codebtors Schedule H: Your Codebtors Schedule I: Your Income S…" at bounding box center [517, 293] width 305 height 413
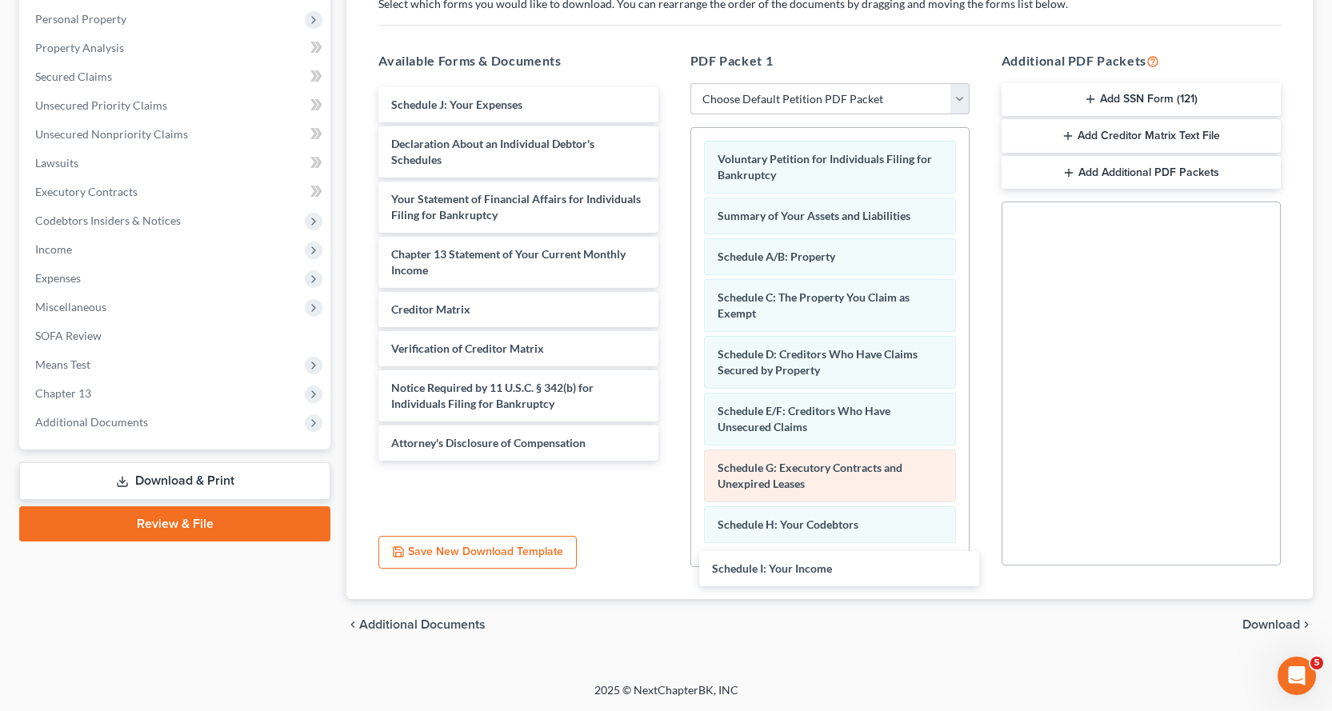
drag, startPoint x: 407, startPoint y: 99, endPoint x: 753, endPoint y: 482, distance: 516.4
click at [670, 461] on div "Schedule I: Your Income Schedule I: Your Income Schedule J: Your Expenses Decla…" at bounding box center [517, 273] width 305 height 373
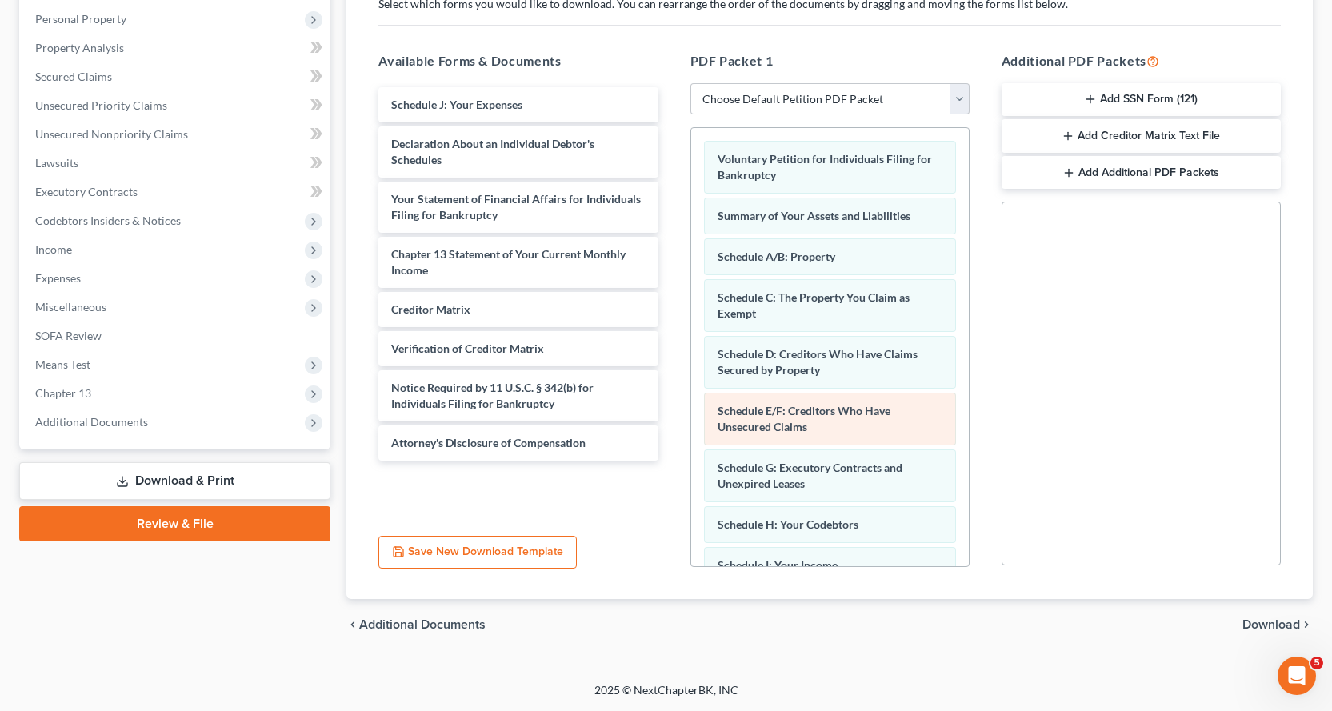
scroll to position [108, 0]
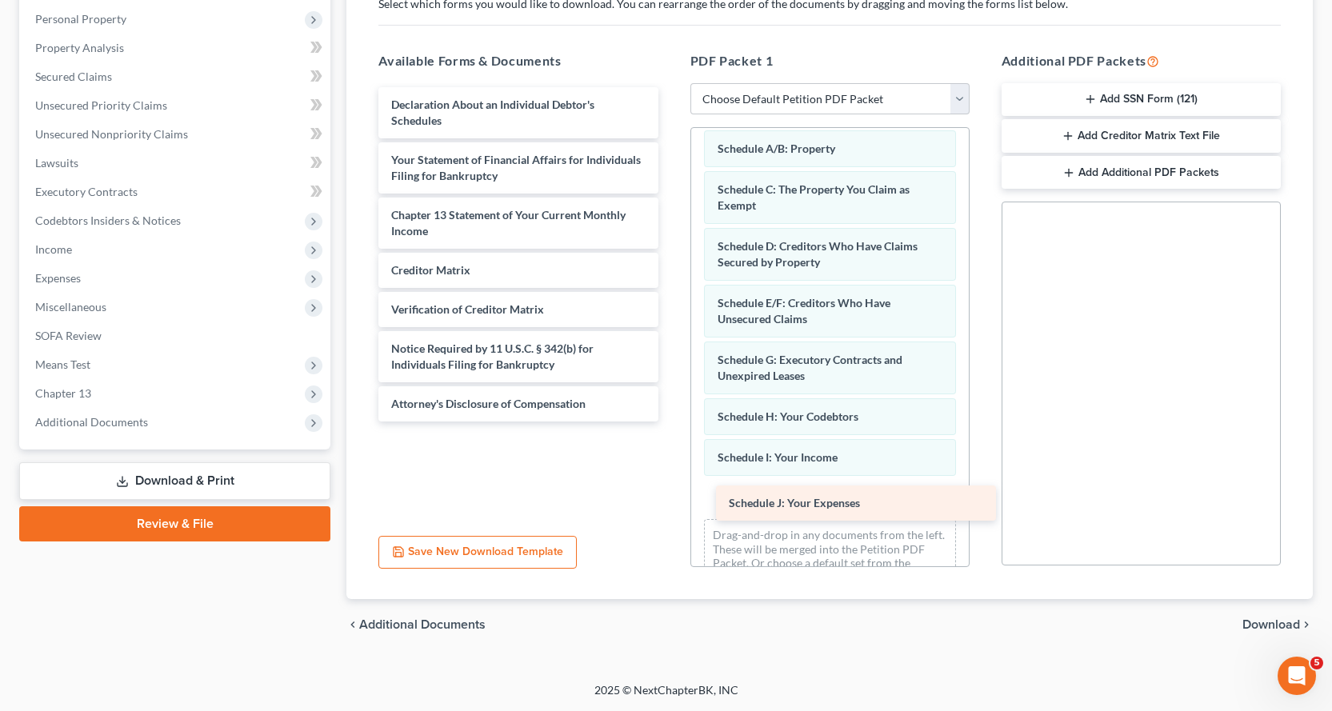
drag, startPoint x: 418, startPoint y: 102, endPoint x: 753, endPoint y: 493, distance: 515.6
click at [670, 421] on div "Schedule J: Your Expenses Schedule J: Your Expenses Declaration About an Indivi…" at bounding box center [517, 254] width 305 height 334
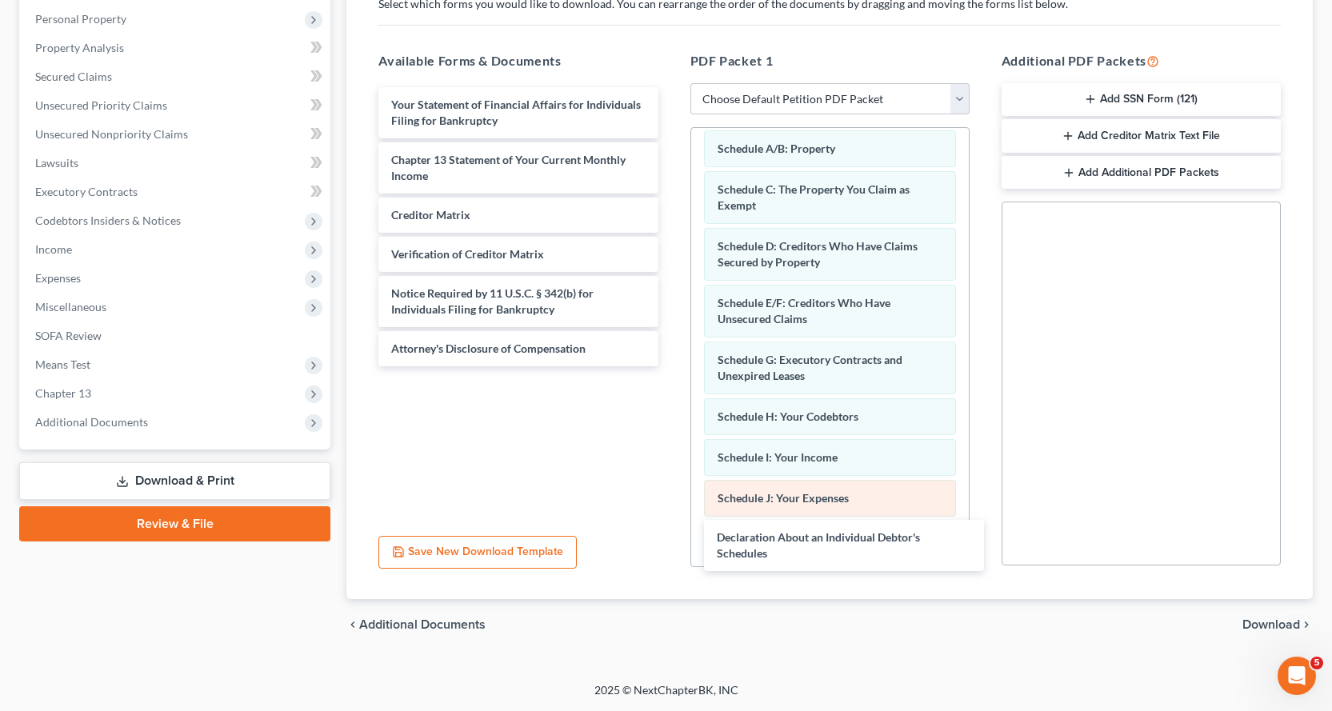
drag, startPoint x: 409, startPoint y: 107, endPoint x: 756, endPoint y: 485, distance: 513.4
click at [670, 366] on div "Declaration About an Individual Debtor's Schedules Declaration About an Individ…" at bounding box center [517, 226] width 305 height 279
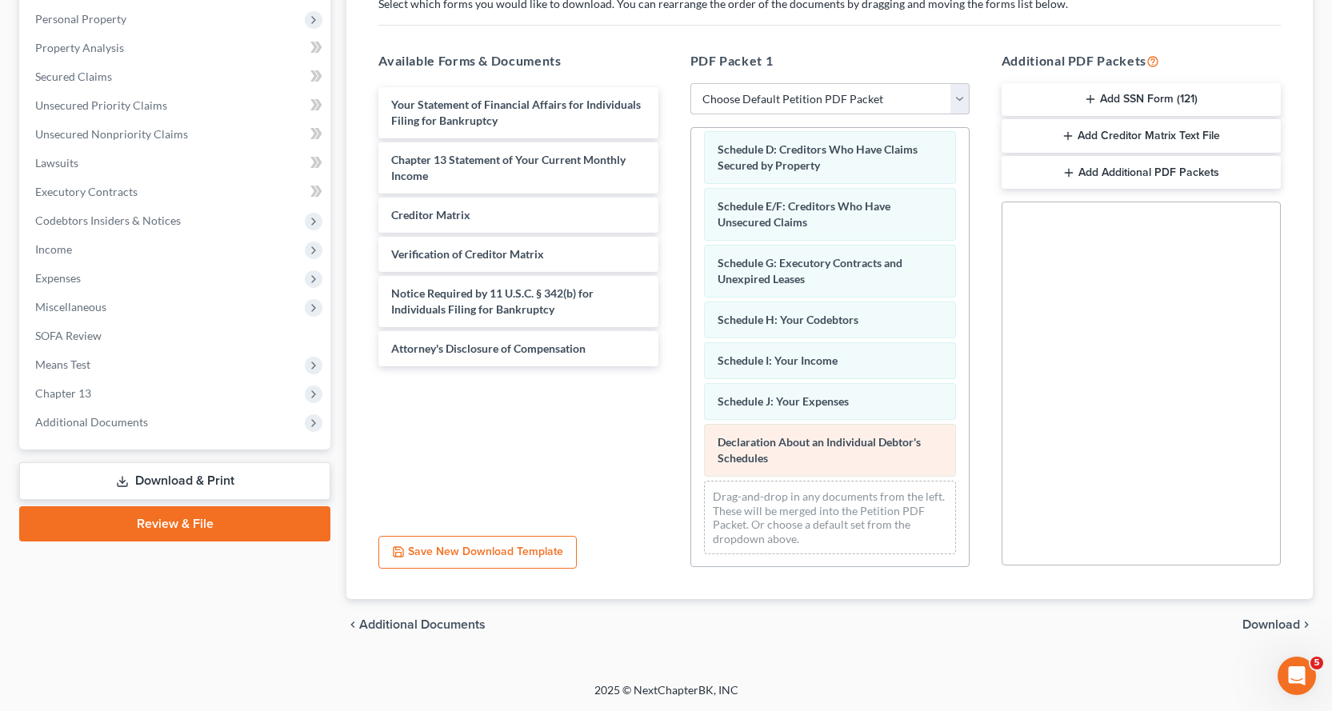
scroll to position [206, 0]
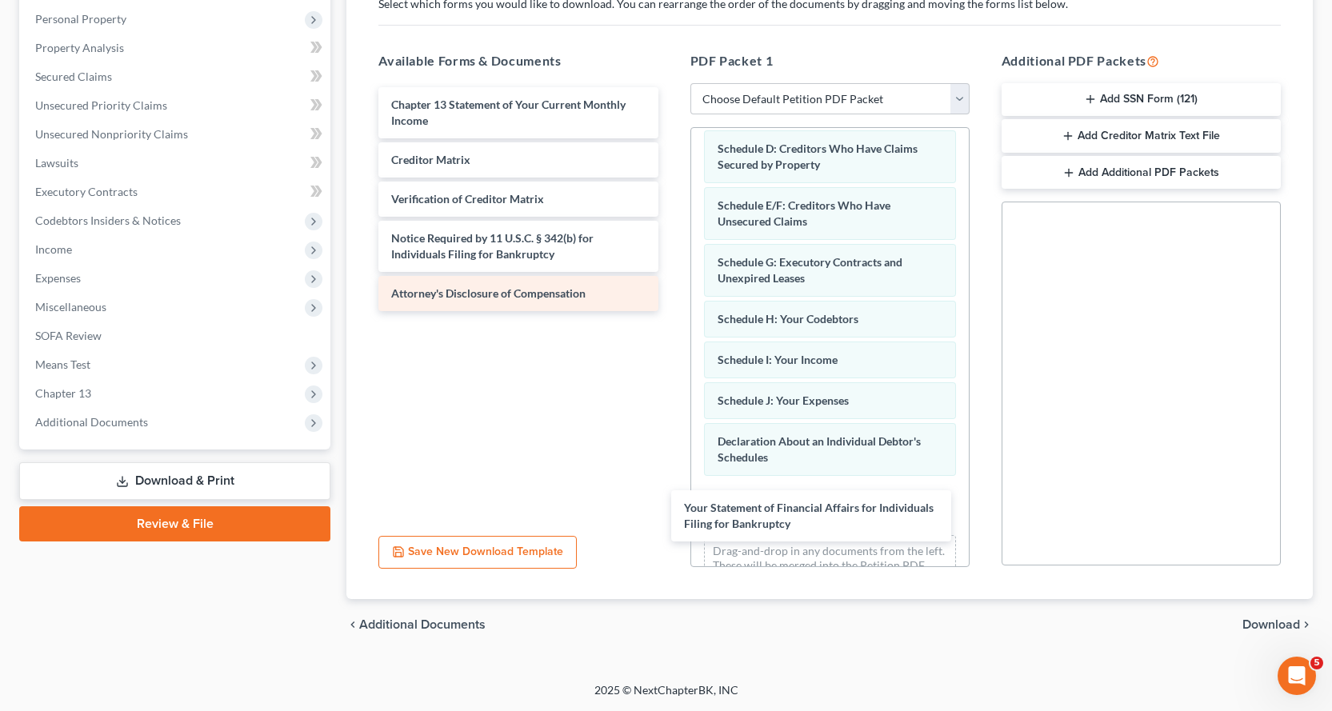
drag, startPoint x: 442, startPoint y: 111, endPoint x: 581, endPoint y: 303, distance: 237.1
click at [670, 311] on div "Your Statement of Financial Affairs for Individuals Filing for Bankruptcy Your …" at bounding box center [517, 199] width 305 height 224
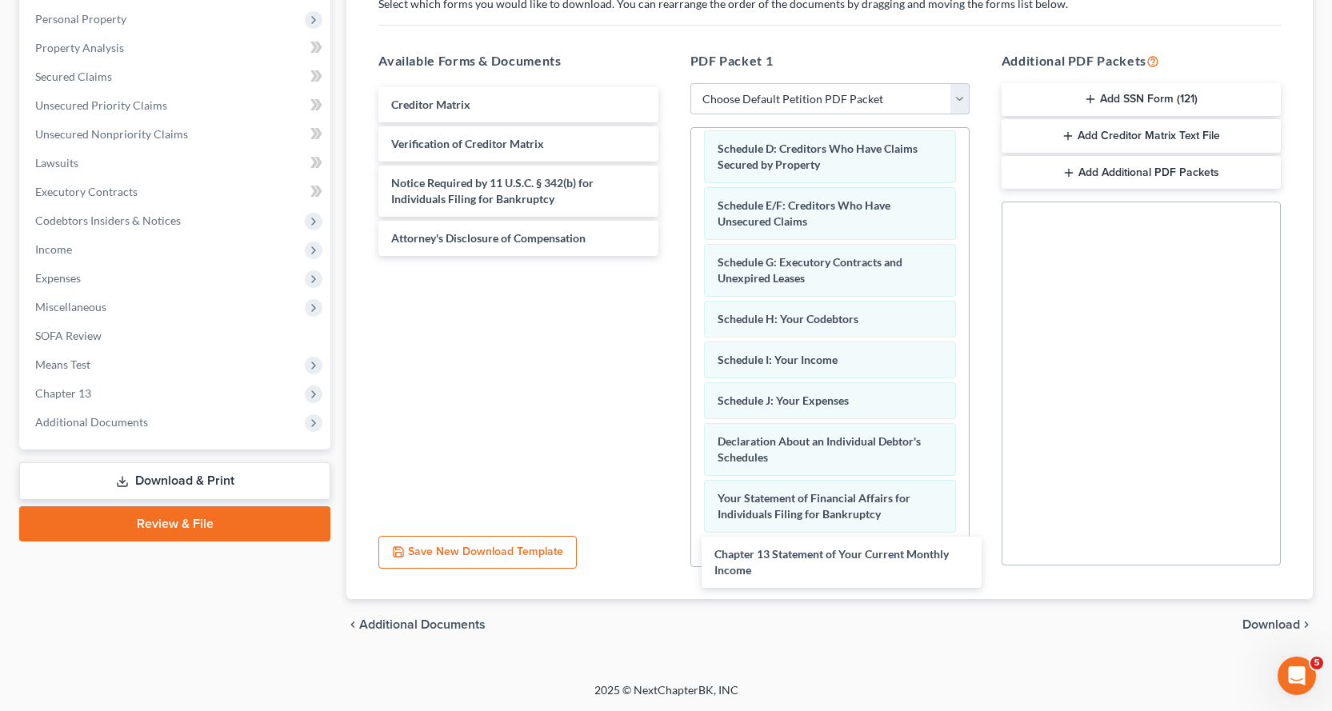
drag, startPoint x: 405, startPoint y: 115, endPoint x: 739, endPoint y: 478, distance: 493.5
click at [670, 256] on div "Chapter 13 Statement of Your Current Monthly Income Chapter 13 Statement of You…" at bounding box center [517, 171] width 305 height 169
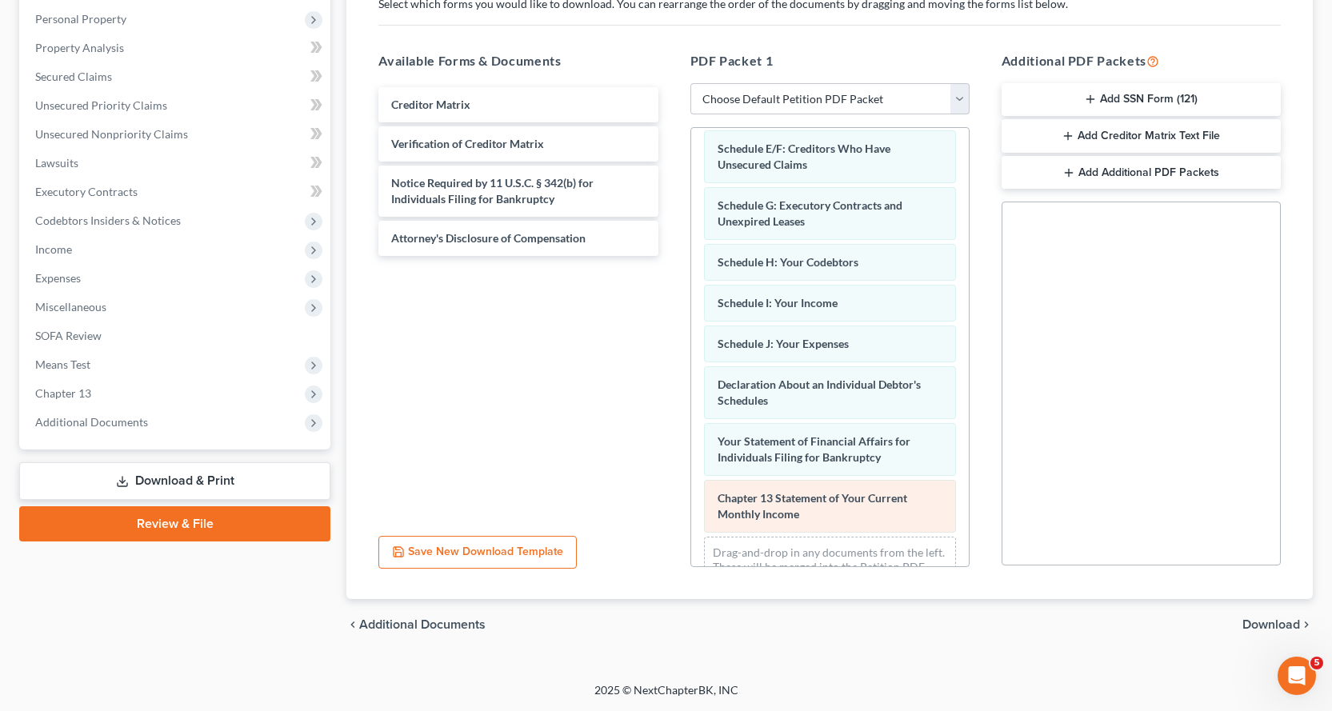
scroll to position [319, 0]
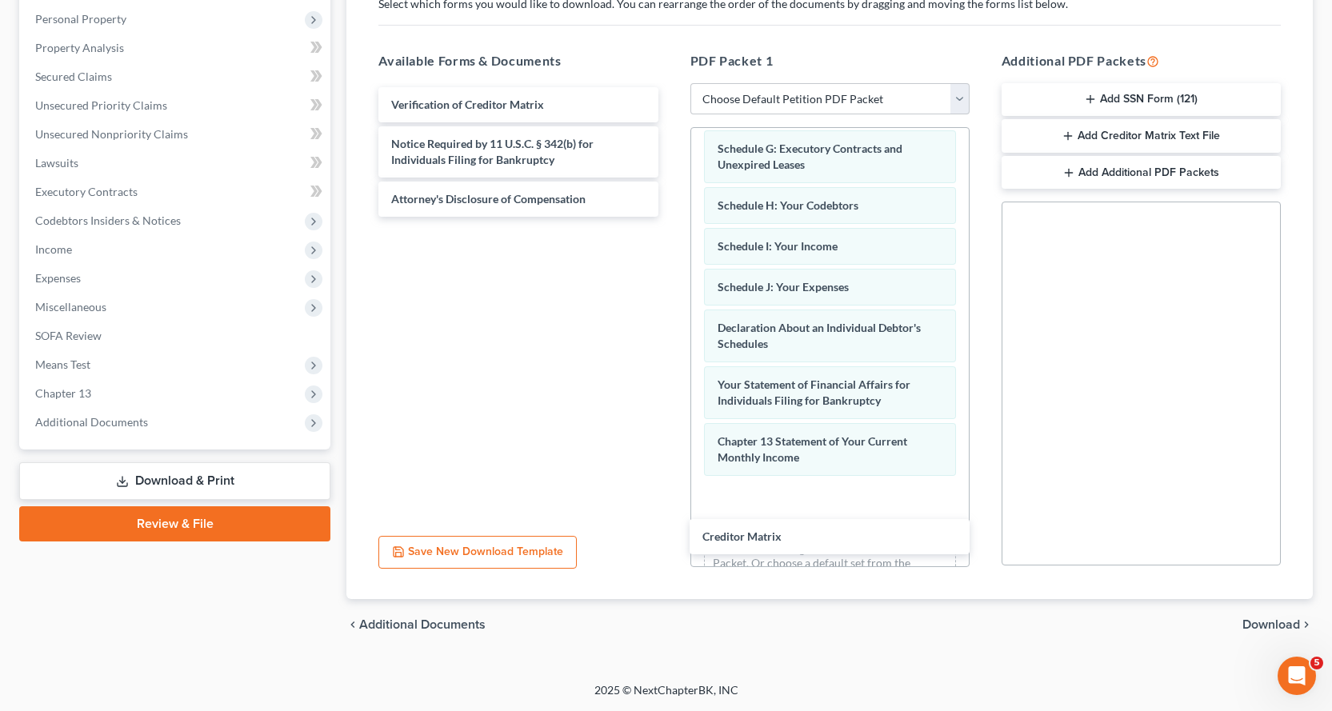
drag, startPoint x: 446, startPoint y: 102, endPoint x: 601, endPoint y: 301, distance: 252.4
click at [670, 217] on div "Creditor Matrix Creditor Matrix Verification of Creditor Matrix Notice Required…" at bounding box center [517, 152] width 305 height 130
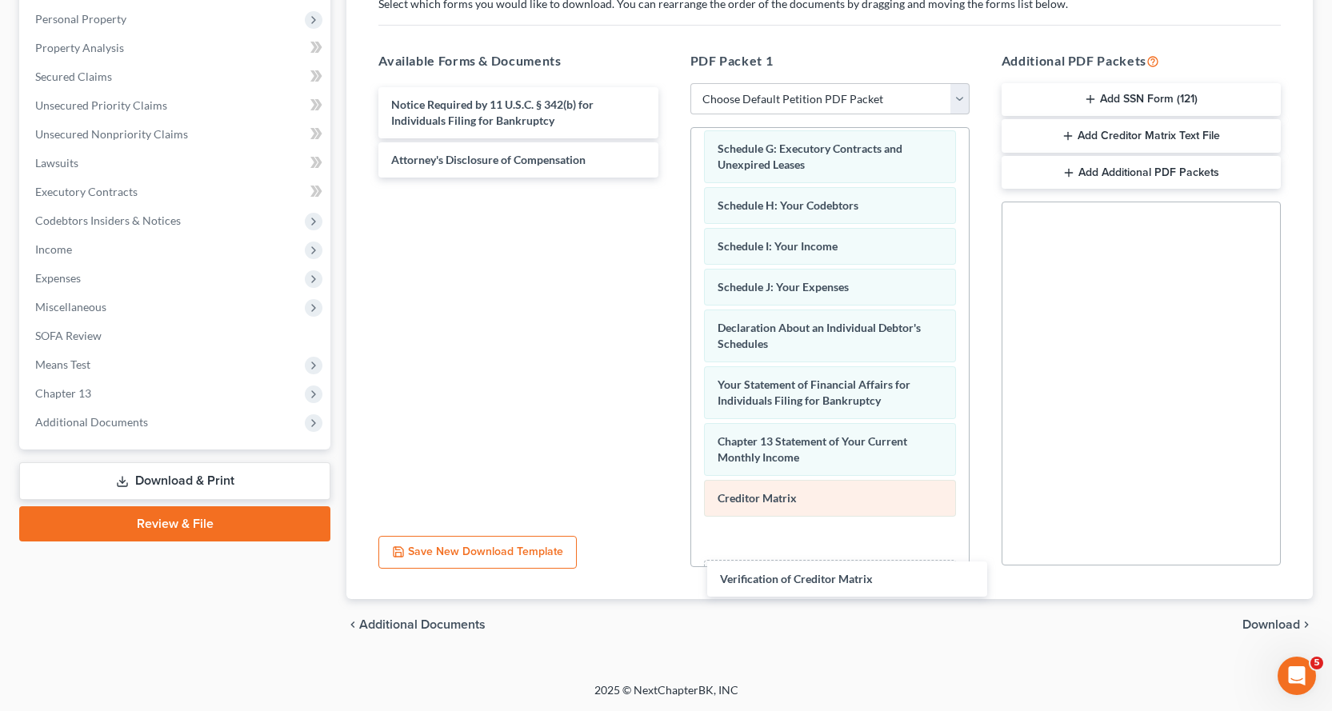
drag, startPoint x: 421, startPoint y: 104, endPoint x: 761, endPoint y: 493, distance: 516.3
click at [670, 178] on div "Verification of Creditor Matrix Verification of Creditor Matrix Notice Required…" at bounding box center [517, 132] width 305 height 90
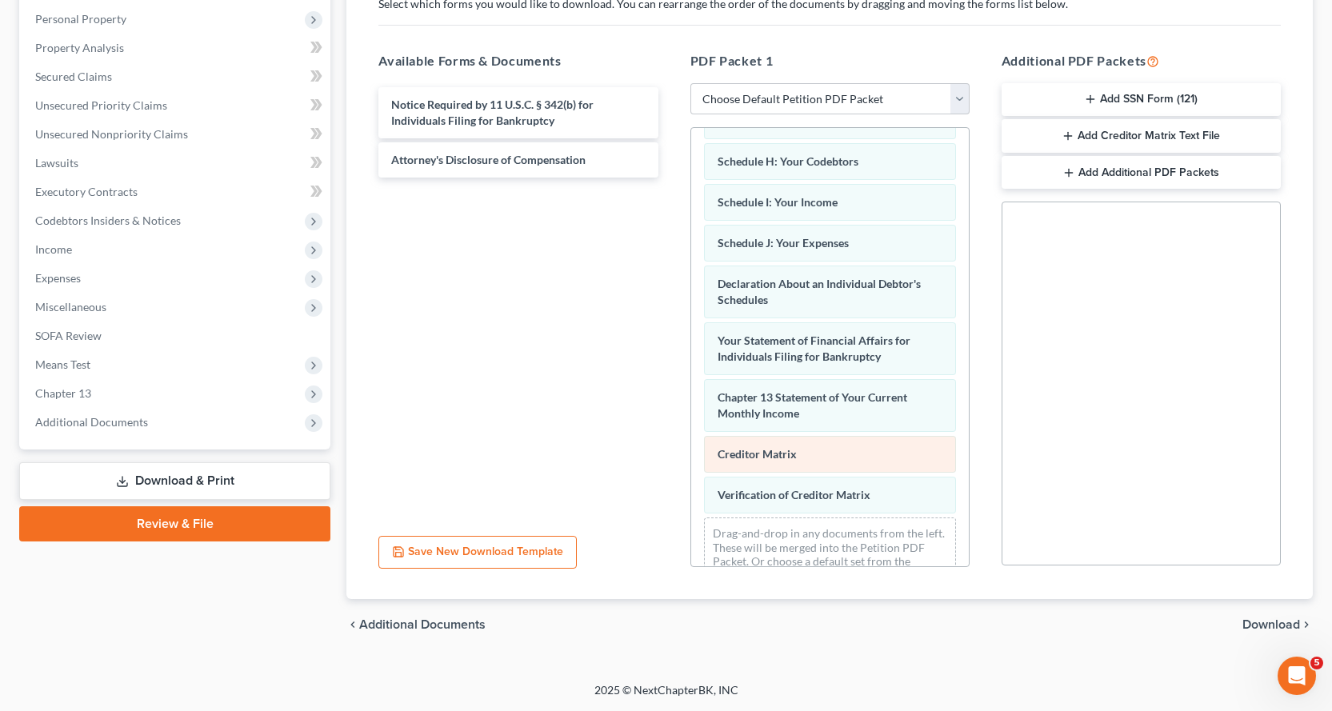
scroll to position [401, 0]
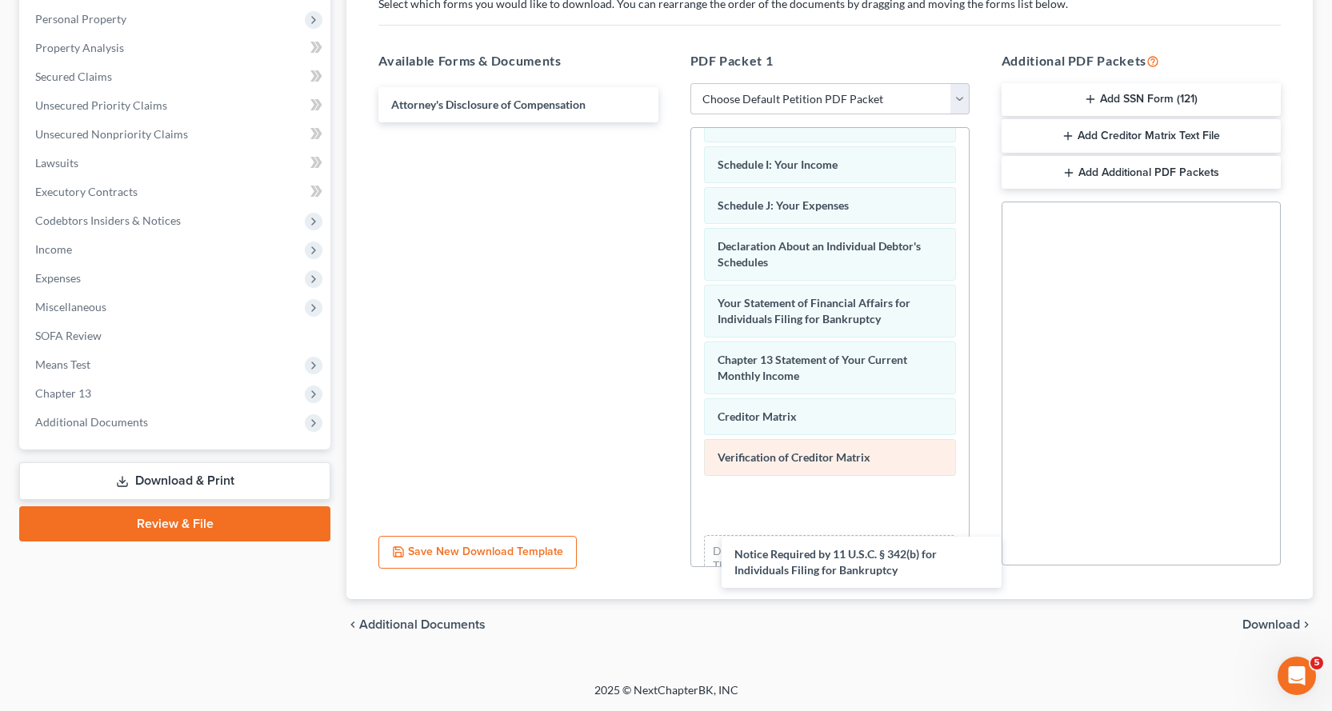
drag, startPoint x: 445, startPoint y: 111, endPoint x: 786, endPoint y: 474, distance: 498.4
click at [670, 122] on div "Notice Required by 11 U.S.C. § 342(b) for Individuals Filing for Bankruptcy Not…" at bounding box center [517, 104] width 305 height 35
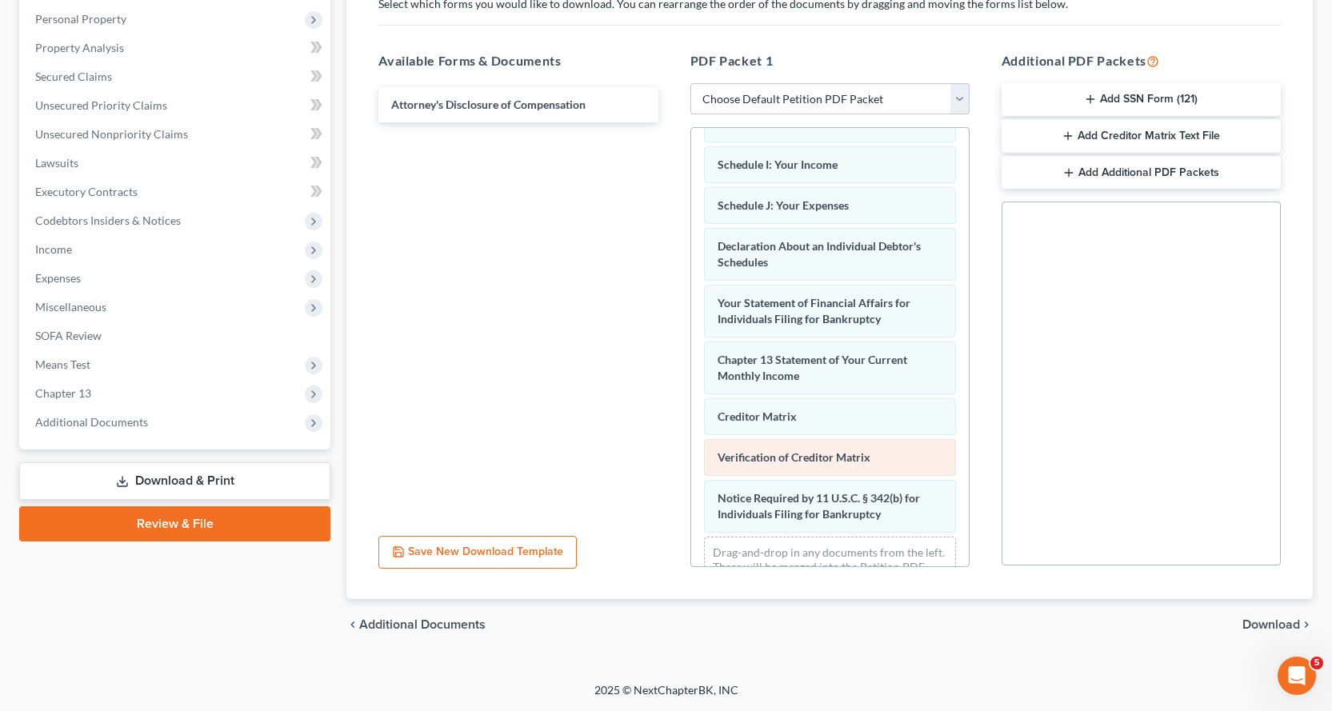
scroll to position [457, 0]
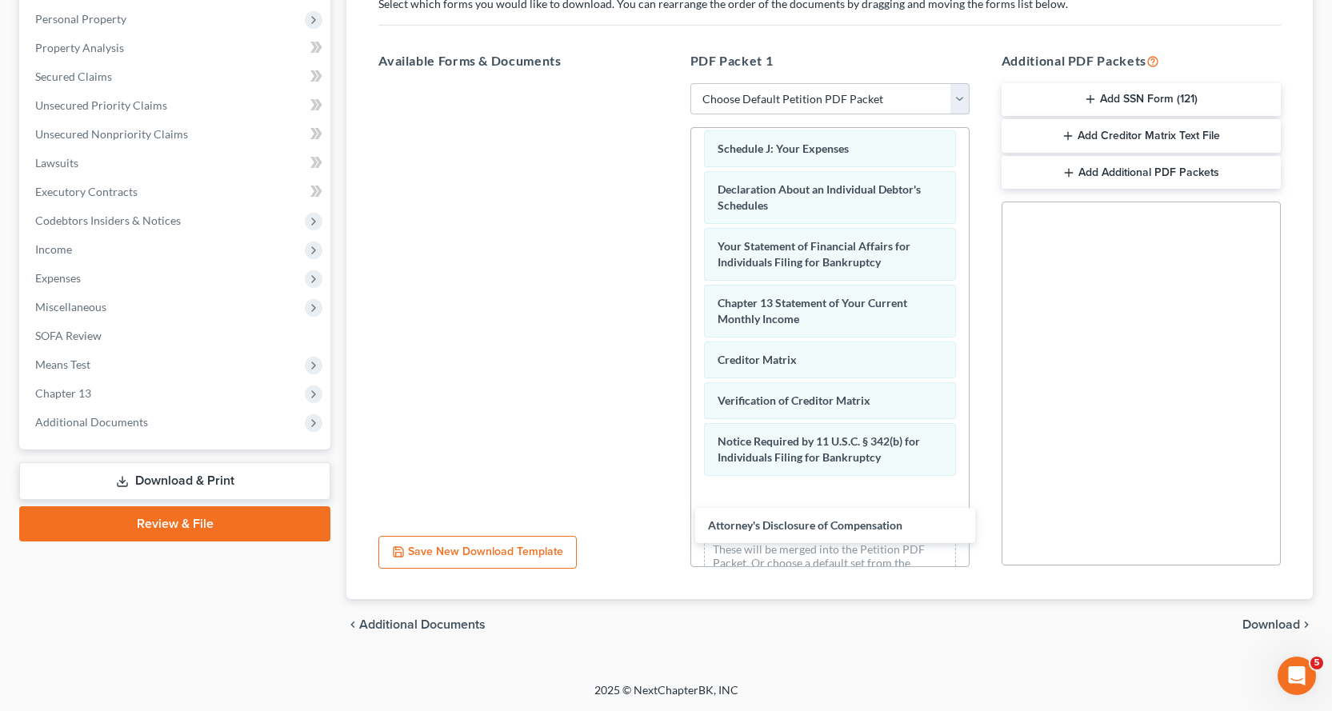
drag, startPoint x: 469, startPoint y: 109, endPoint x: 903, endPoint y: 489, distance: 576.3
click at [670, 83] on div "Attorney's Disclosure of Compensation Attorney's Disclosure of Compensation" at bounding box center [517, 83] width 305 height 0
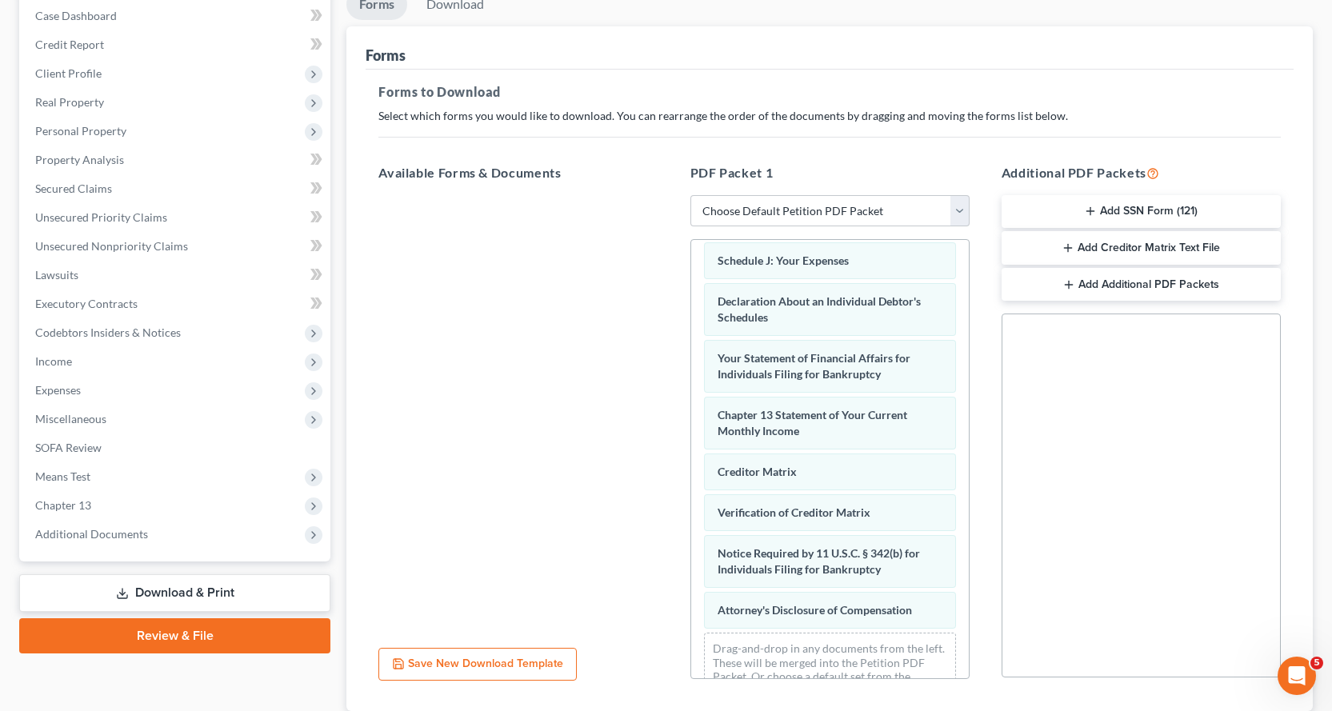
scroll to position [0, 0]
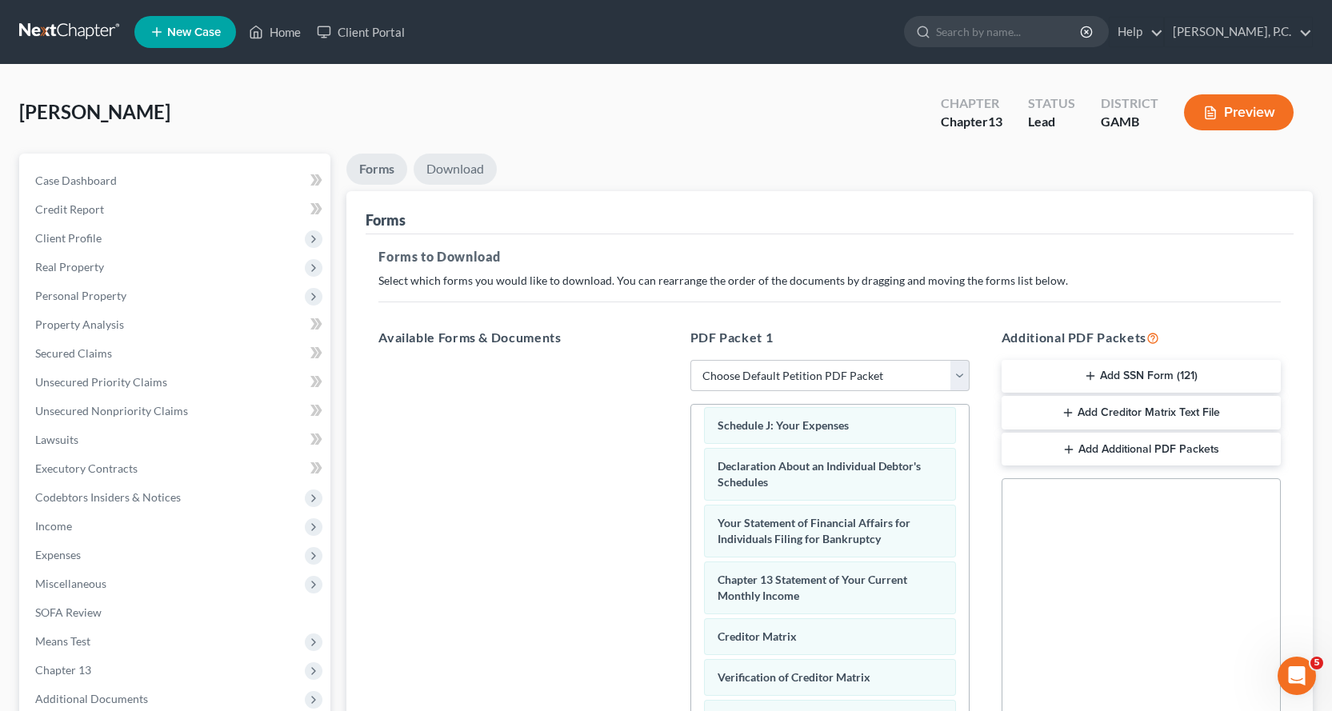
click at [458, 170] on link "Download" at bounding box center [454, 169] width 83 height 31
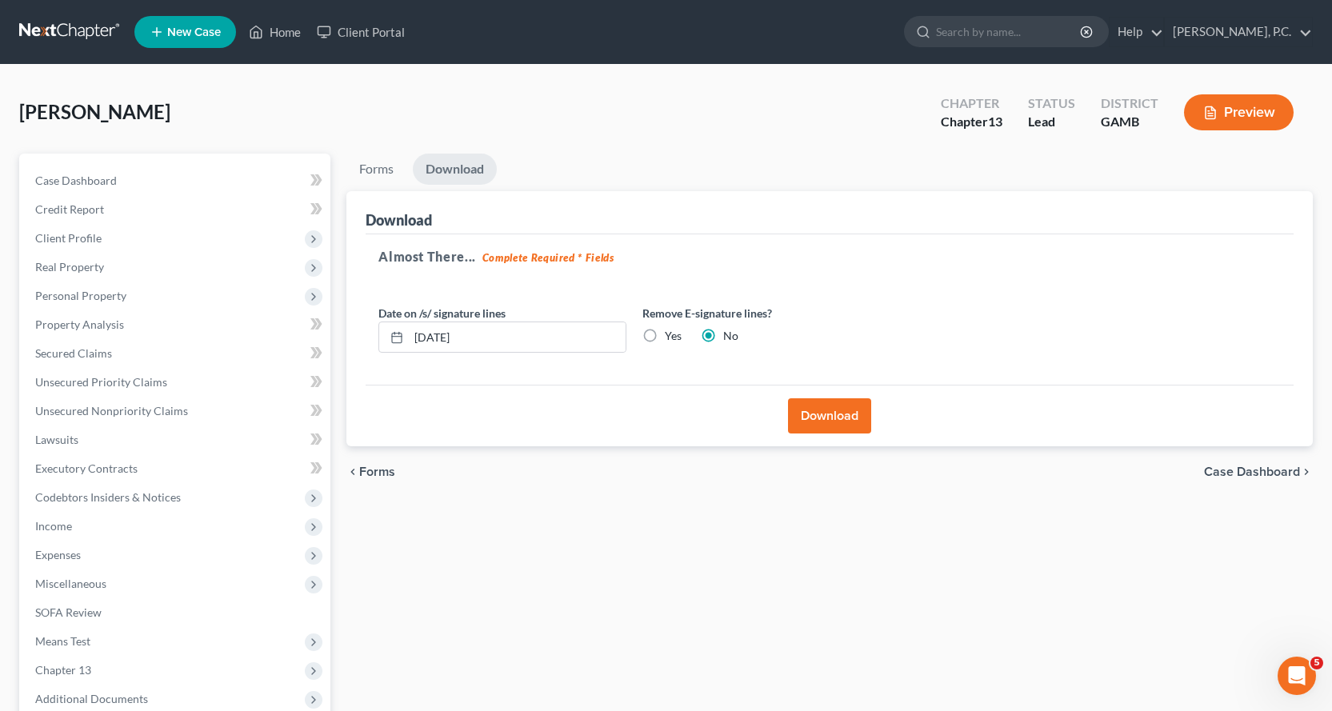
click at [847, 419] on button "Download" at bounding box center [829, 415] width 83 height 35
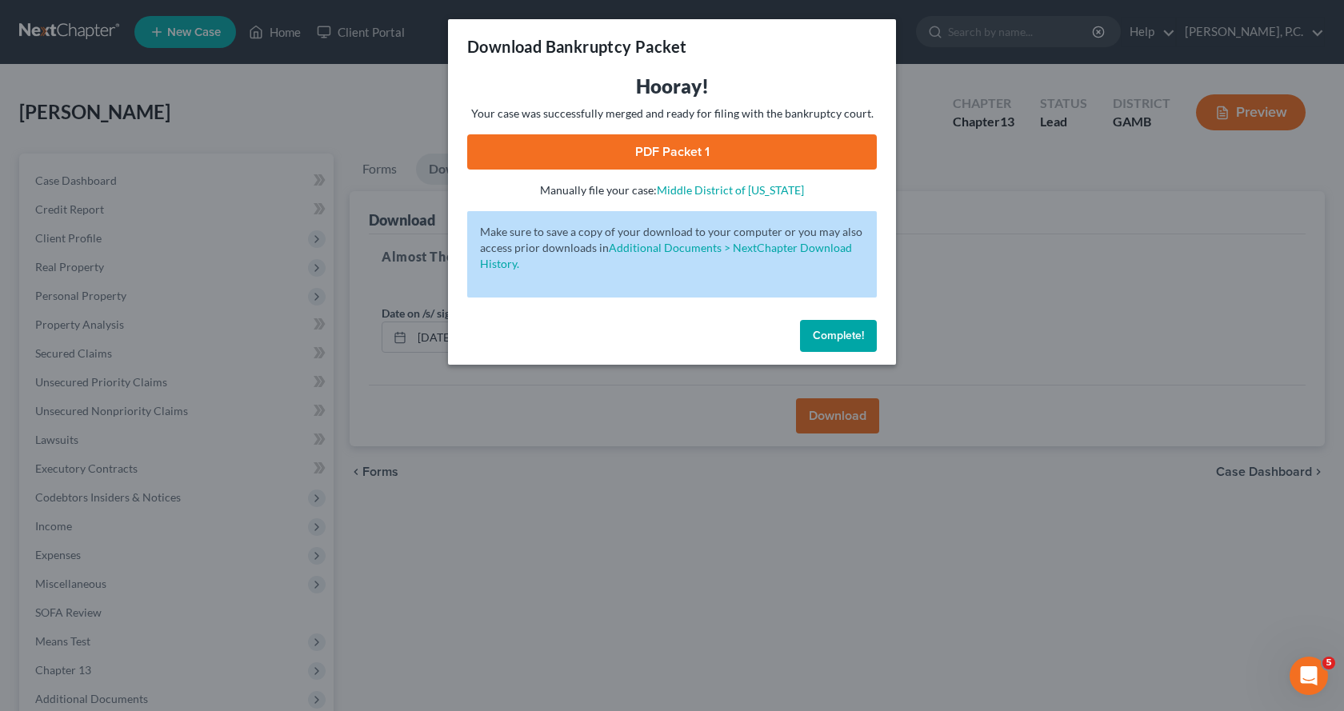
click at [676, 146] on link "PDF Packet 1" at bounding box center [671, 151] width 409 height 35
click at [837, 333] on span "Complete!" at bounding box center [838, 336] width 51 height 14
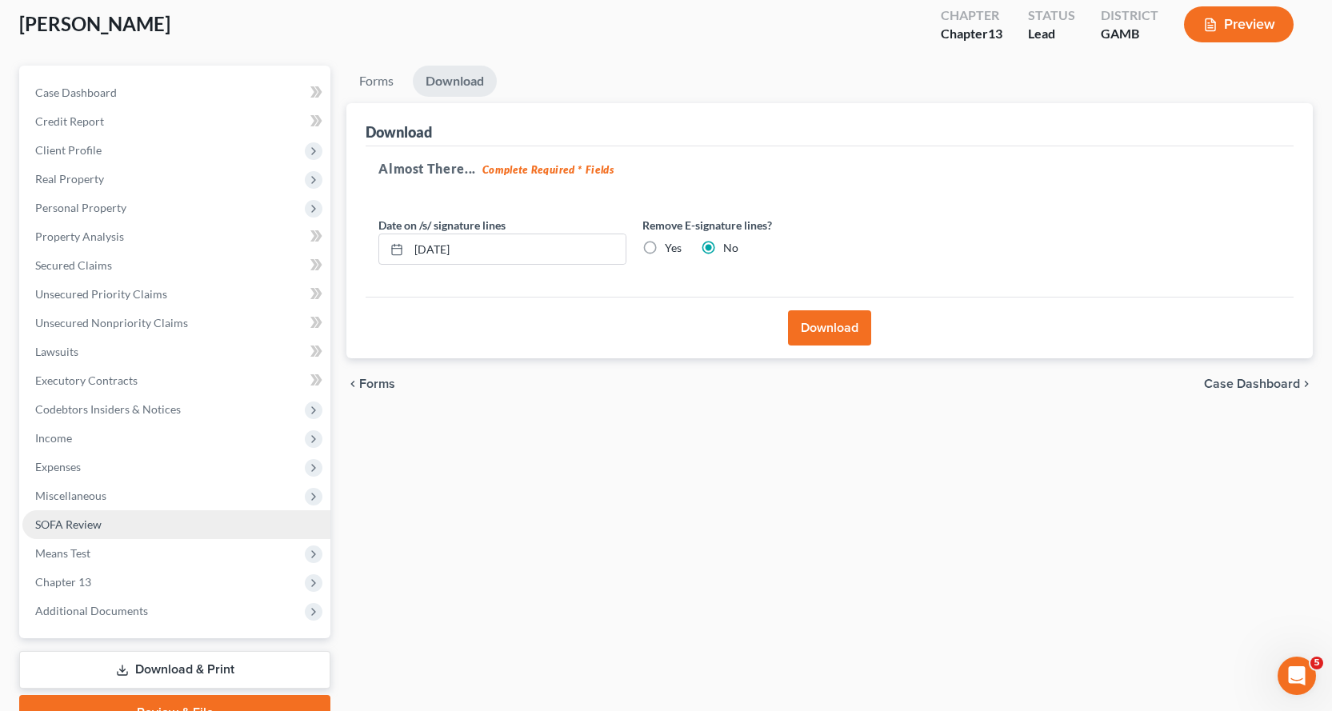
scroll to position [168, 0]
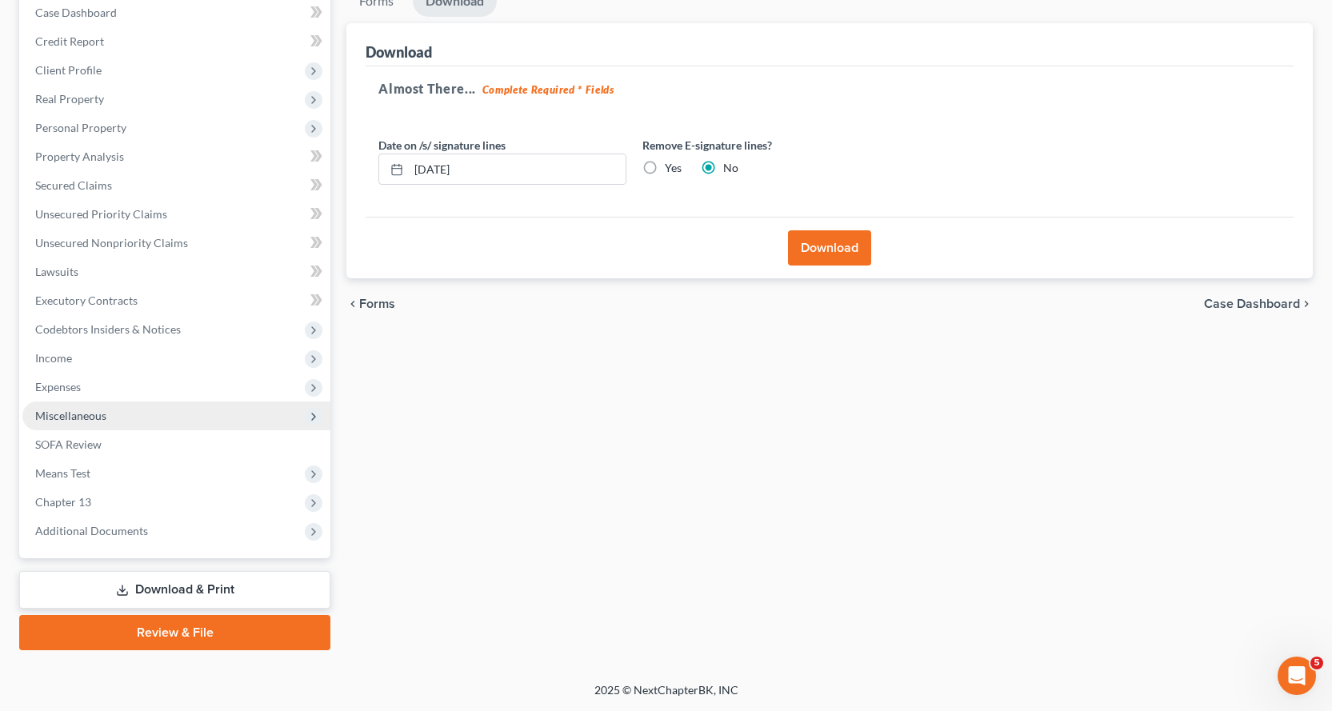
drag, startPoint x: 170, startPoint y: 638, endPoint x: 157, endPoint y: 422, distance: 216.3
click at [170, 637] on link "Review & File" at bounding box center [174, 632] width 311 height 35
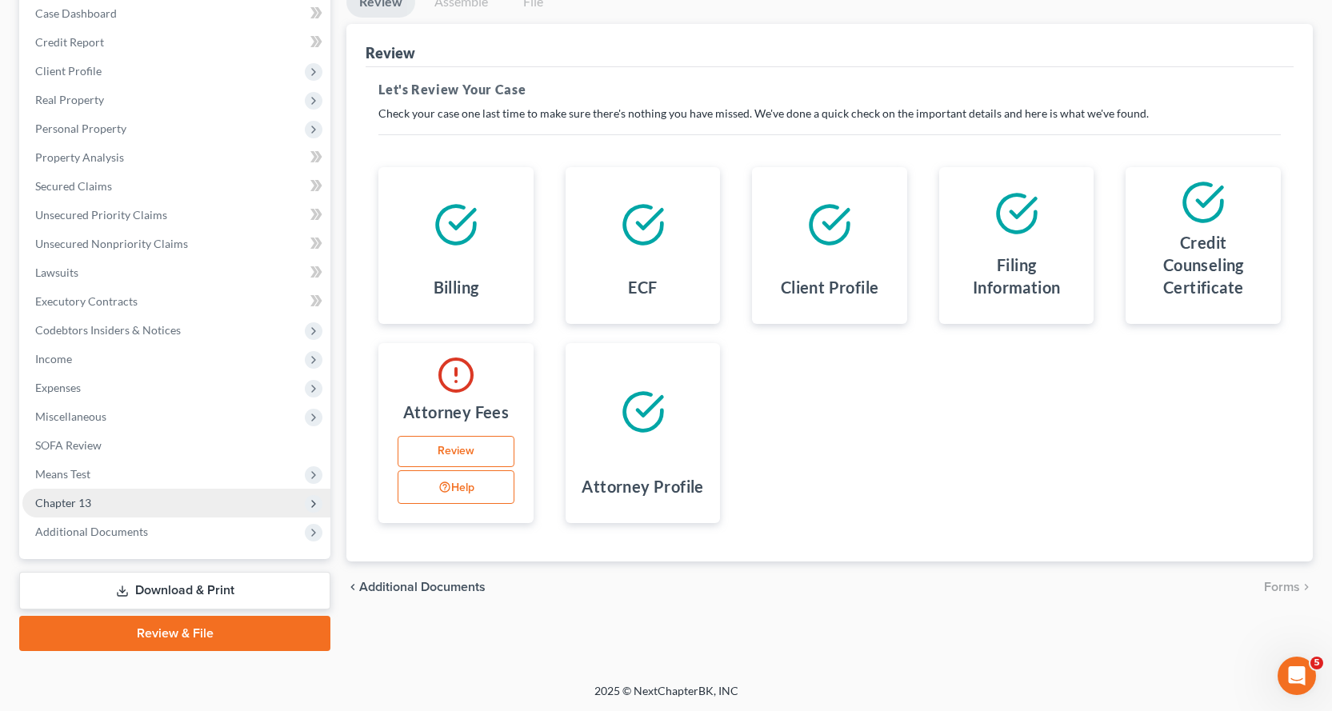
scroll to position [168, 0]
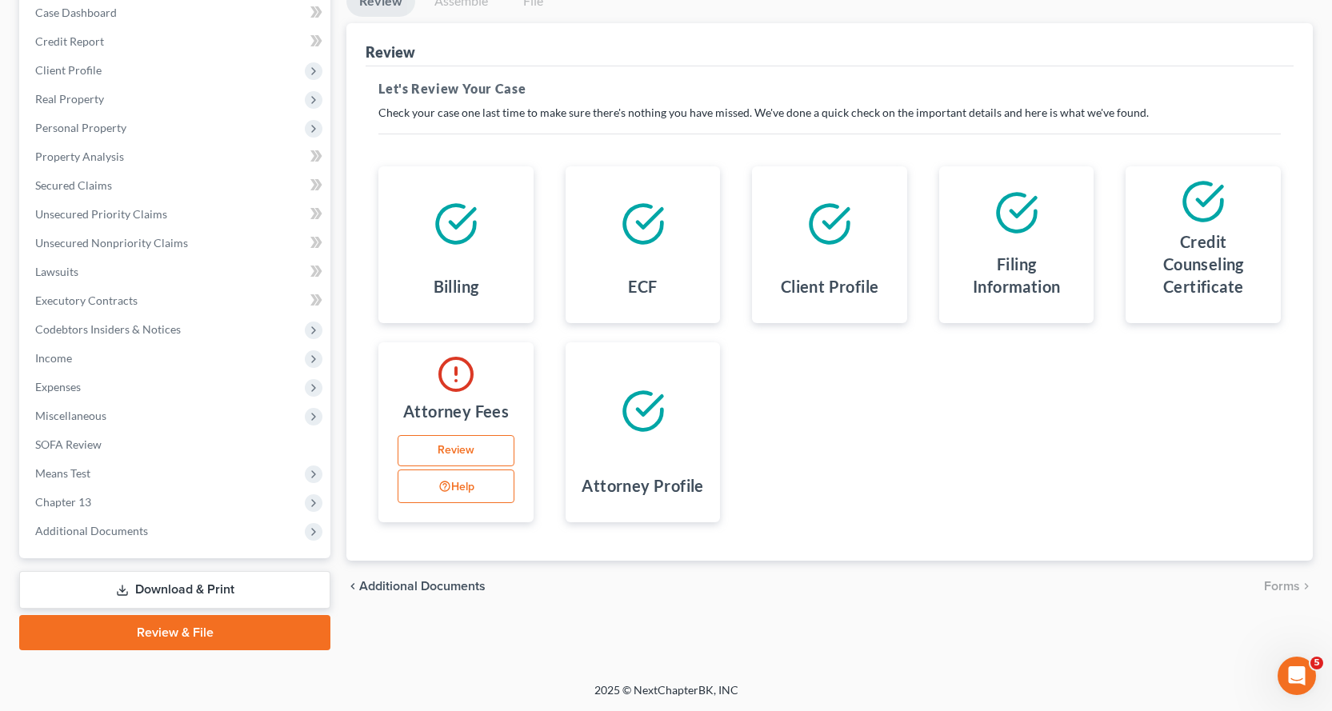
click at [181, 589] on link "Download & Print" at bounding box center [174, 590] width 311 height 38
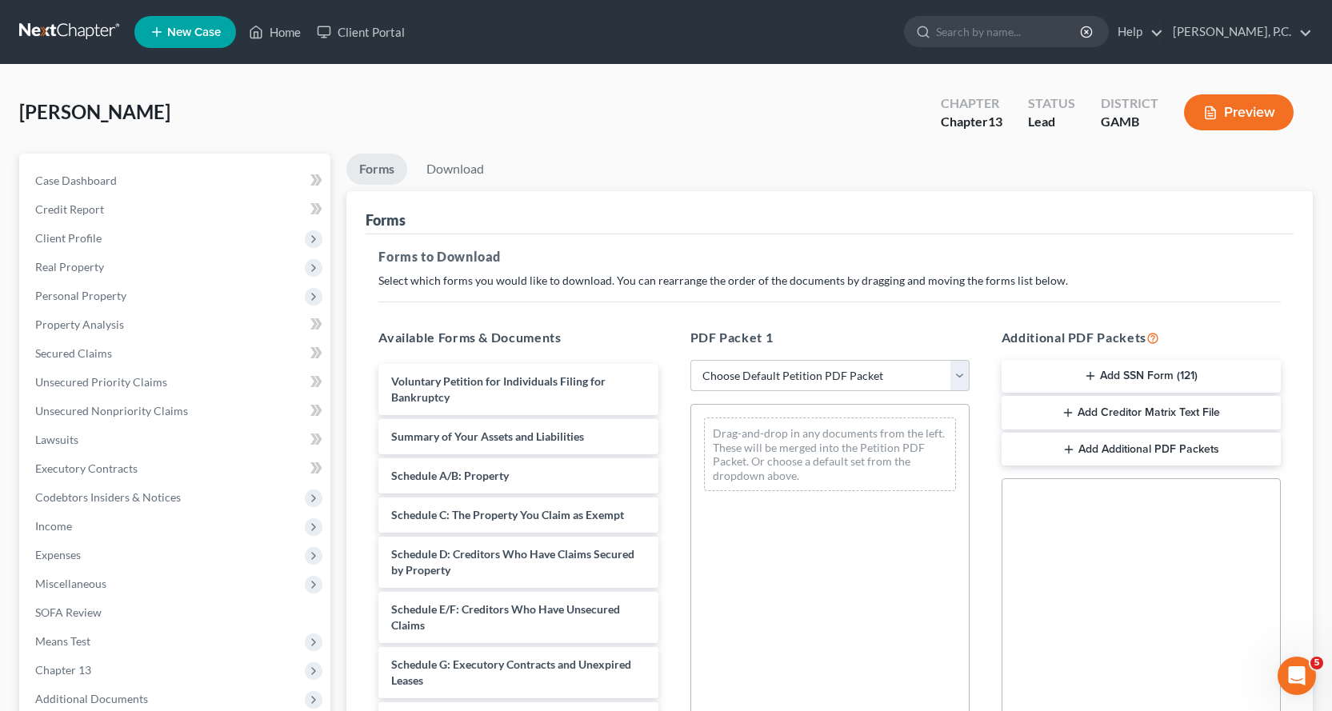
click at [1121, 376] on button "Add SSN Form (121)" at bounding box center [1140, 377] width 279 height 34
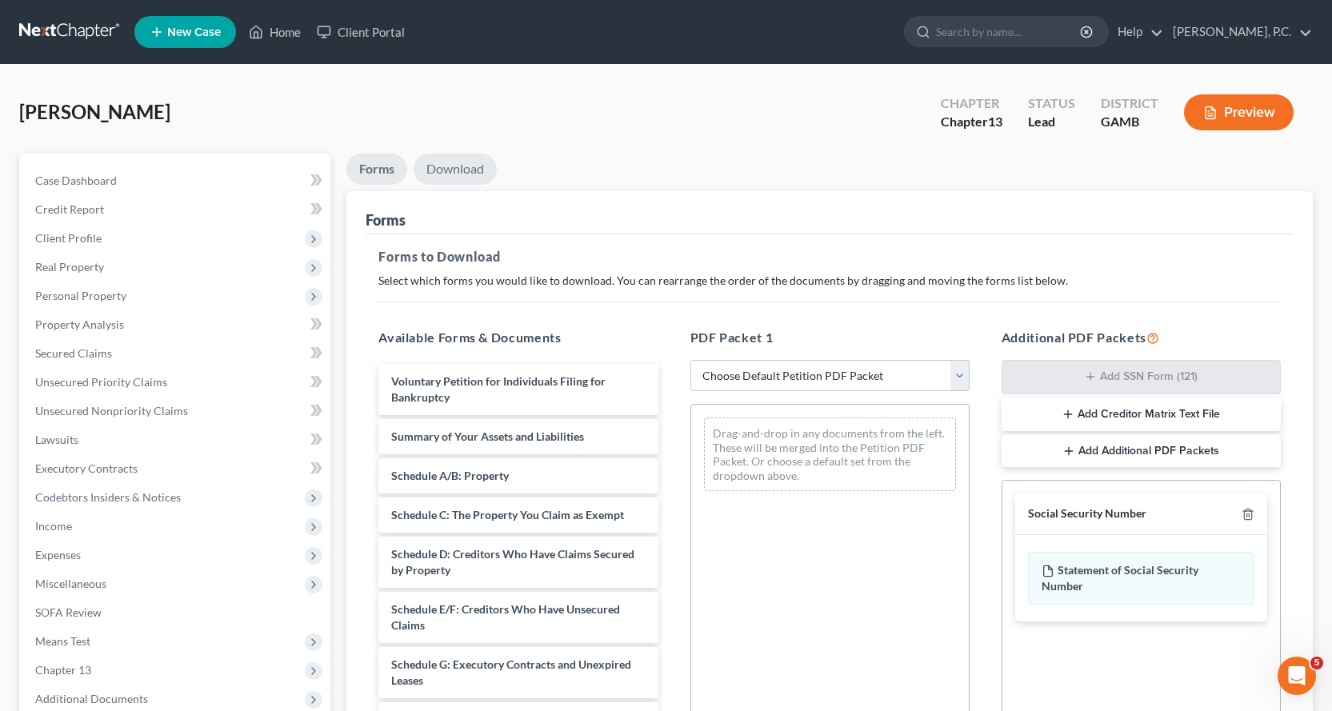
click at [457, 170] on link "Download" at bounding box center [454, 169] width 83 height 31
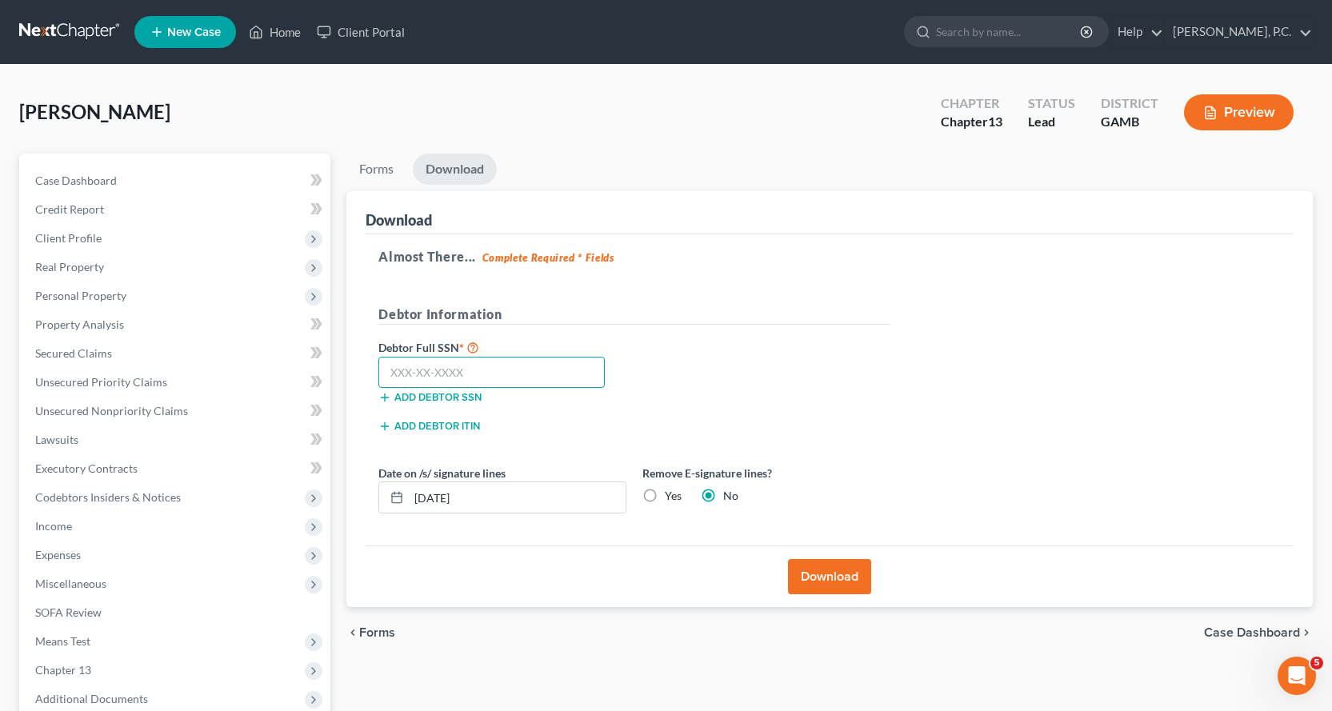
click at [428, 377] on input "text" at bounding box center [491, 373] width 226 height 32
type input "184-46-7892"
drag, startPoint x: 821, startPoint y: 563, endPoint x: 854, endPoint y: 558, distance: 33.1
click at [821, 570] on button "Download" at bounding box center [829, 576] width 83 height 35
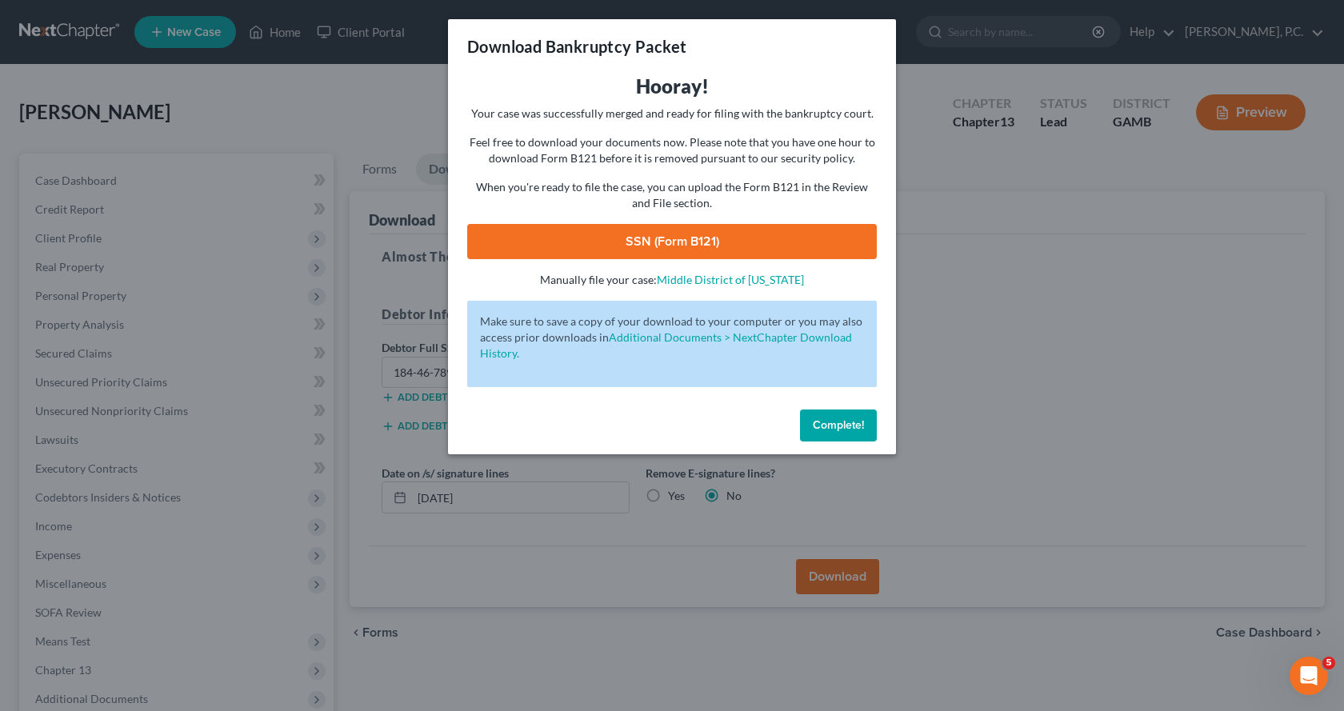
click at [663, 242] on link "SSN (Form B121)" at bounding box center [671, 241] width 409 height 35
click at [842, 428] on span "Complete!" at bounding box center [838, 425] width 51 height 14
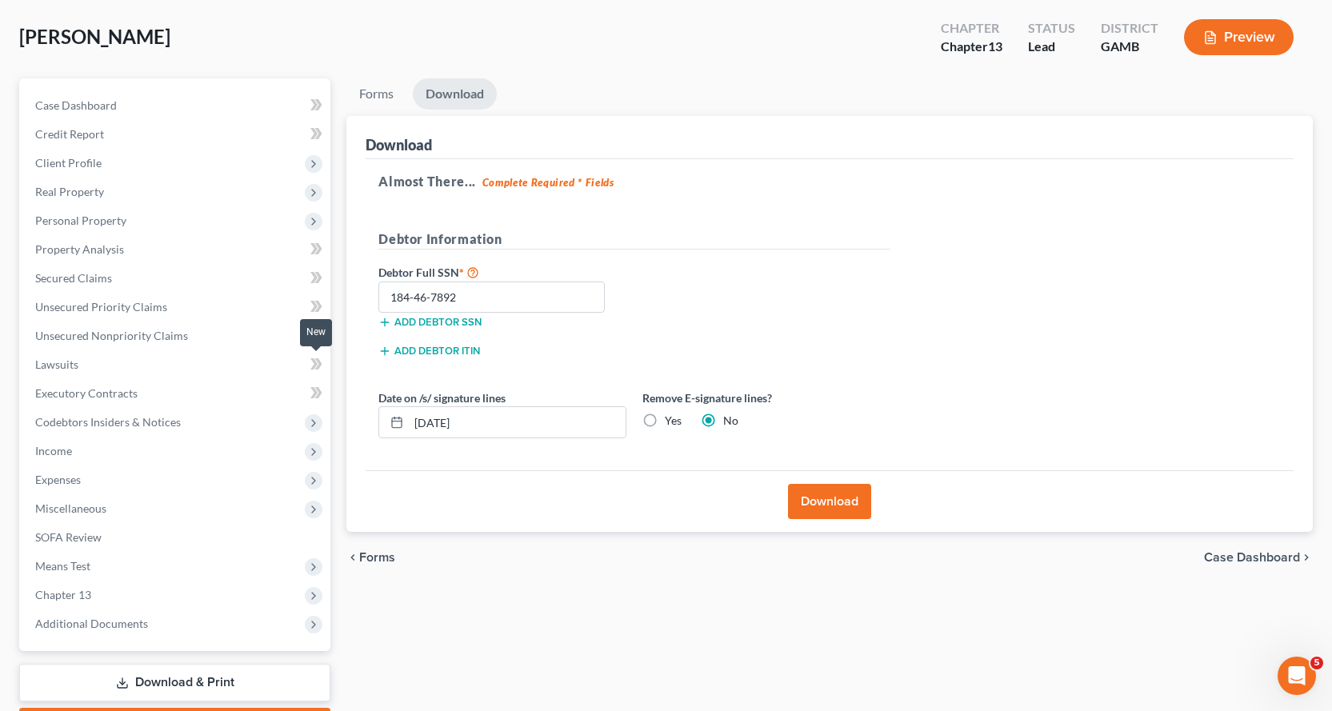
scroll to position [168, 0]
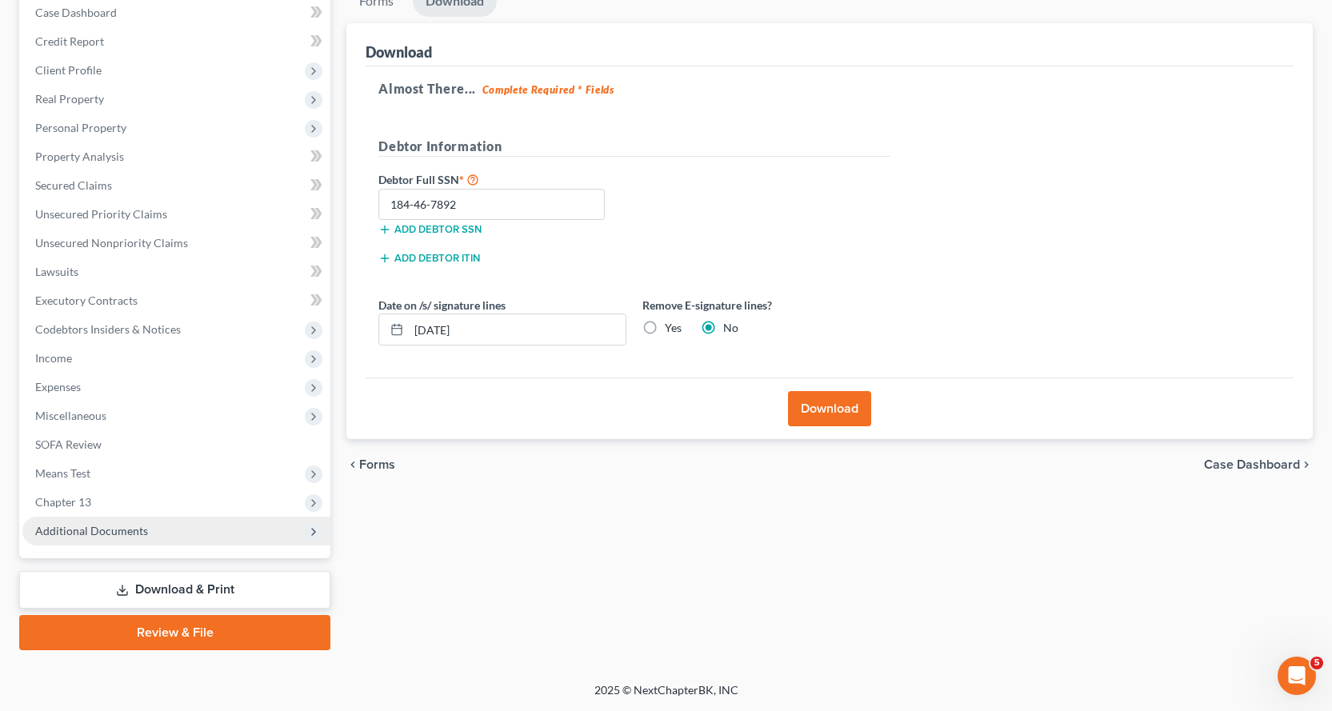
drag, startPoint x: 162, startPoint y: 586, endPoint x: 314, endPoint y: 533, distance: 160.9
click at [163, 586] on link "Download & Print" at bounding box center [174, 590] width 311 height 38
click at [175, 631] on link "Review & File" at bounding box center [174, 632] width 311 height 35
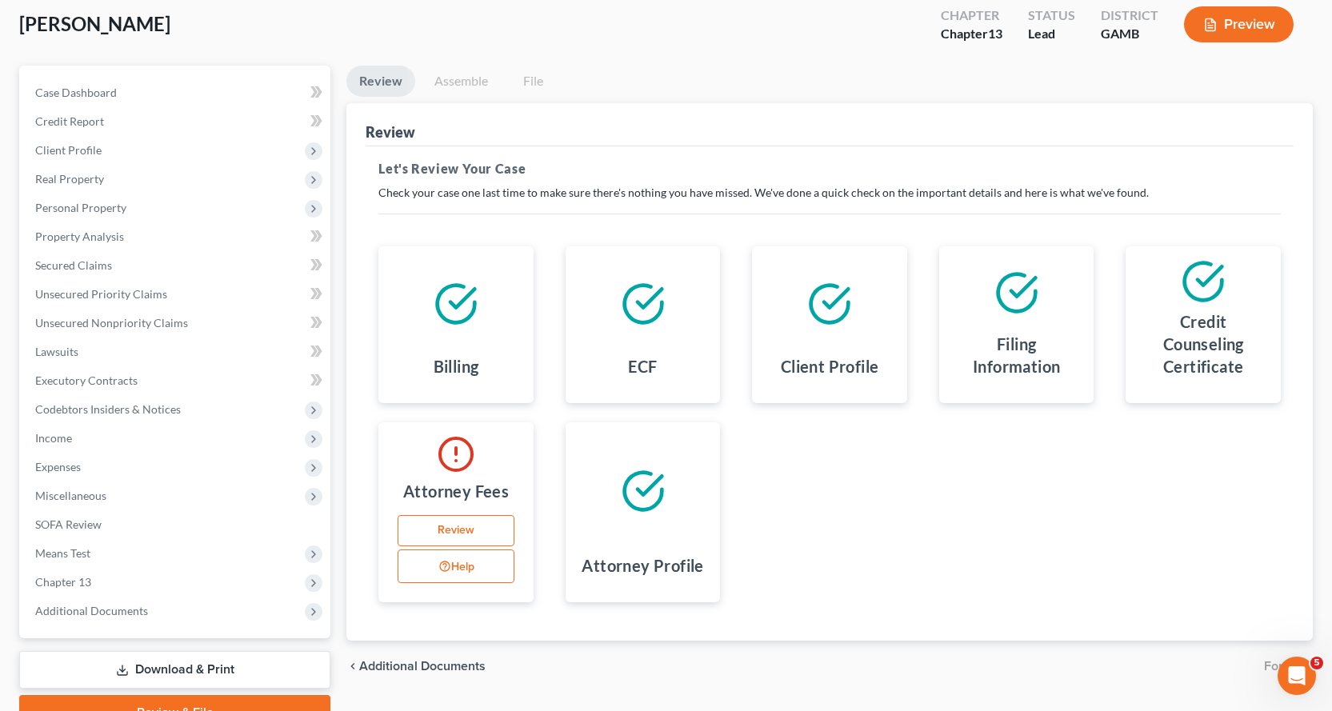
scroll to position [168, 0]
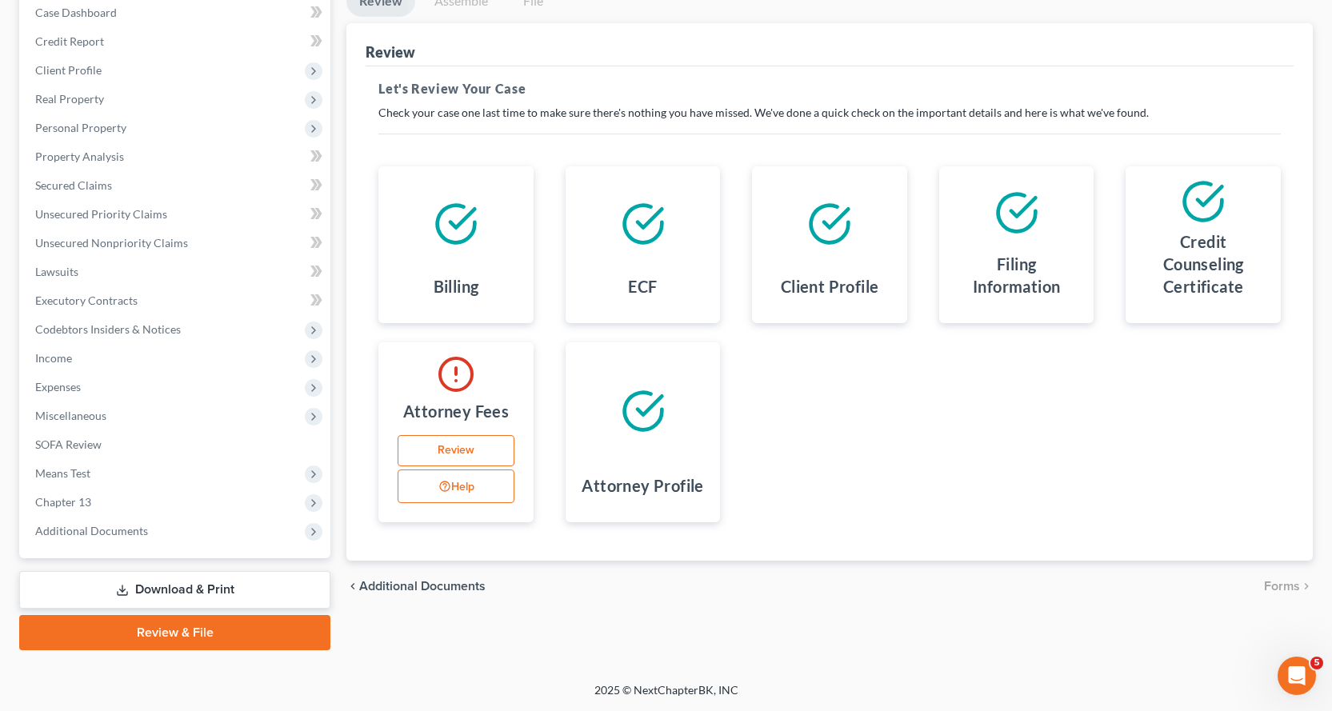
drag, startPoint x: 166, startPoint y: 586, endPoint x: 235, endPoint y: 579, distance: 69.9
click at [166, 585] on link "Download & Print" at bounding box center [174, 590] width 311 height 38
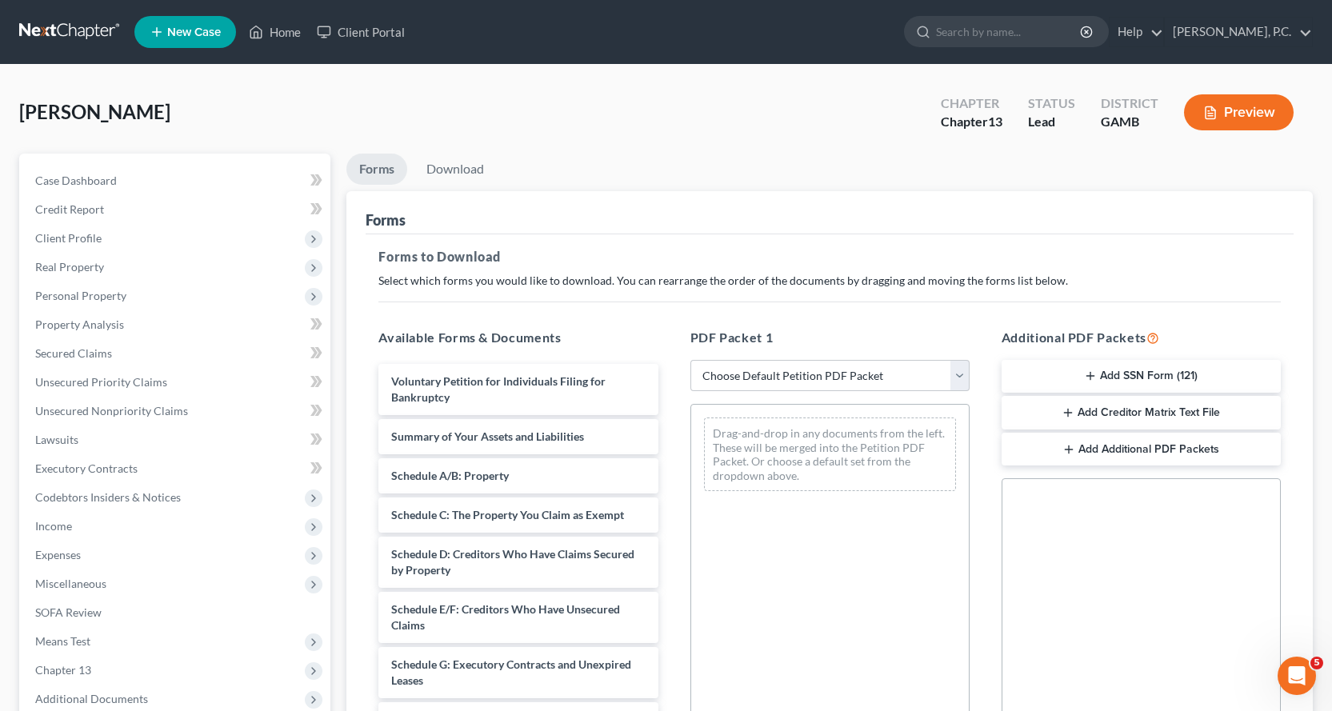
click at [1132, 409] on button "Add Creditor Matrix Text File" at bounding box center [1140, 413] width 279 height 34
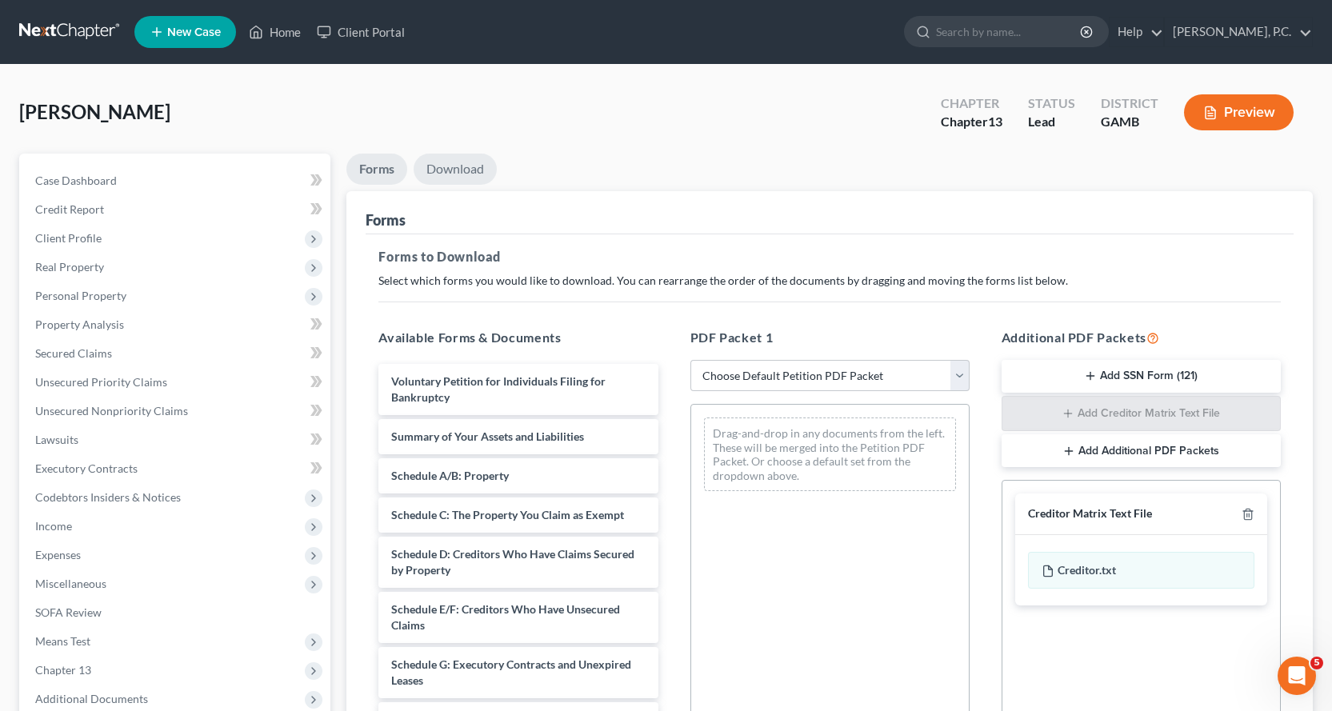
click at [461, 166] on link "Download" at bounding box center [454, 169] width 83 height 31
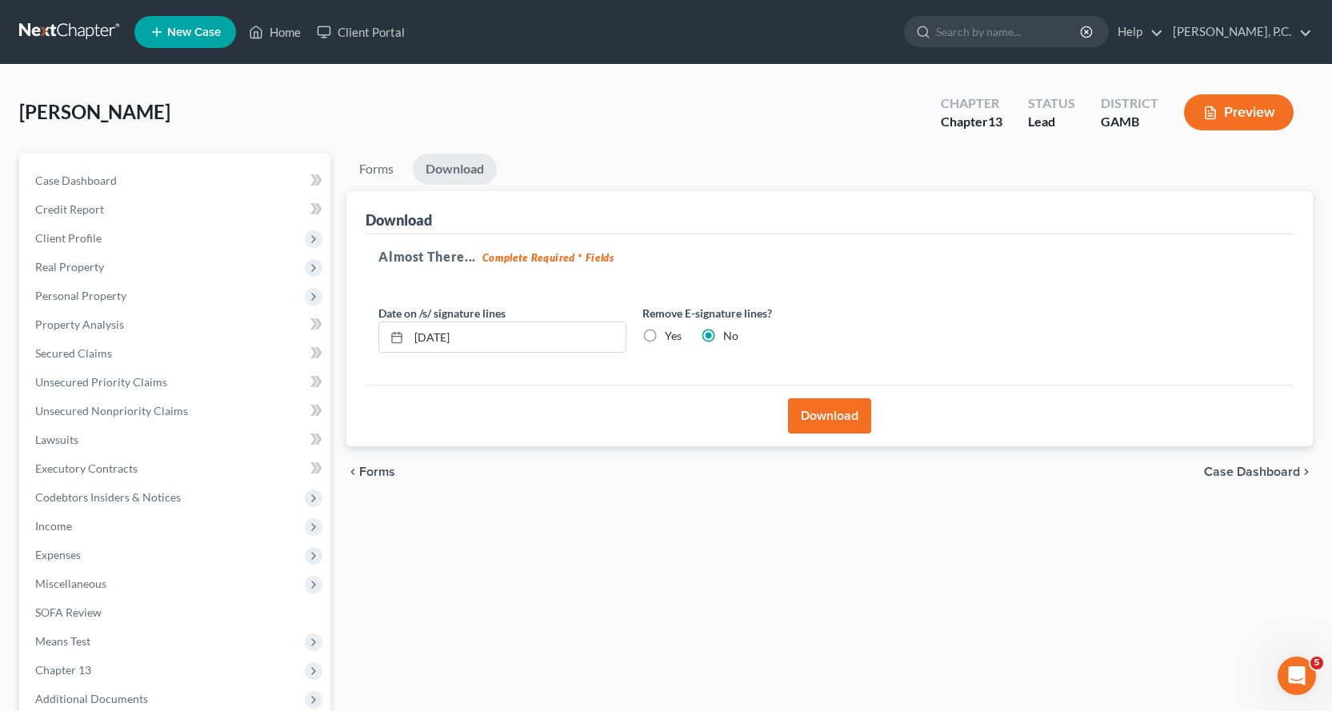
click at [831, 410] on button "Download" at bounding box center [829, 415] width 83 height 35
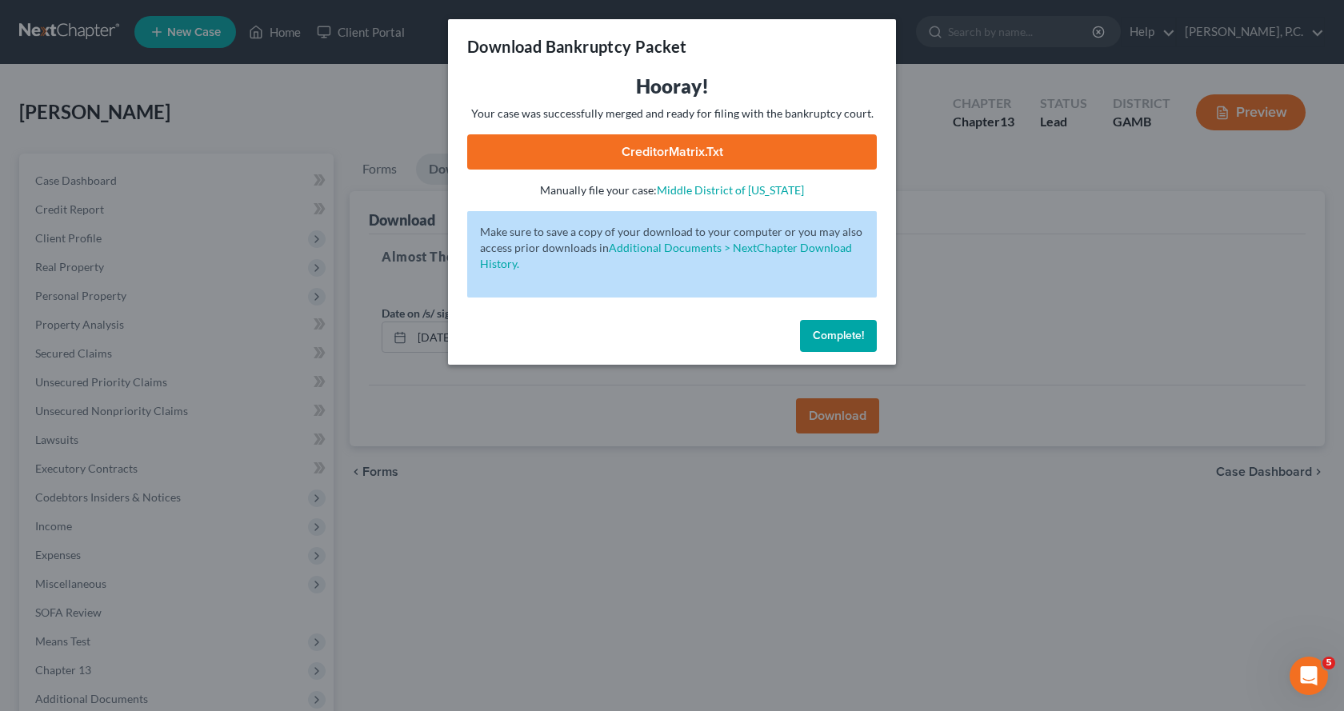
click at [641, 144] on link "CreditorMatrix.txt" at bounding box center [671, 151] width 409 height 35
